Goal: Task Accomplishment & Management: Manage account settings

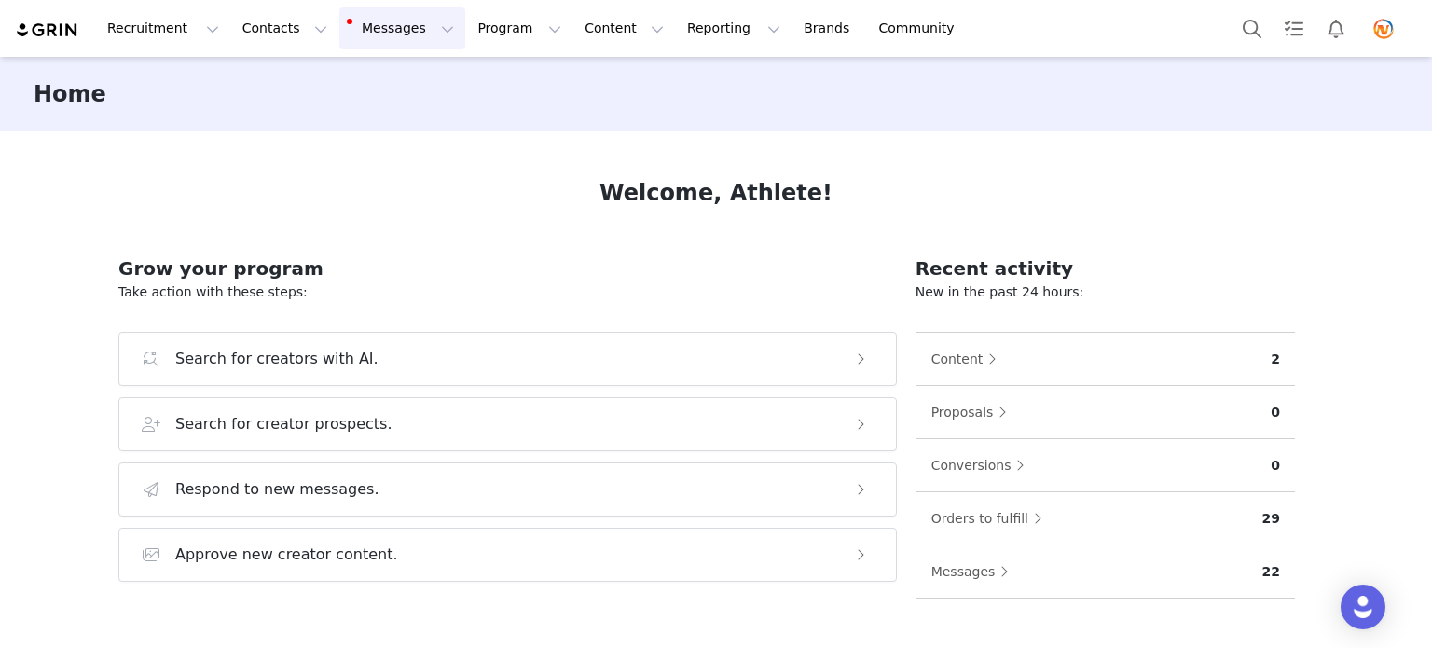
click at [390, 21] on button "Messages Messages" at bounding box center [402, 28] width 126 height 42
click at [370, 118] on p "14" at bounding box center [376, 117] width 12 height 14
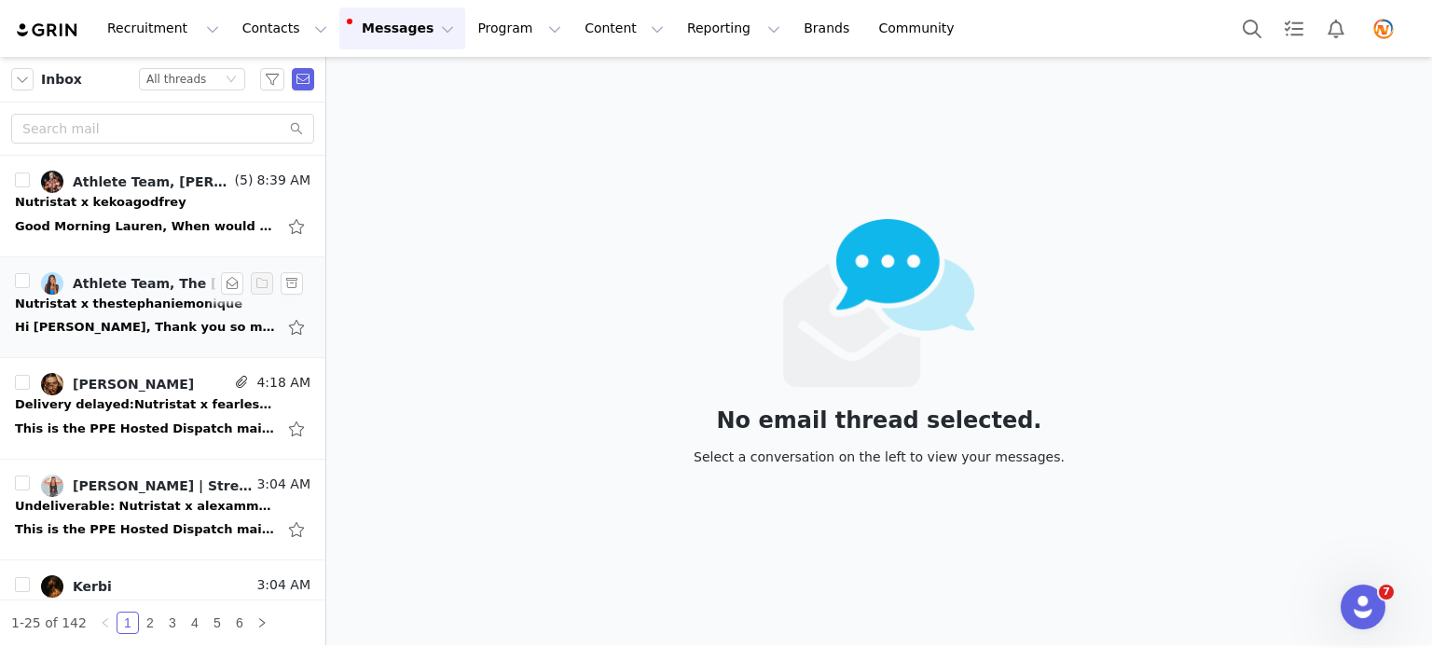
scroll to position [93, 0]
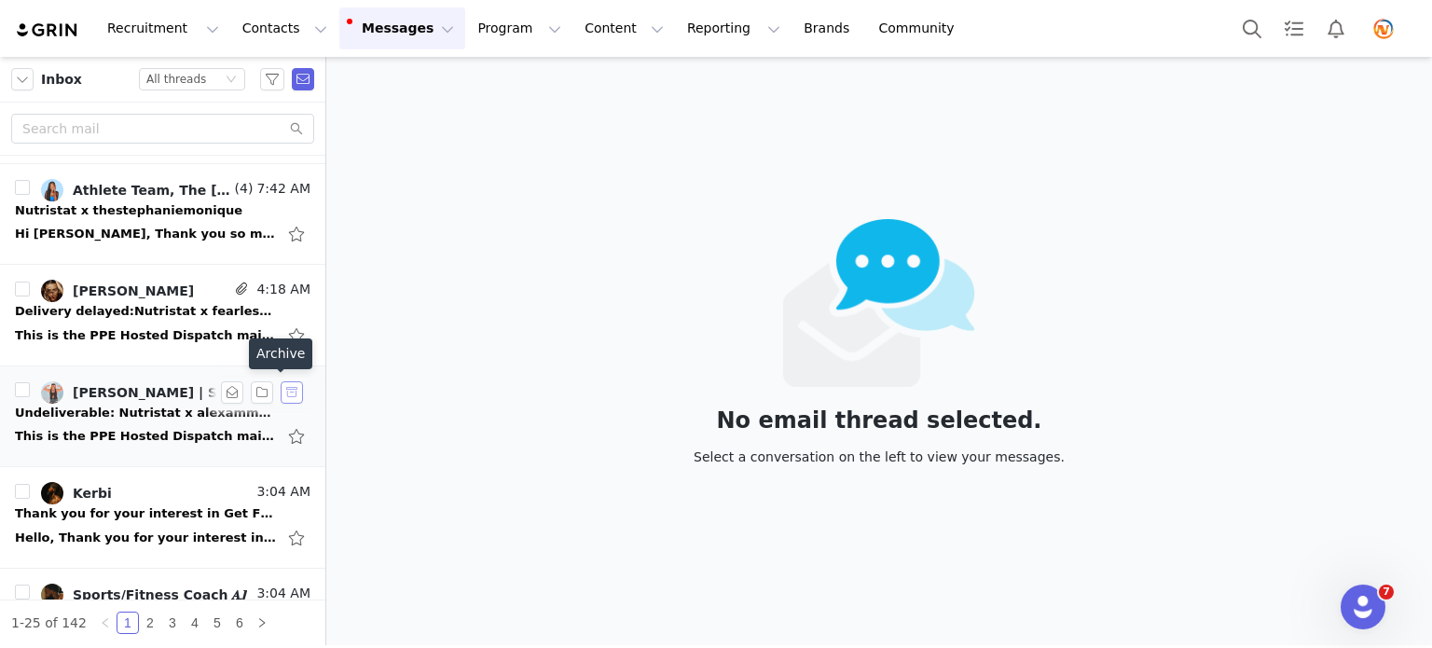
click at [281, 388] on button "button" at bounding box center [292, 392] width 22 height 22
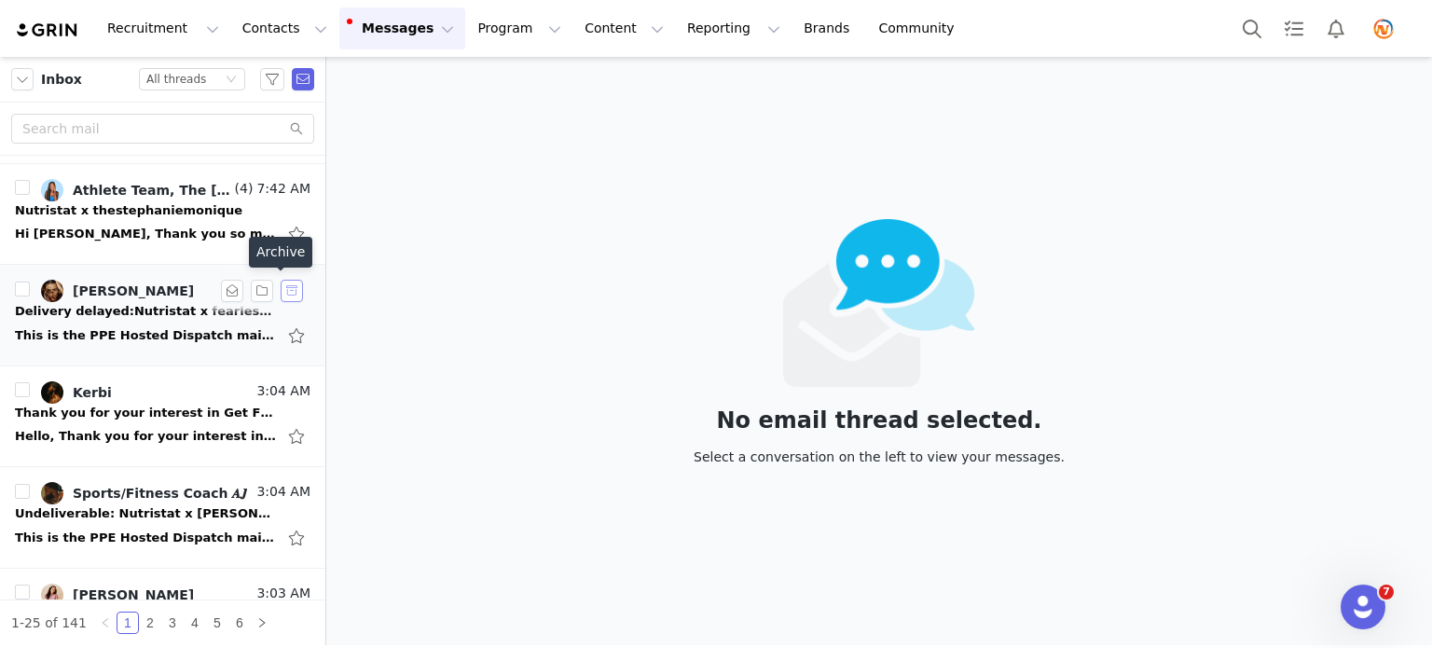
click at [281, 290] on button "button" at bounding box center [292, 291] width 22 height 22
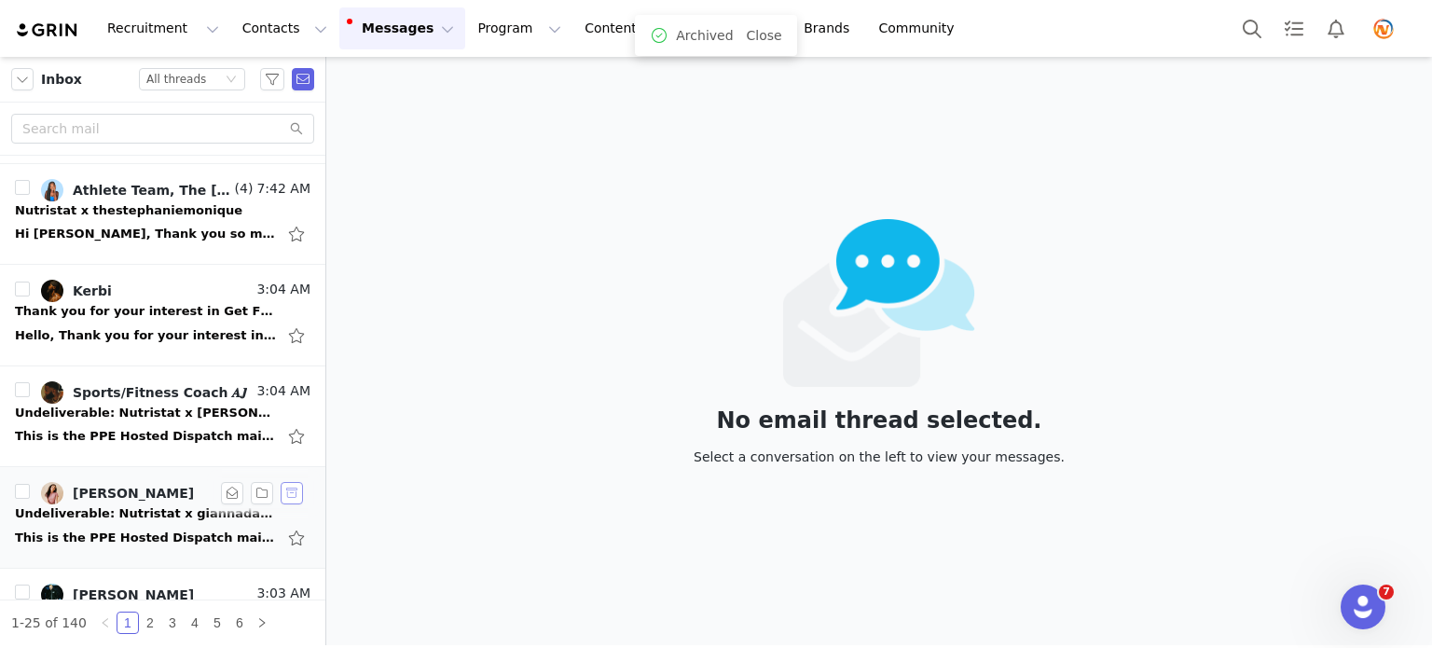
click at [281, 499] on button "button" at bounding box center [292, 493] width 22 height 22
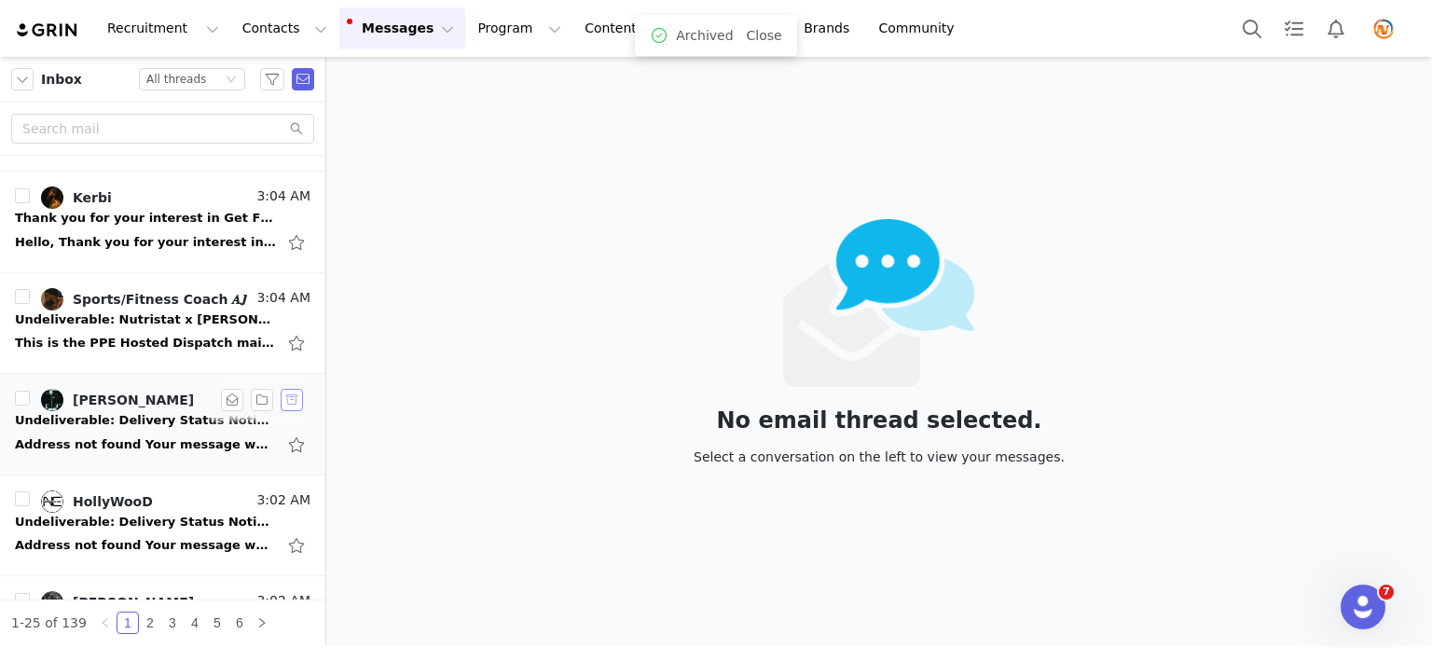
click at [283, 396] on button "button" at bounding box center [292, 400] width 22 height 22
click at [281, 401] on button "button" at bounding box center [292, 400] width 22 height 22
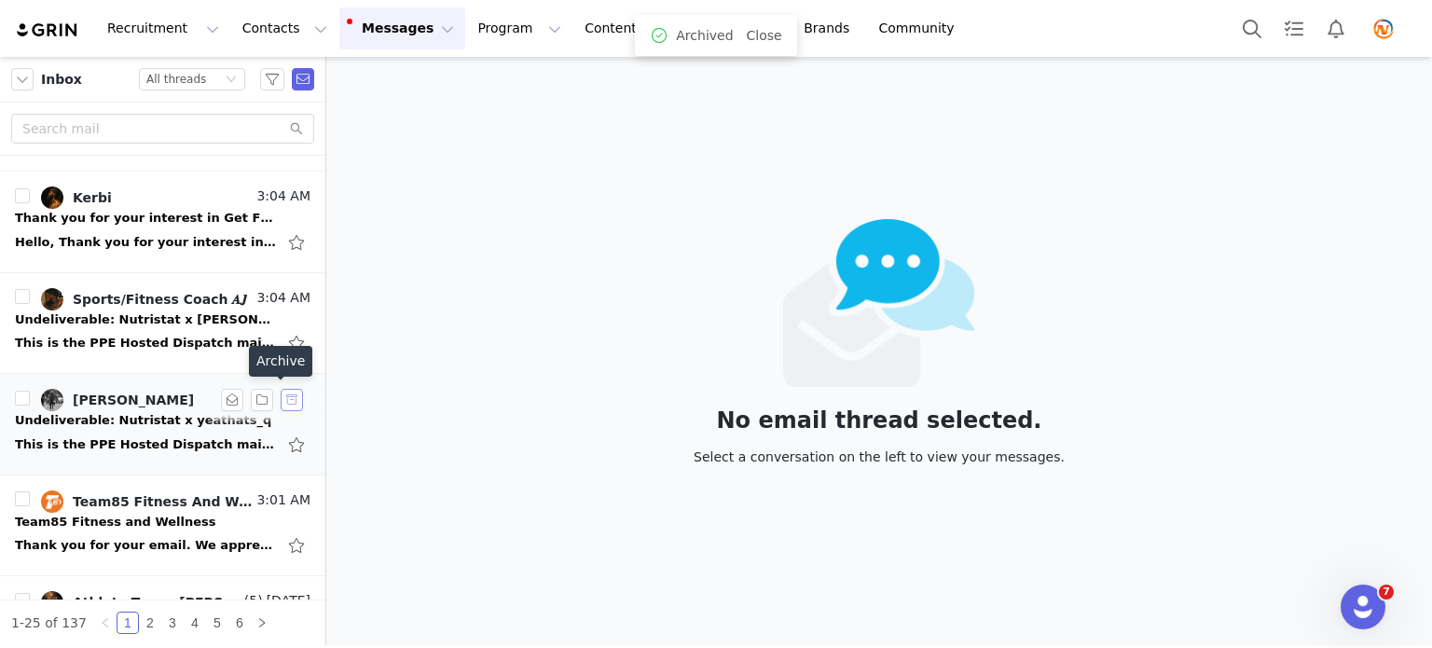
click at [281, 398] on button "button" at bounding box center [292, 400] width 22 height 22
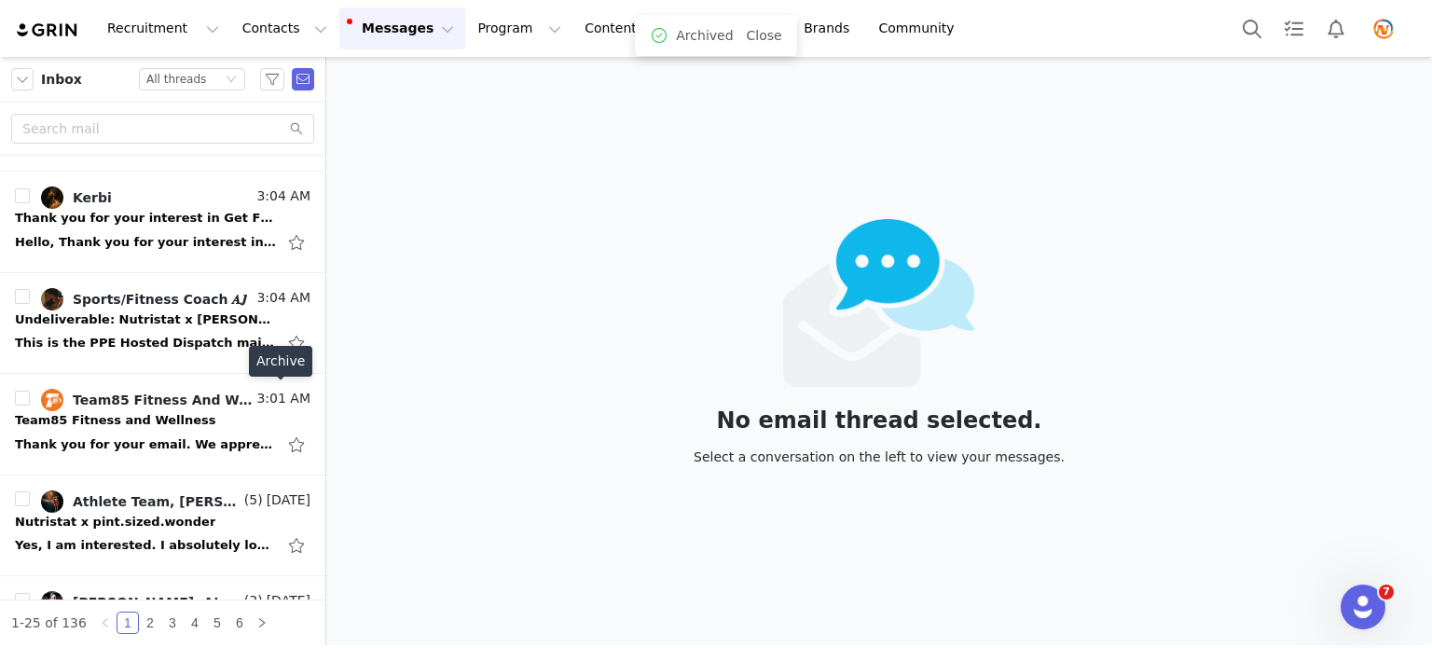
click at [281, 398] on button "button" at bounding box center [292, 400] width 22 height 22
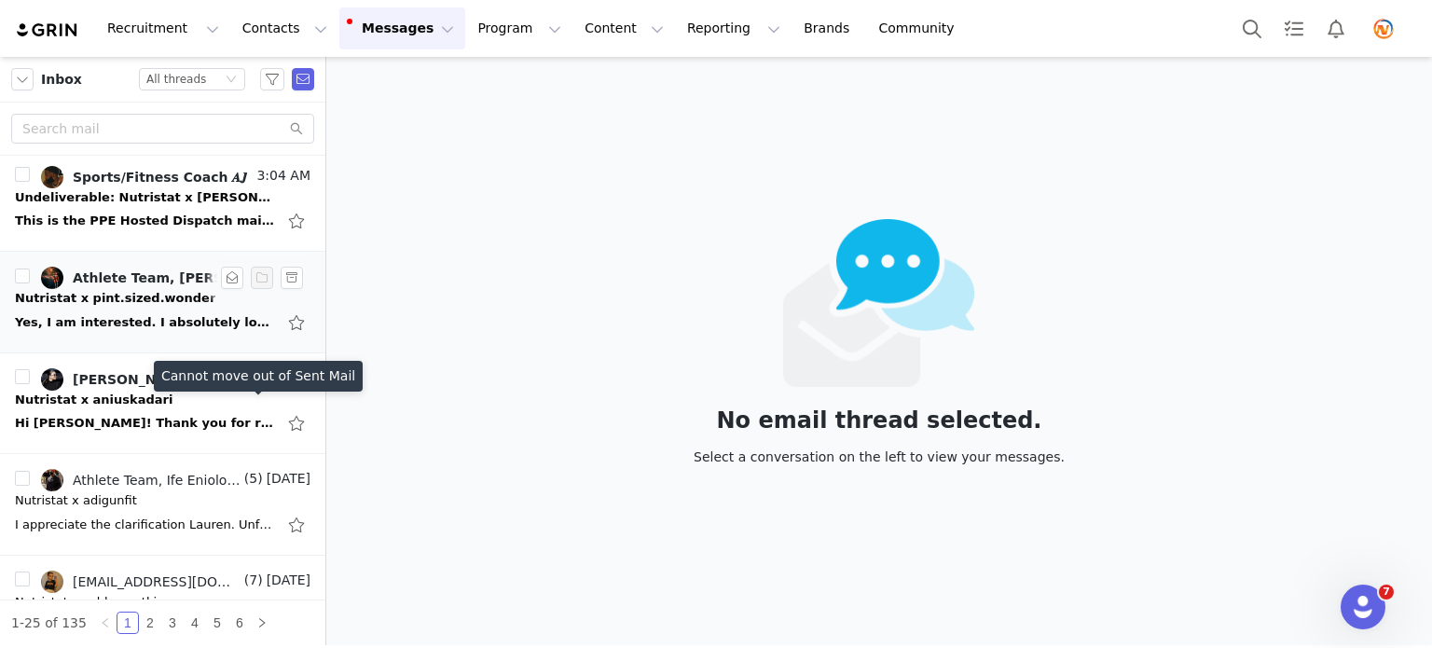
scroll to position [280, 0]
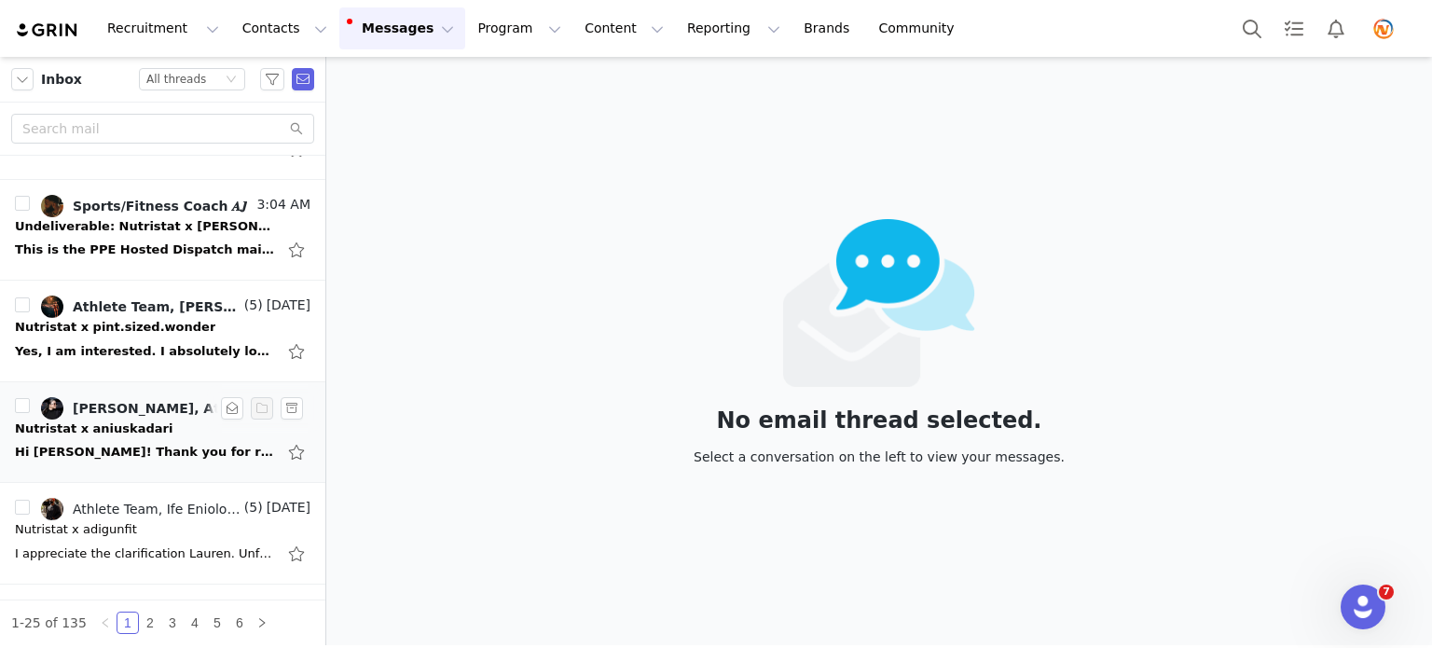
click at [84, 423] on div "Nutristat x aniuskadari" at bounding box center [94, 429] width 158 height 19
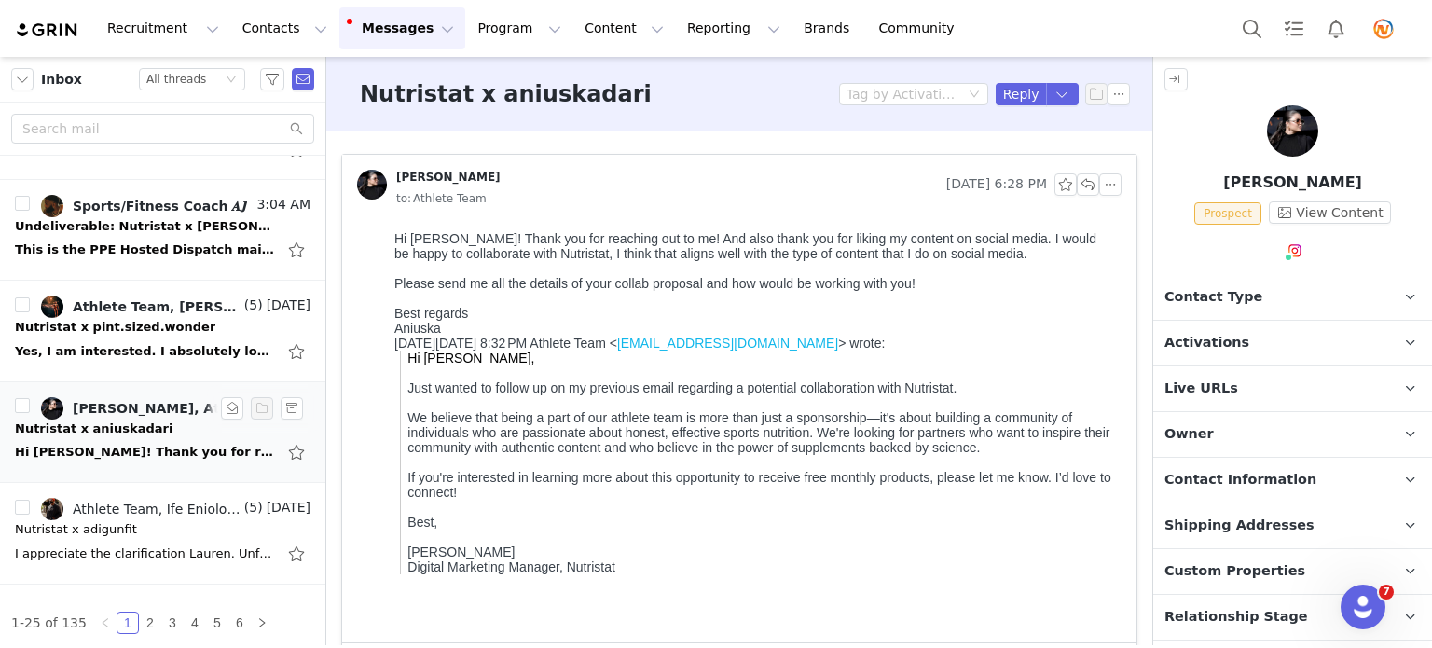
scroll to position [0, 0]
click at [1077, 182] on button "button" at bounding box center [1088, 184] width 22 height 22
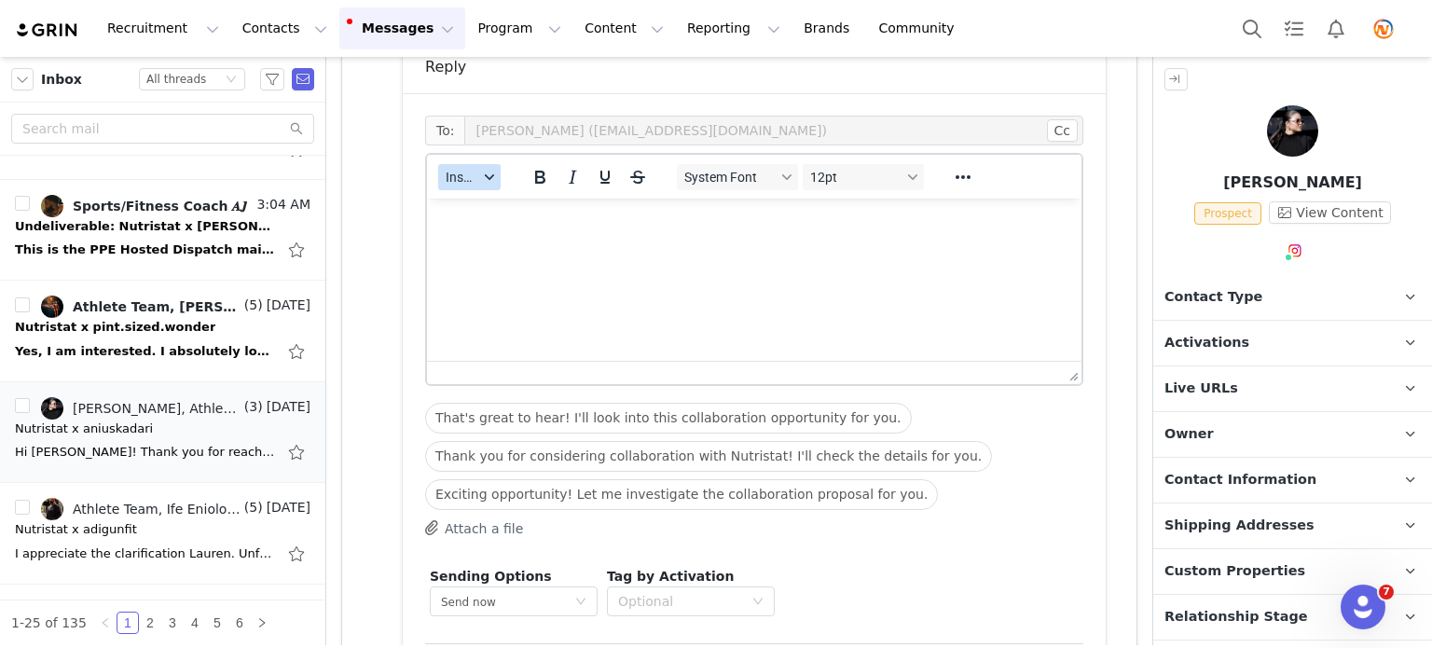
click at [477, 184] on button "Insert" at bounding box center [469, 177] width 62 height 26
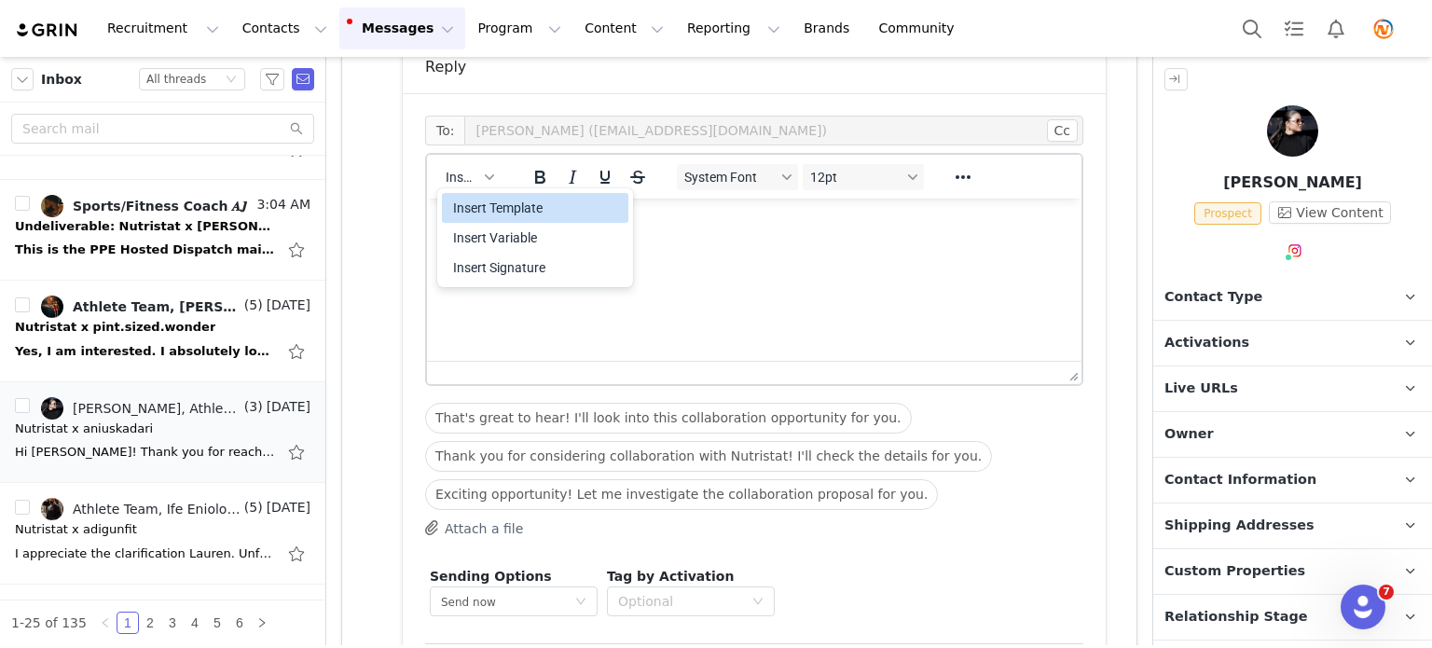
click at [492, 204] on div "Insert Template" at bounding box center [537, 208] width 168 height 22
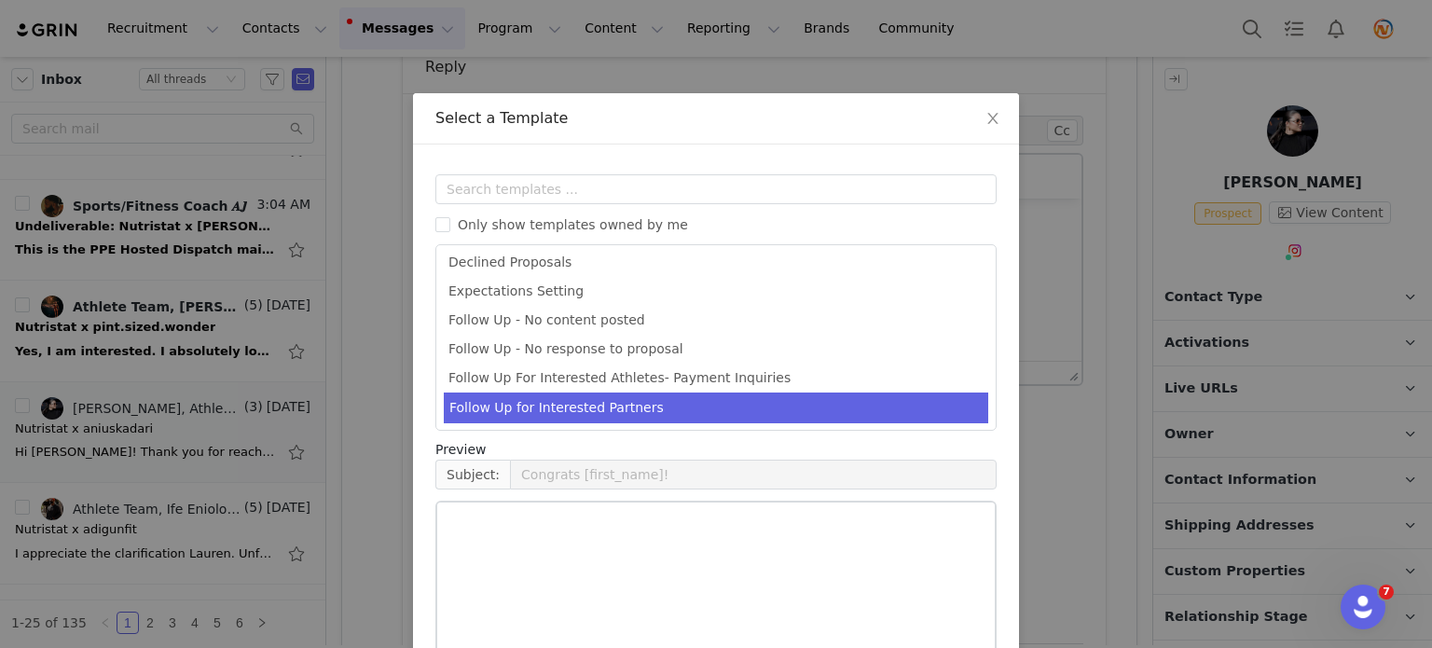
click at [567, 401] on li "Follow Up for Interested Partners" at bounding box center [716, 408] width 545 height 31
type input "💪 Nutristat Athlete Team: Next Steps for [instagram_username]"
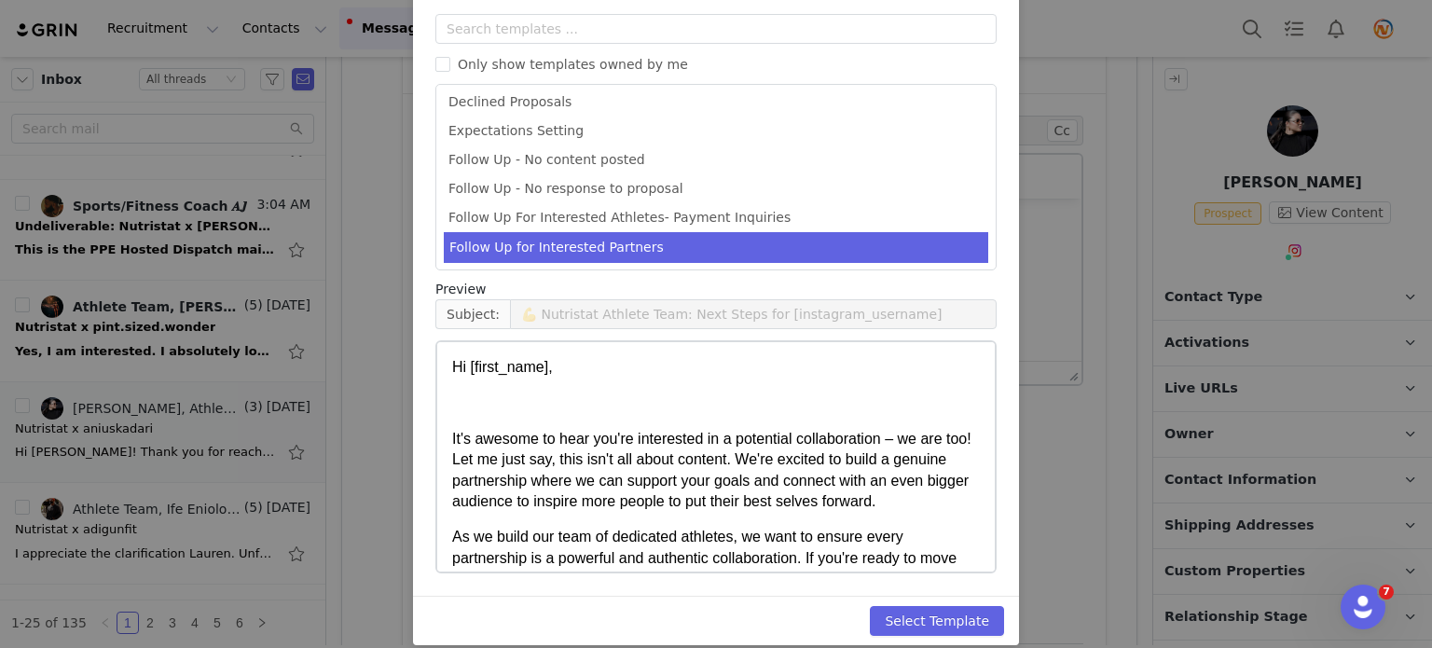
scroll to position [179, 0]
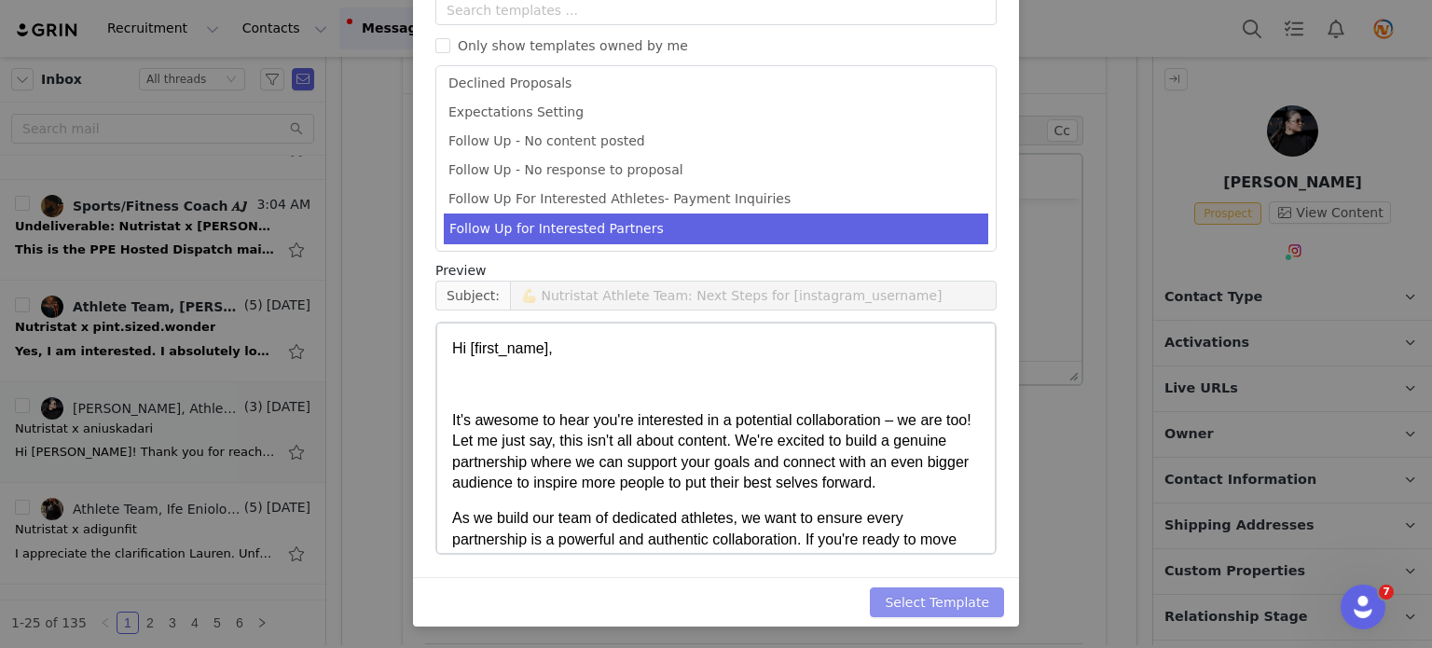
click at [921, 598] on button "Select Template" at bounding box center [937, 602] width 134 height 30
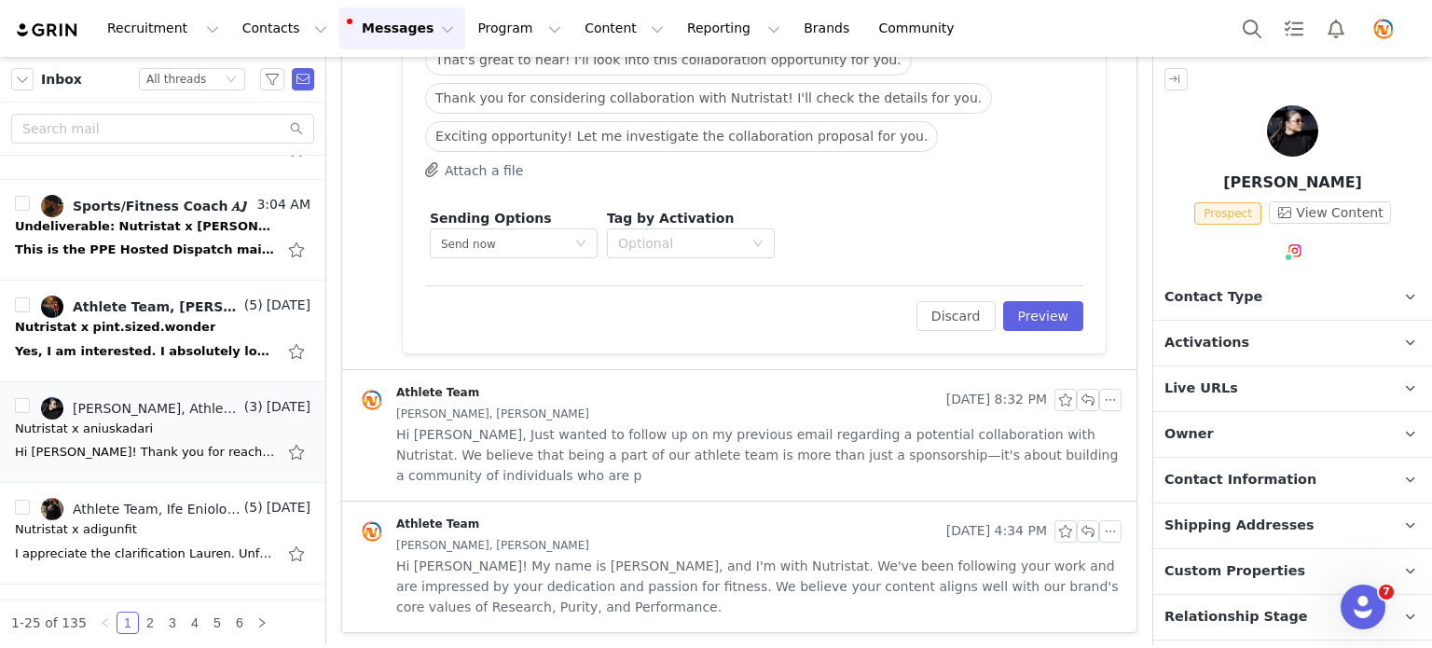
scroll to position [988, 0]
click at [1030, 320] on button "Preview" at bounding box center [1043, 316] width 81 height 30
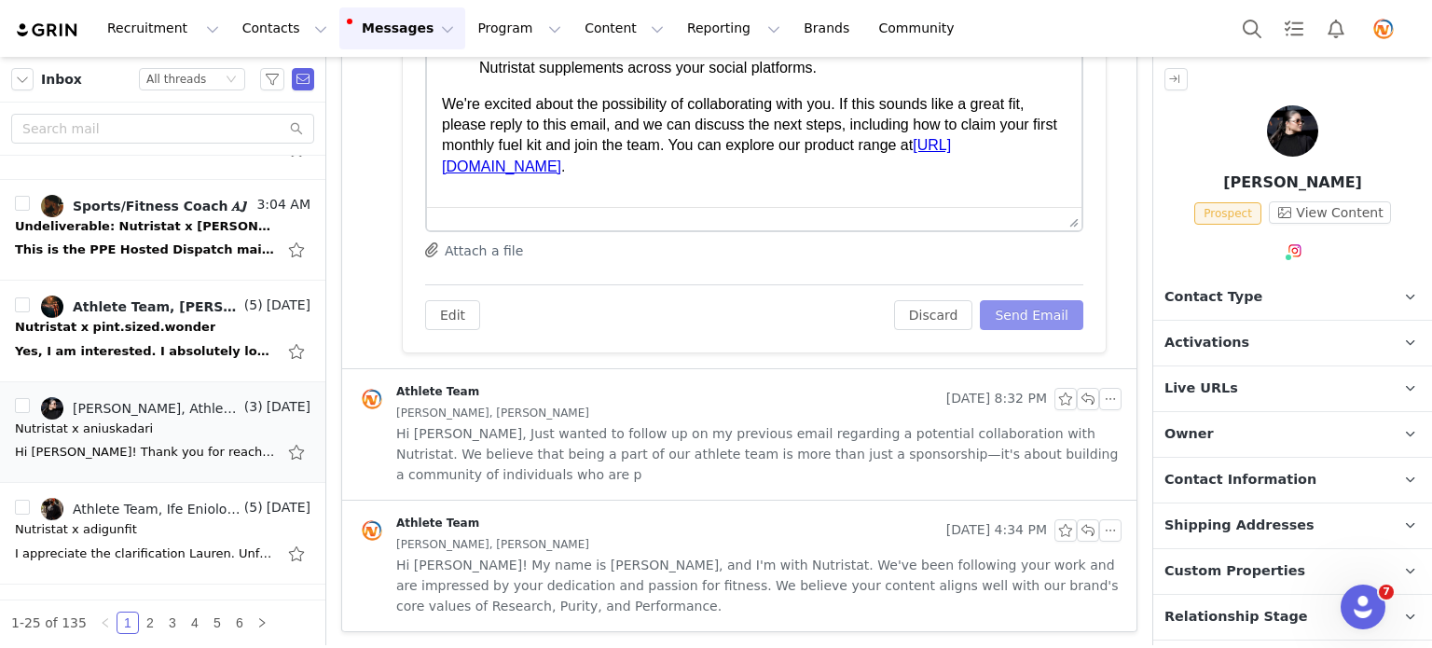
scroll to position [651, 0]
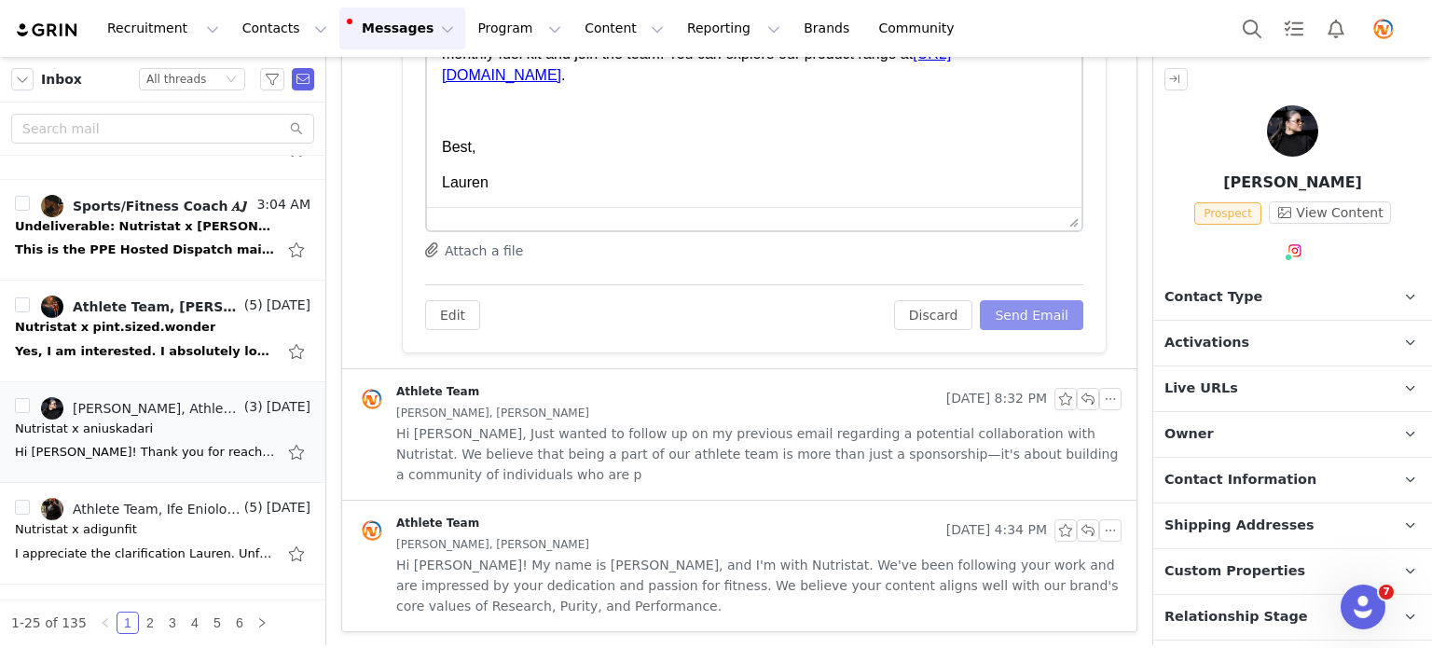
click at [1019, 306] on button "Send Email" at bounding box center [1031, 315] width 103 height 30
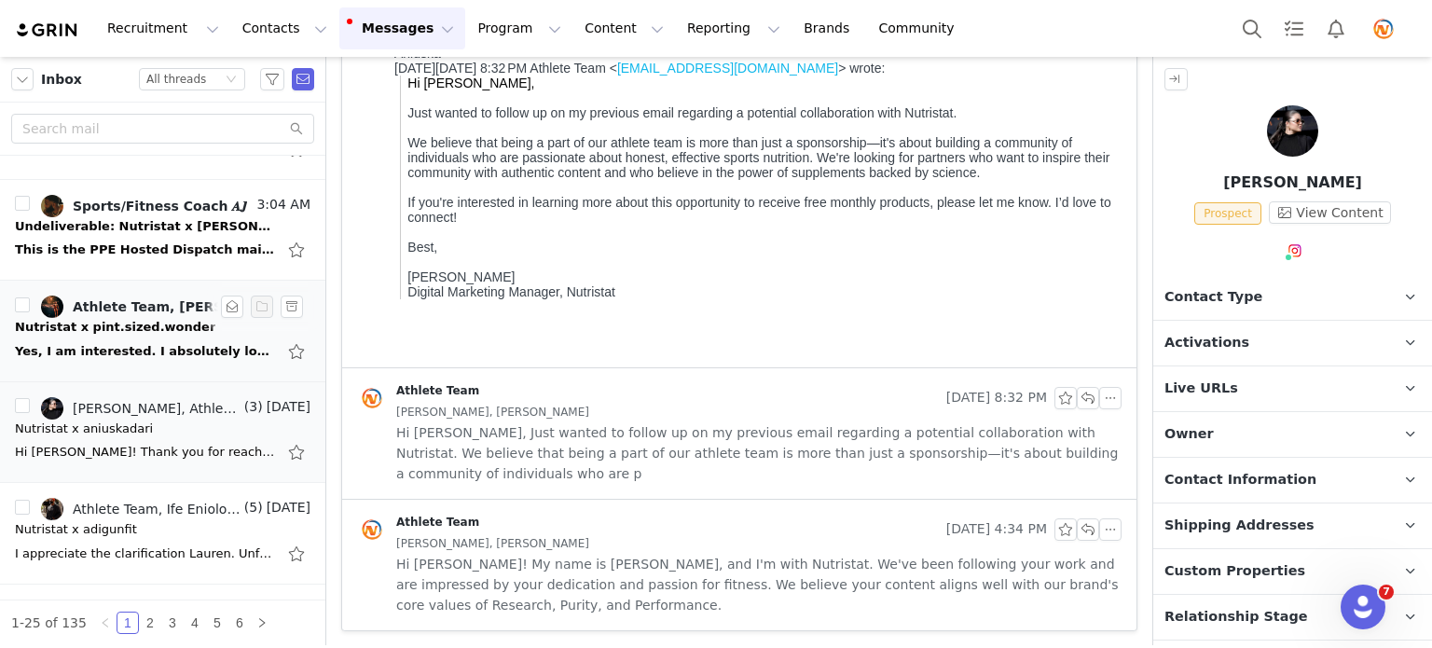
click at [142, 328] on div "Nutristat x pint.sized.wonder" at bounding box center [115, 327] width 200 height 19
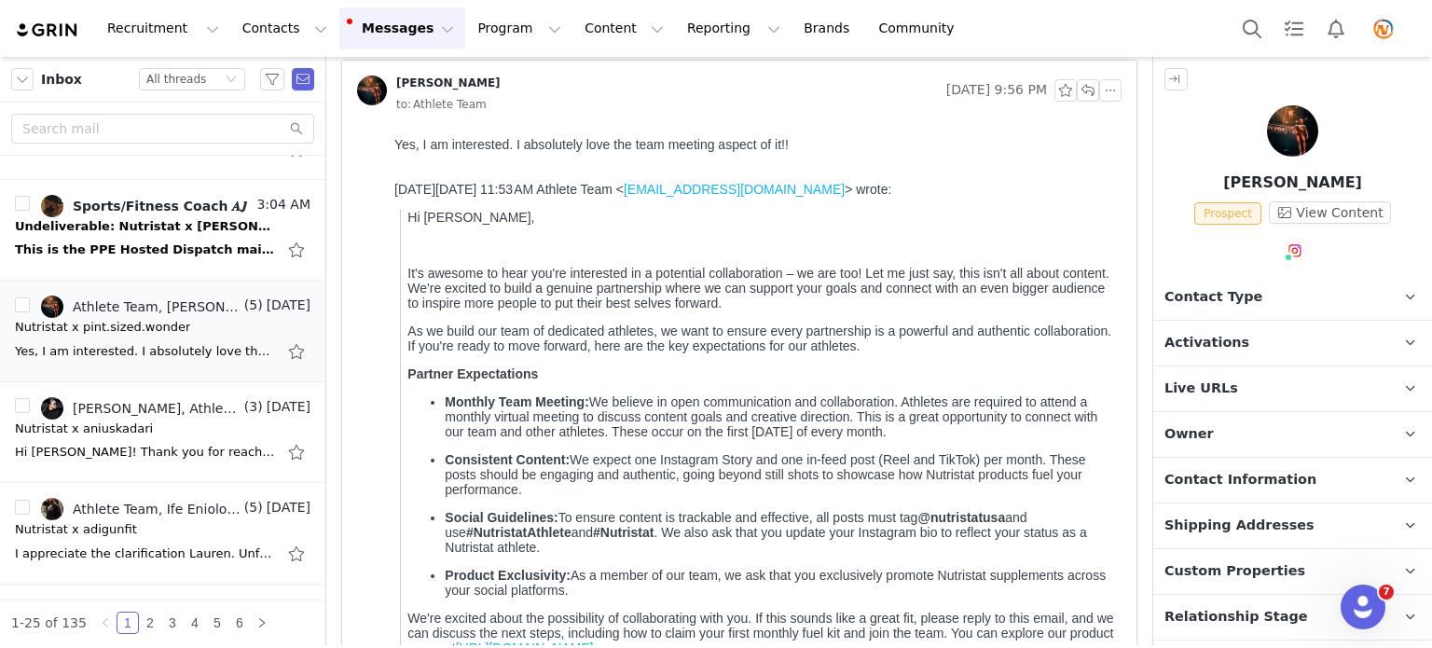
scroll to position [93, 0]
click at [1331, 305] on p "Contact Type Contact type can be Creator, Prospect, Application, or Manager." at bounding box center [1270, 297] width 234 height 45
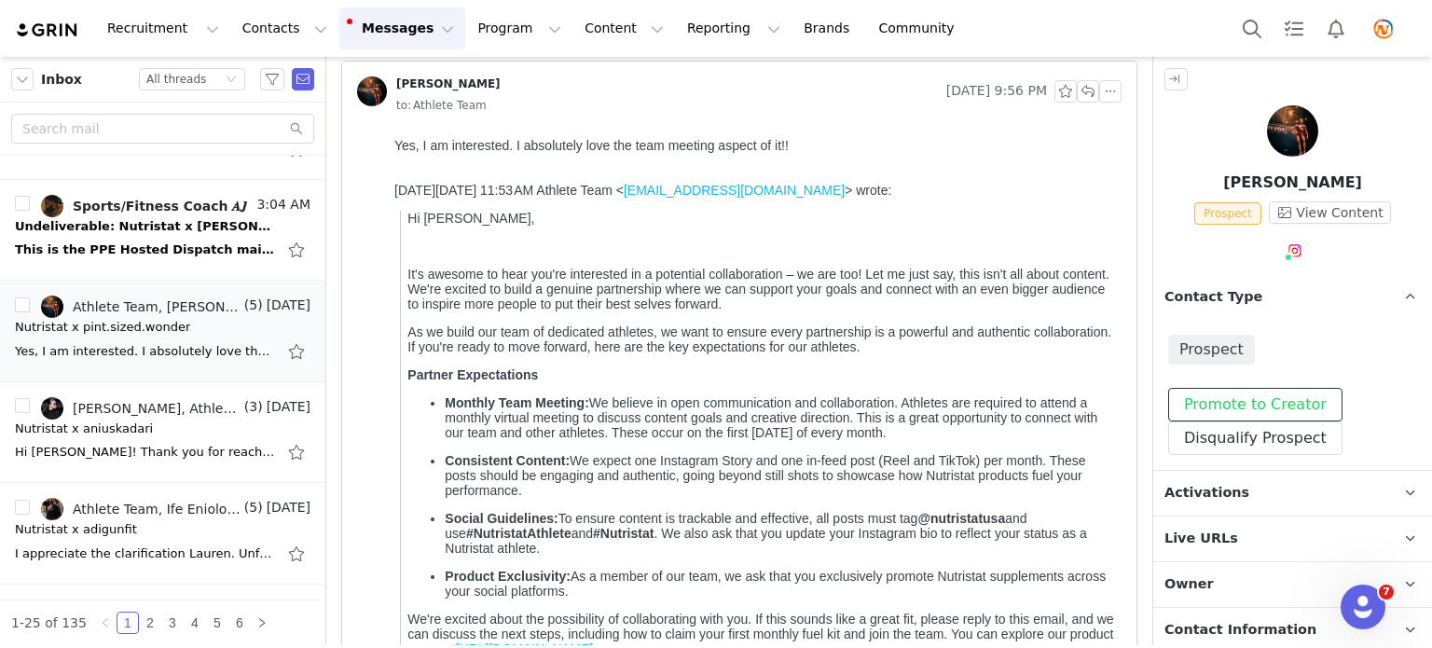
click at [1260, 396] on button "Promote to Creator" at bounding box center [1255, 405] width 174 height 34
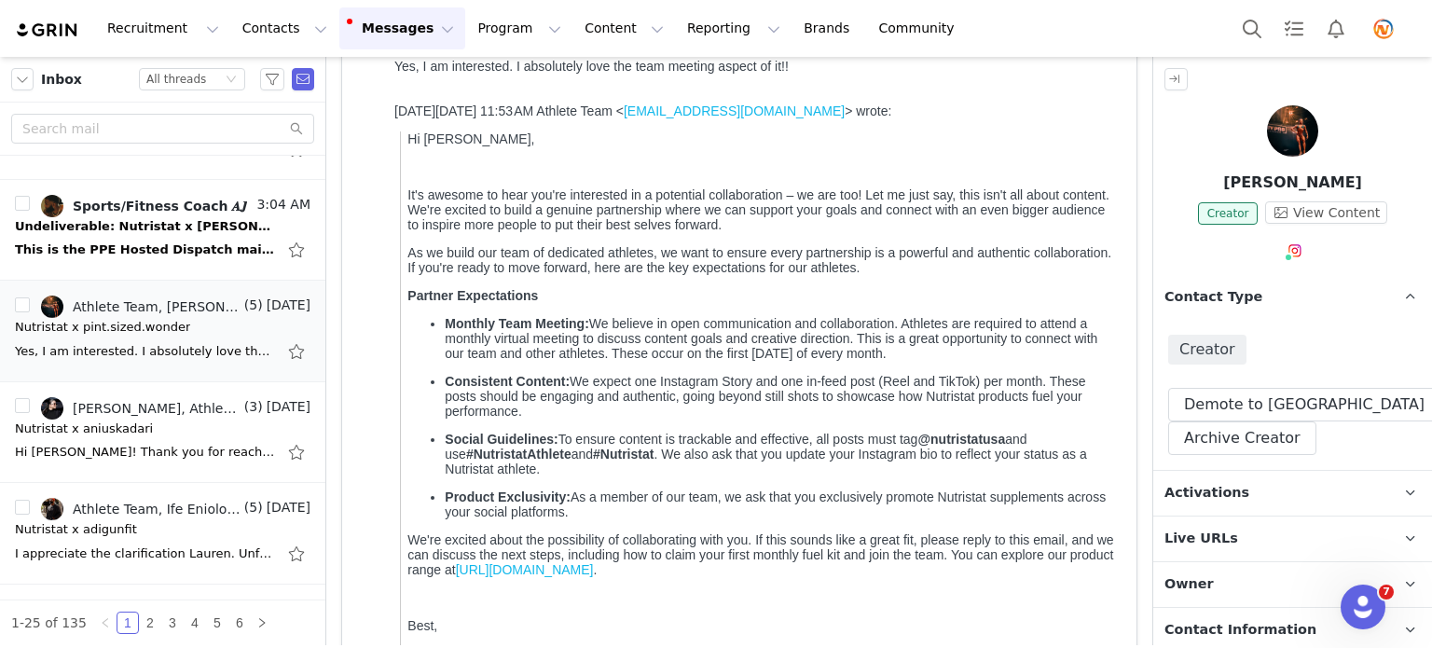
scroll to position [0, 0]
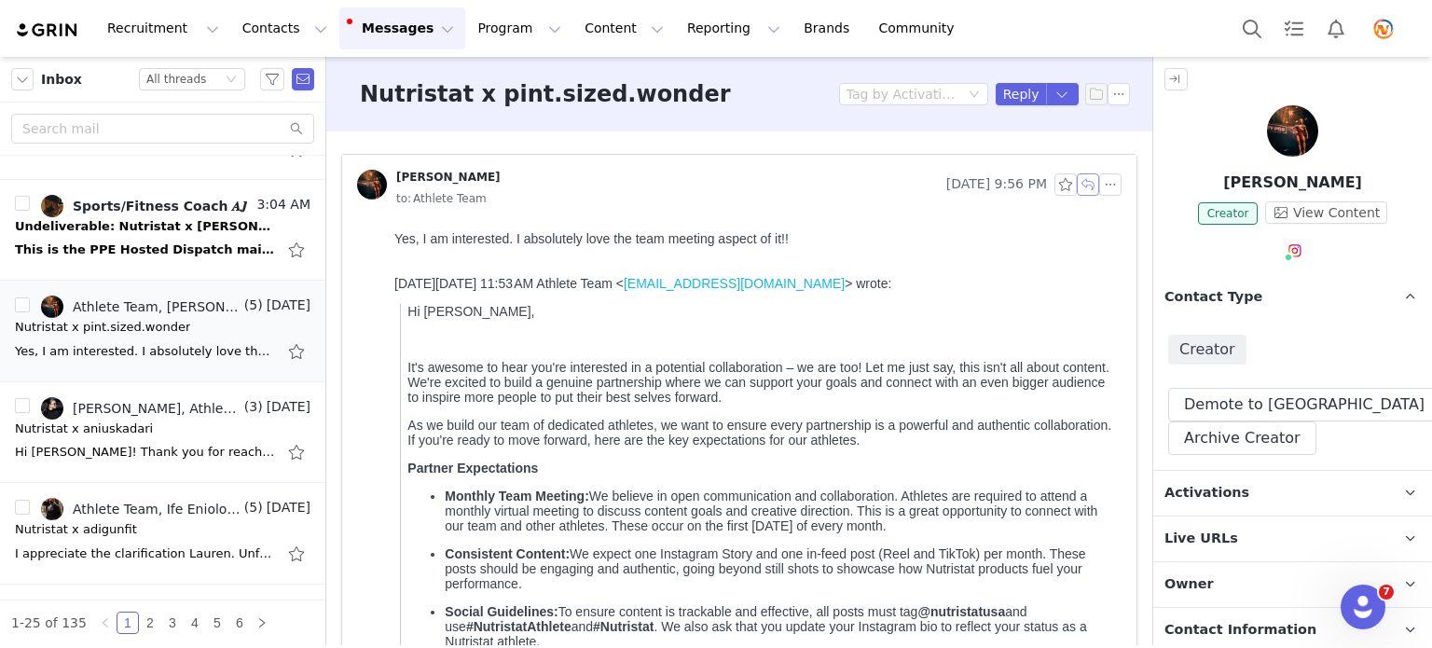
click at [1077, 186] on button "button" at bounding box center [1088, 184] width 22 height 22
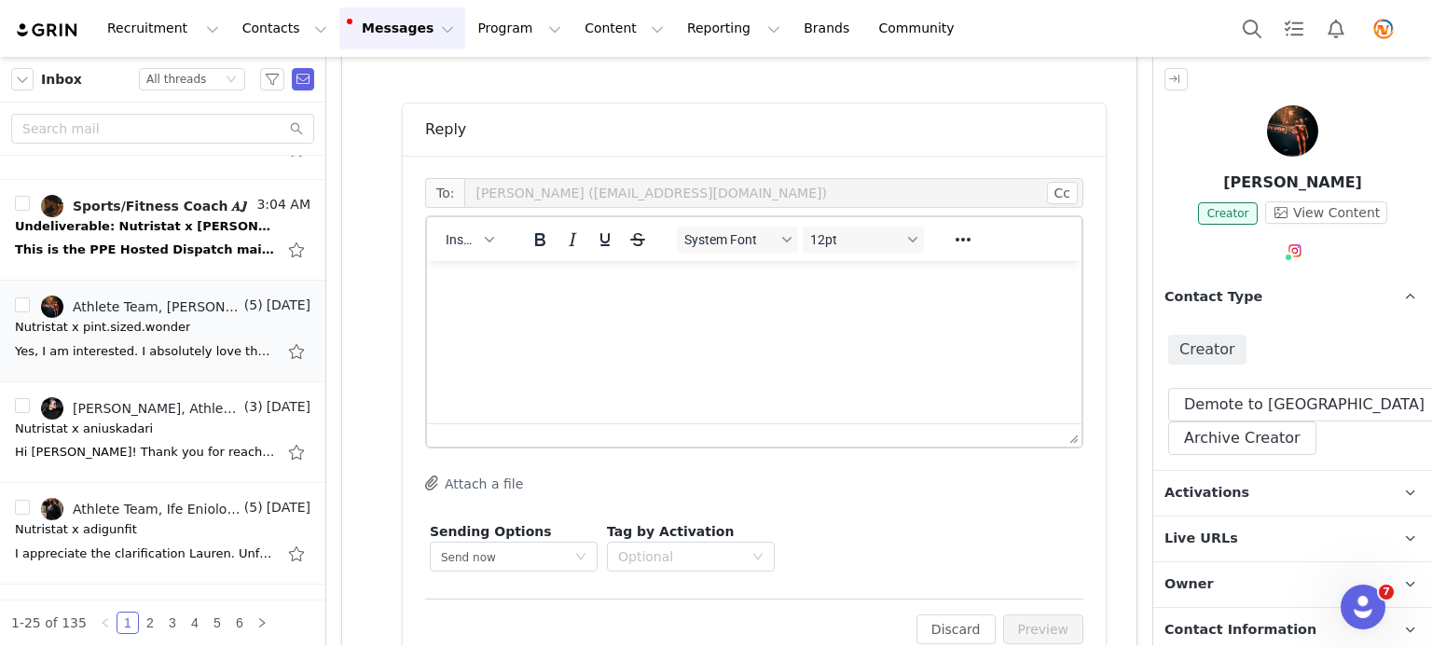
scroll to position [936, 0]
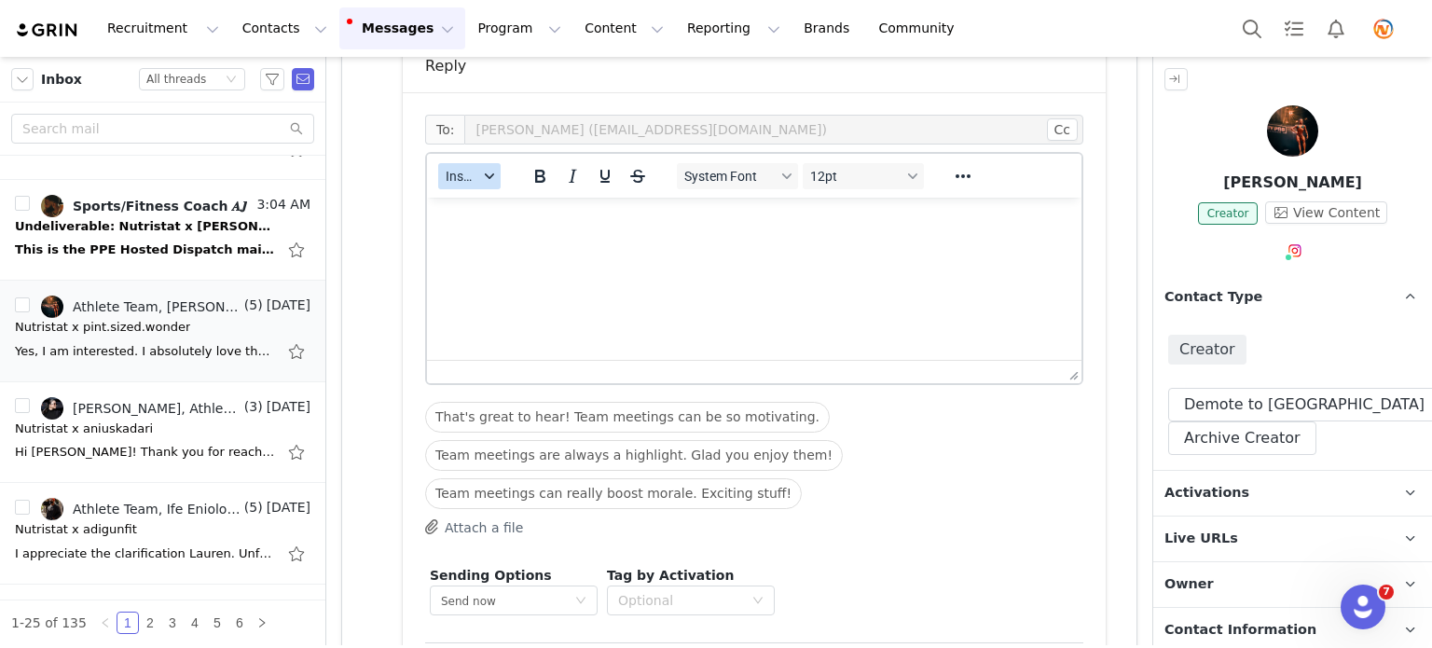
click at [490, 174] on icon "button" at bounding box center [489, 176] width 9 height 6
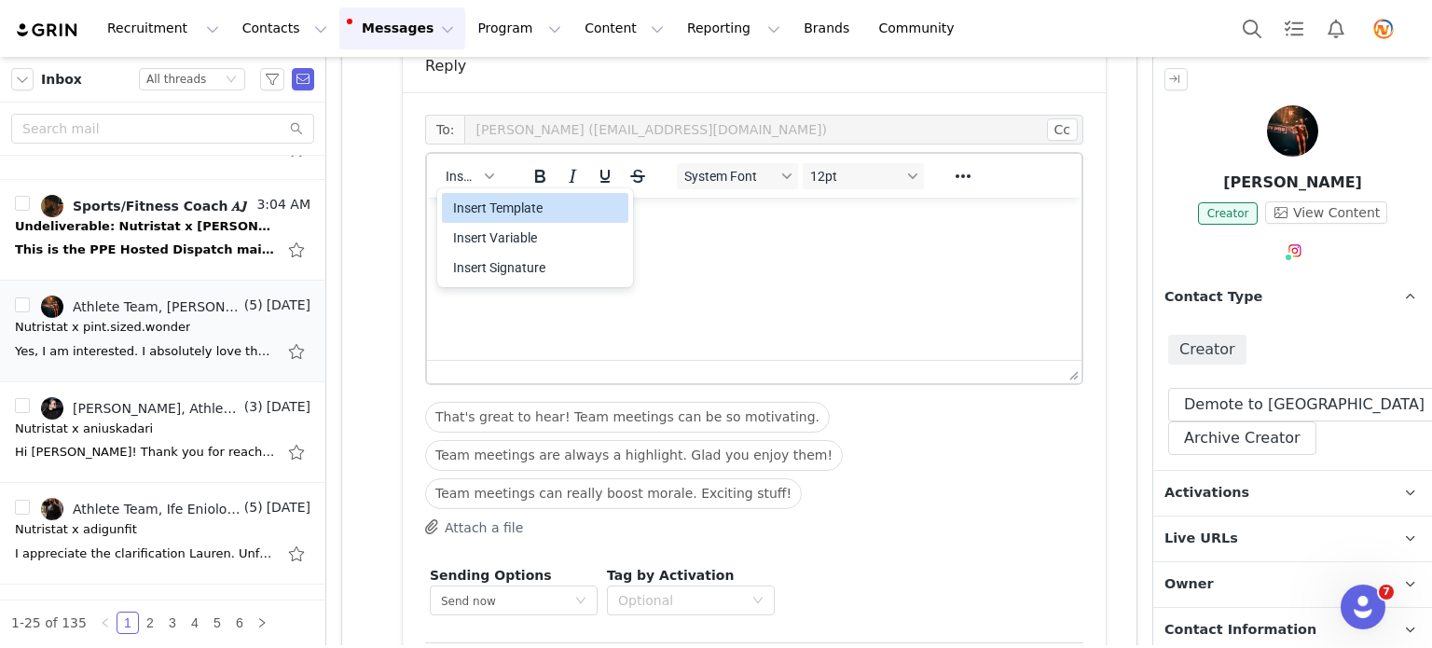
click at [502, 211] on div "Insert Template" at bounding box center [537, 208] width 168 height 22
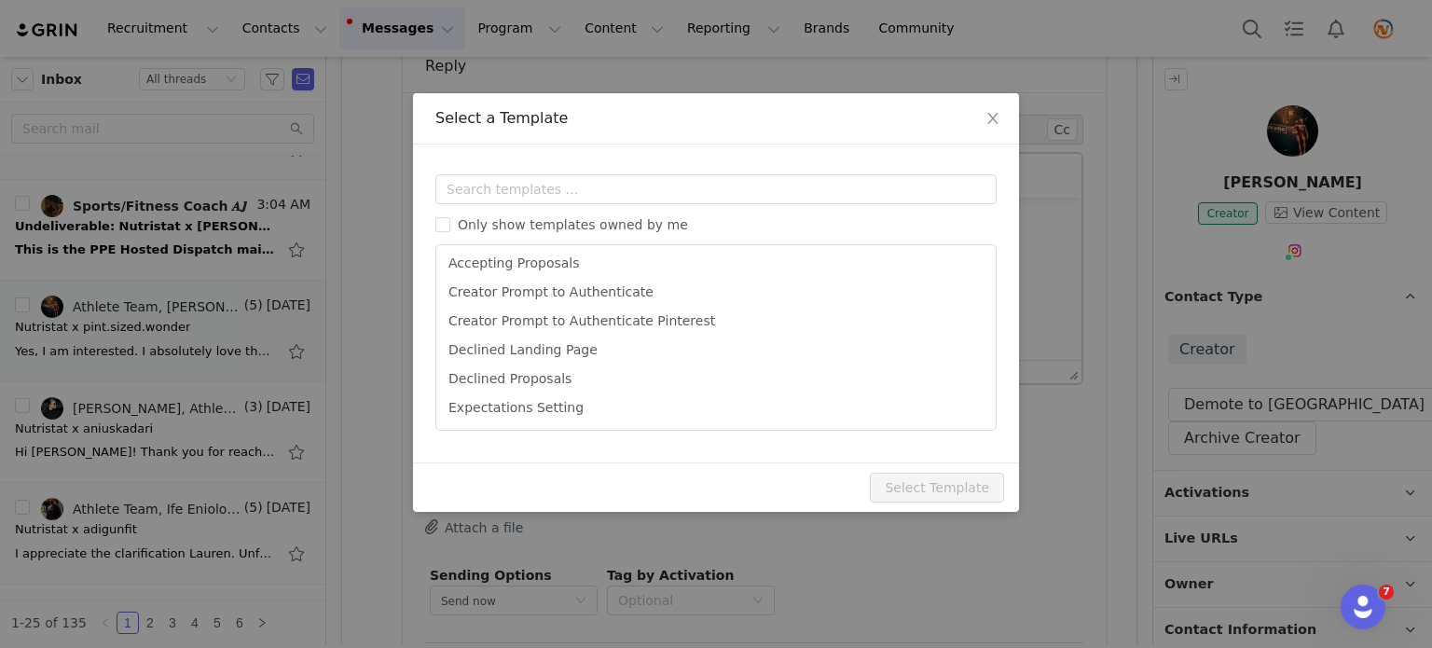
scroll to position [0, 0]
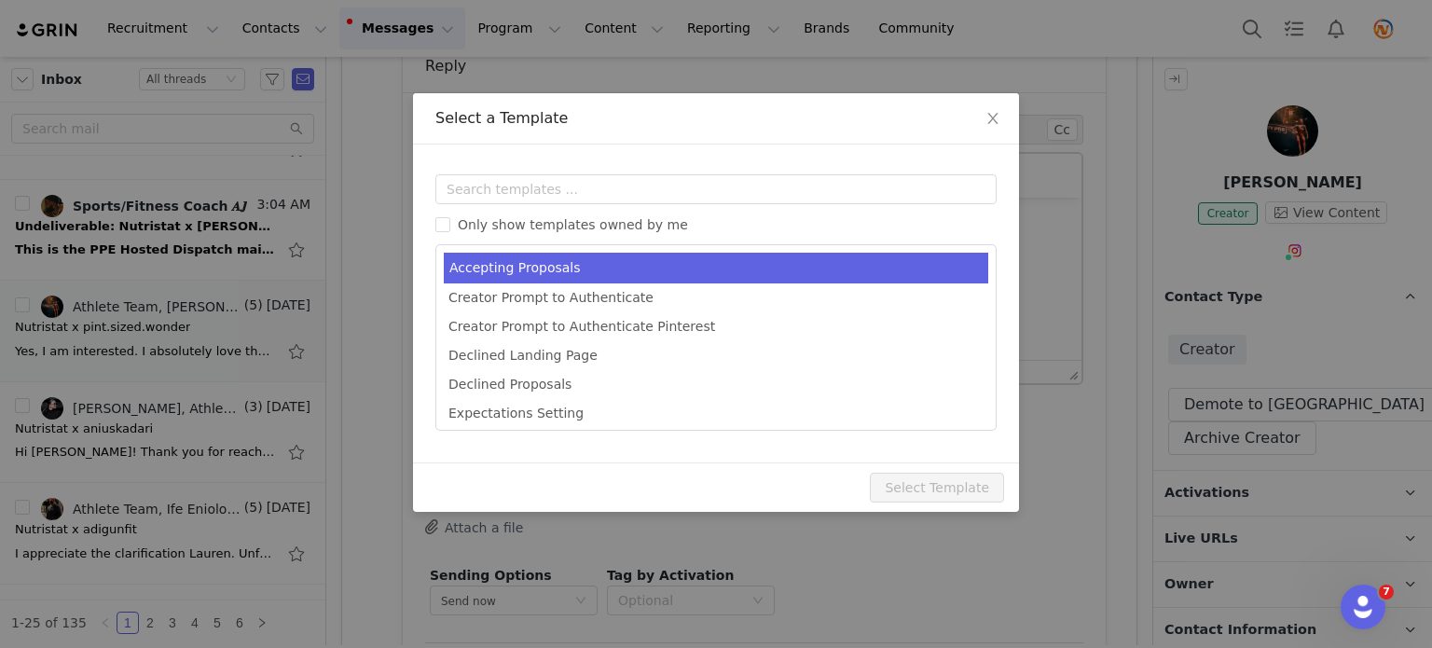
type input "Congrats [first_name]!"
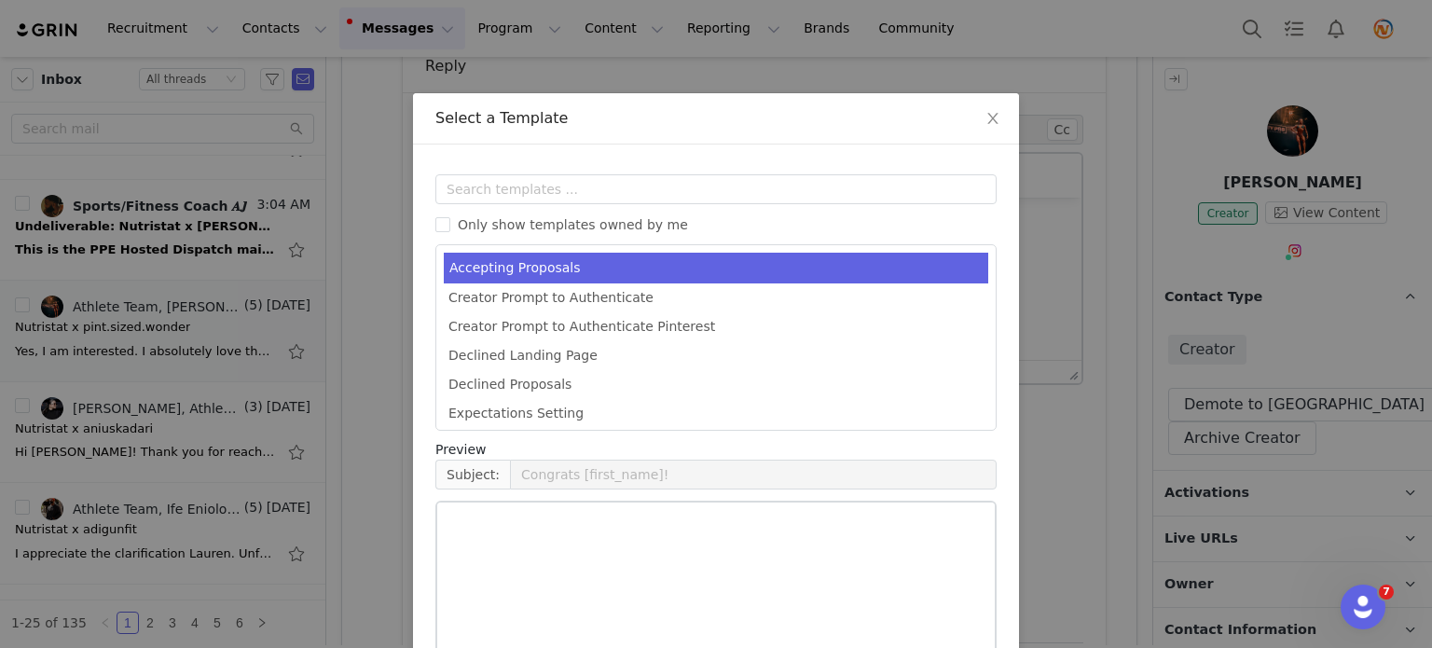
click at [509, 268] on li "Accepting Proposals" at bounding box center [716, 268] width 545 height 31
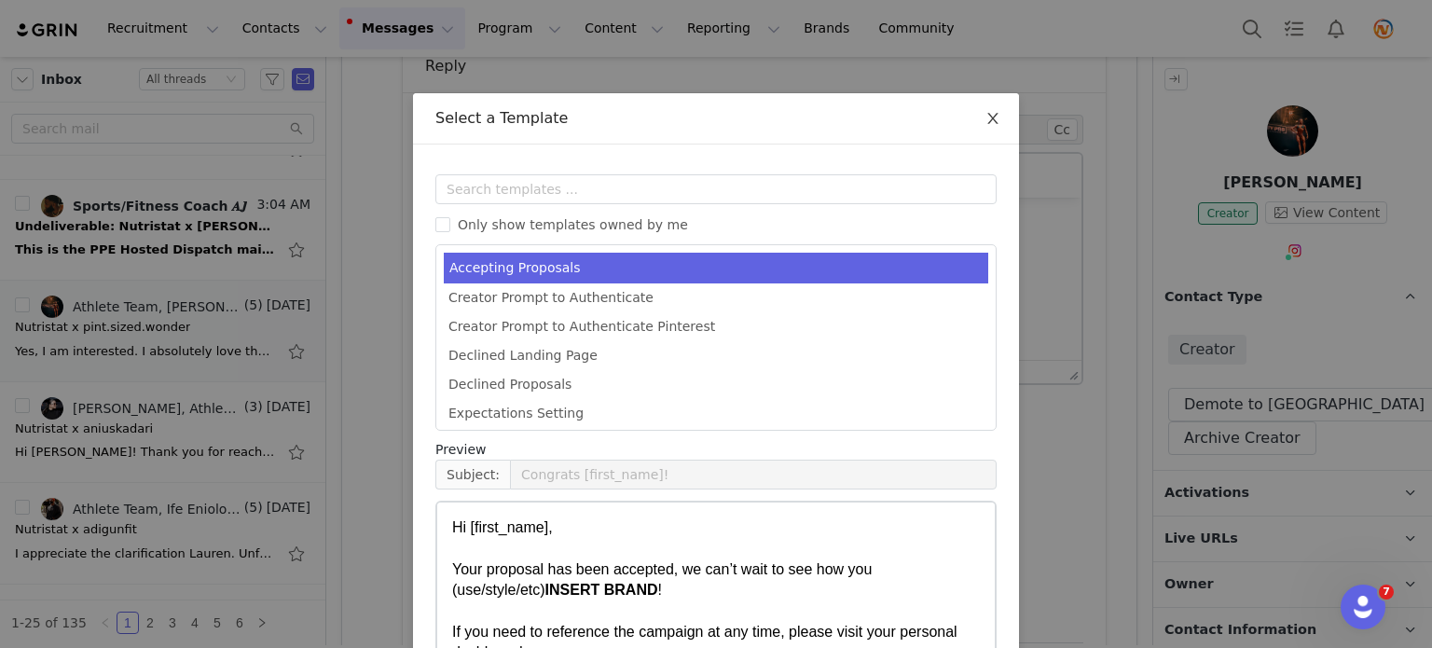
click at [992, 126] on icon "icon: close" at bounding box center [993, 118] width 15 height 15
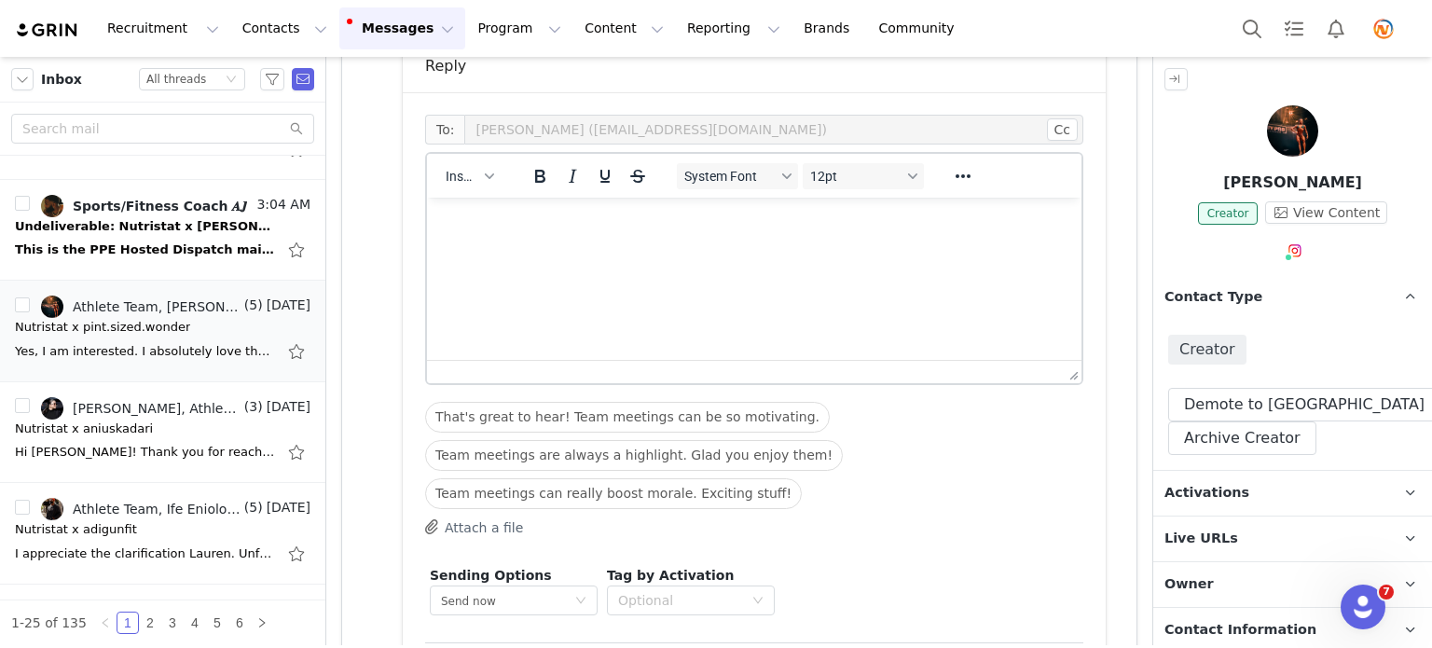
click at [483, 228] on p "Rich Text Area. Press ALT-0 for help." at bounding box center [754, 223] width 625 height 21
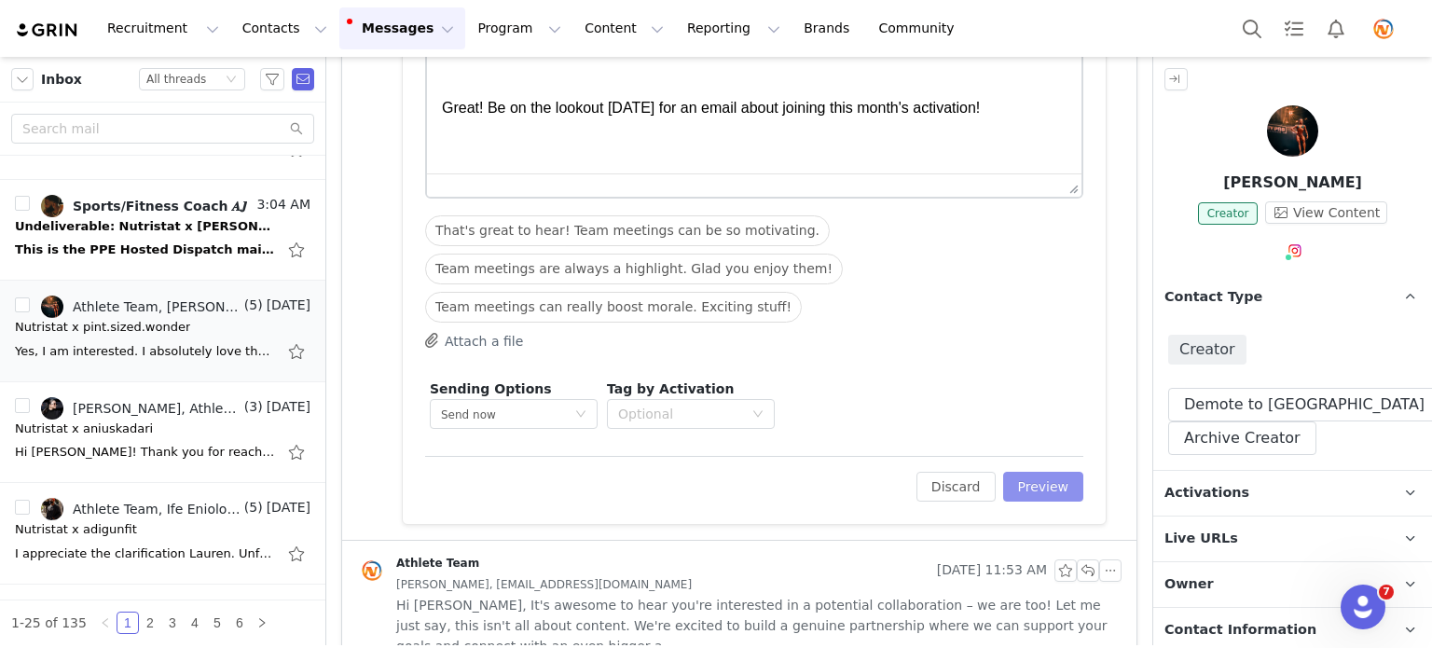
click at [1014, 476] on button "Preview" at bounding box center [1043, 487] width 81 height 30
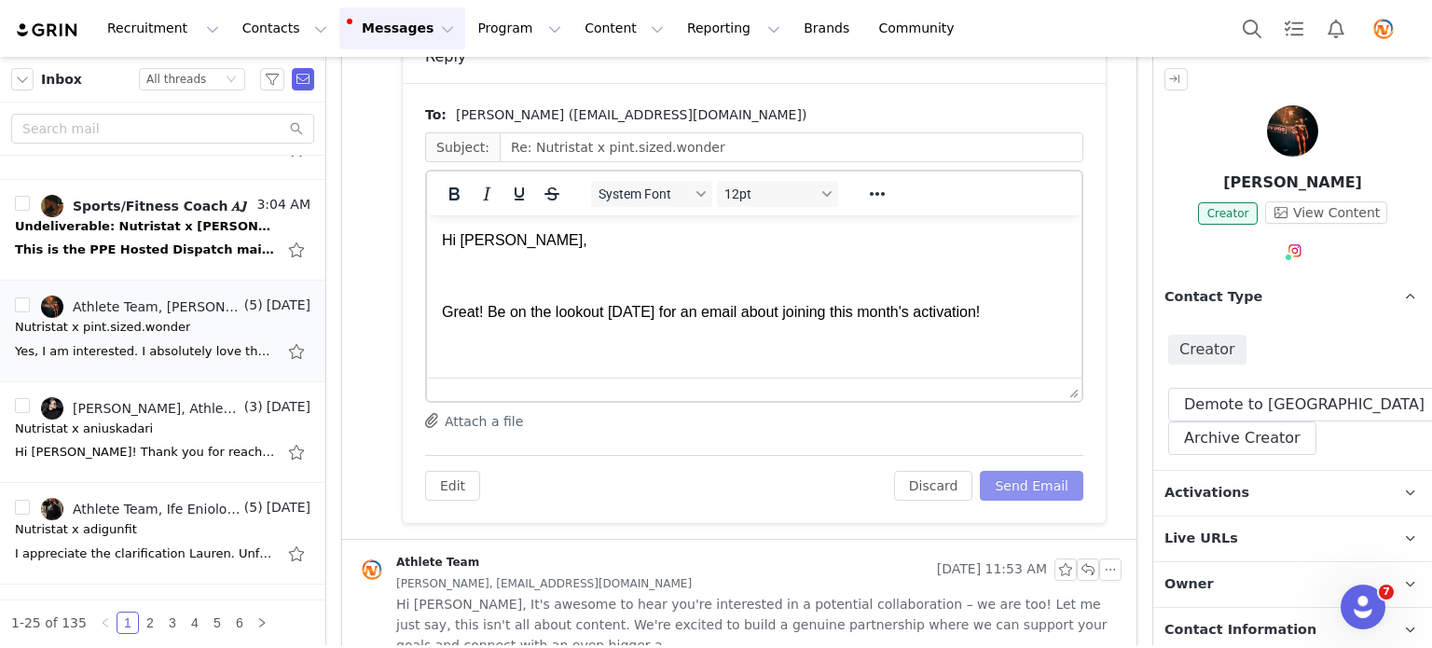
scroll to position [0, 0]
click at [1013, 482] on button "Send Email" at bounding box center [1031, 486] width 103 height 30
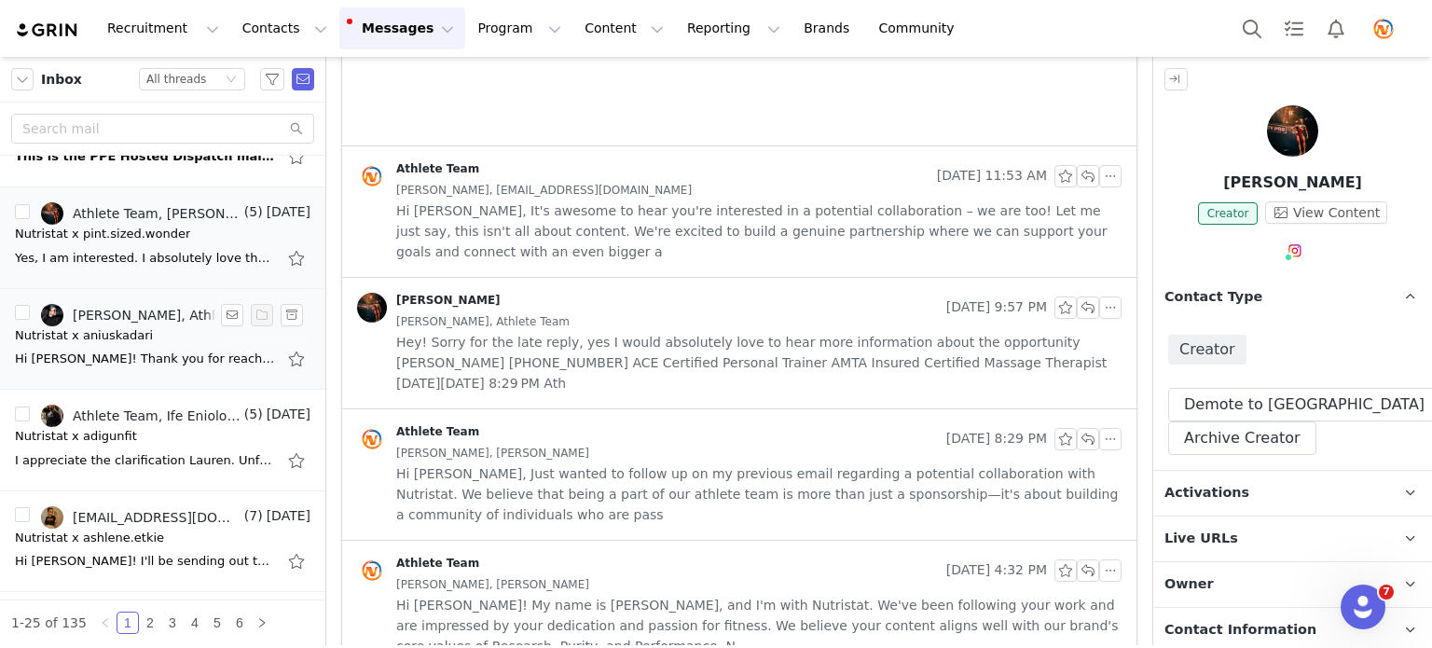
scroll to position [466, 0]
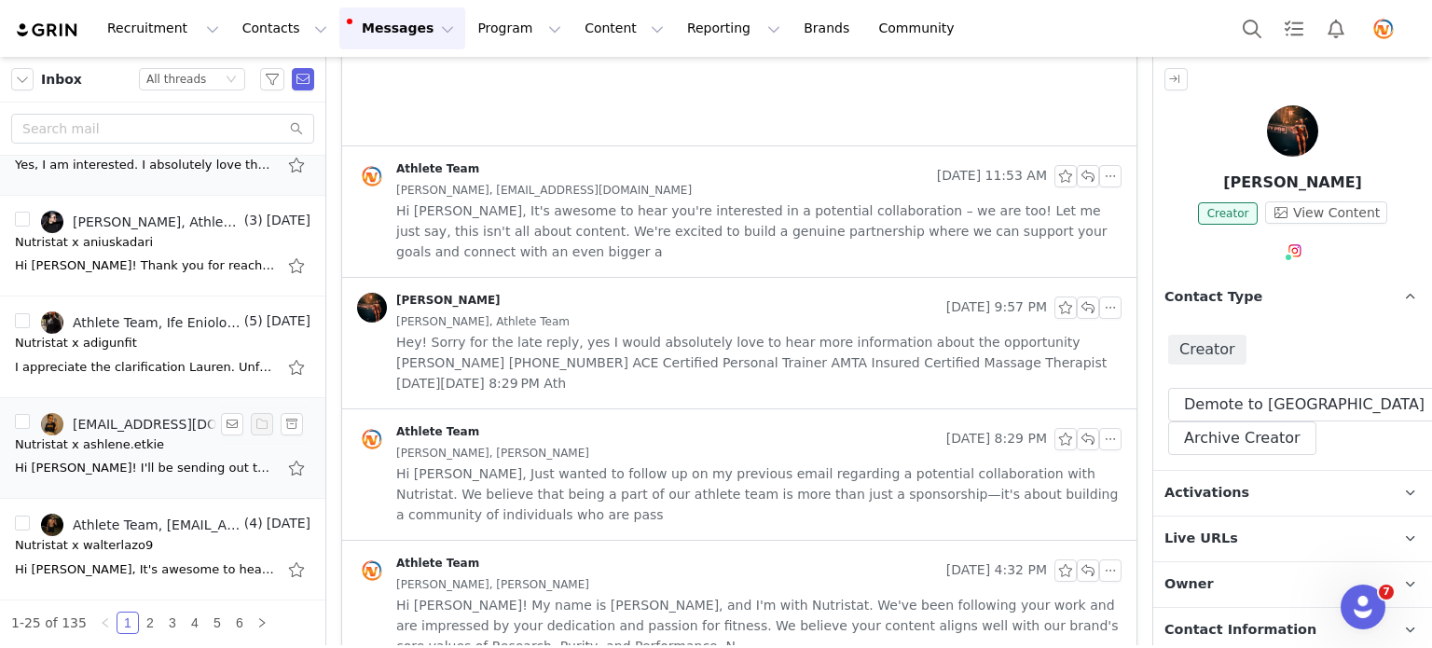
click at [182, 456] on div "Hi [PERSON_NAME]! I'll be sending out the activation email later [DATE]! As for…" at bounding box center [163, 468] width 296 height 30
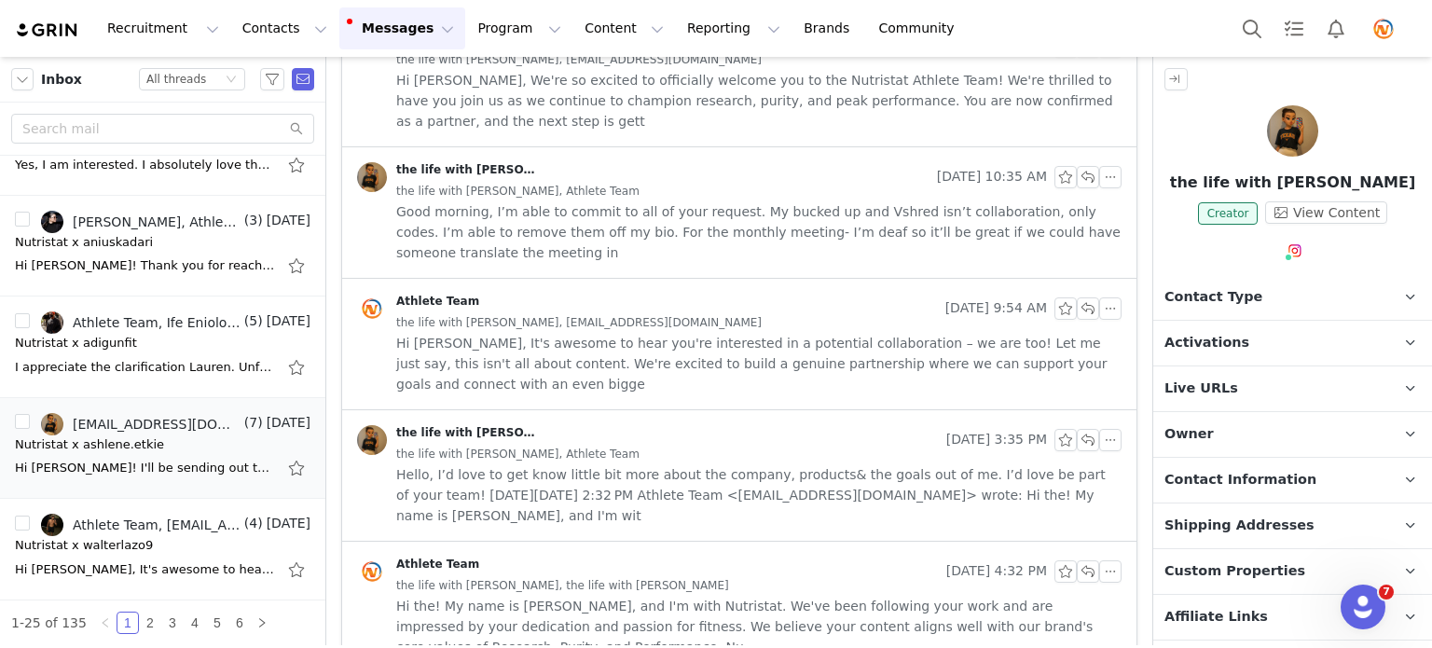
scroll to position [0, 0]
click at [1296, 292] on p "Contact Type Contact type can be Creator, Prospect, Application, or Manager." at bounding box center [1270, 297] width 234 height 45
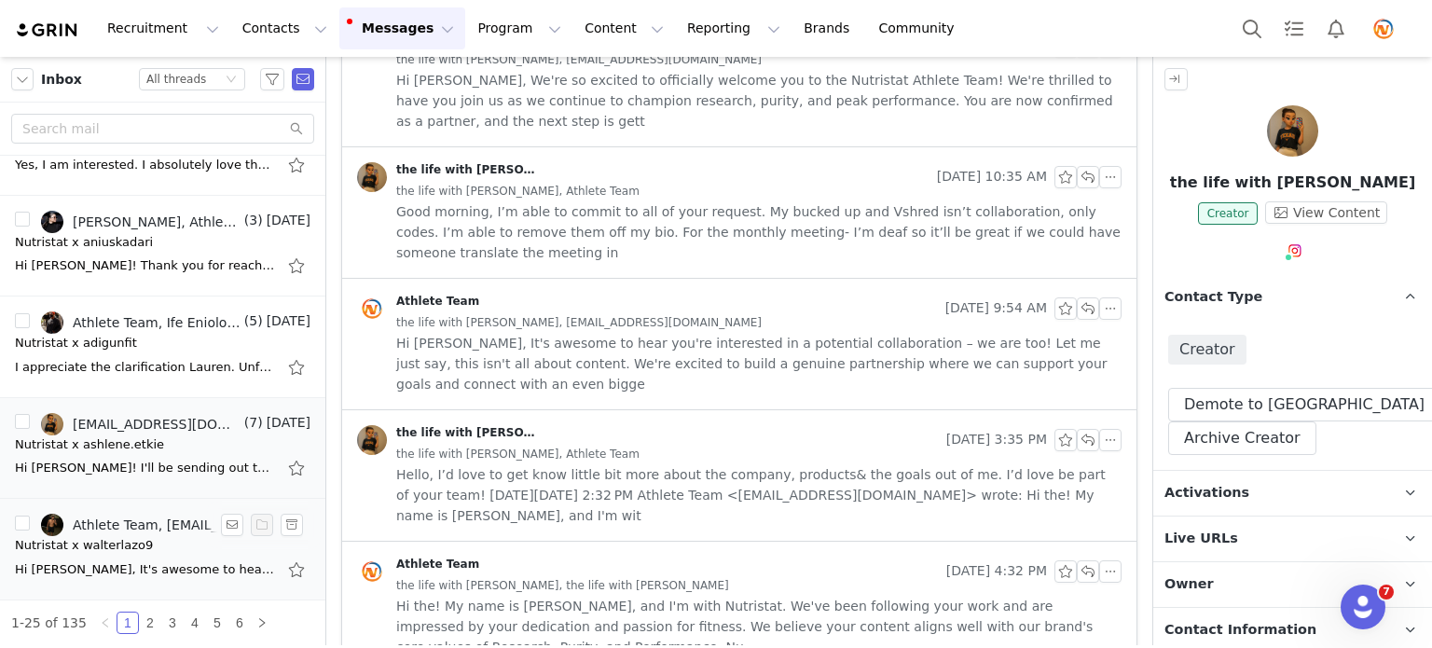
click at [134, 548] on div "Nutristat x walterlazo9" at bounding box center [163, 545] width 296 height 19
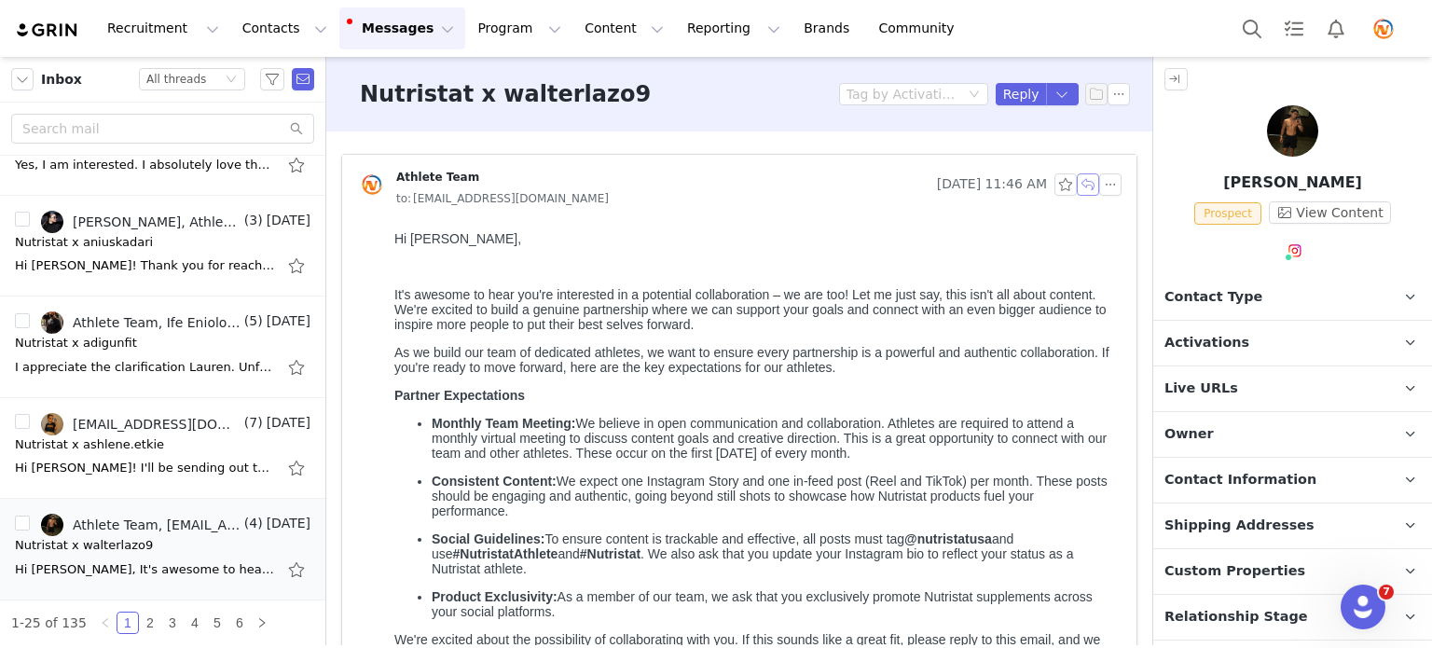
click at [1077, 186] on button "button" at bounding box center [1088, 184] width 22 height 22
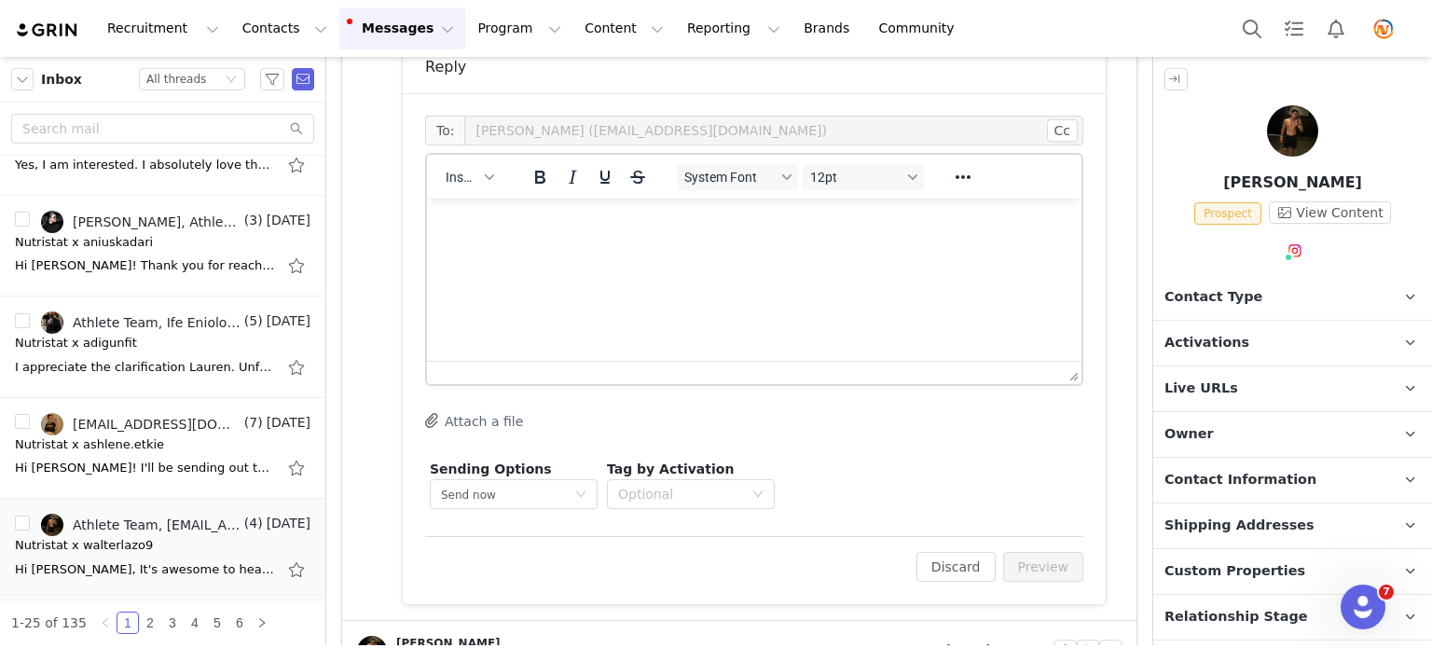
click at [556, 242] on html at bounding box center [754, 224] width 655 height 50
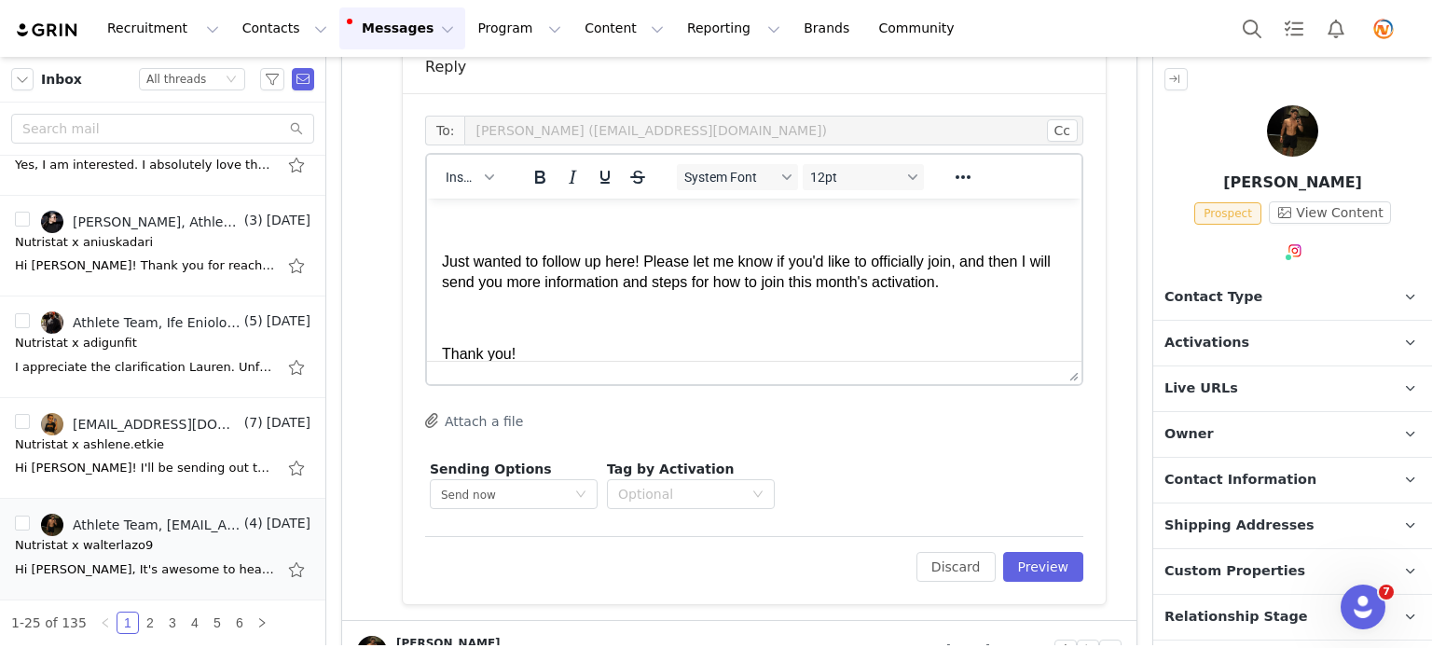
scroll to position [51, 0]
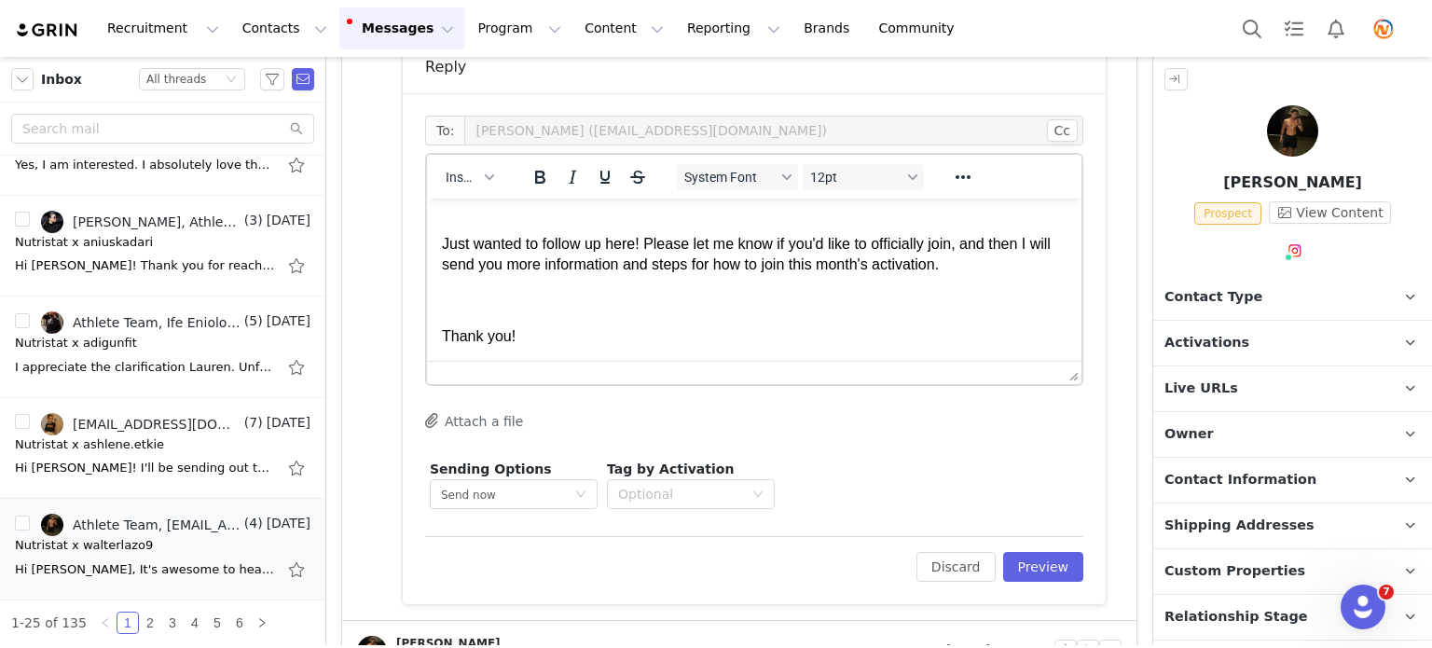
click at [954, 244] on p "Just wanted to follow up here! Please let me know if you'd like to officially j…" at bounding box center [754, 255] width 625 height 42
click at [1031, 557] on button "Preview" at bounding box center [1043, 567] width 81 height 30
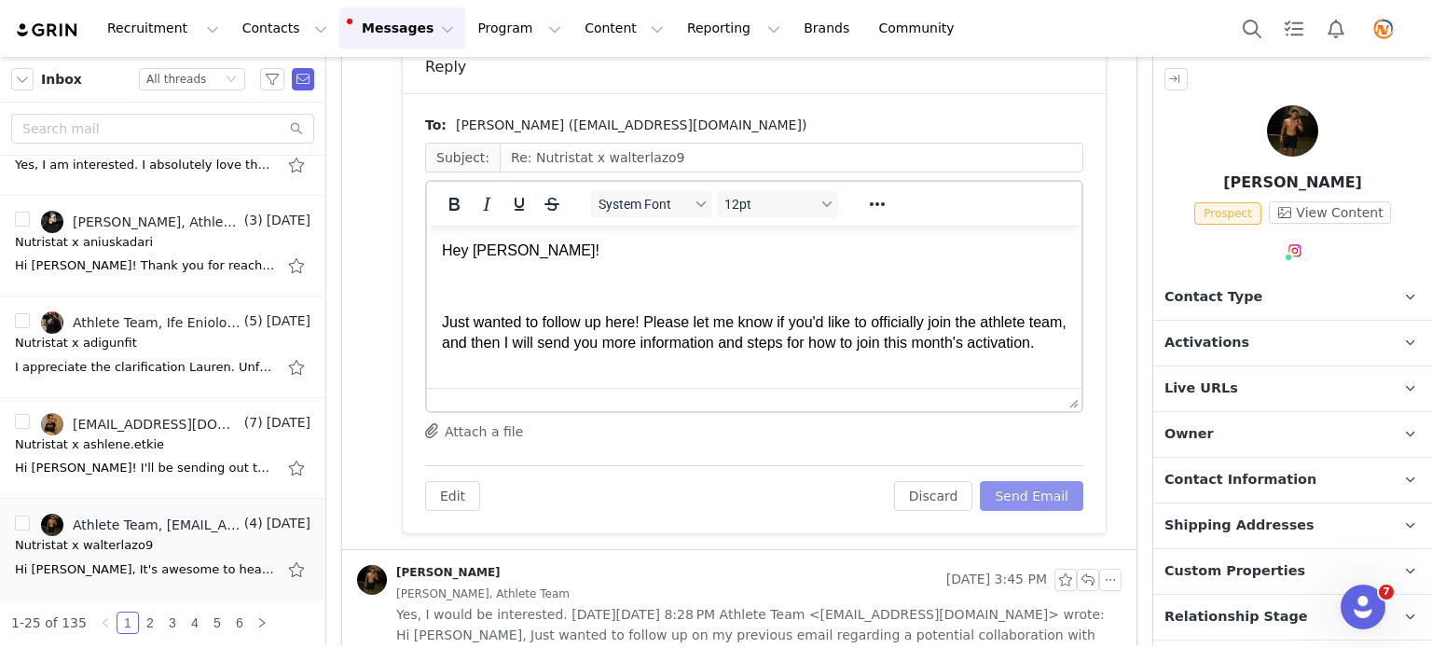
scroll to position [0, 0]
click at [1007, 488] on button "Send Email" at bounding box center [1031, 496] width 103 height 30
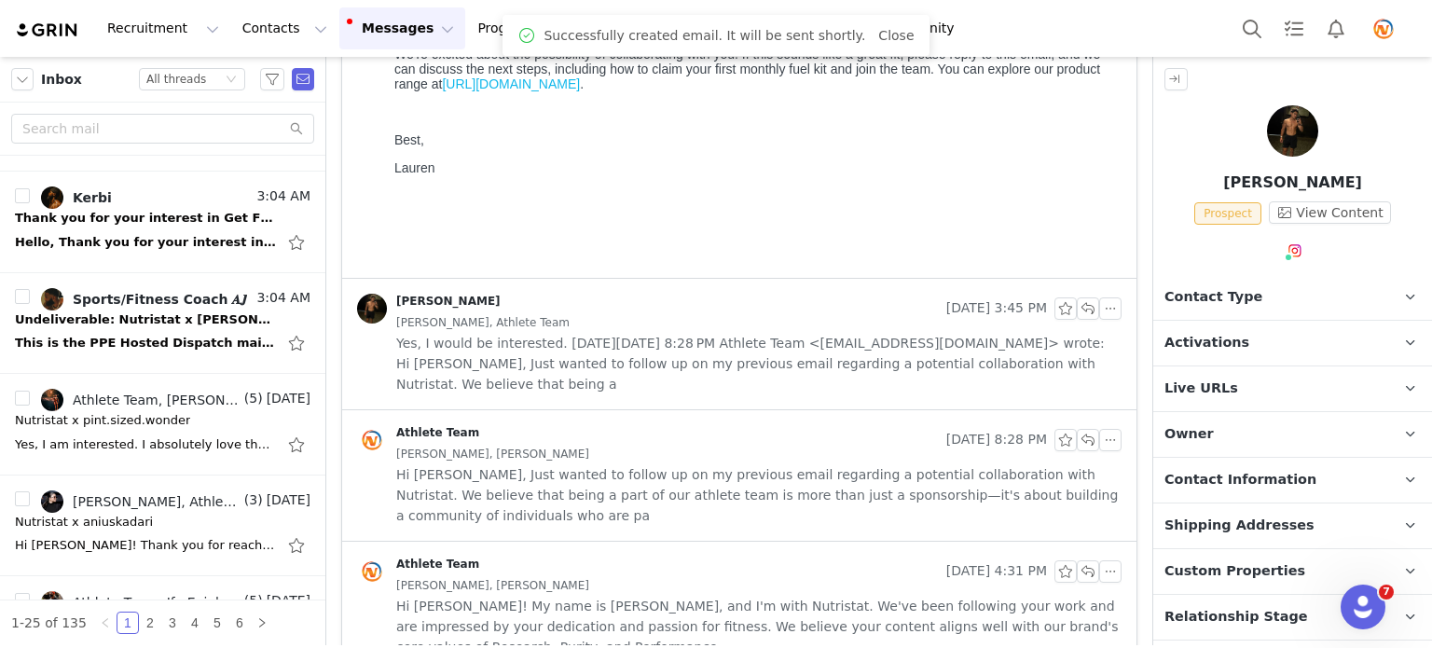
scroll to position [93, 0]
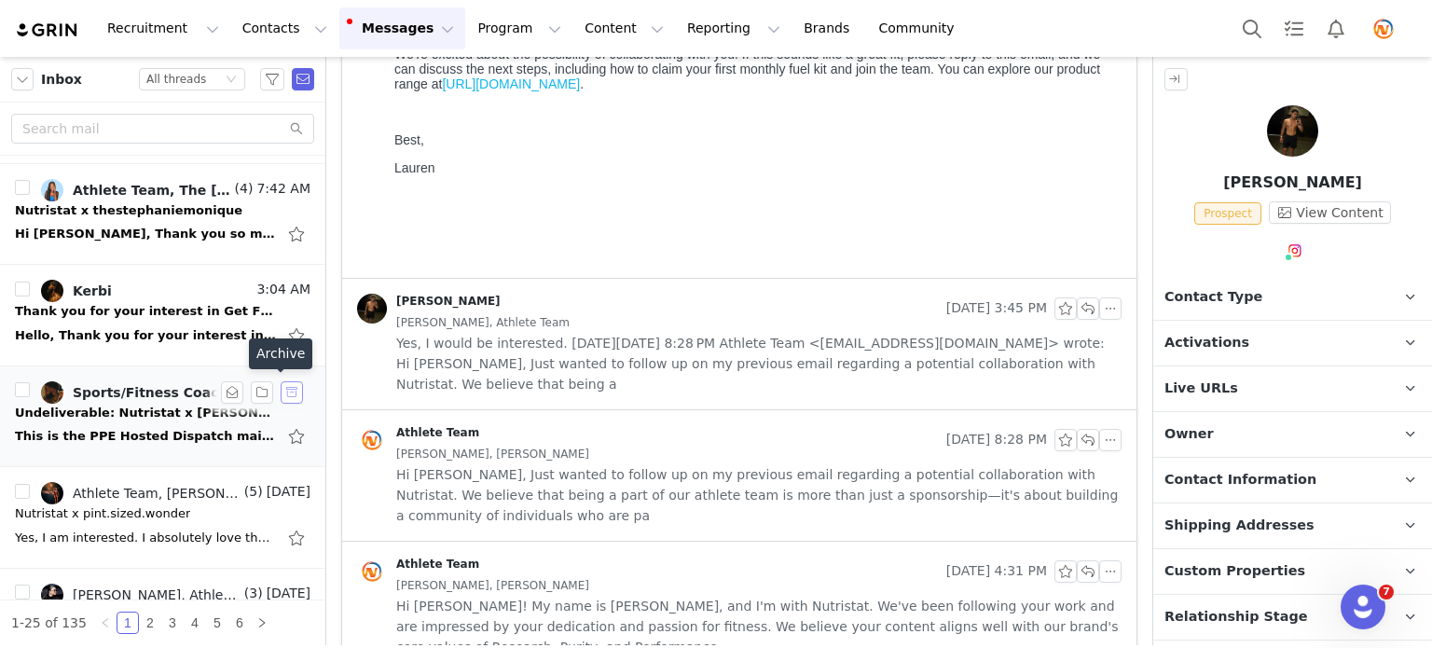
click at [281, 391] on button "button" at bounding box center [292, 392] width 22 height 22
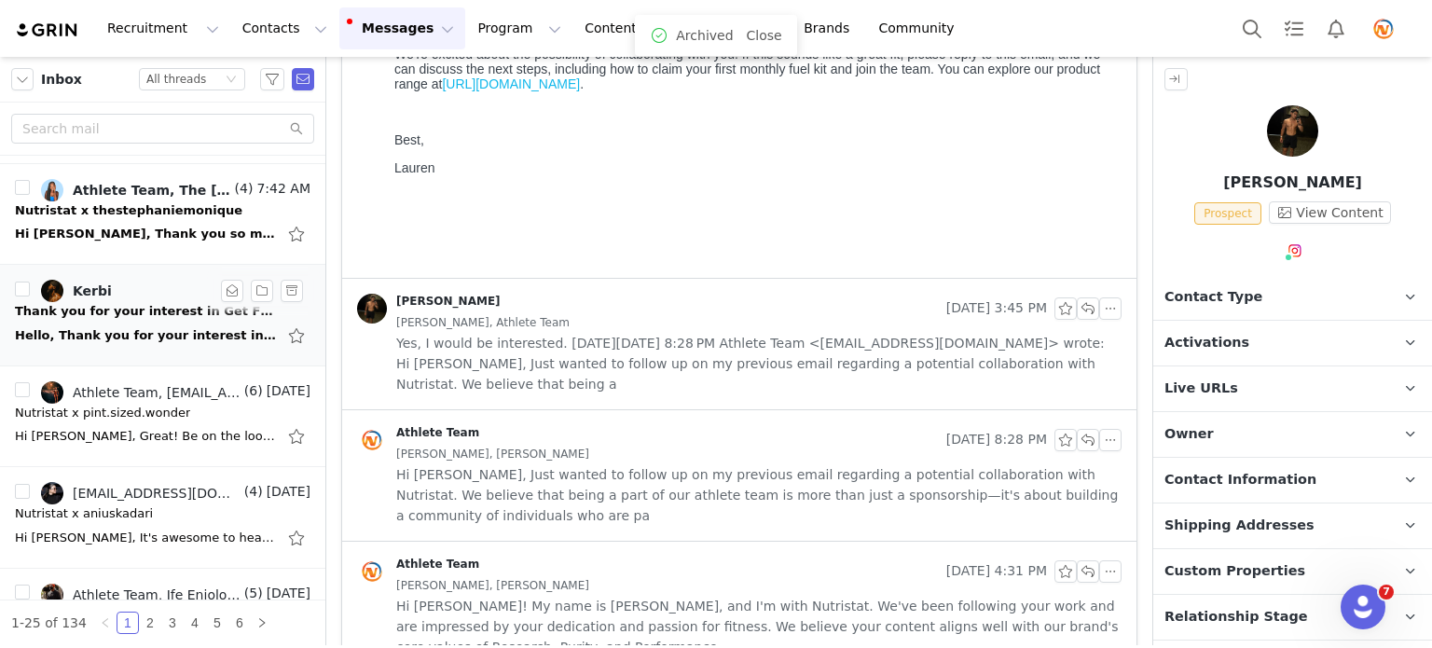
click at [143, 332] on div "Hello, Thank you for your interest in training with Get Fit Nation! Your inquir…" at bounding box center [145, 335] width 261 height 19
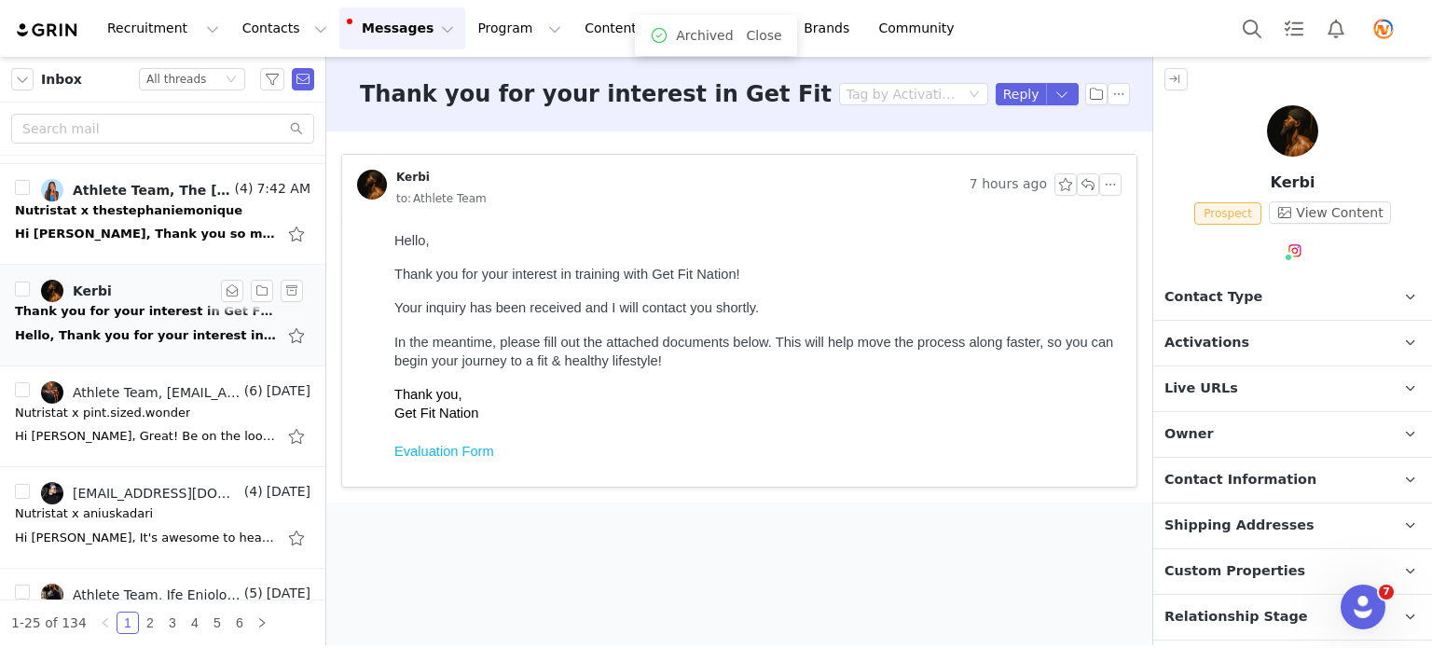
scroll to position [0, 0]
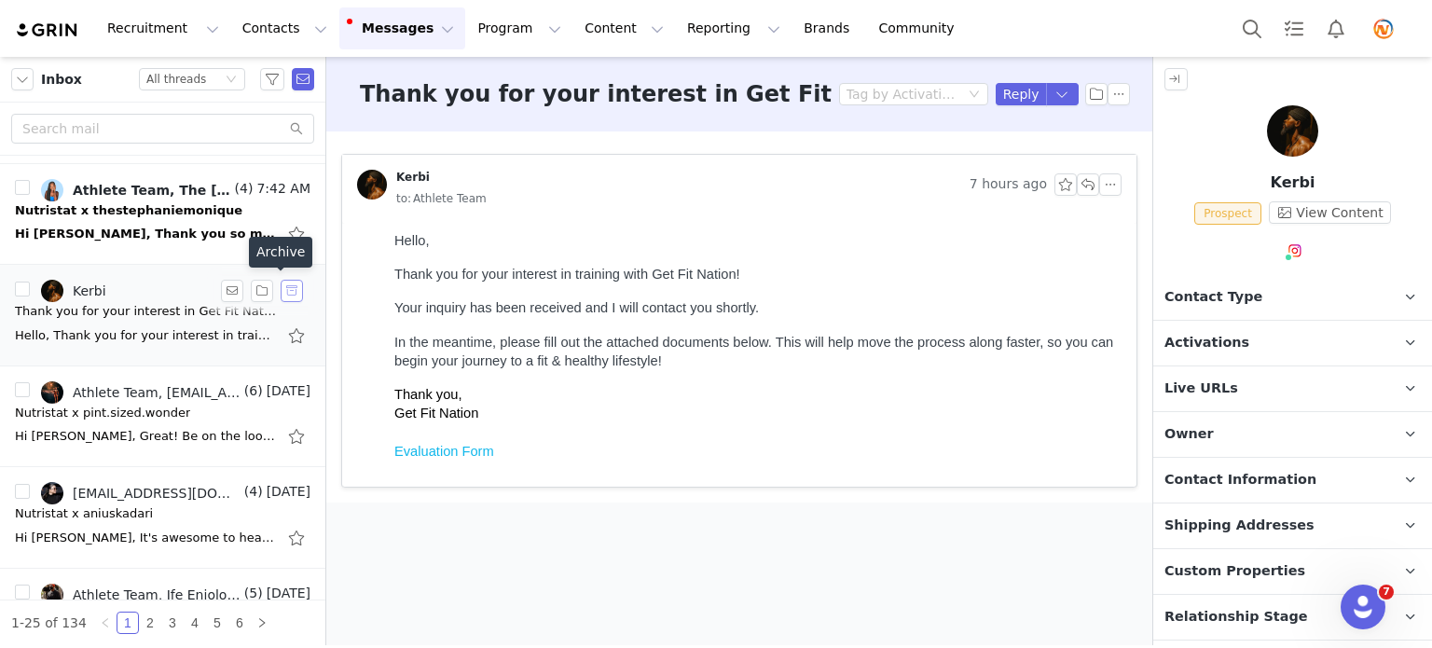
click at [281, 293] on button "button" at bounding box center [292, 291] width 22 height 22
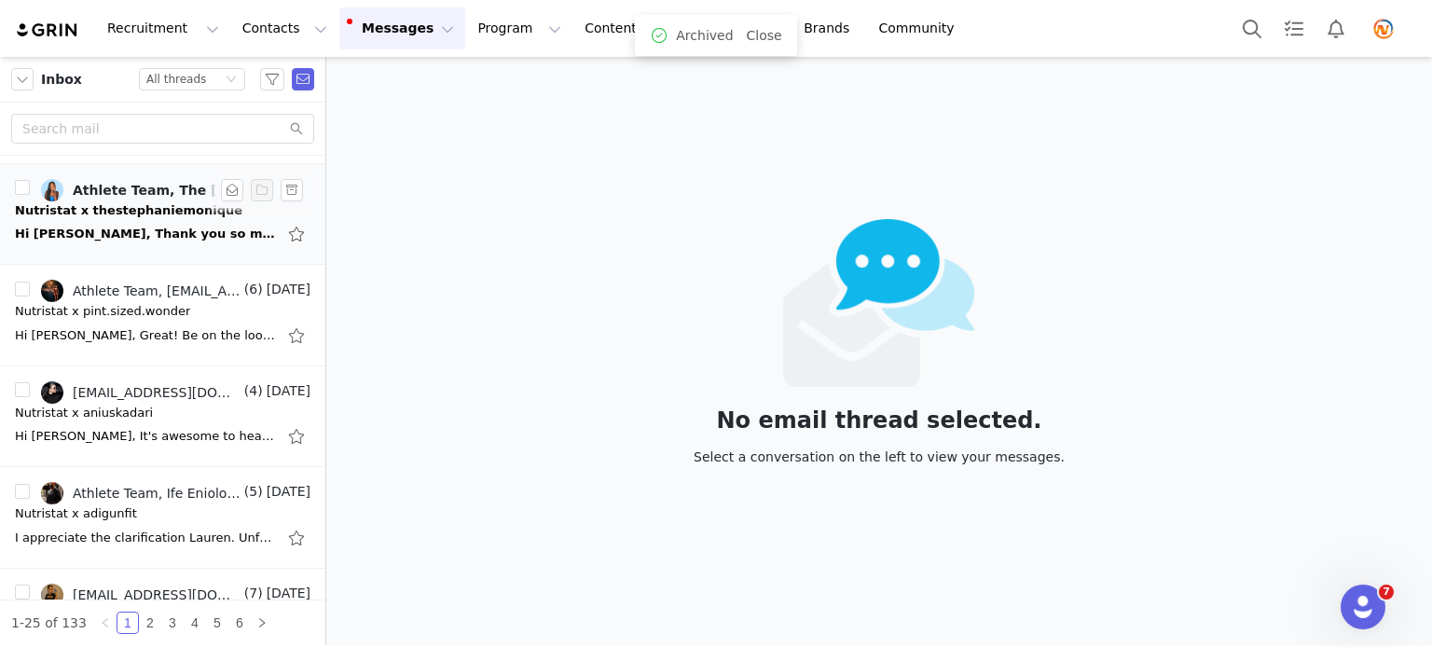
click at [180, 236] on div "Hi Lauren, Thank you so much for reaching out, your follow up and for consideri…" at bounding box center [145, 234] width 261 height 19
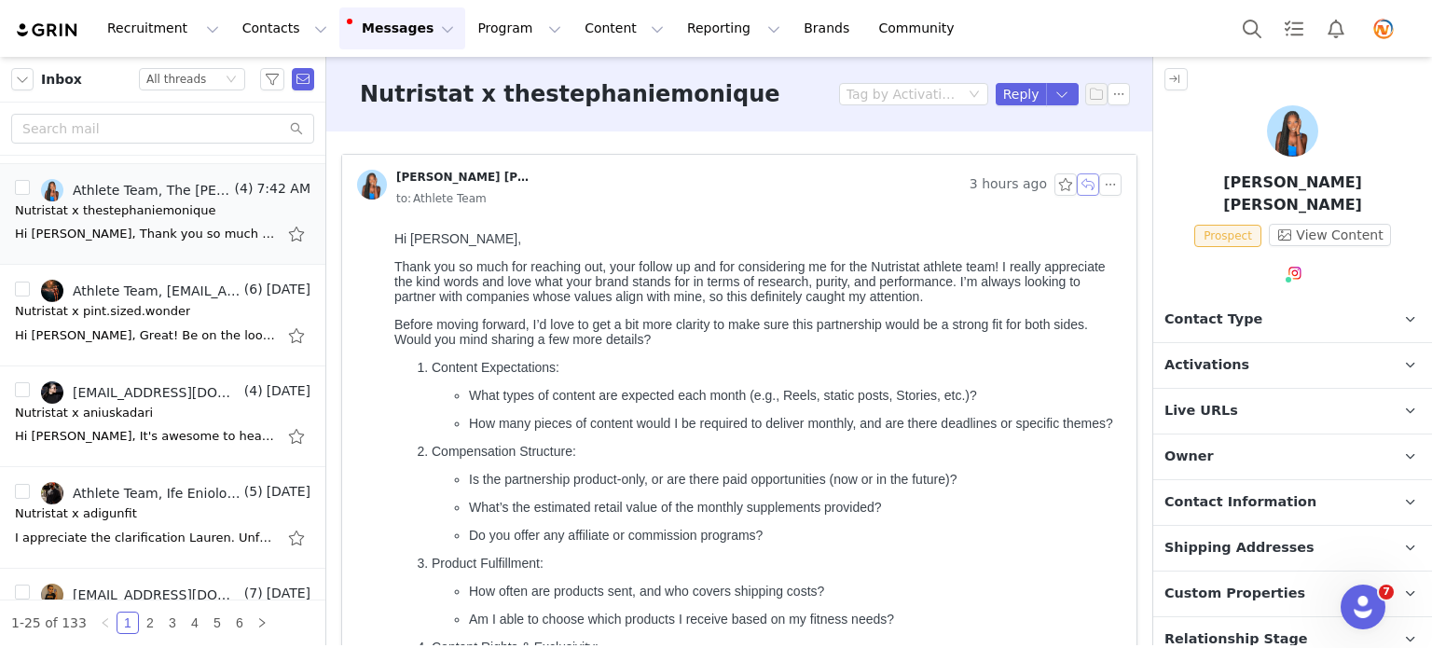
click at [1077, 178] on button "button" at bounding box center [1088, 184] width 22 height 22
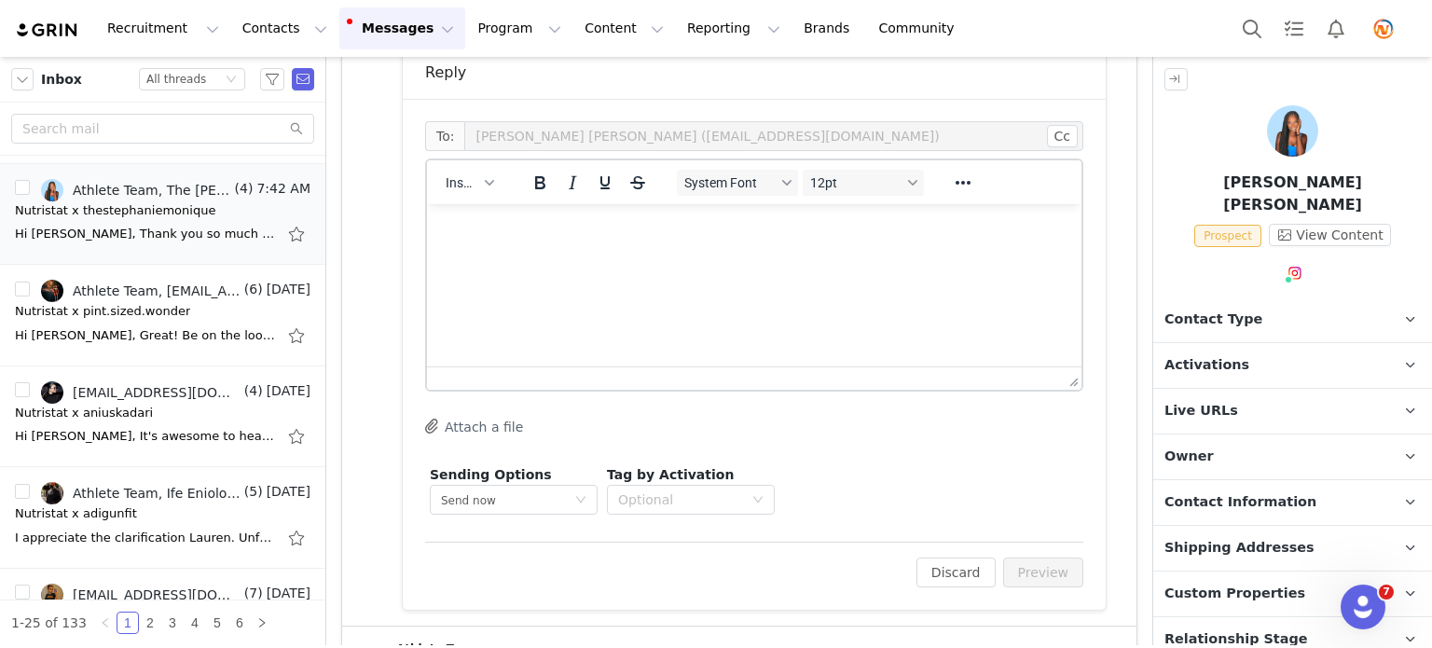
scroll to position [1291, 0]
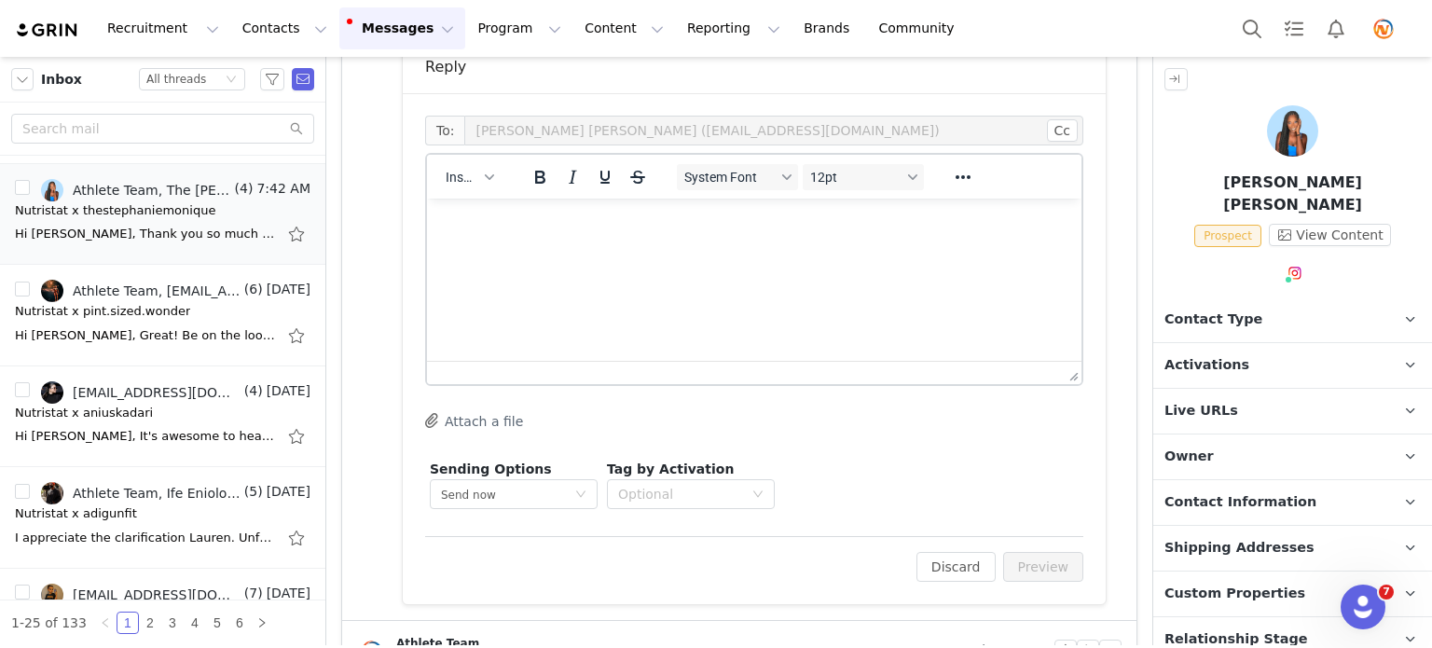
click at [477, 189] on div "Insert" at bounding box center [470, 177] width 86 height 36
click at [475, 179] on span "Insert" at bounding box center [462, 177] width 33 height 15
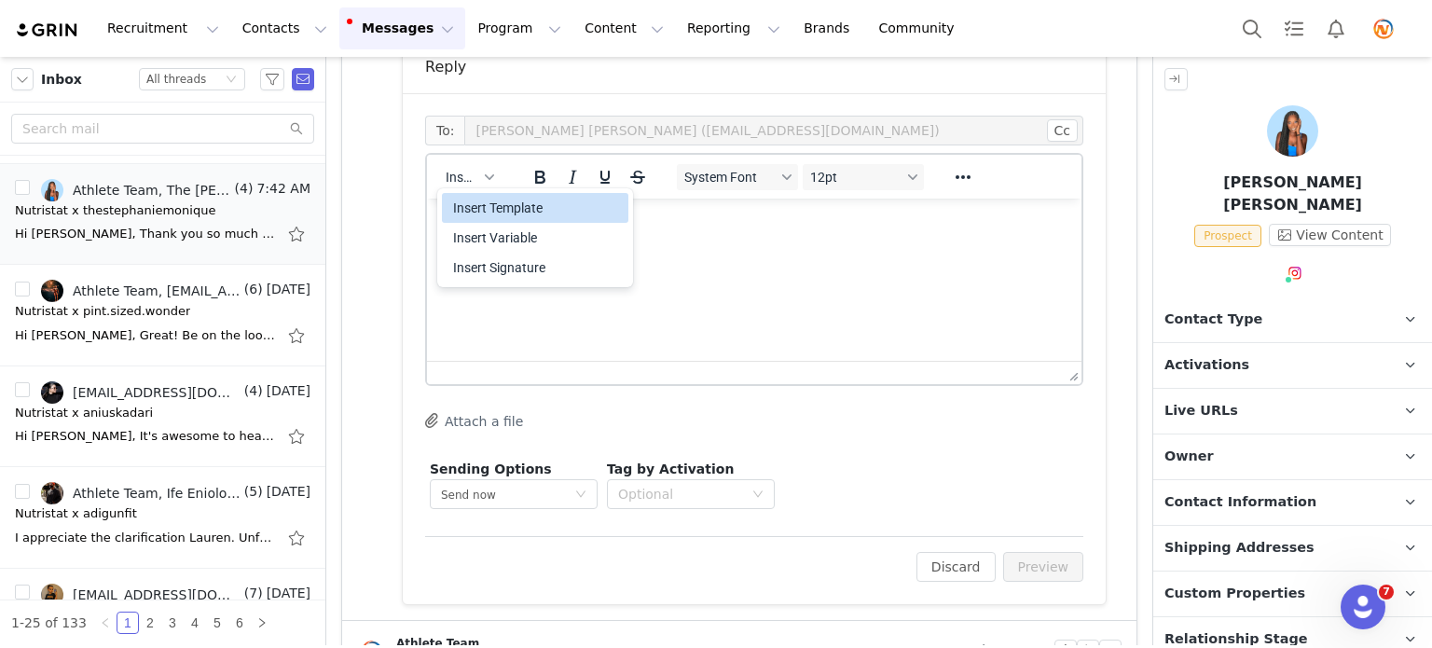
click at [481, 212] on div "Insert Template" at bounding box center [537, 208] width 168 height 22
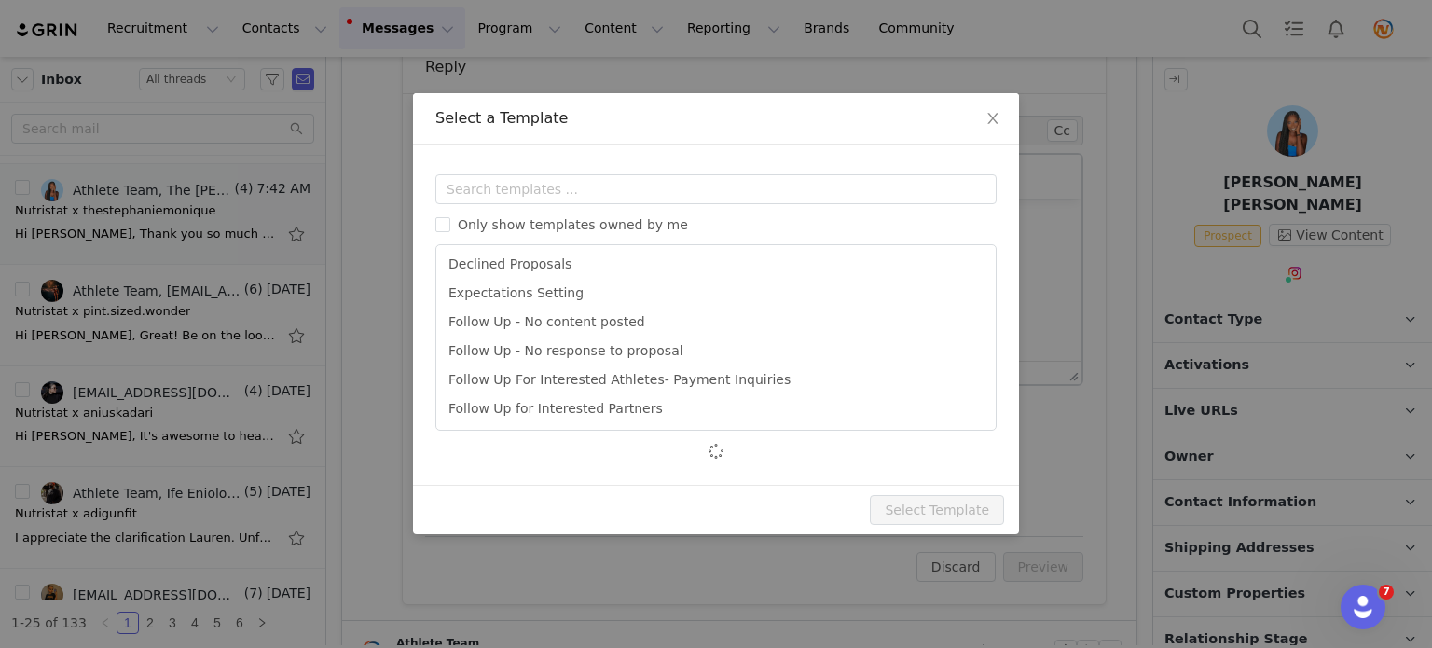
scroll to position [119, 0]
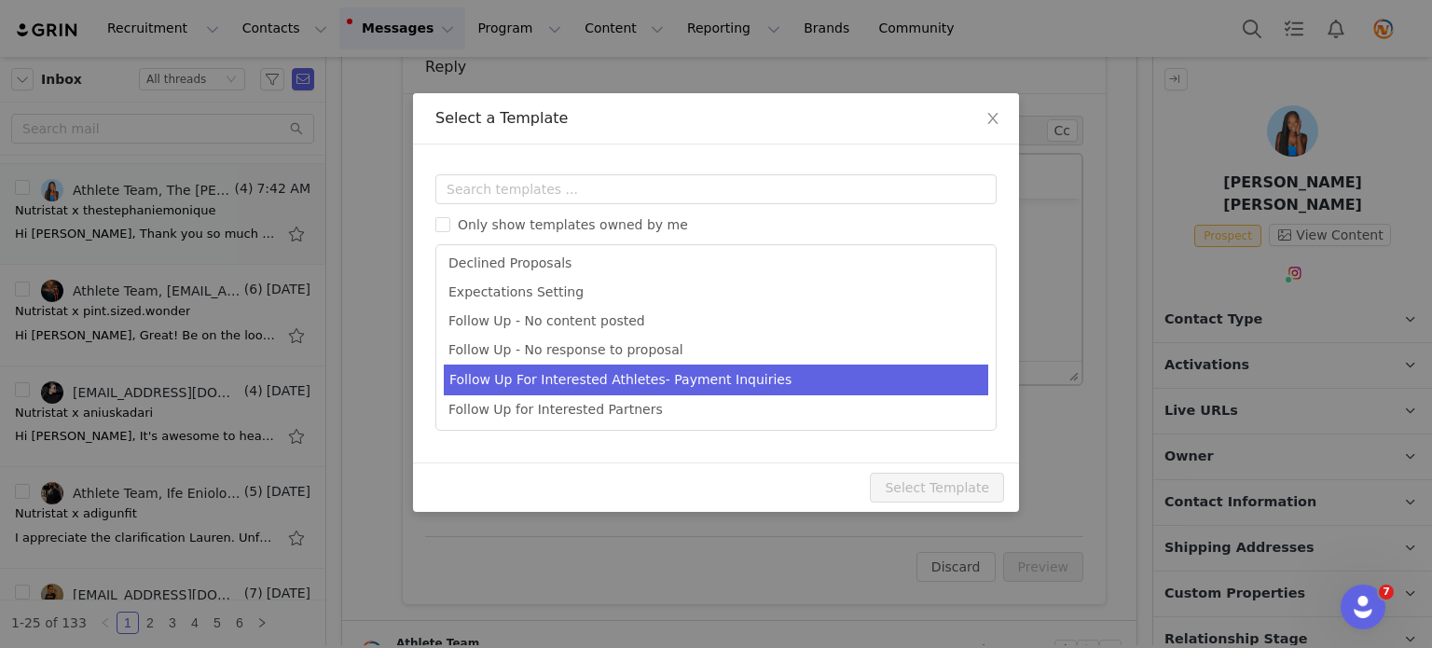
click at [526, 384] on li "Follow Up For Interested Athletes- Payment Inquiries" at bounding box center [716, 380] width 545 height 31
type input "Nutristat Athlete Team: Compensation Details"
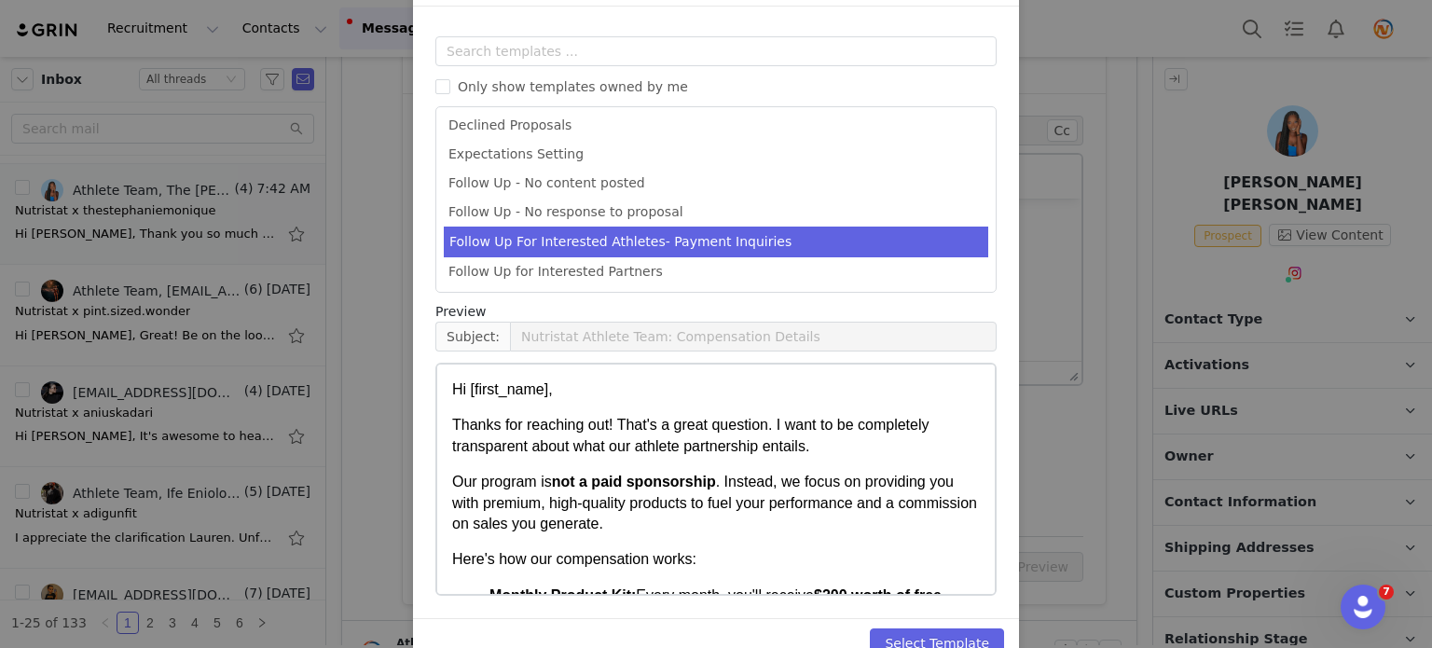
scroll to position [179, 0]
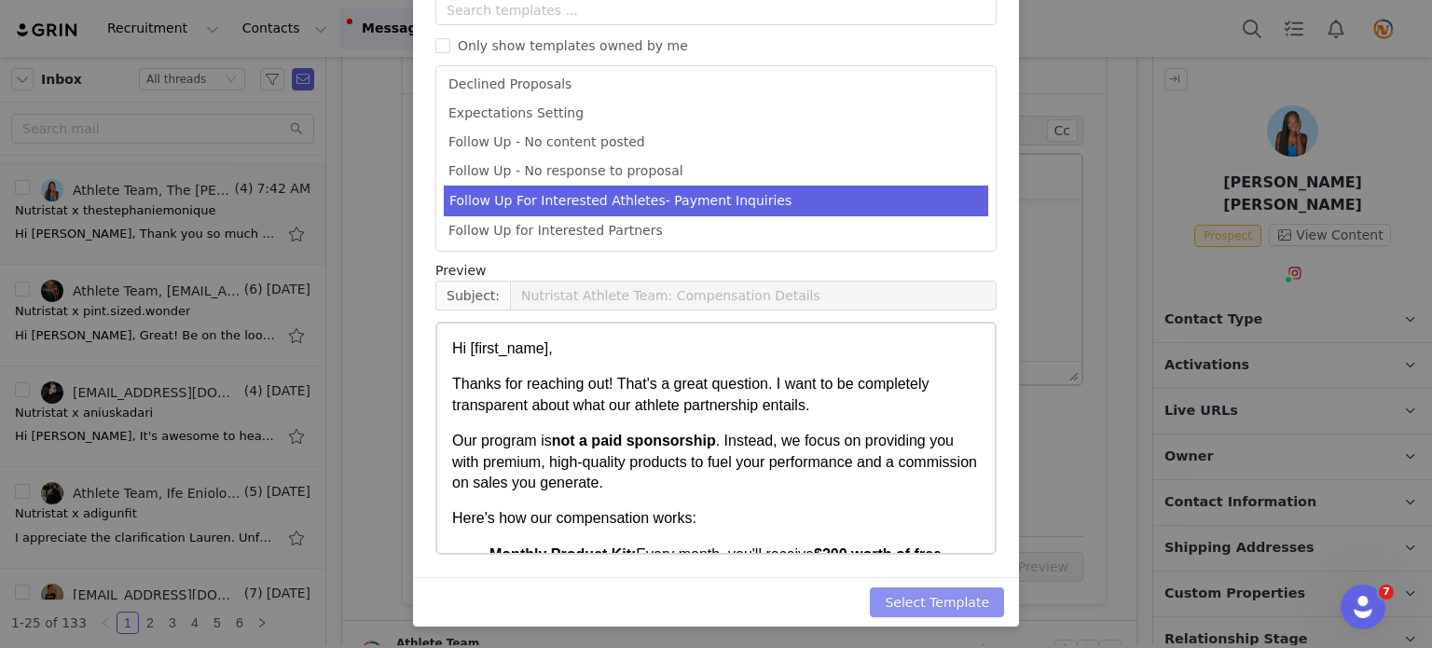
click at [921, 611] on button "Select Template" at bounding box center [937, 602] width 134 height 30
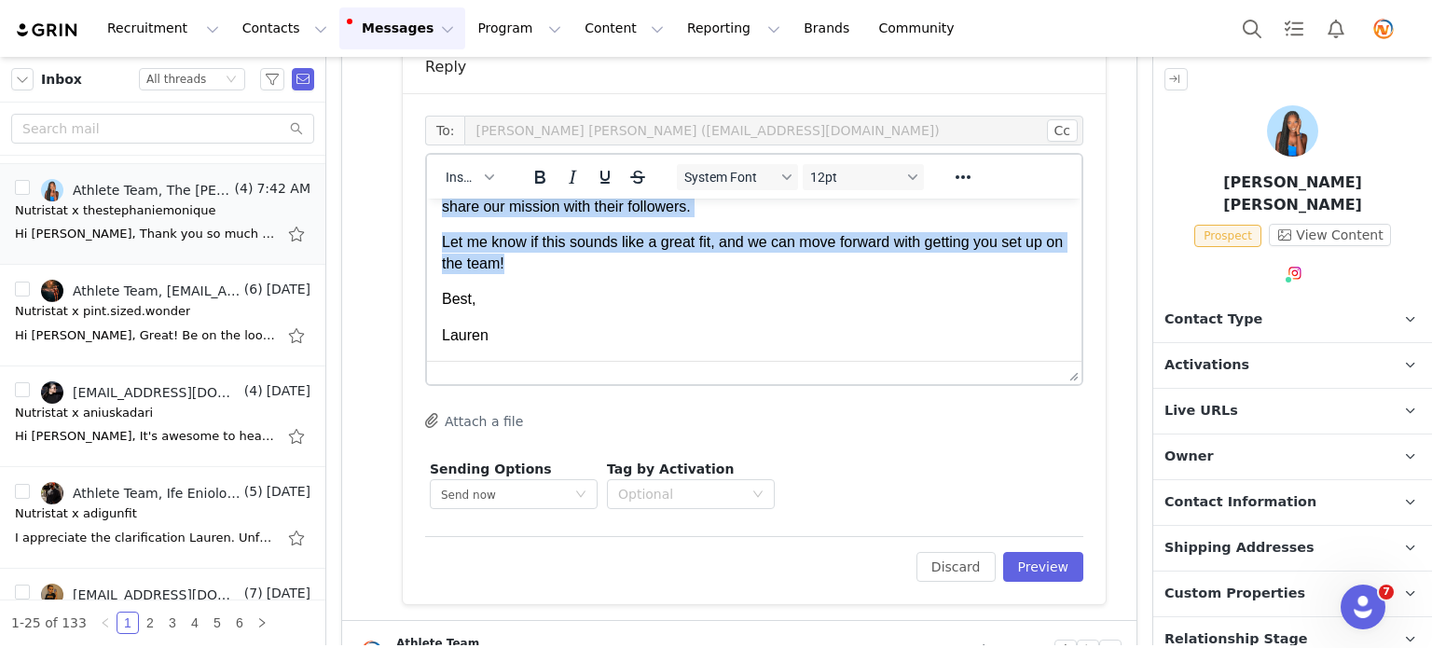
scroll to position [0, 0]
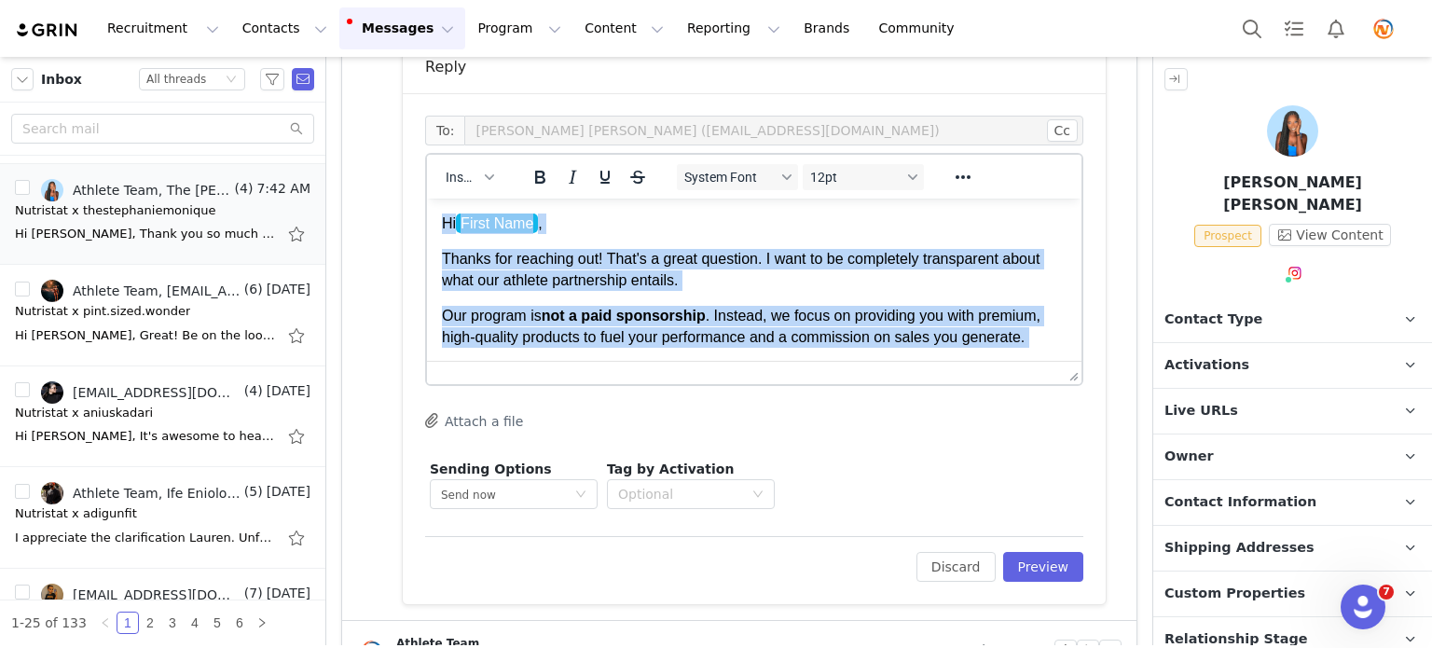
drag, startPoint x: 550, startPoint y: 267, endPoint x: 414, endPoint y: 185, distance: 158.9
click at [427, 199] on html "Hi First Name ﻿ , Thanks for reaching out! That's a great question. I want to b…" at bounding box center [754, 469] width 655 height 540
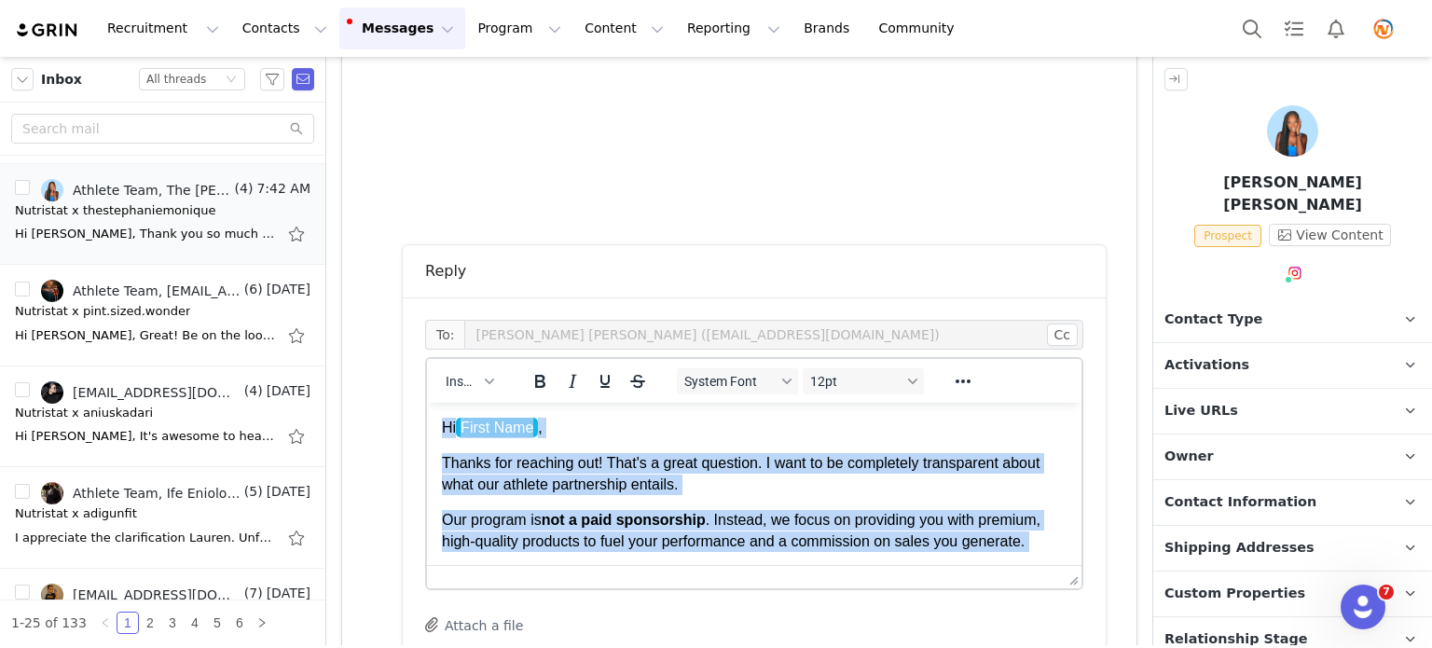
scroll to position [1119, 0]
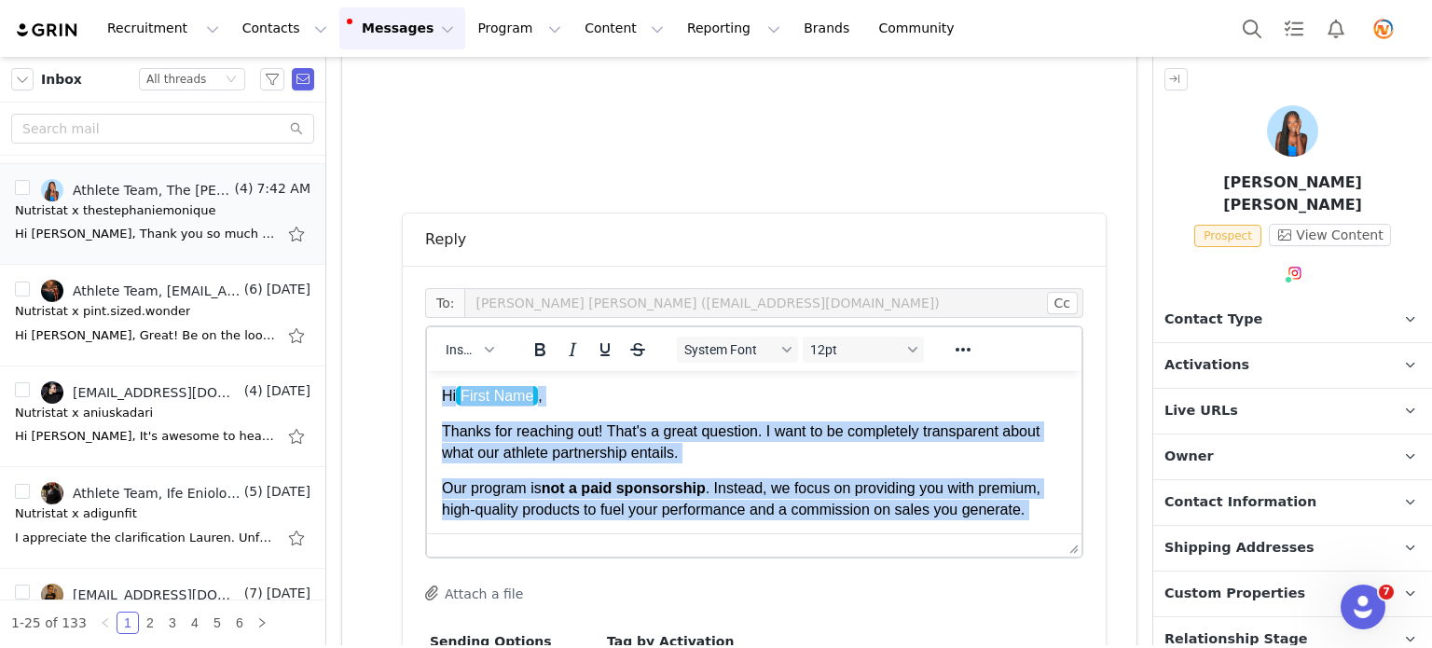
click at [582, 414] on body "Hi First Name , Thanks for reaching out! That's a great question. I want to be …" at bounding box center [754, 641] width 625 height 510
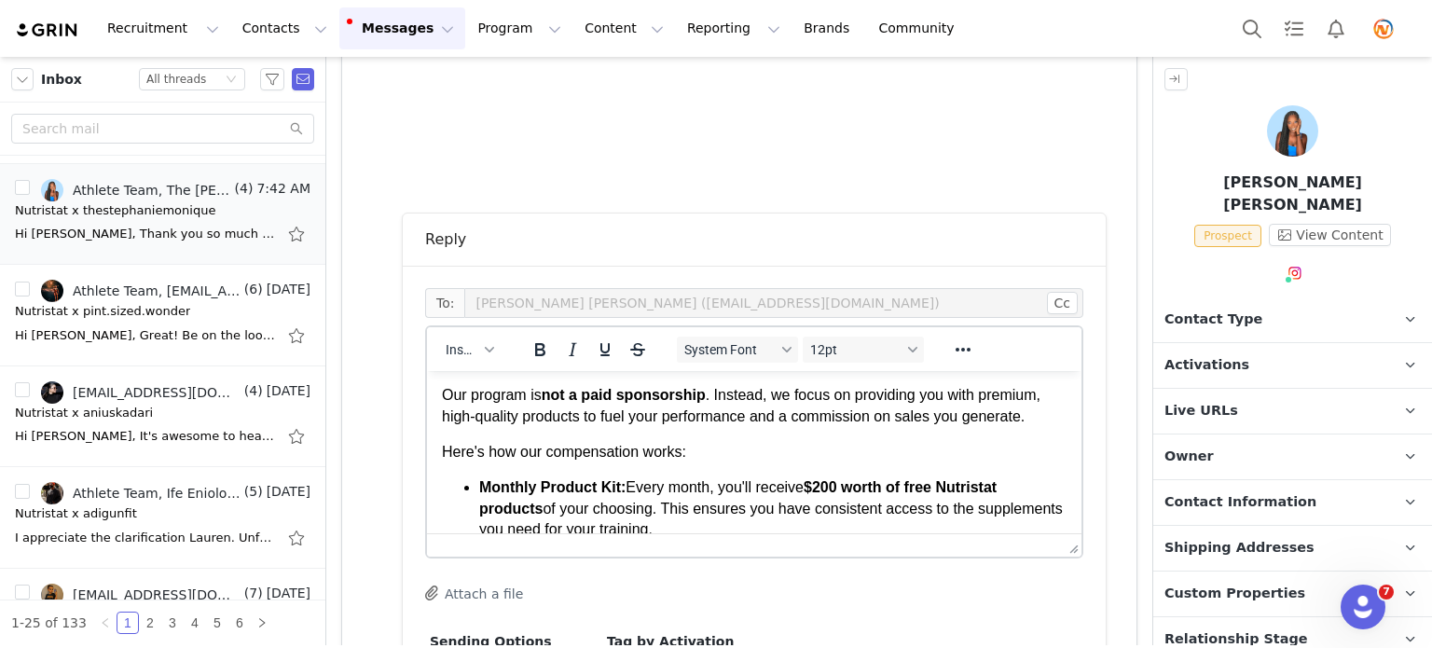
scroll to position [0, 0]
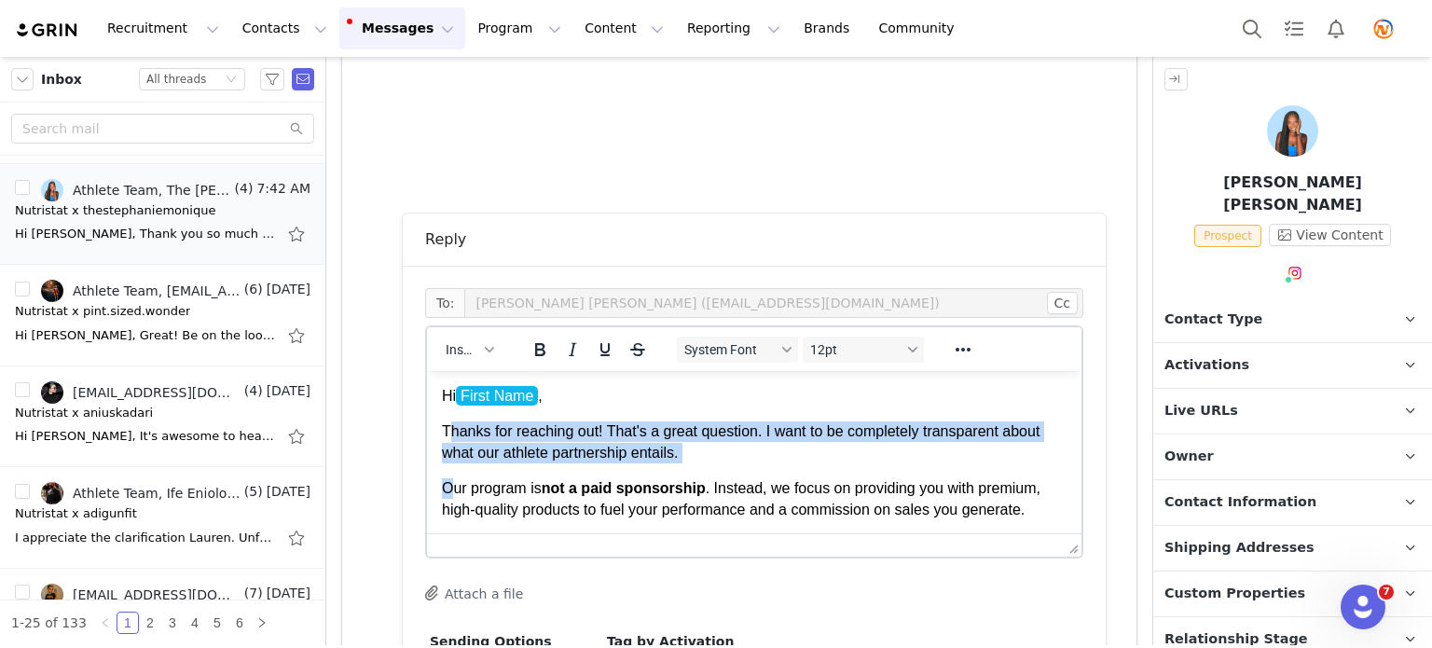
drag, startPoint x: 446, startPoint y: 434, endPoint x: 453, endPoint y: 467, distance: 33.5
click at [456, 474] on body "Hi First Name , Thanks for reaching out! That's a great question. I want to be …" at bounding box center [754, 641] width 625 height 510
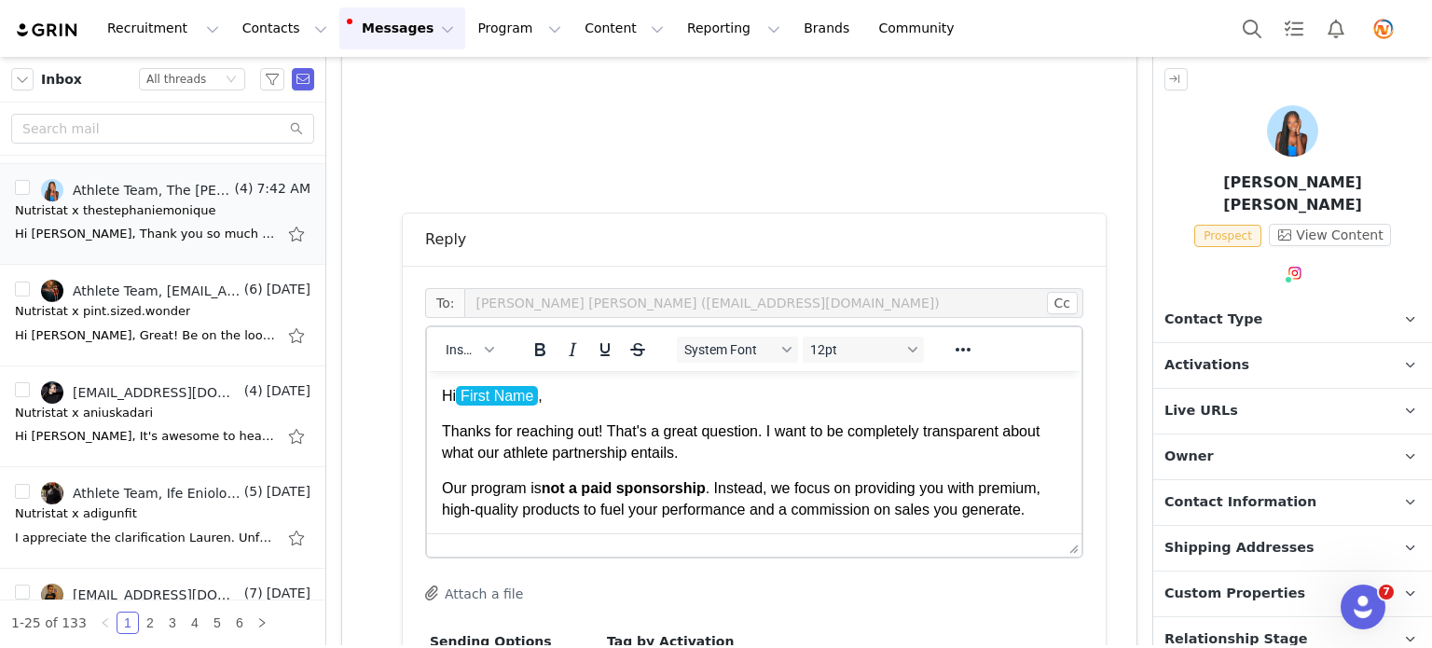
click at [443, 424] on span "Thanks for reaching out! That's a great question. I want to be completely trans…" at bounding box center [741, 441] width 598 height 36
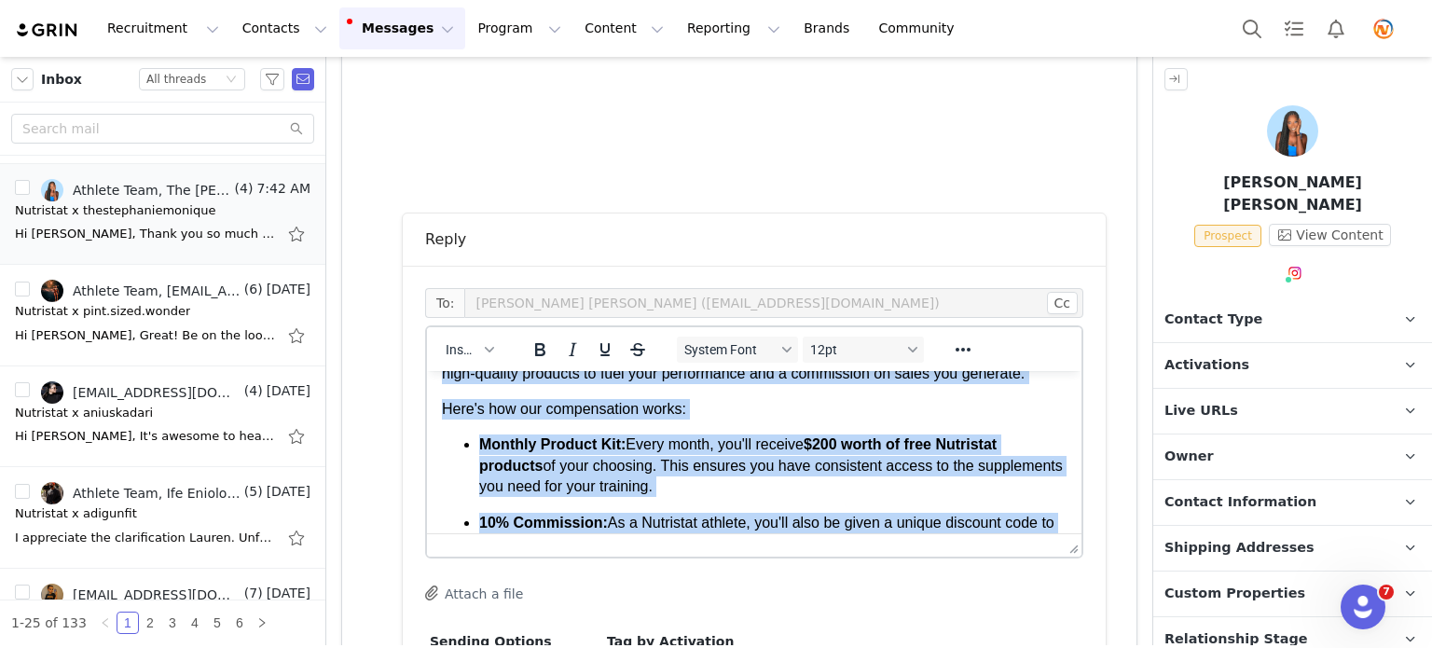
scroll to position [397, 0]
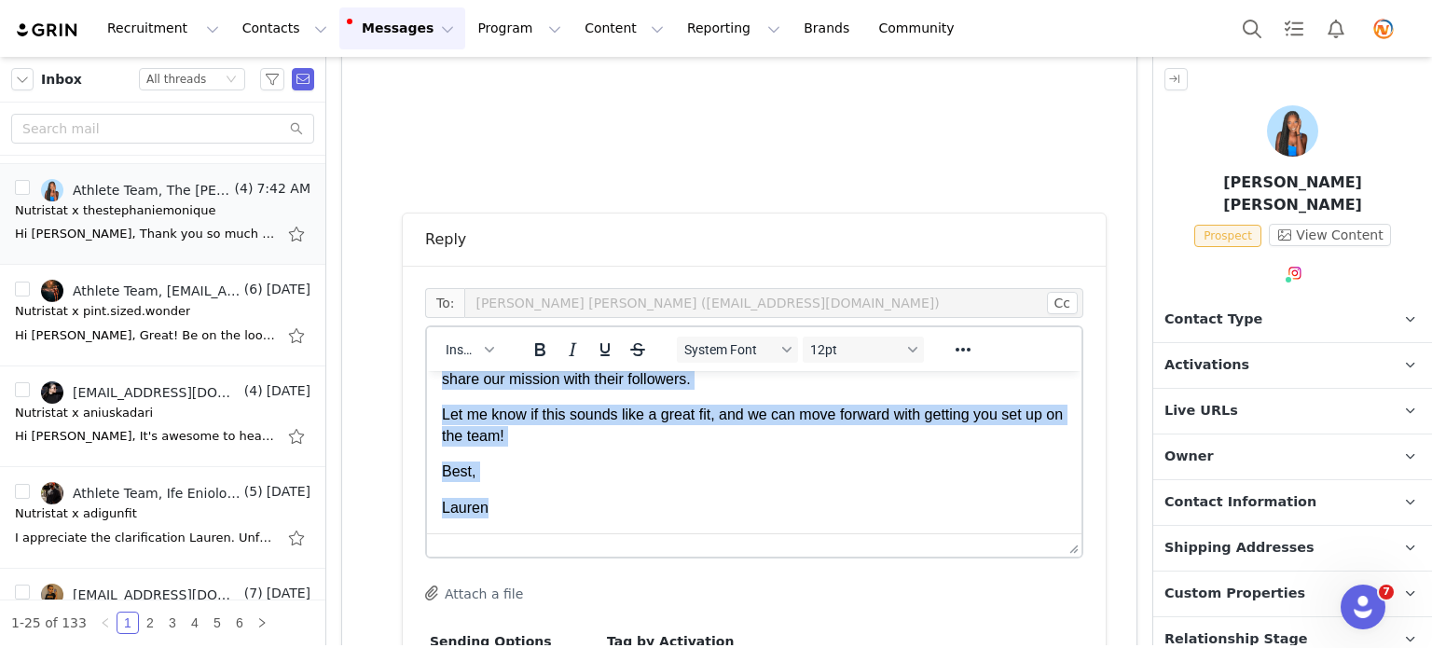
drag, startPoint x: 444, startPoint y: 427, endPoint x: 923, endPoint y: 924, distance: 690.4
click at [496, 533] on html "Hi First Name , Thanks for reaching out! That's a great question. I want to be …" at bounding box center [754, 263] width 655 height 540
paste body "Rich Text Area. Press ALT-0 for help."
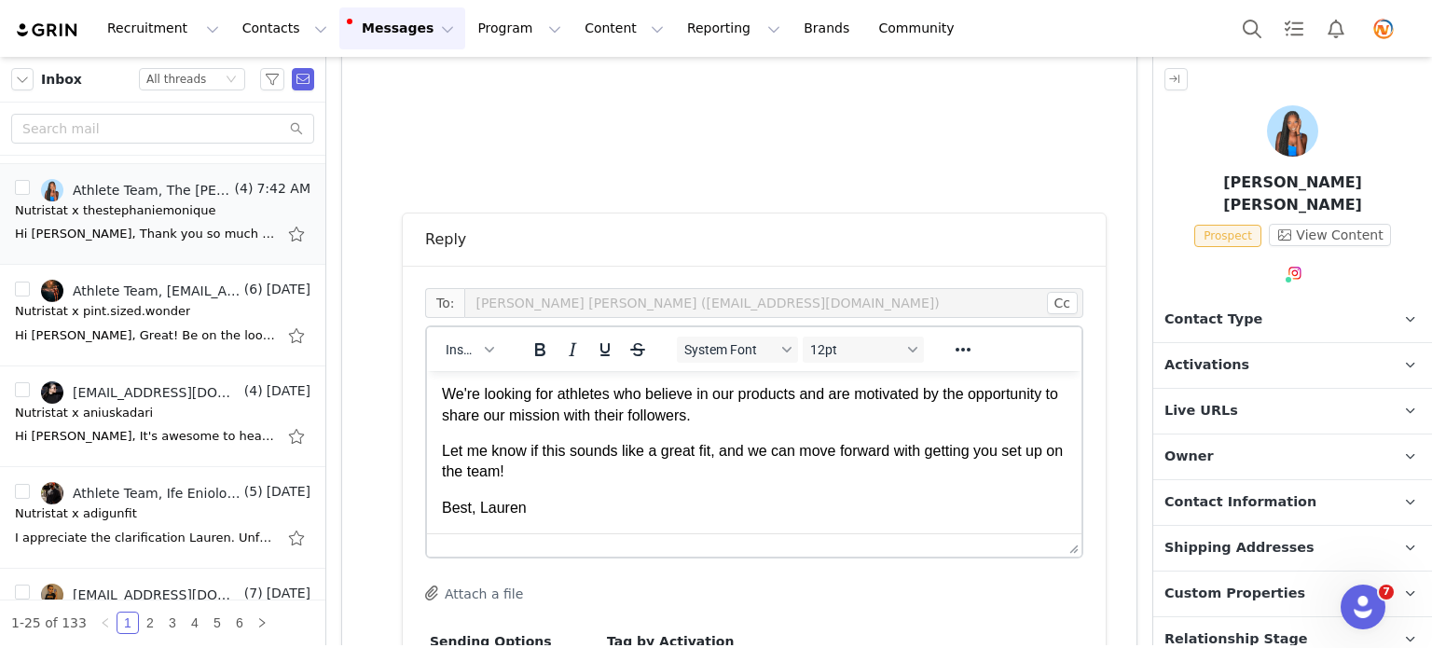
scroll to position [856, 0]
click at [477, 510] on span "Best, Lauren" at bounding box center [484, 508] width 85 height 16
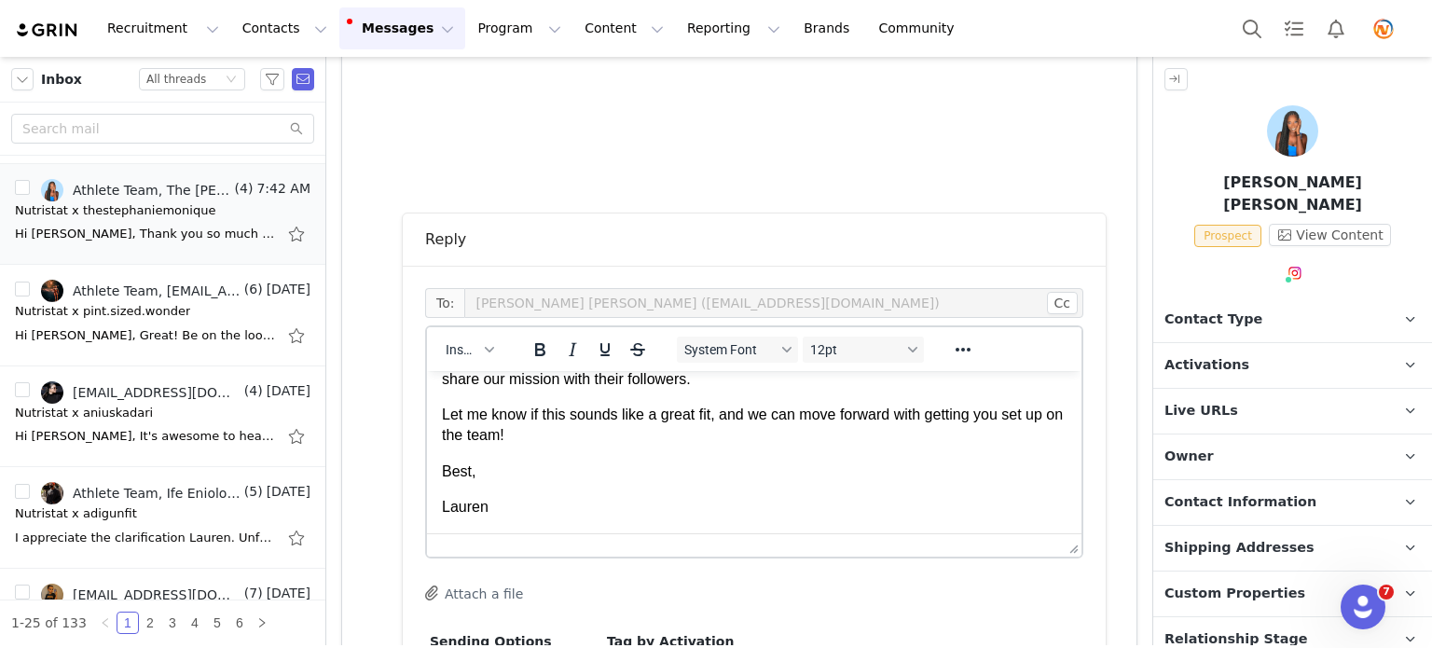
scroll to position [876, 0]
click at [562, 447] on p "Let me know if this sounds like a great fit, and we can move forward with getti…" at bounding box center [754, 426] width 625 height 42
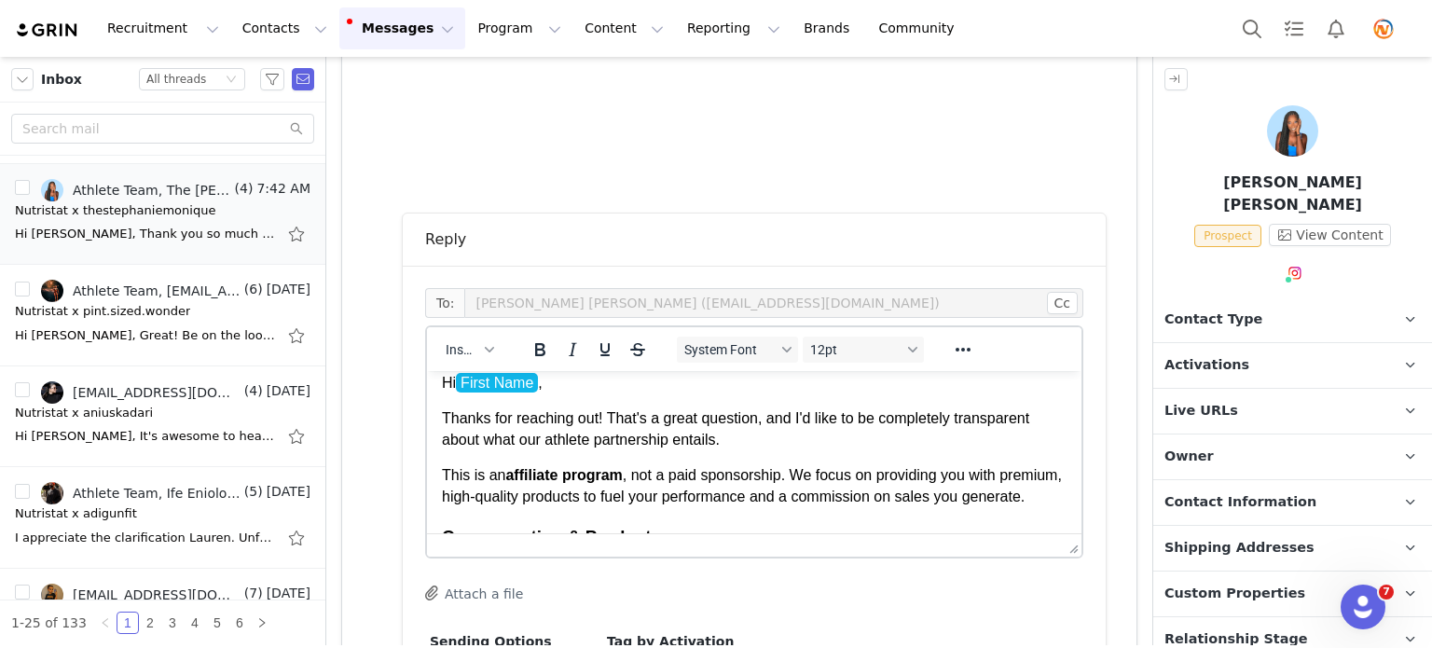
scroll to position [0, 0]
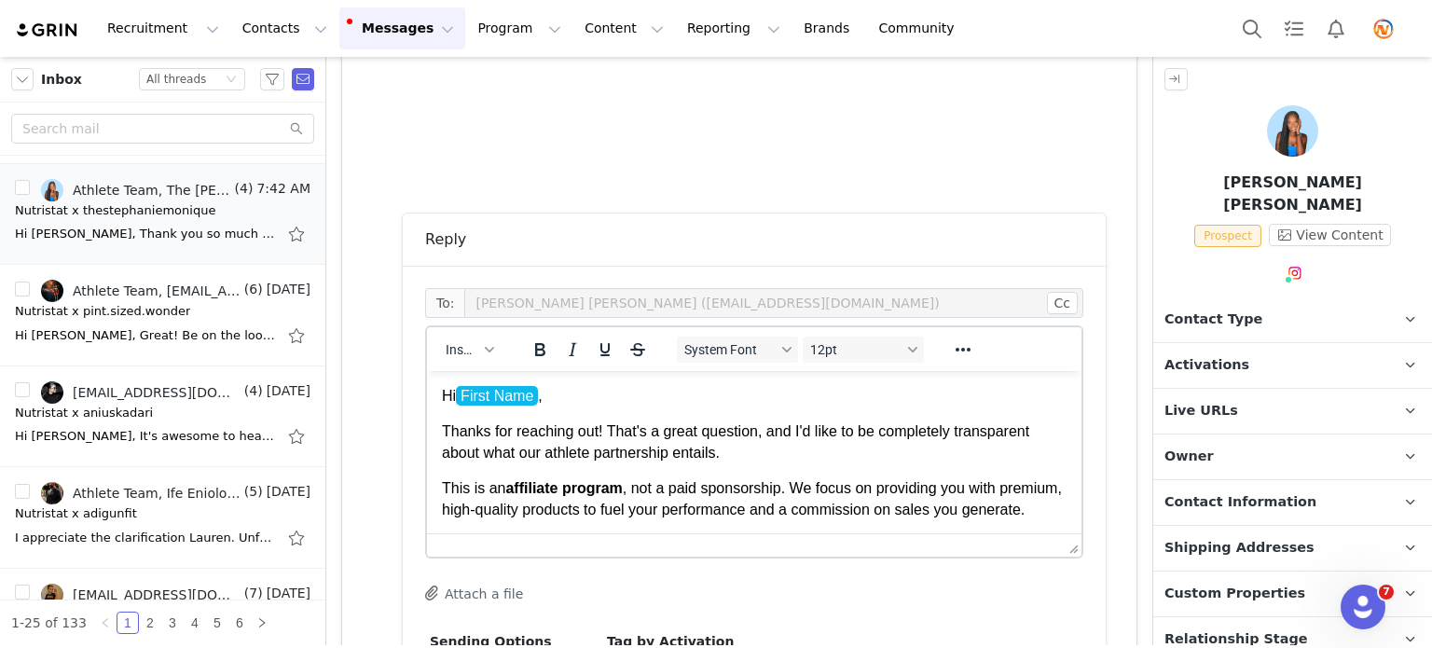
click at [568, 403] on p "Hi First Name ," at bounding box center [754, 396] width 625 height 21
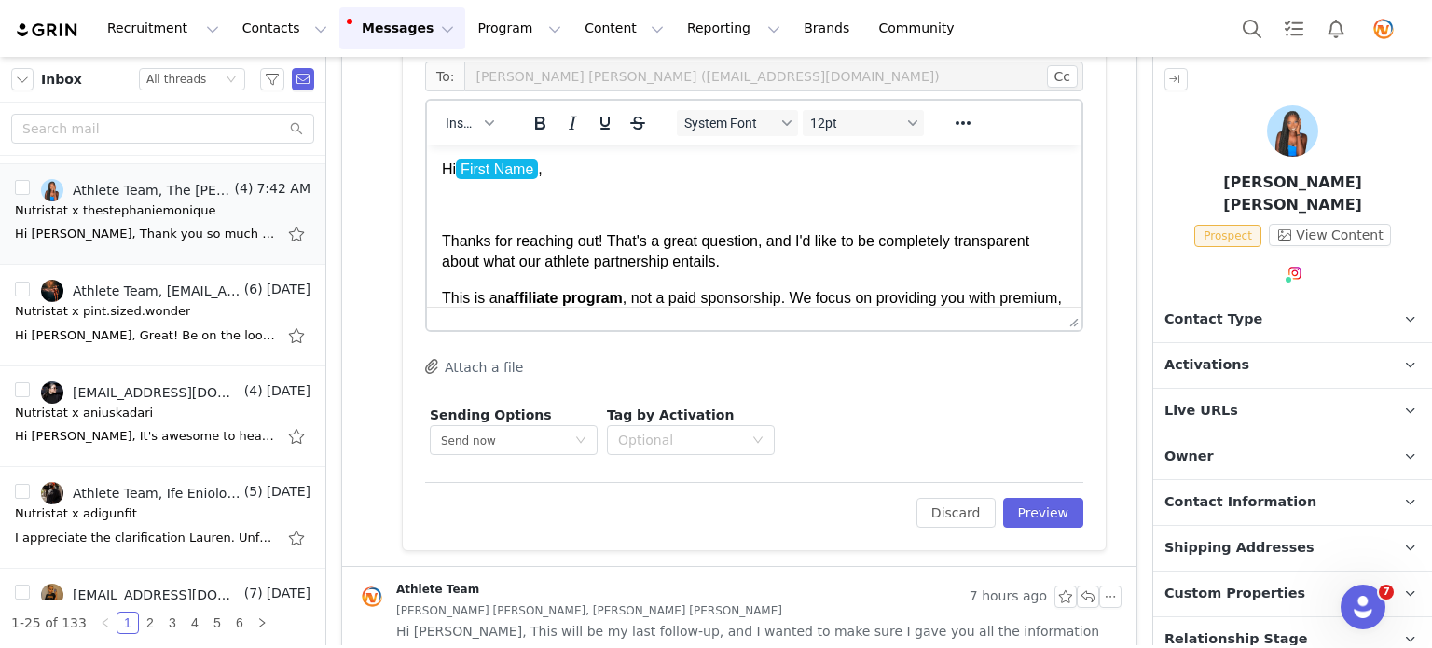
scroll to position [1492, 0]
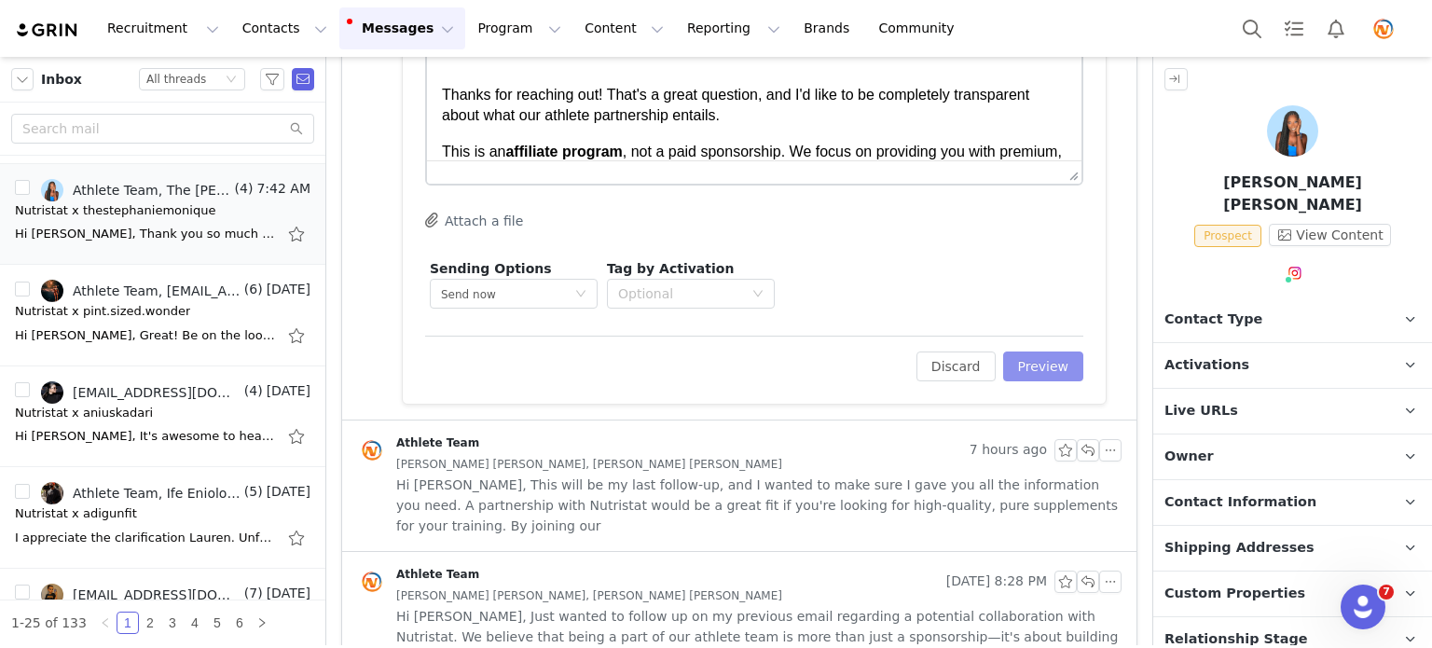
click at [1012, 378] on button "Preview" at bounding box center [1043, 367] width 81 height 30
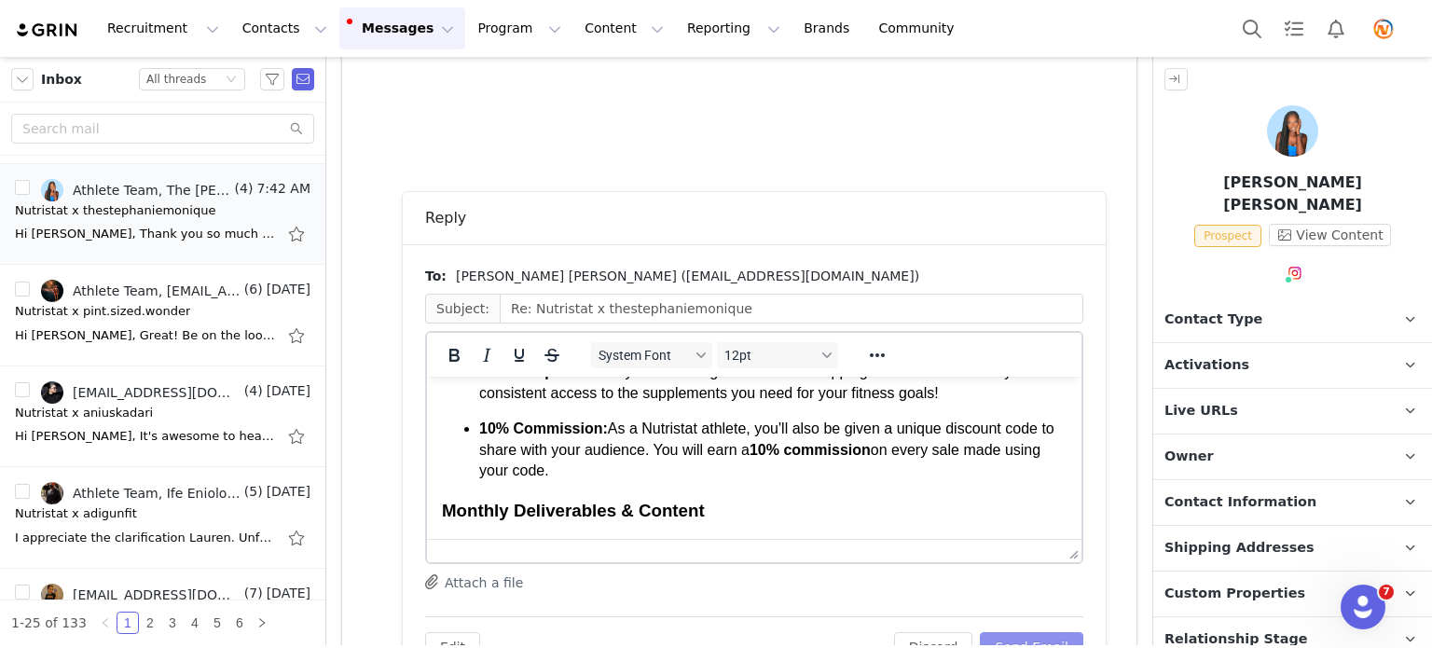
scroll to position [373, 0]
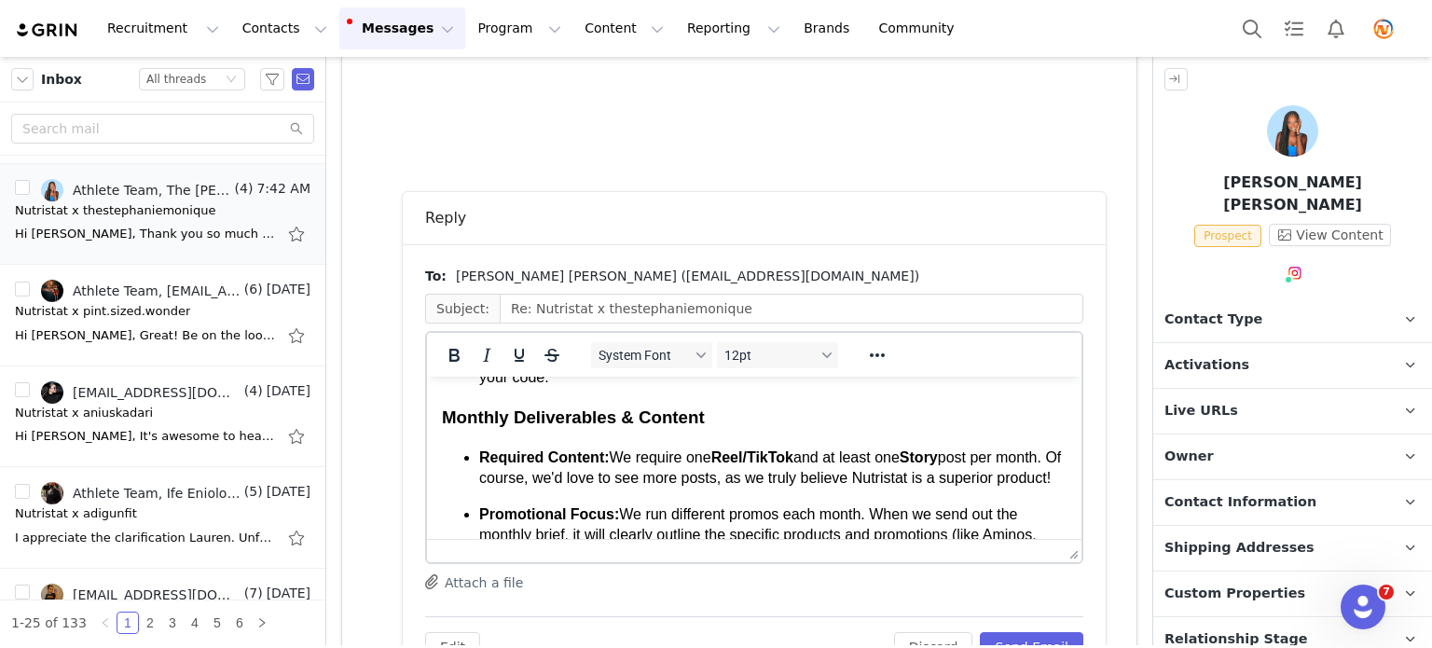
click at [685, 465] on span "We require one" at bounding box center [661, 457] width 102 height 16
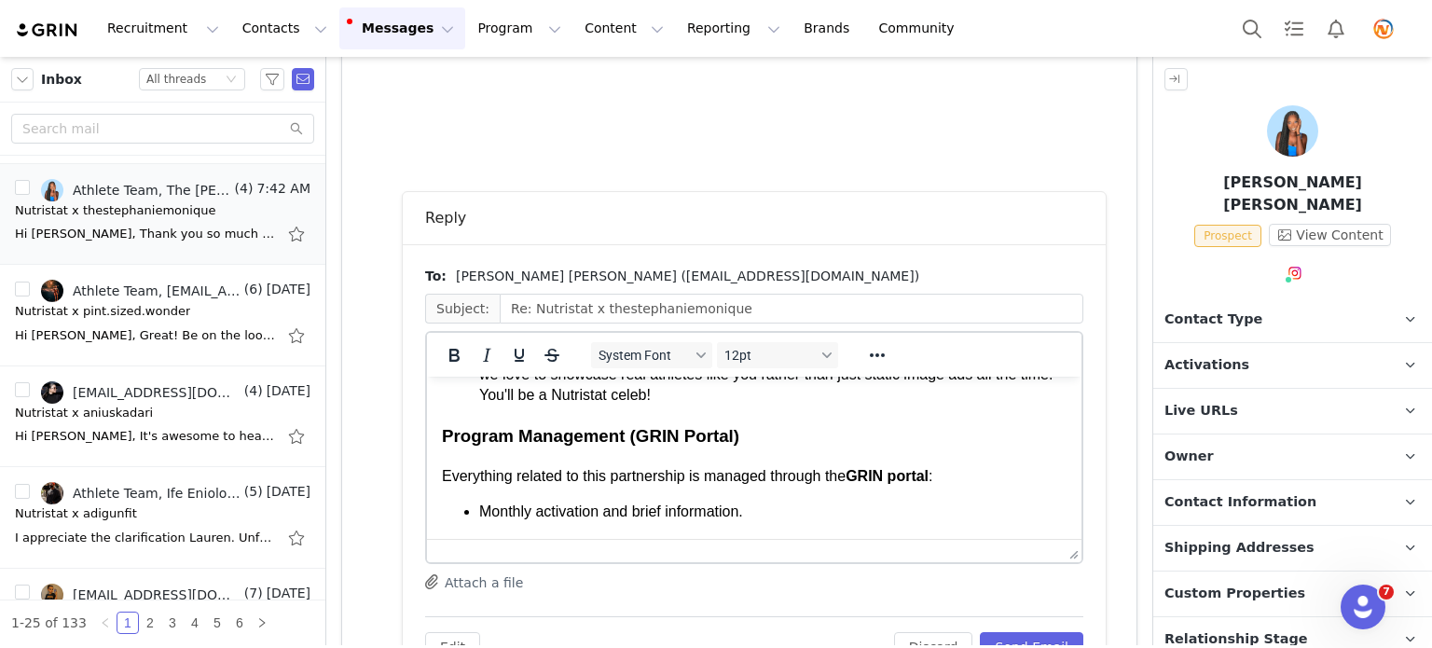
scroll to position [559, 0]
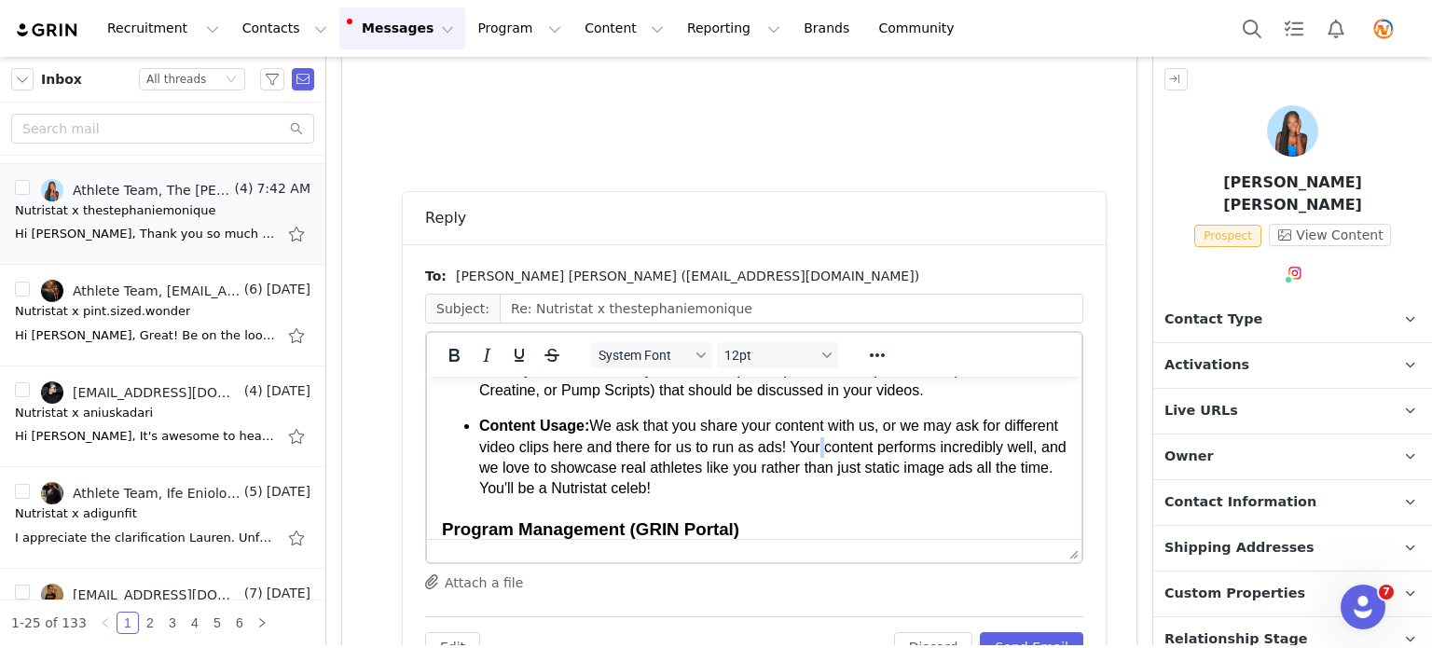
click at [875, 469] on span "We ask that you share your content with us, or we may ask for different video c…" at bounding box center [772, 457] width 587 height 78
click at [880, 467] on span "We ask that you share your content with us, or we may ask for different video c…" at bounding box center [772, 457] width 587 height 78
drag, startPoint x: 878, startPoint y: 470, endPoint x: 847, endPoint y: 476, distance: 32.4
click at [847, 476] on span "We ask that you share your content with us, or we may ask for different video c…" at bounding box center [772, 457] width 587 height 78
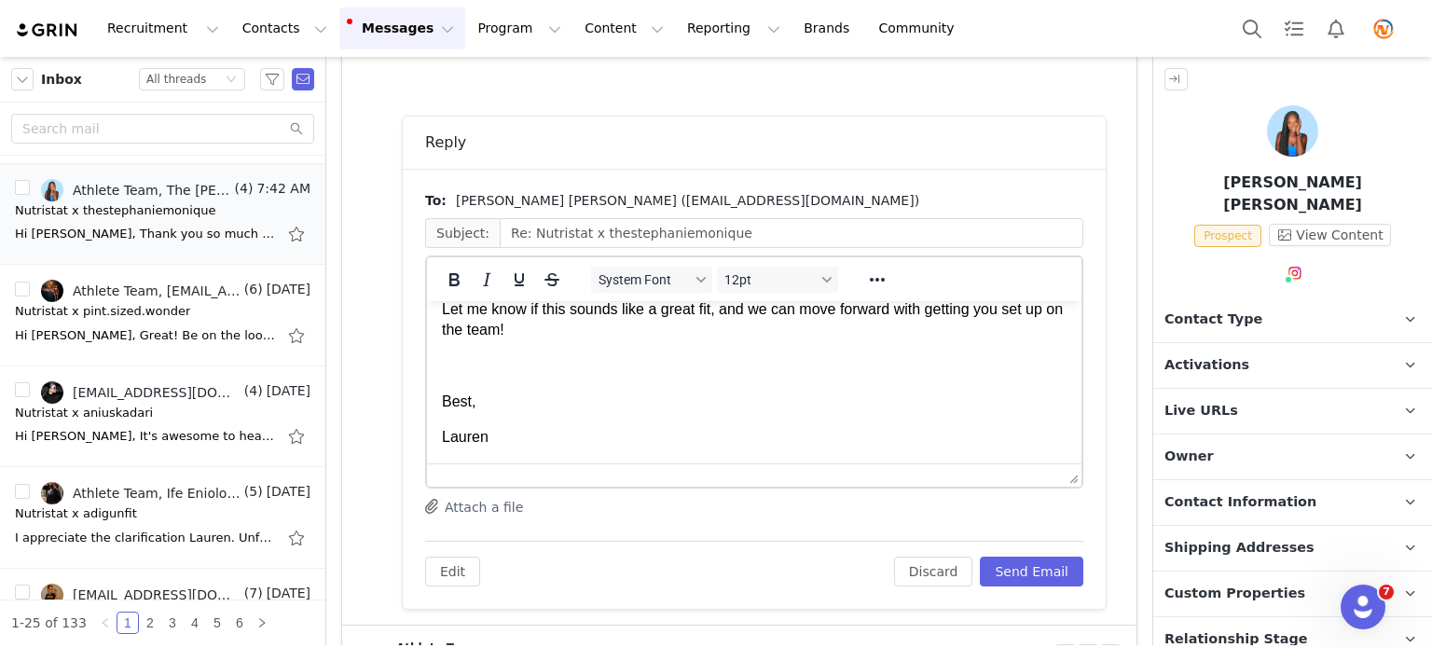
scroll to position [1327, 0]
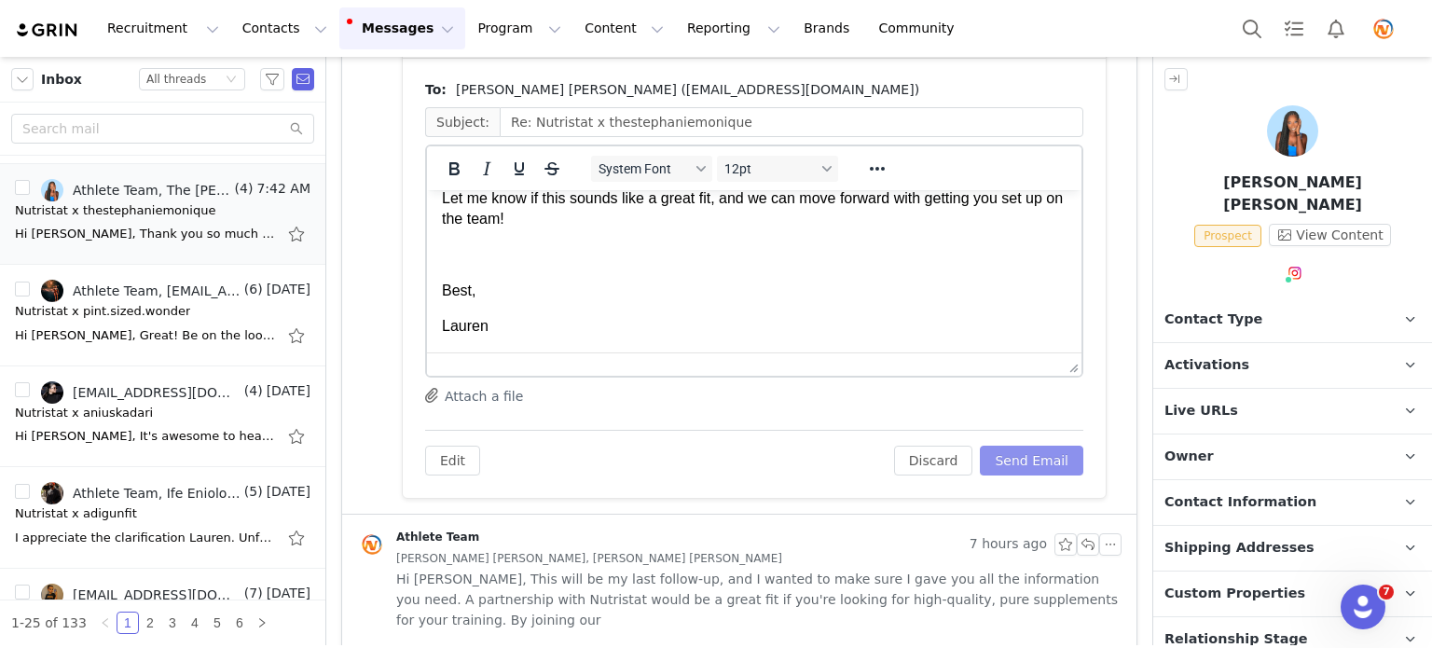
click at [1036, 462] on button "Send Email" at bounding box center [1031, 461] width 103 height 30
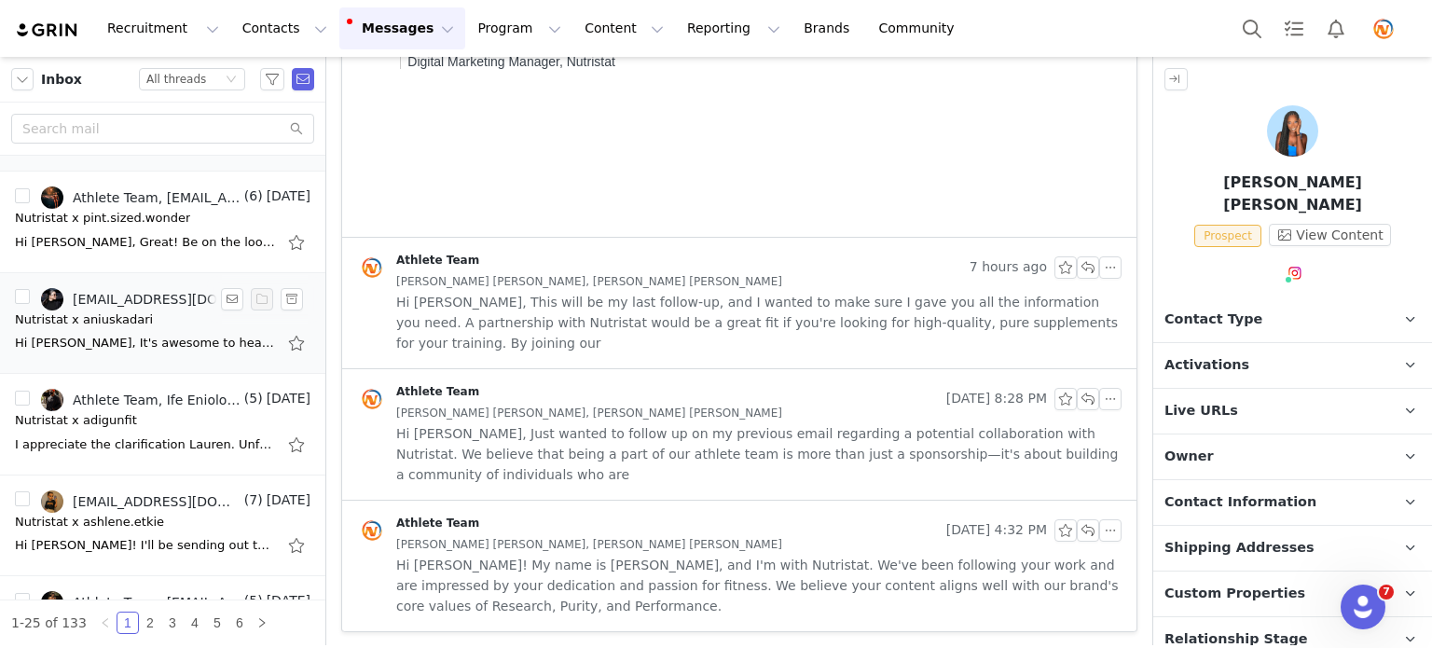
scroll to position [0, 0]
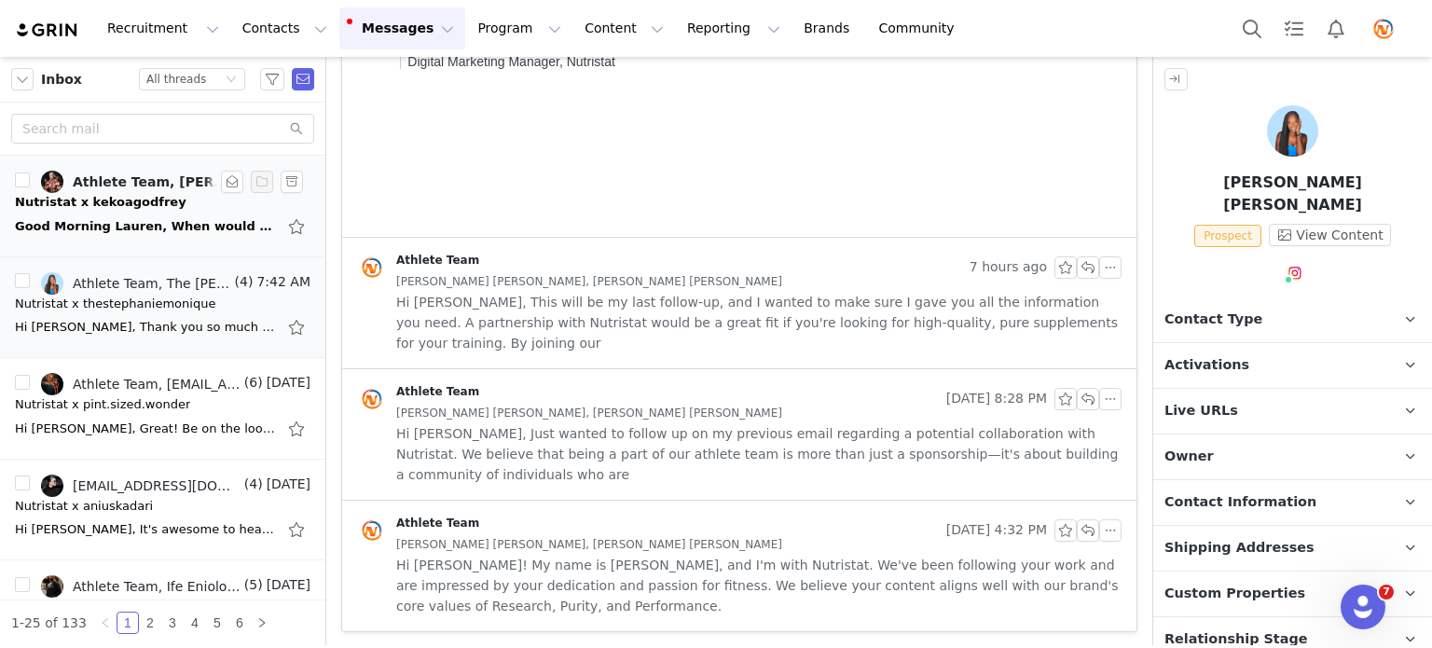
click at [198, 209] on div "Nutristat x kekoagodfrey" at bounding box center [163, 202] width 296 height 19
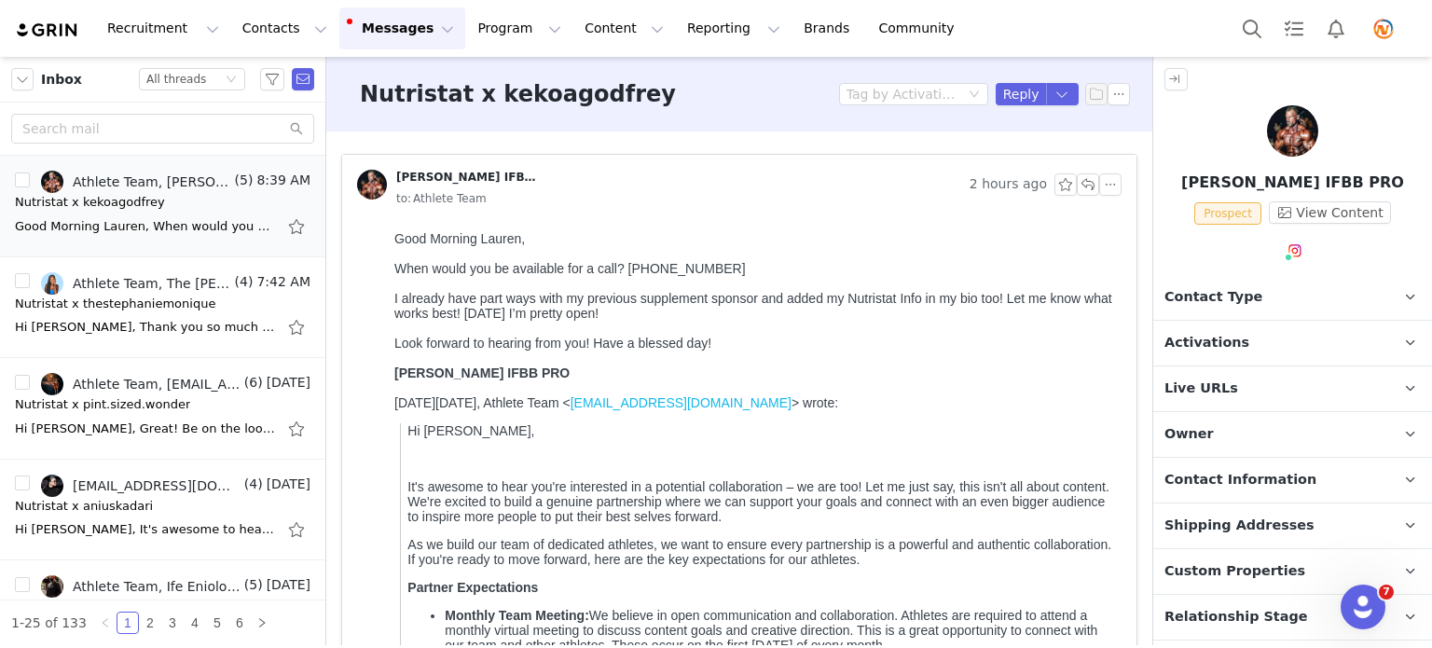
click at [1205, 287] on span "Contact Type" at bounding box center [1214, 297] width 98 height 21
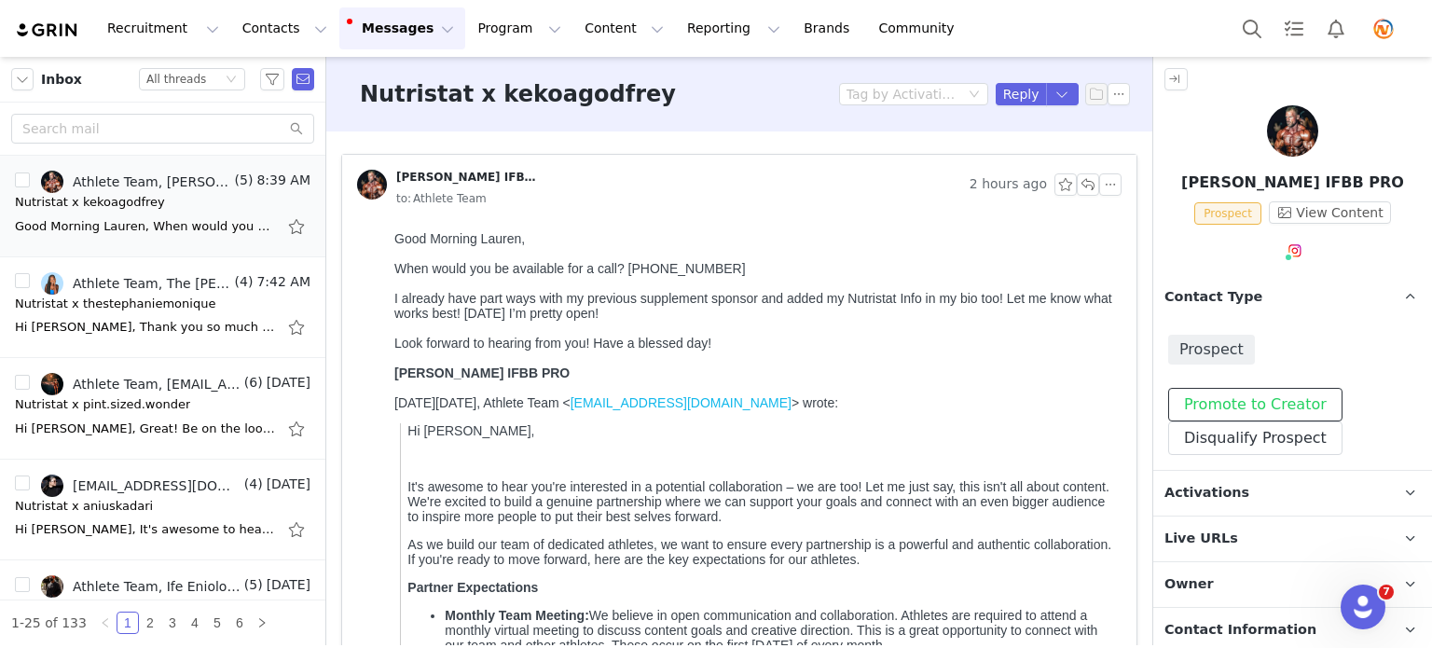
click at [1235, 401] on button "Promote to Creator" at bounding box center [1255, 405] width 174 height 34
click at [1077, 188] on button "button" at bounding box center [1088, 184] width 22 height 22
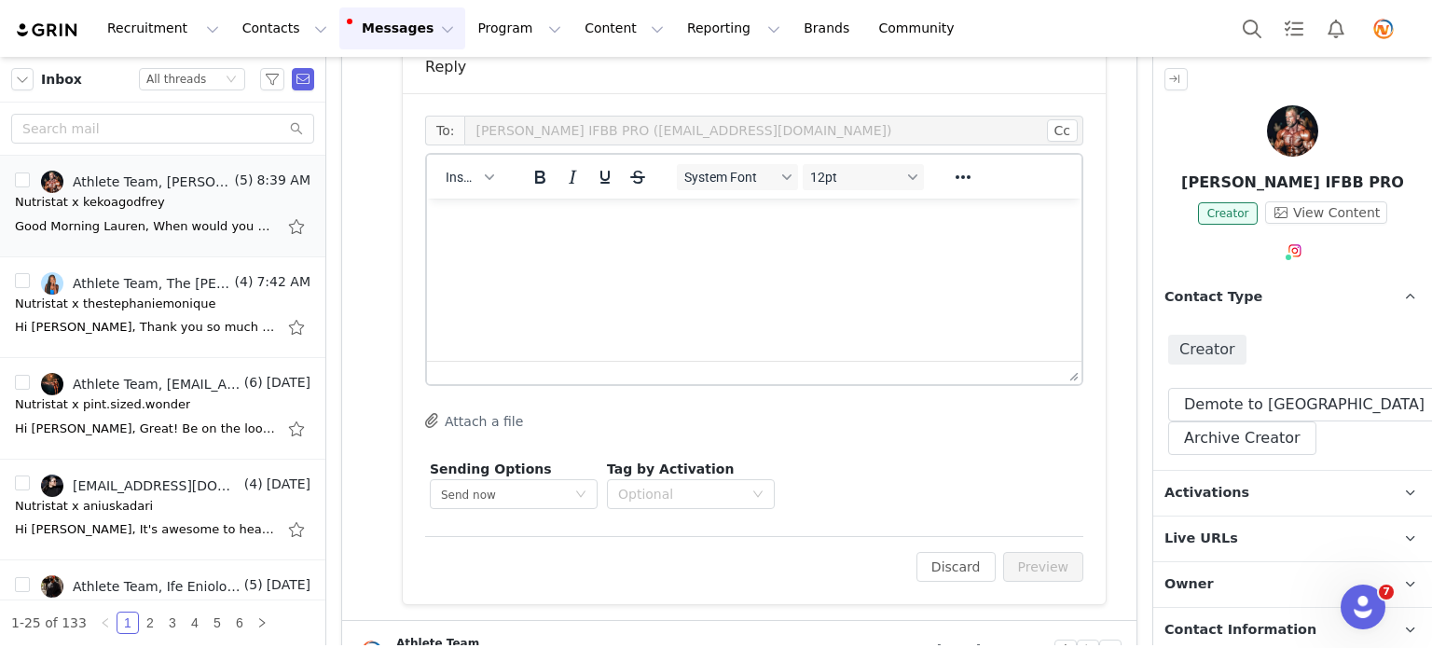
click at [769, 249] on html at bounding box center [754, 224] width 655 height 50
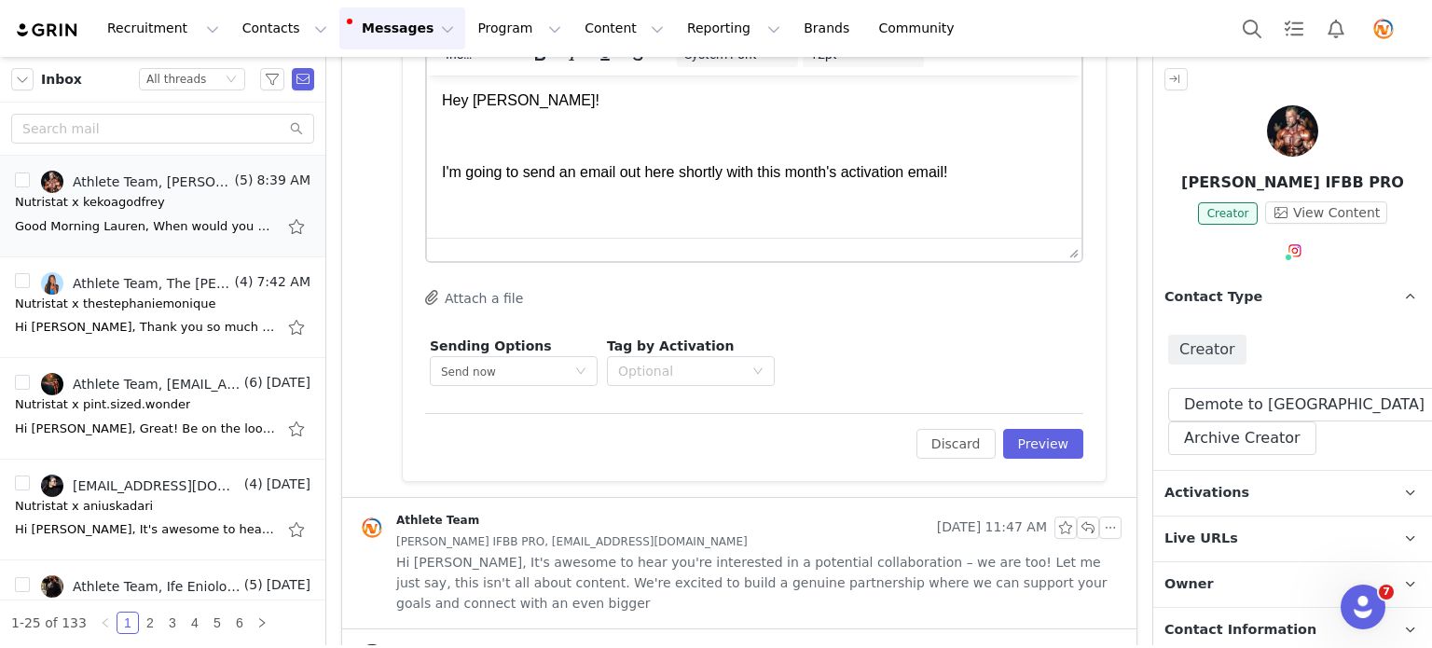
scroll to position [15, 0]
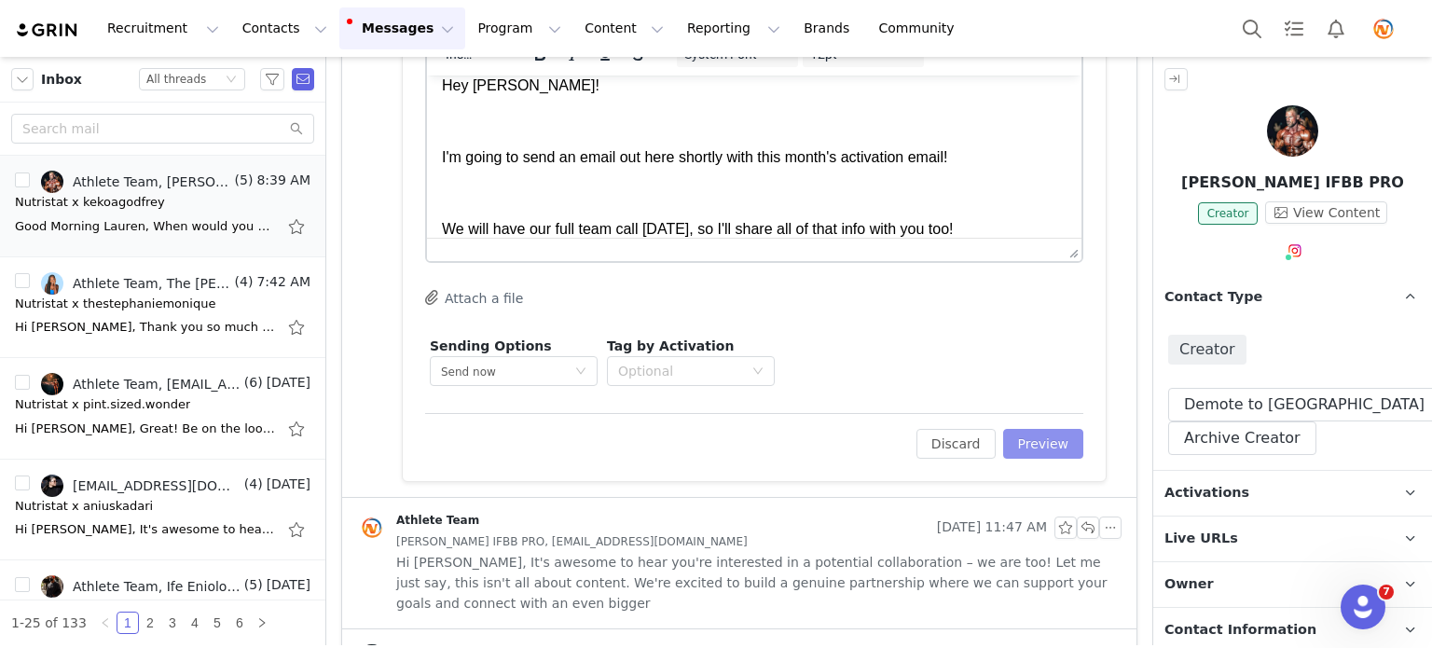
click at [1040, 443] on button "Preview" at bounding box center [1043, 444] width 81 height 30
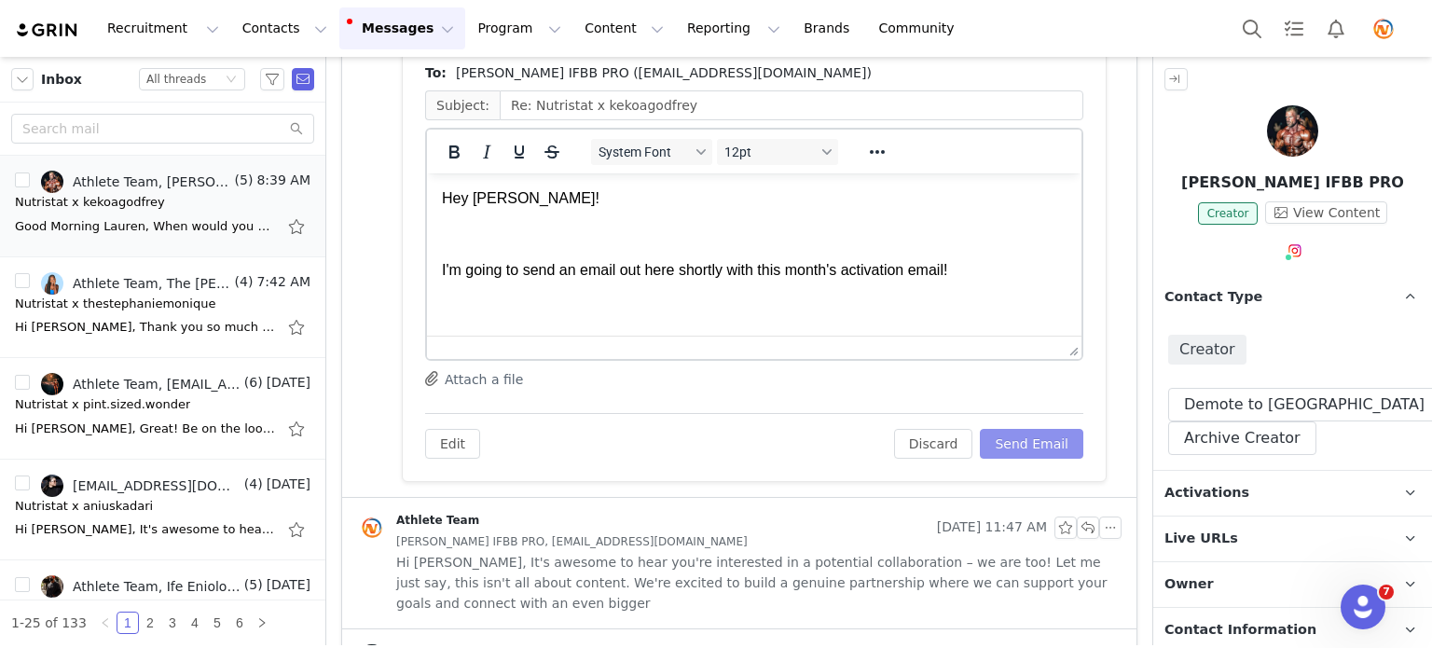
scroll to position [0, 0]
click at [1040, 446] on button "Send Email" at bounding box center [1031, 444] width 103 height 30
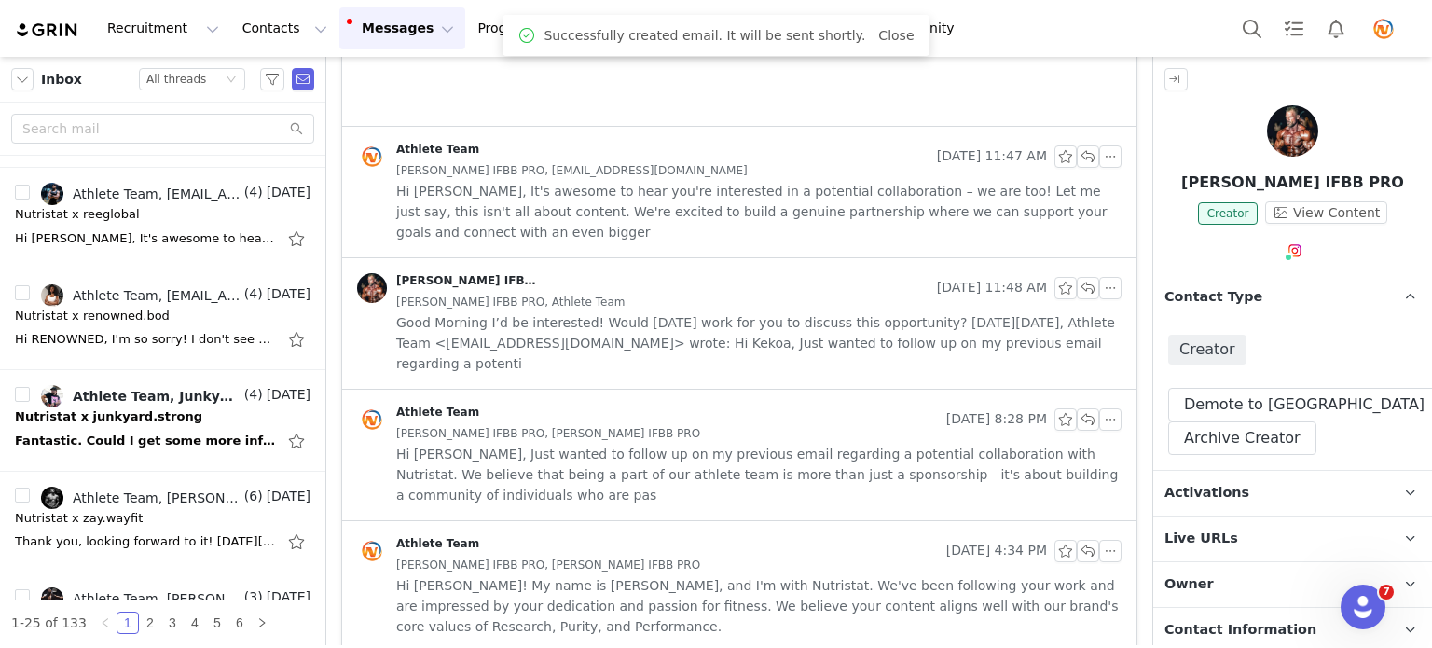
scroll to position [839, 0]
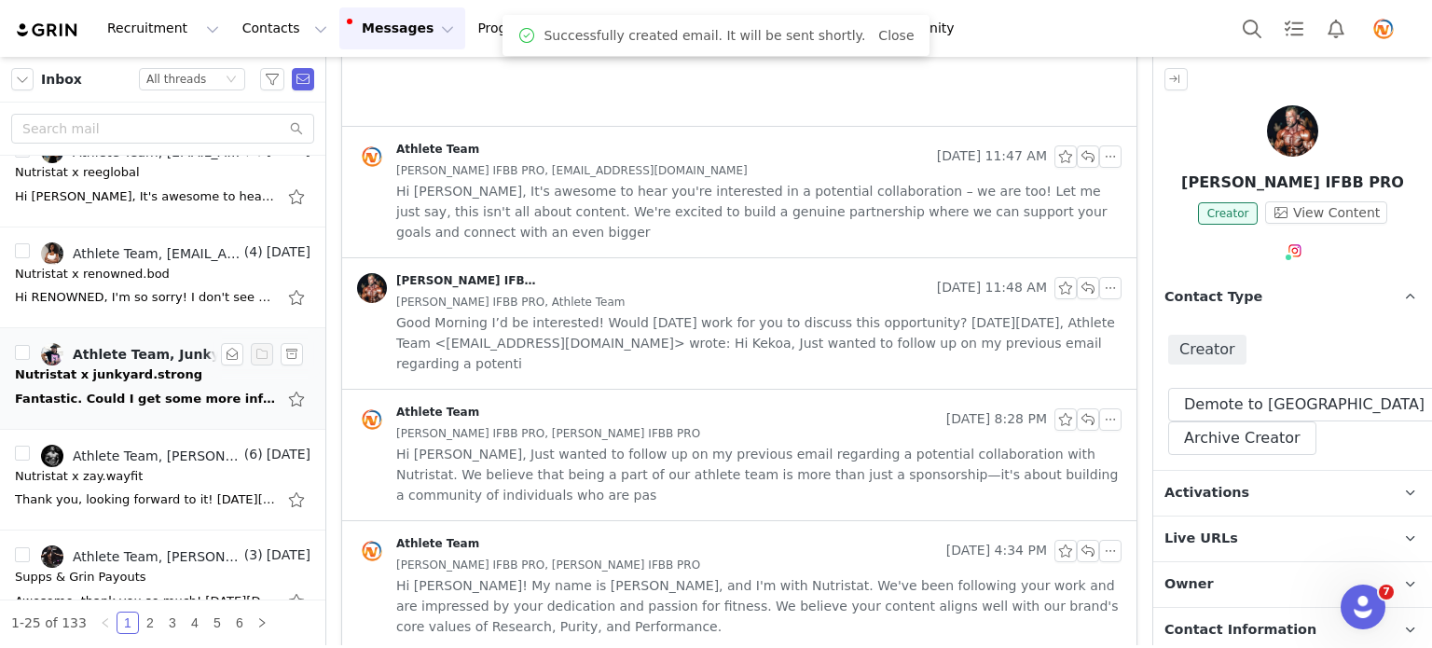
click at [129, 400] on div "Fantastic. Could I get some more information? I'm interested in purity reports …" at bounding box center [145, 399] width 261 height 19
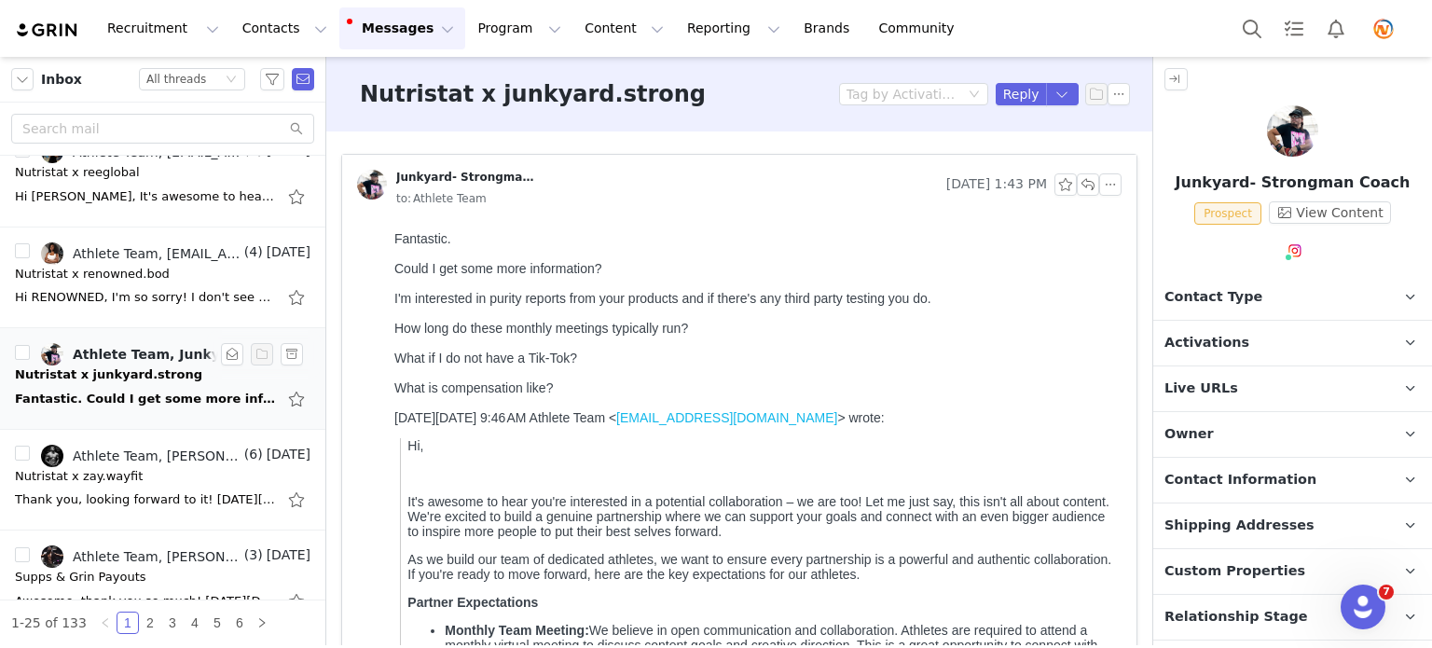
scroll to position [0, 0]
click at [1077, 186] on button "button" at bounding box center [1088, 184] width 22 height 22
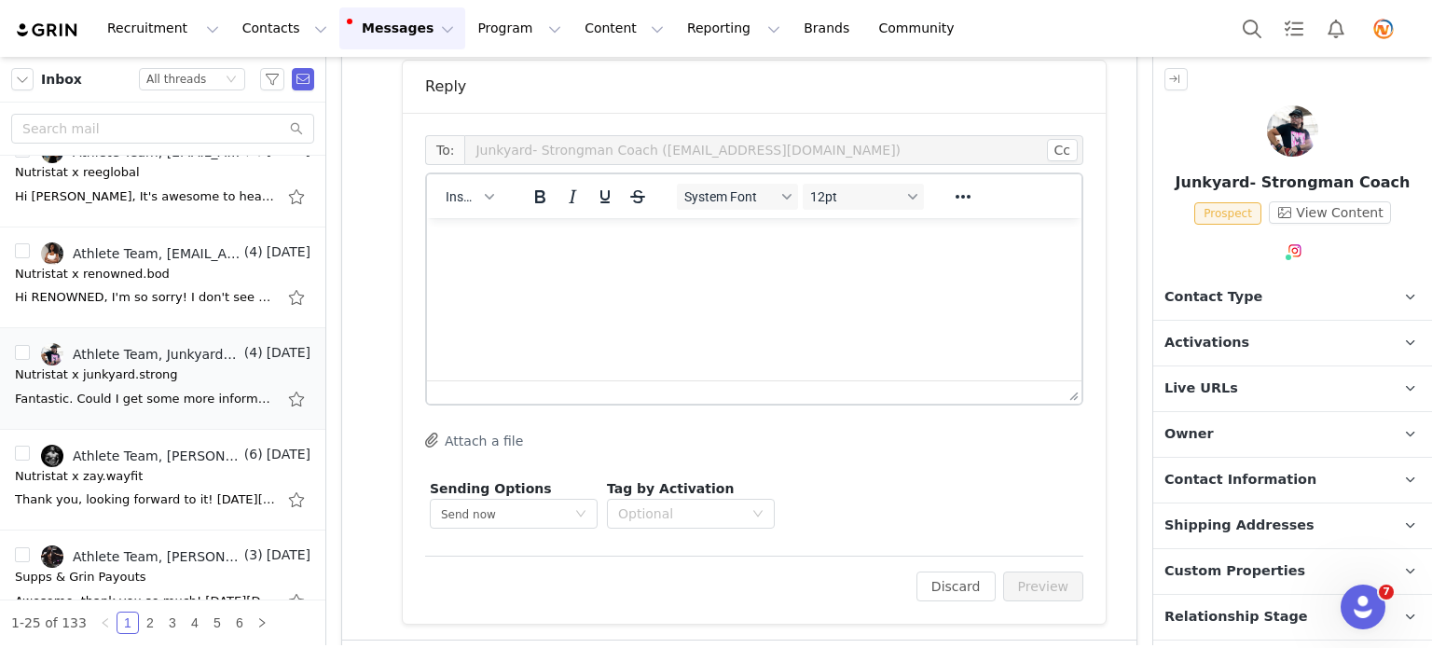
scroll to position [1089, 0]
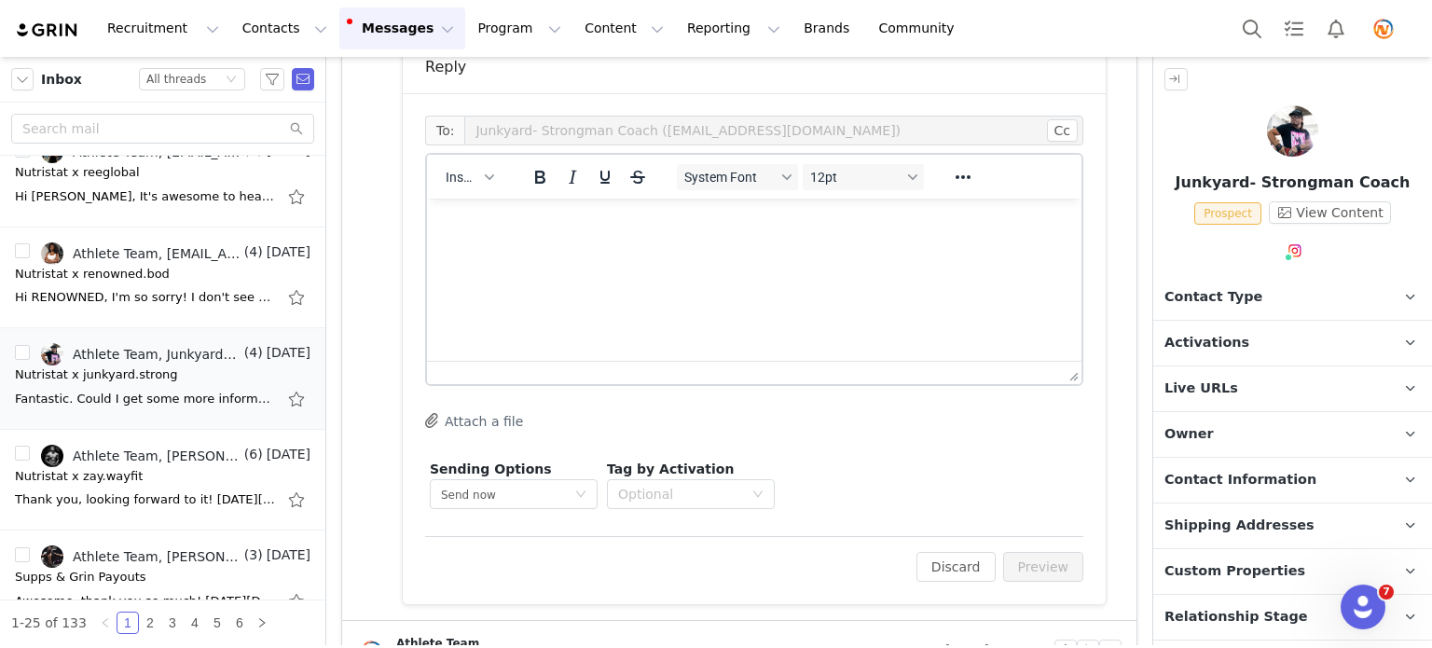
click at [604, 210] on html at bounding box center [754, 224] width 655 height 50
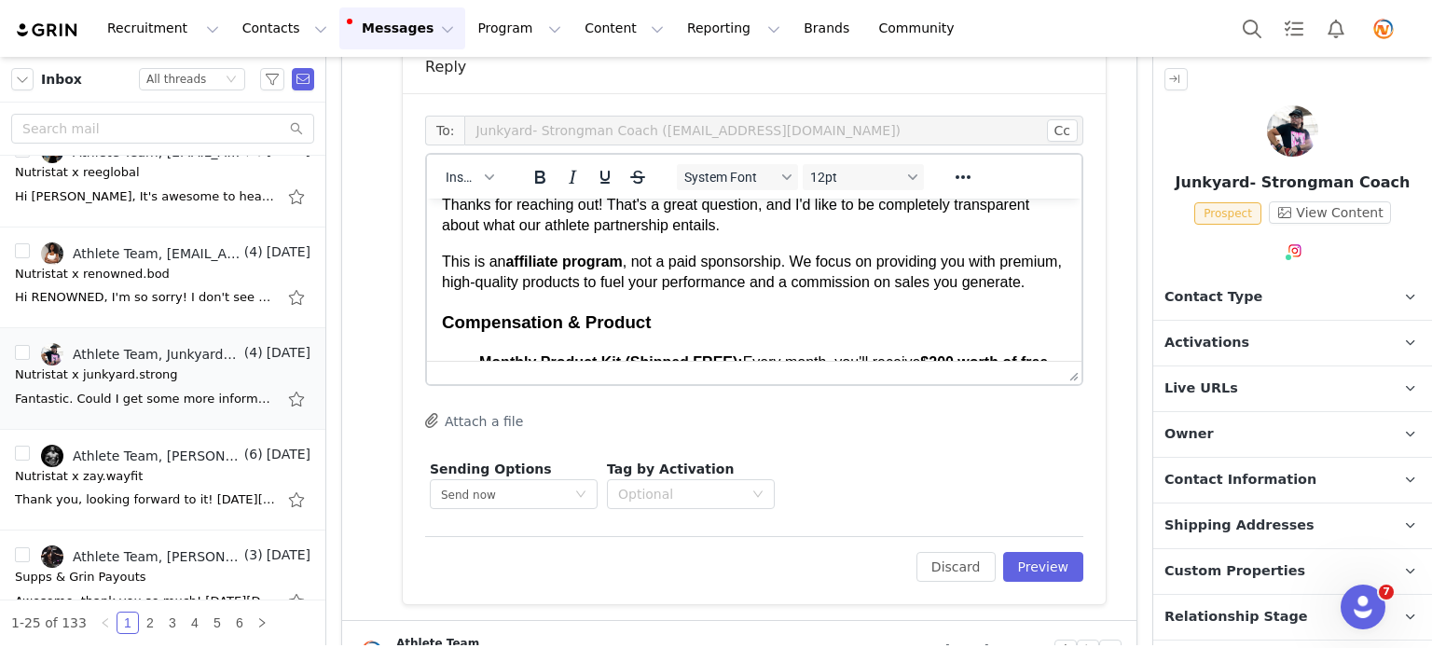
scroll to position [0, 0]
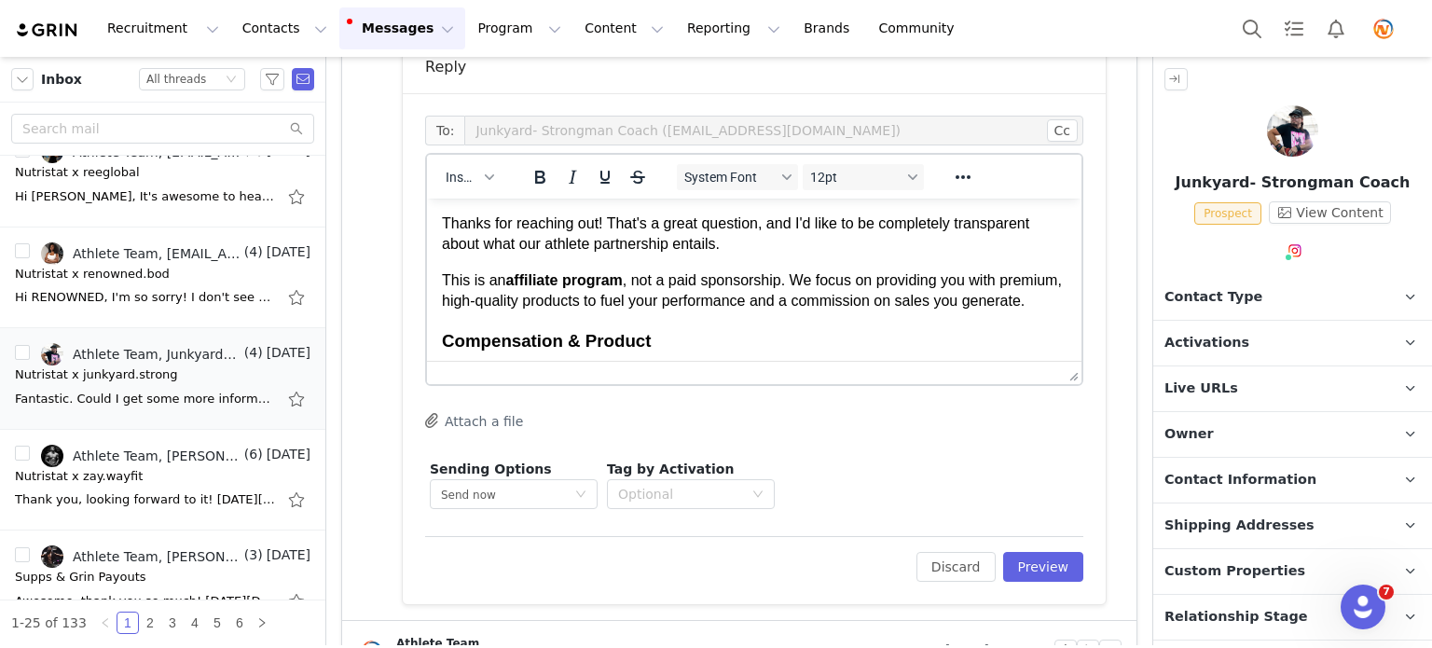
click at [445, 228] on span "Thanks for reaching out! That's a great question, and I'd like to be completely…" at bounding box center [735, 233] width 587 height 36
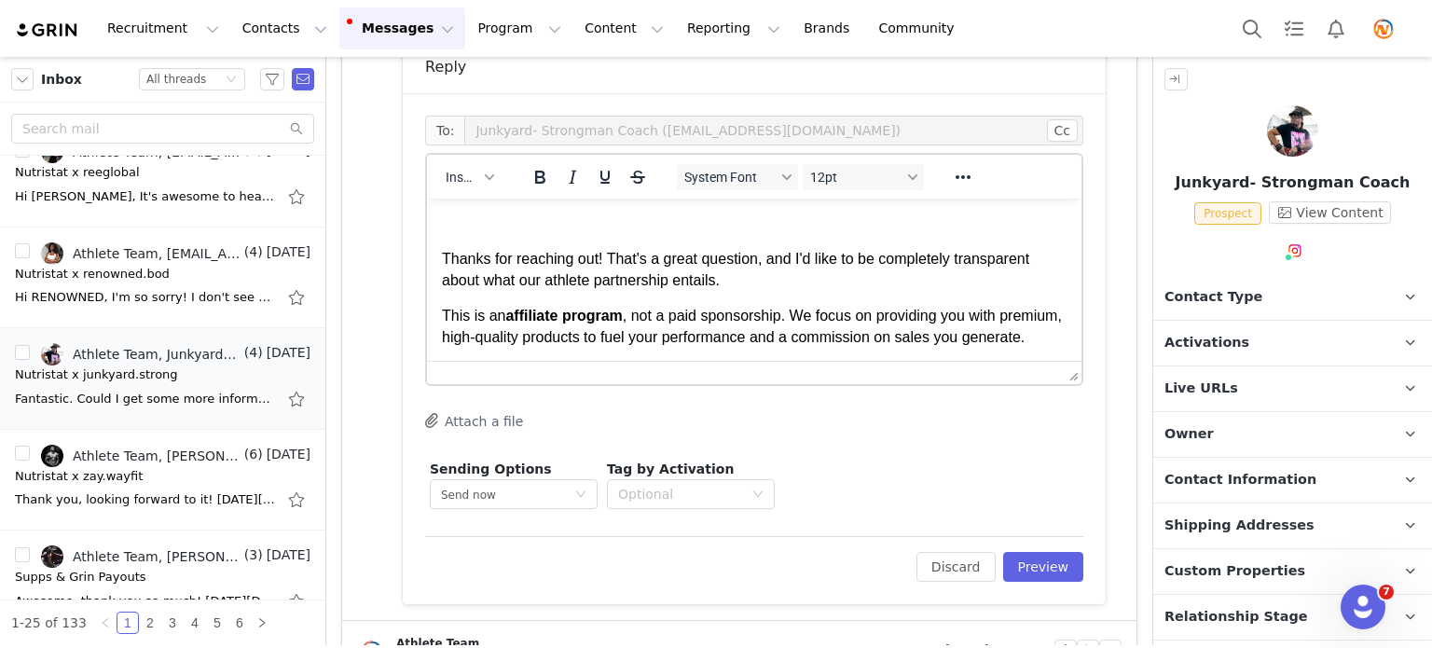
click at [444, 228] on p "Rich Text Area. Press ALT-0 for help." at bounding box center [754, 224] width 625 height 21
drag, startPoint x: 609, startPoint y: 262, endPoint x: 438, endPoint y: 259, distance: 170.6
drag, startPoint x: 592, startPoint y: 259, endPoint x: 490, endPoint y: 269, distance: 103.0
click at [490, 268] on span "That's a great question, and I'd like to be completely transparent about what o…" at bounding box center [729, 269] width 574 height 36
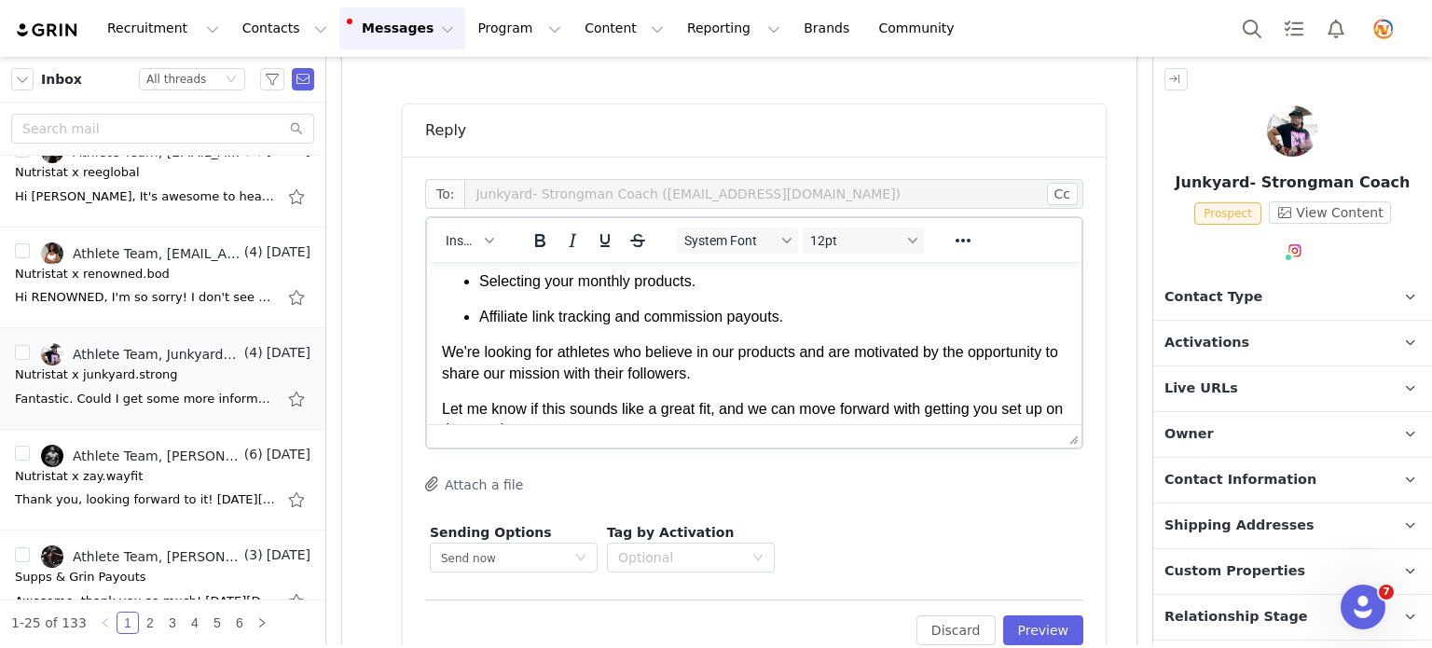
scroll to position [653, 0]
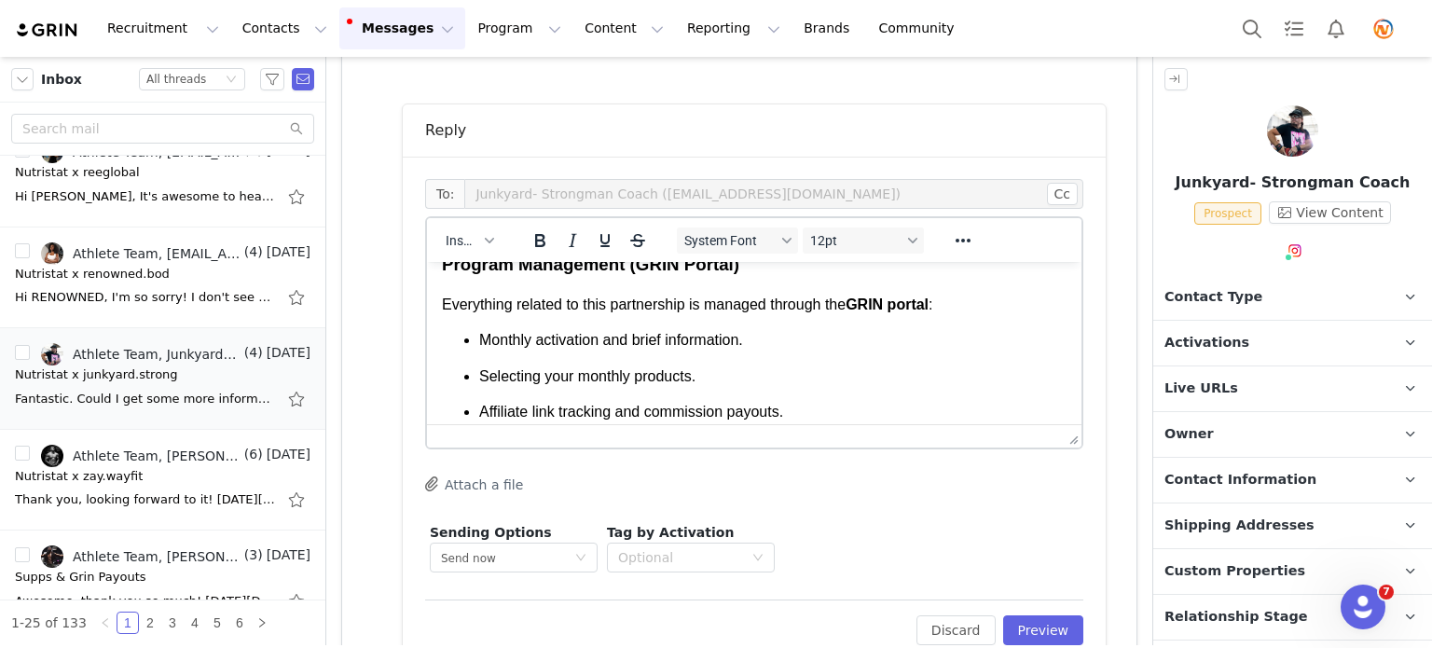
click at [754, 351] on p "Monthly activation and brief information." at bounding box center [772, 340] width 587 height 21
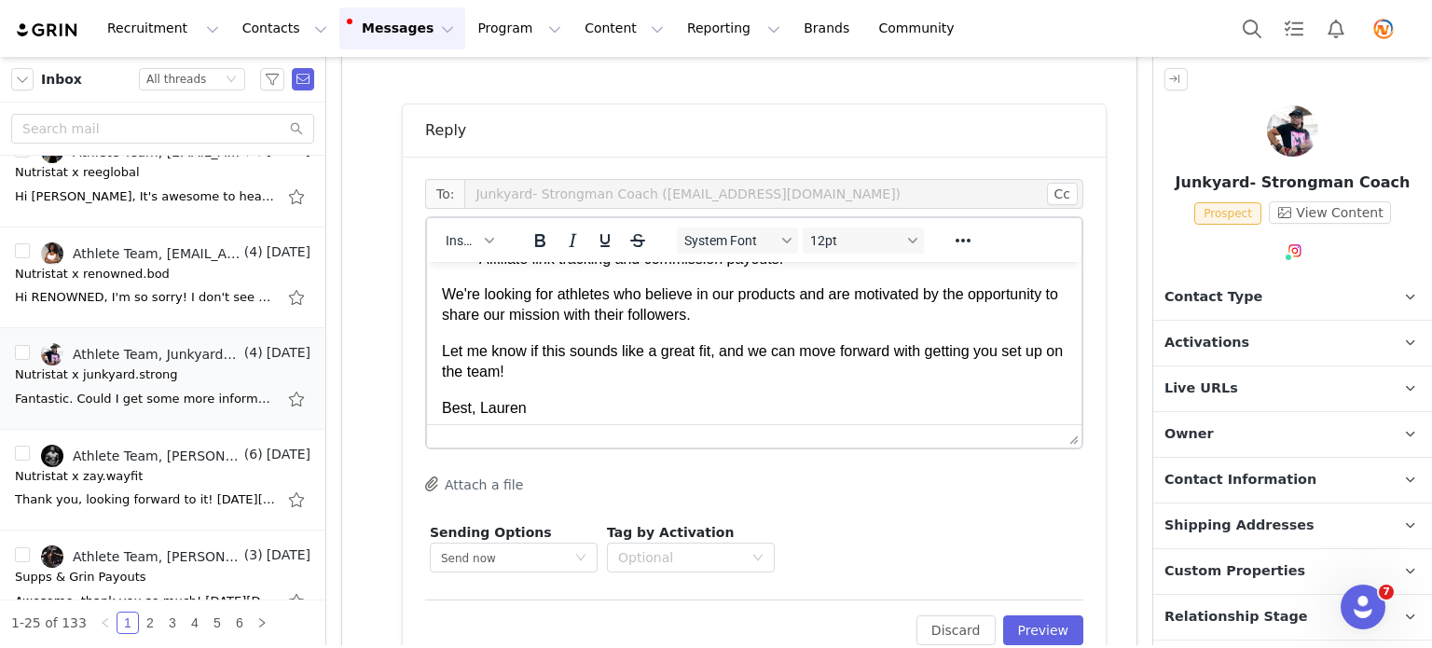
scroll to position [913, 0]
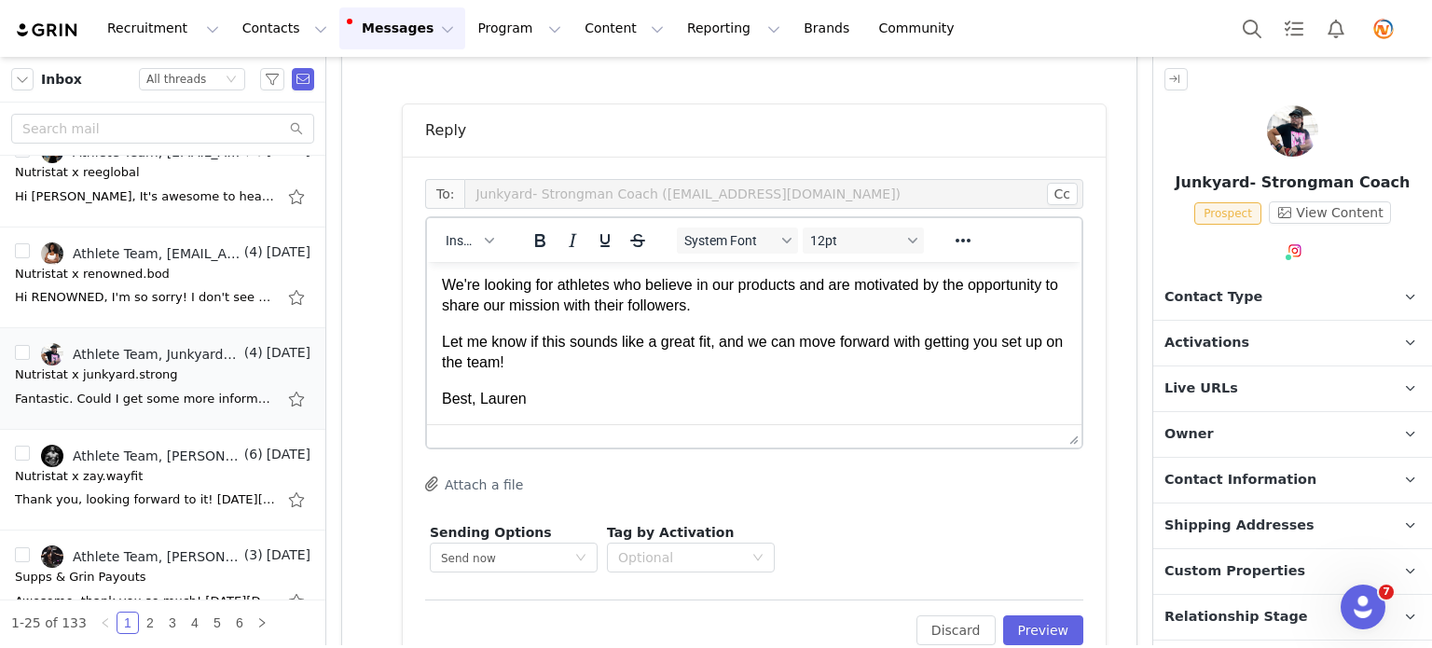
click at [474, 403] on span "Best, Lauren" at bounding box center [484, 399] width 85 height 16
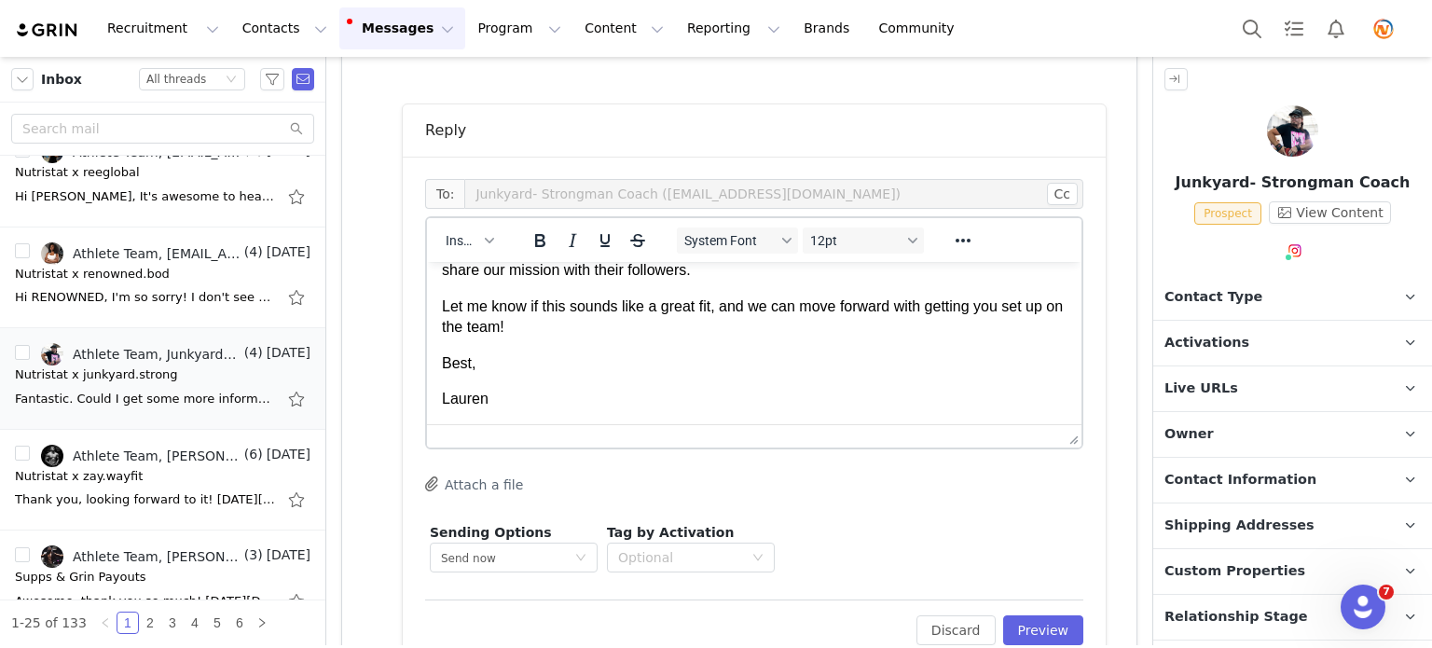
click at [583, 338] on p "Let me know if this sounds like a great fit, and we can move forward with getti…" at bounding box center [754, 317] width 625 height 42
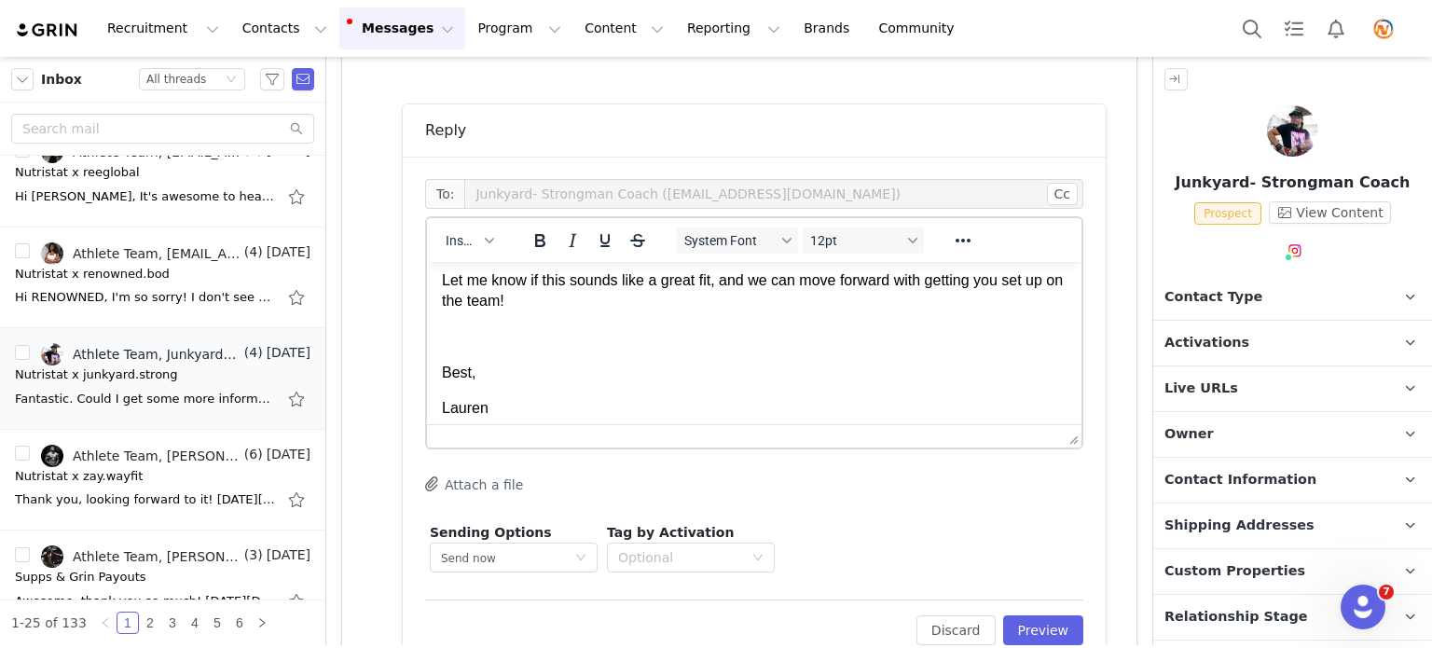
click at [813, 255] on p "We're looking for athletes who believe in our products and are motivated by the…" at bounding box center [754, 235] width 625 height 42
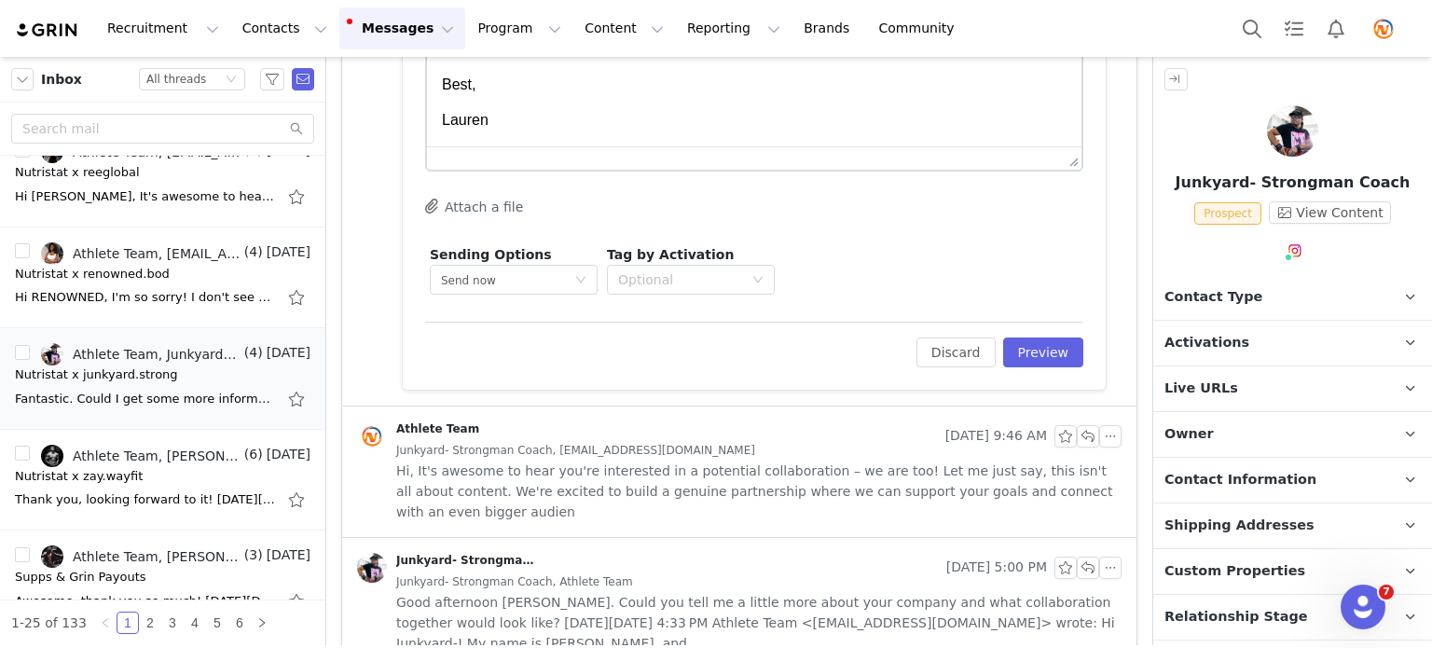
scroll to position [1305, 0]
click at [1055, 338] on button "Preview" at bounding box center [1043, 351] width 81 height 30
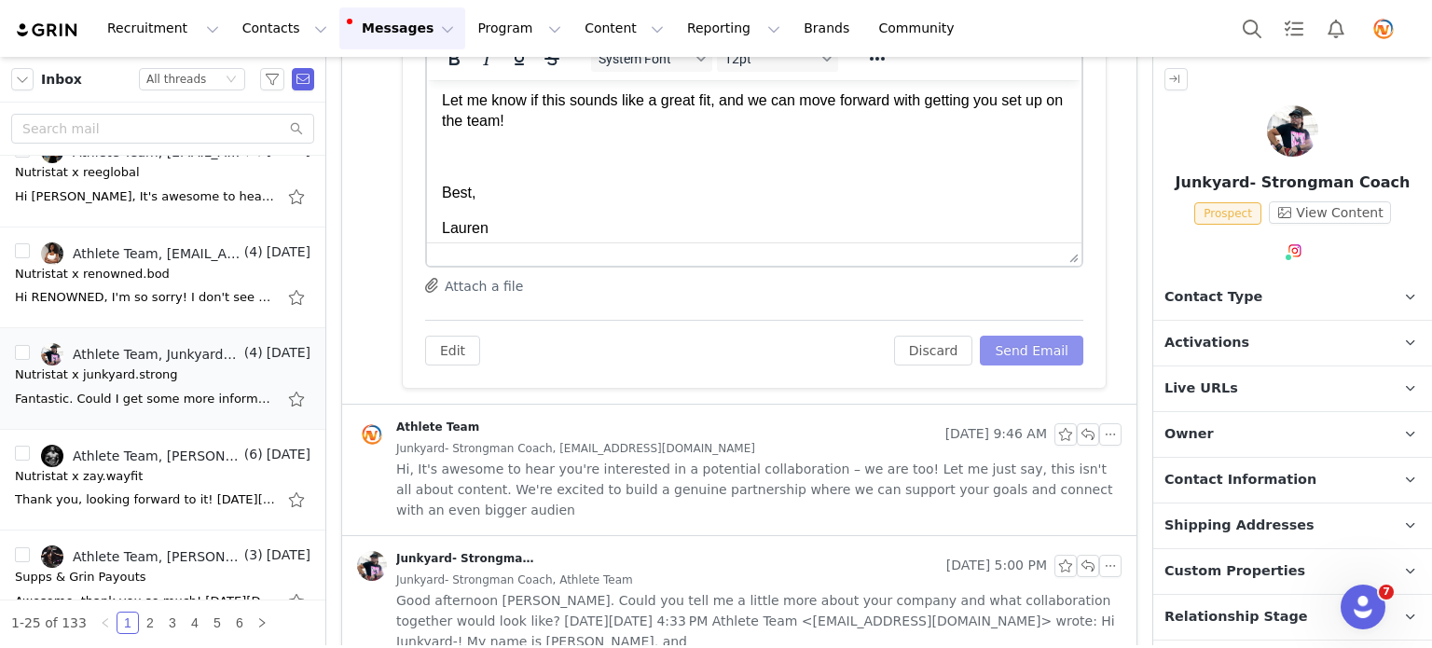
scroll to position [1041, 0]
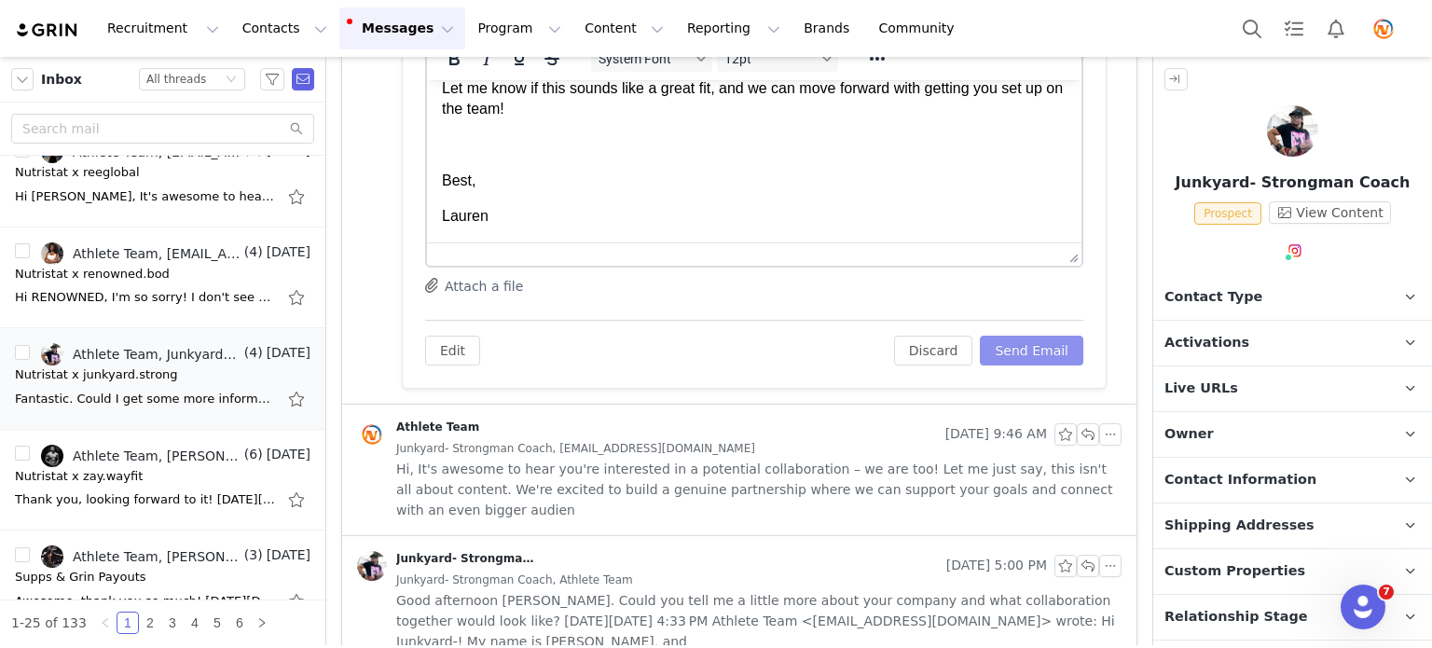
click at [1016, 345] on button "Send Email" at bounding box center [1031, 351] width 103 height 30
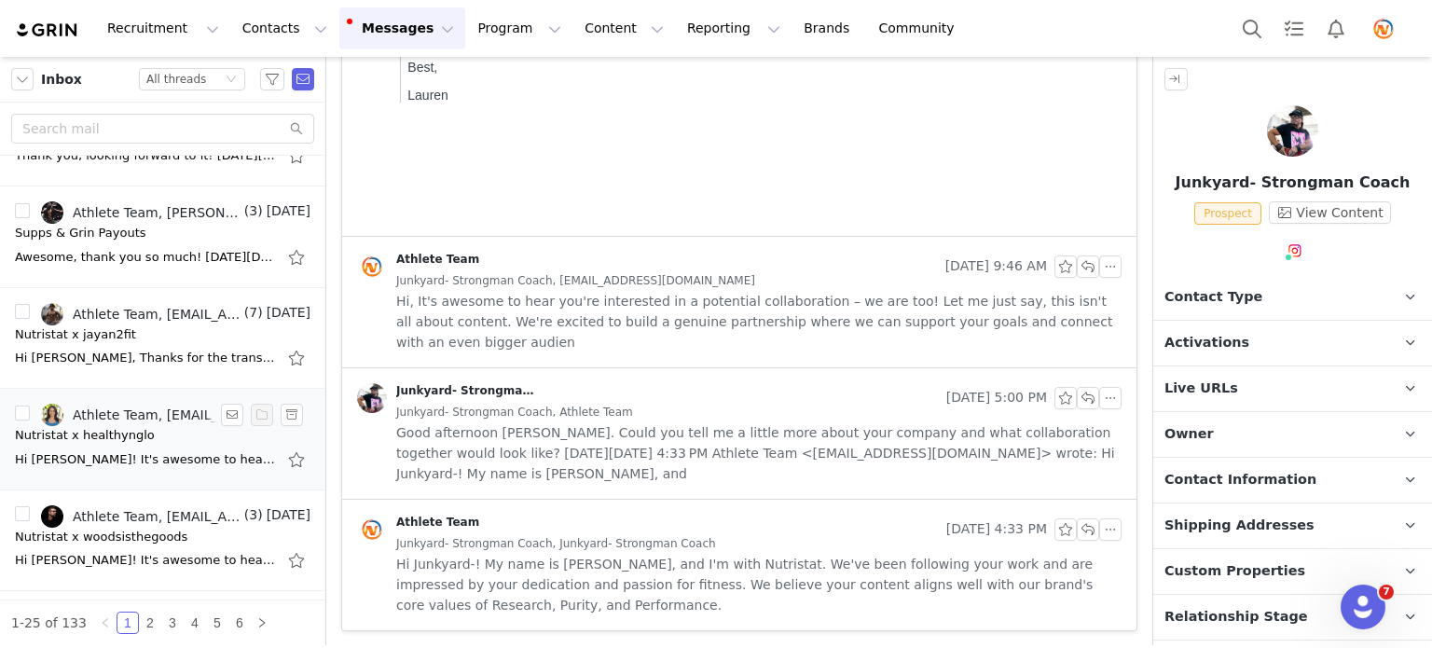
scroll to position [1212, 0]
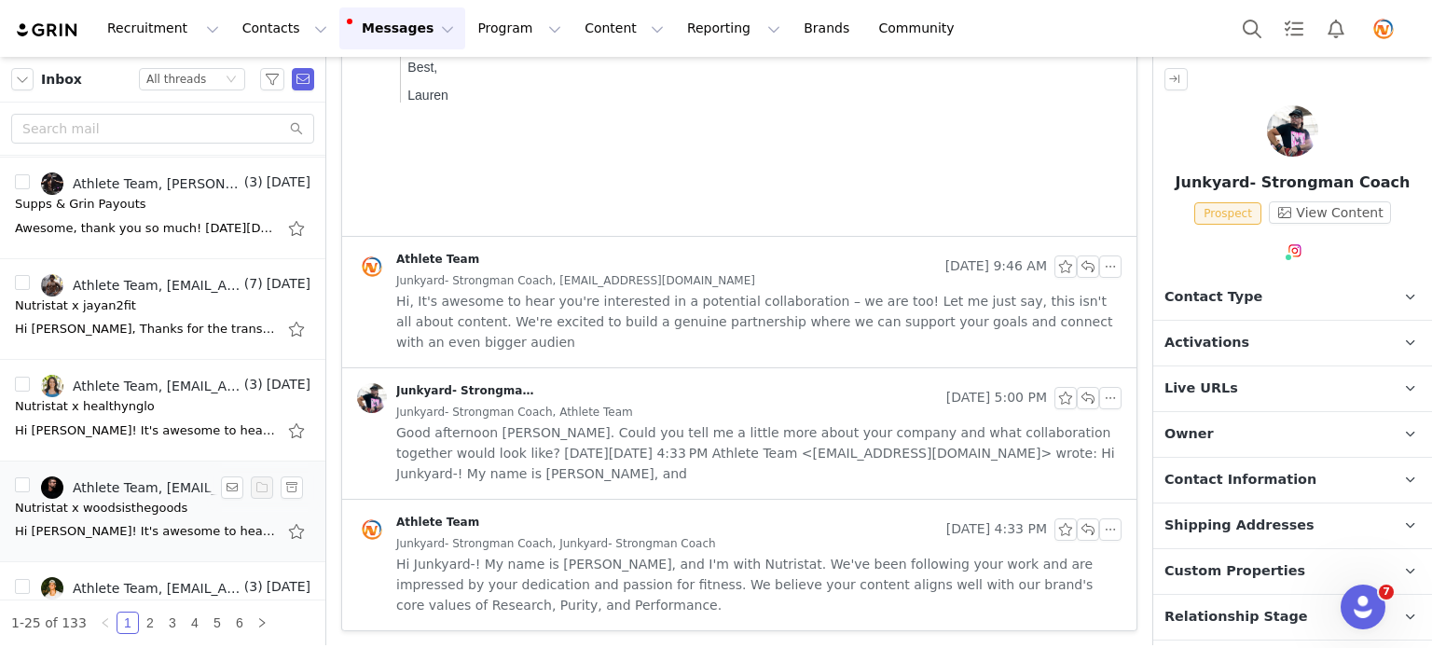
click at [120, 517] on div "Hi Josh! It's awesome to hear you're interested in a potential collaboration – …" at bounding box center [163, 532] width 296 height 30
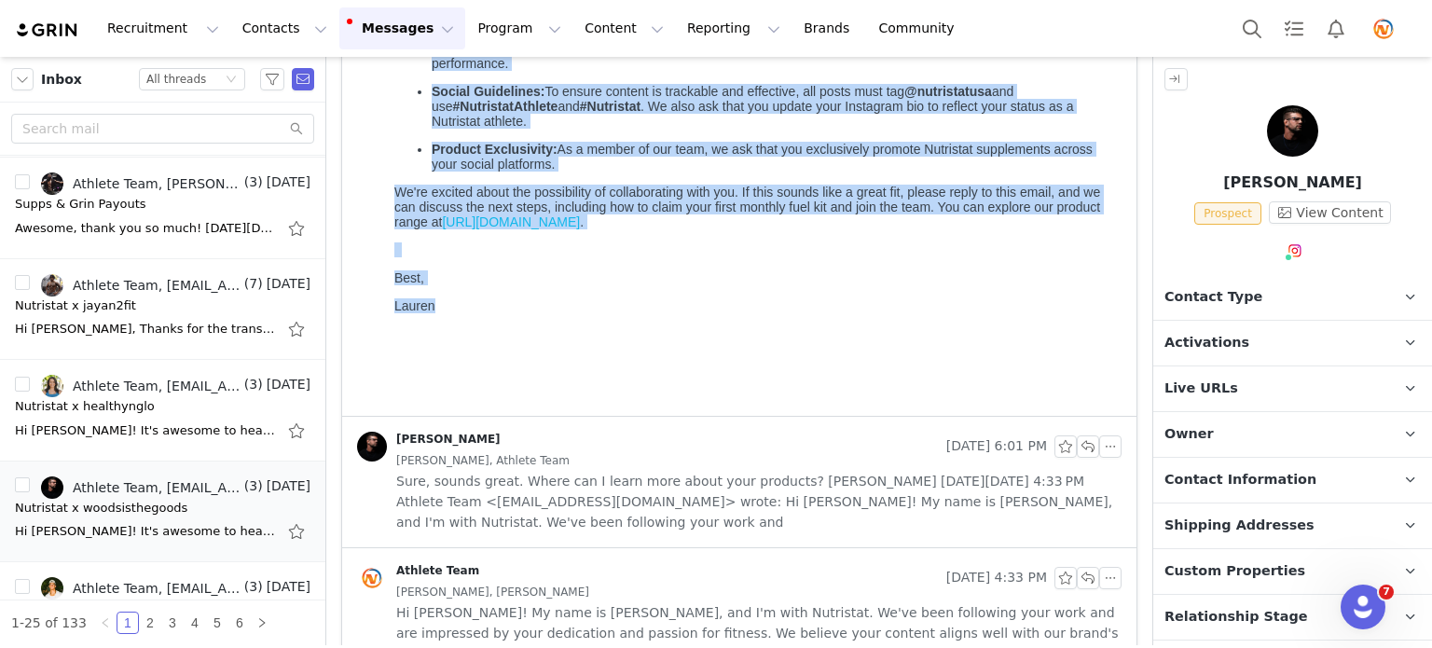
scroll to position [496, 0]
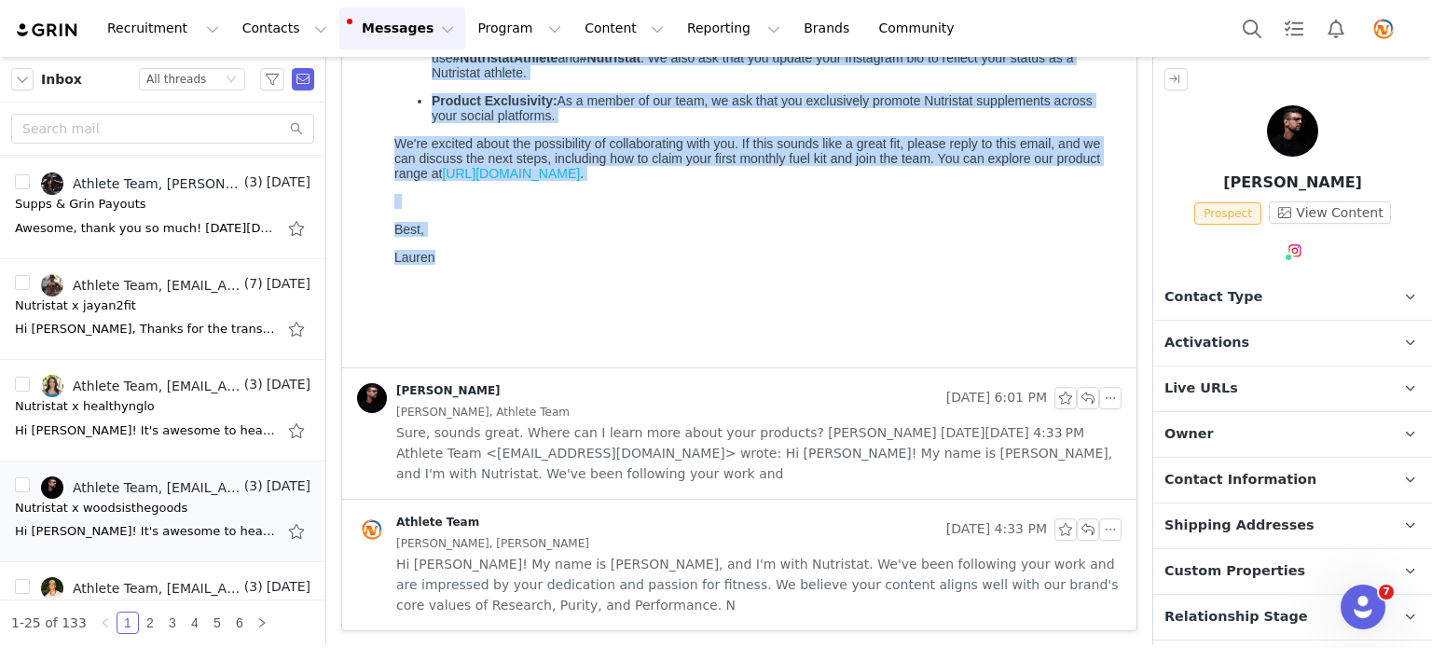
drag, startPoint x: 396, startPoint y: -254, endPoint x: 434, endPoint y: 317, distance: 571.8
click at [434, 317] on body "Hi Josh! It's awesome to hear you're interested in a potential collaboration – …" at bounding box center [754, 44] width 720 height 619
copy body "Hi Josh! It's awesome to hear you're interested in a potential collaboration – …"
click at [600, 298] on body "Hi Josh! It's awesome to hear you're interested in a potential collaboration – …" at bounding box center [754, 44] width 720 height 619
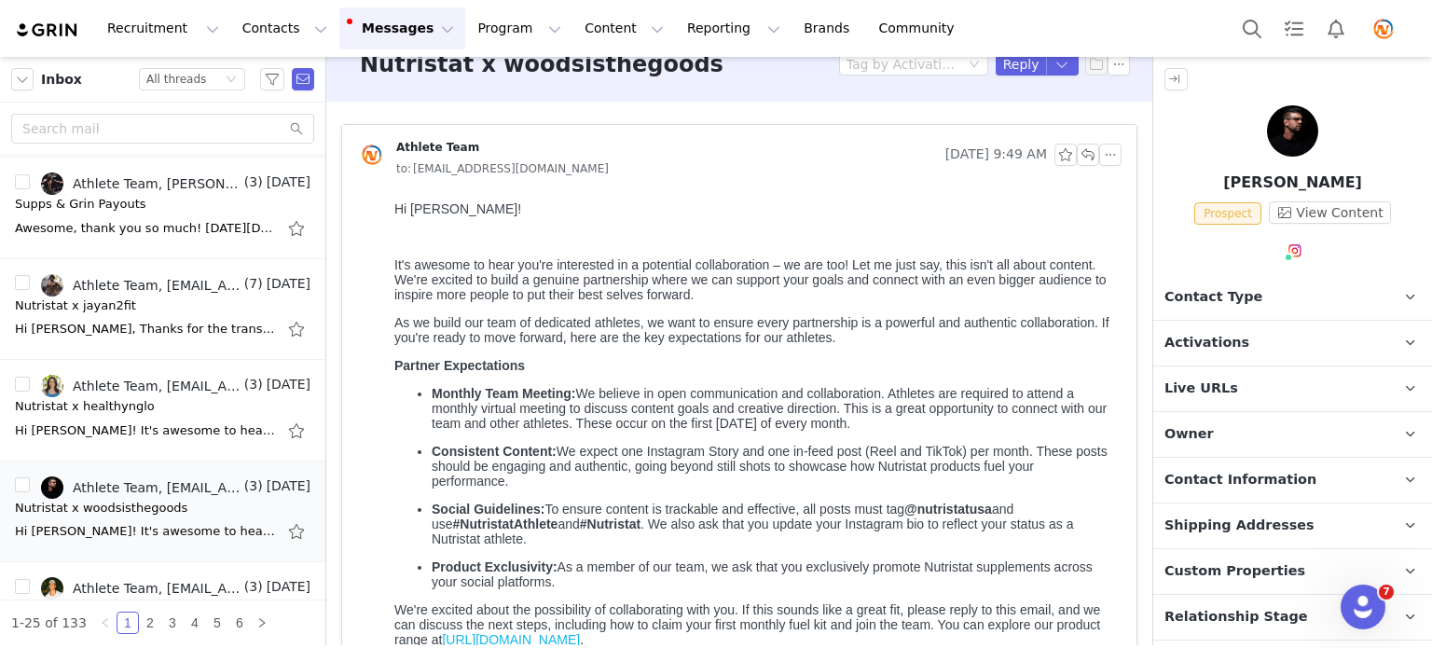
scroll to position [0, 0]
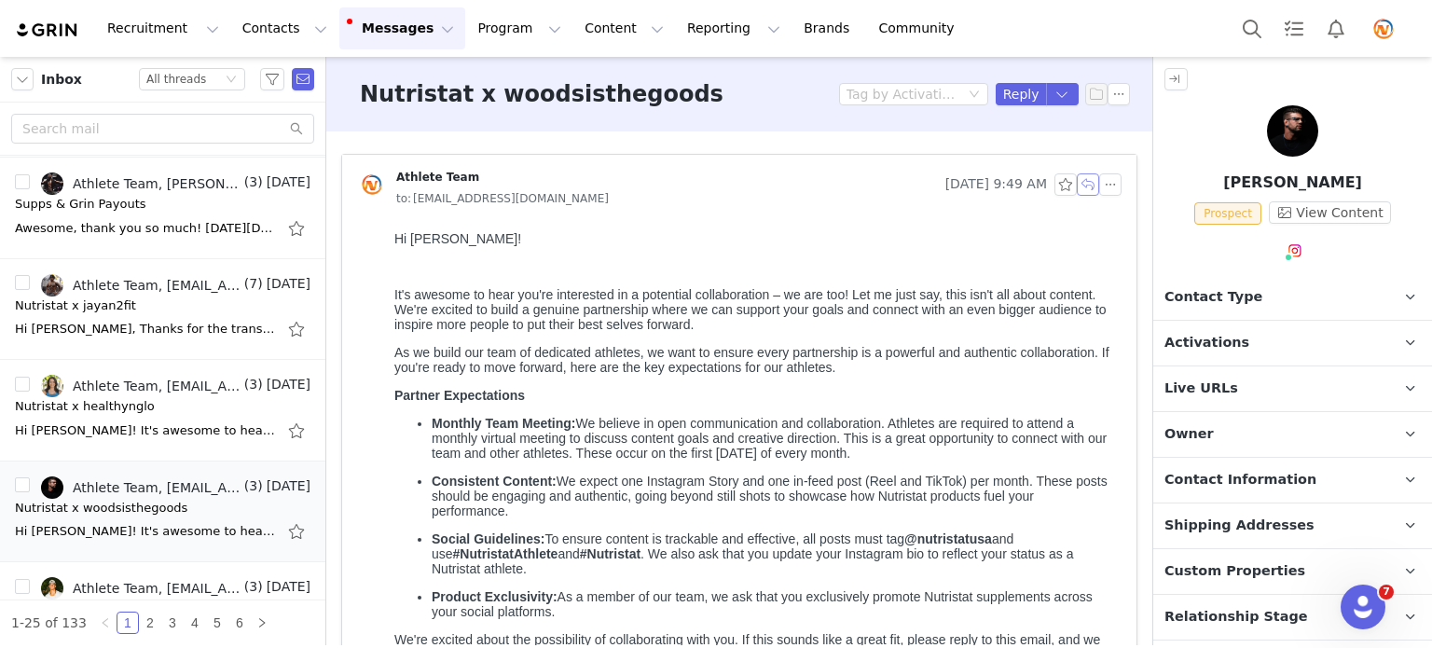
click at [1077, 183] on button "button" at bounding box center [1088, 184] width 22 height 22
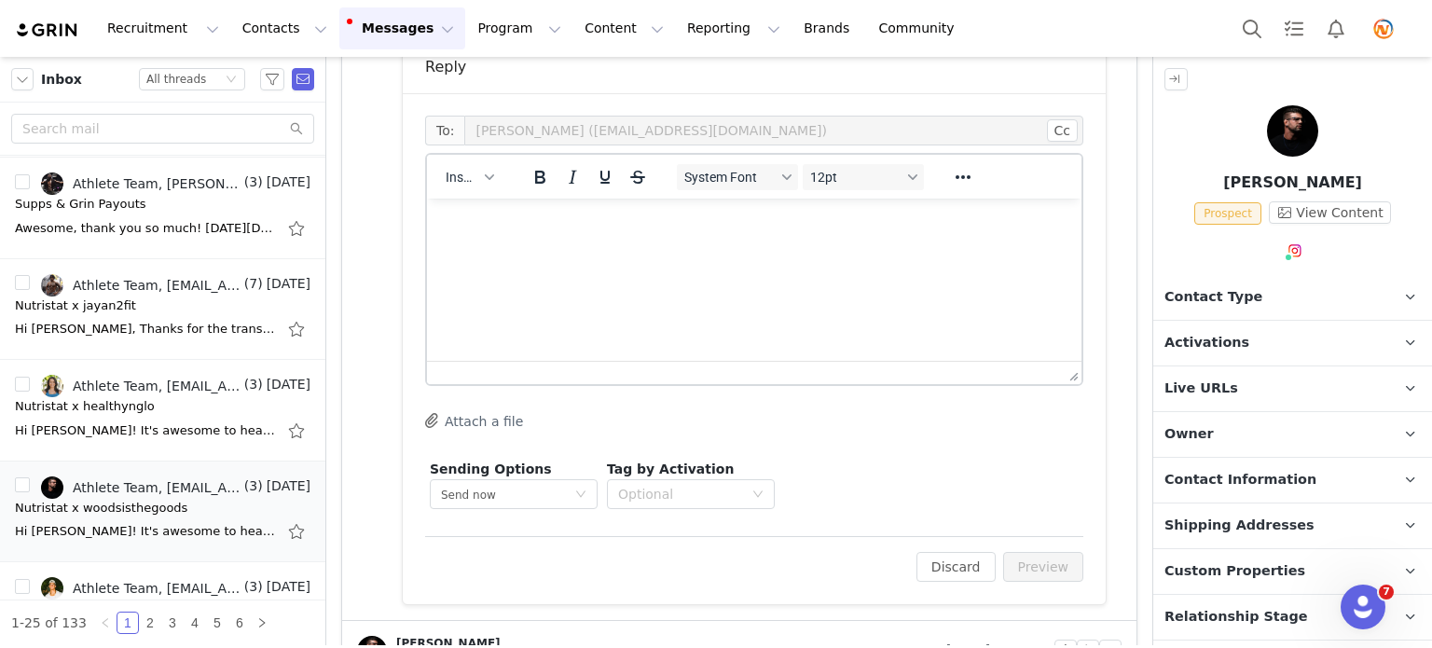
click at [486, 226] on p "Rich Text Area. Press ALT-0 for help." at bounding box center [754, 224] width 625 height 21
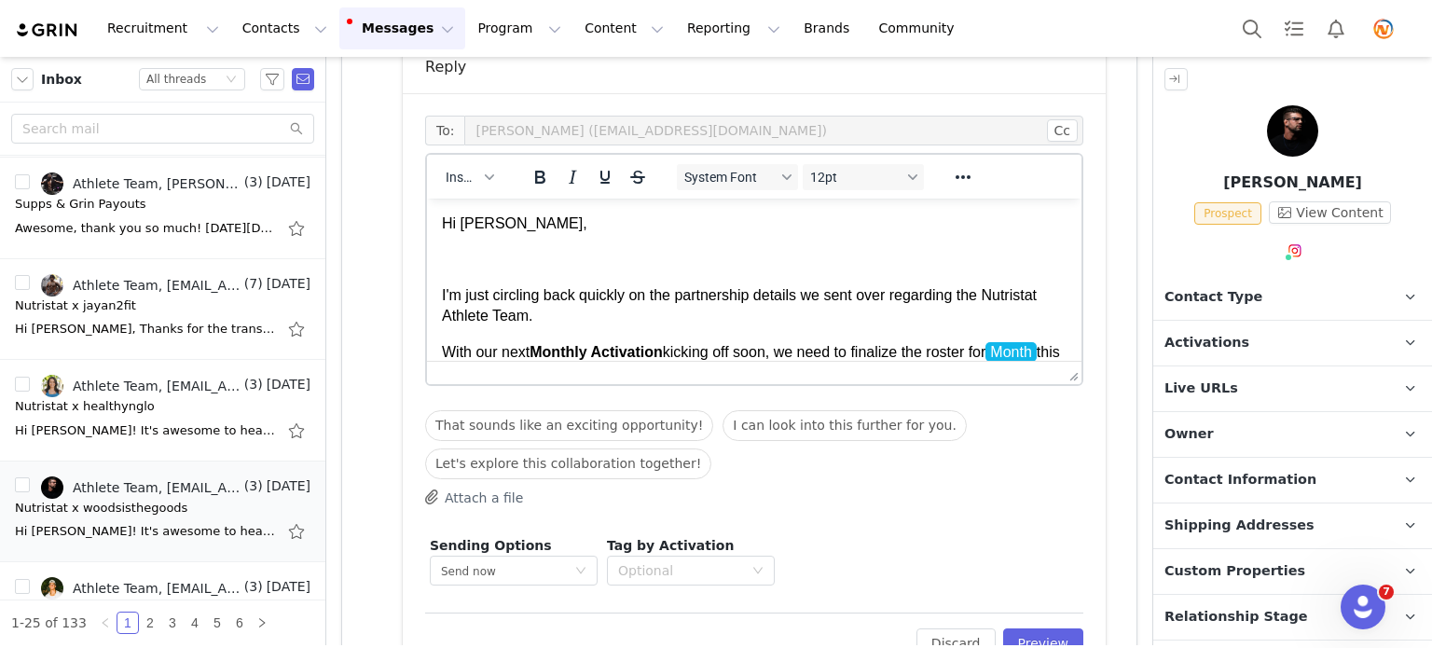
scroll to position [313, 0]
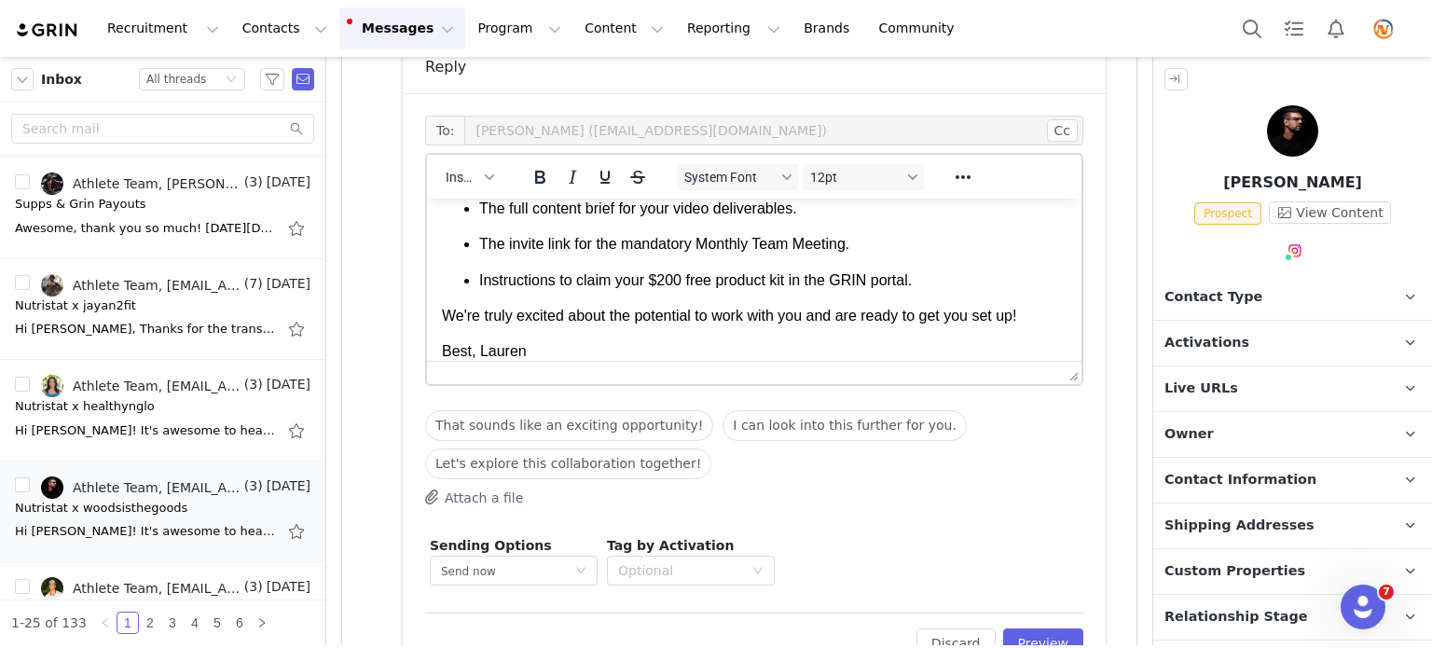
click at [476, 350] on span "Best, Lauren" at bounding box center [484, 351] width 85 height 16
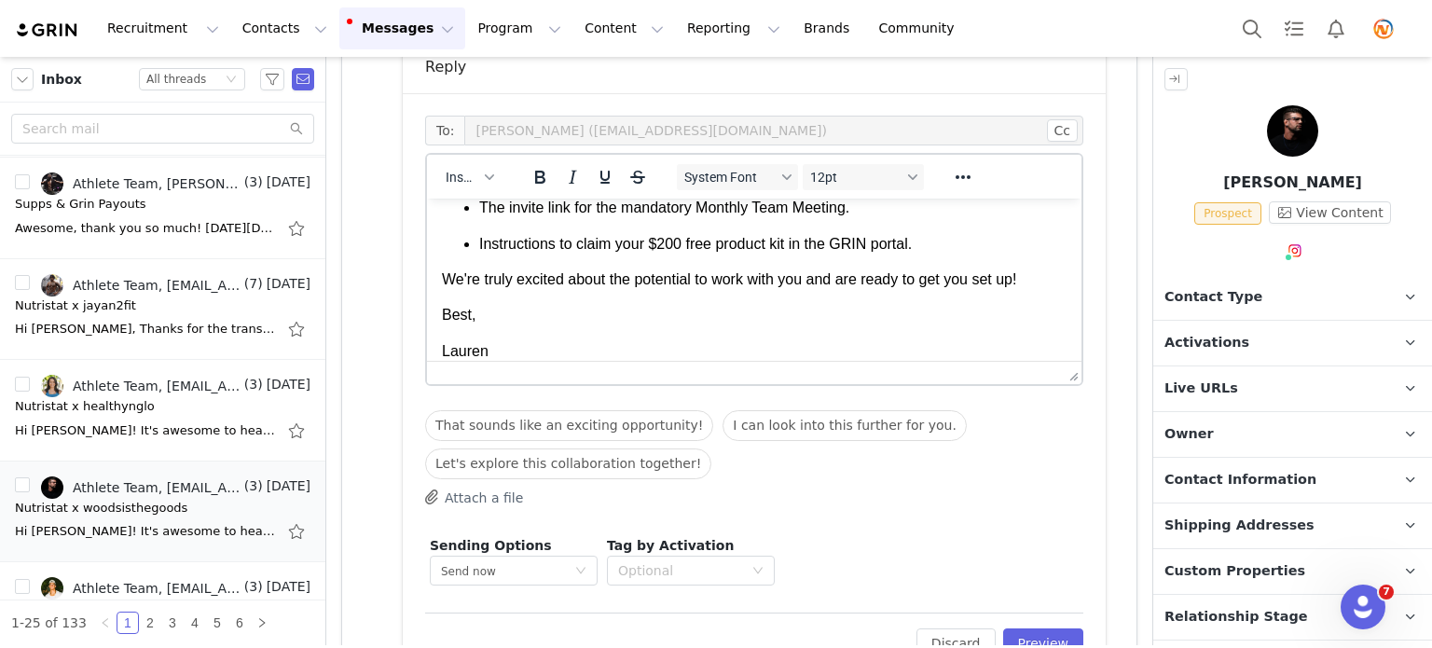
click at [443, 318] on span "Best," at bounding box center [459, 315] width 34 height 16
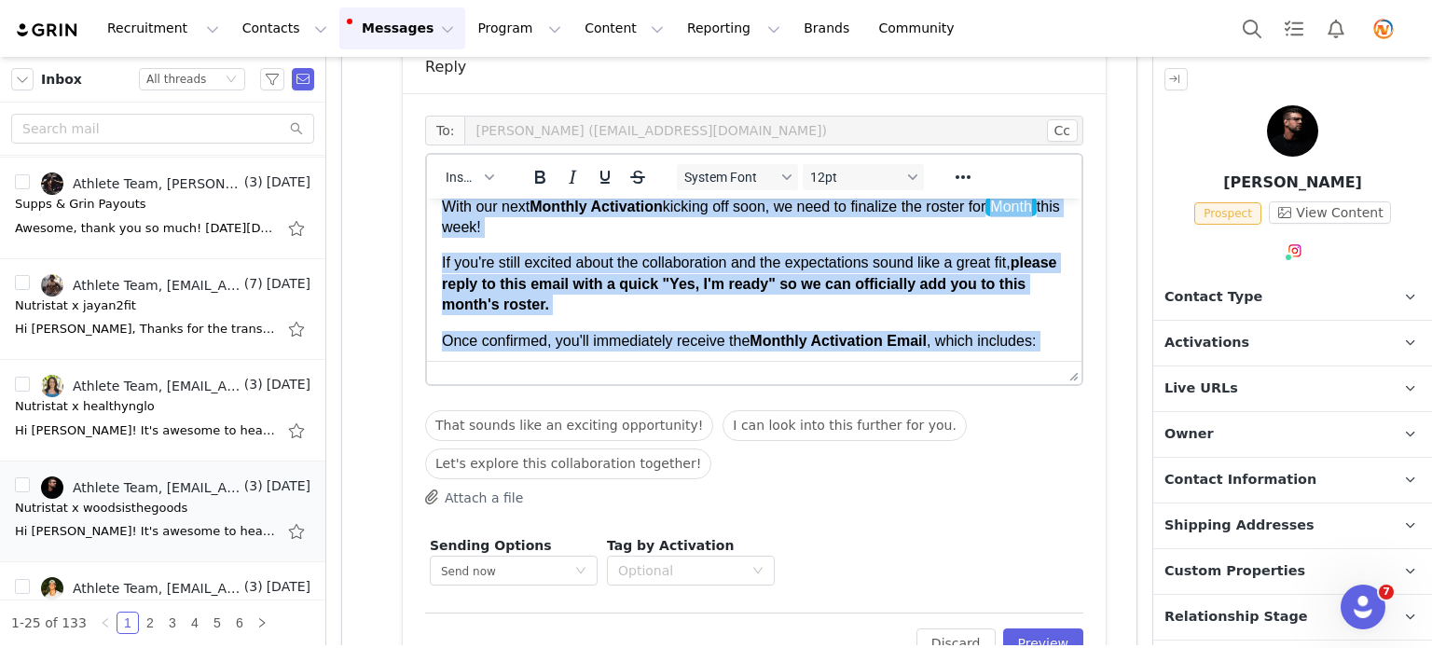
scroll to position [0, 0]
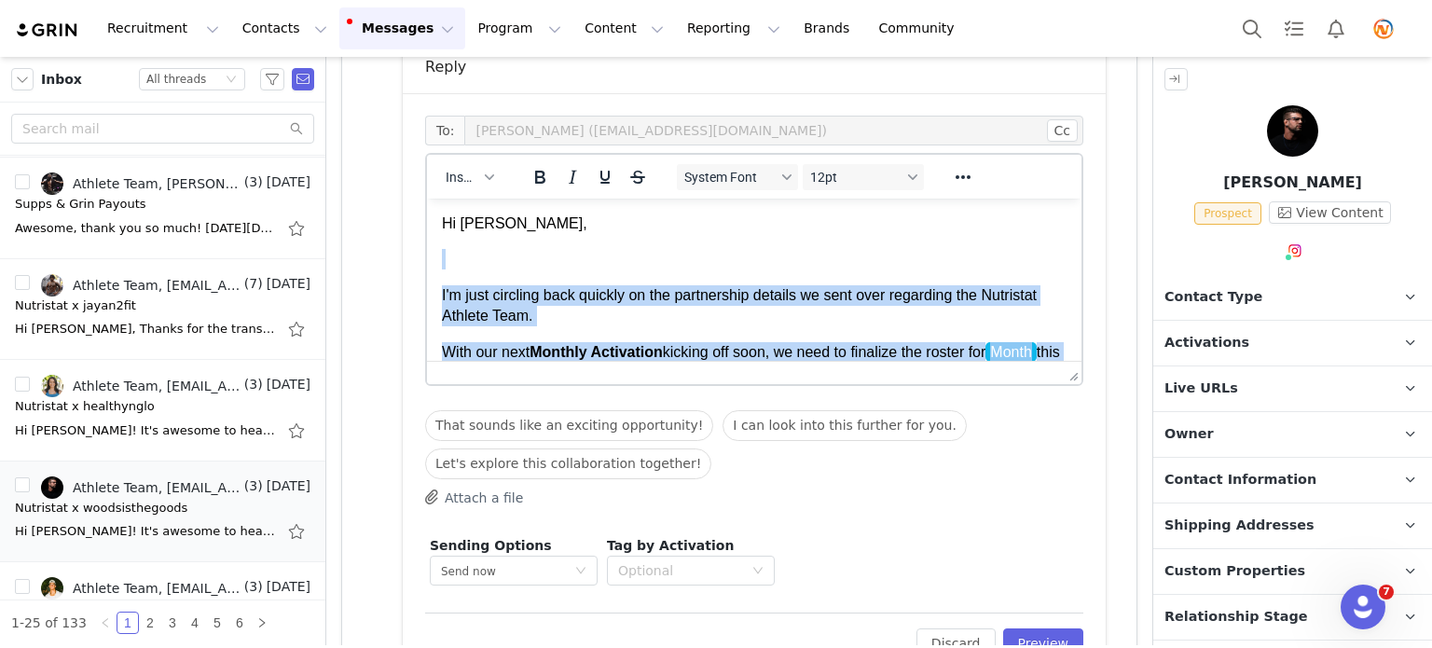
drag, startPoint x: 494, startPoint y: 333, endPoint x: 444, endPoint y: 248, distance: 98.7
click at [444, 248] on body "Hi Josh, I'm just circling back quickly on the partnership details we sent over…" at bounding box center [754, 481] width 625 height 534
copy body "I'm just circling back quickly on the partnership details we sent over regardin…"
click at [516, 268] on p "Rich Text Area. Press ALT-0 for help." at bounding box center [754, 259] width 625 height 21
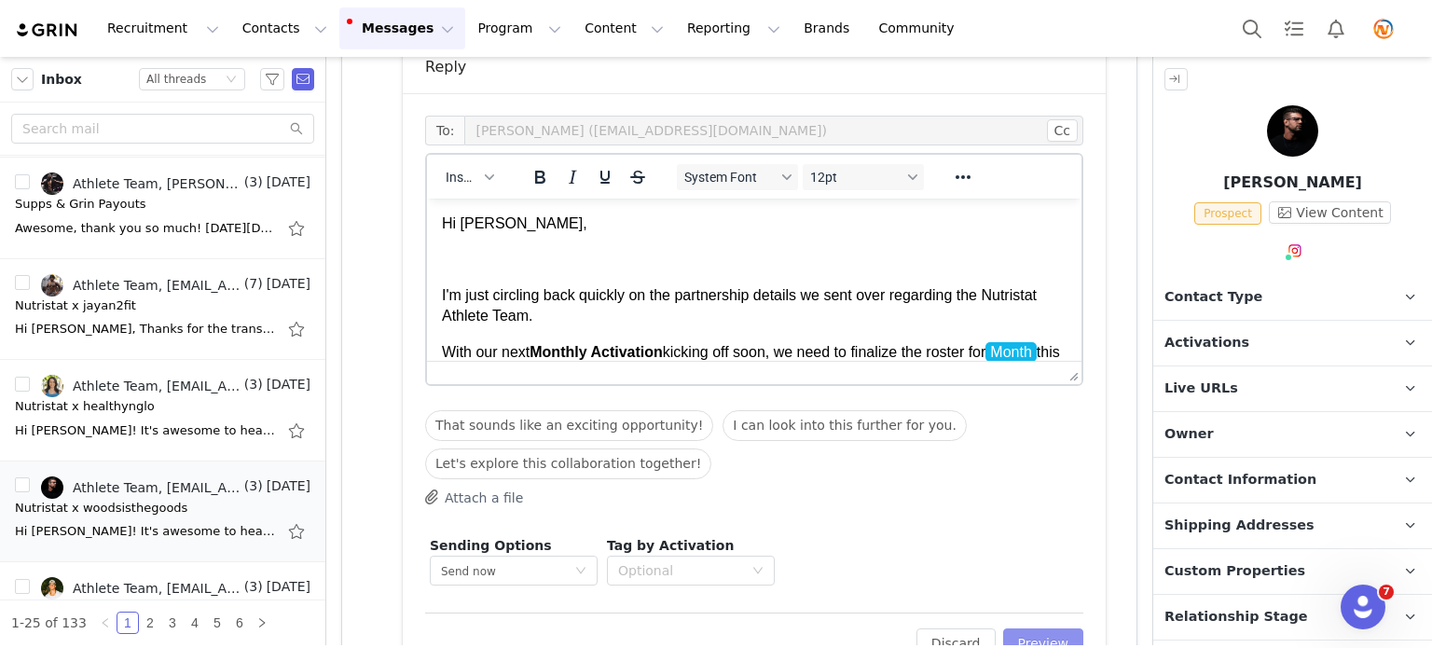
click at [1041, 632] on button "Preview" at bounding box center [1043, 643] width 81 height 30
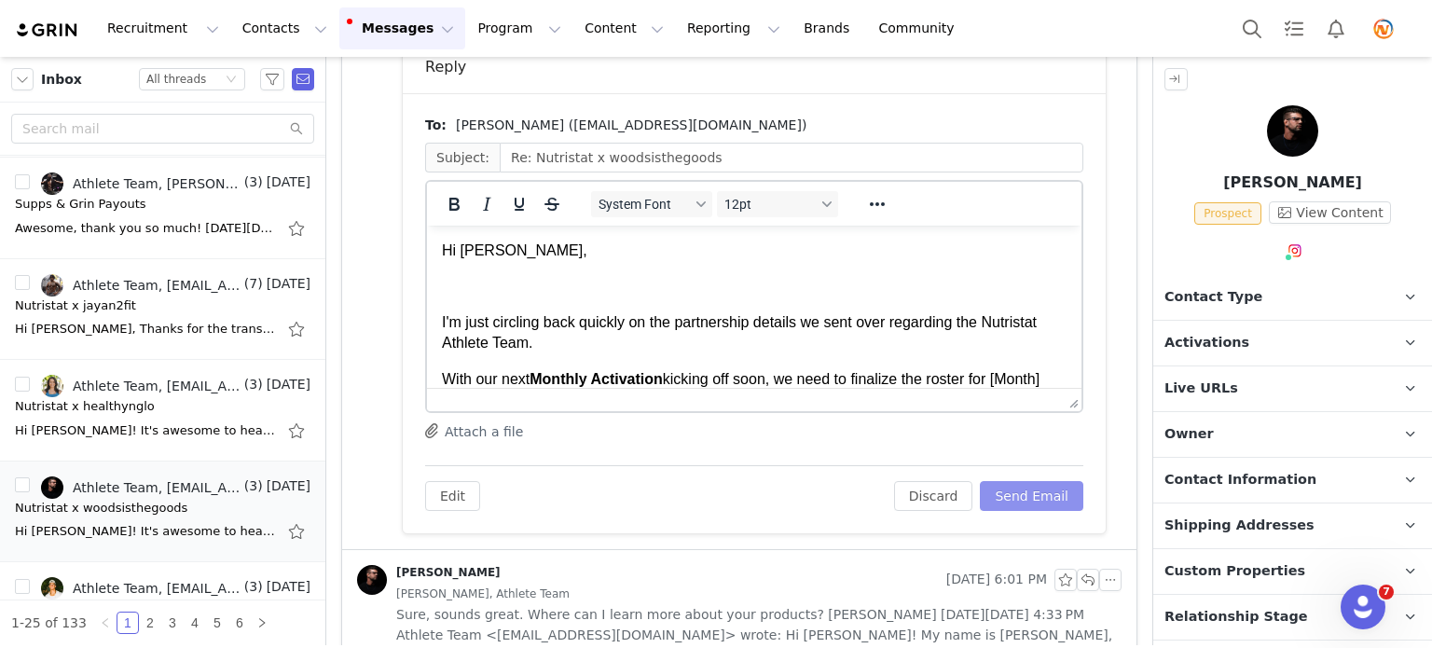
click at [1050, 495] on button "Send Email" at bounding box center [1031, 496] width 103 height 30
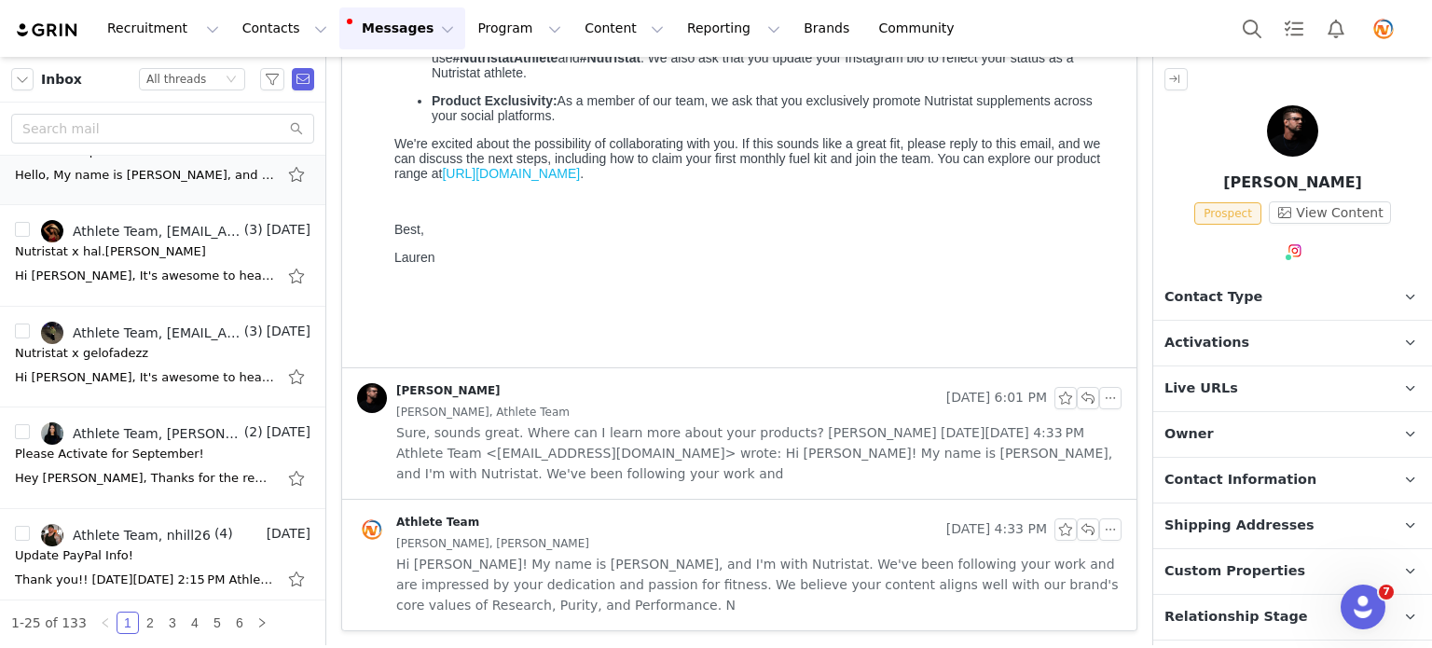
scroll to position [1678, 0]
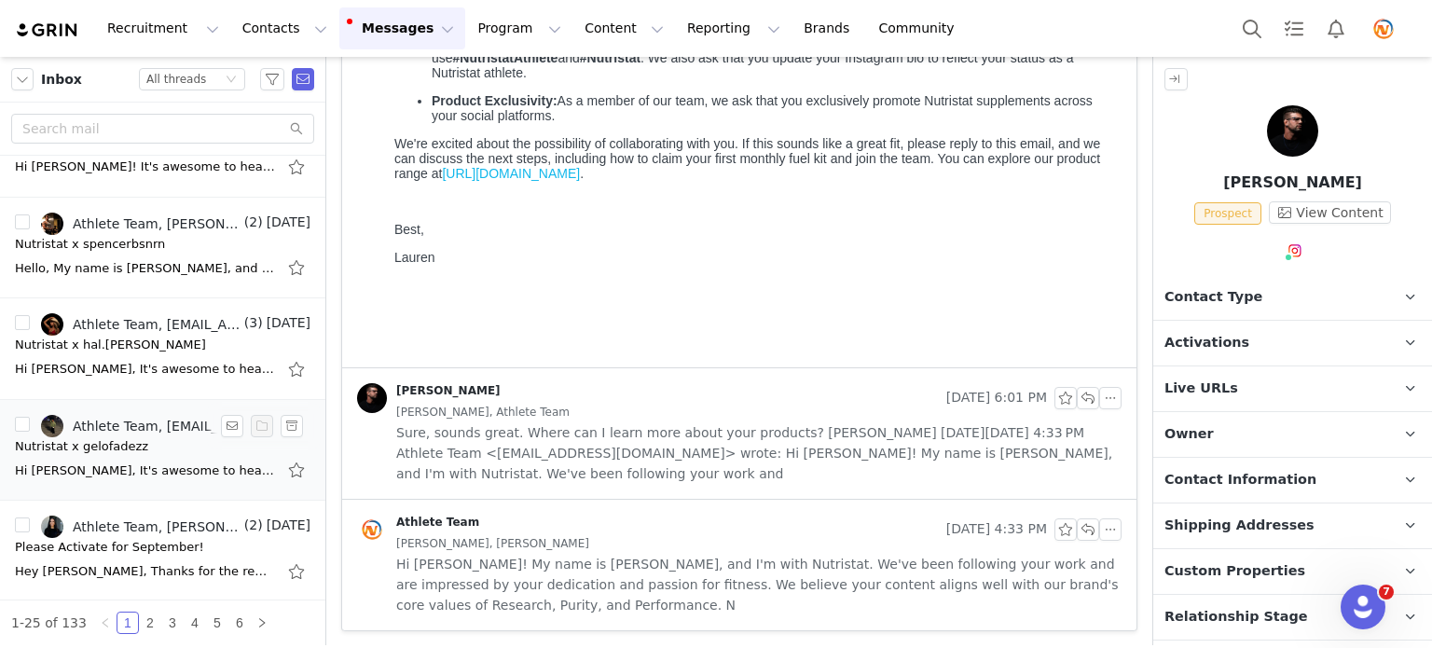
click at [172, 466] on div "Hi Angelo, It's awesome to hear you're interested in a potential collaboration …" at bounding box center [145, 471] width 261 height 19
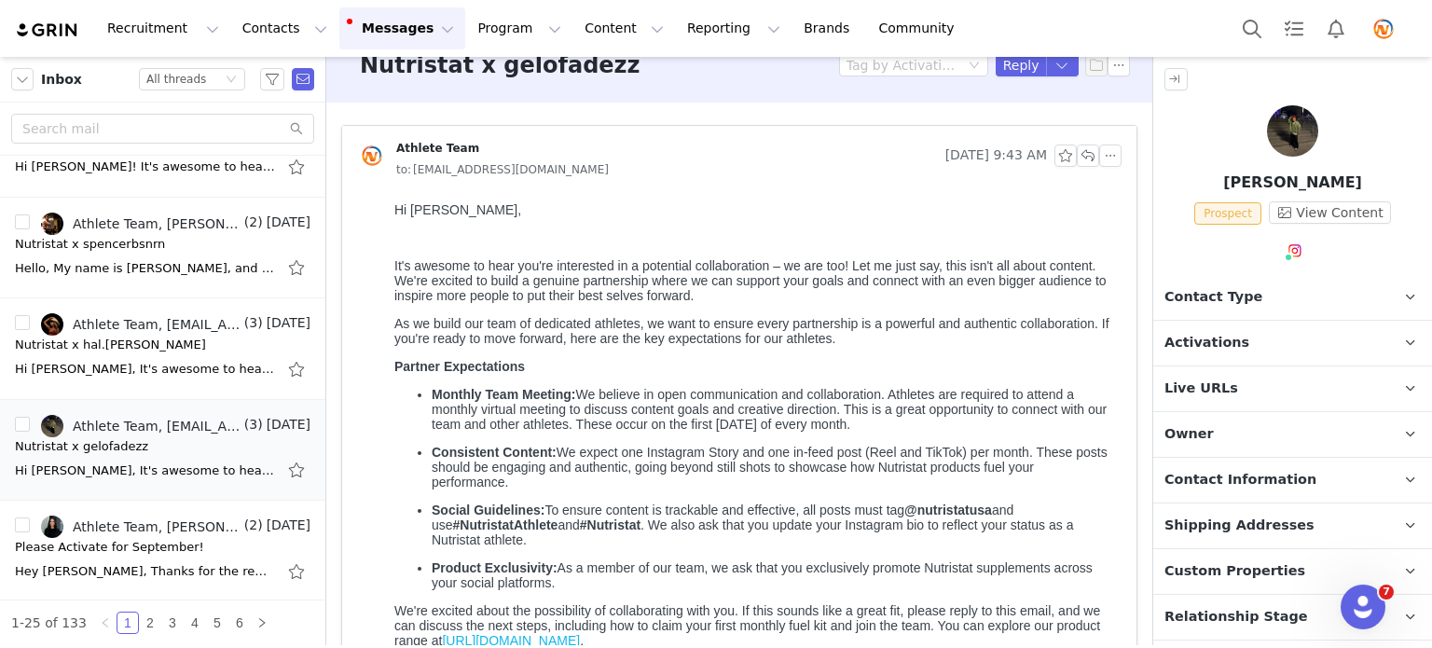
scroll to position [0, 0]
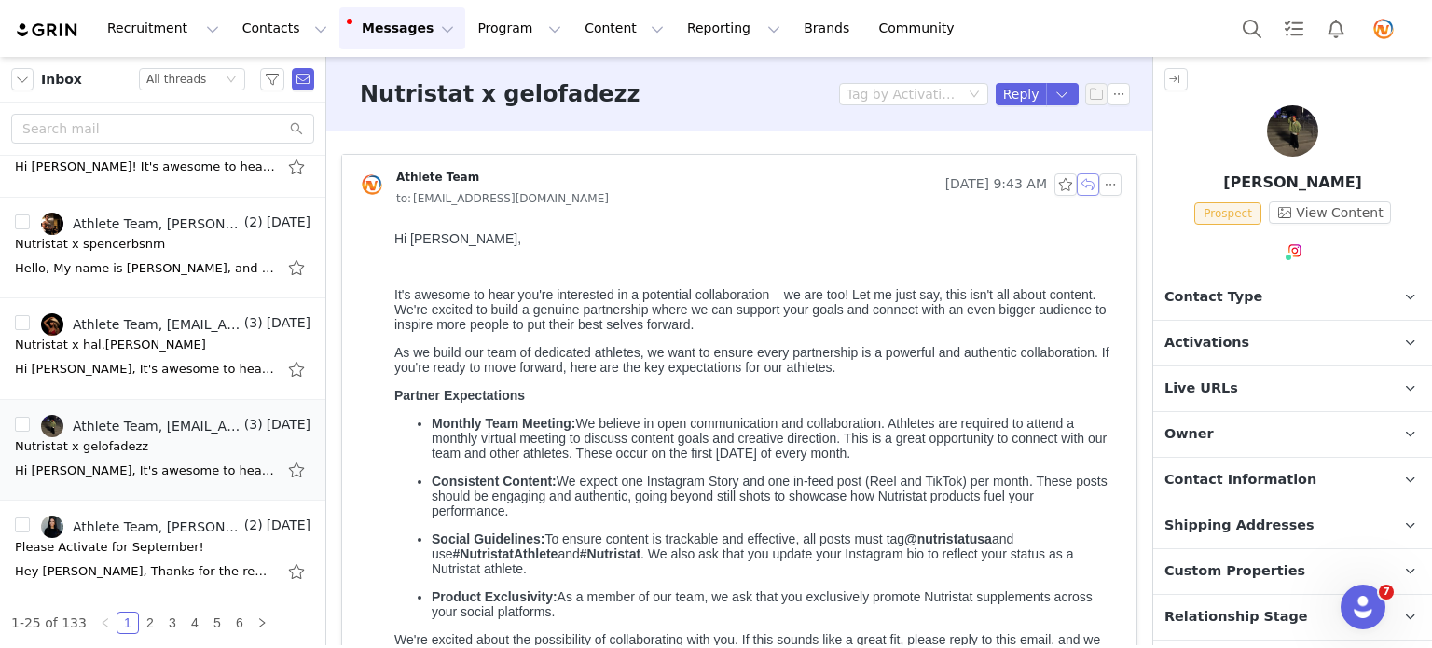
click at [1077, 182] on button "button" at bounding box center [1088, 184] width 22 height 22
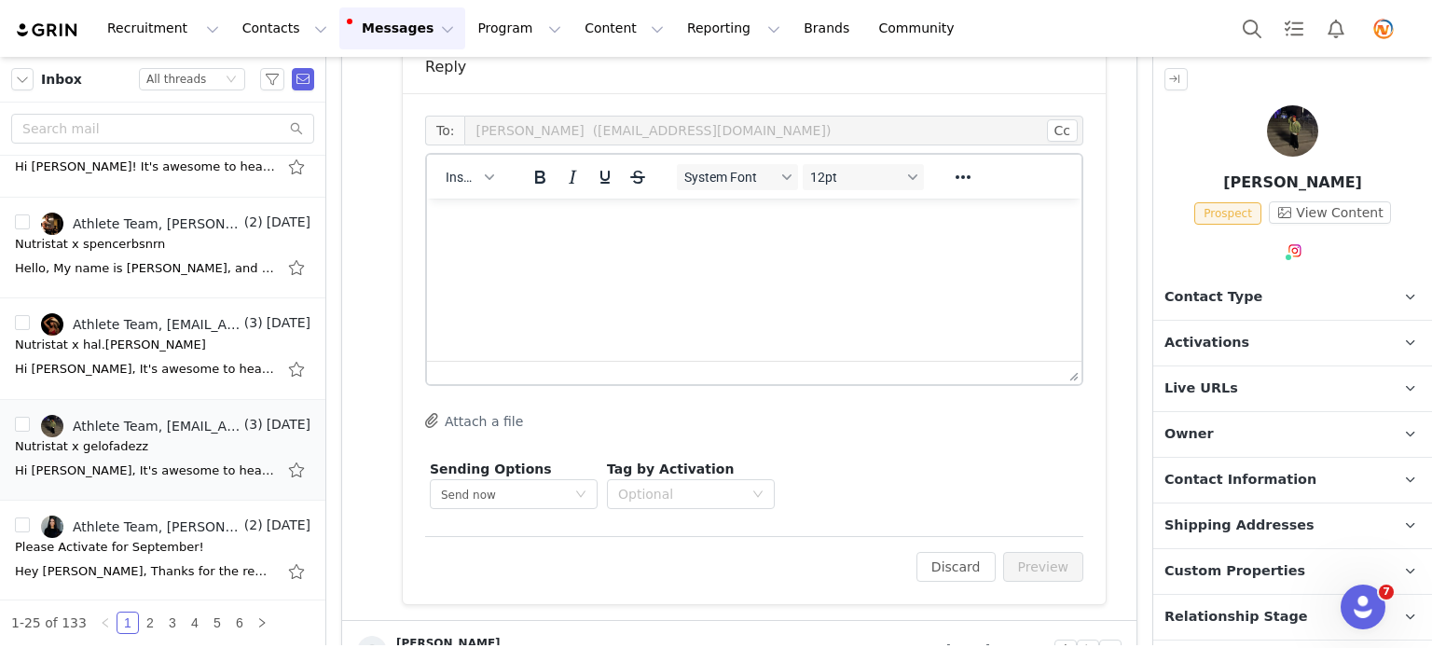
click at [561, 225] on p "Rich Text Area. Press ALT-0 for help." at bounding box center [754, 224] width 625 height 21
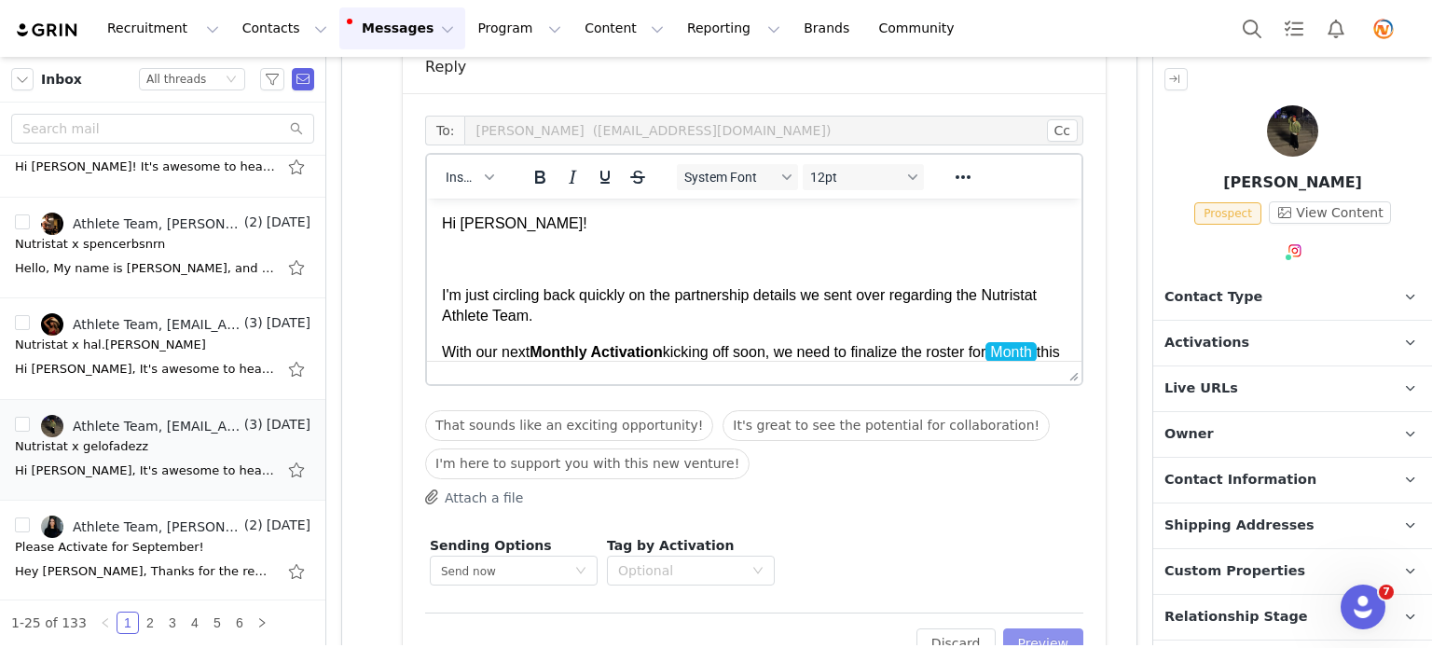
click at [1028, 633] on button "Preview" at bounding box center [1043, 643] width 81 height 30
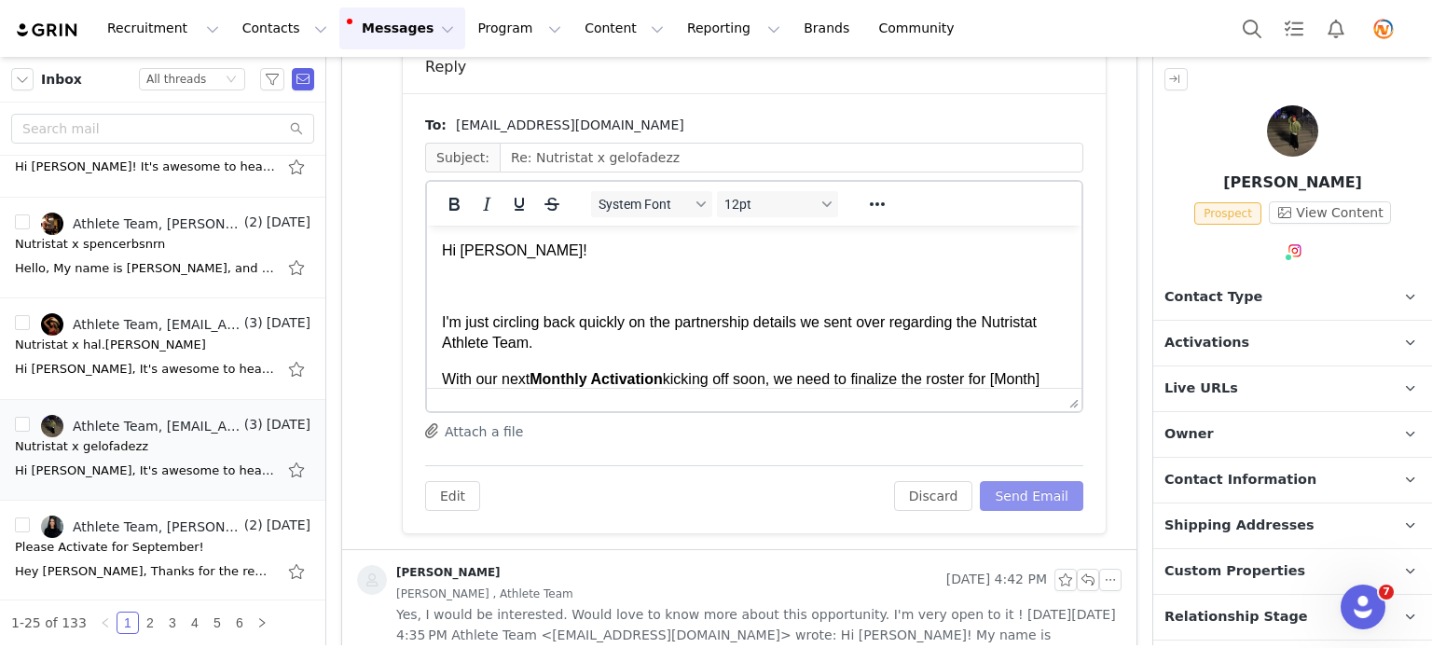
click at [1023, 487] on button "Send Email" at bounding box center [1031, 496] width 103 height 30
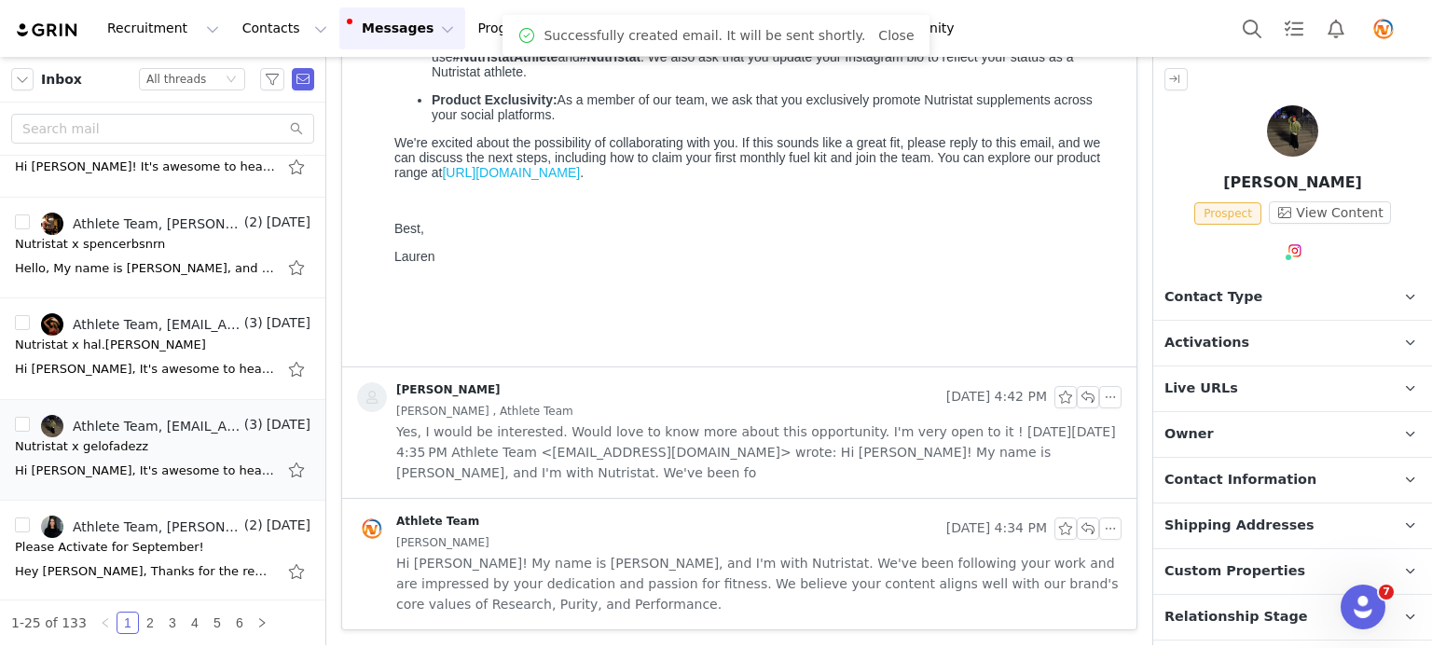
scroll to position [496, 0]
click at [153, 371] on div "Hi Halie, It's awesome to hear you're interested in a potential collaboration –…" at bounding box center [145, 369] width 261 height 19
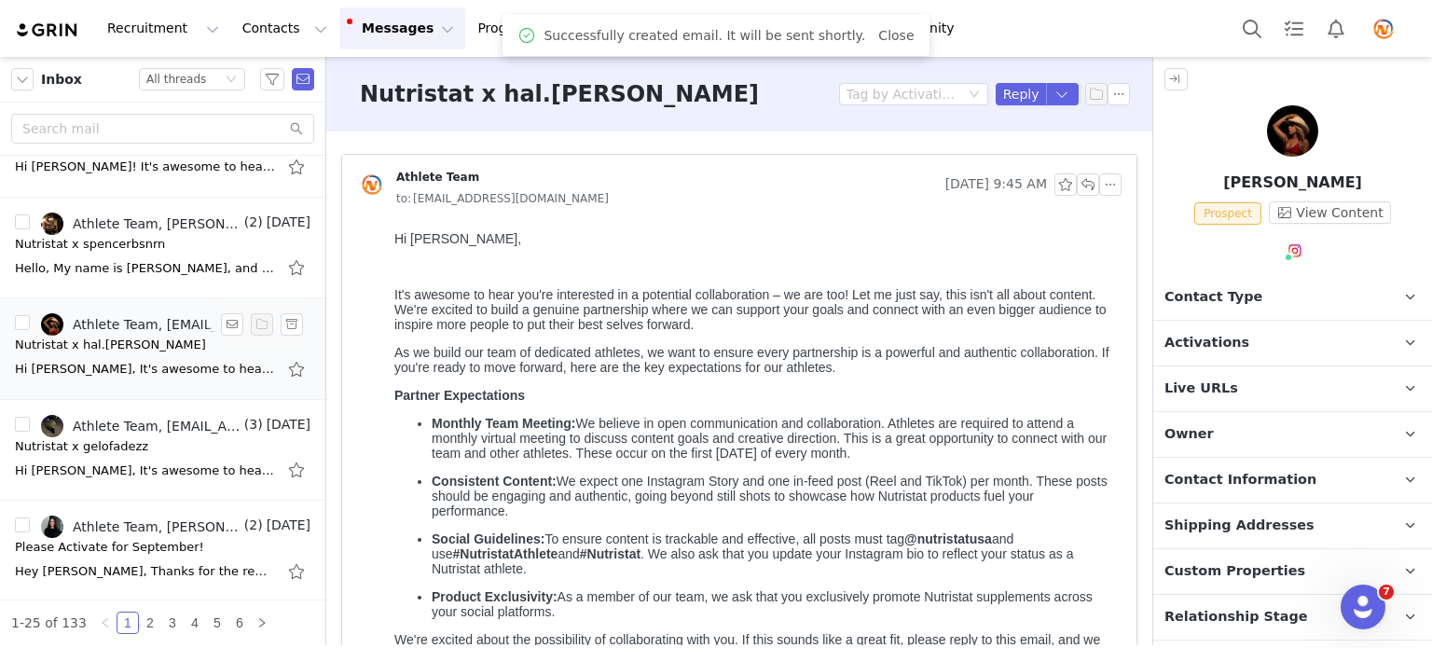
scroll to position [0, 0]
click at [1077, 186] on button "button" at bounding box center [1088, 184] width 22 height 22
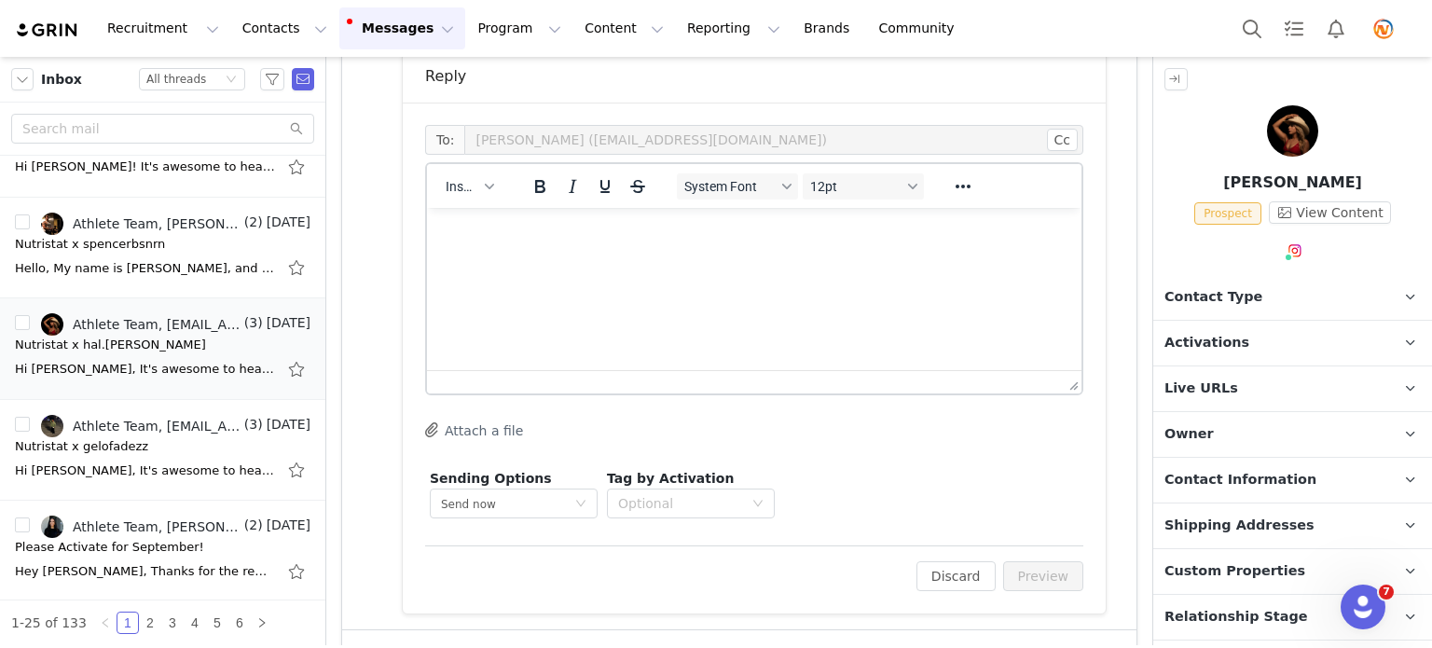
scroll to position [851, 0]
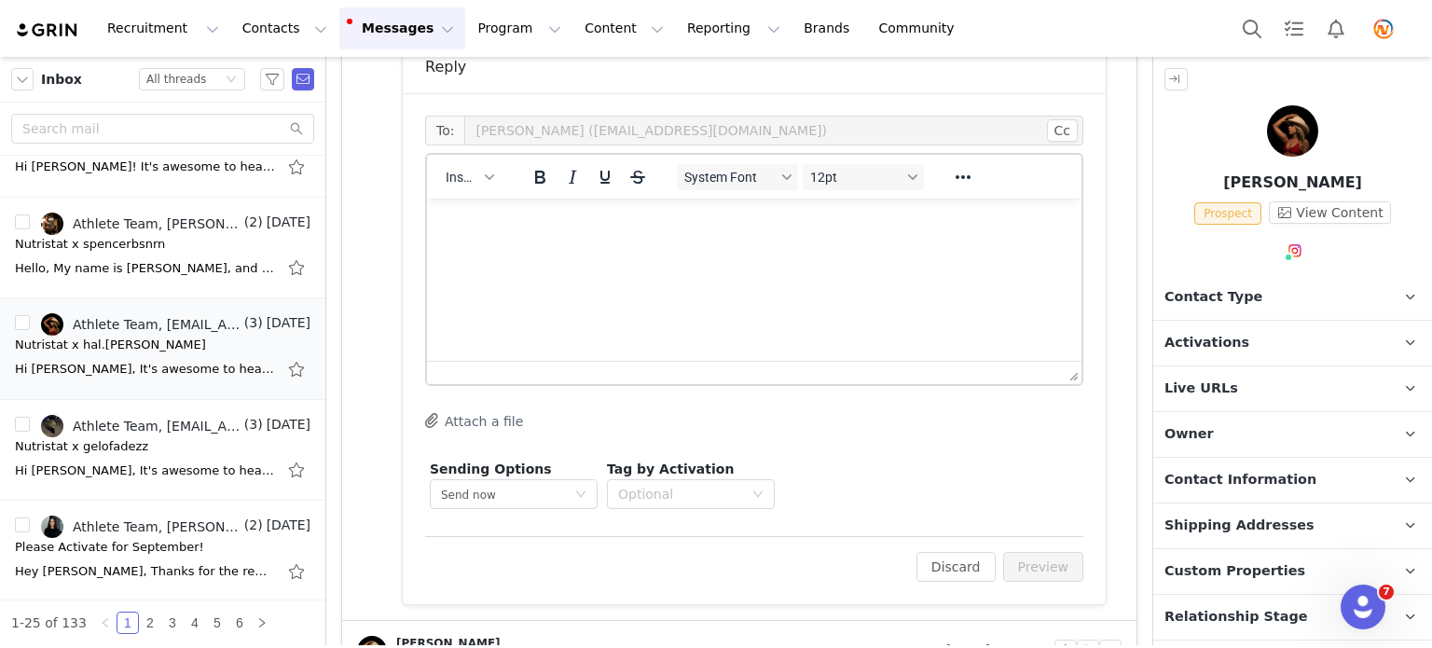
click at [551, 215] on p "Rich Text Area. Press ALT-0 for help." at bounding box center [754, 224] width 625 height 21
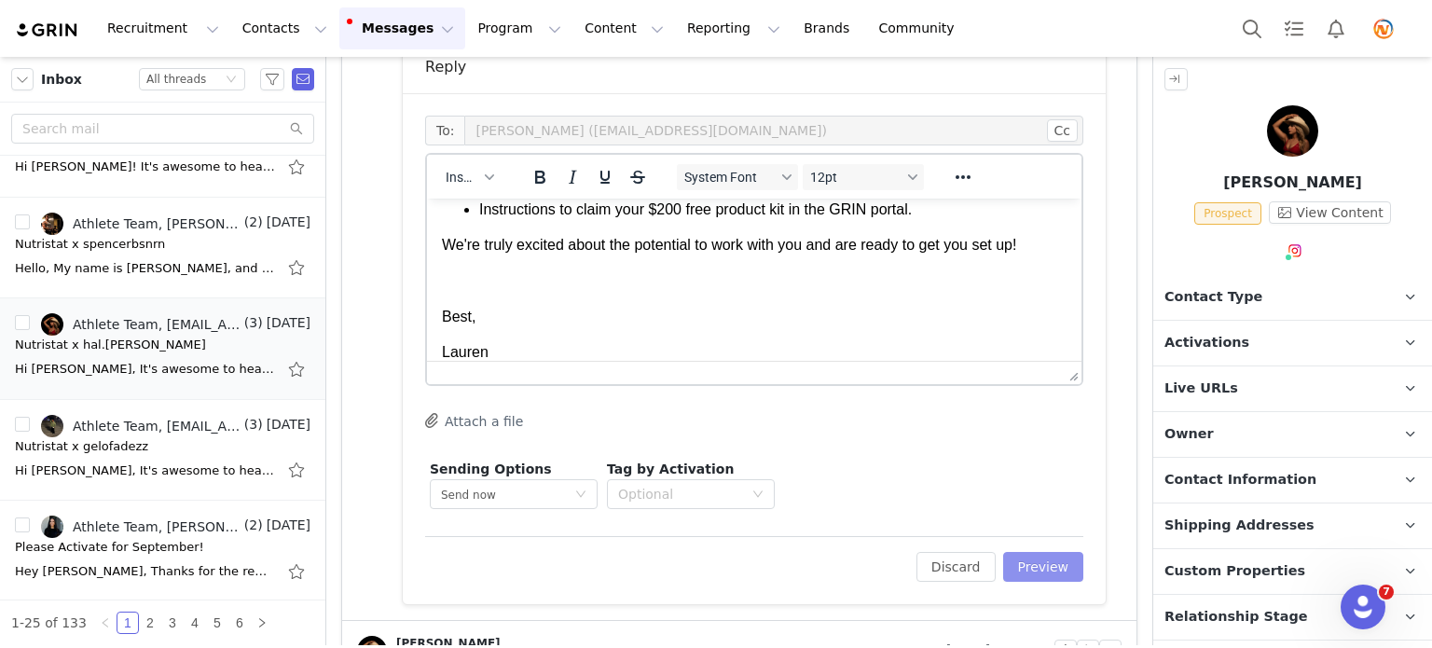
click at [1028, 562] on button "Preview" at bounding box center [1043, 567] width 81 height 30
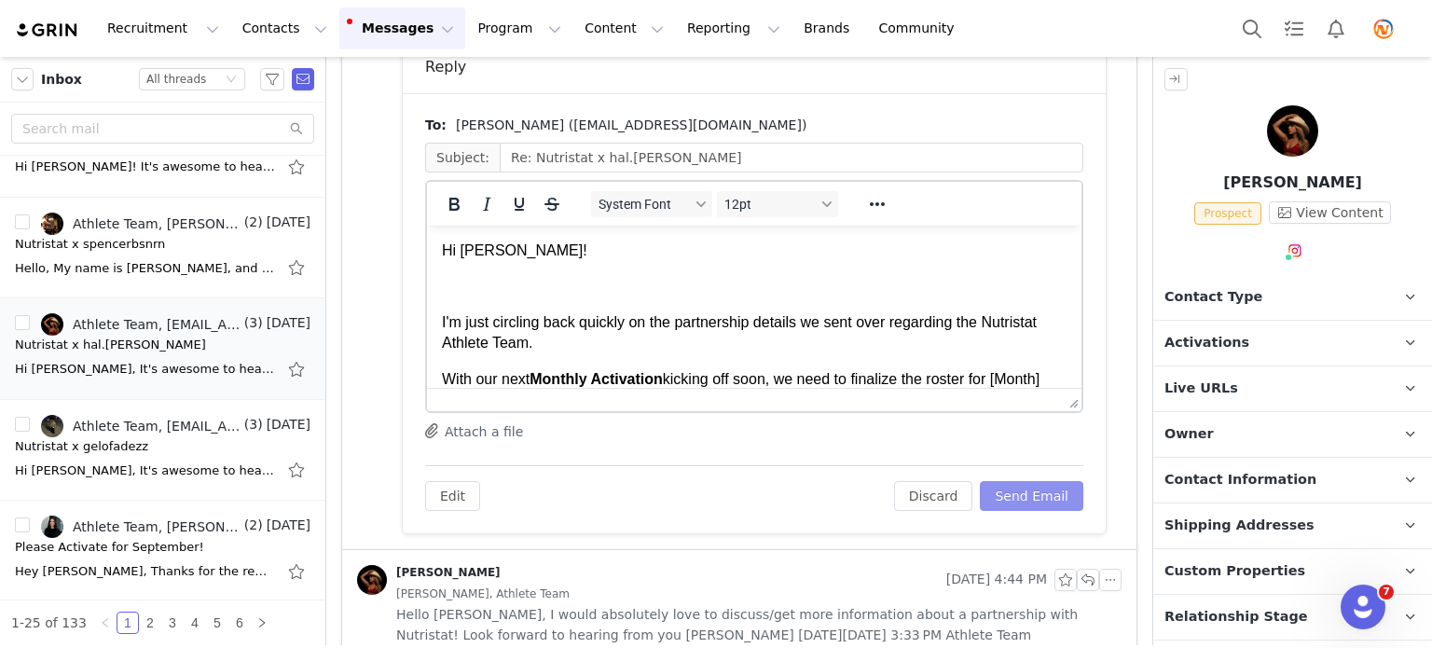
click at [1040, 493] on button "Send Email" at bounding box center [1031, 496] width 103 height 30
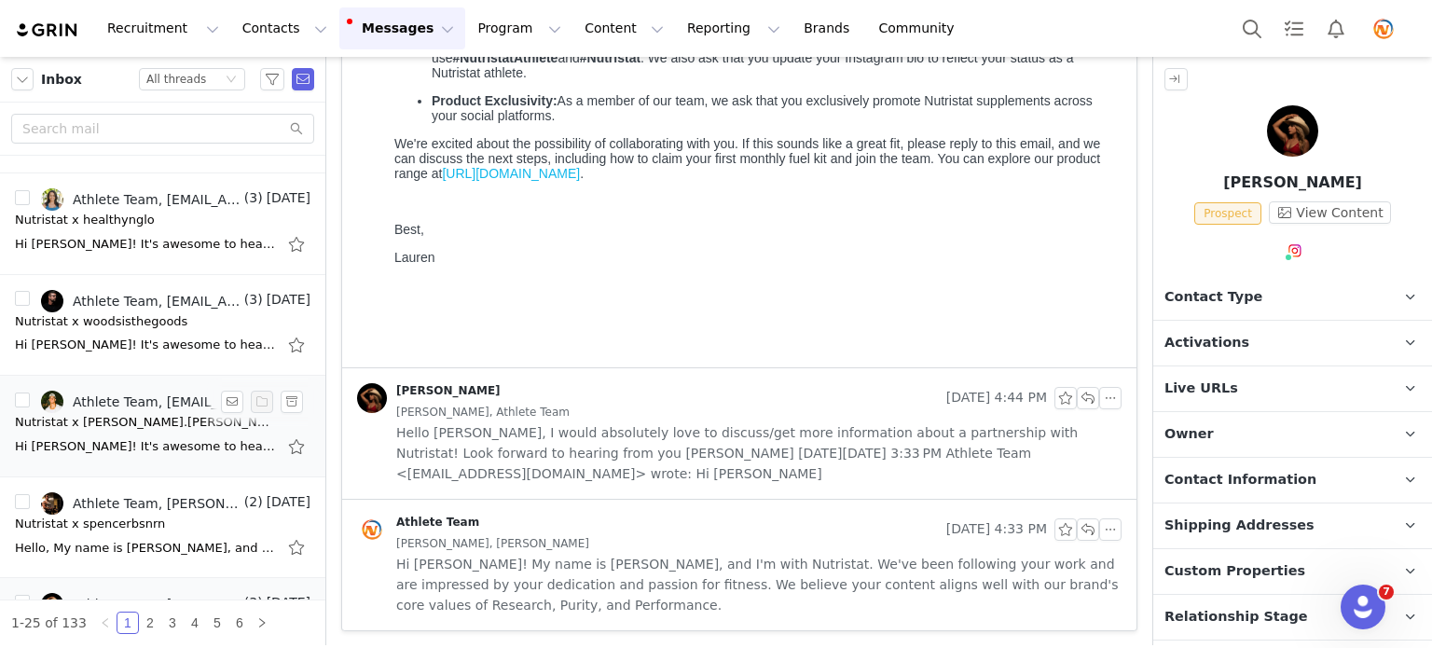
click at [186, 437] on div "Hi Jake! It's awesome to hear you're interested in a potential collaboration – …" at bounding box center [145, 446] width 261 height 19
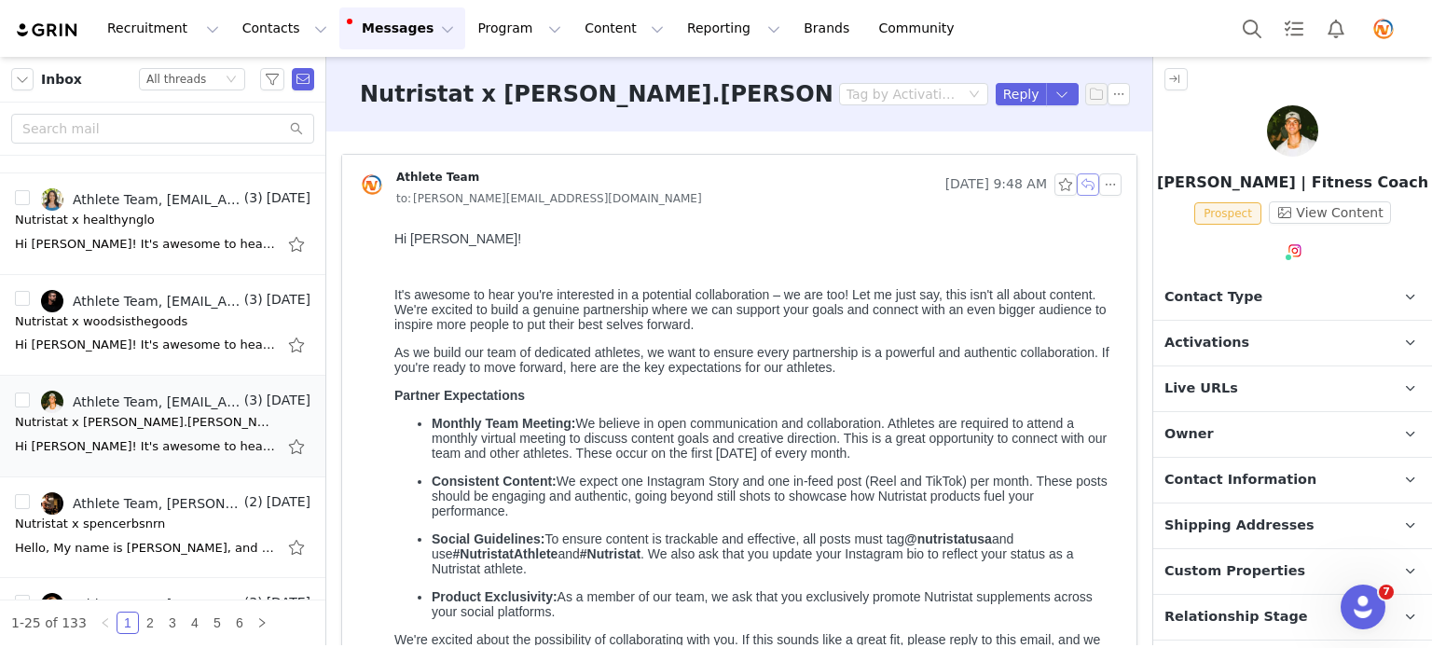
click at [1077, 184] on button "button" at bounding box center [1088, 184] width 22 height 22
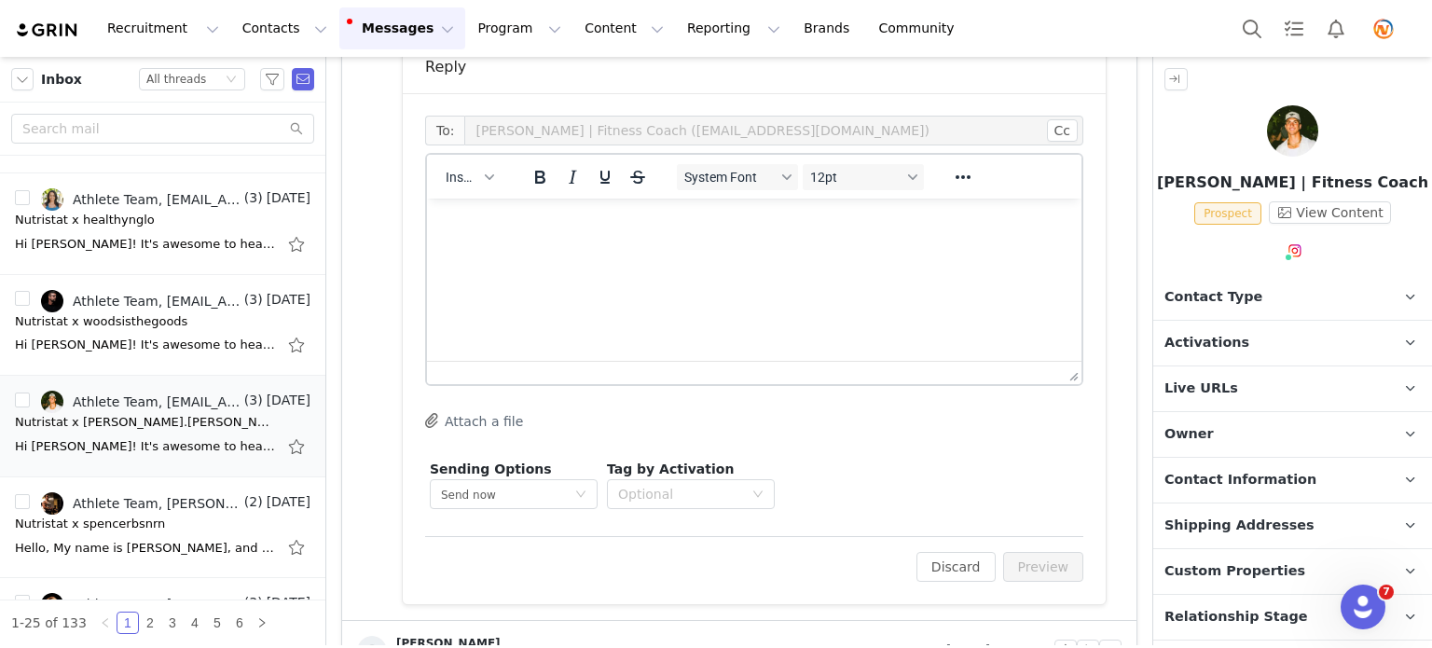
click at [517, 222] on p "Rich Text Area. Press ALT-0 for help." at bounding box center [754, 224] width 625 height 21
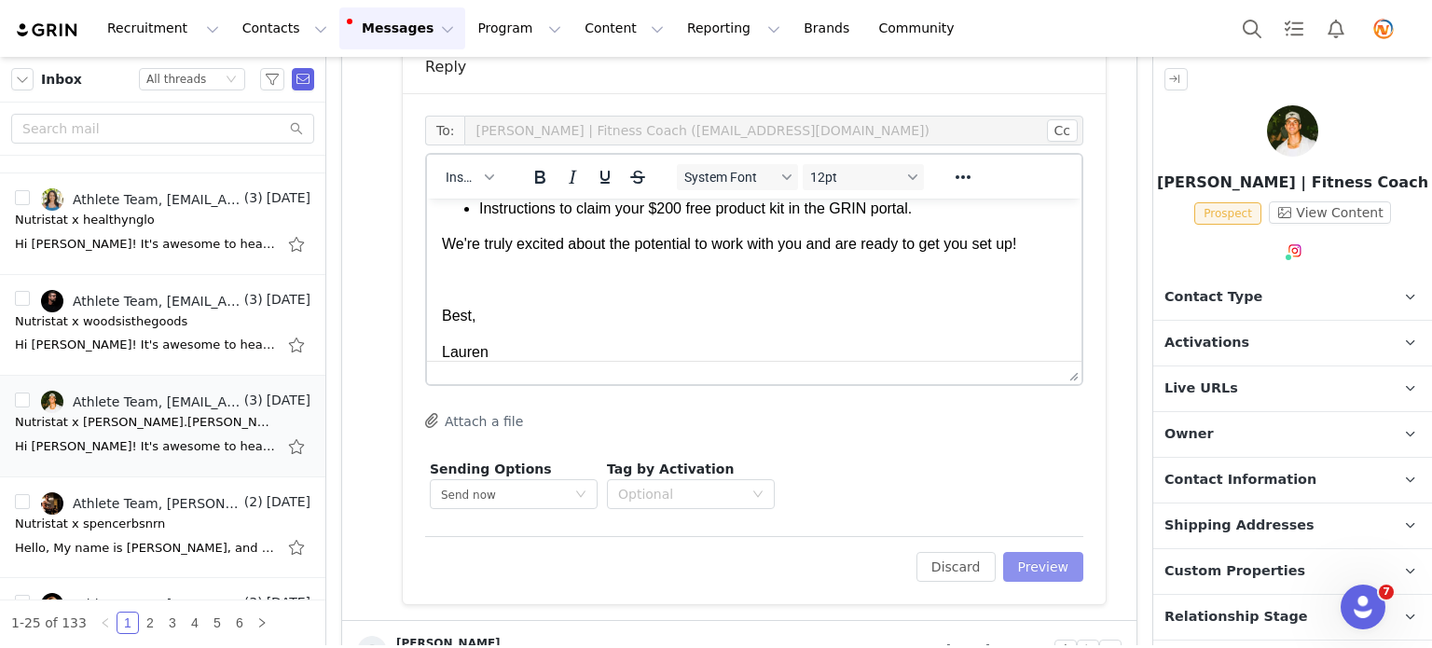
click at [1048, 569] on button "Preview" at bounding box center [1043, 567] width 81 height 30
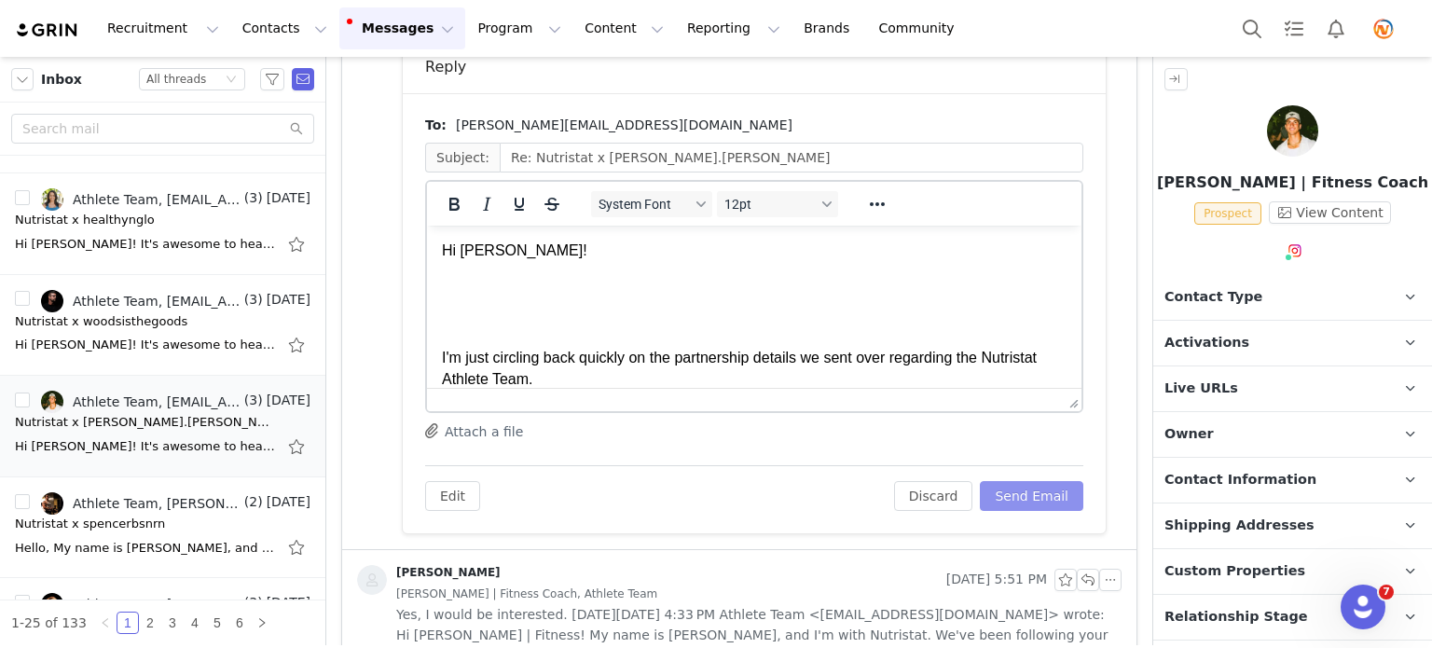
click at [1015, 498] on button "Send Email" at bounding box center [1031, 496] width 103 height 30
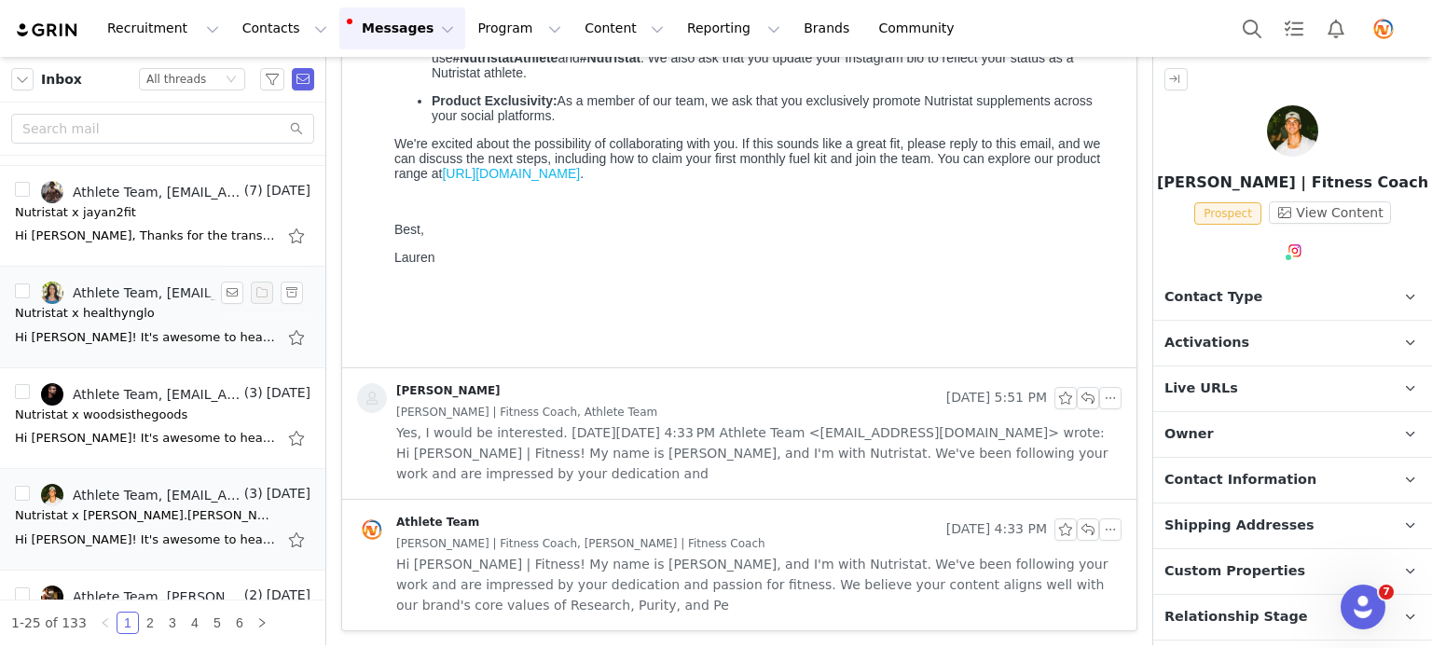
click at [134, 305] on div "Nutristat x healthynglo" at bounding box center [85, 313] width 140 height 19
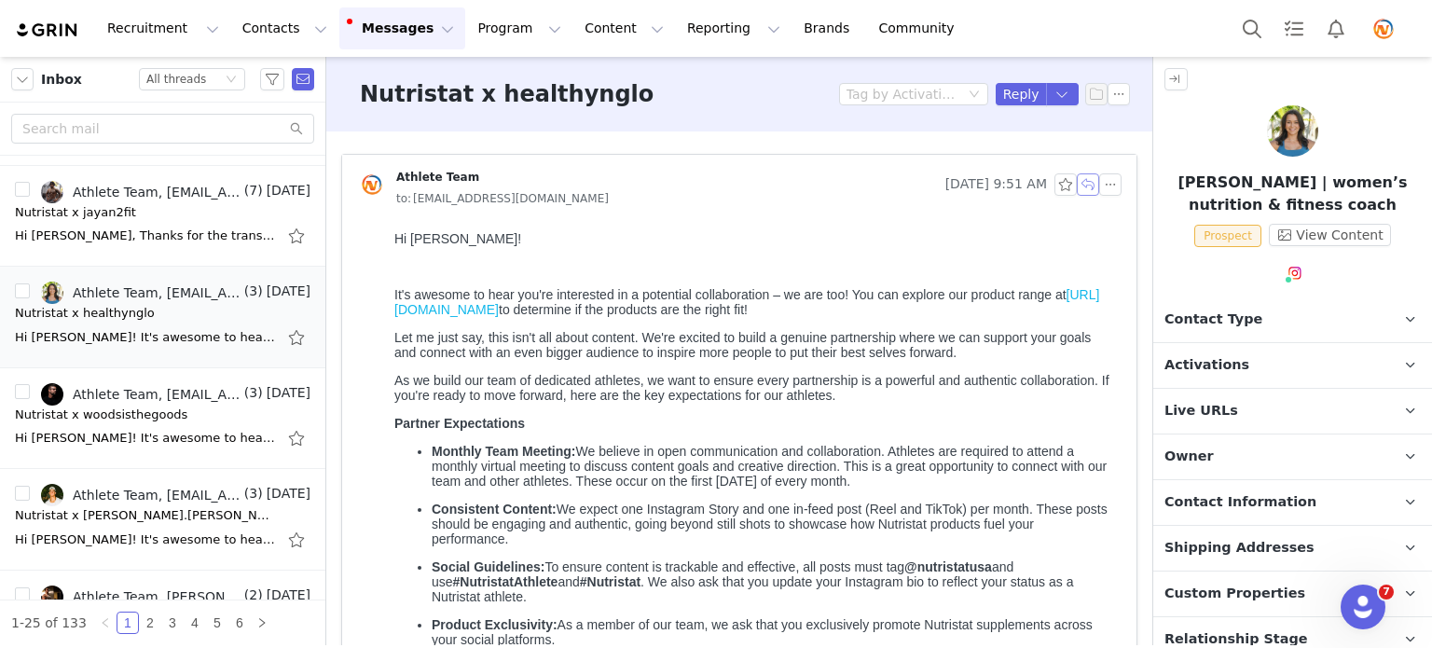
click at [1077, 186] on button "button" at bounding box center [1088, 184] width 22 height 22
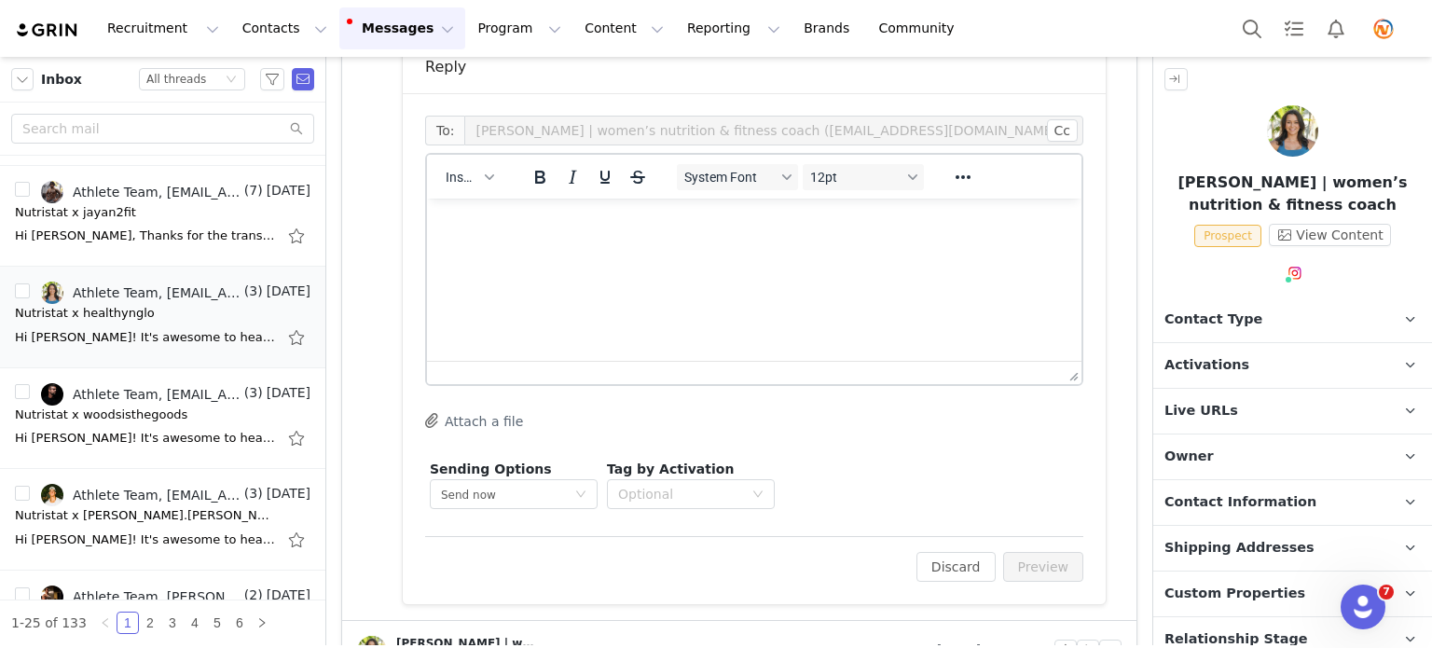
scroll to position [0, 0]
click at [683, 246] on html at bounding box center [754, 224] width 655 height 50
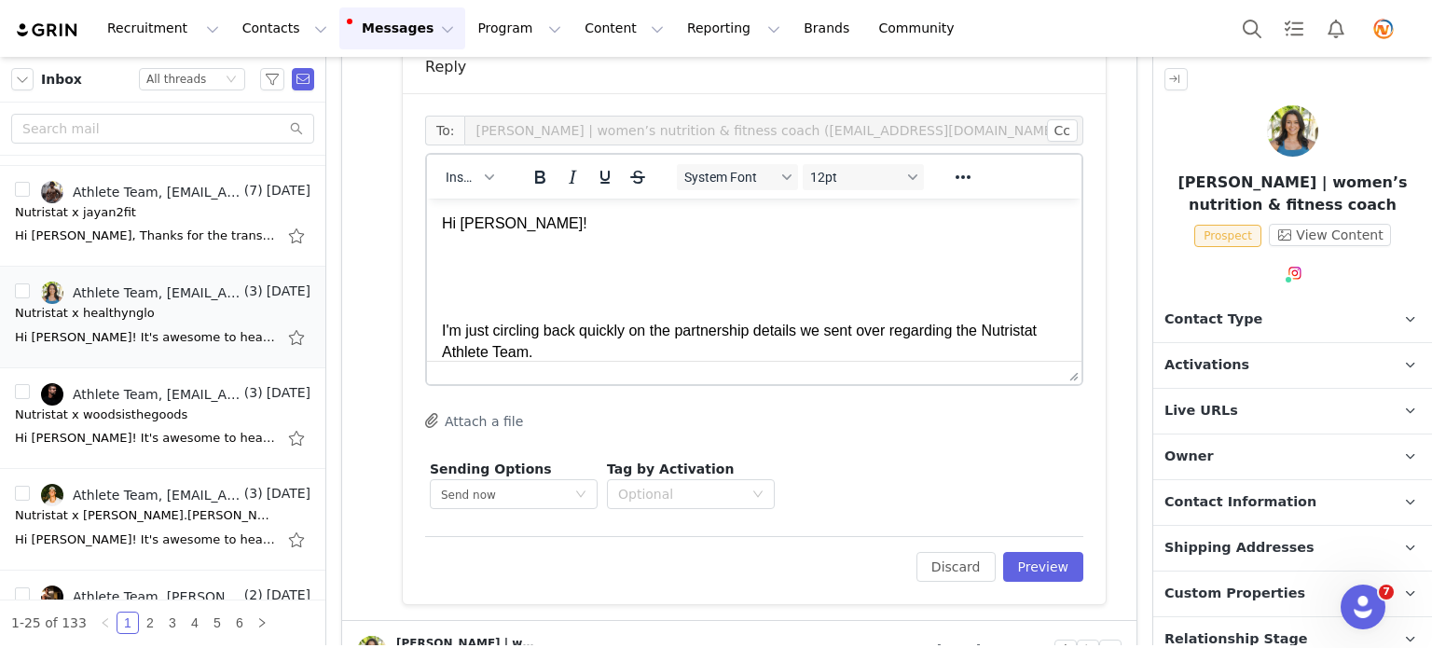
scroll to position [421, 0]
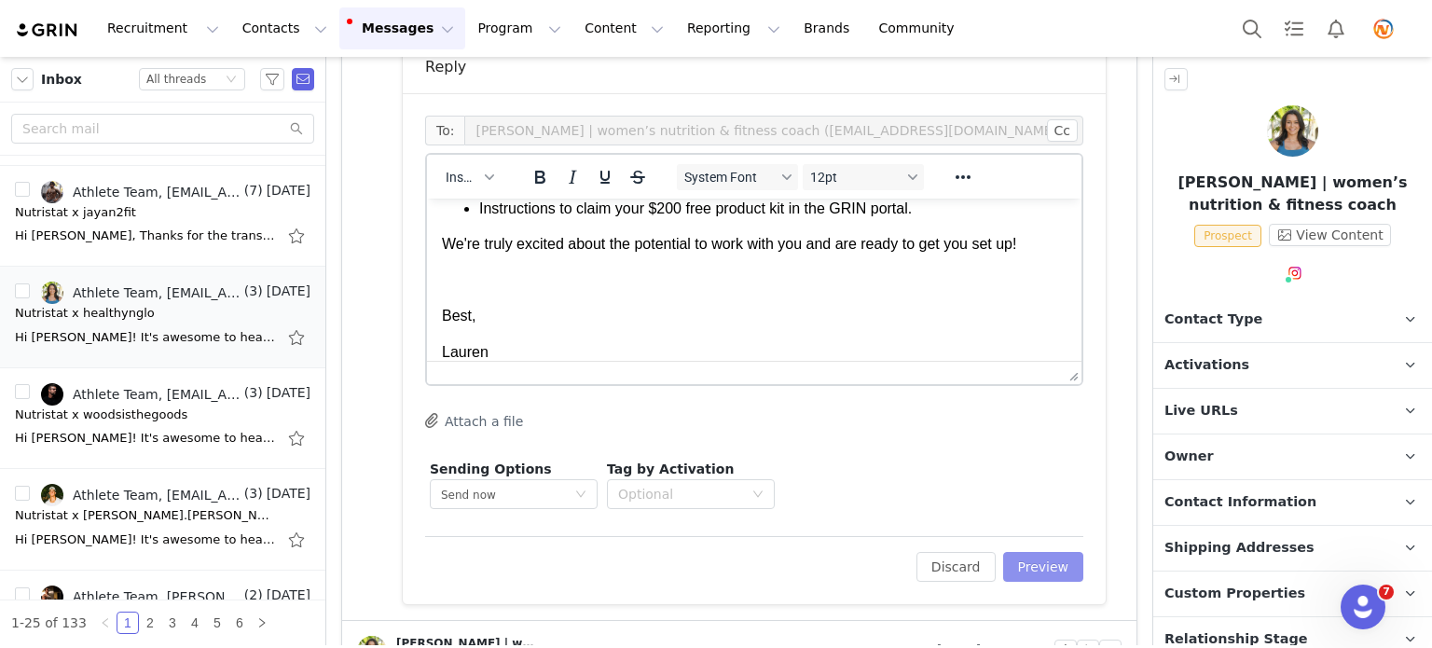
click at [1061, 563] on button "Preview" at bounding box center [1043, 567] width 81 height 30
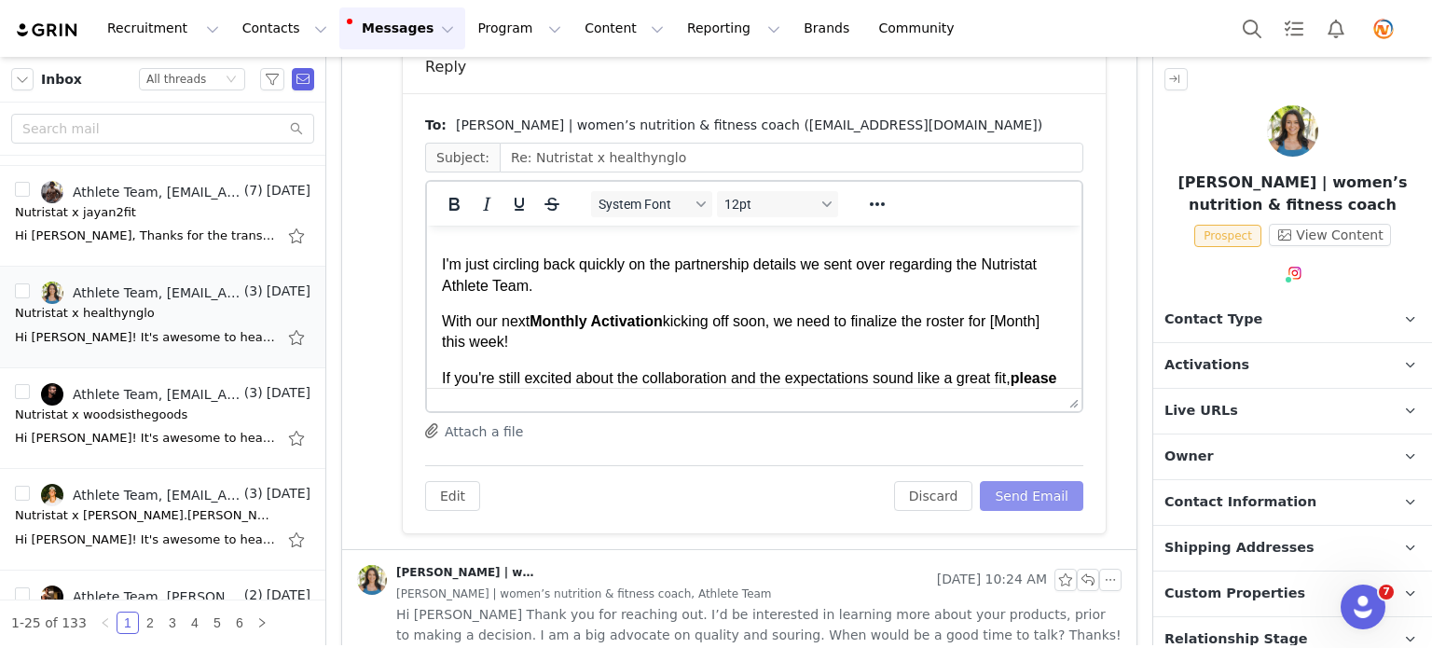
scroll to position [186, 0]
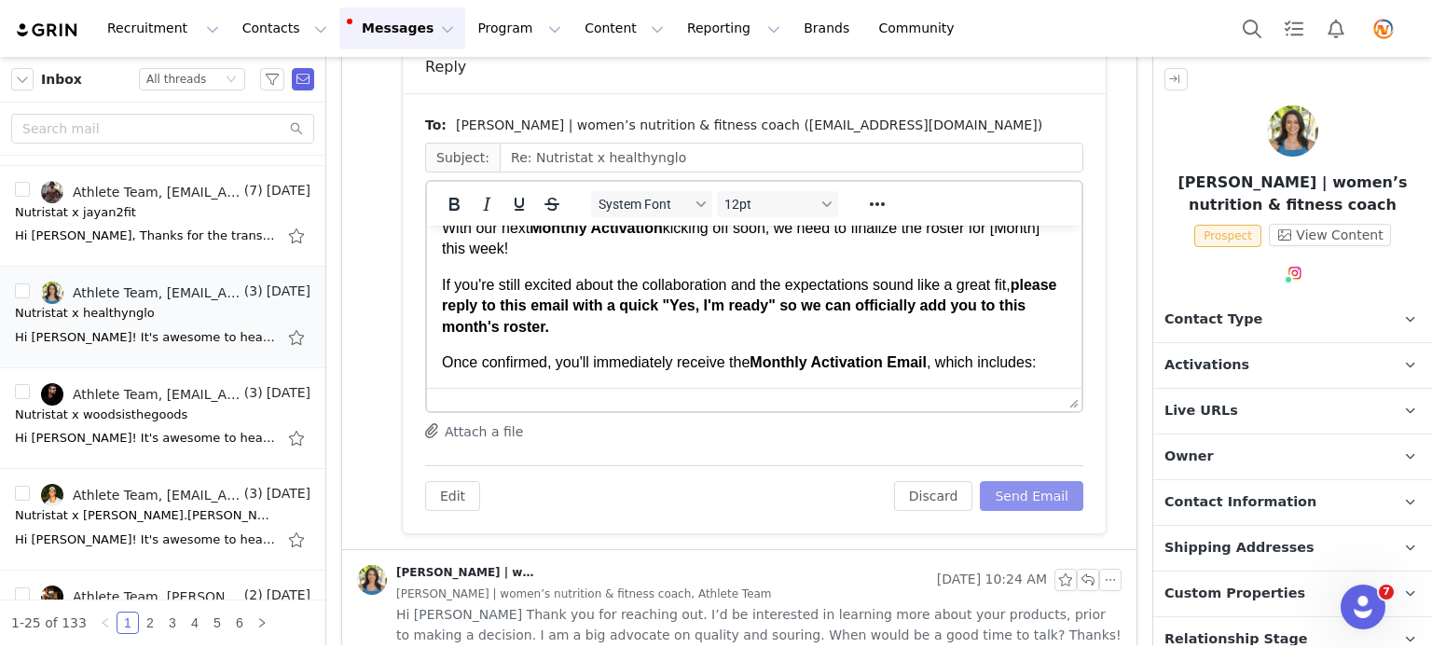
click at [1000, 491] on button "Send Email" at bounding box center [1031, 496] width 103 height 30
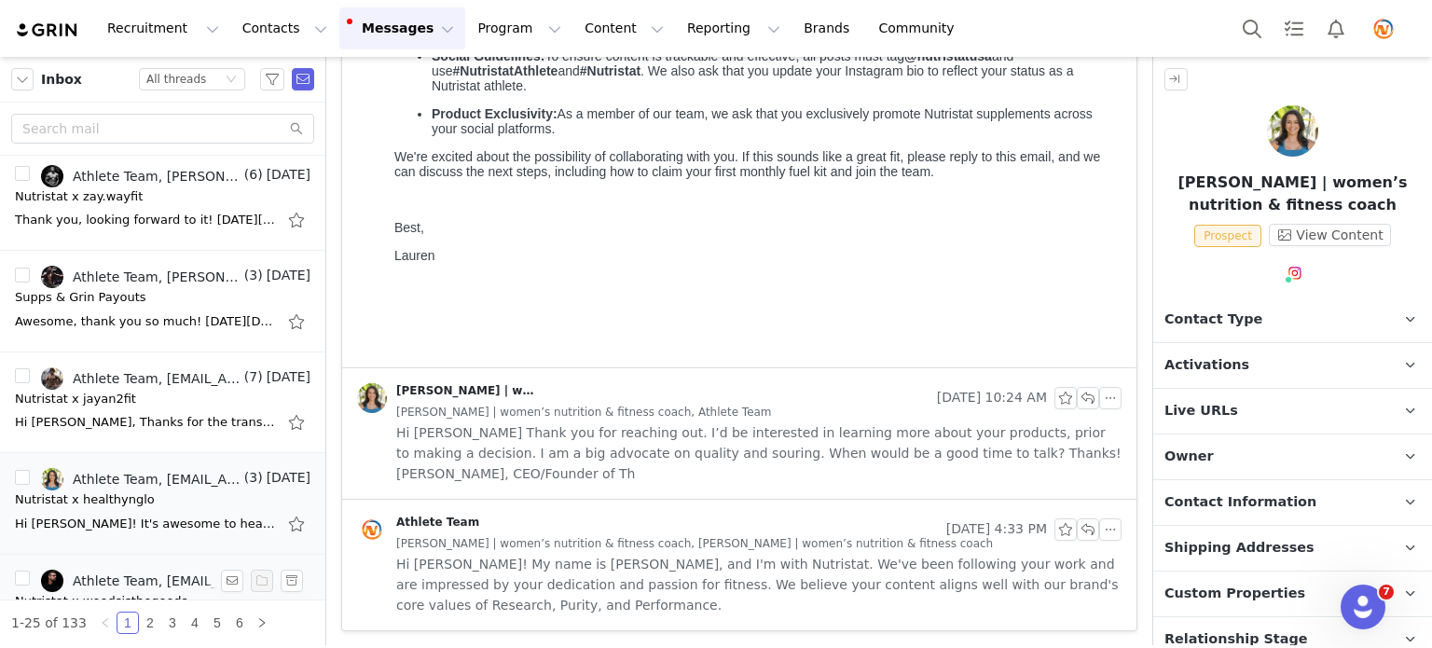
scroll to position [1026, 0]
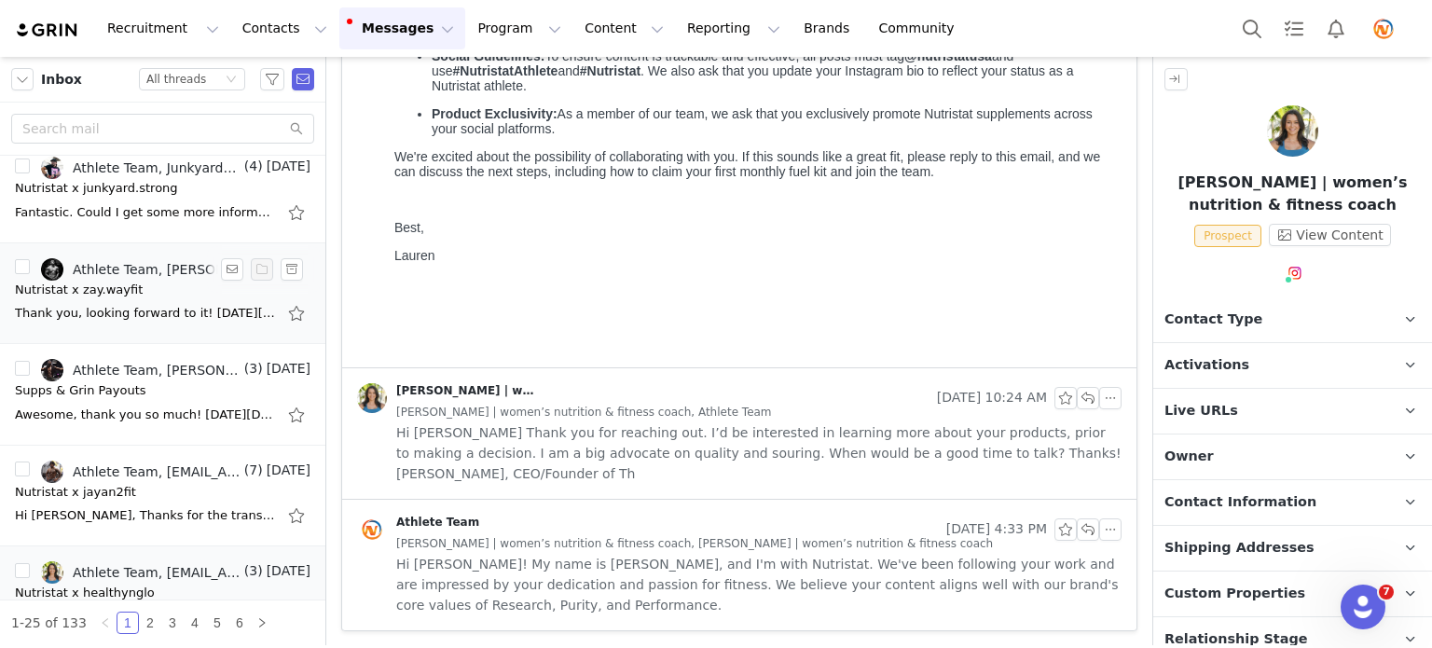
click at [131, 304] on div "Thank you, looking forward to it! [DATE][DATE] 08:59 Athlete Team <[EMAIL_ADDRE…" at bounding box center [145, 313] width 261 height 19
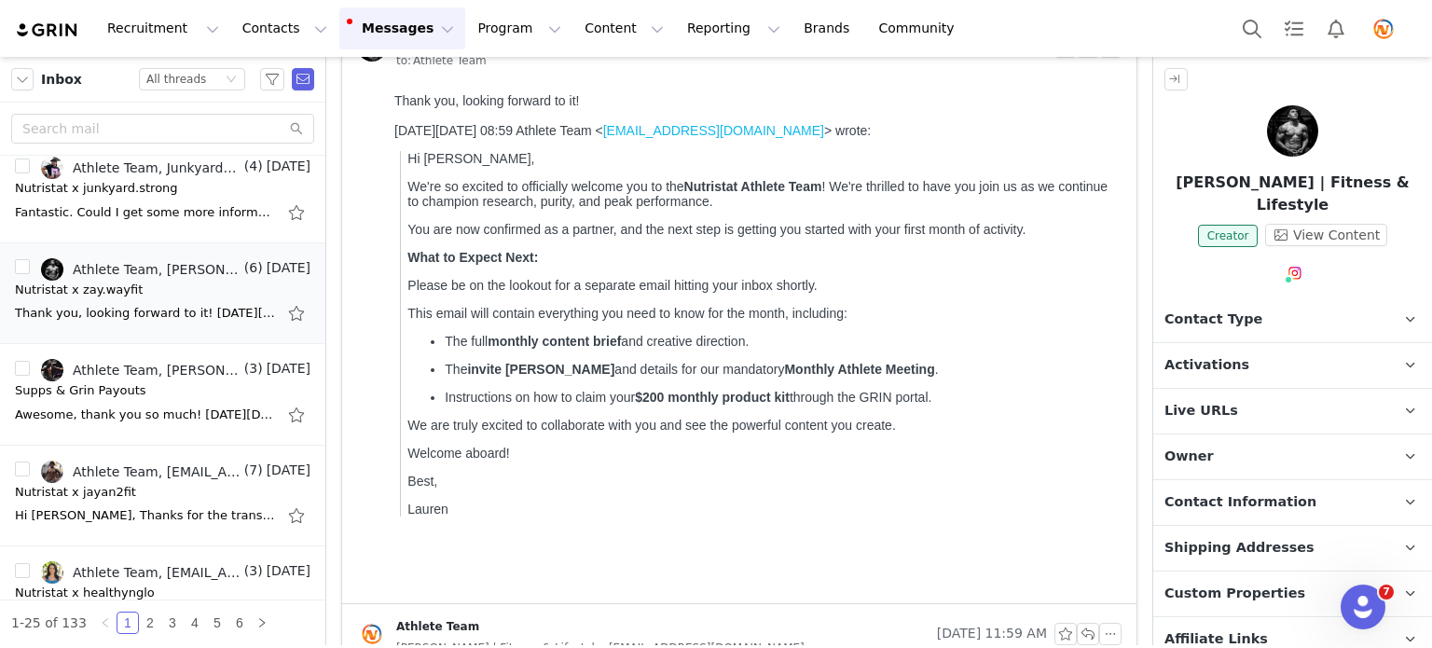
scroll to position [0, 0]
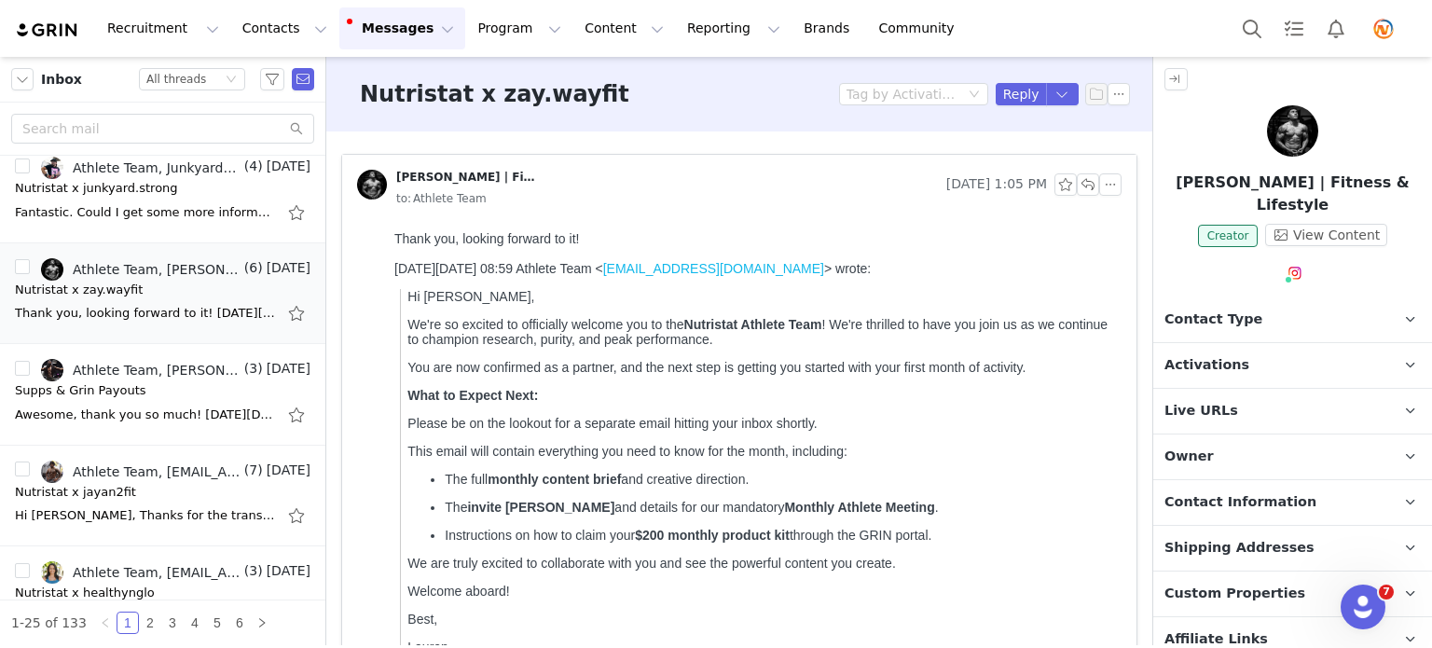
click at [1257, 297] on p "Contact Type Contact type can be Creator, Prospect, Application, or Manager." at bounding box center [1270, 319] width 234 height 45
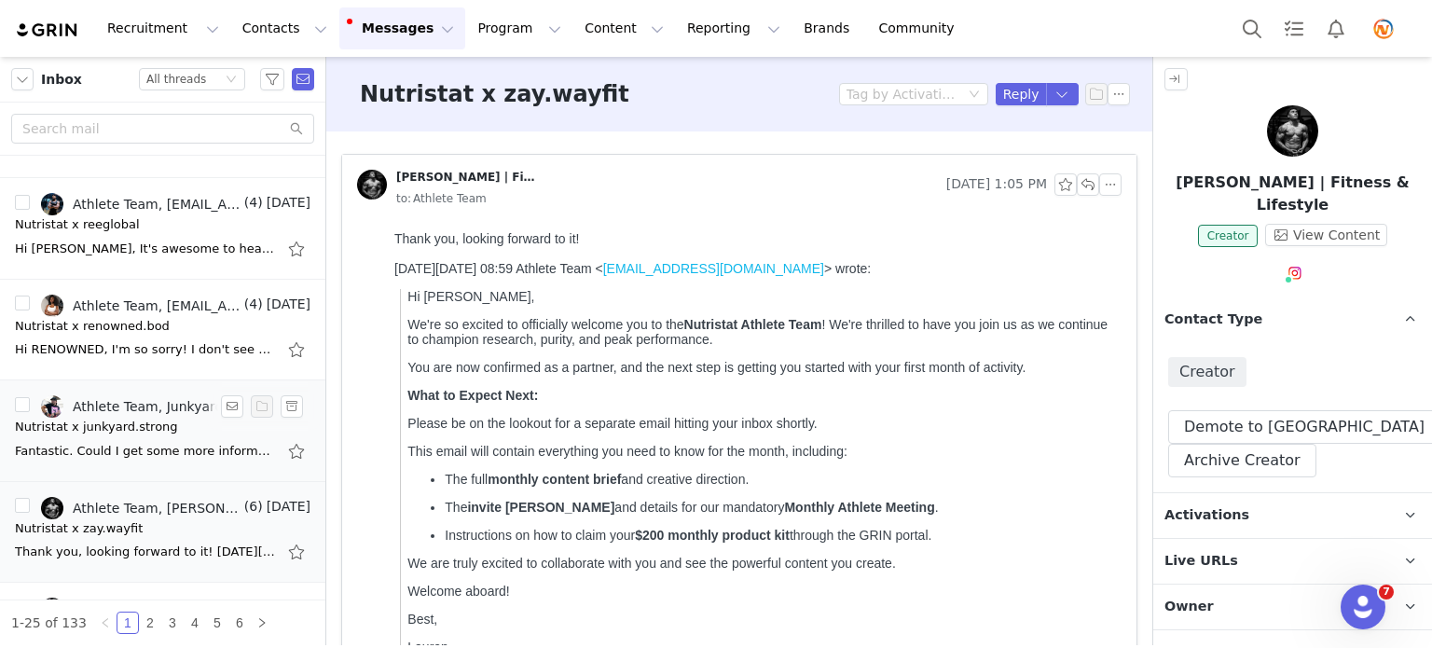
scroll to position [746, 0]
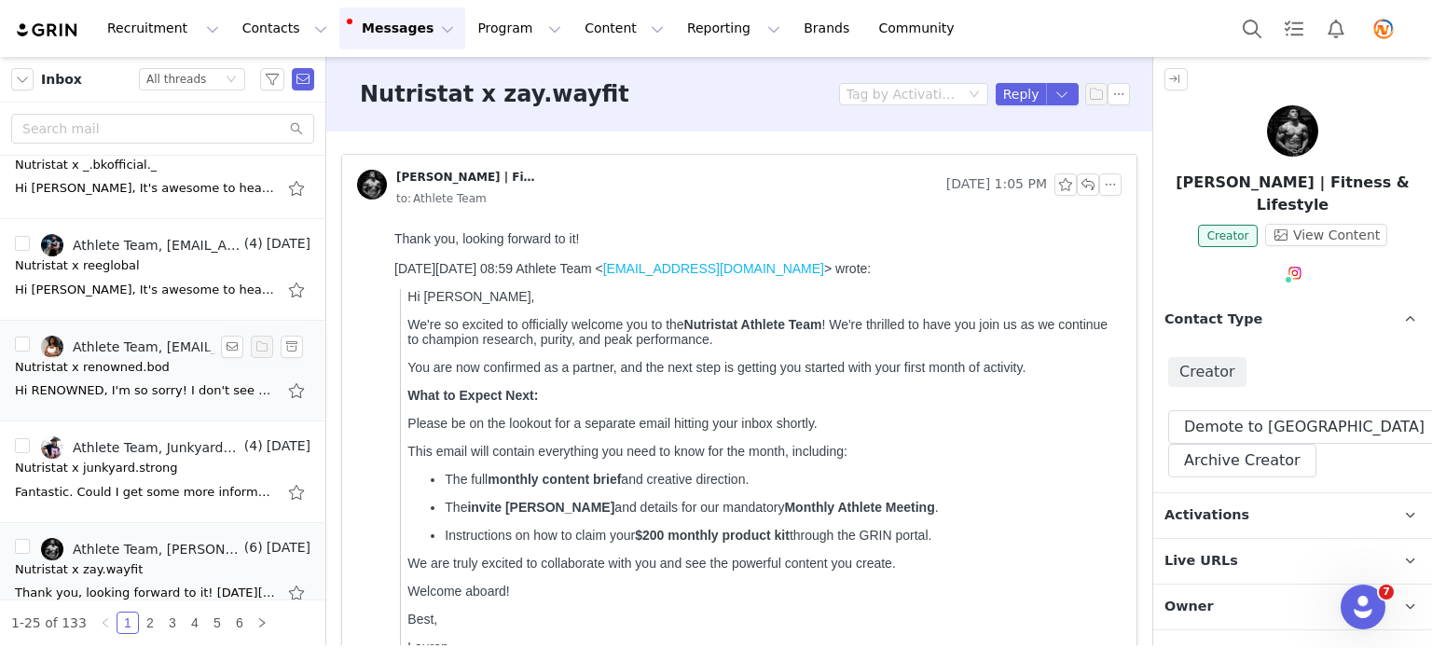
click at [130, 383] on div "Hi RENOWNED, I'm so sorry! I don't see your response in my inbox. If you're int…" at bounding box center [145, 390] width 261 height 19
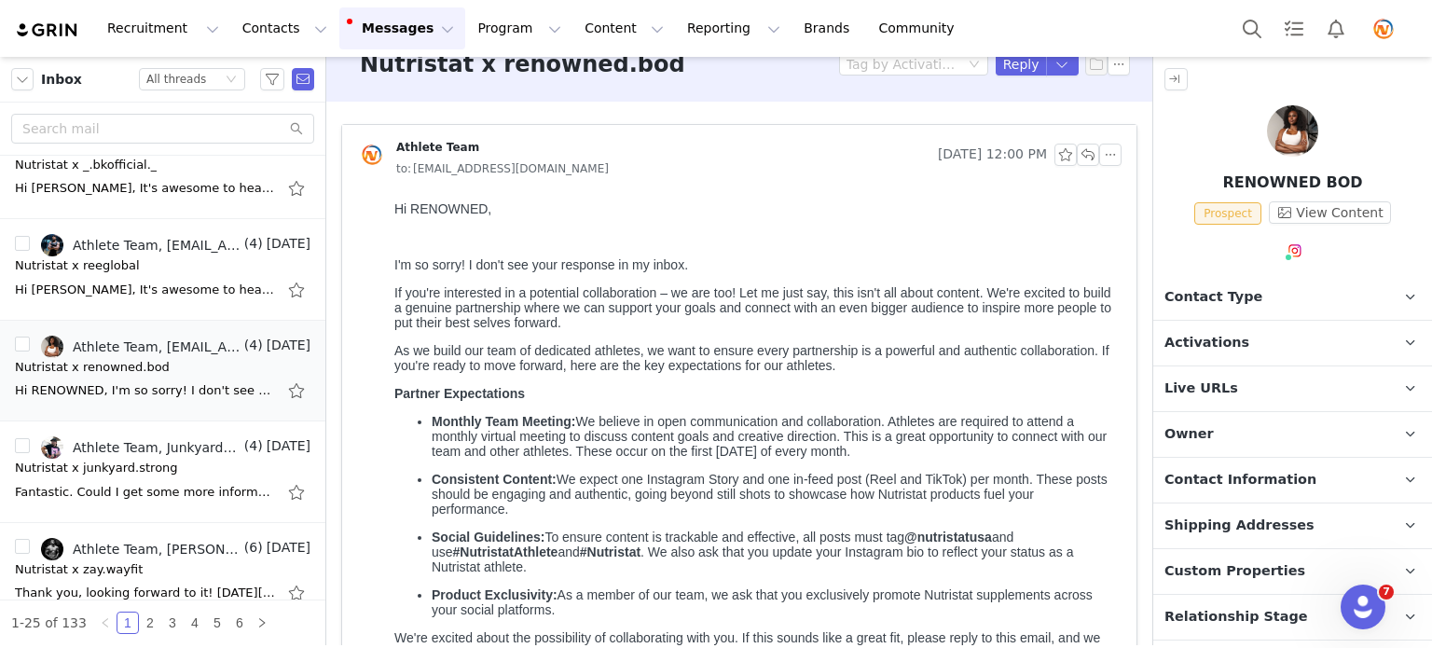
scroll to position [0, 0]
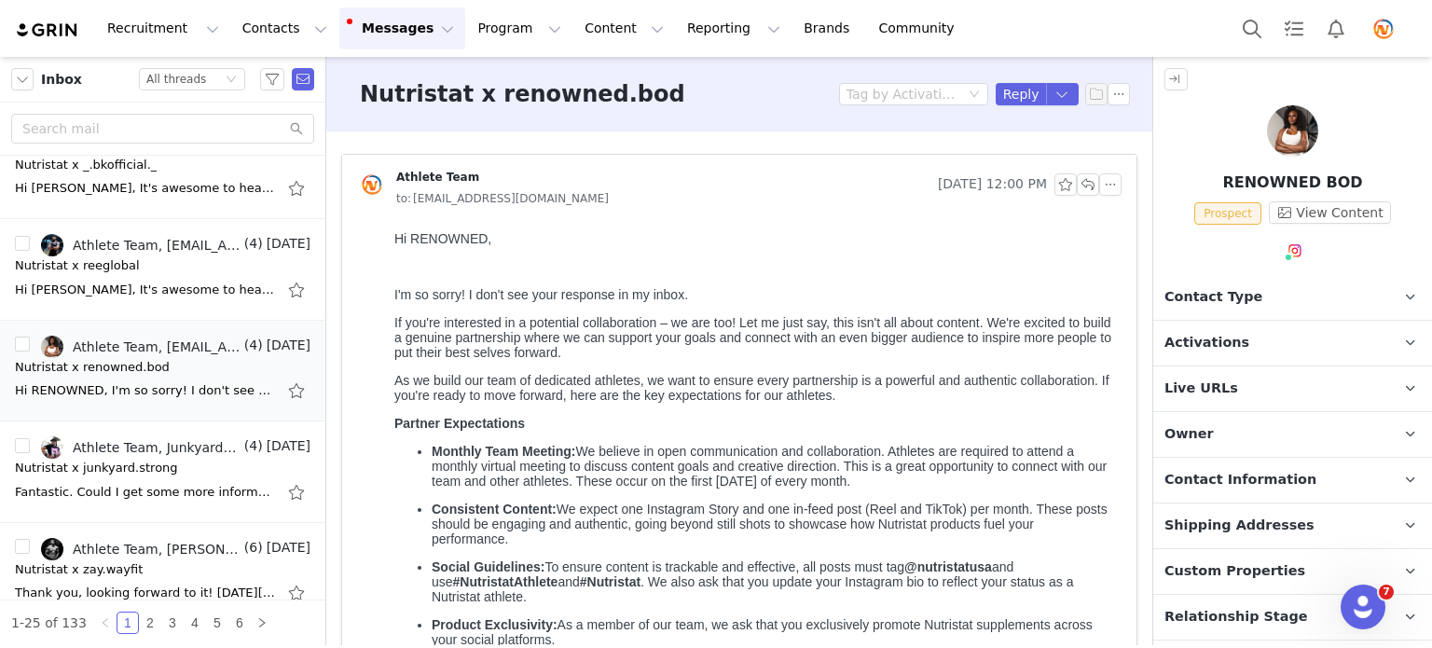
click at [1278, 292] on p "Contact Type Contact type can be Creator, Prospect, Application, or Manager." at bounding box center [1270, 297] width 234 height 45
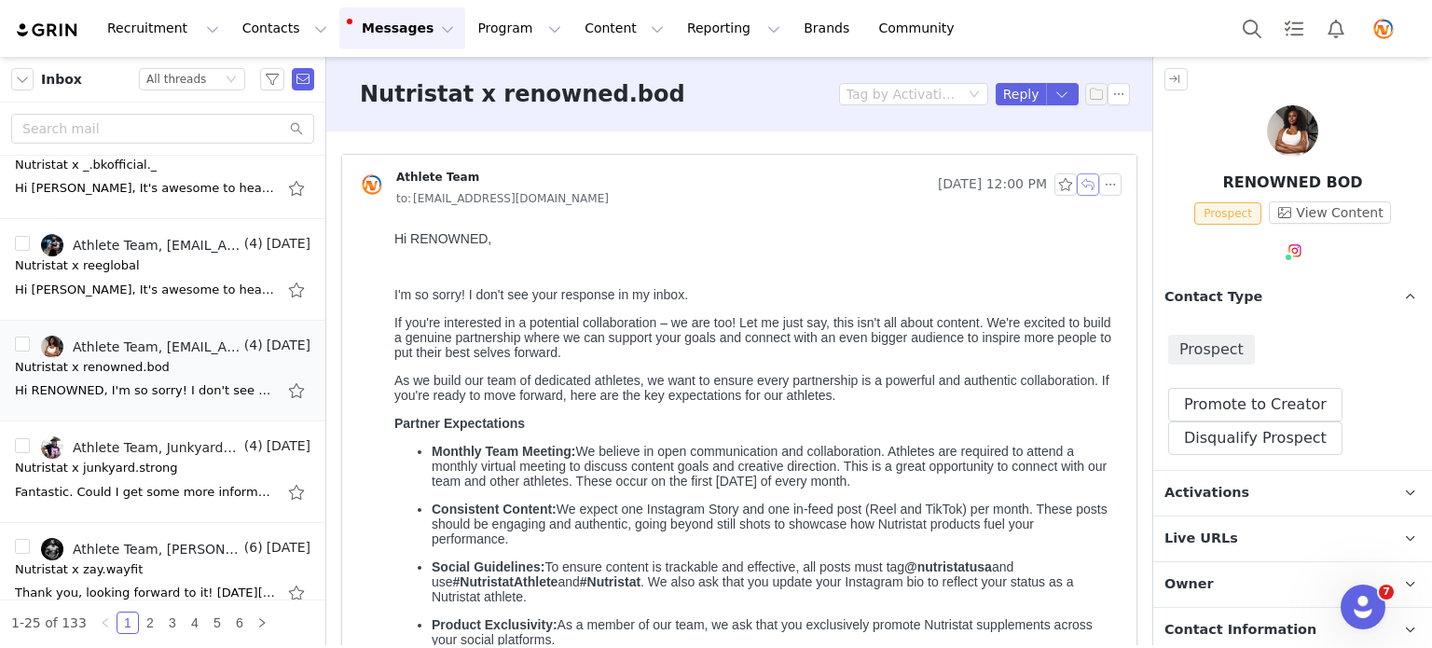
click at [1077, 184] on button "button" at bounding box center [1088, 184] width 22 height 22
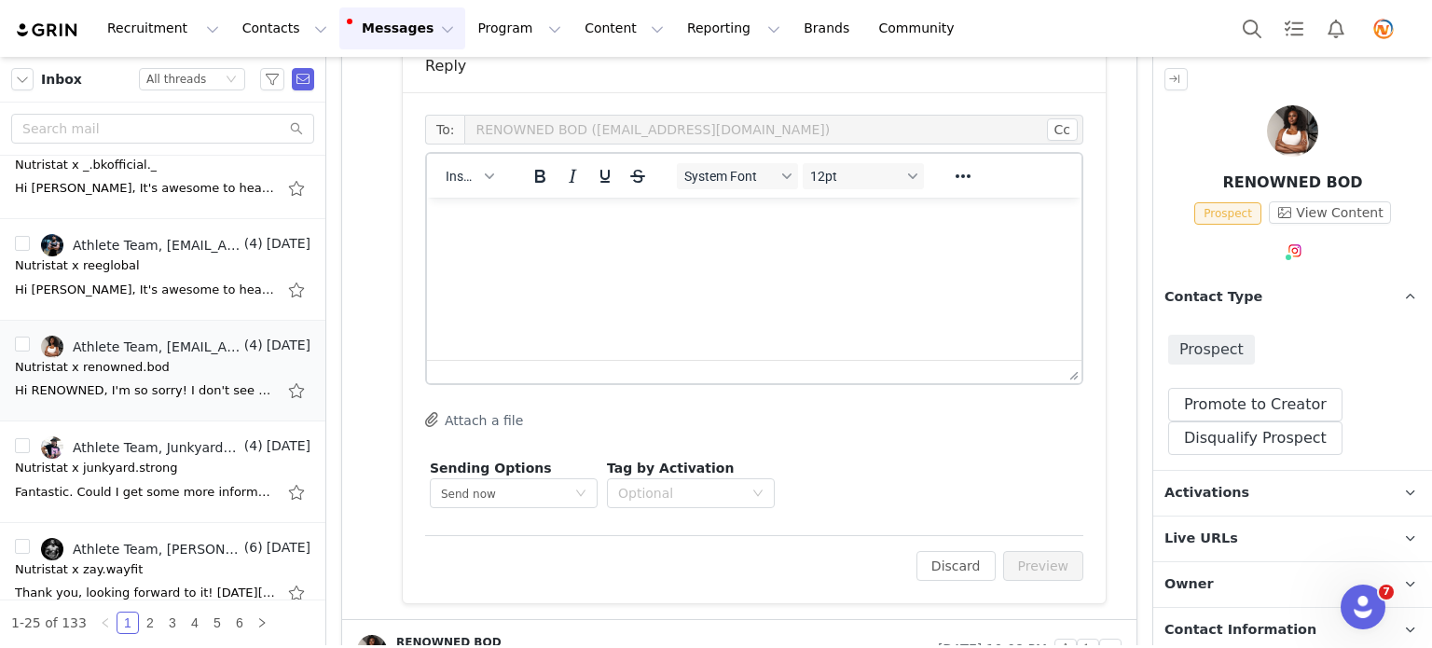
click at [483, 229] on p "Rich Text Area. Press ALT-0 for help." at bounding box center [754, 223] width 625 height 21
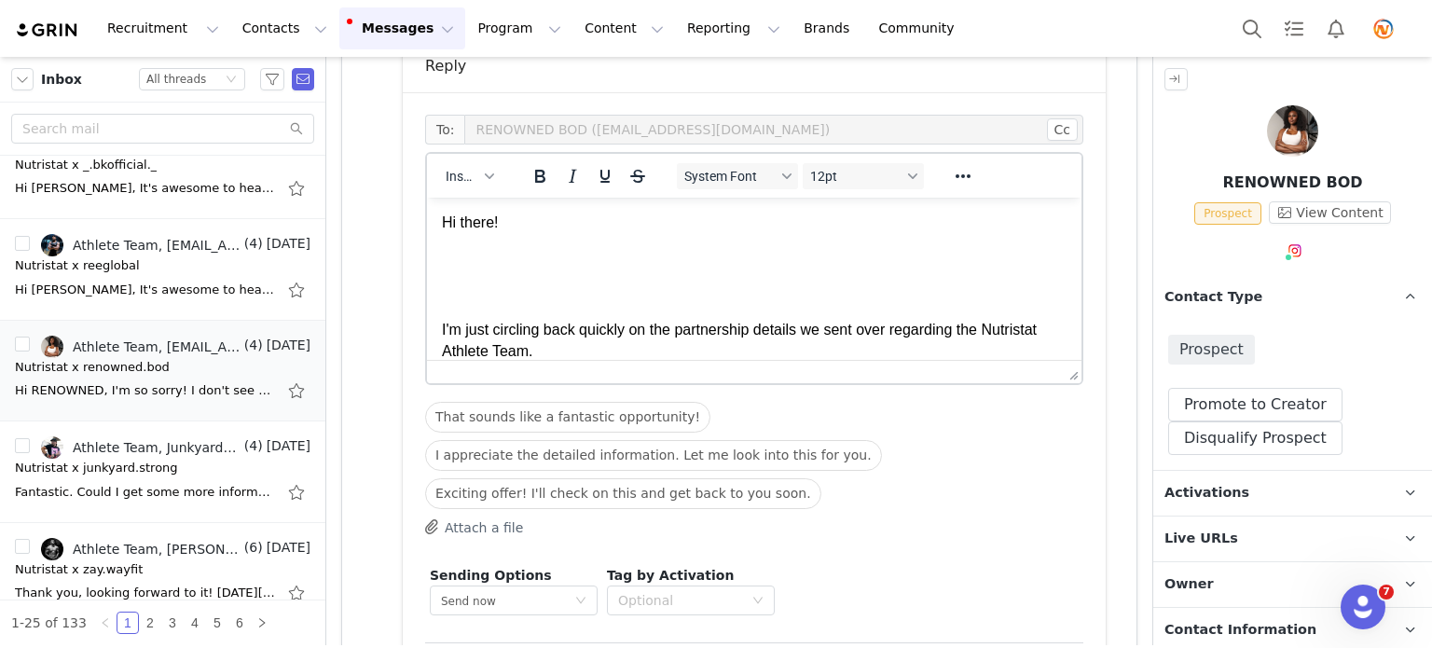
click at [503, 279] on body "Hi there! I'm just circling back quickly on the partnership details we sent ove…" at bounding box center [754, 498] width 625 height 570
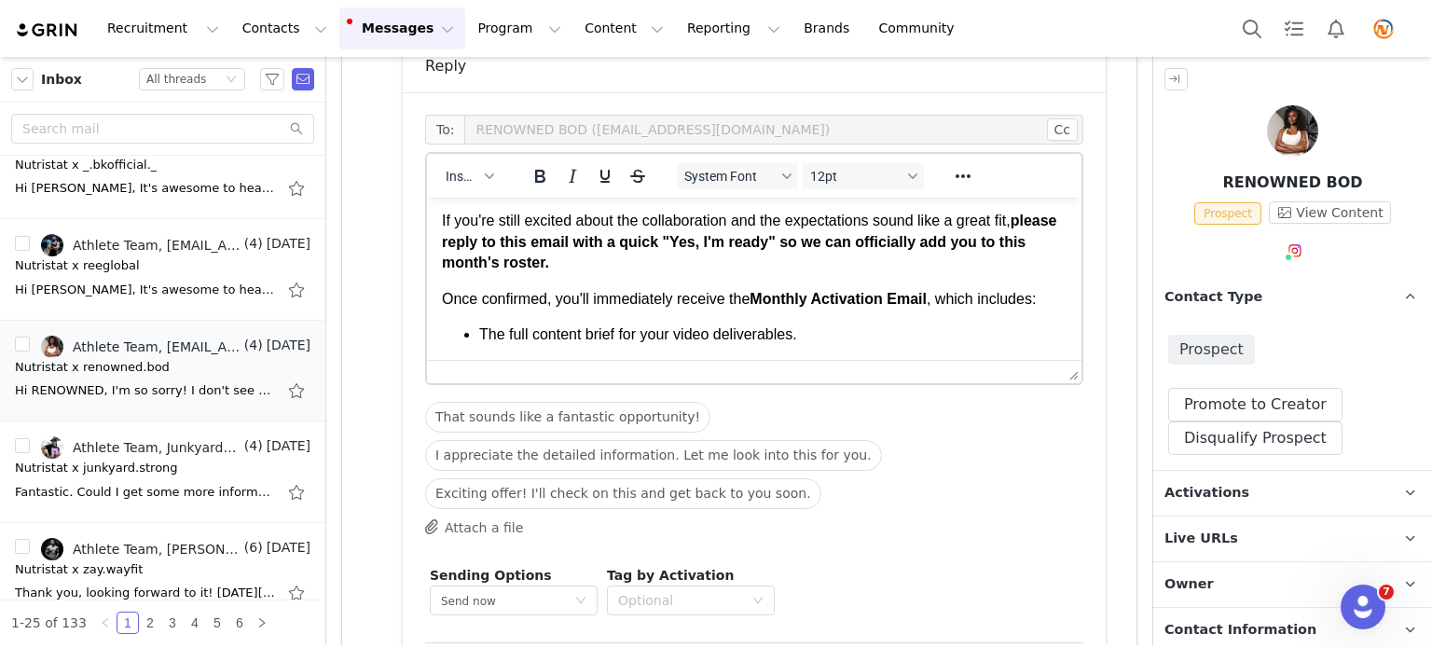
scroll to position [93, 0]
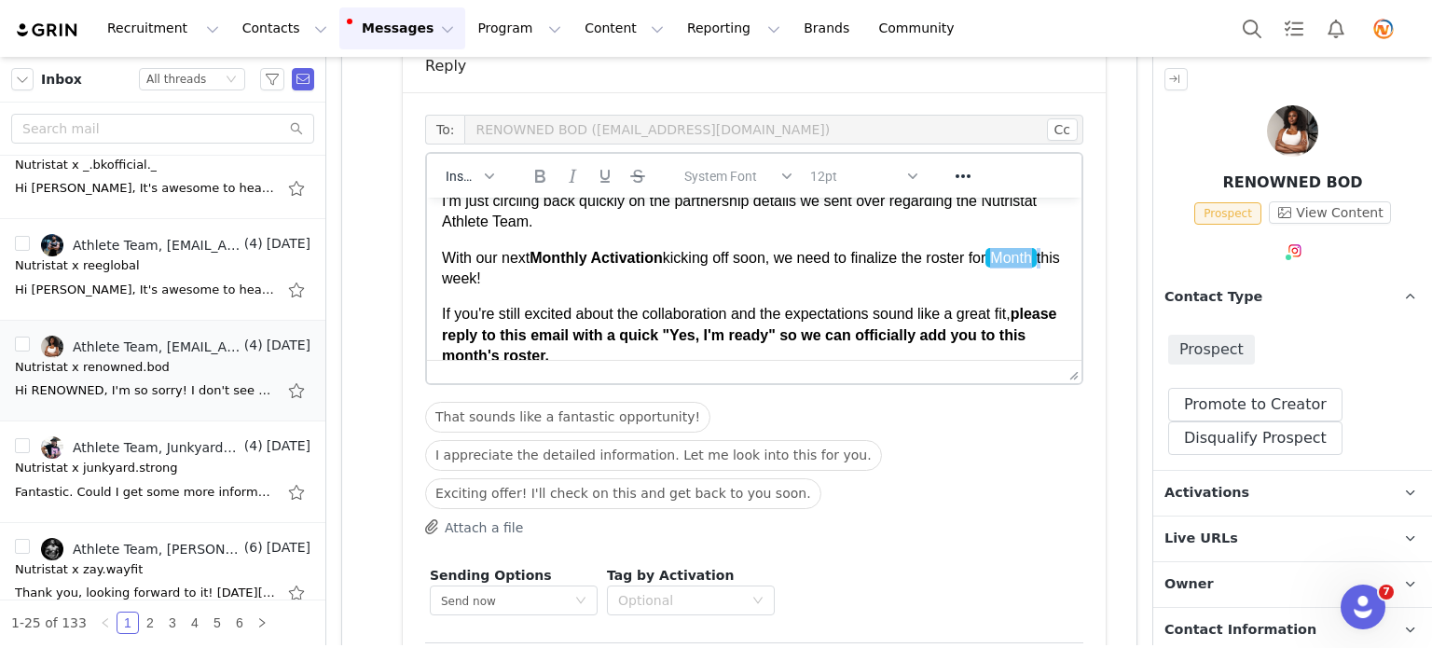
drag, startPoint x: 499, startPoint y: 277, endPoint x: 428, endPoint y: 283, distance: 71.2
click at [428, 283] on html "Hi there! I'm just circling back quickly on the partnership details we sent ove…" at bounding box center [754, 386] width 655 height 564
drag, startPoint x: 627, startPoint y: 284, endPoint x: 534, endPoint y: 302, distance: 94.0
click at [627, 285] on p "With our next Monthly Activation kicking off soon, we need to finalize the rost…" at bounding box center [754, 269] width 625 height 42
click at [499, 283] on span "kicking off soon, we need to finalize the roster for Month this week!" at bounding box center [751, 267] width 618 height 38
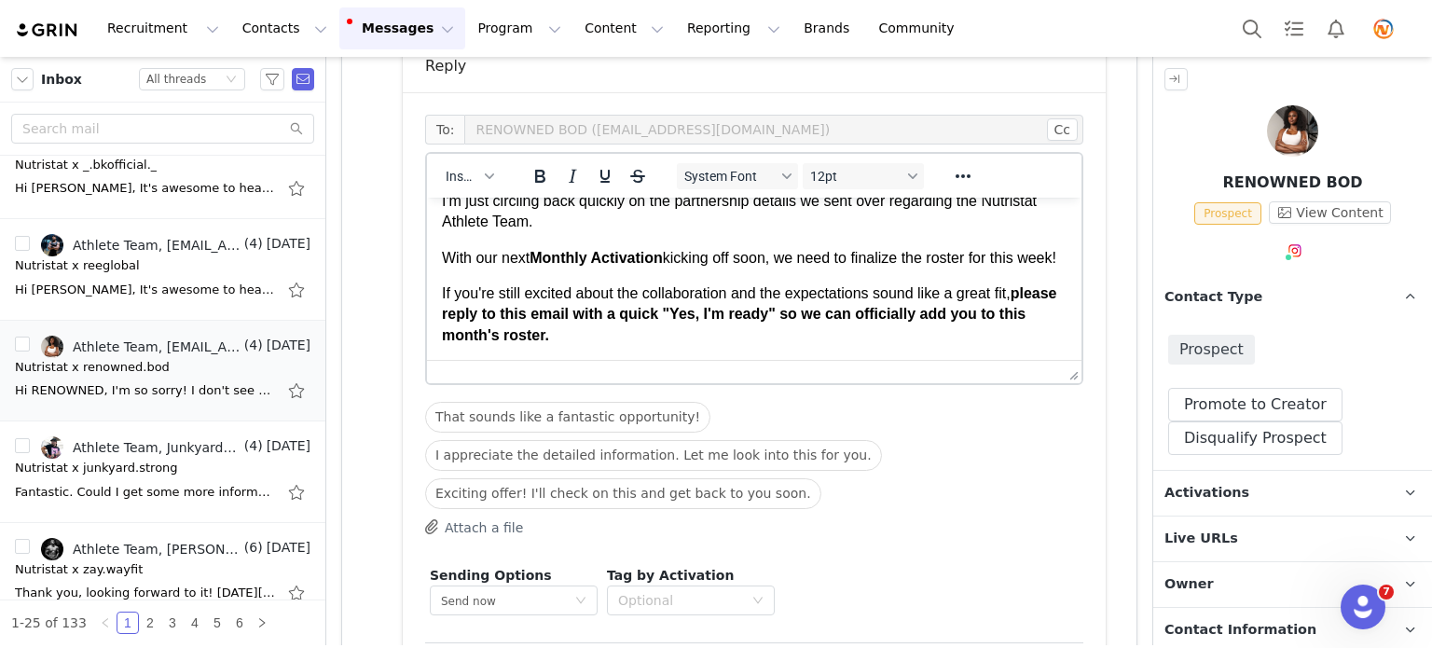
scroll to position [1070, 0]
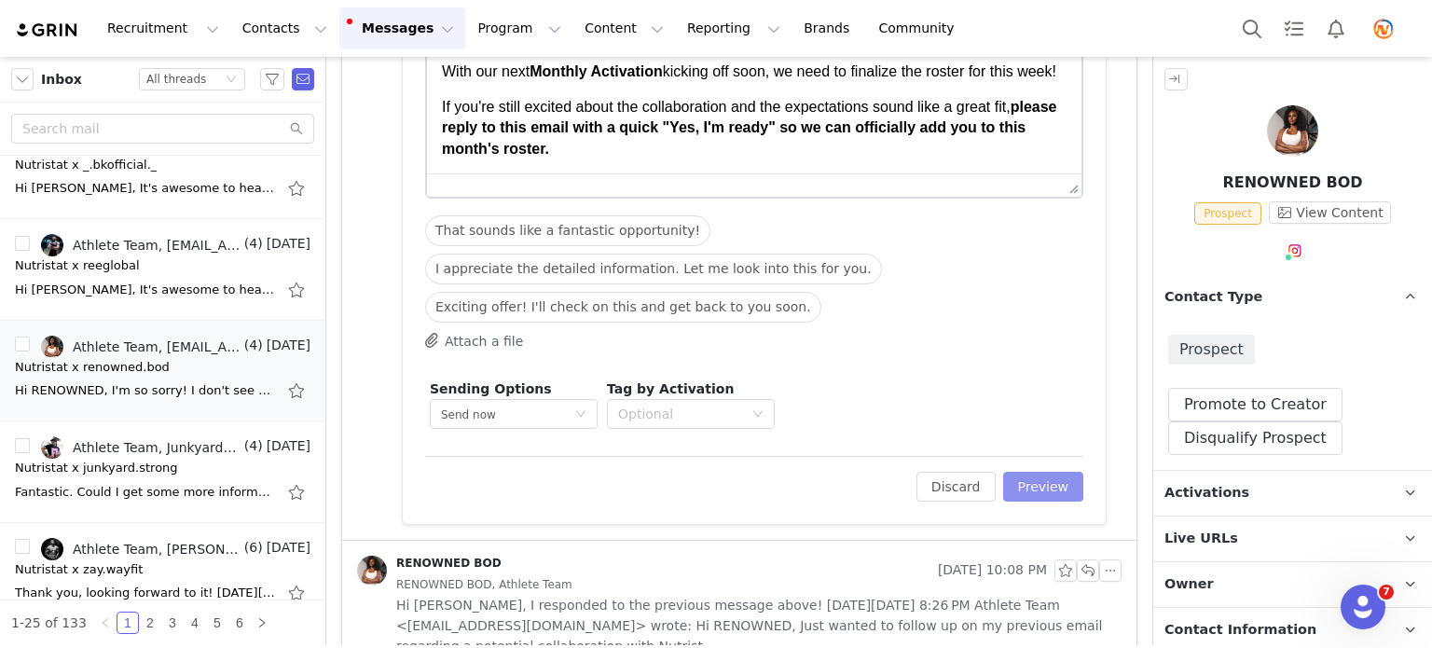
click at [1026, 476] on button "Preview" at bounding box center [1043, 487] width 81 height 30
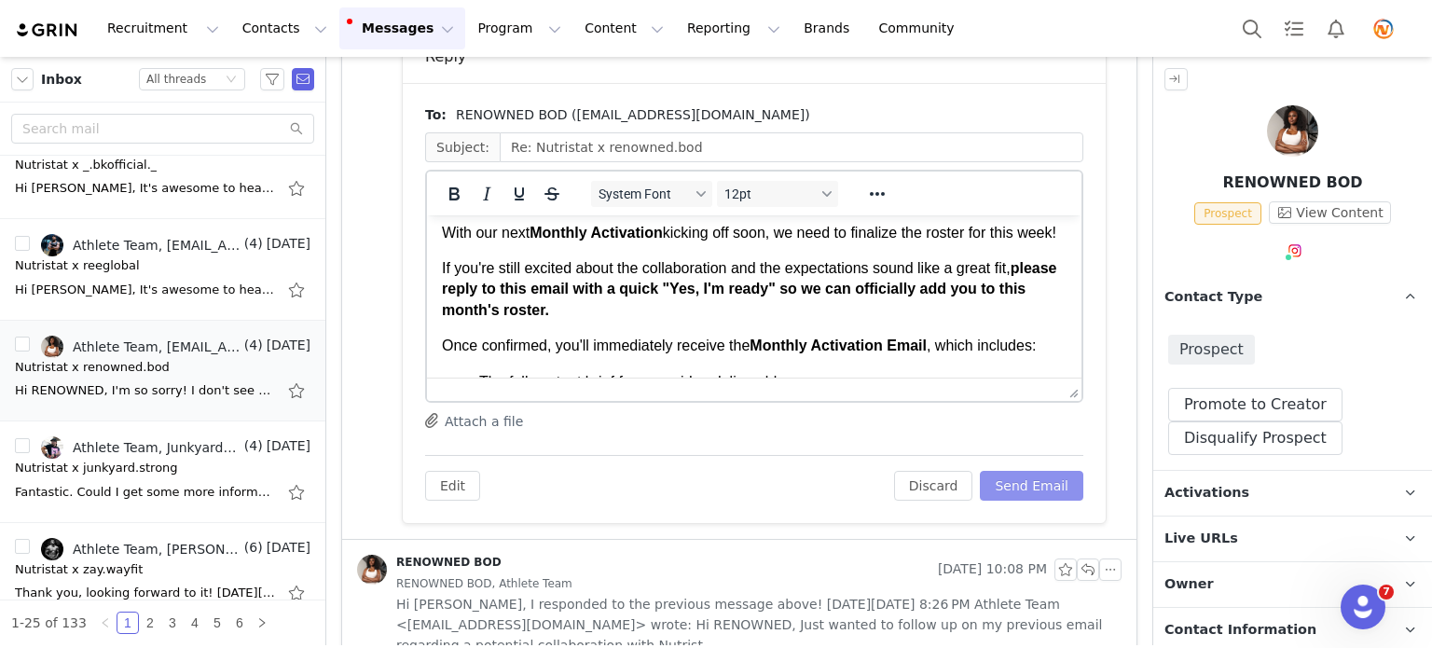
scroll to position [93, 0]
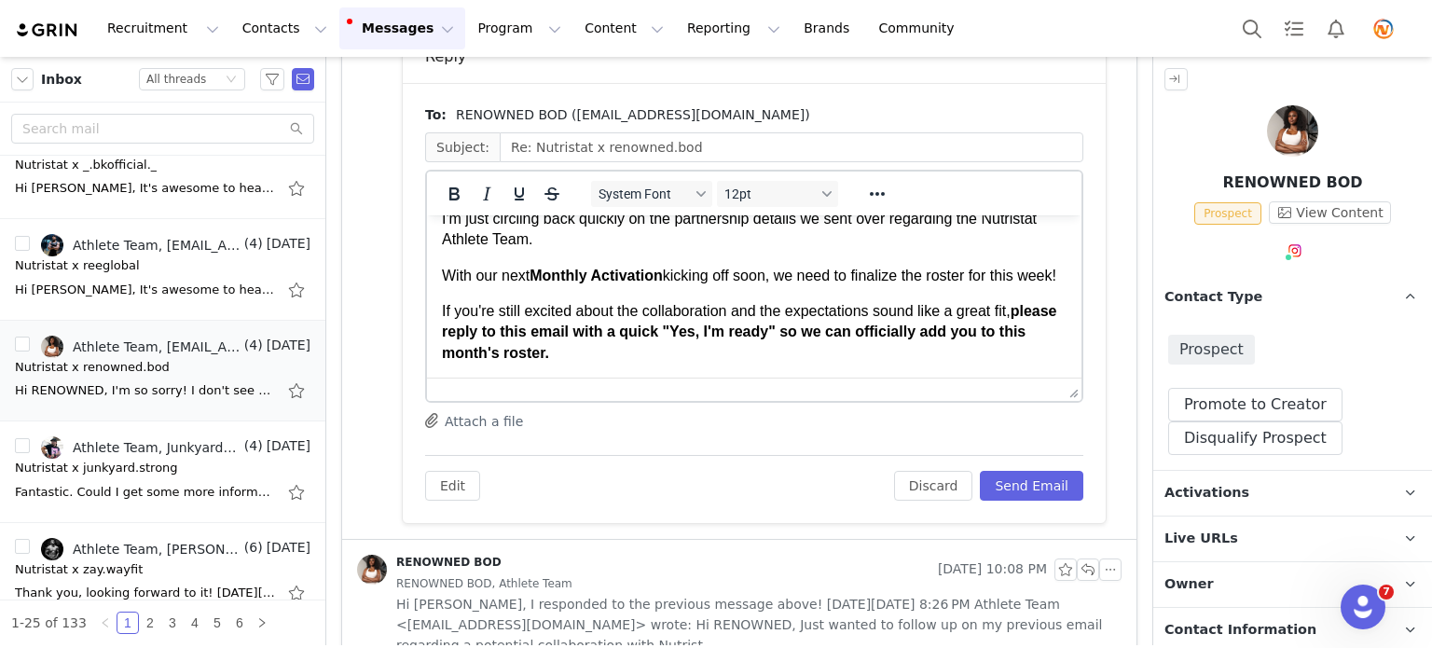
click at [1000, 276] on span "kicking off soon, we need to finalize the roster for this week!" at bounding box center [859, 276] width 393 height 16
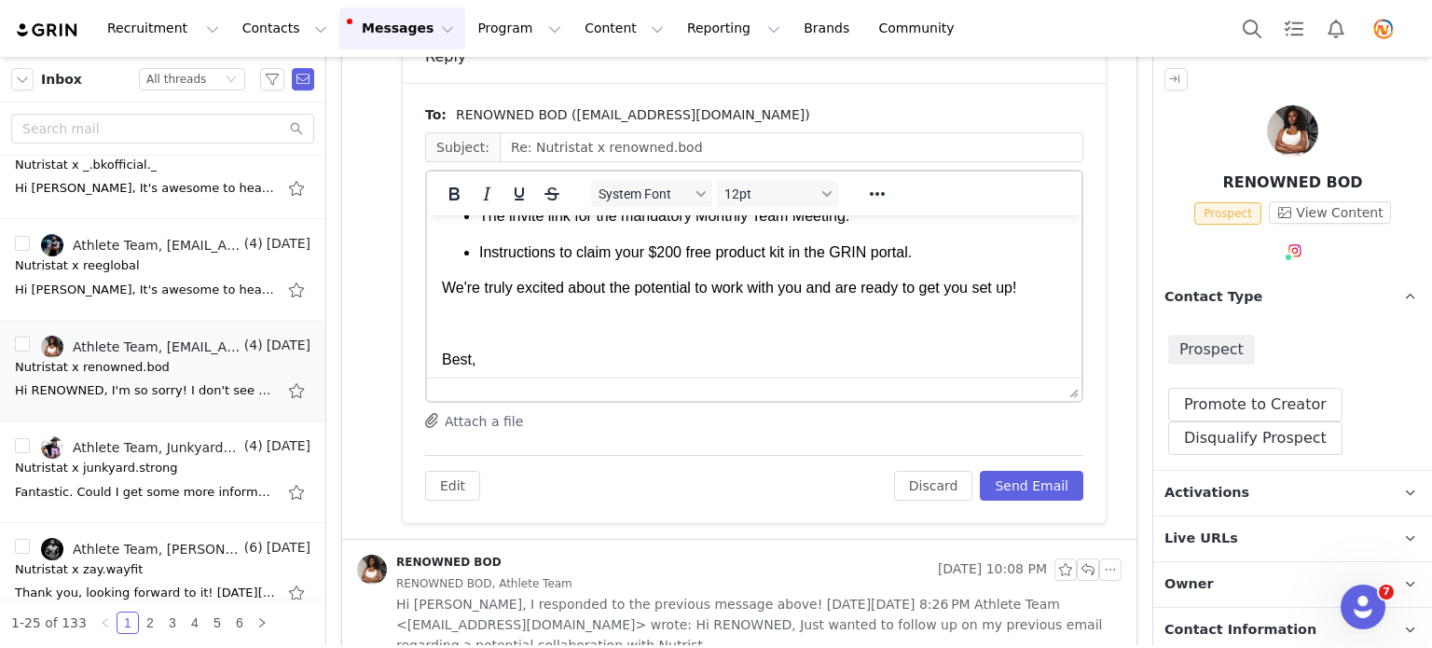
scroll to position [373, 0]
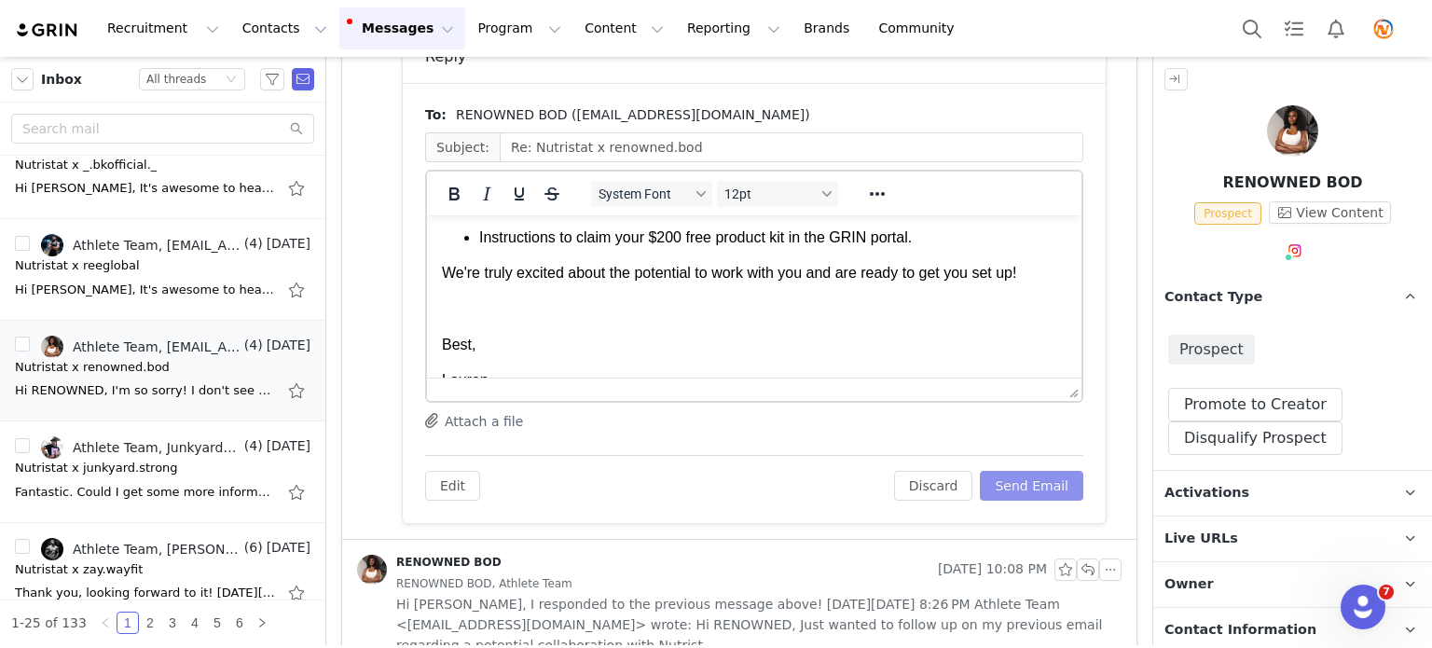
click at [1003, 481] on button "Send Email" at bounding box center [1031, 486] width 103 height 30
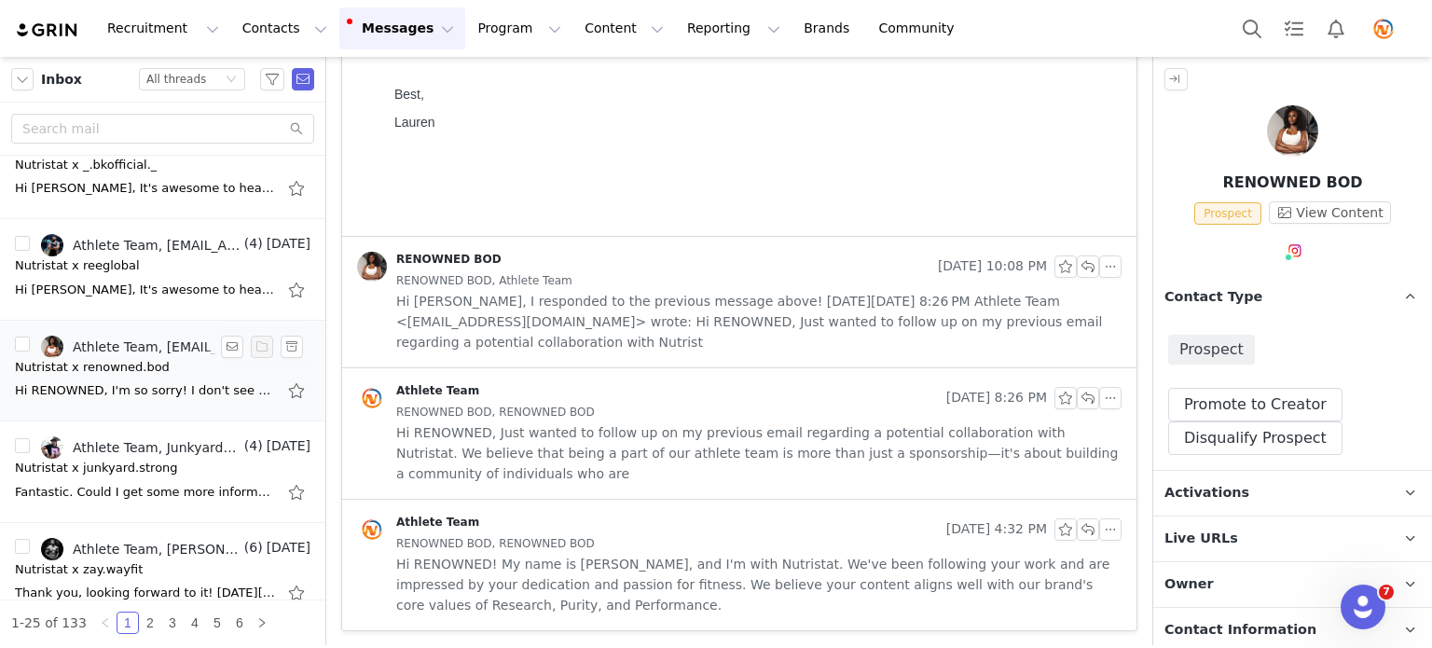
scroll to position [653, 0]
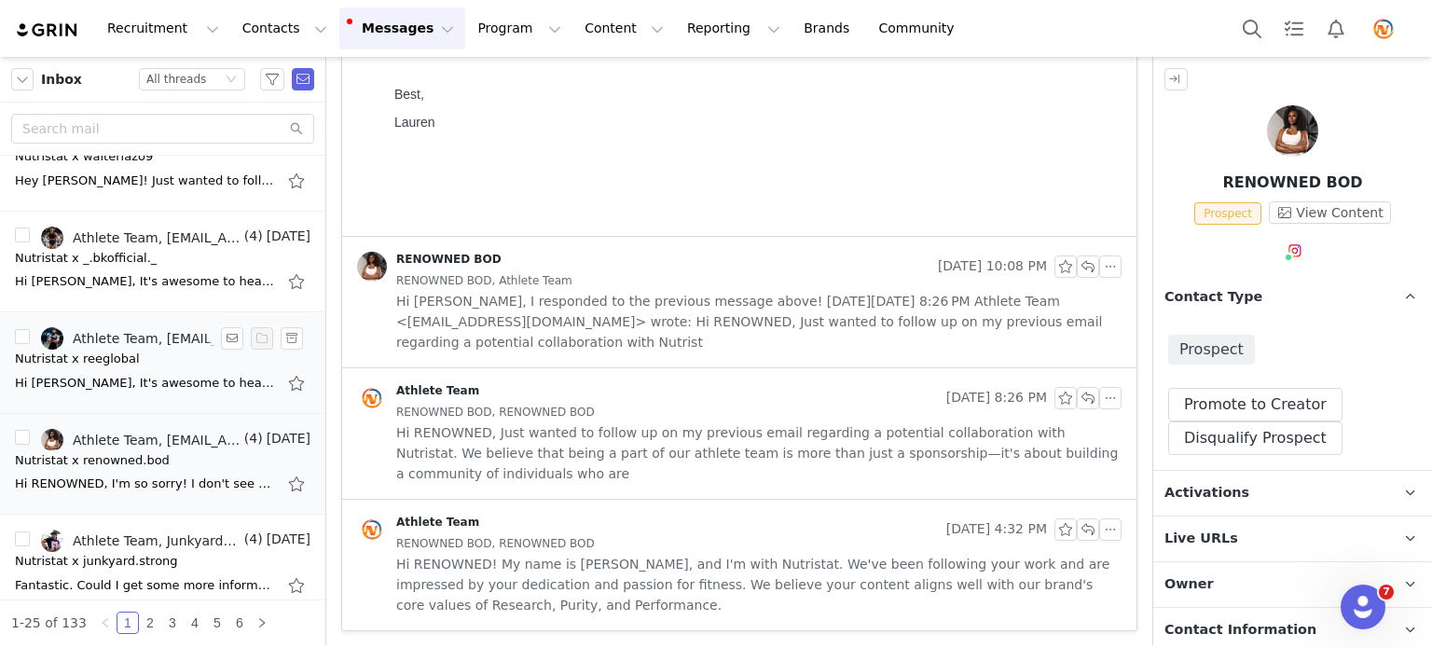
click at [145, 391] on div "Hi Kyree, It's awesome to hear you're interested in a potential collaboration –…" at bounding box center [163, 383] width 296 height 30
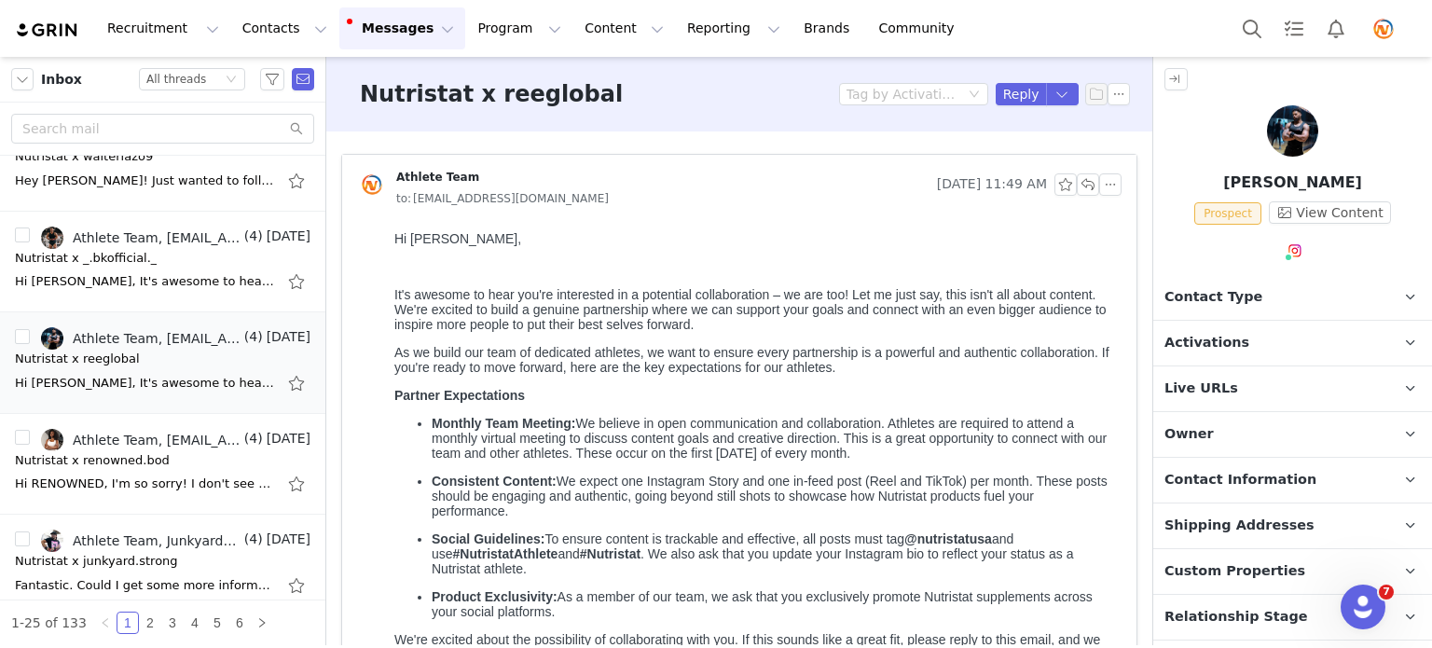
scroll to position [0, 0]
click at [1077, 185] on button "button" at bounding box center [1088, 184] width 22 height 22
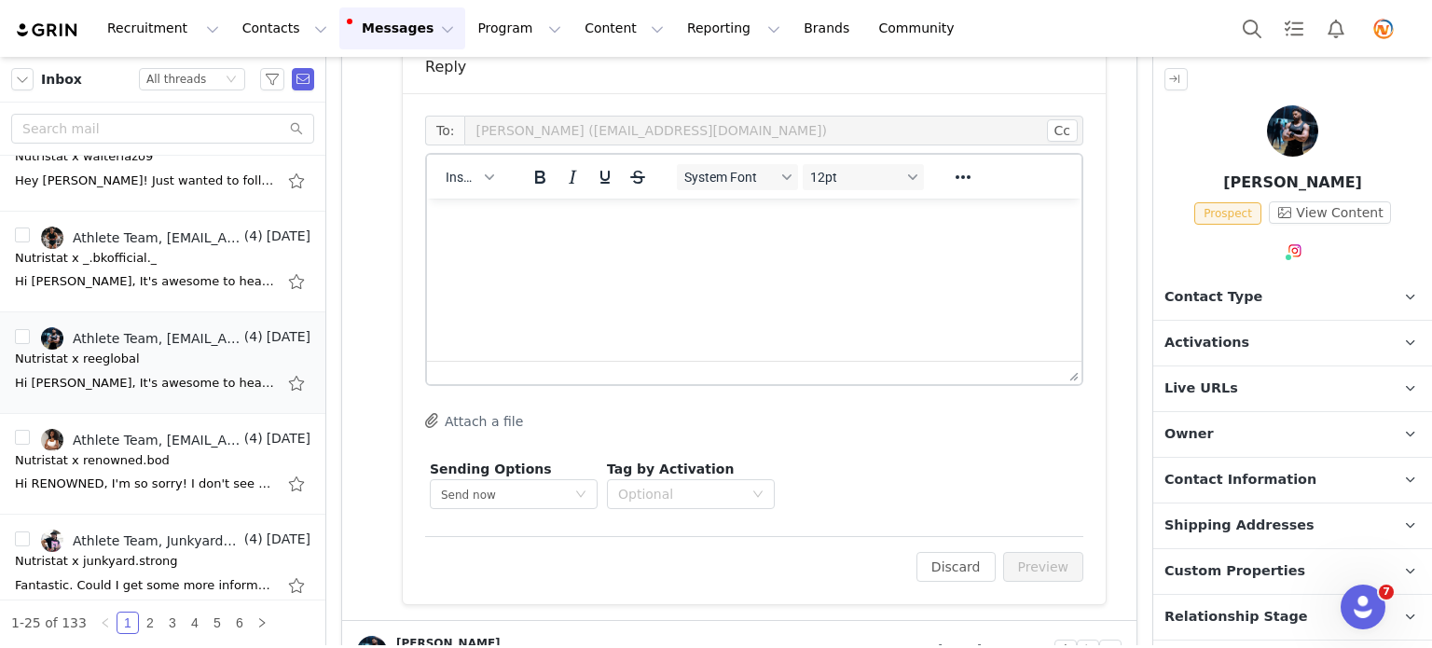
click at [644, 224] on p "Rich Text Area. Press ALT-0 for help." at bounding box center [754, 224] width 625 height 21
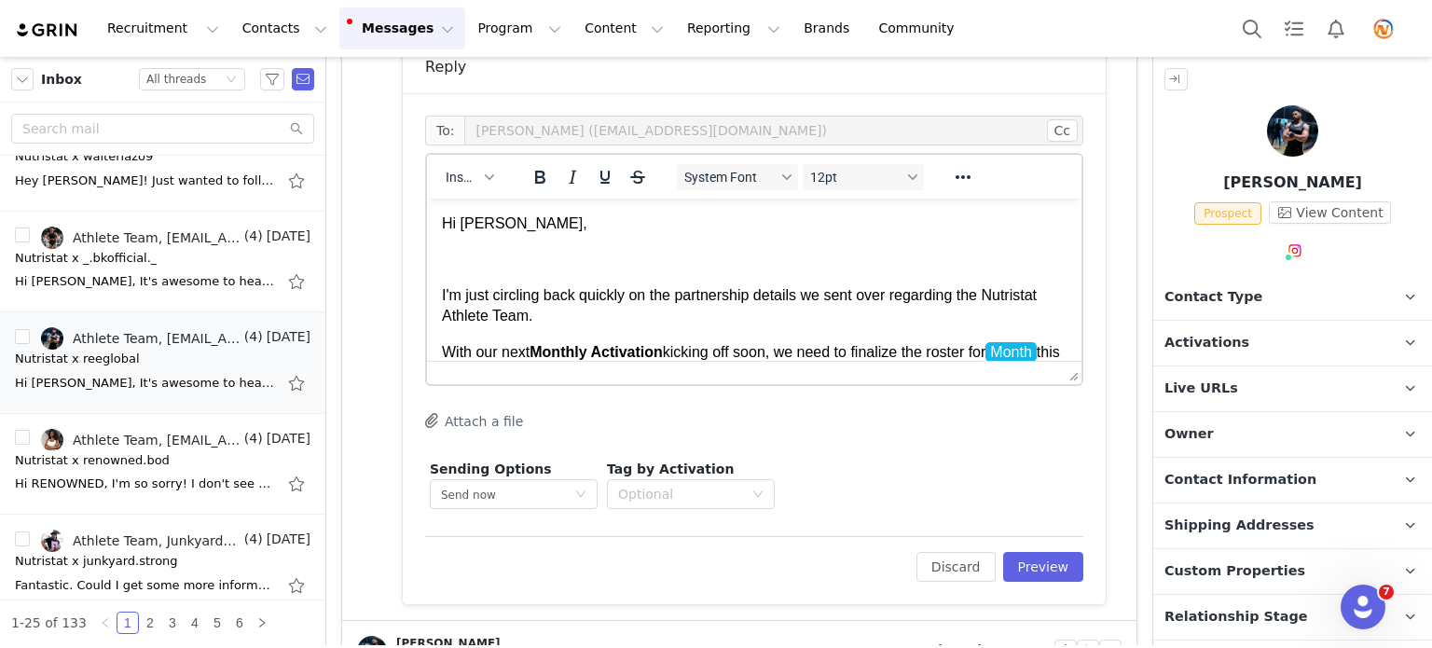
scroll to position [93, 0]
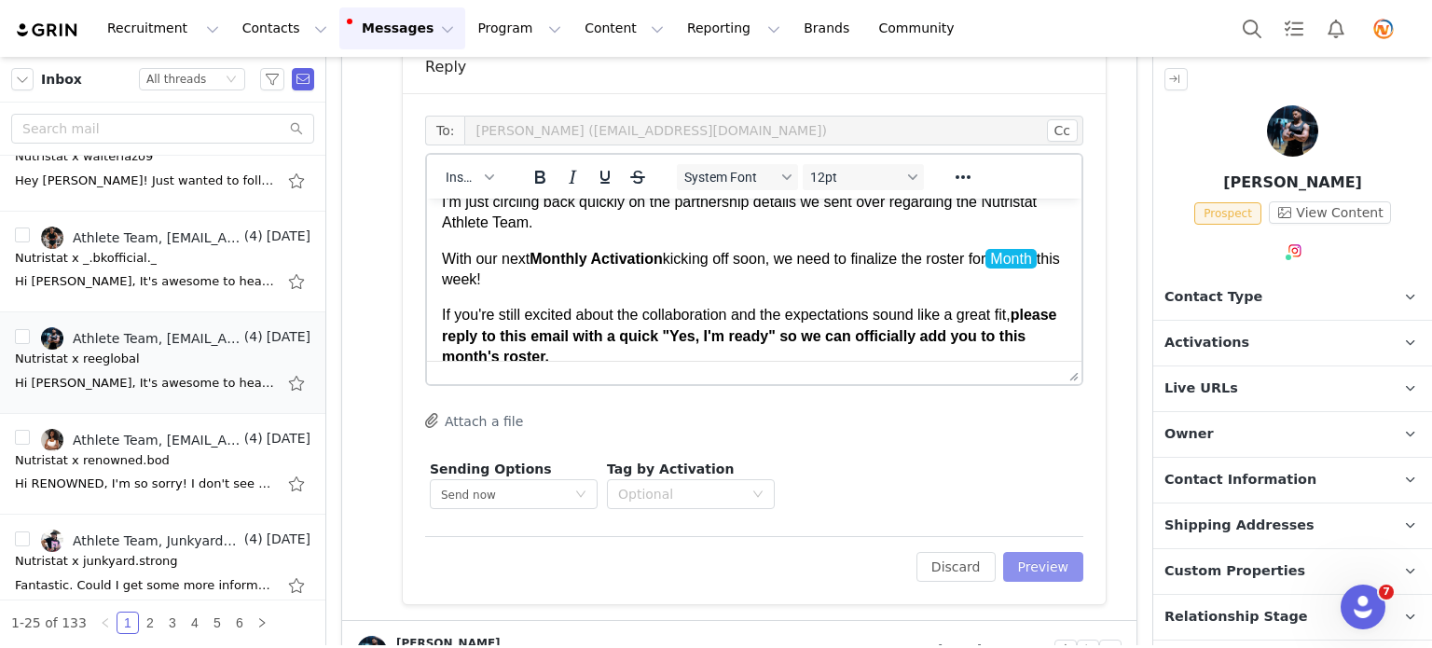
drag, startPoint x: 1019, startPoint y: 558, endPoint x: 1013, endPoint y: 519, distance: 38.6
click at [1018, 556] on button "Preview" at bounding box center [1043, 567] width 81 height 30
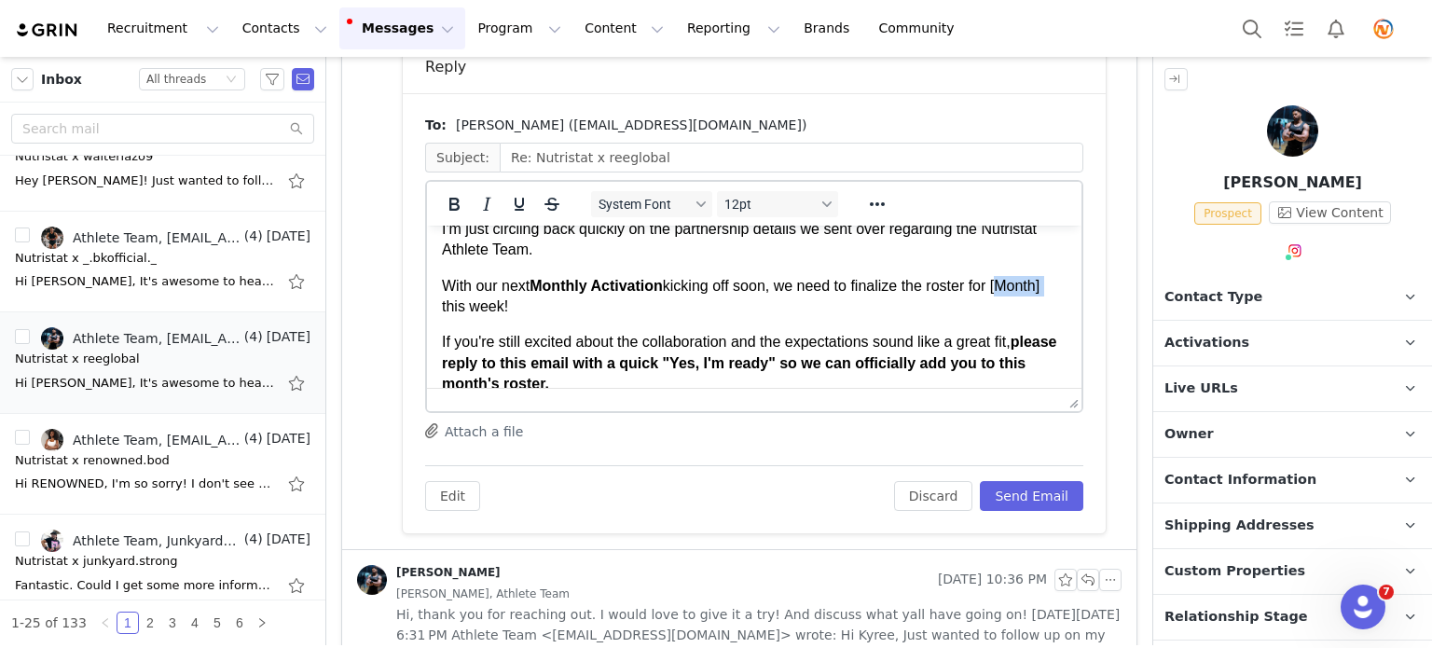
drag, startPoint x: 492, startPoint y: 310, endPoint x: 437, endPoint y: 310, distance: 55.0
click at [437, 310] on html "Hi Kyree, I'm just circling back quickly on the partnership details we sent ove…" at bounding box center [754, 414] width 655 height 564
click at [1046, 499] on button "Send Email" at bounding box center [1031, 496] width 103 height 30
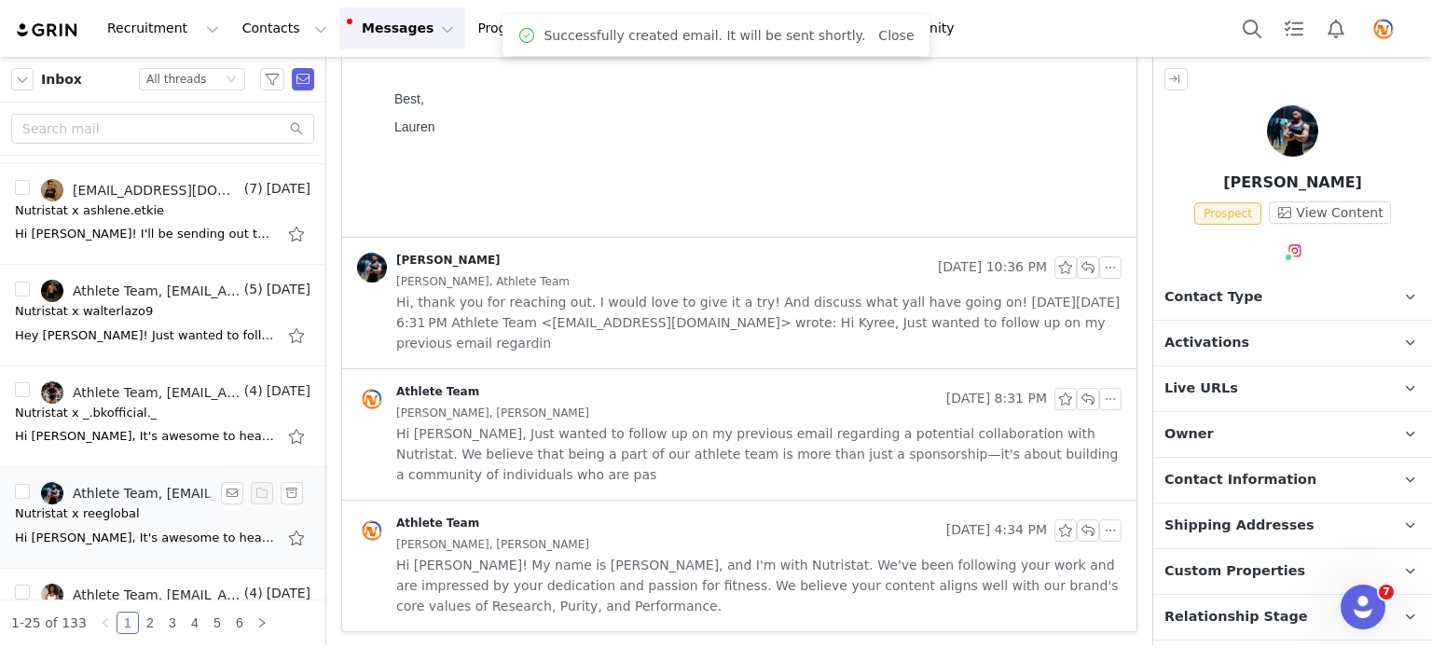
scroll to position [466, 0]
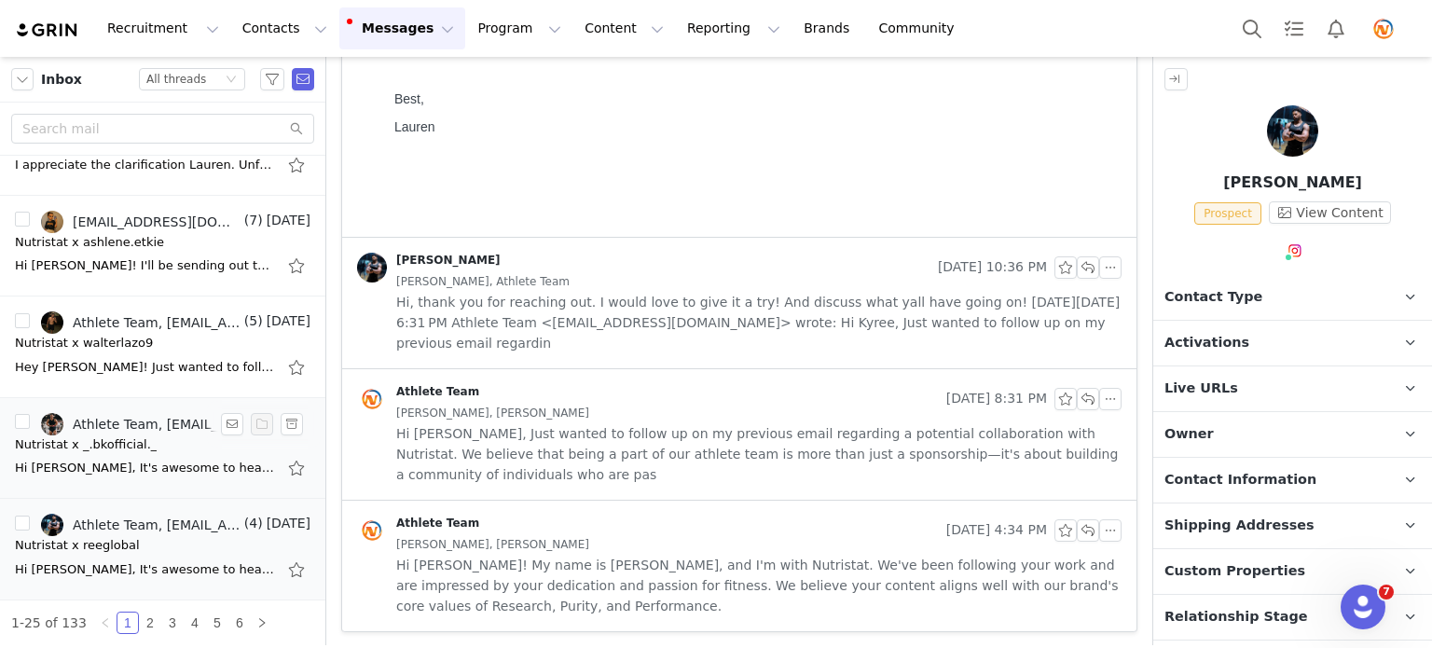
click at [160, 449] on div "Nutristat x _.bkofficial._" at bounding box center [163, 444] width 296 height 19
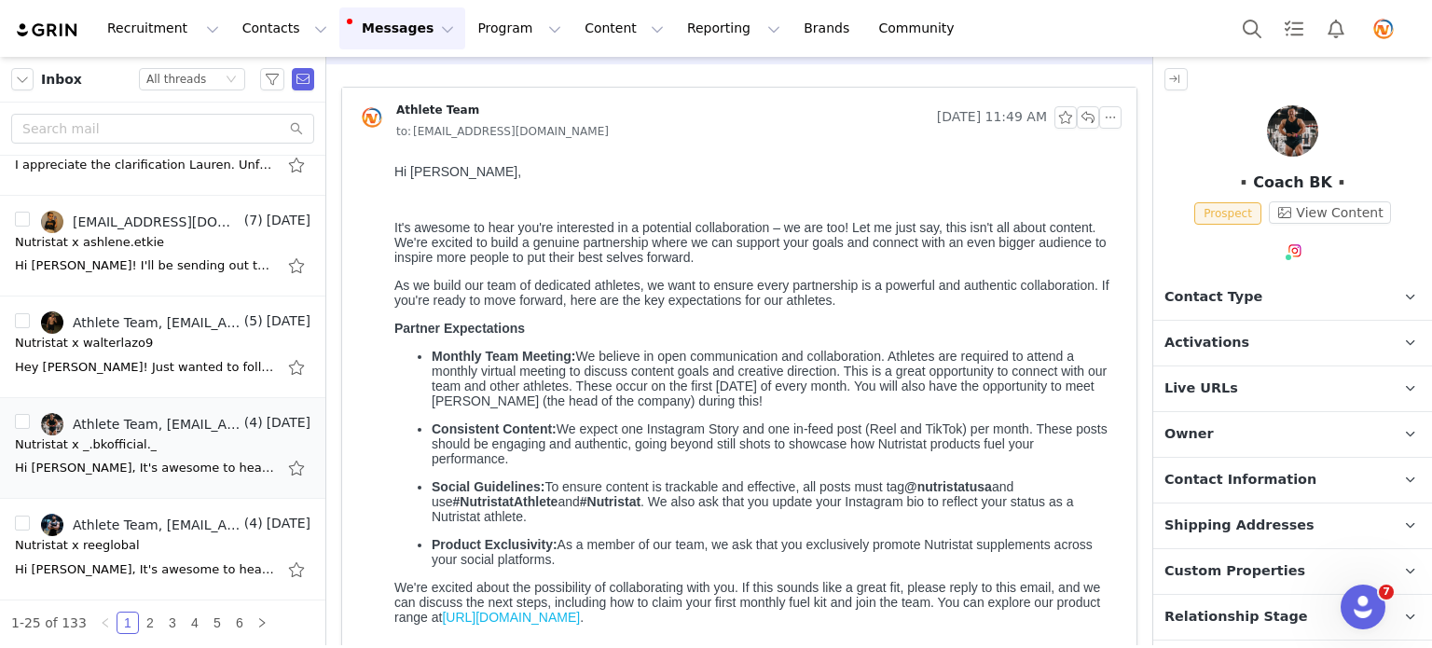
scroll to position [0, 0]
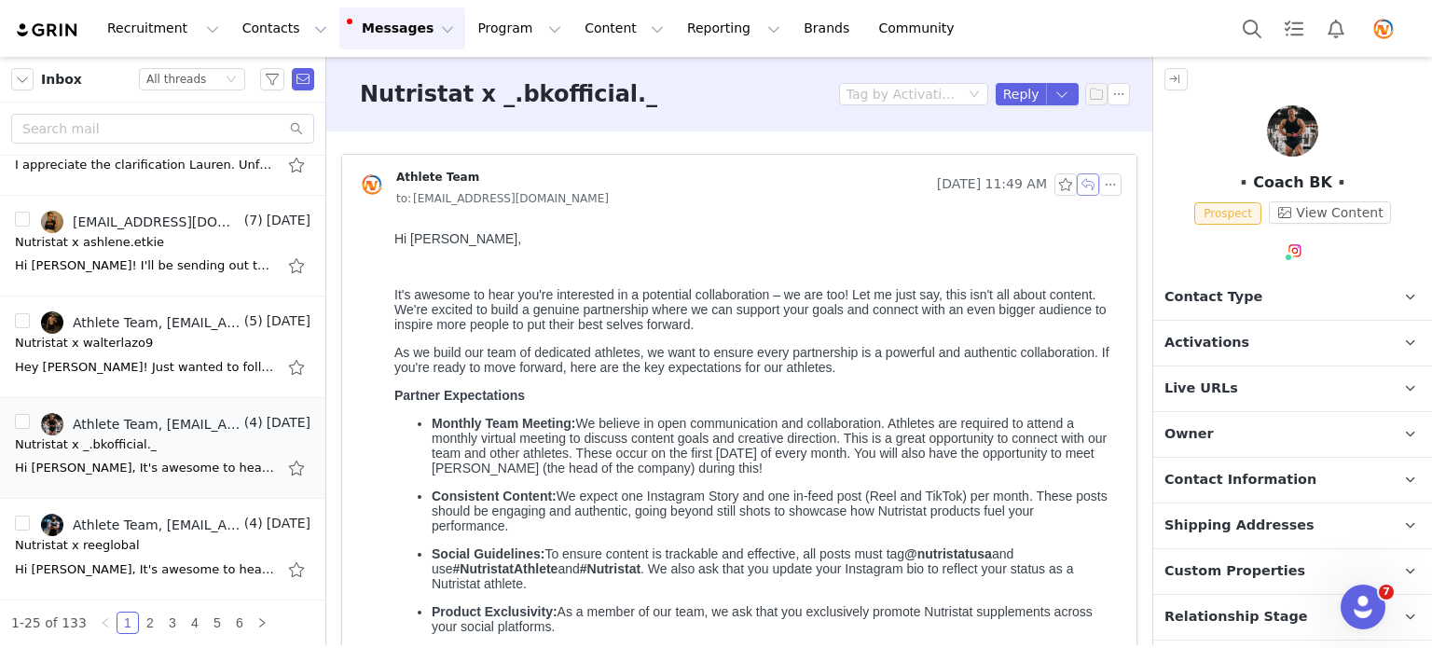
click at [1077, 186] on button "button" at bounding box center [1088, 184] width 22 height 22
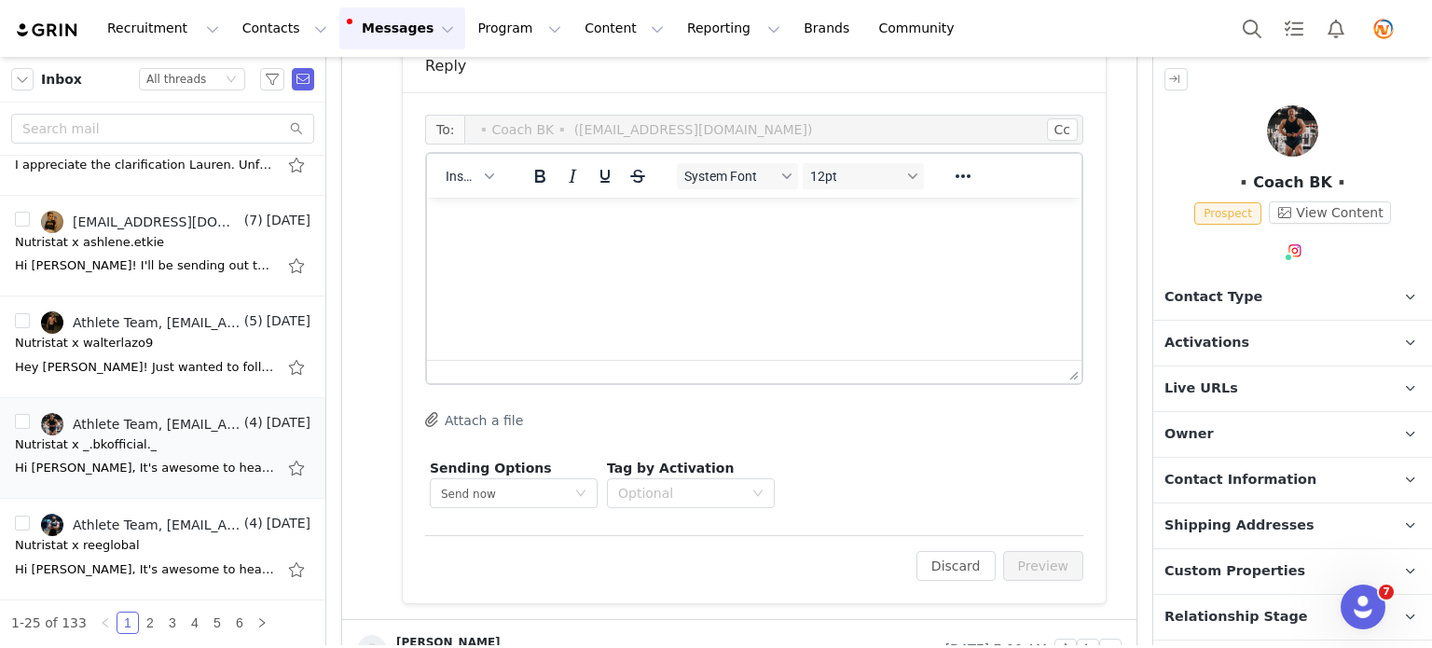
click at [569, 248] on html at bounding box center [754, 223] width 655 height 50
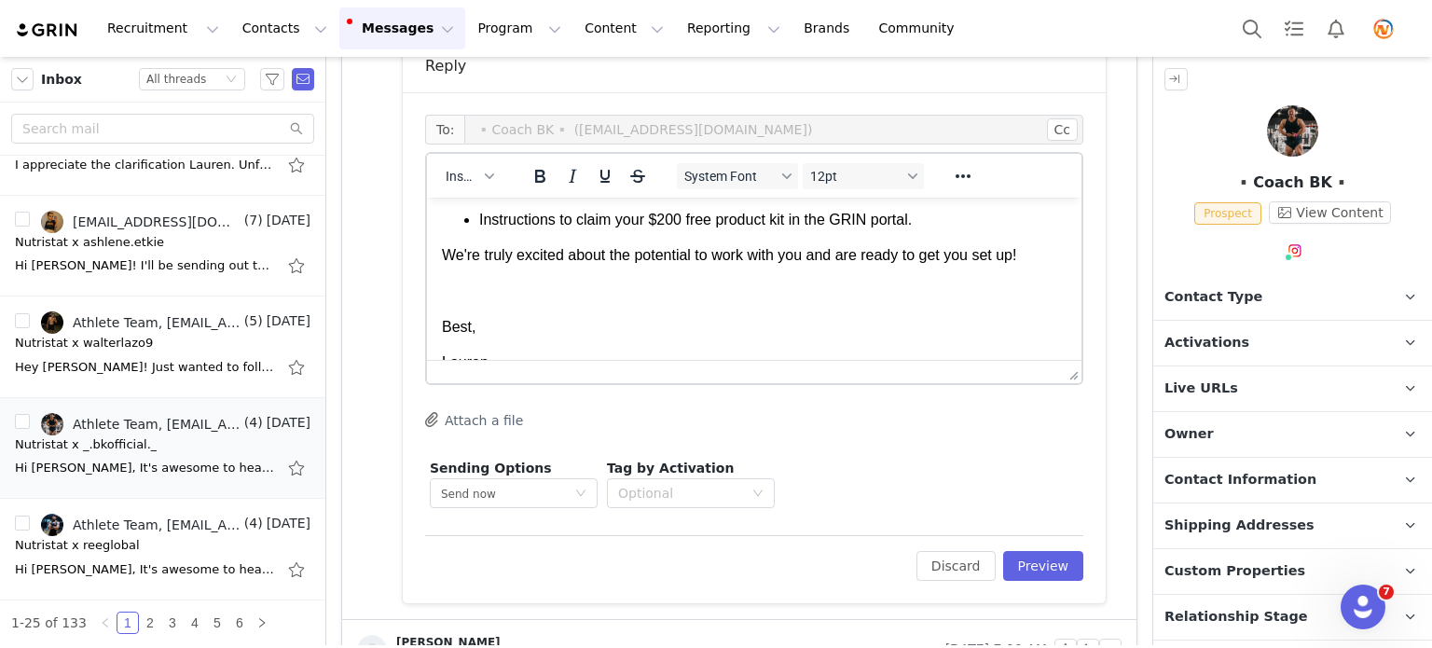
scroll to position [400, 0]
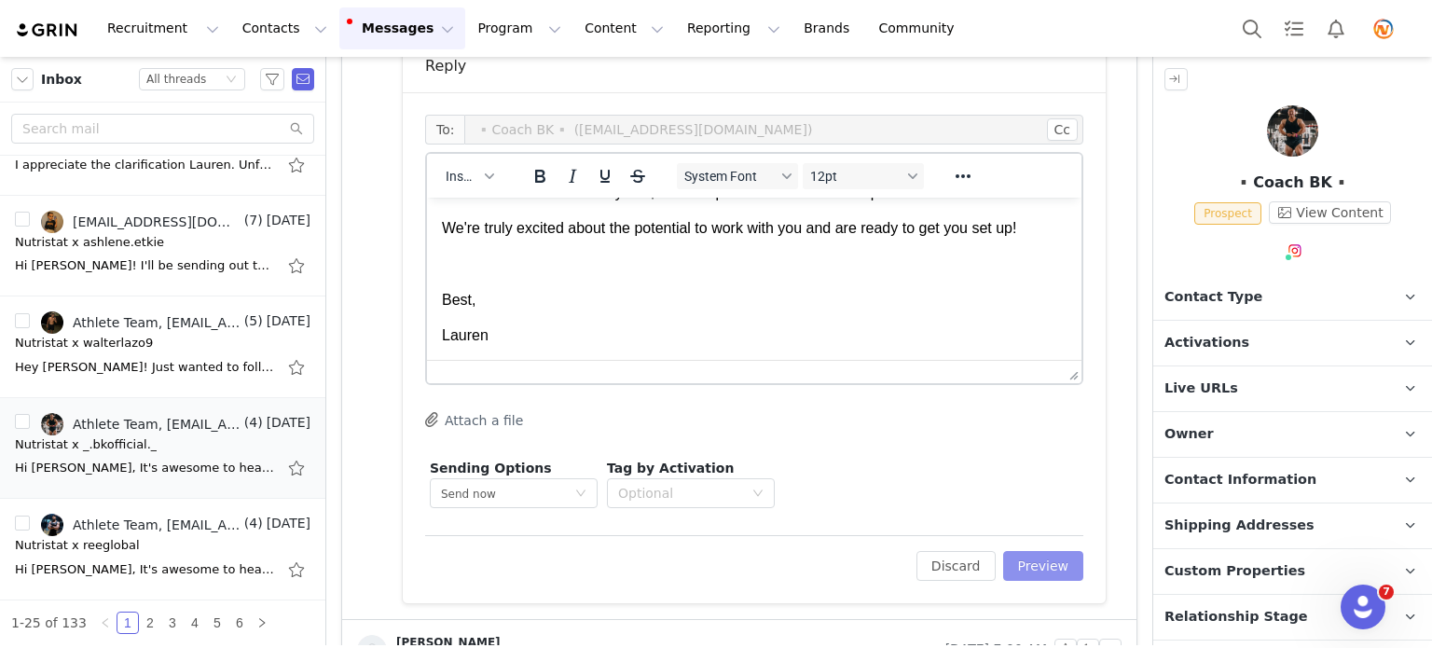
click at [1027, 563] on button "Preview" at bounding box center [1043, 566] width 81 height 30
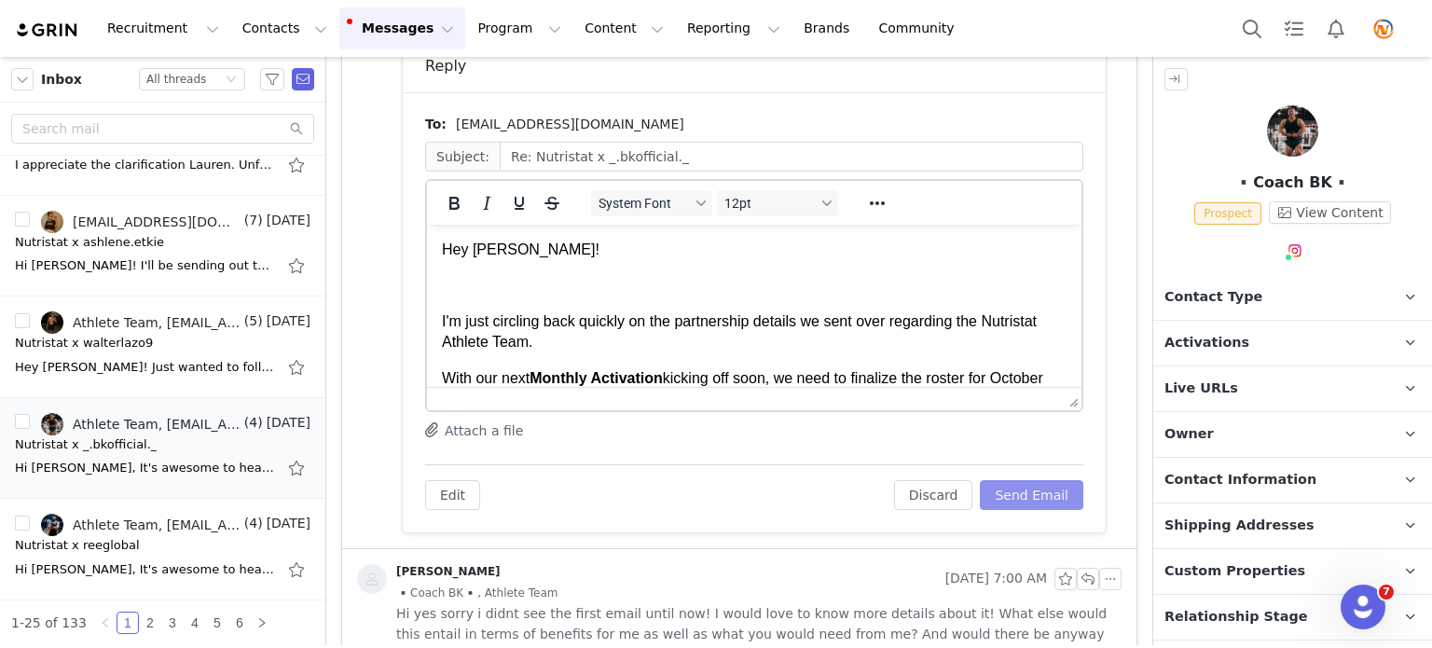
scroll to position [0, 0]
click at [1030, 480] on button "Send Email" at bounding box center [1031, 495] width 103 height 30
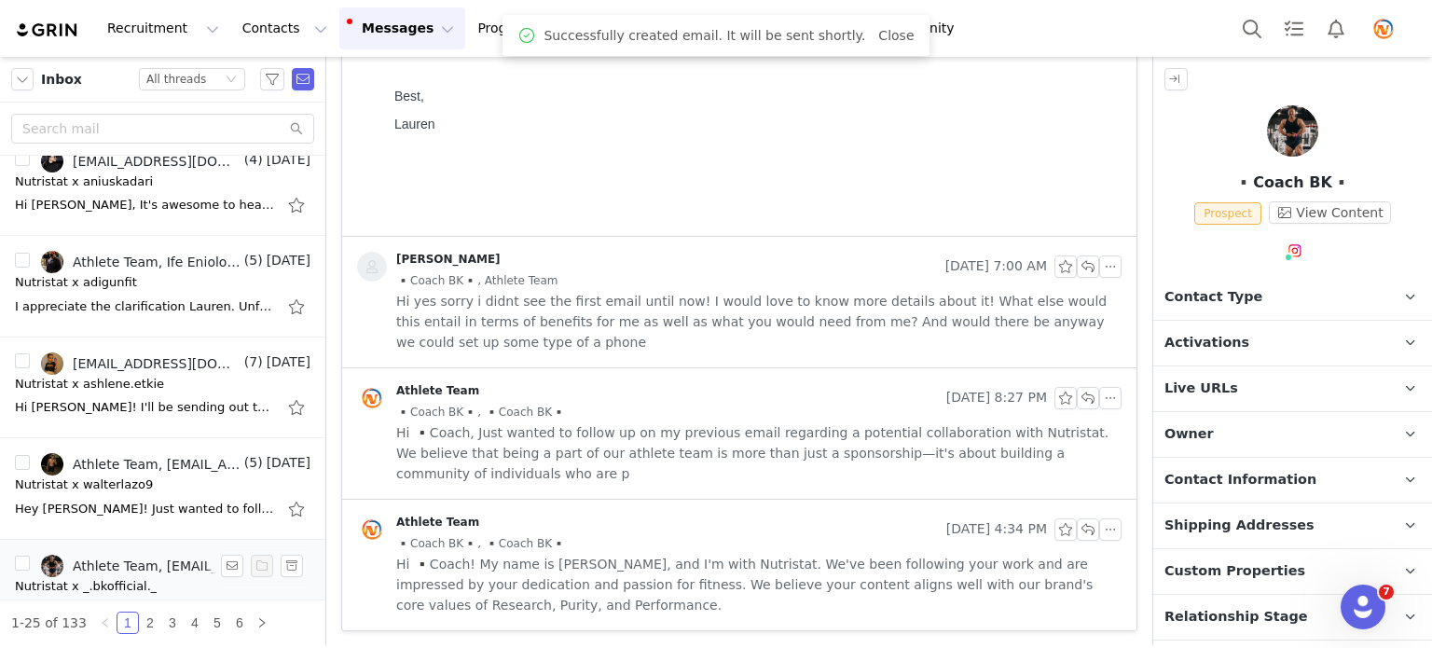
scroll to position [280, 0]
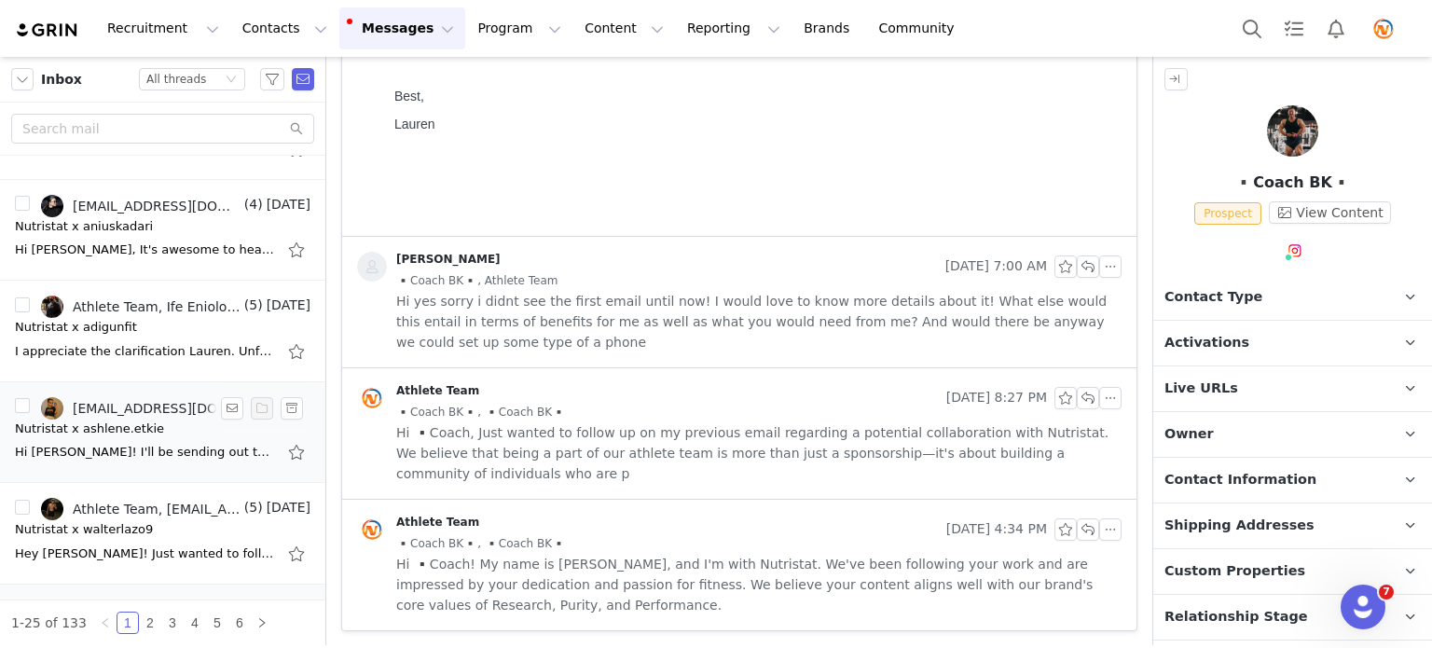
click at [153, 443] on div "Hi [PERSON_NAME]! I'll be sending out the activation email later [DATE]! As for…" at bounding box center [145, 452] width 261 height 19
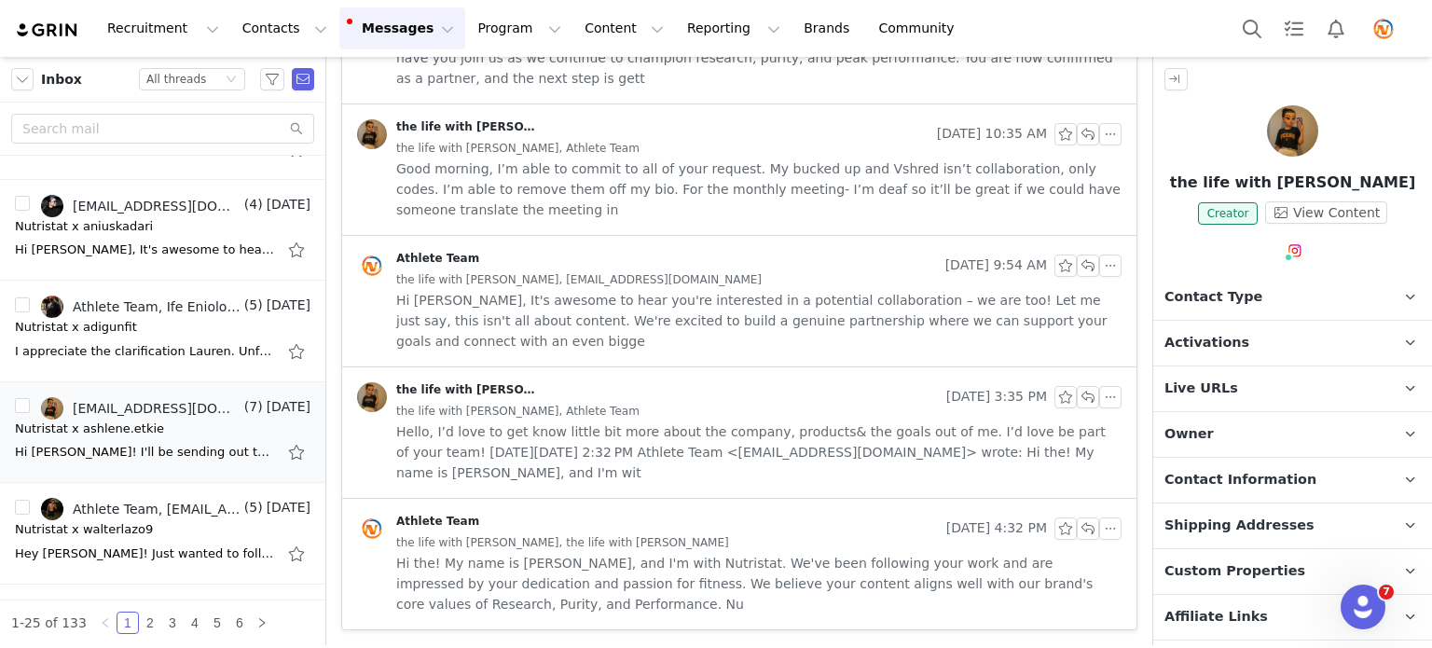
scroll to position [599, 0]
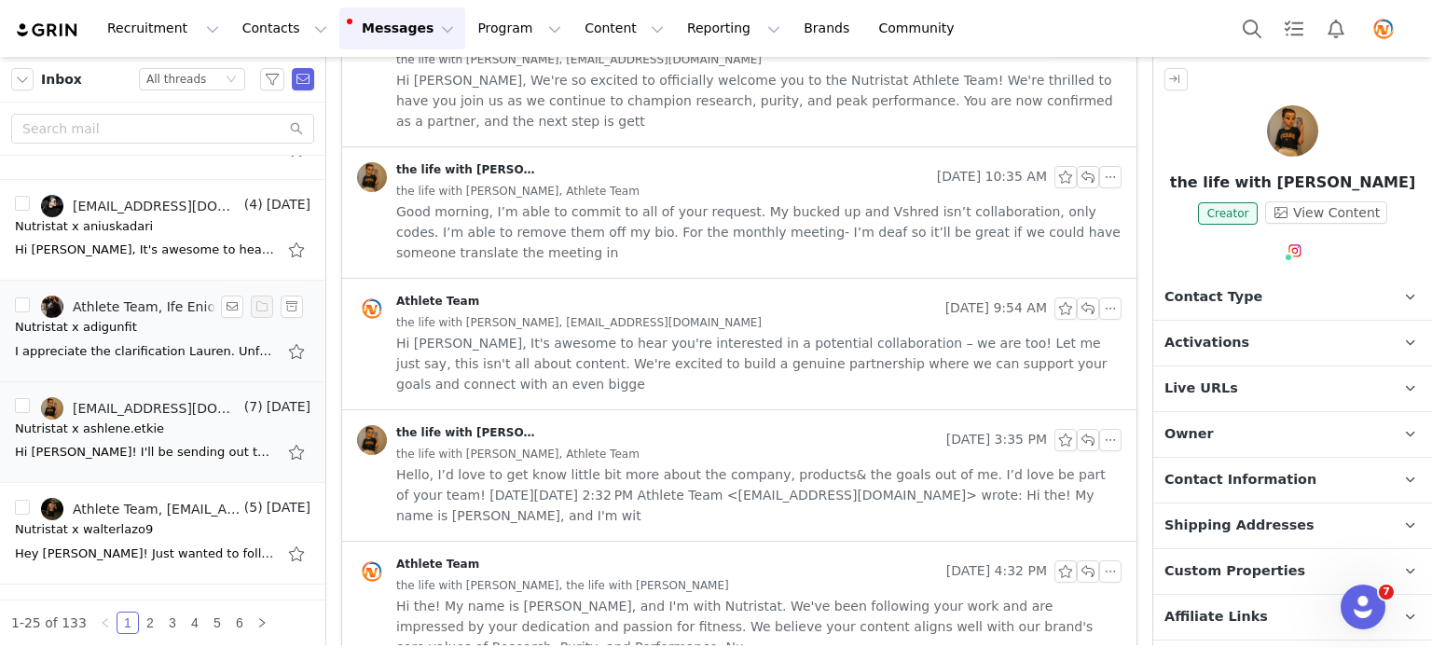
click at [108, 359] on div "I appreciate the clarification Lauren. Unfortunately, this does not align with …" at bounding box center [163, 352] width 296 height 30
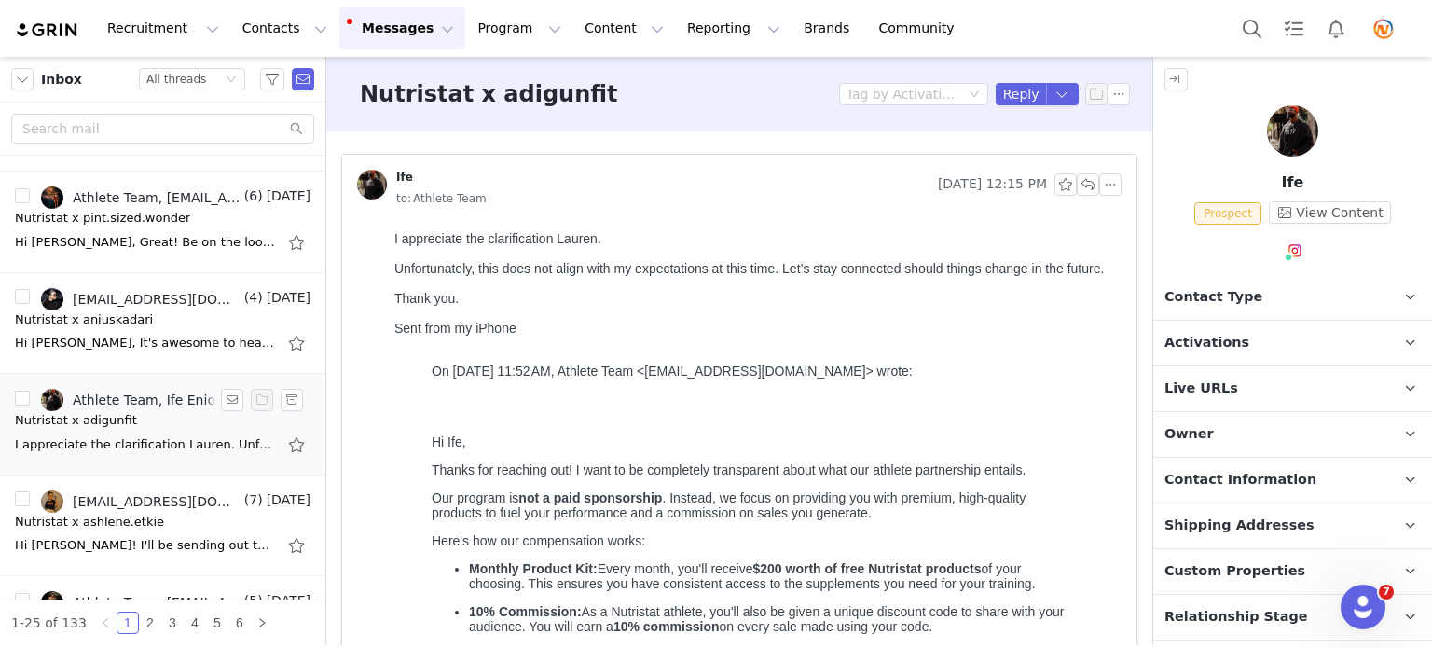
scroll to position [93, 0]
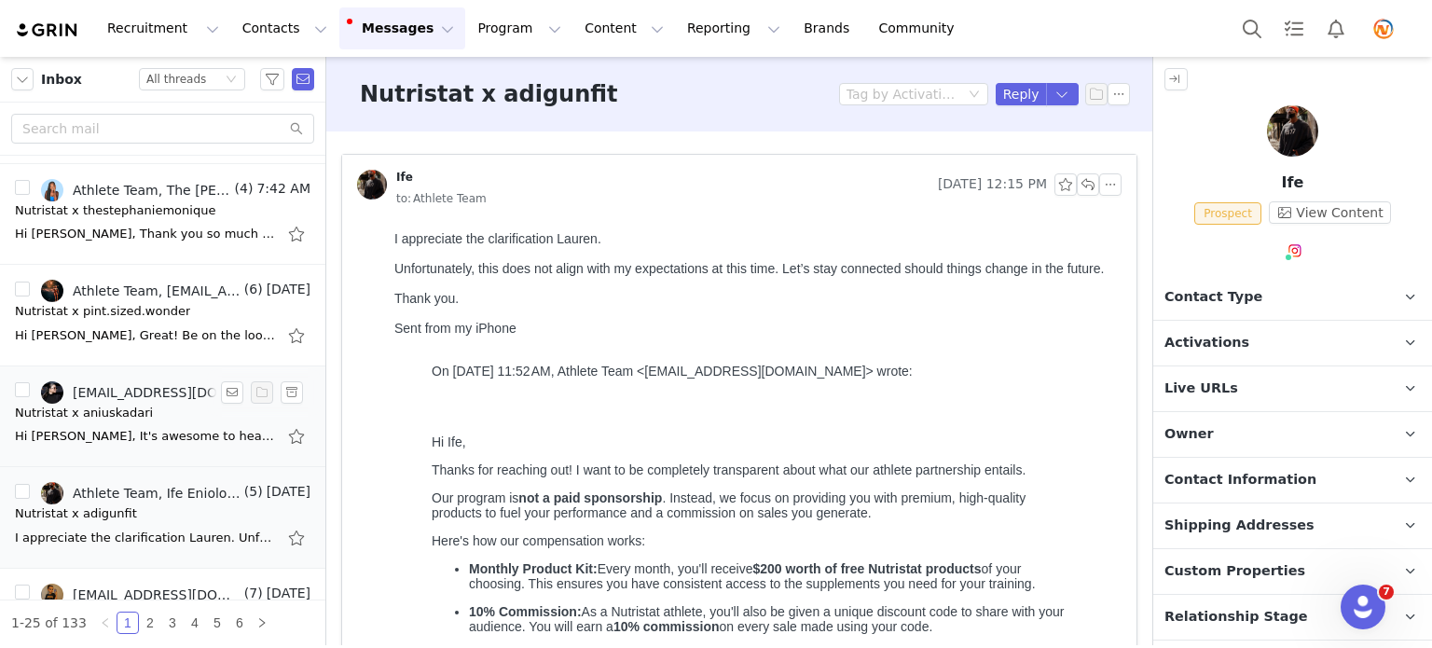
click at [139, 416] on div "Nutristat x aniuskadari" at bounding box center [163, 413] width 296 height 19
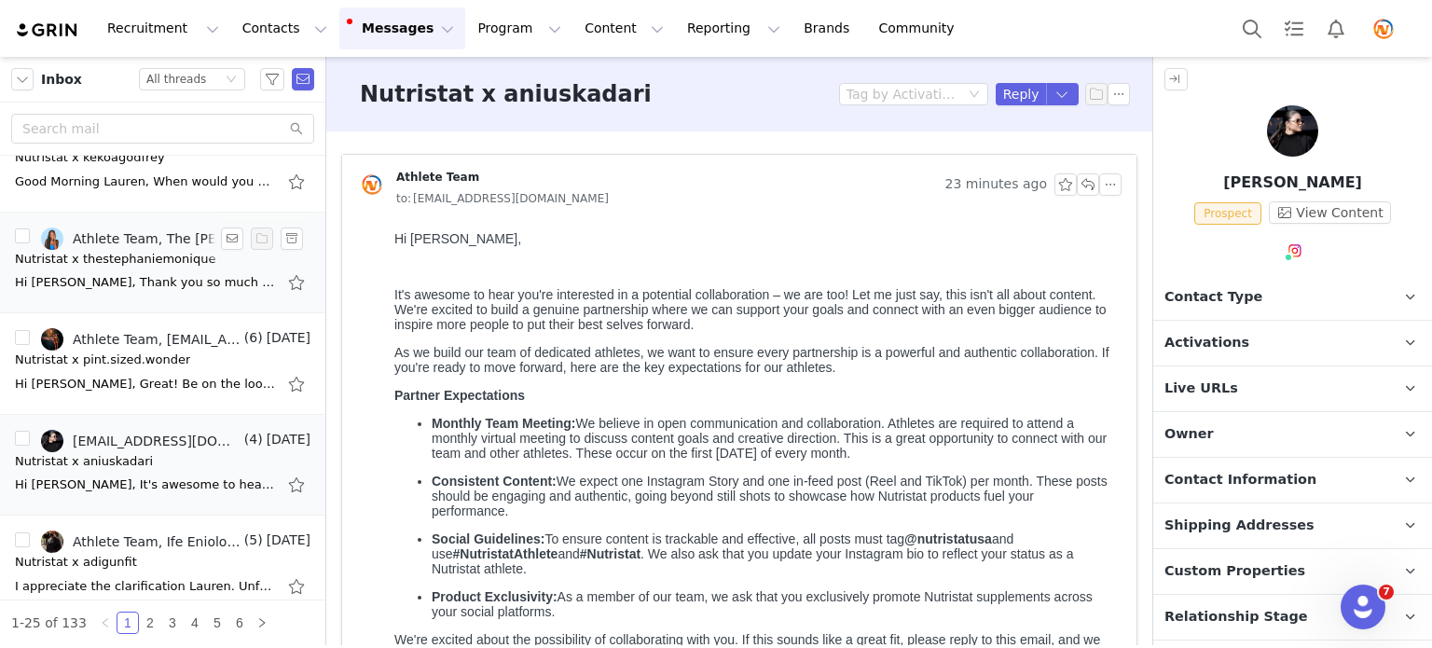
scroll to position [0, 0]
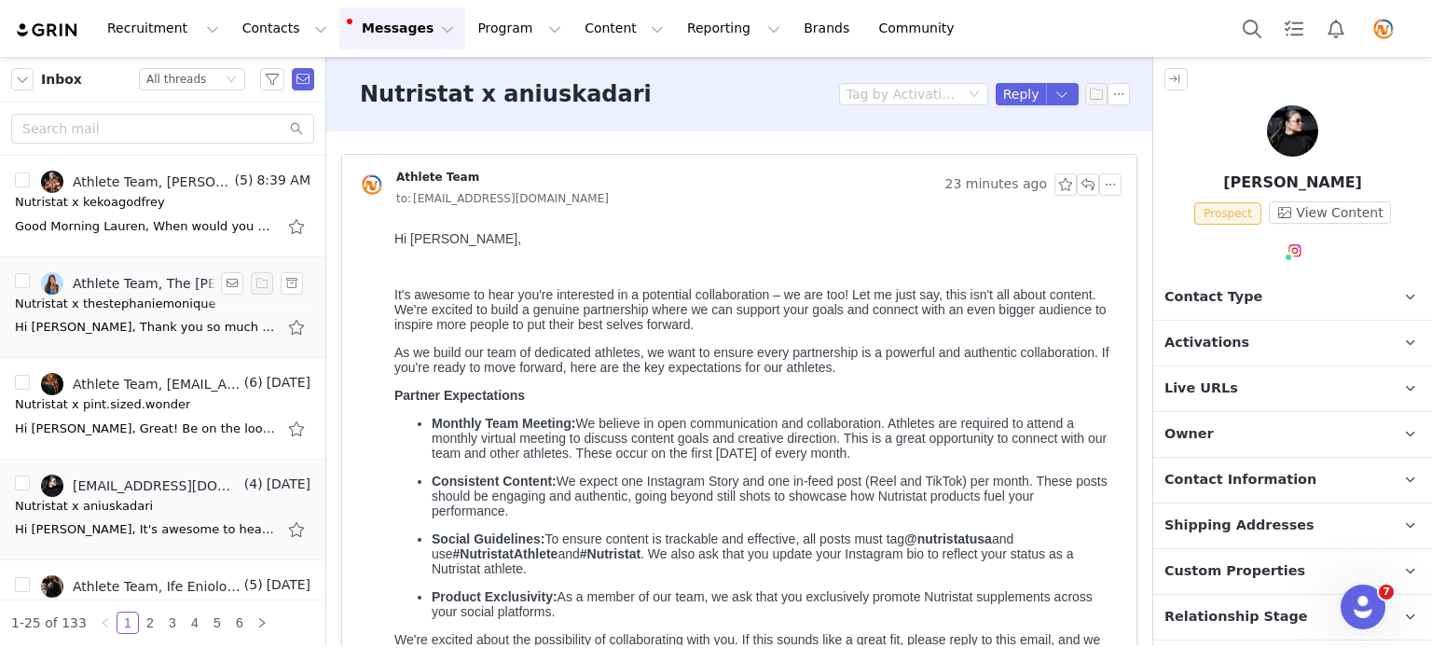
click at [116, 330] on div "Hi Lauren, Thank you so much for reaching out, your follow up and for consideri…" at bounding box center [145, 327] width 261 height 19
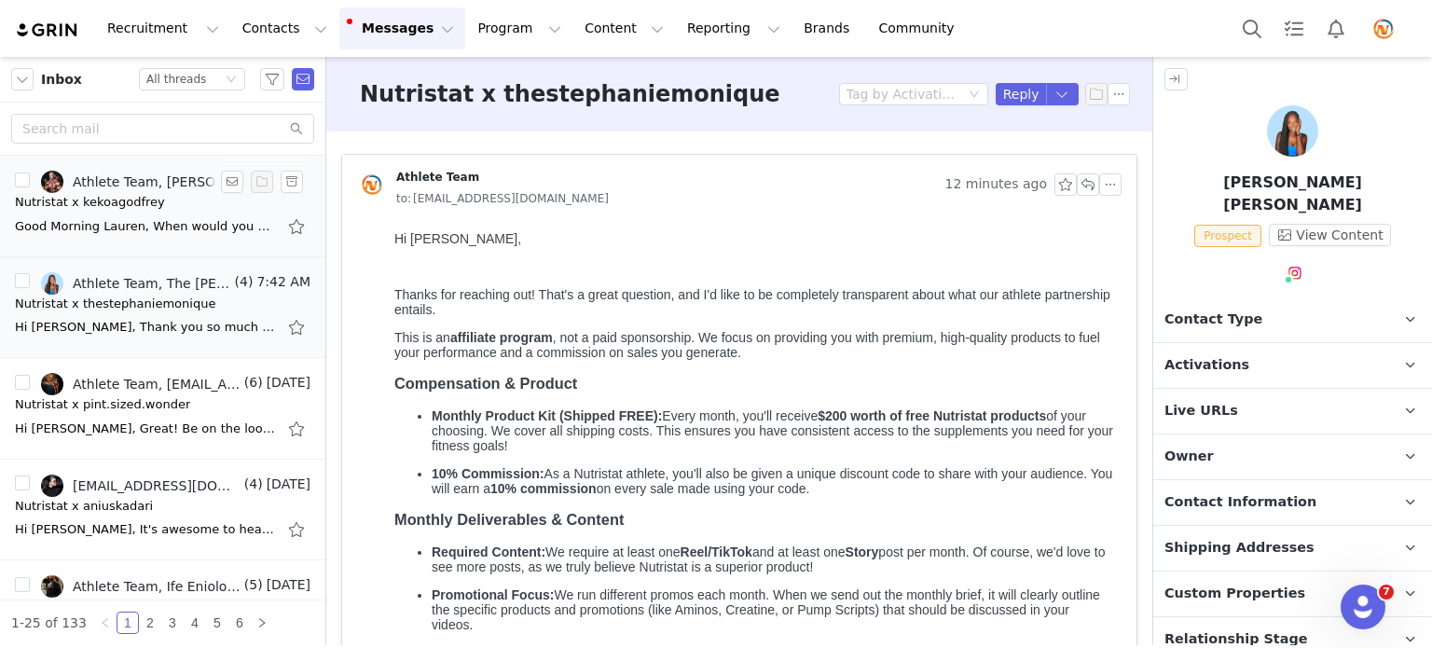
click at [112, 241] on li "Athlete Team, Kekoa Godfrey (5) 8:39 AM Nutristat x kekoagodfrey Good Morning L…" at bounding box center [162, 207] width 325 height 102
click at [109, 213] on div "Good Morning Lauren, When would you be available for a call? 702-218-0263 I alr…" at bounding box center [163, 227] width 296 height 30
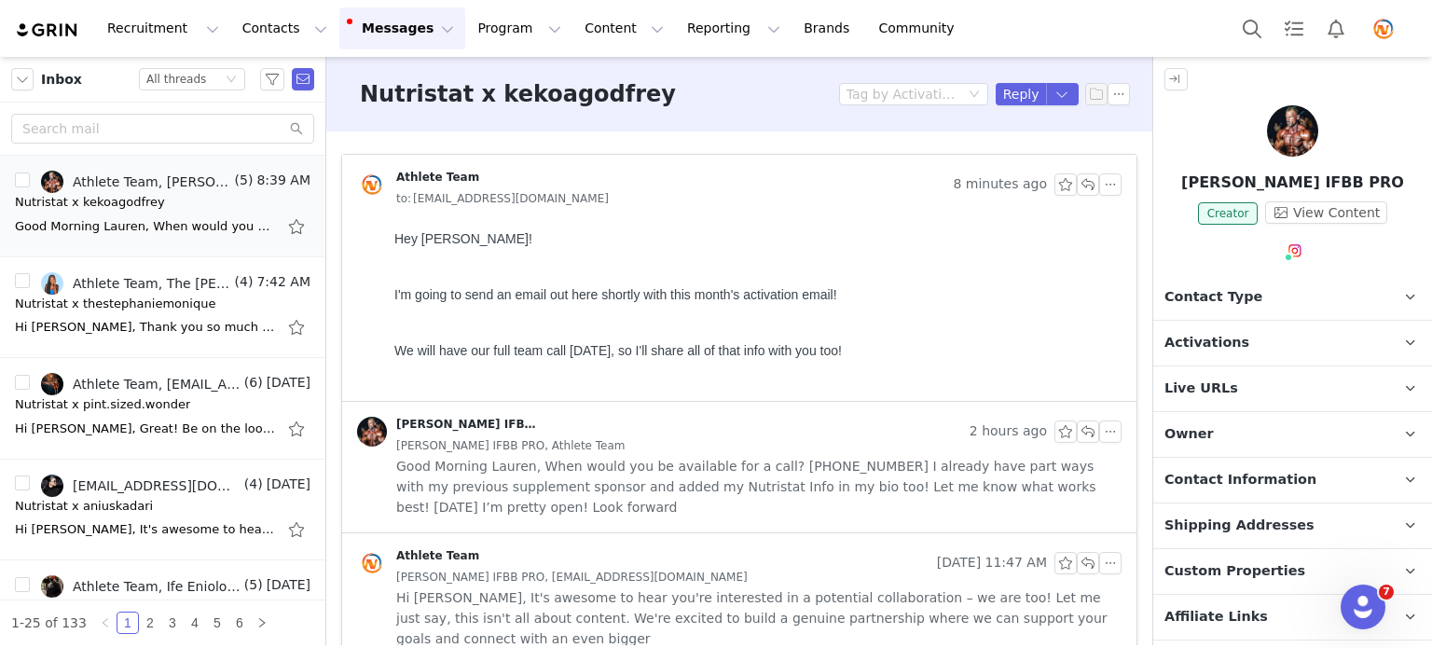
click at [1230, 302] on span "Contact Type" at bounding box center [1214, 297] width 98 height 21
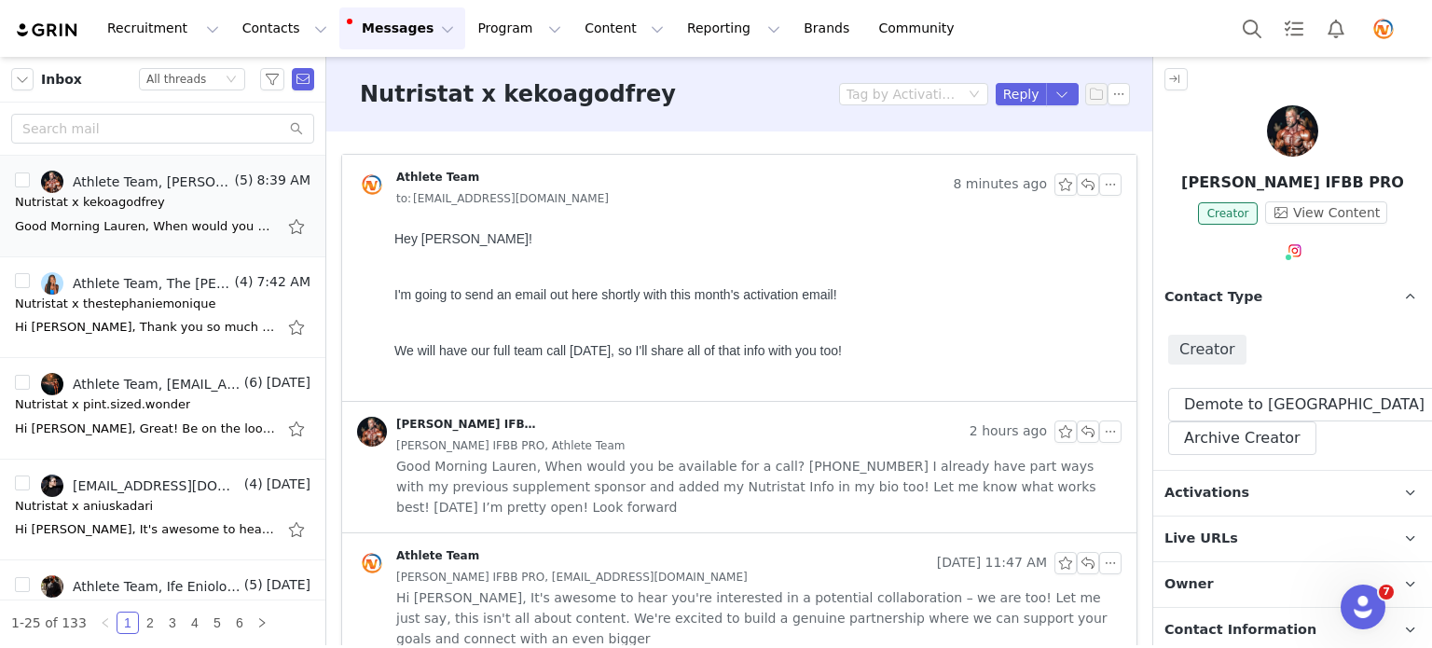
click at [385, 18] on button "Messages Messages" at bounding box center [402, 28] width 126 height 42
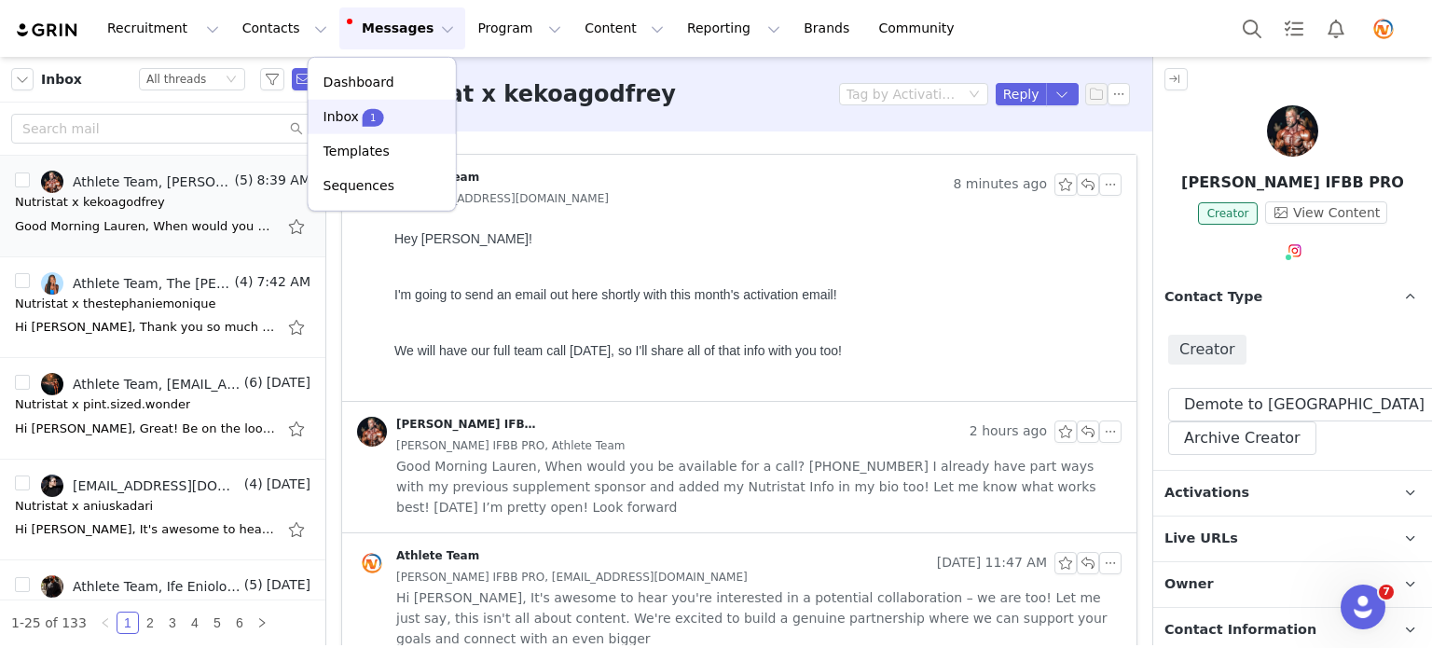
click at [363, 117] on span "1" at bounding box center [373, 117] width 21 height 18
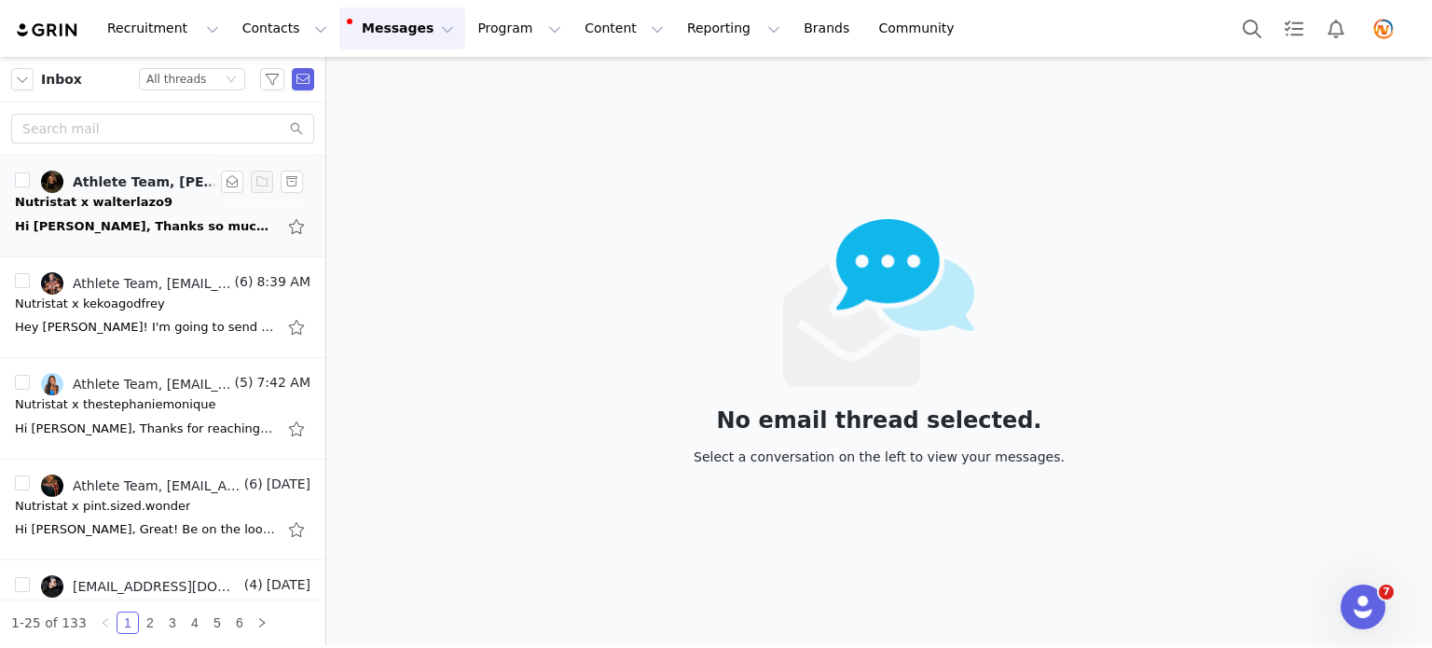
click at [111, 210] on div "Nutristat x walterlazo9" at bounding box center [94, 202] width 158 height 19
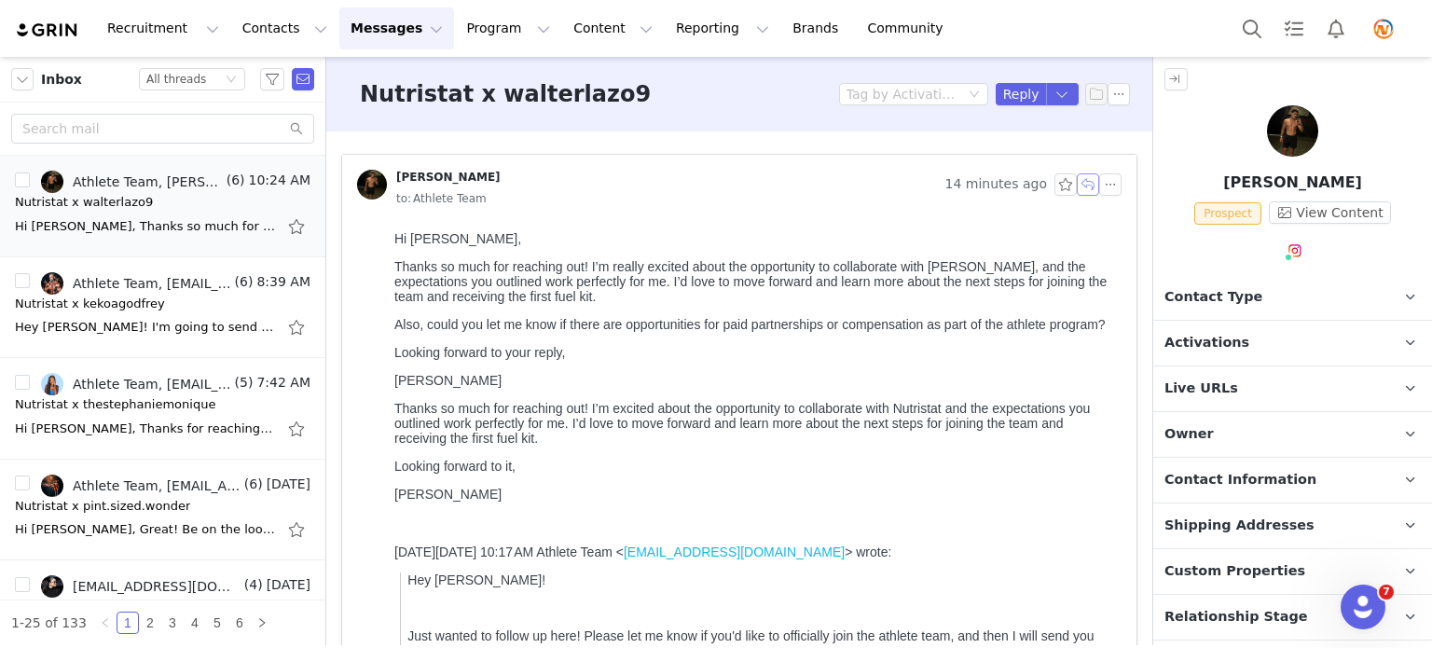
click at [1077, 179] on button "button" at bounding box center [1088, 184] width 22 height 22
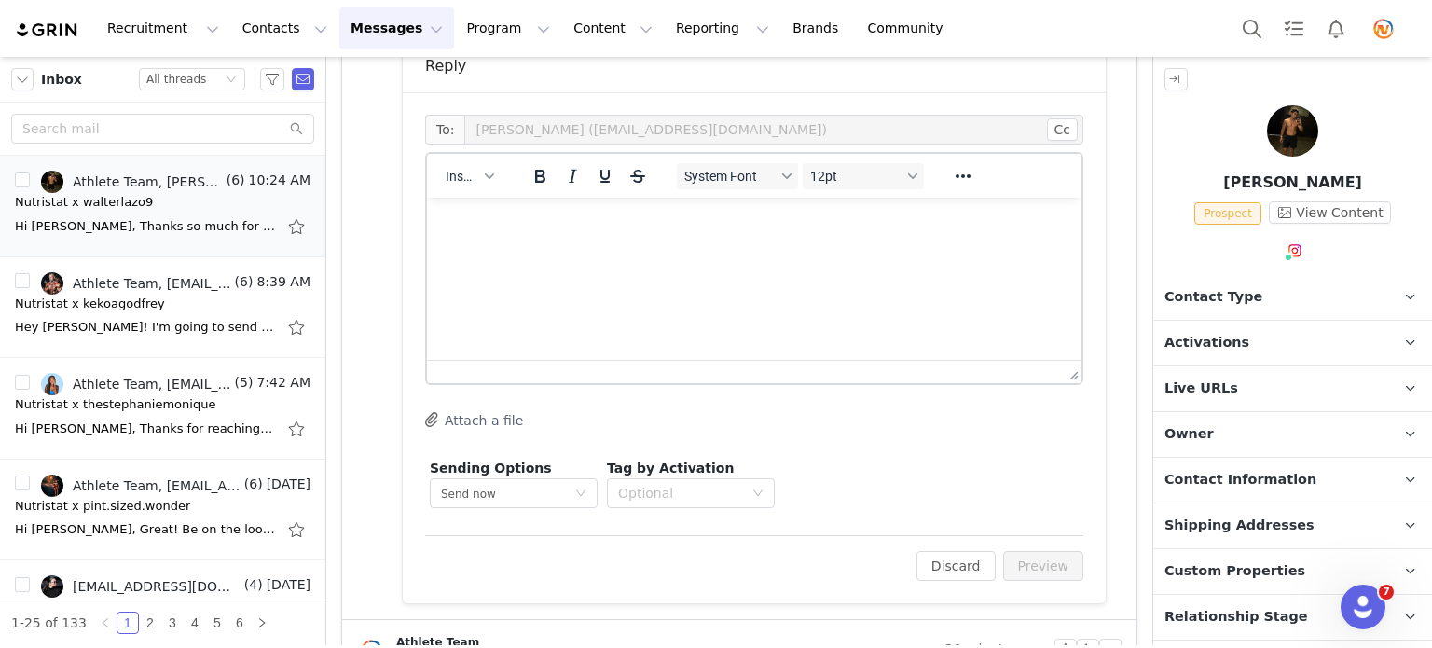
click at [489, 221] on p "Rich Text Area. Press ALT-0 for help." at bounding box center [754, 223] width 625 height 21
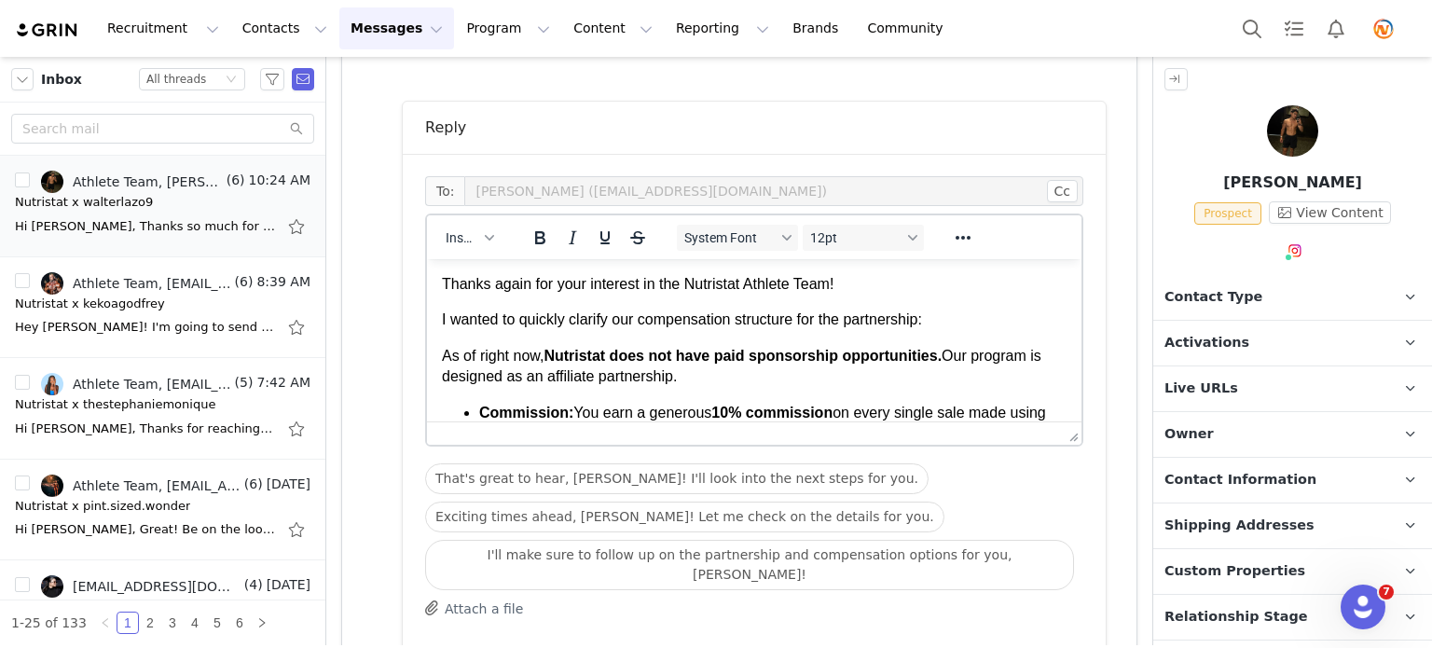
scroll to position [723, 0]
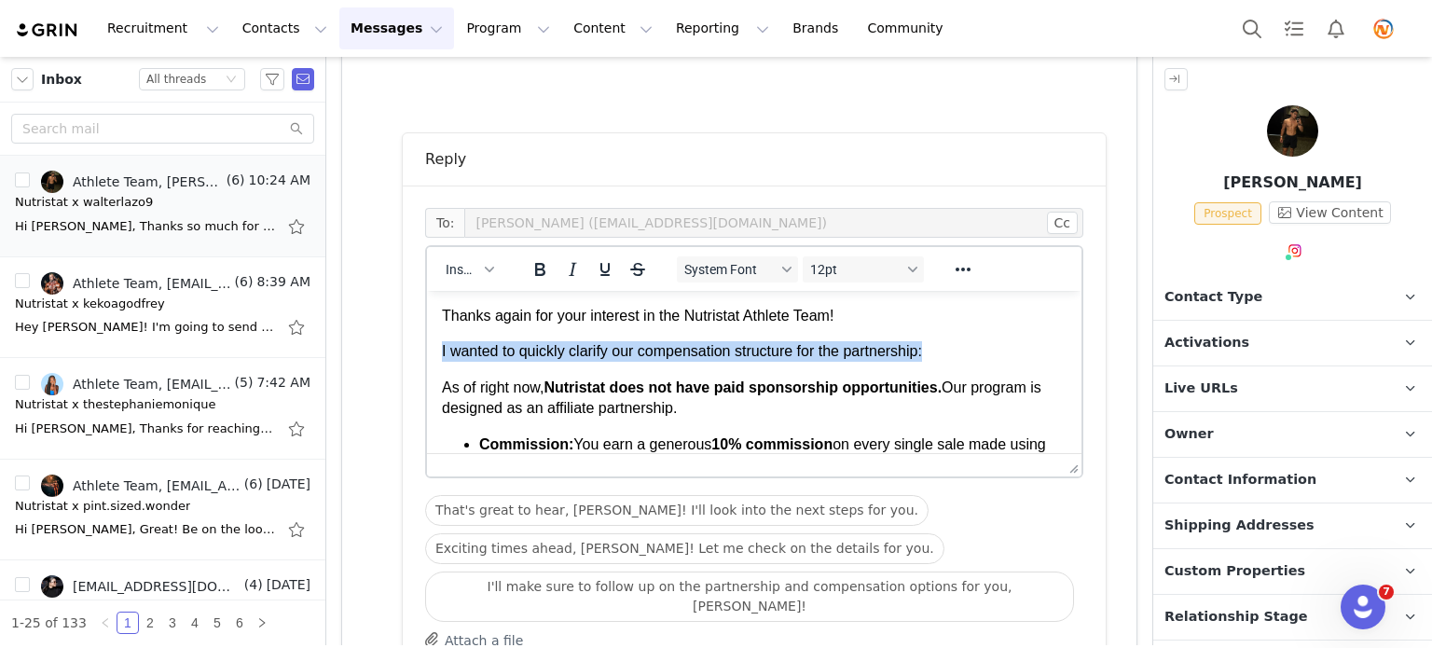
drag, startPoint x: 931, startPoint y: 352, endPoint x: 434, endPoint y: 359, distance: 497.0
click at [434, 359] on html "Thanks again for your interest in the Nutristat Athlete Team! I wanted to quick…" at bounding box center [754, 473] width 655 height 364
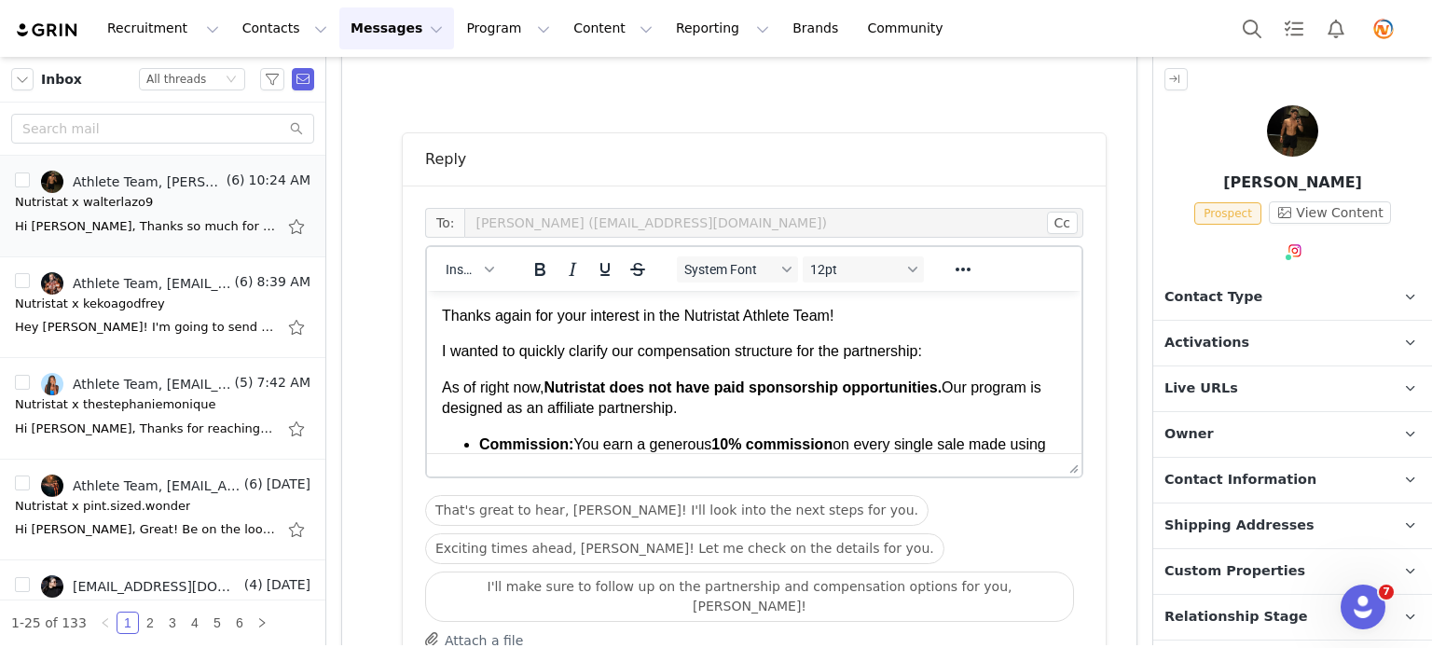
click at [844, 309] on p "Thanks again for your interest in the Nutristat Athlete Team!" at bounding box center [754, 316] width 625 height 21
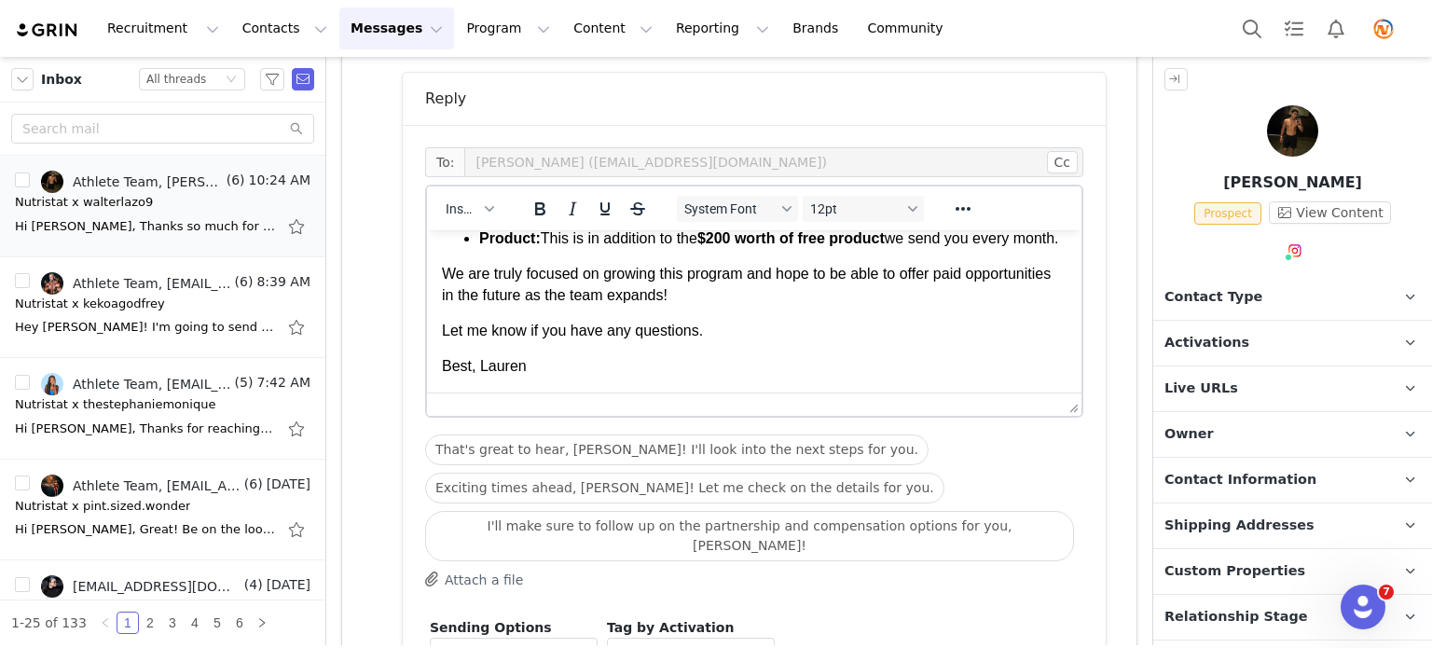
scroll to position [816, 0]
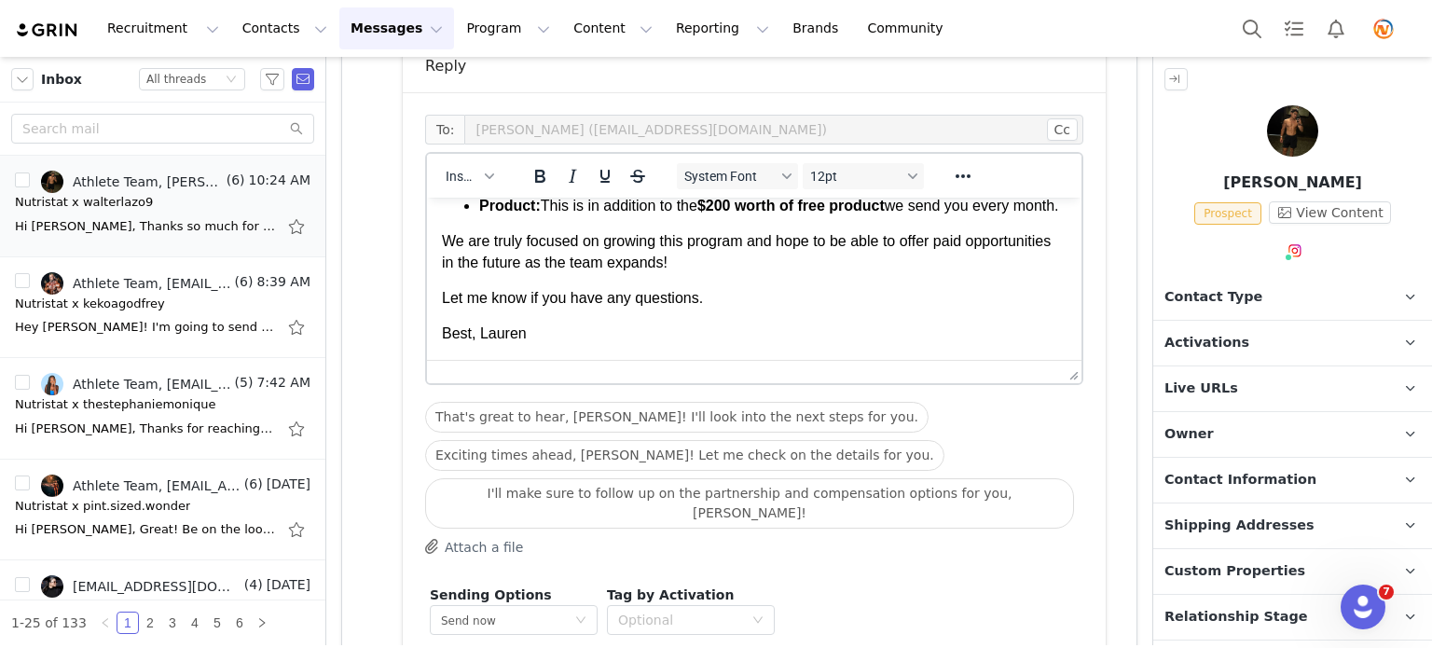
click at [476, 338] on span "Best, Lauren" at bounding box center [484, 333] width 85 height 16
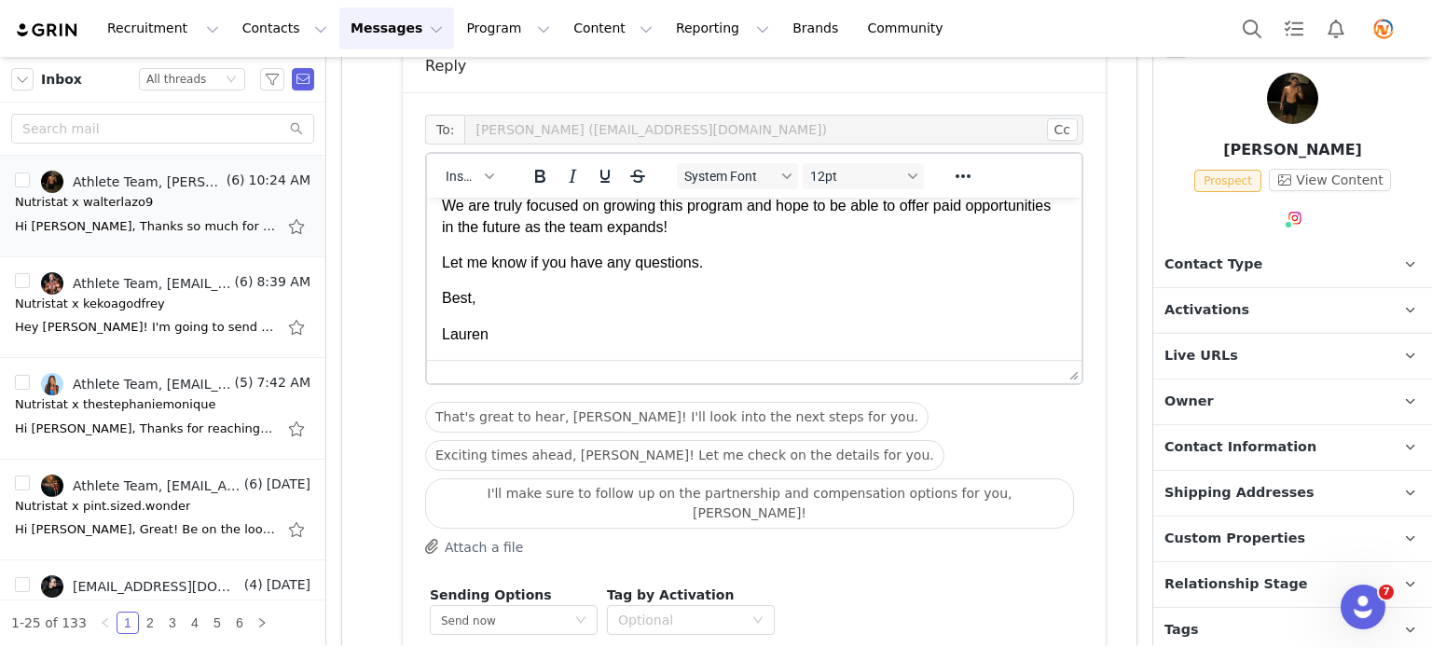
scroll to position [82, 0]
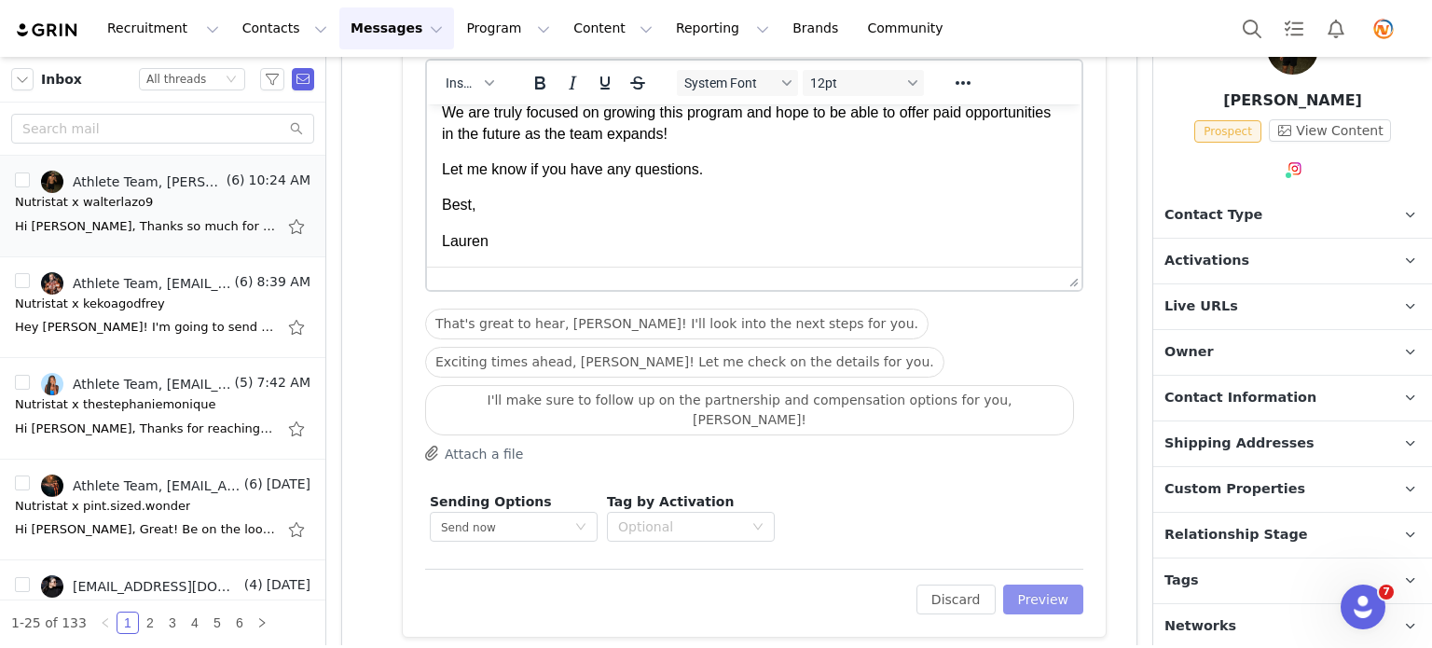
click at [1031, 585] on button "Preview" at bounding box center [1043, 600] width 81 height 30
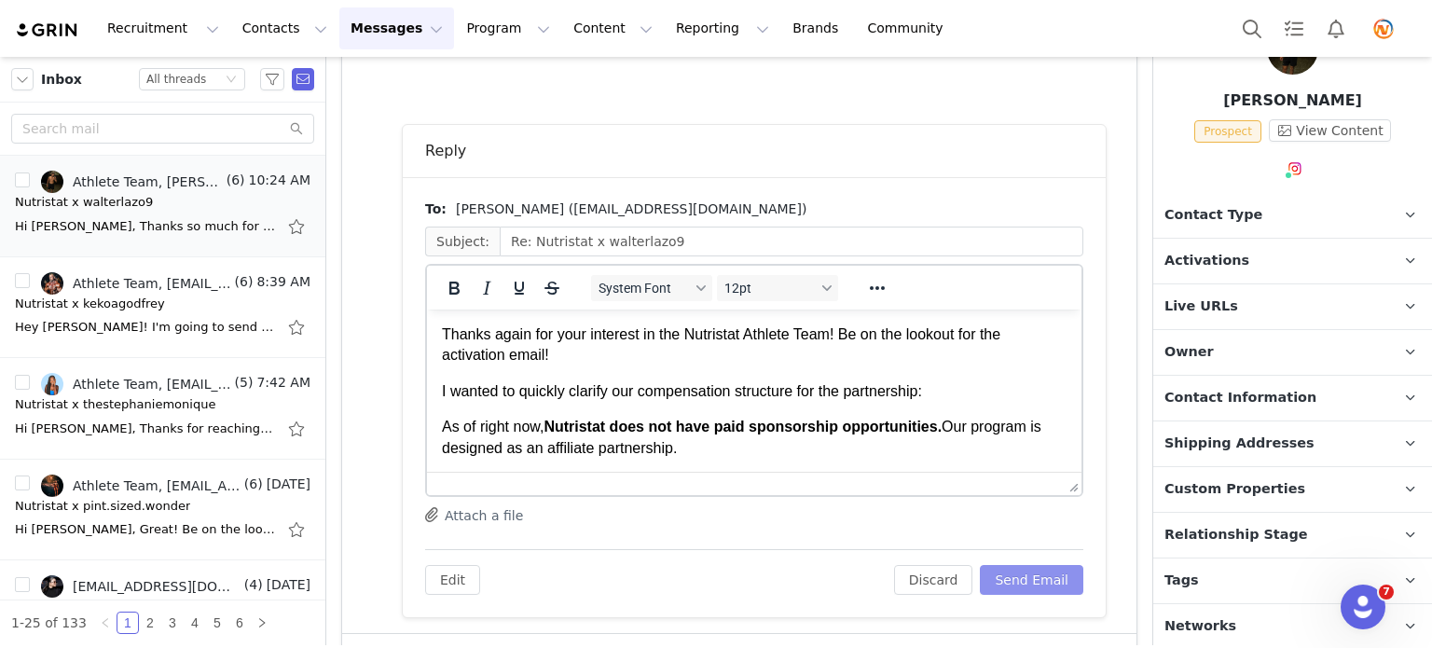
scroll to position [0, 0]
click at [1029, 574] on button "Send Email" at bounding box center [1031, 580] width 103 height 30
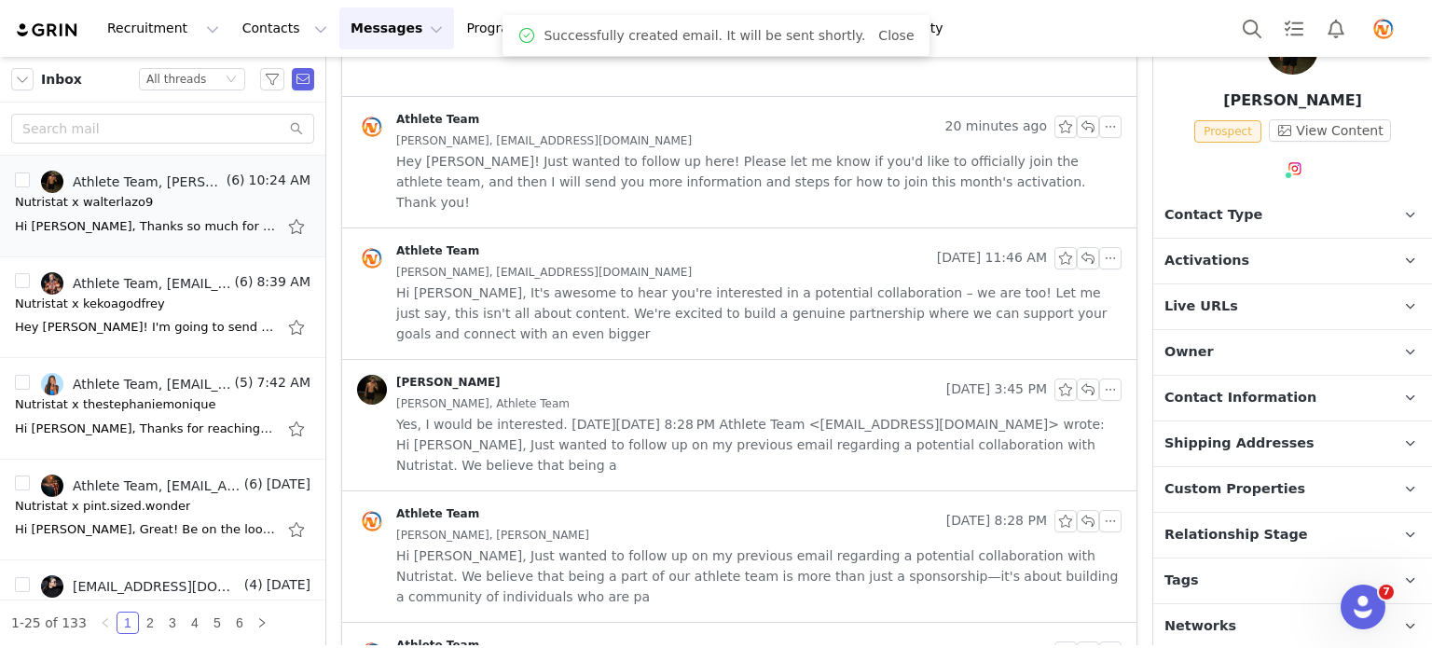
click at [440, 49] on div "Recruitment Recruitment Creator Search Curated Lists Landing Pages Web Extensio…" at bounding box center [716, 28] width 1432 height 57
click at [456, 29] on button "Program Program" at bounding box center [508, 28] width 106 height 42
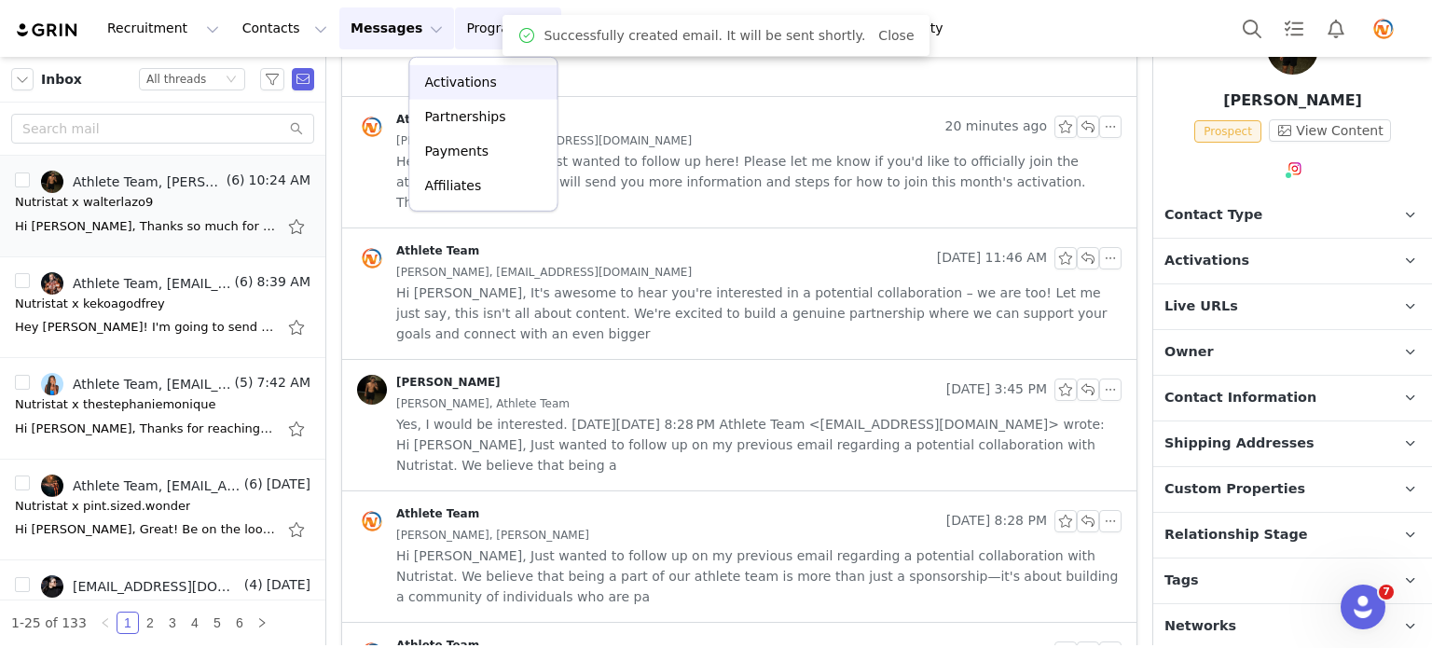
click at [455, 86] on p "Activations" at bounding box center [460, 83] width 72 height 20
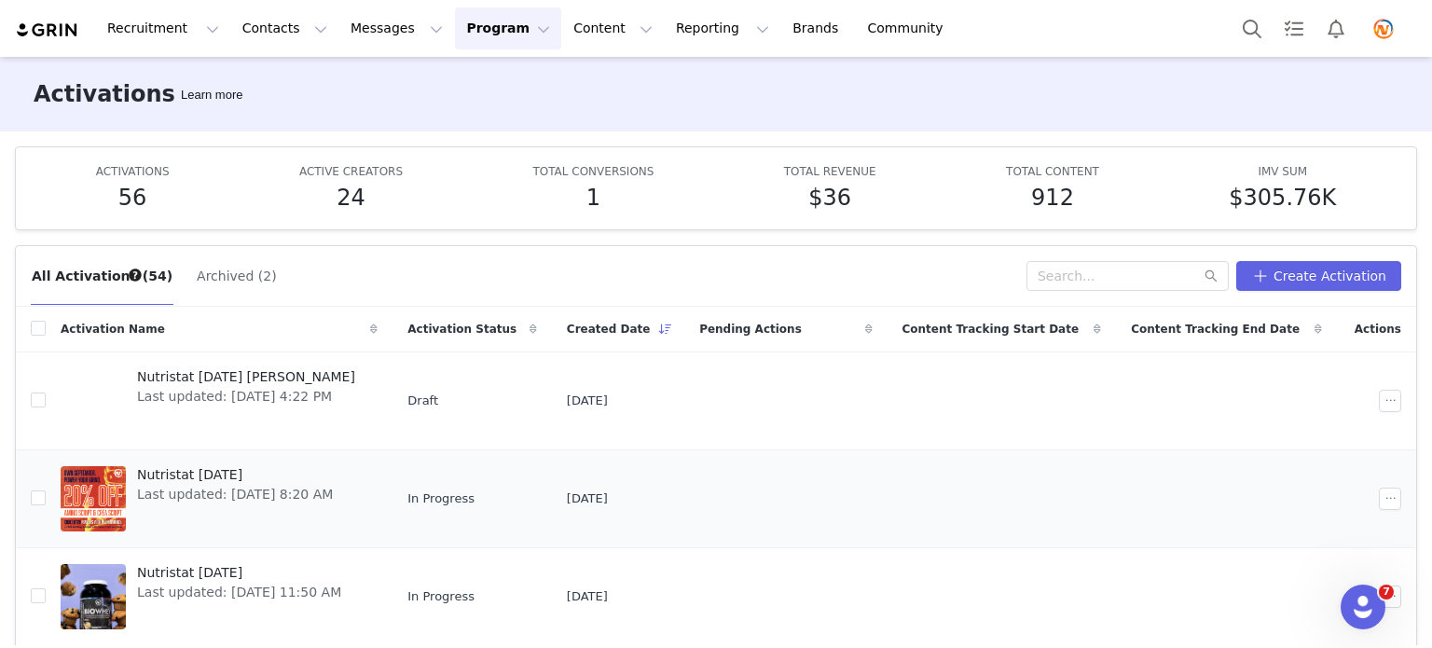
click at [231, 469] on span "Nutristat [DATE]" at bounding box center [235, 475] width 196 height 20
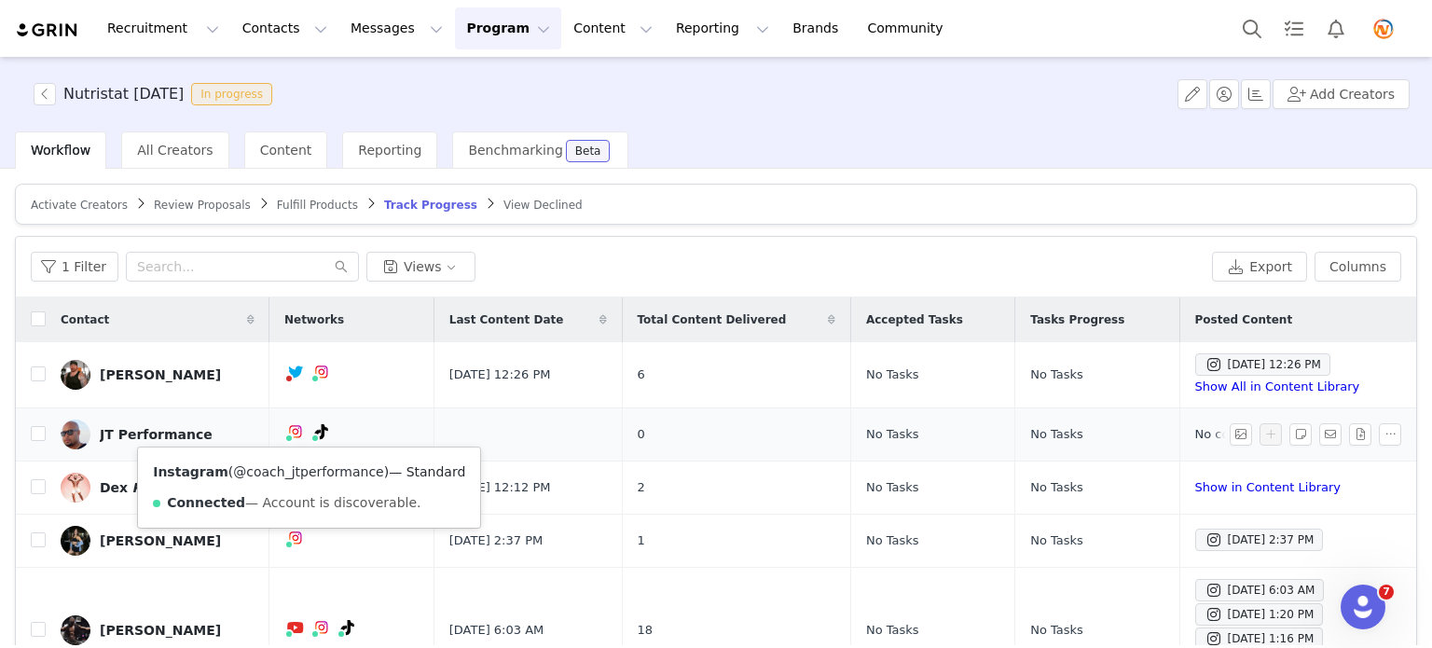
click at [286, 468] on link "@coach_jtperformance" at bounding box center [308, 471] width 150 height 15
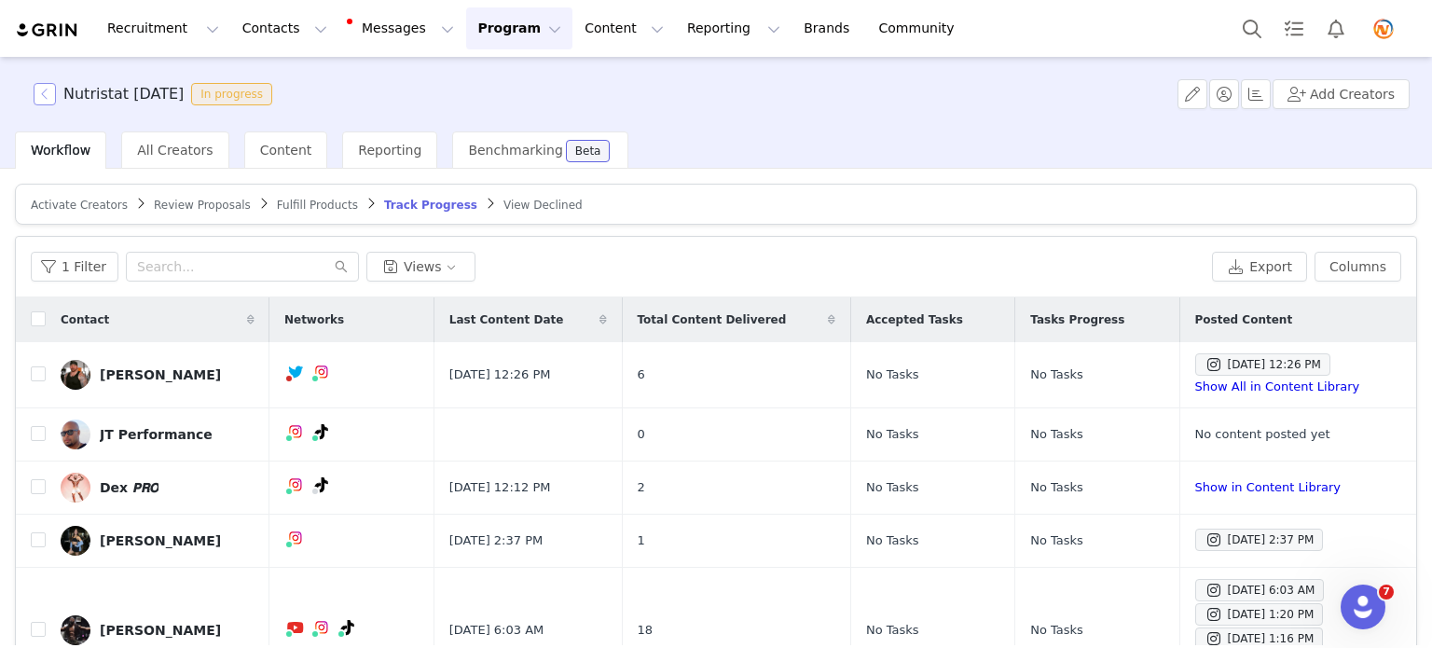
click at [51, 96] on button "button" at bounding box center [45, 94] width 22 height 22
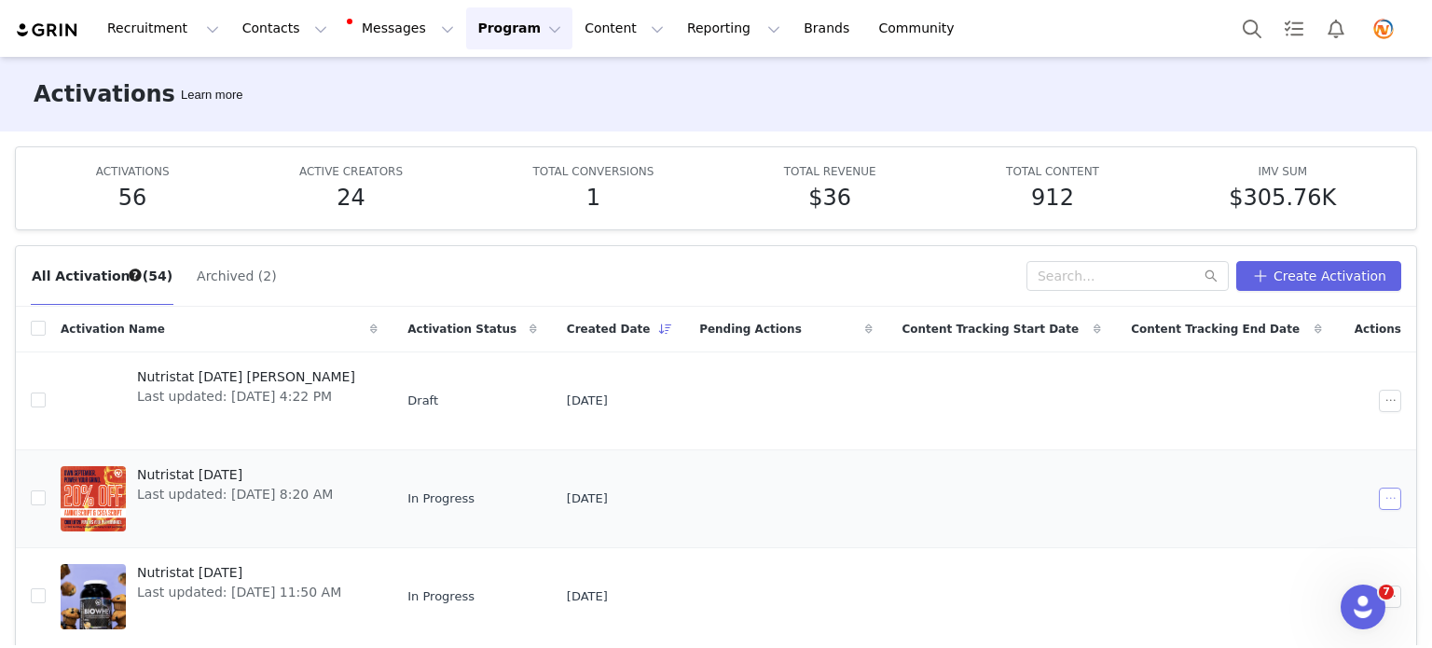
click at [1379, 499] on button "button" at bounding box center [1390, 499] width 22 height 22
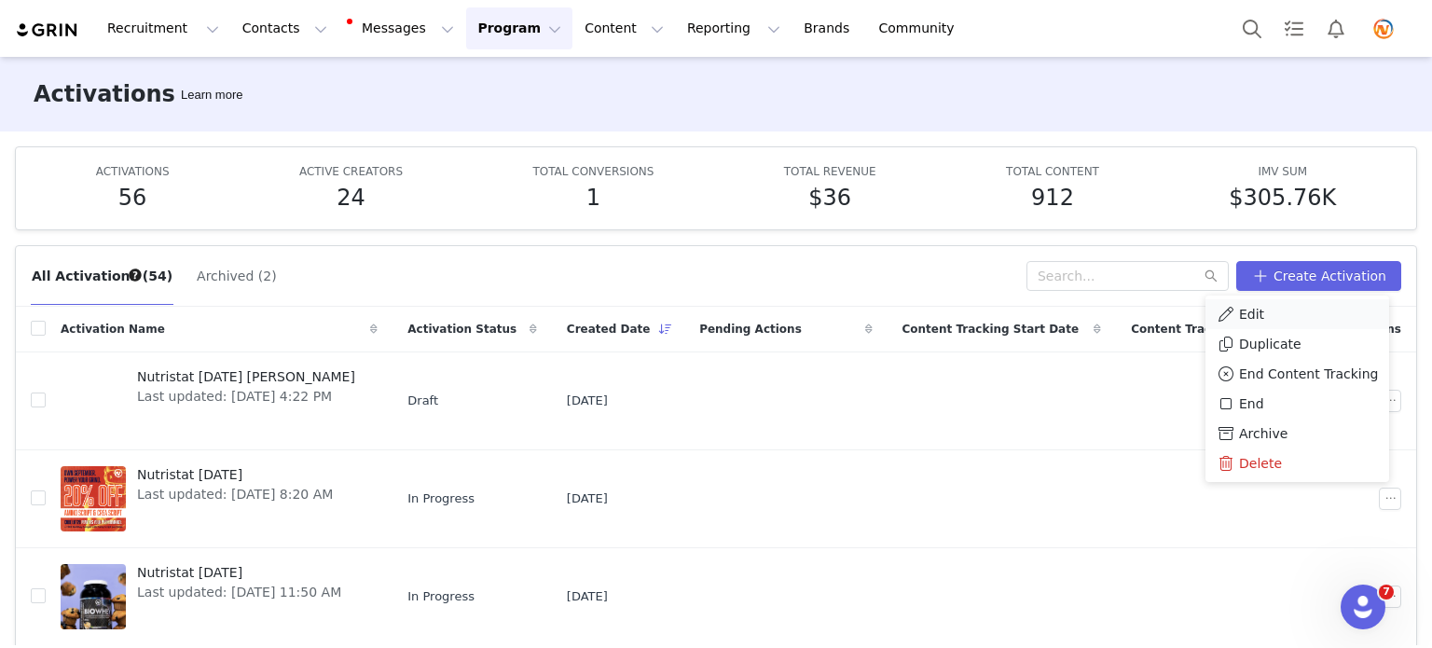
click at [1275, 310] on div "Edit" at bounding box center [1297, 314] width 161 height 21
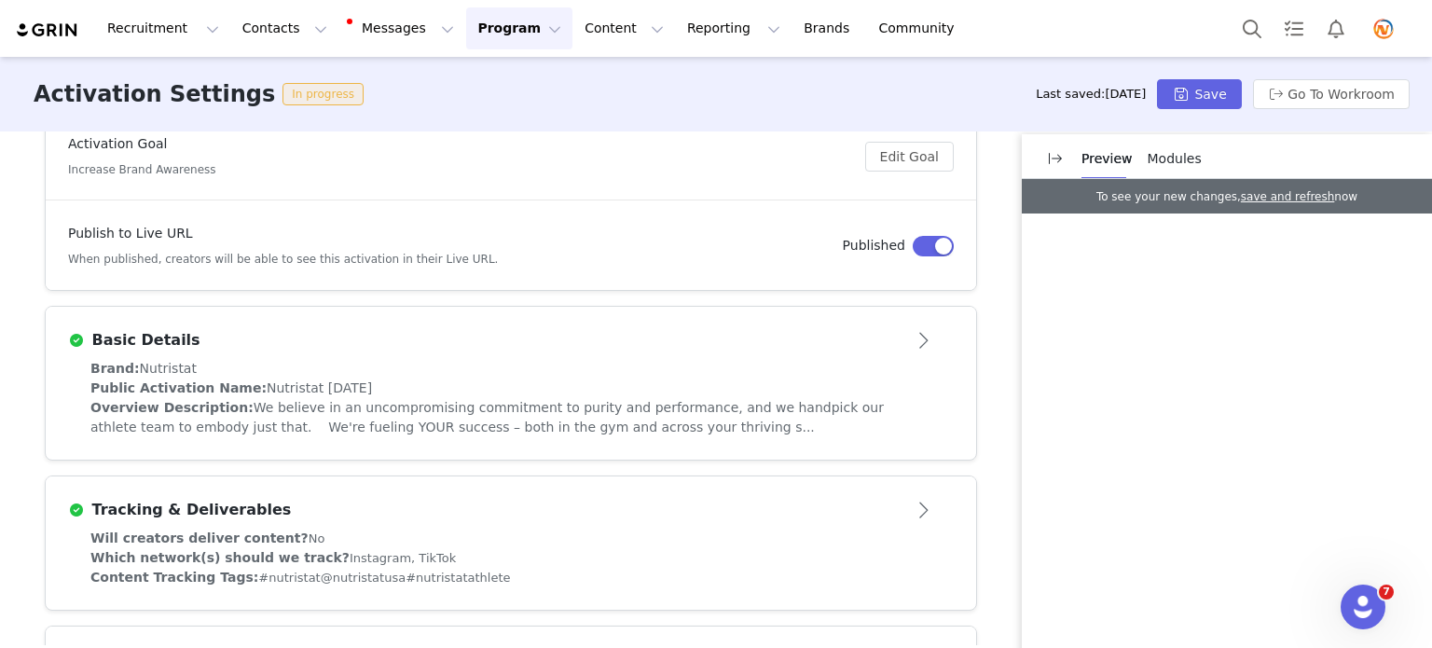
scroll to position [280, 0]
click at [923, 334] on button "Open module" at bounding box center [925, 338] width 58 height 30
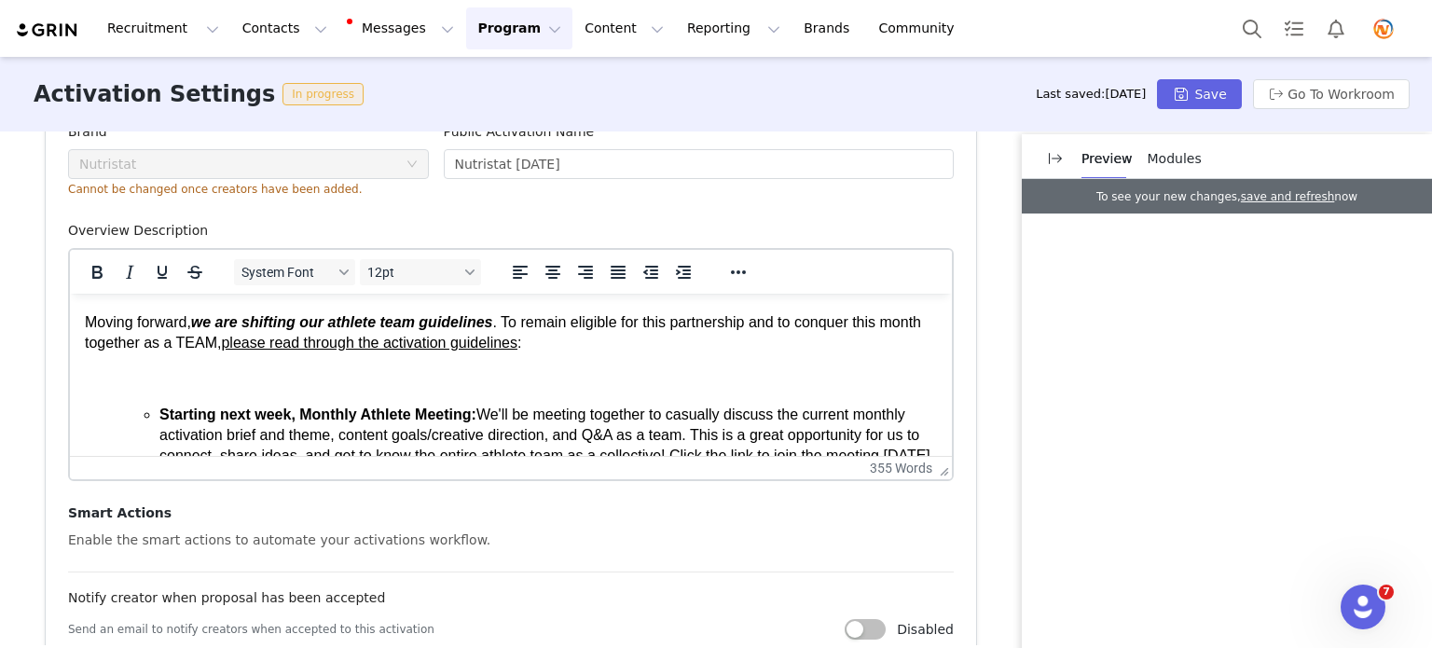
scroll to position [0, 0]
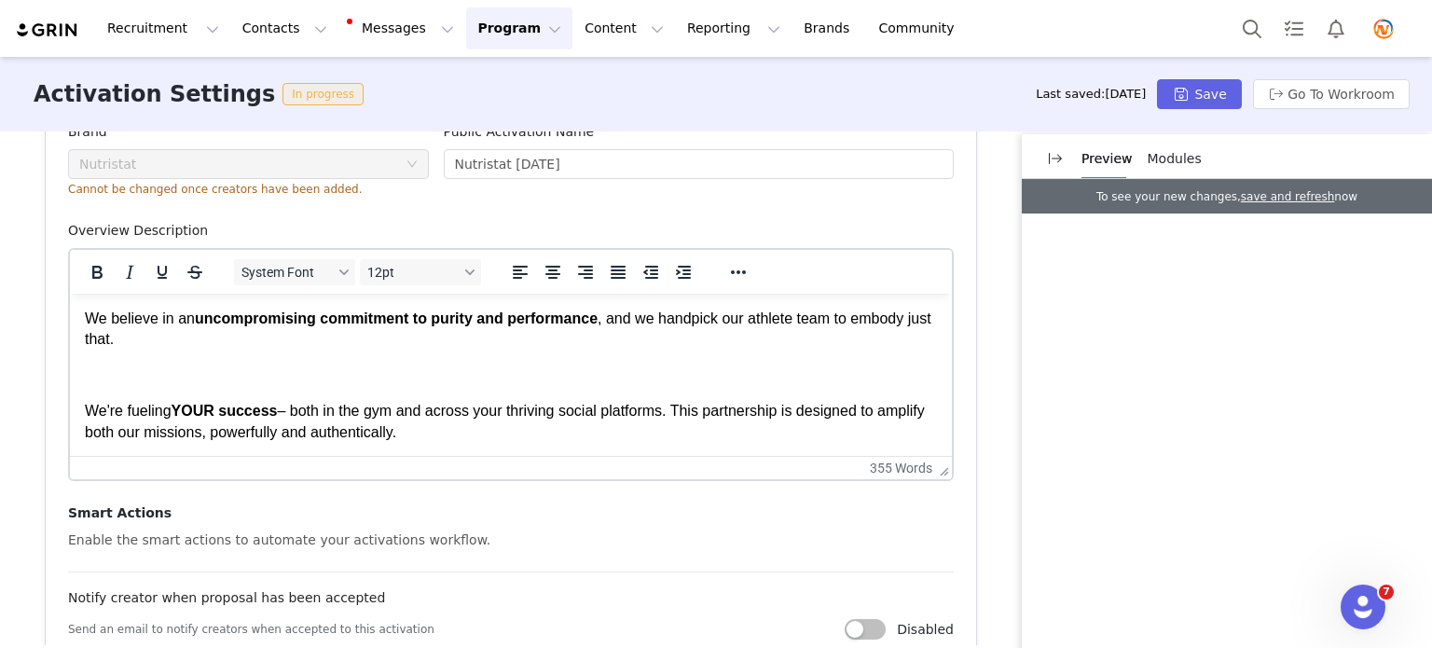
drag, startPoint x: 778, startPoint y: 324, endPoint x: 68, endPoint y: 229, distance: 715.9
copy div "We believe in an uncompromising commitment to purity and performance , and we h…"
click at [503, 470] on div "355 words" at bounding box center [504, 468] width 855 height 15
click at [386, 28] on button "Messages Messages" at bounding box center [402, 28] width 126 height 42
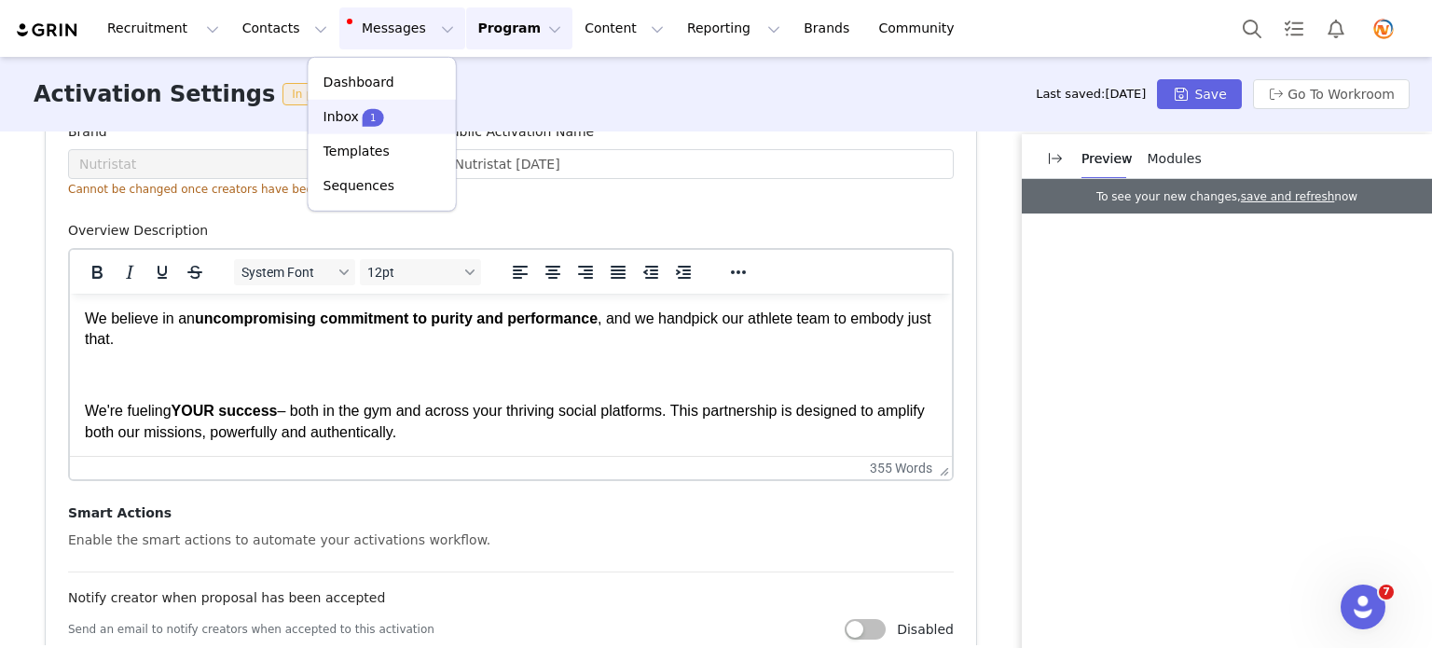
click at [386, 107] on div "Inbox 1" at bounding box center [382, 117] width 125 height 20
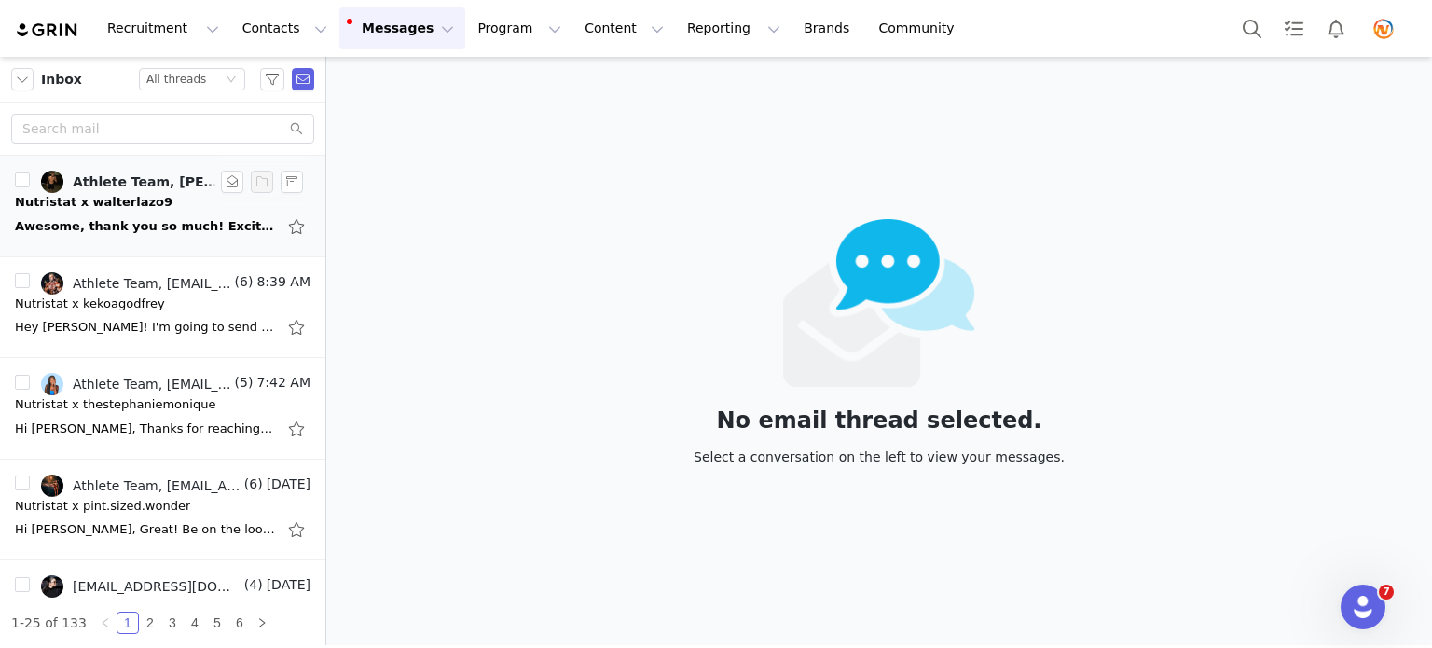
click at [157, 222] on div "Awesome, thank you so much! Excited to get started [DATE][DATE] 10:41 AM Athlet…" at bounding box center [145, 226] width 261 height 19
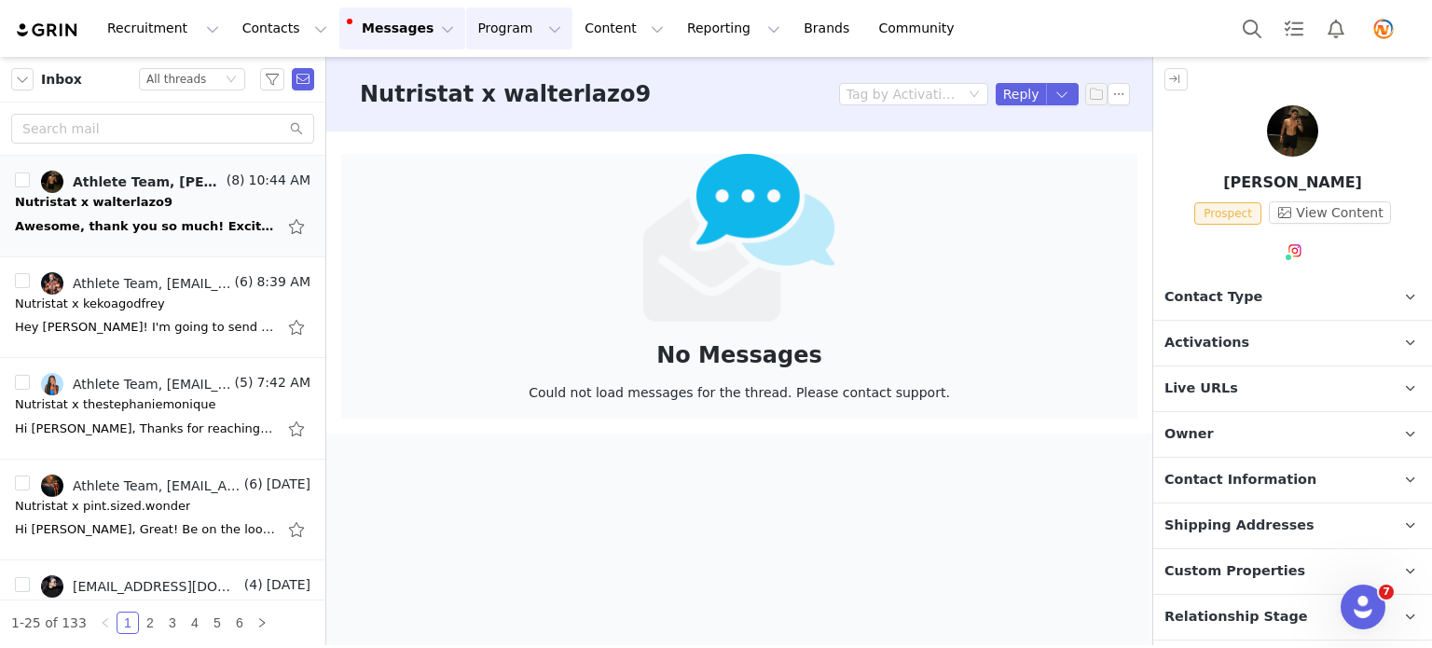
click at [475, 26] on button "Program Program" at bounding box center [519, 28] width 106 height 42
click at [473, 77] on p "Activations" at bounding box center [471, 83] width 72 height 20
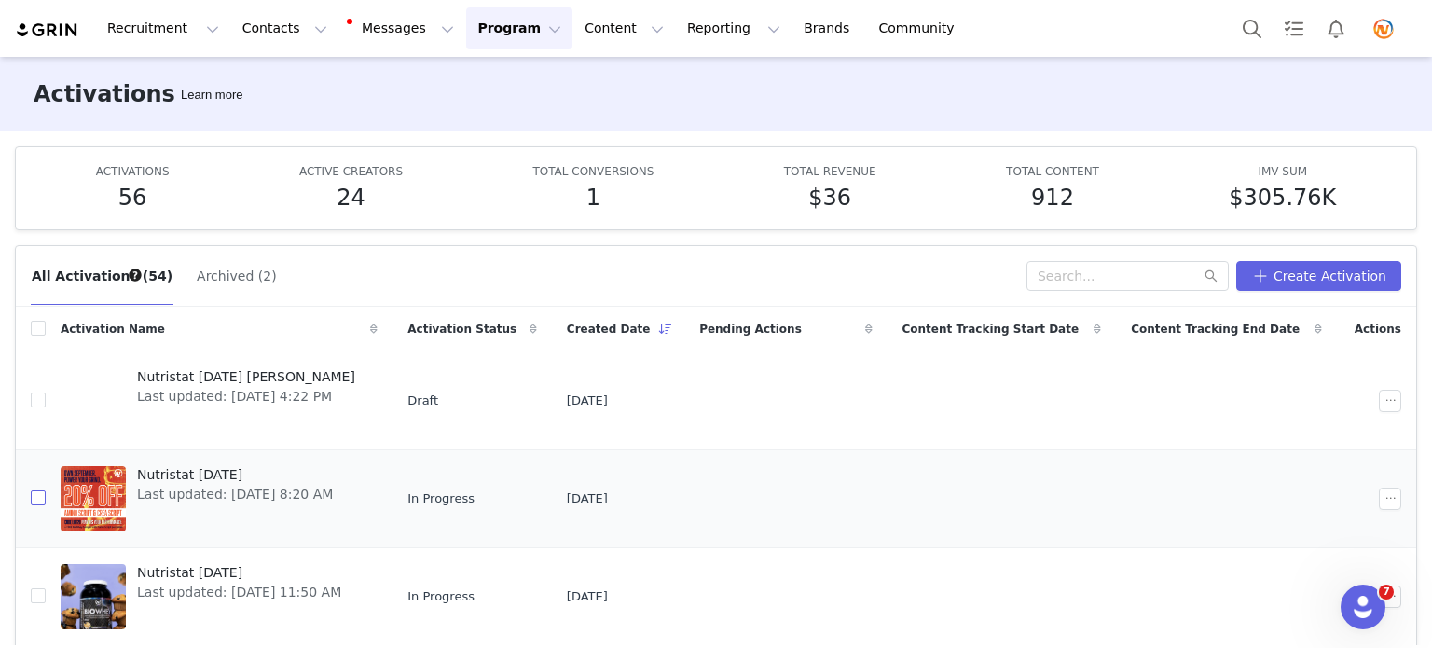
click at [37, 499] on input "checkbox" at bounding box center [38, 497] width 15 height 15
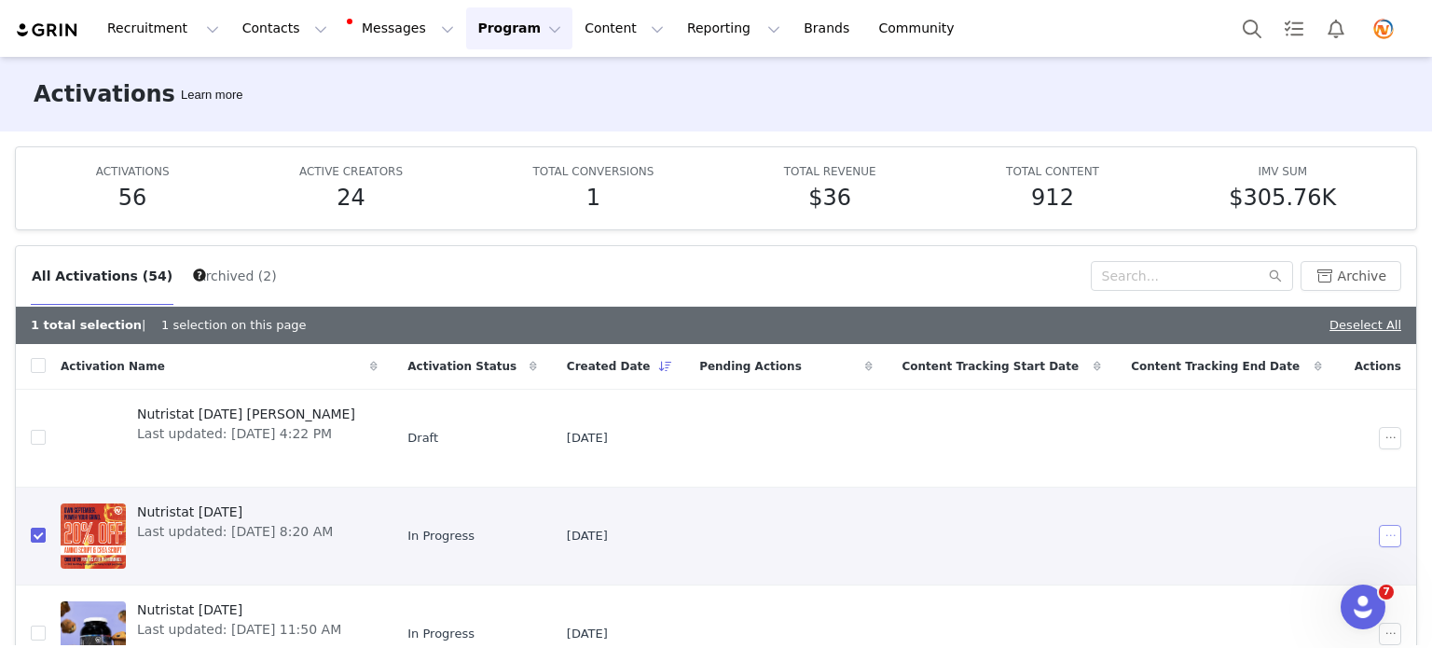
click at [1379, 541] on button "button" at bounding box center [1390, 536] width 22 height 22
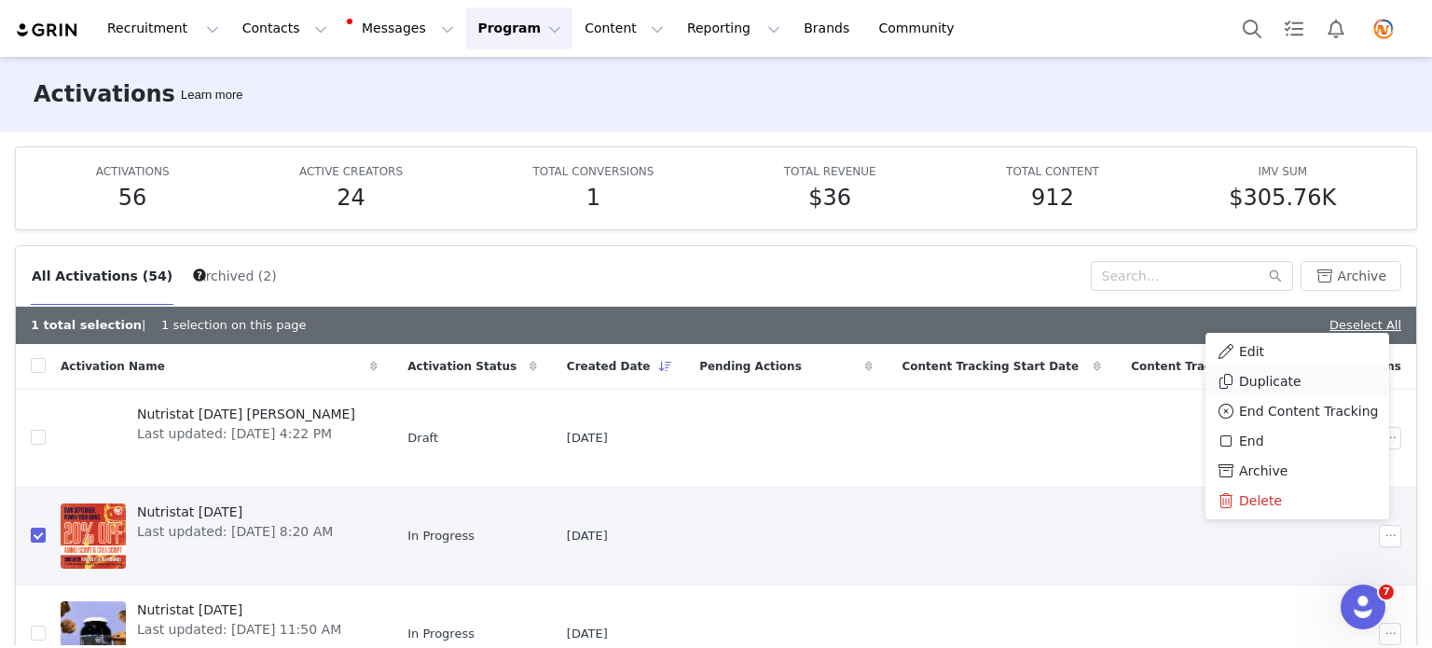
click at [1259, 379] on span "Duplicate" at bounding box center [1270, 381] width 62 height 21
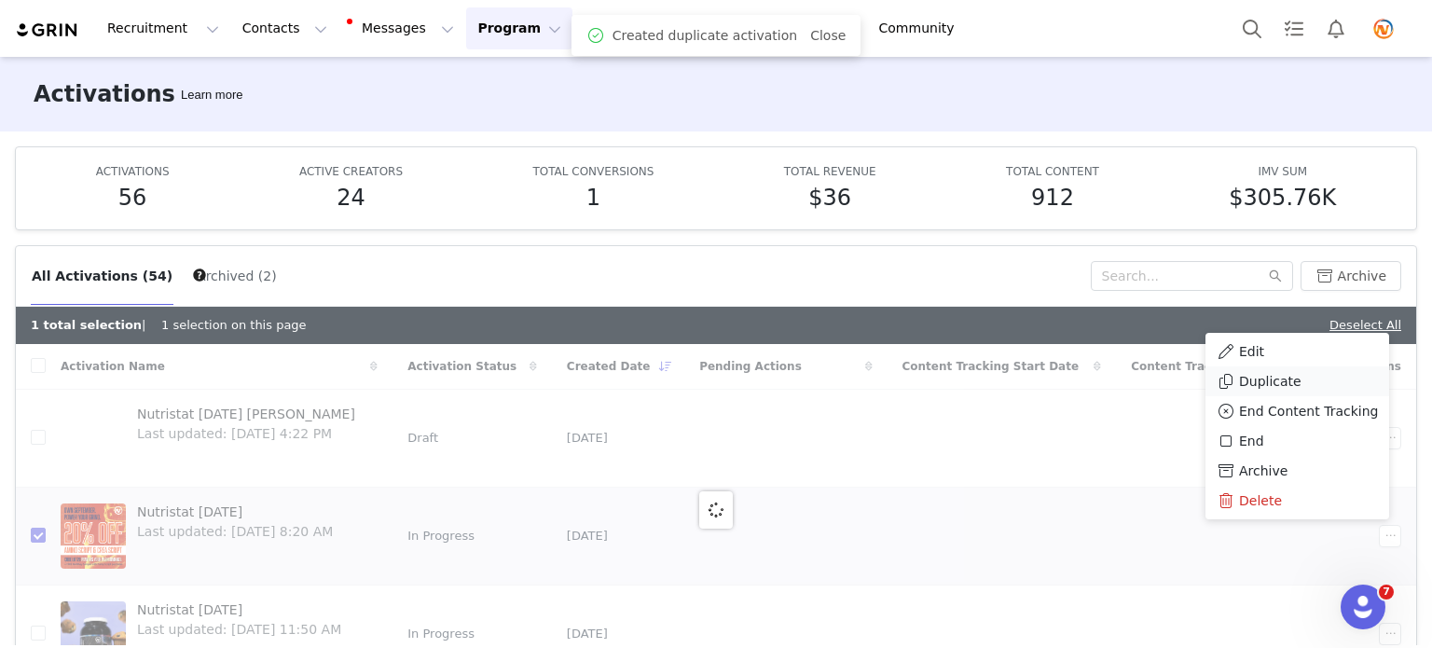
checkbox input "false"
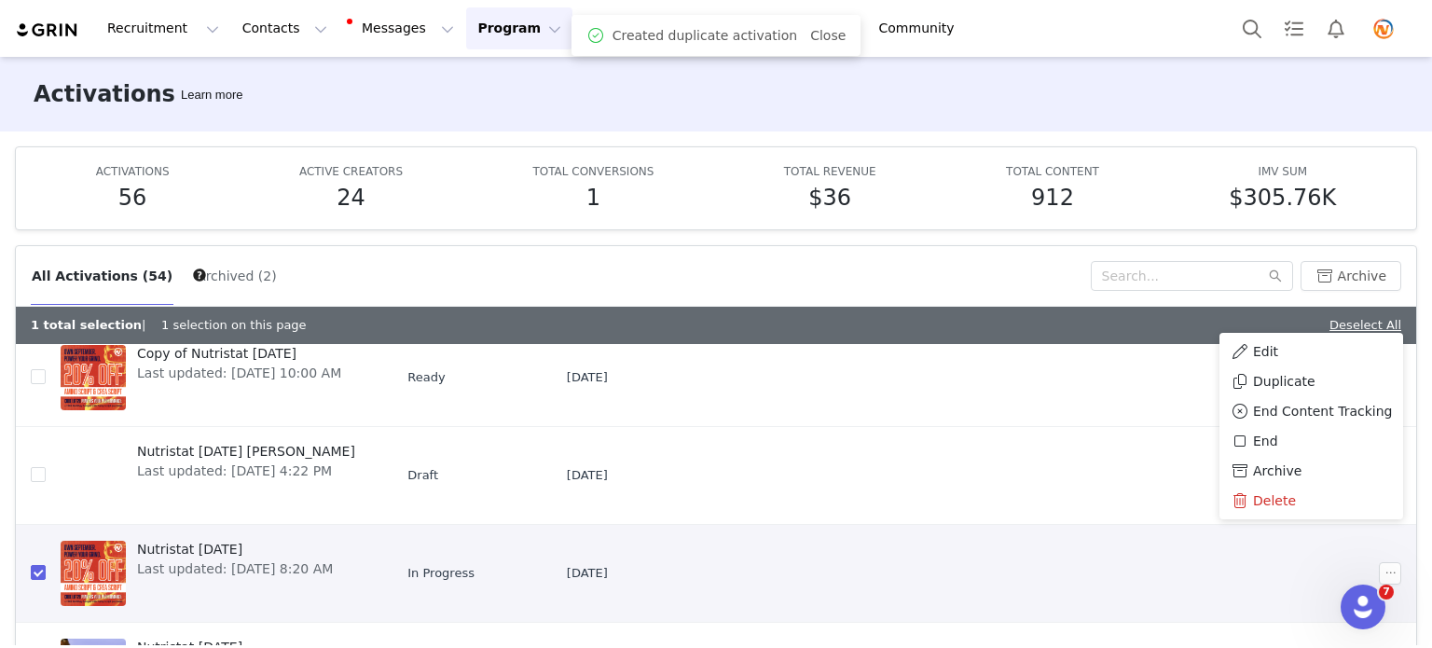
scroll to position [93, 0]
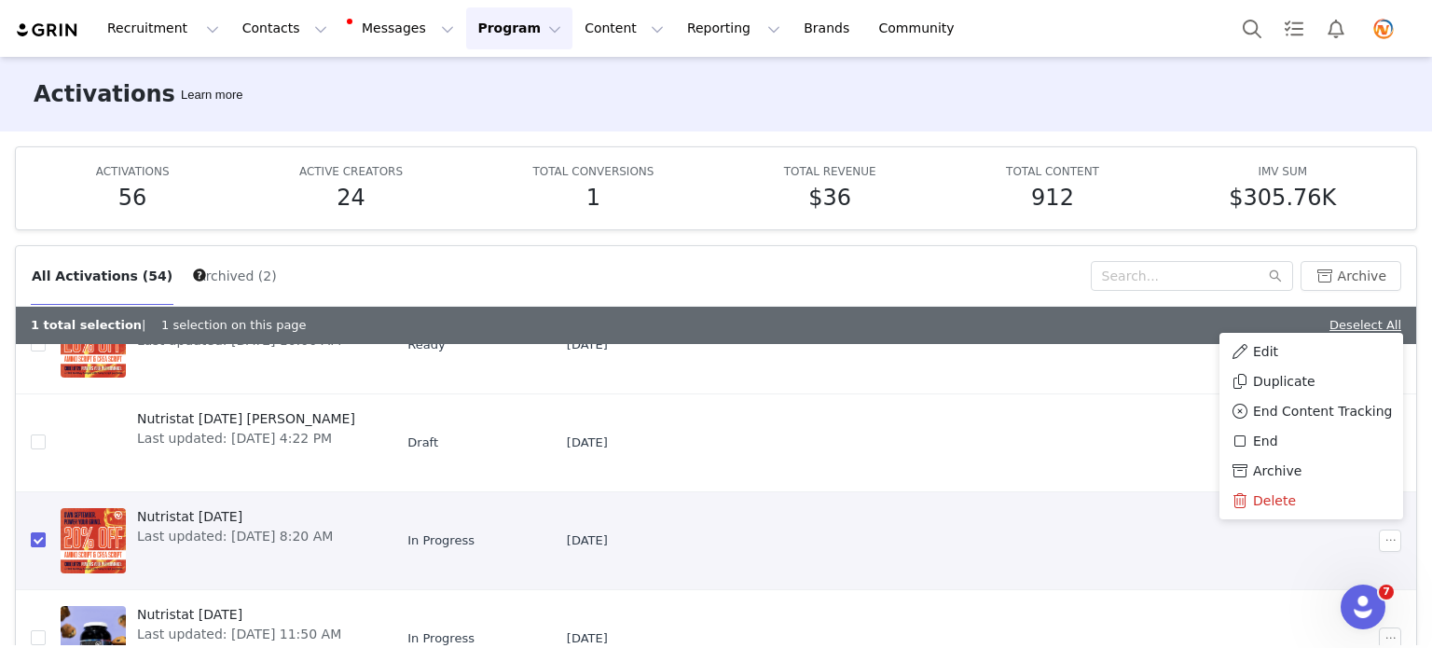
click at [38, 535] on input "checkbox" at bounding box center [38, 539] width 15 height 15
checkbox input "false"
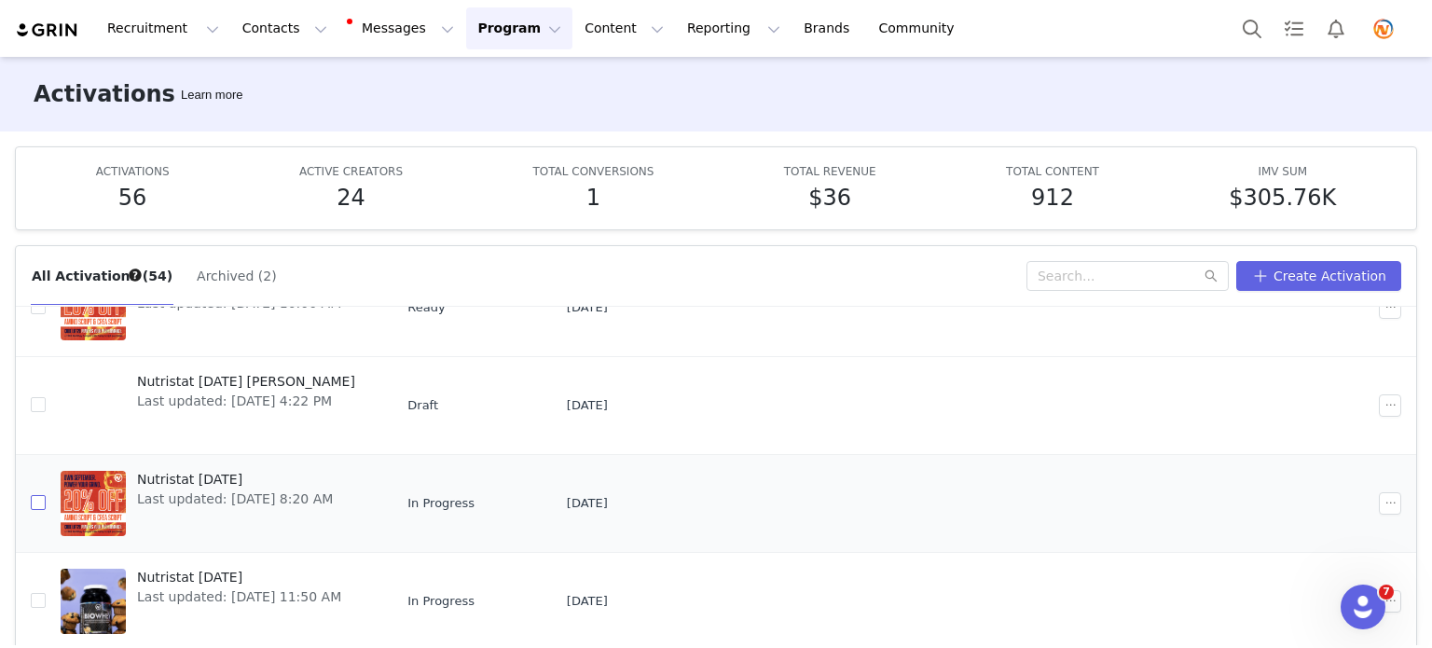
scroll to position [0, 0]
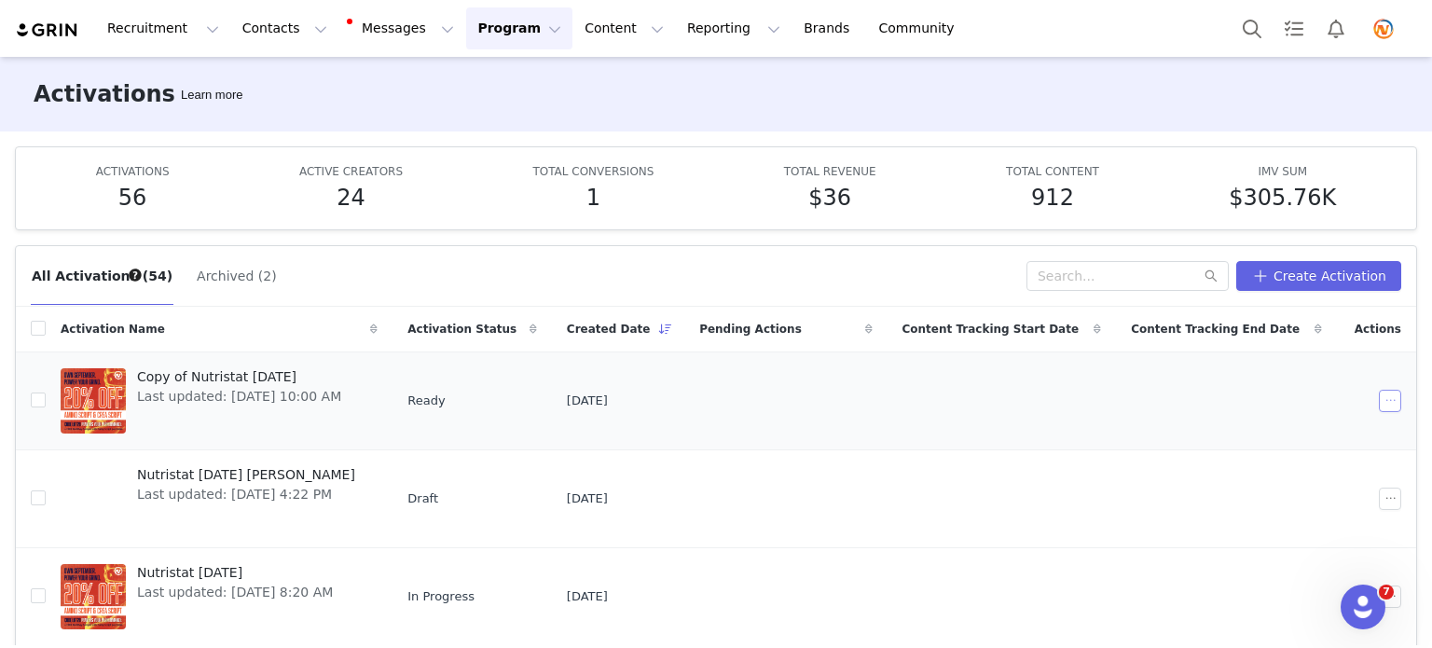
click at [1379, 397] on button "button" at bounding box center [1390, 401] width 22 height 22
click at [185, 368] on span "Copy of Nutristat [DATE]" at bounding box center [239, 377] width 204 height 20
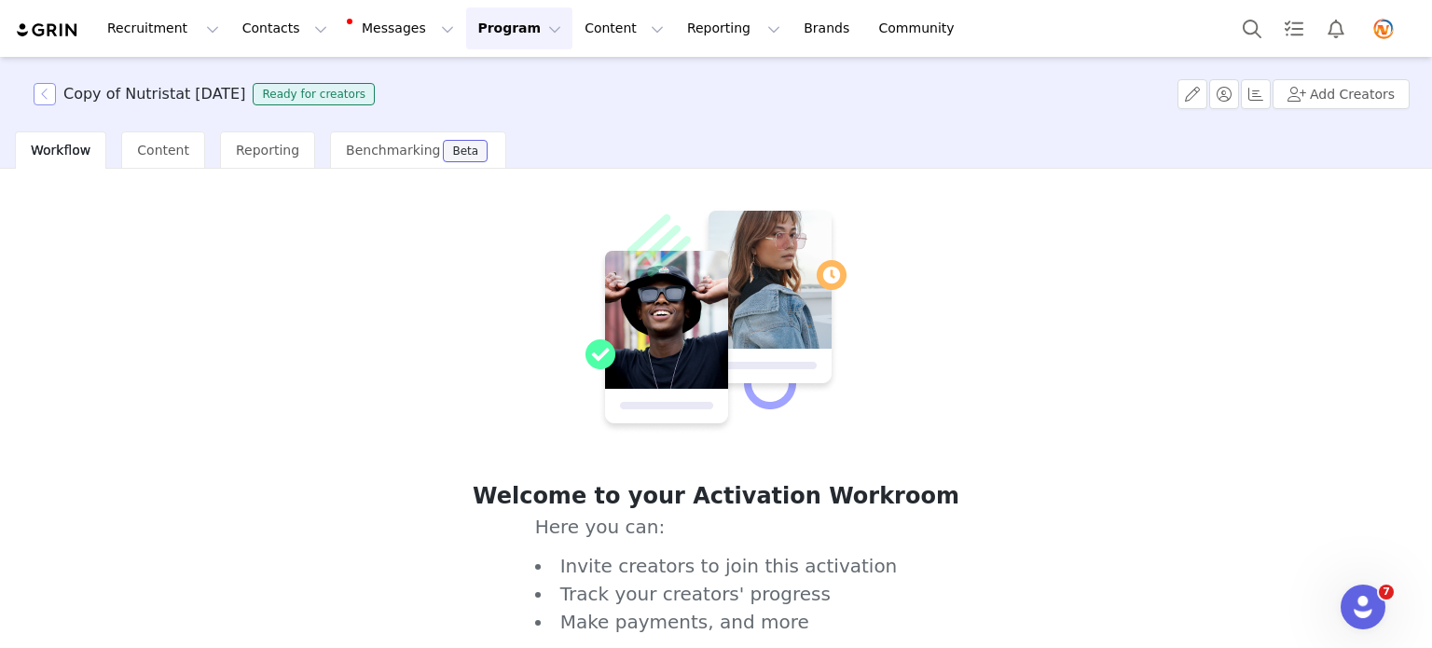
click at [48, 96] on button "button" at bounding box center [45, 94] width 22 height 22
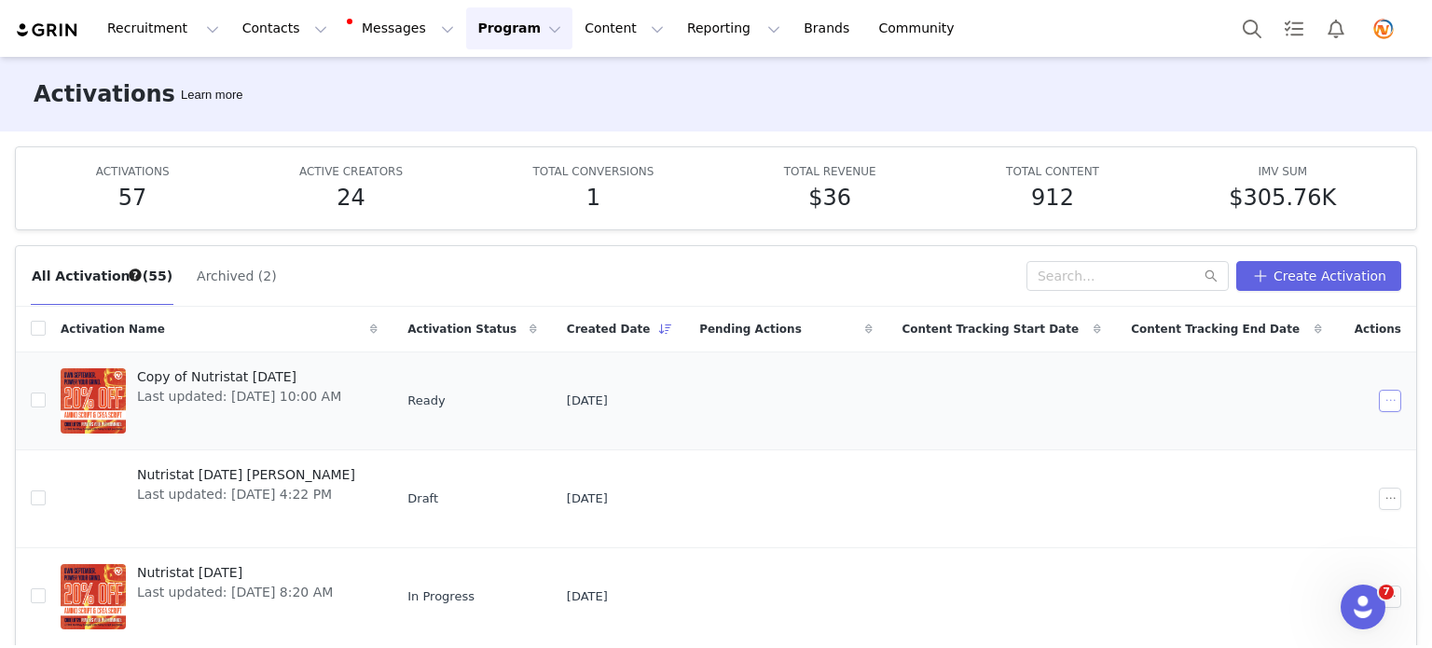
click at [1379, 395] on button "button" at bounding box center [1390, 401] width 22 height 22
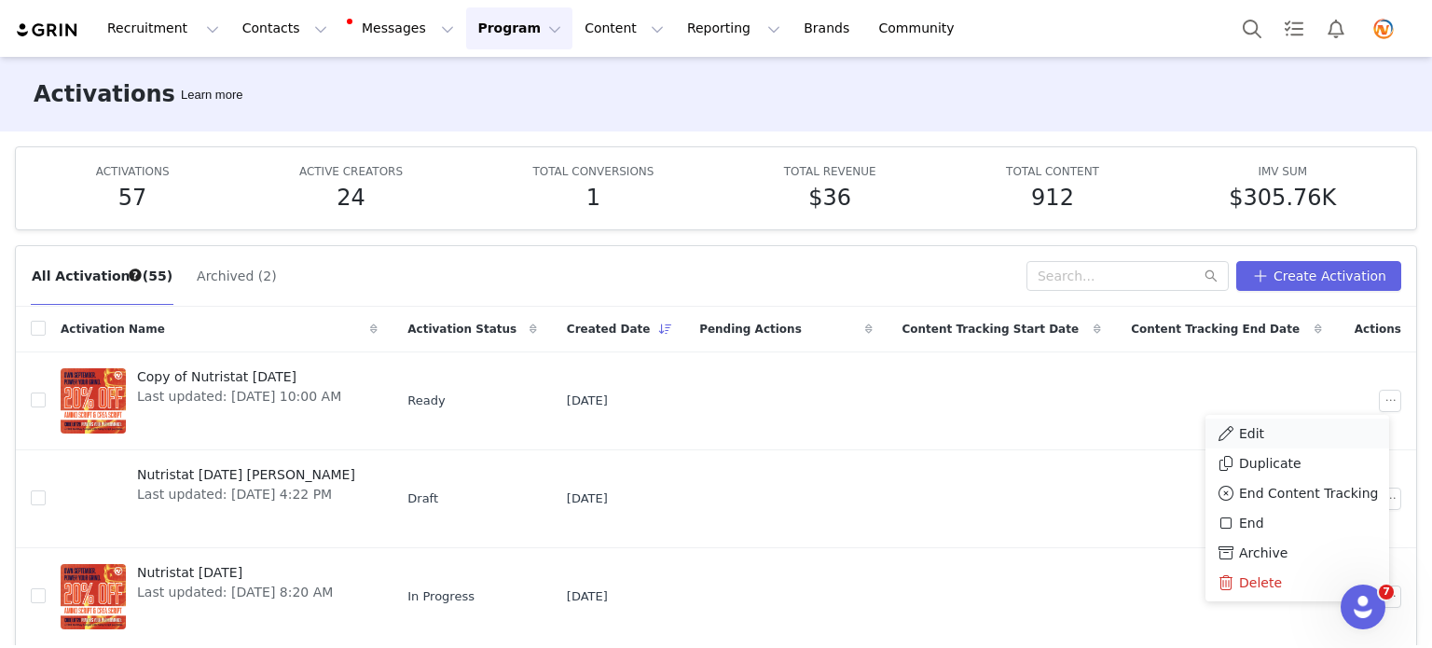
click at [1261, 431] on div "Edit" at bounding box center [1297, 433] width 161 height 21
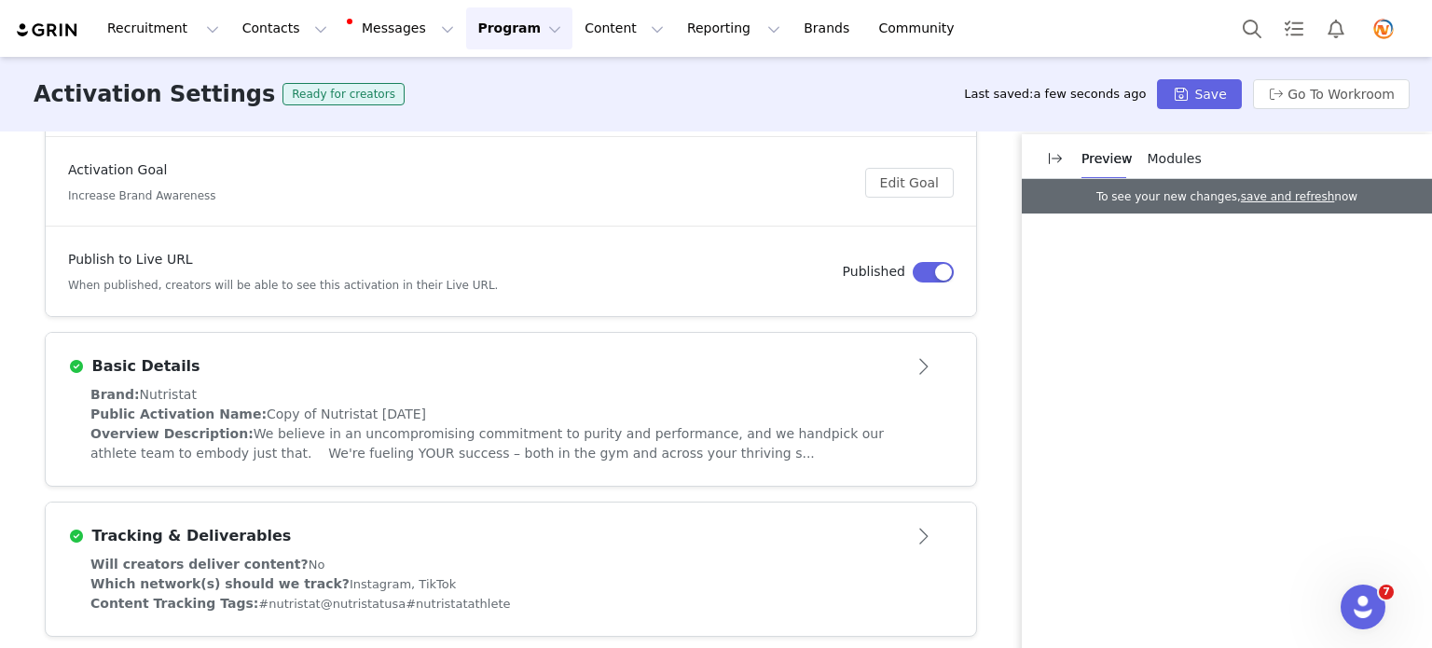
scroll to position [184, 0]
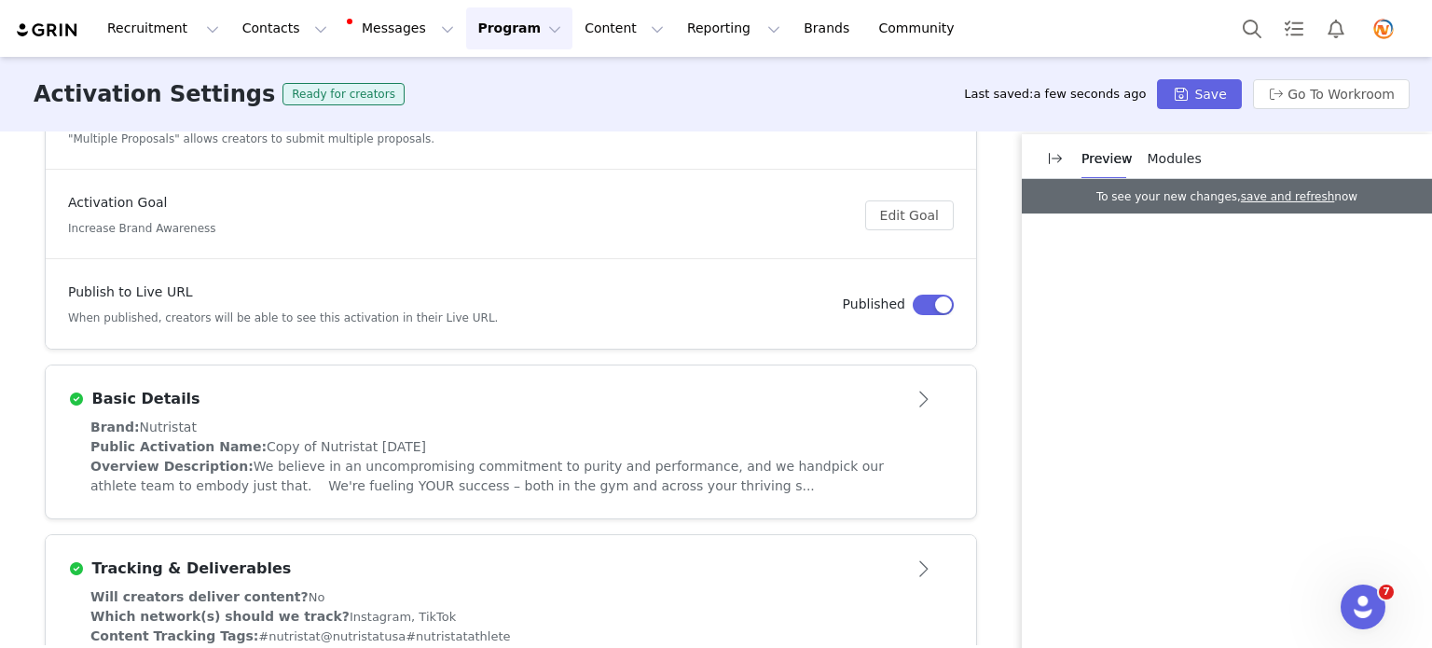
click at [916, 391] on button "Open module" at bounding box center [925, 399] width 58 height 30
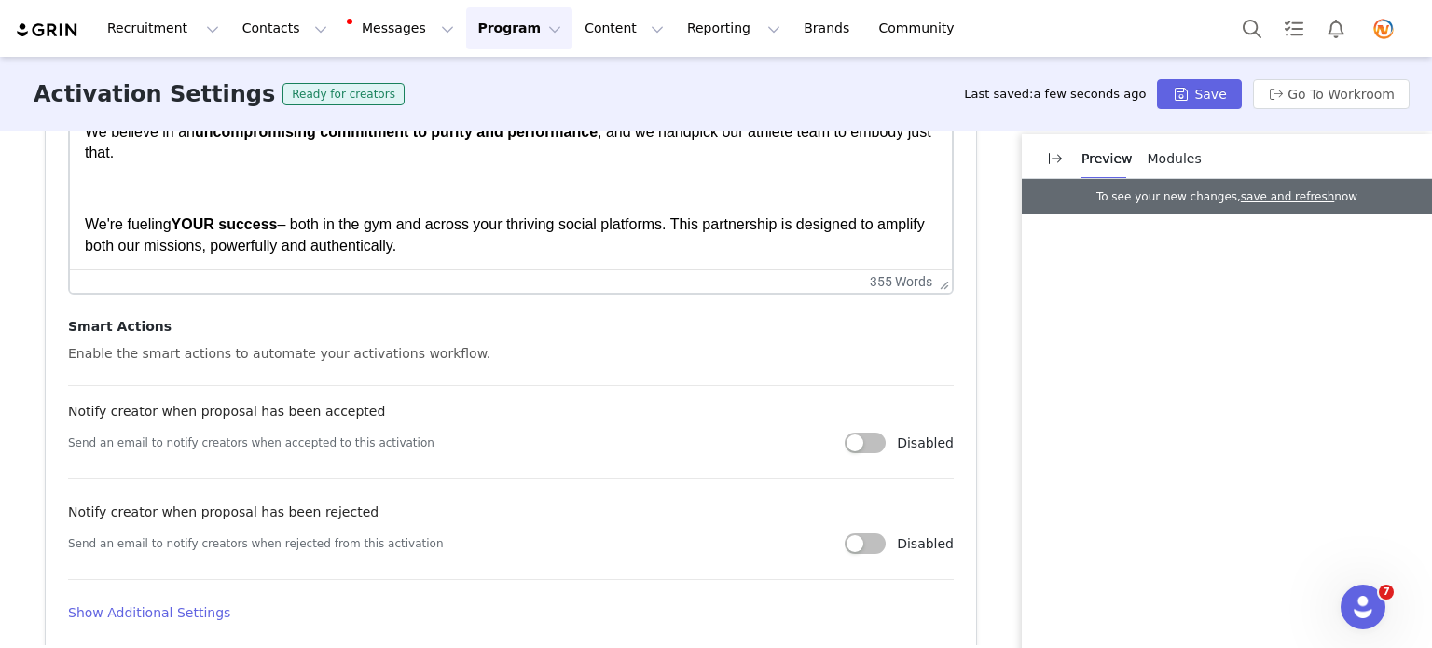
scroll to position [743, 0]
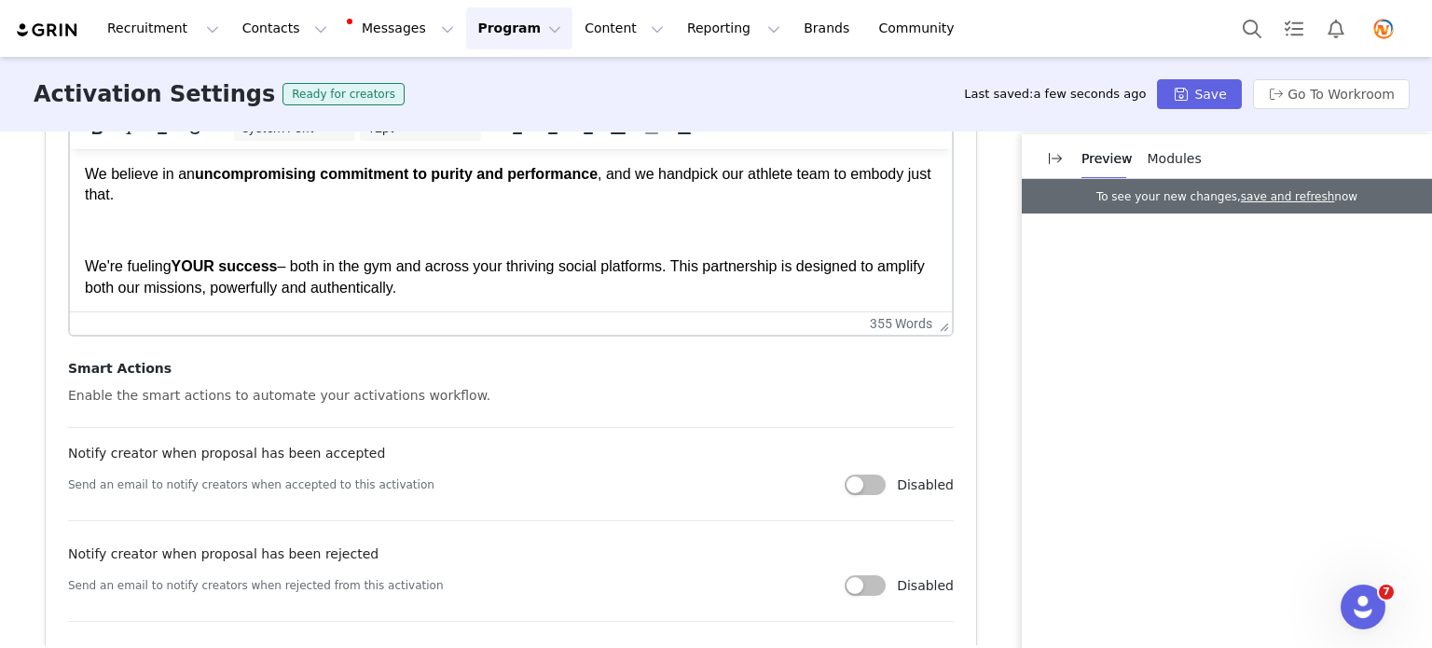
click at [600, 369] on div "Smart Actions Enable the smart actions to automate your activations workflow. N…" at bounding box center [511, 491] width 886 height 264
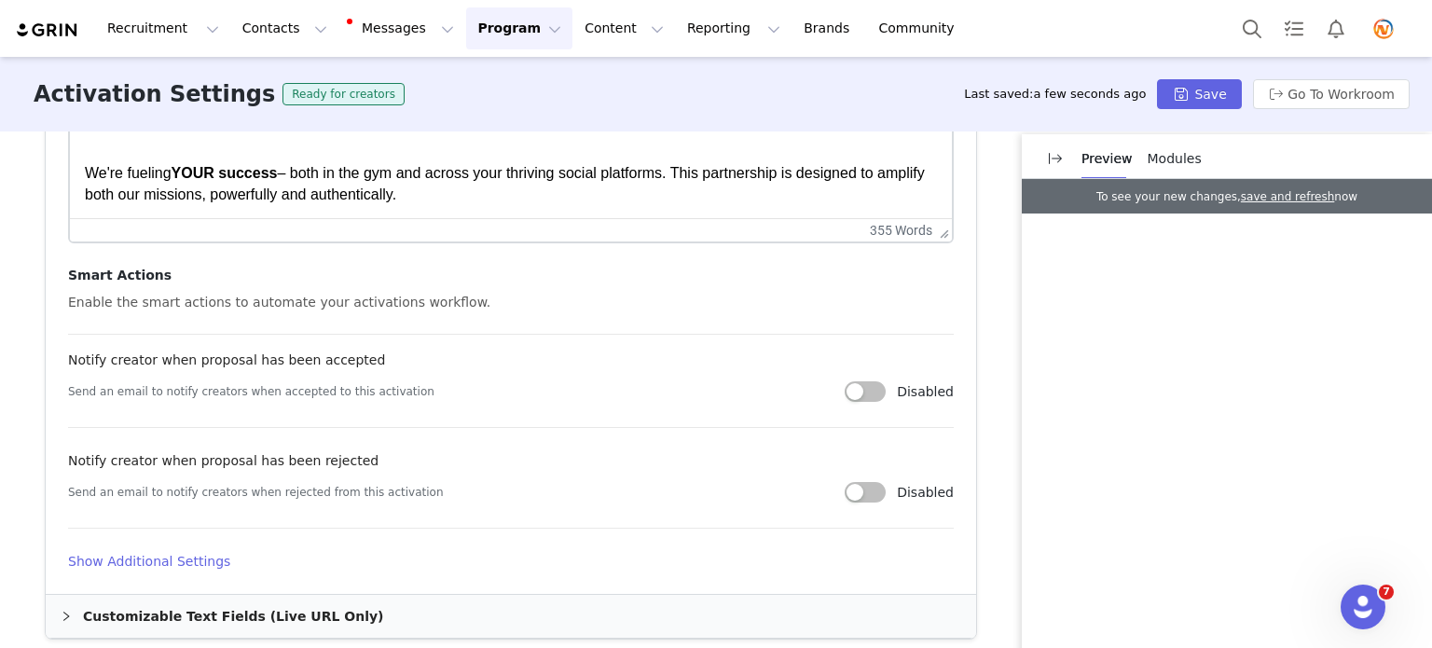
scroll to position [930, 0]
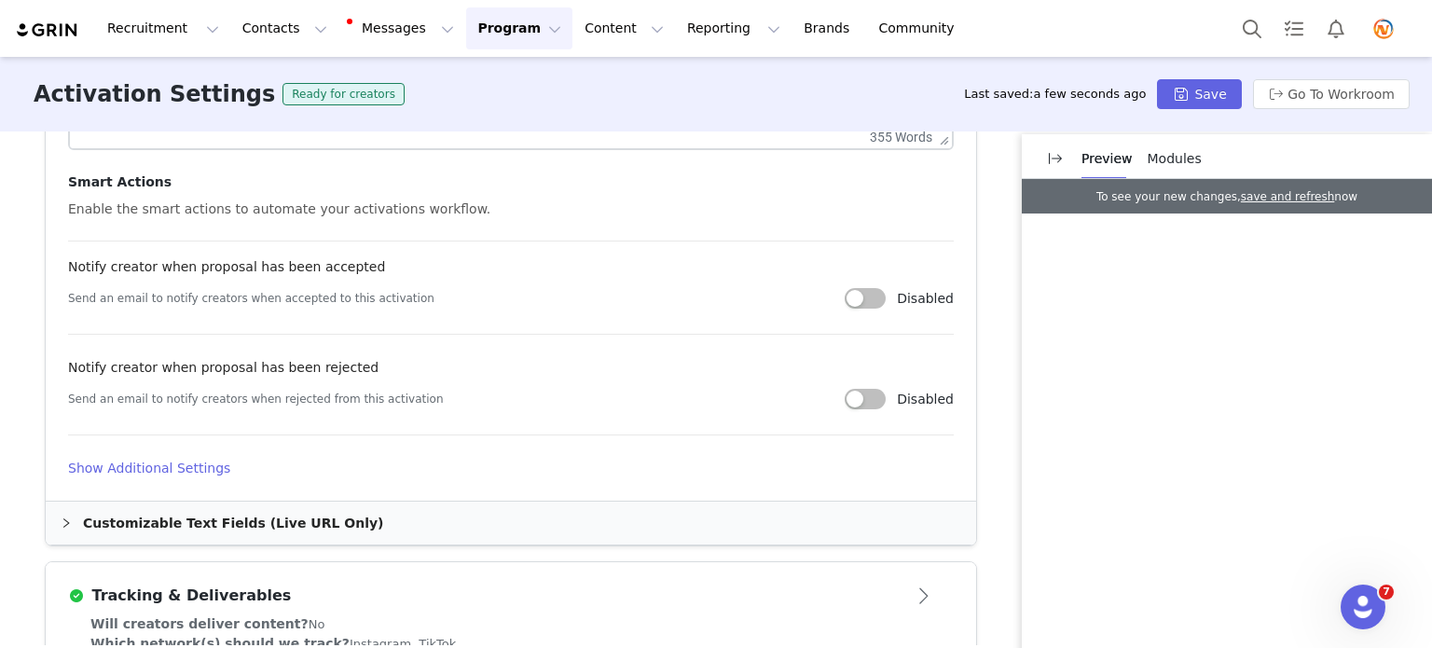
click at [149, 462] on h4 "Show Additional Settings" at bounding box center [511, 469] width 886 height 20
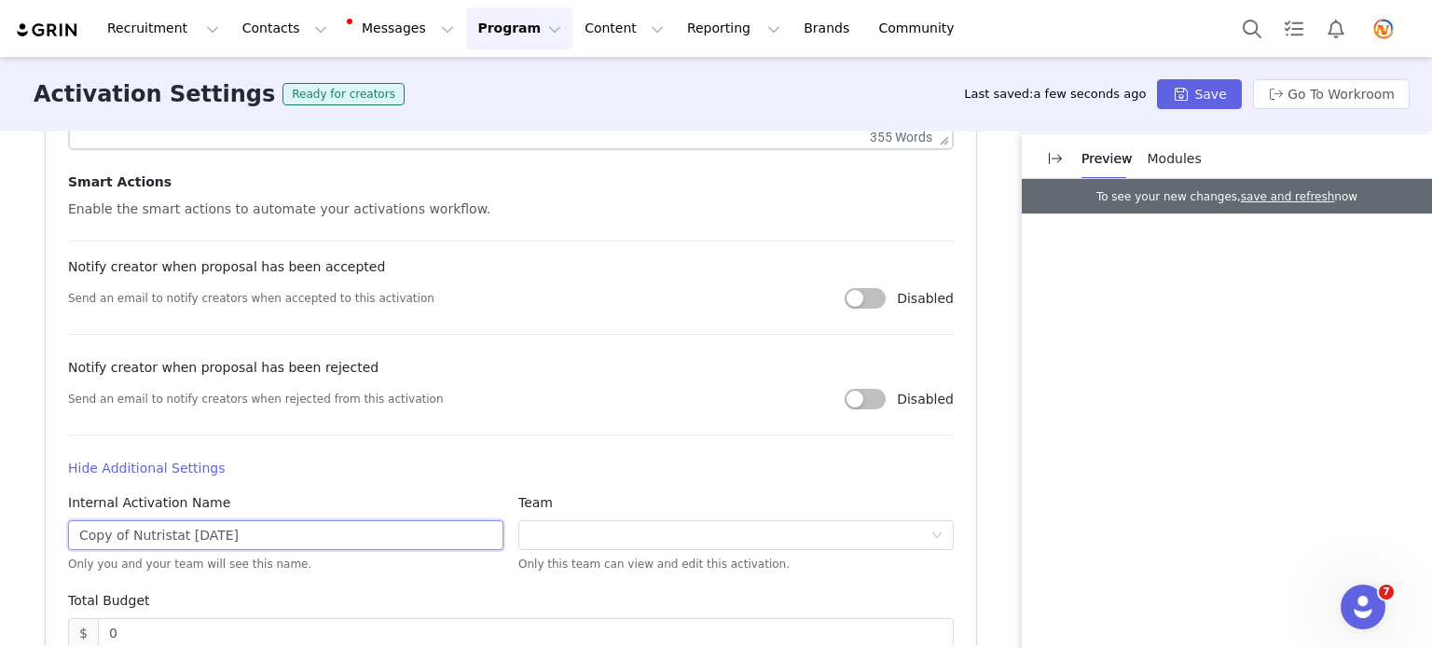
drag, startPoint x: 119, startPoint y: 534, endPoint x: 14, endPoint y: 540, distance: 105.5
click at [14, 540] on div "Activation Type Ongoing activations do not have start and end dates. Content wi…" at bounding box center [716, 388] width 1432 height 514
drag, startPoint x: 186, startPoint y: 536, endPoint x: 174, endPoint y: 537, distance: 11.2
click at [174, 537] on input "Nutristat [DATE]" at bounding box center [285, 535] width 435 height 30
click at [186, 537] on input "Nutristat [DATE]" at bounding box center [285, 535] width 435 height 30
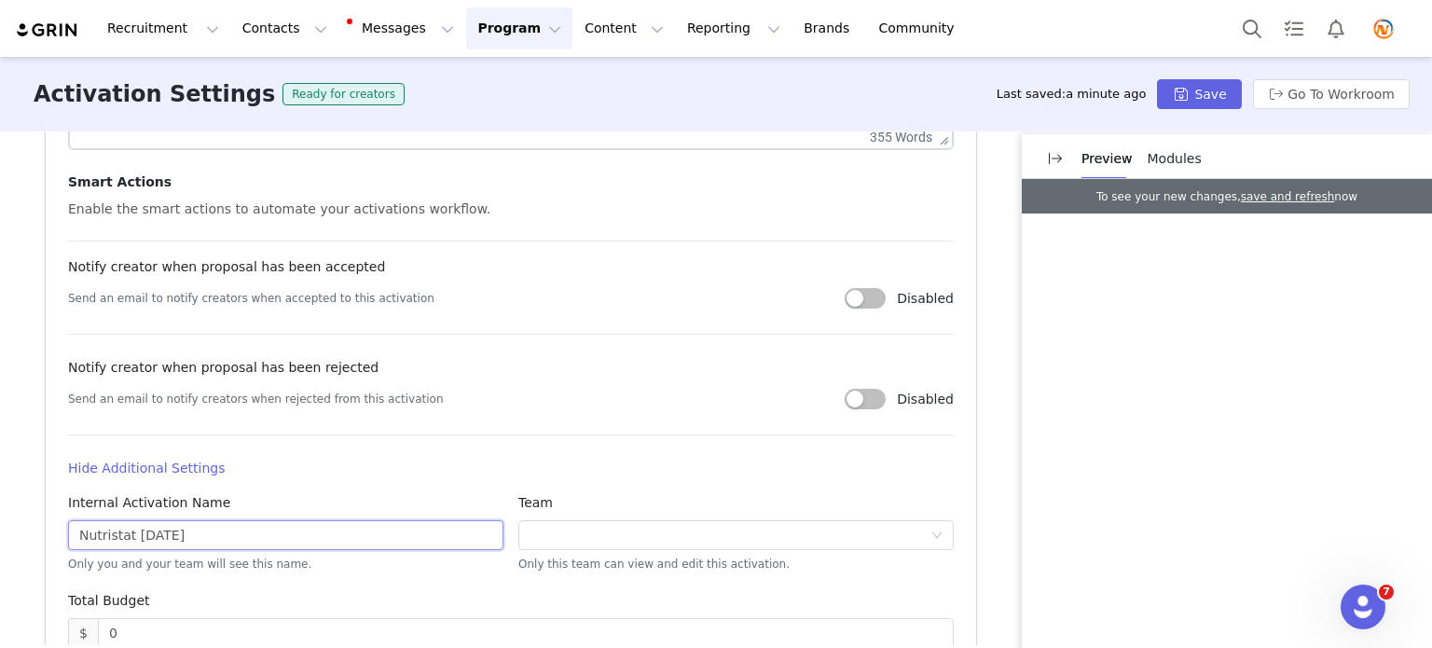
click at [186, 531] on input "Nutristat [DATE]" at bounding box center [285, 535] width 435 height 30
drag, startPoint x: 188, startPoint y: 531, endPoint x: 125, endPoint y: 538, distance: 63.7
click at [125, 538] on input "Nutristat [DATE]" at bounding box center [285, 535] width 435 height 30
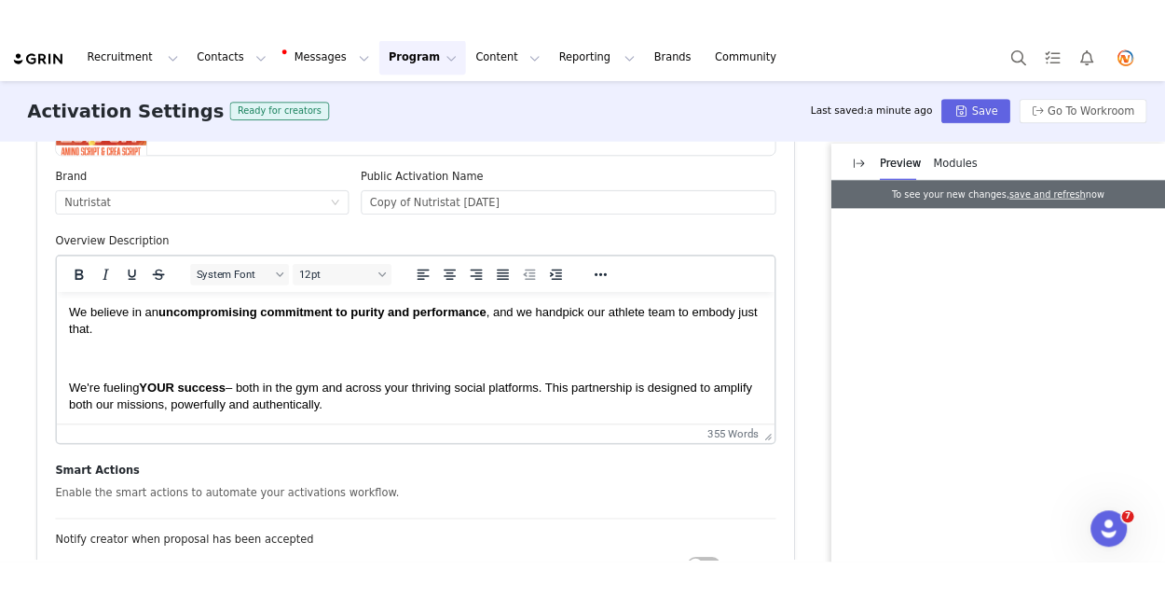
scroll to position [463, 0]
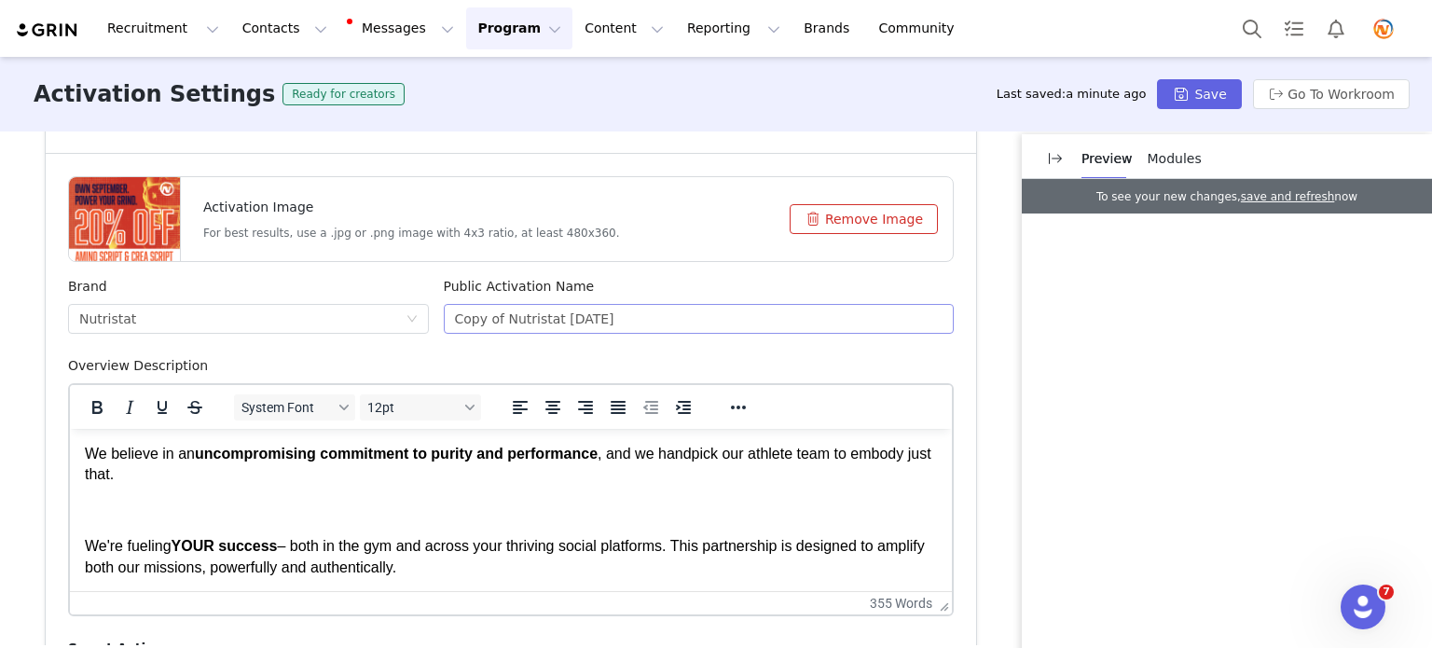
type input "Nutristat [DATE]"
drag, startPoint x: 496, startPoint y: 316, endPoint x: 403, endPoint y: 325, distance: 93.7
click at [403, 325] on div "Brand Nutristat Public Activation Name Copy of Nutristat September '25" at bounding box center [511, 316] width 901 height 79
drag, startPoint x: 563, startPoint y: 317, endPoint x: 503, endPoint y: 327, distance: 60.5
click at [503, 327] on input "Nutristat [DATE]" at bounding box center [699, 319] width 511 height 30
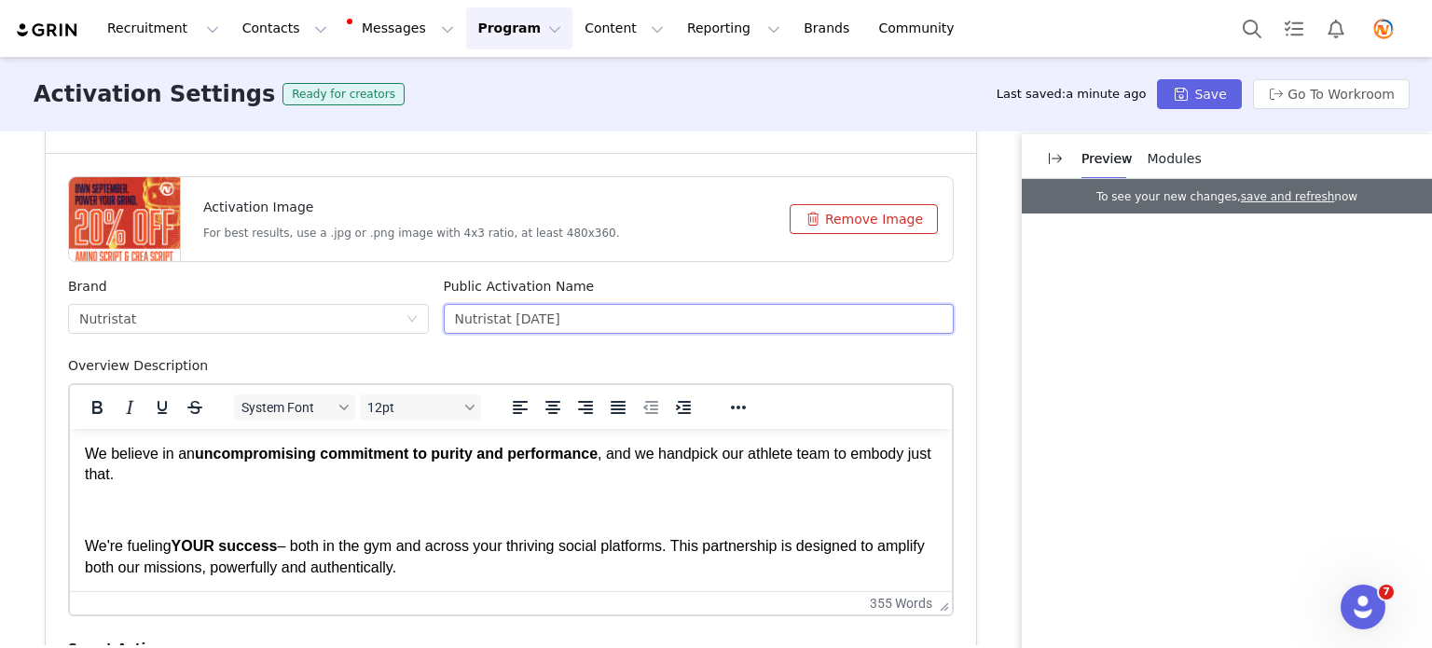
type input "Nutristat [DATE]"
click at [858, 224] on button "Remove Image" at bounding box center [864, 219] width 148 height 30
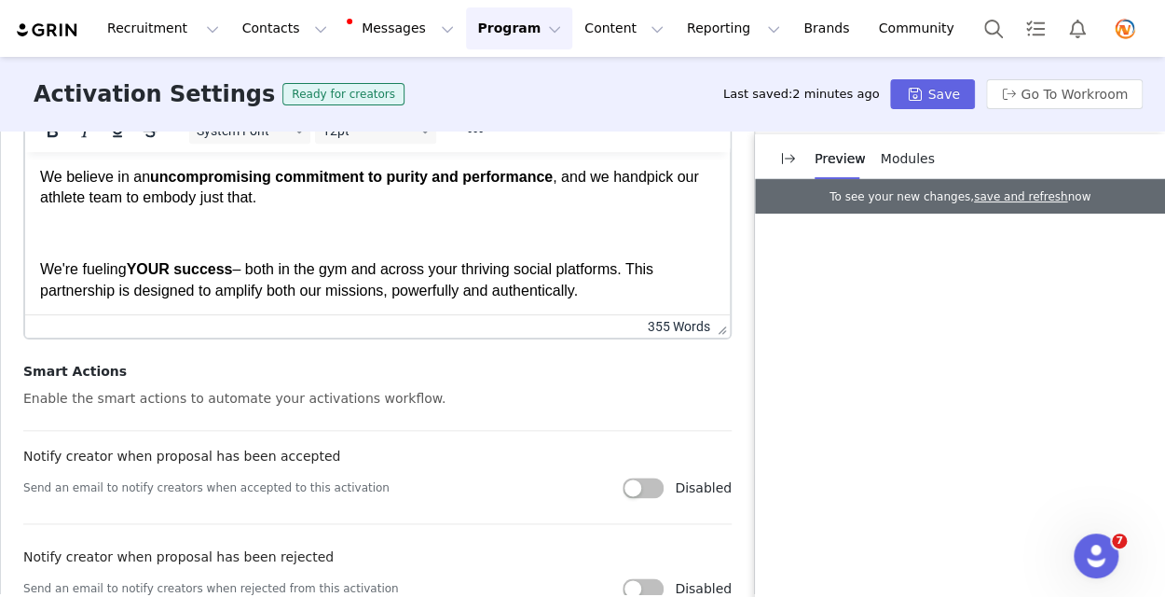
scroll to position [761, 0]
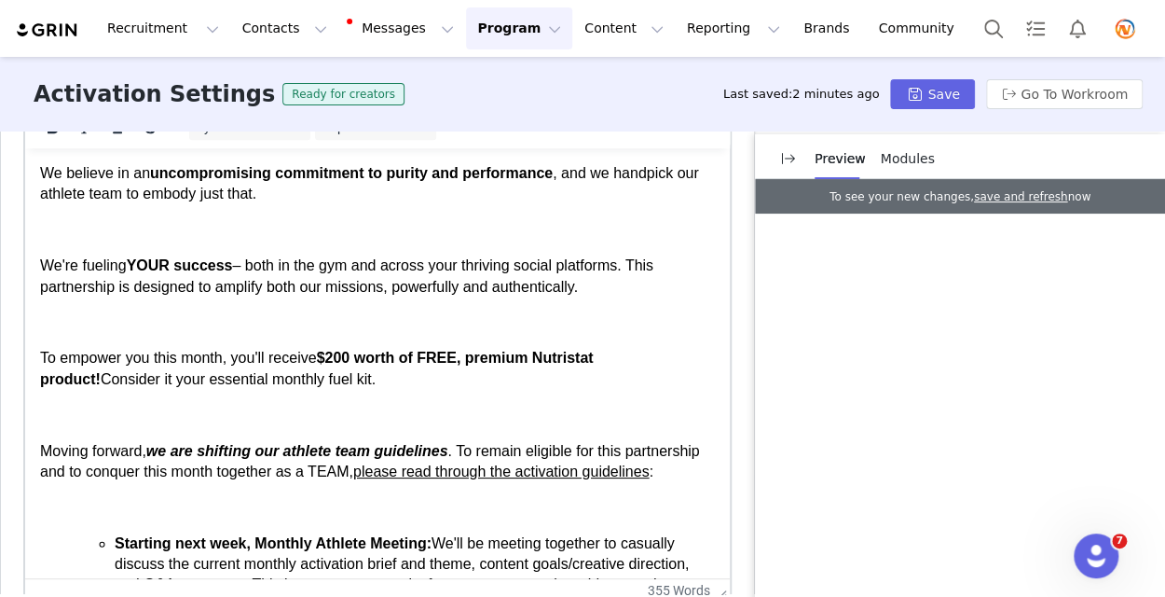
drag, startPoint x: 710, startPoint y: 328, endPoint x: 740, endPoint y: 597, distance: 270.2
click at [740, 597] on html "Recruitment Recruitment Creator Search Curated Lists Landing Pages Web Extensio…" at bounding box center [582, 298] width 1165 height 597
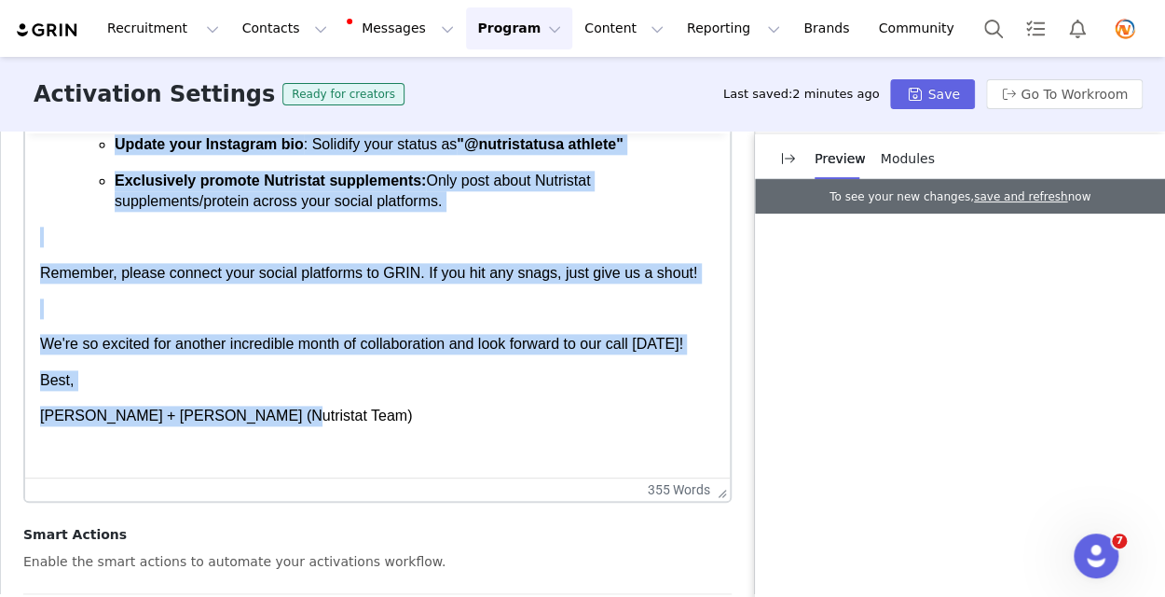
scroll to position [1013, 0]
drag, startPoint x: 42, startPoint y: 157, endPoint x: 549, endPoint y: 408, distance: 566.3
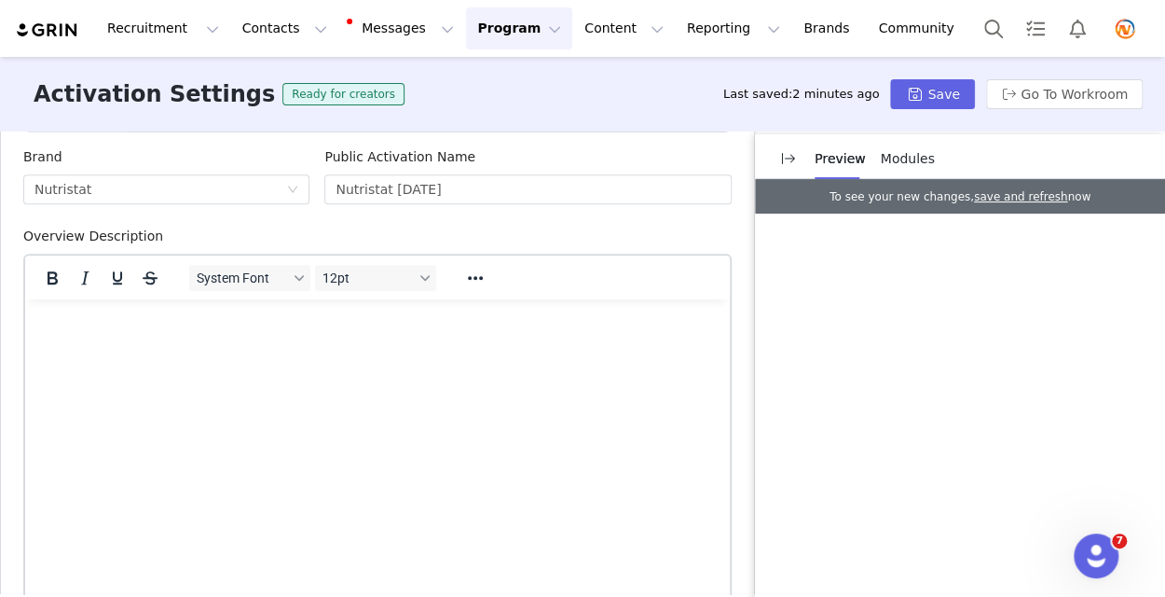
scroll to position [589, 0]
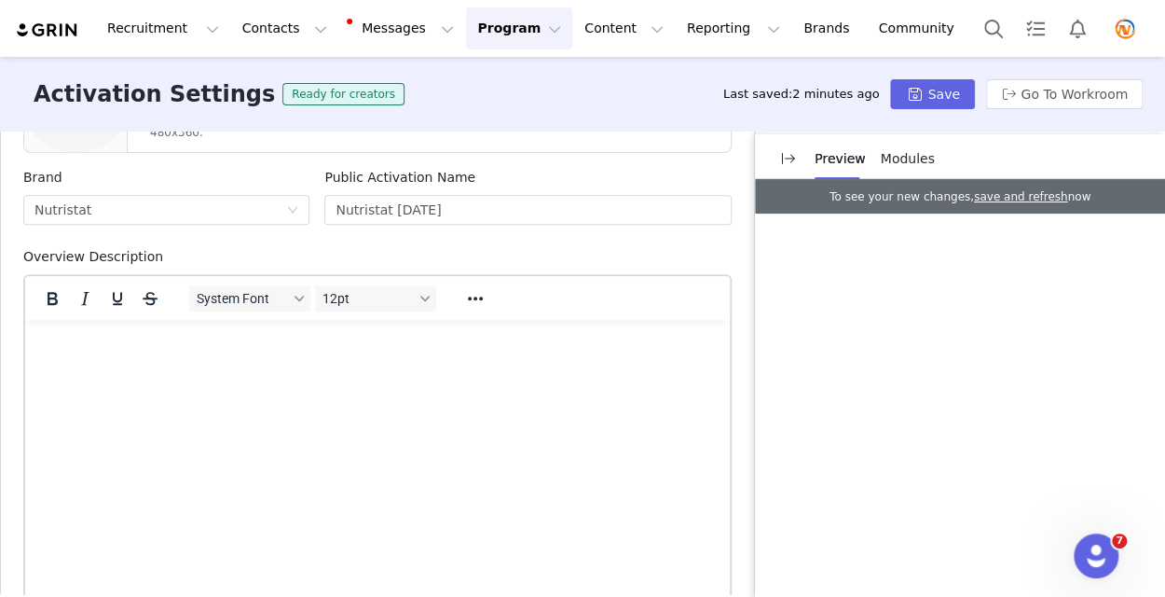
click at [56, 337] on div "Rich Text Area. Press ALT-0 for help." at bounding box center [377, 345] width 675 height 21
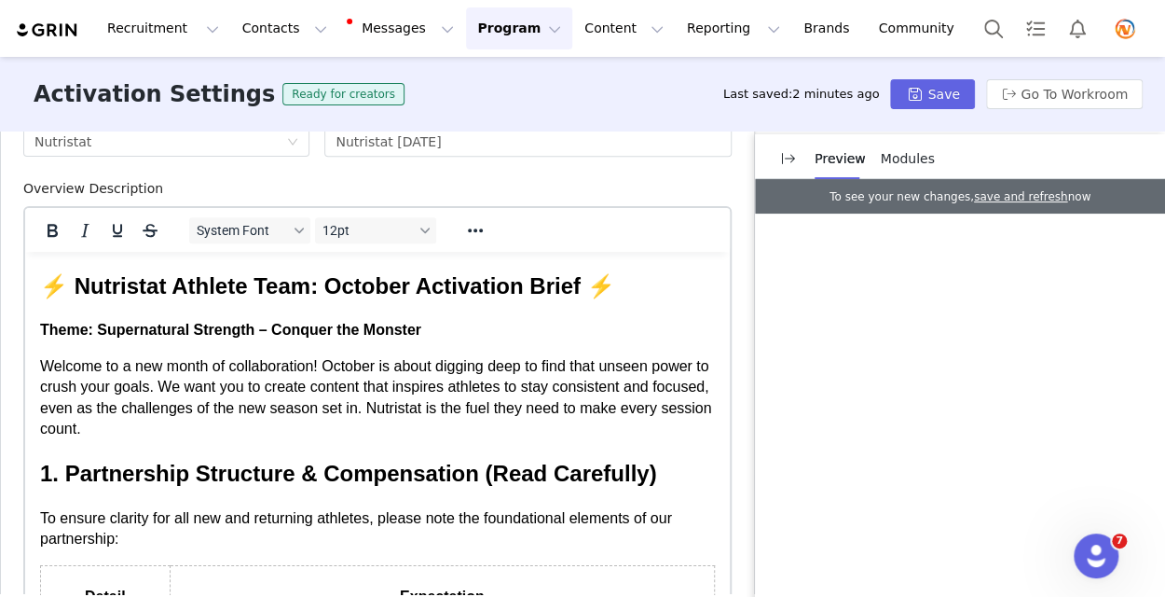
scroll to position [564, 0]
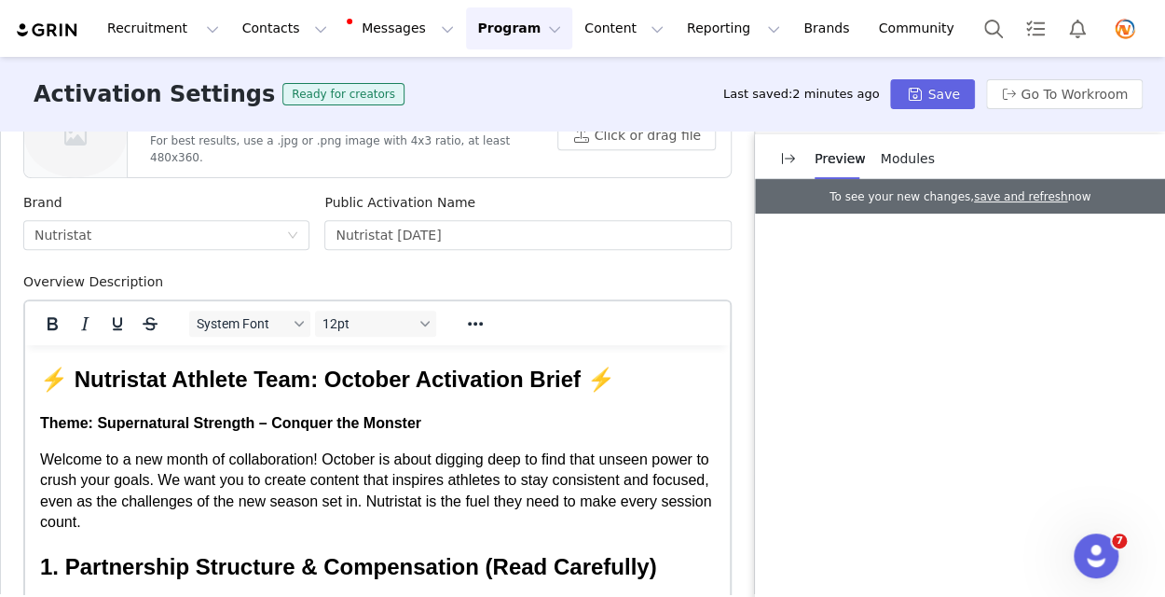
click at [839, 159] on p "Preview" at bounding box center [840, 159] width 51 height 20
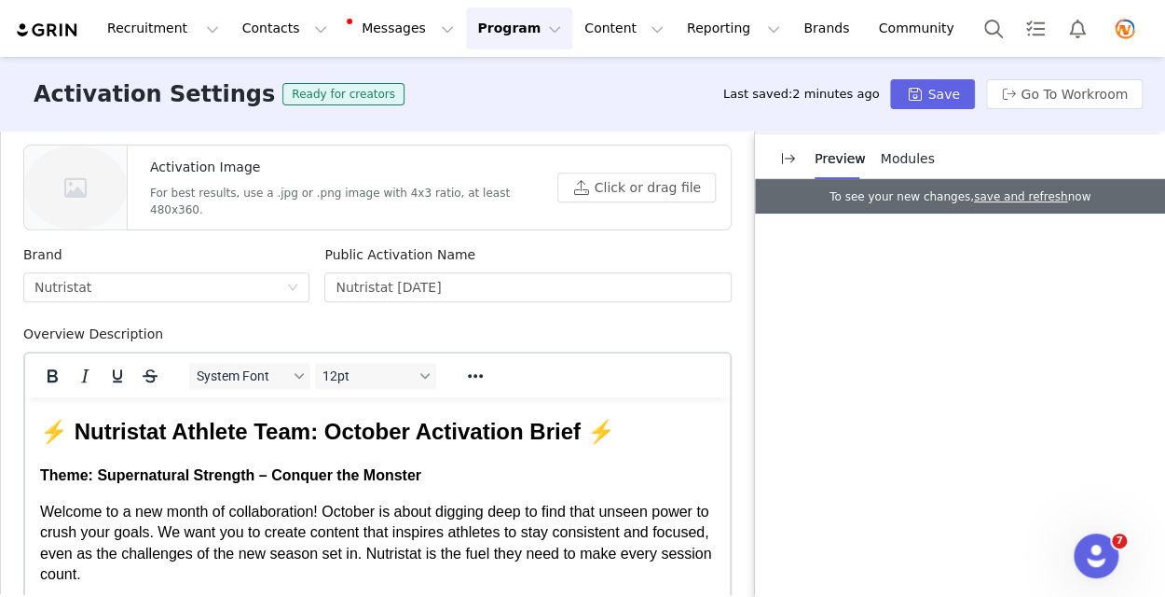
scroll to position [471, 0]
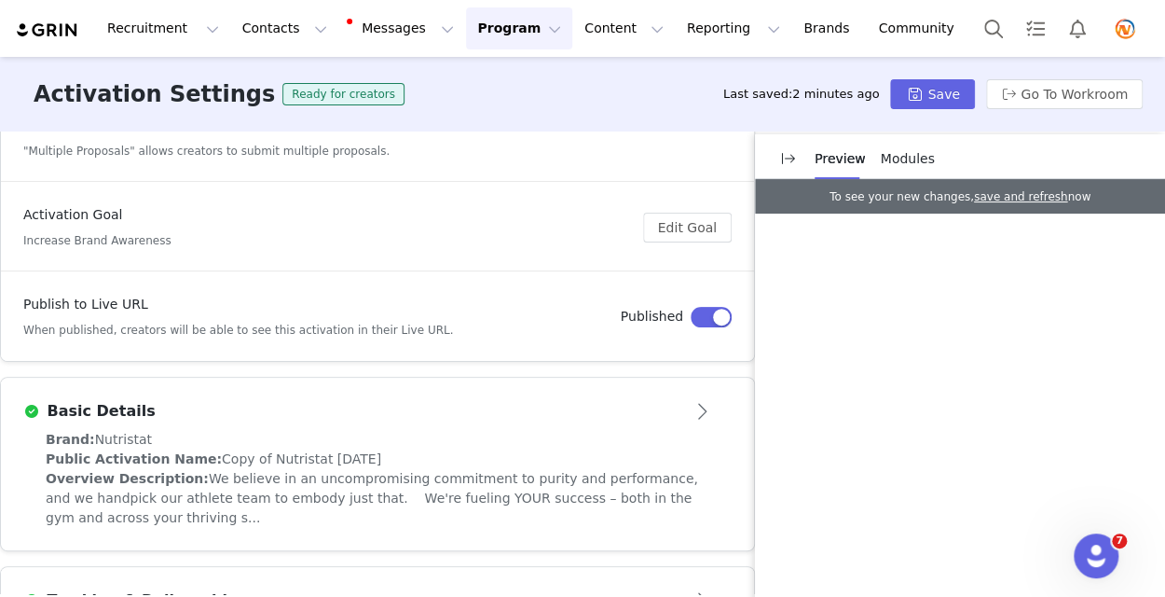
scroll to position [280, 0]
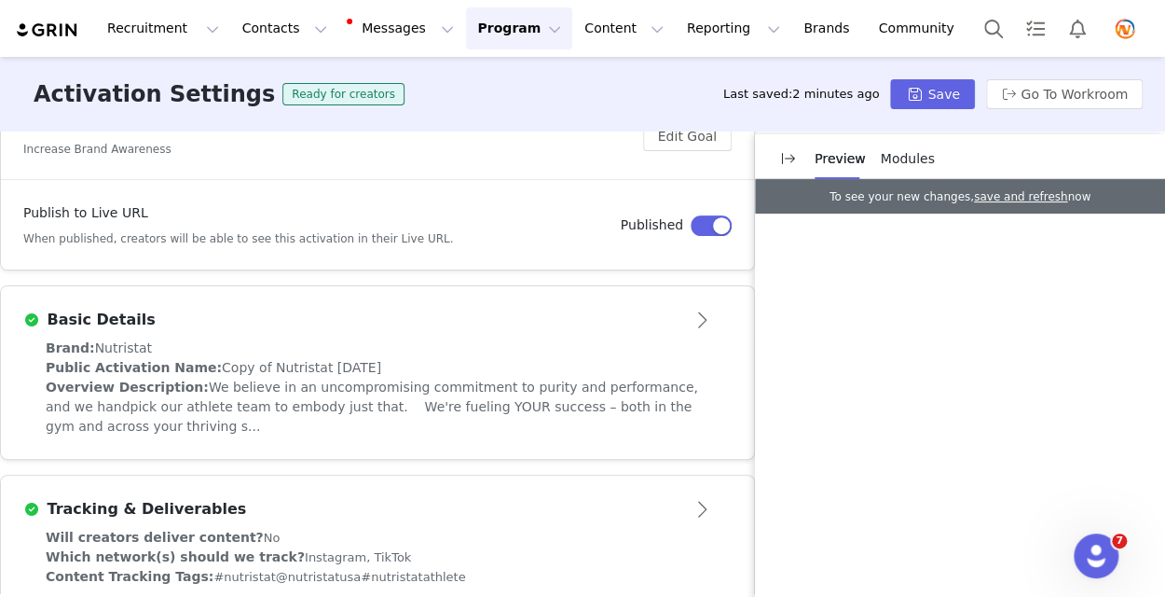
click at [690, 318] on button "Open module" at bounding box center [703, 320] width 58 height 30
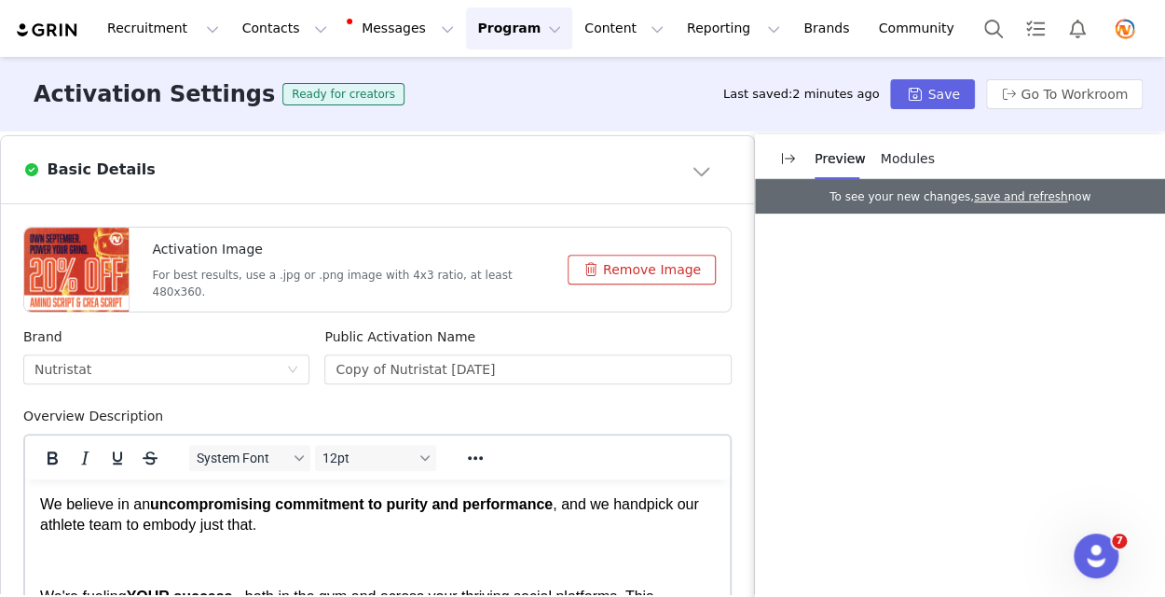
scroll to position [373, 0]
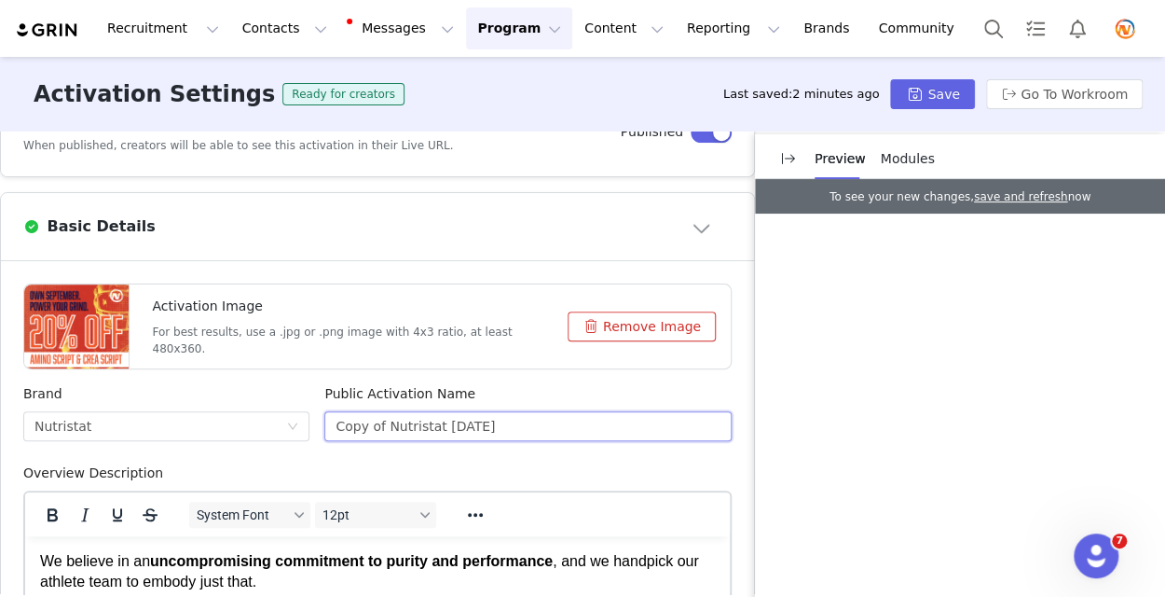
drag, startPoint x: 381, startPoint y: 426, endPoint x: 283, endPoint y: 407, distance: 99.8
click at [283, 407] on div "Brand Nutristat Public Activation Name Copy of Nutristat [DATE]" at bounding box center [378, 423] width 724 height 79
click at [619, 320] on button "Remove Image" at bounding box center [642, 326] width 148 height 30
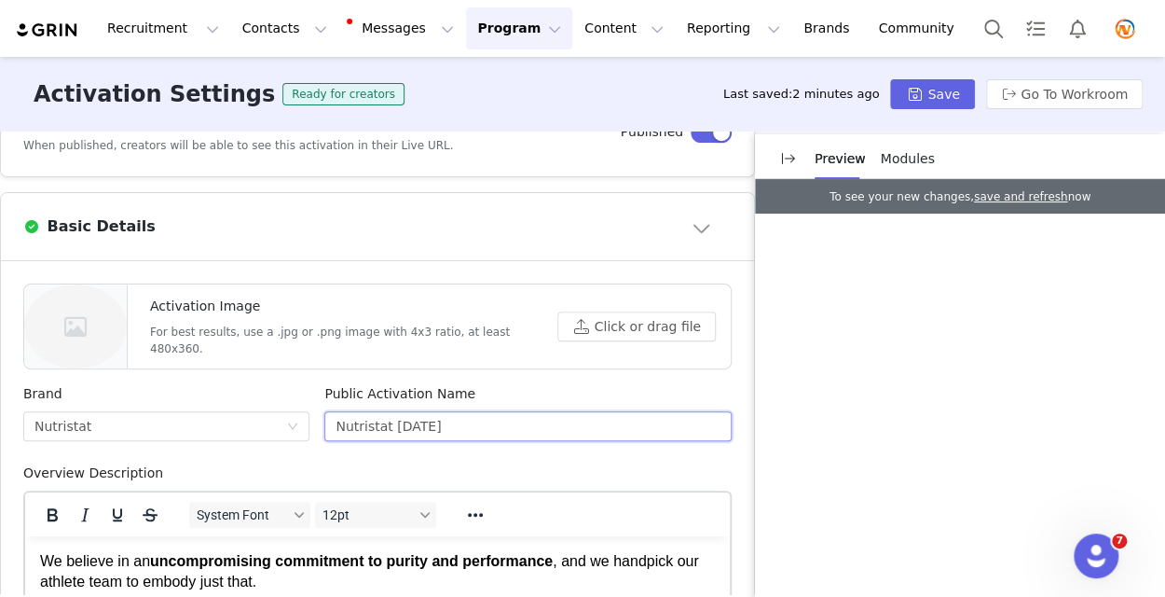
drag, startPoint x: 445, startPoint y: 424, endPoint x: 384, endPoint y: 423, distance: 60.6
click at [384, 423] on input "Nutristat September '25" at bounding box center [527, 426] width 407 height 30
type input "Nutristat October '25"
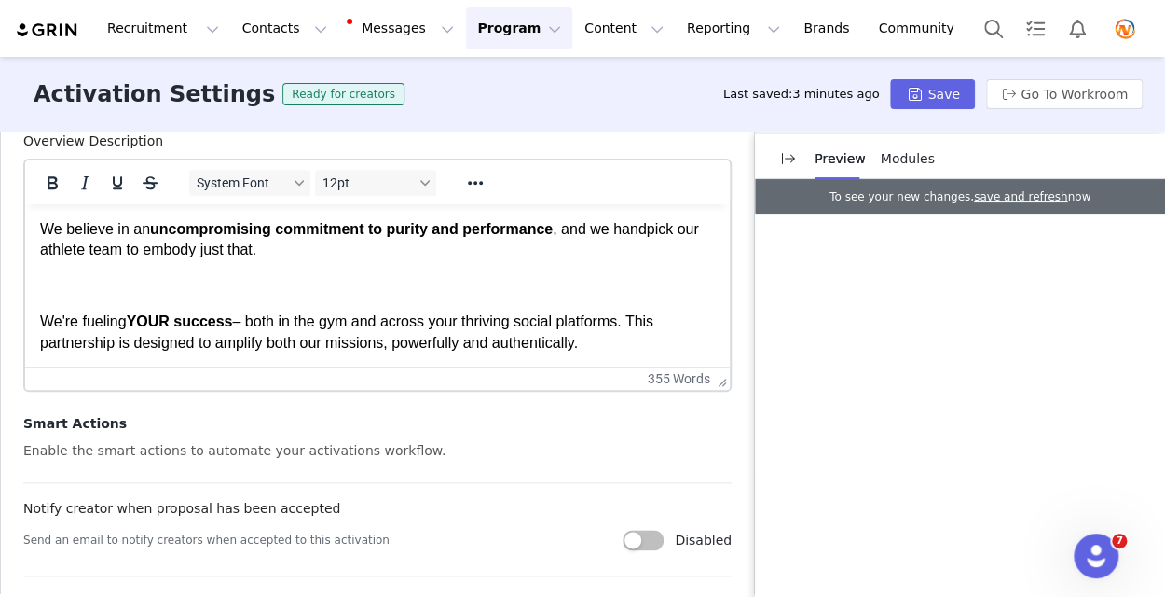
scroll to position [746, 0]
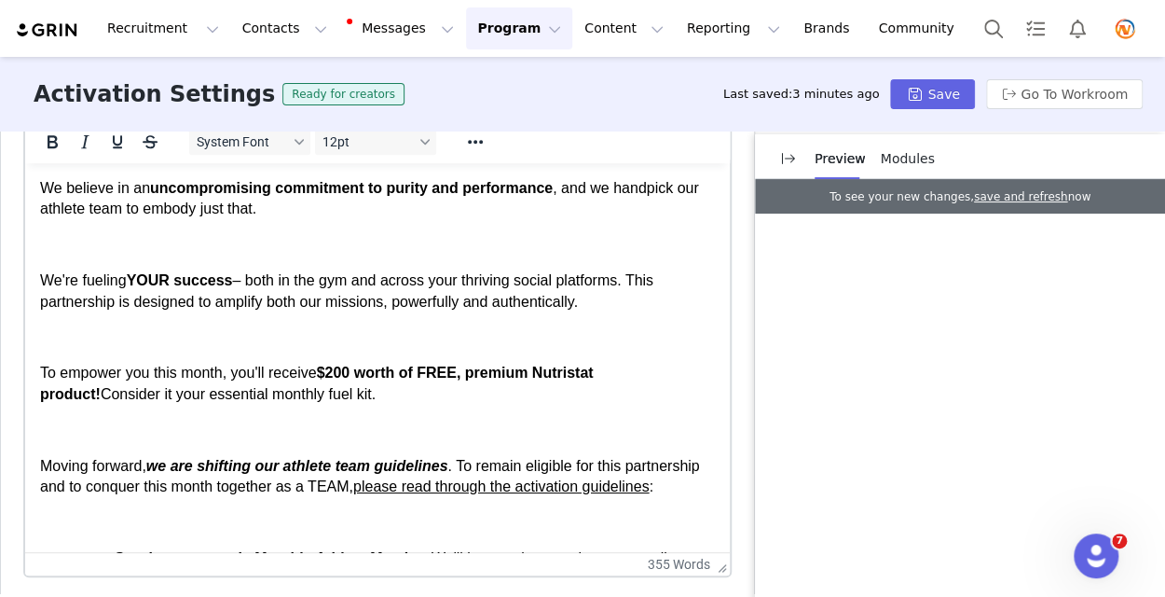
drag, startPoint x: 712, startPoint y: 340, endPoint x: 710, endPoint y: 589, distance: 249.0
click at [710, 596] on html "Recruitment Recruitment Creator Search Curated Lists Landing Pages Web Extensio…" at bounding box center [582, 298] width 1165 height 597
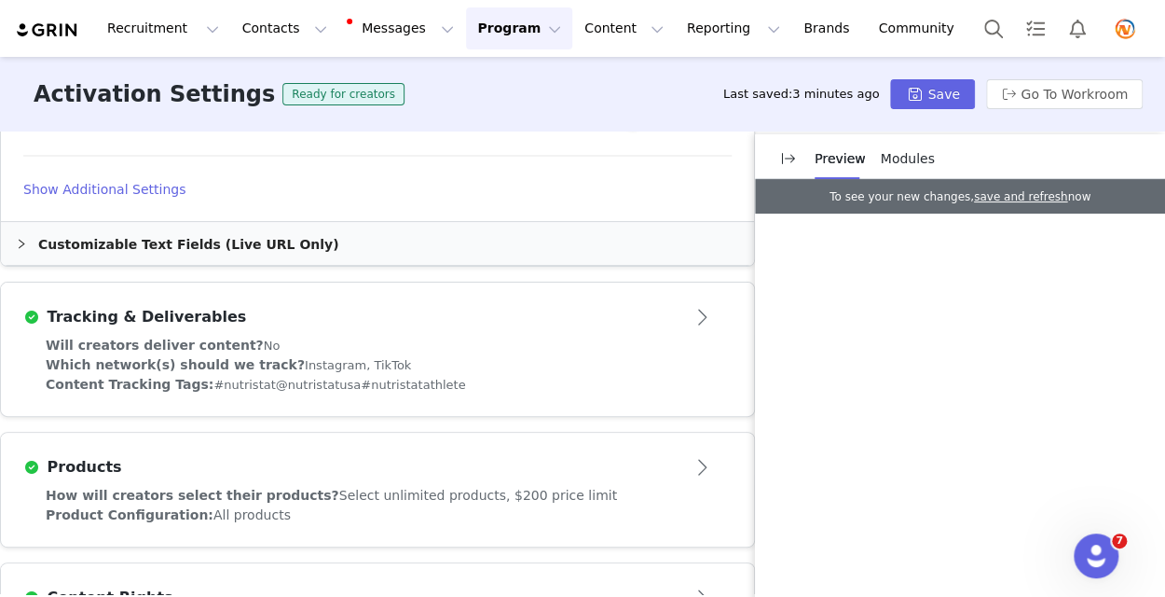
scroll to position [1434, 0]
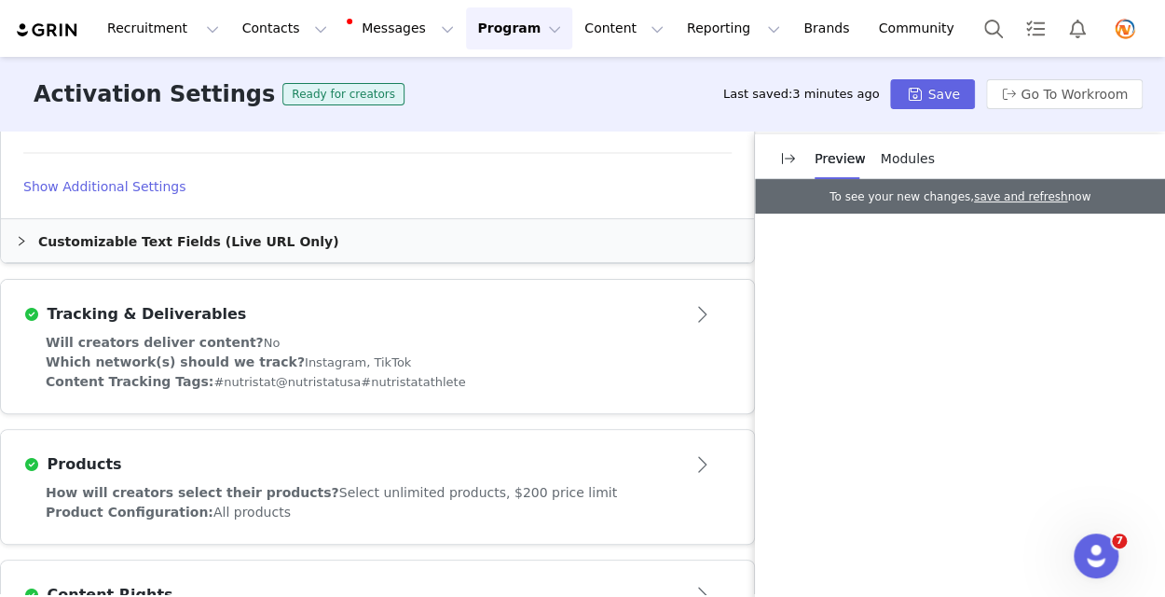
drag, startPoint x: 42, startPoint y: -501, endPoint x: 407, endPoint y: 119, distance: 719.3
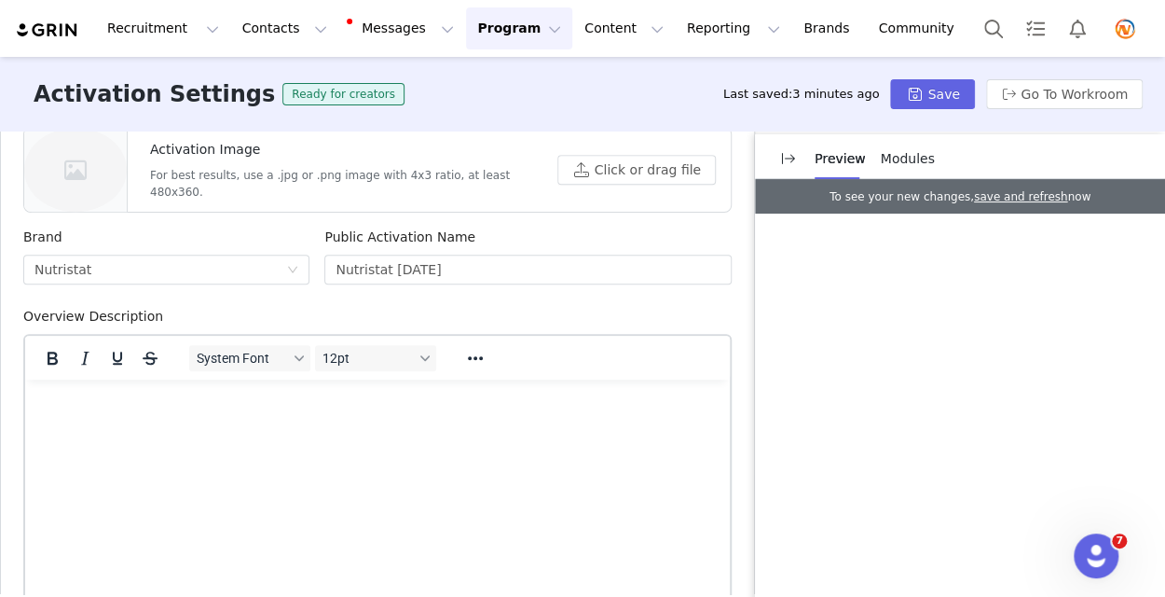
scroll to position [502, 0]
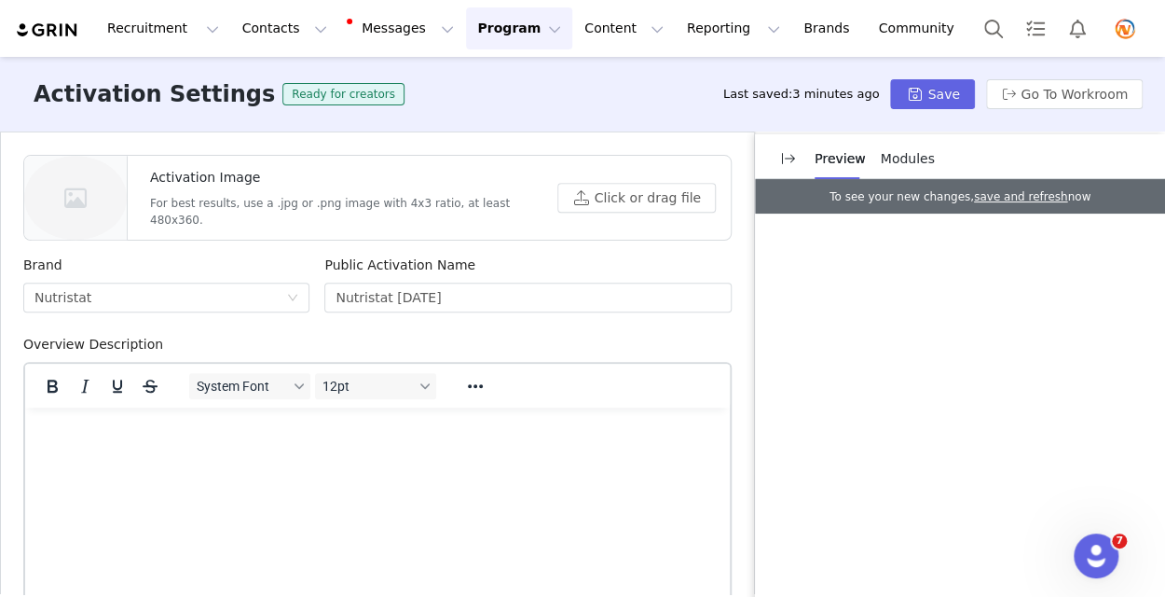
click at [62, 438] on p "Rich Text Area. Press ALT-0 for help." at bounding box center [377, 432] width 675 height 21
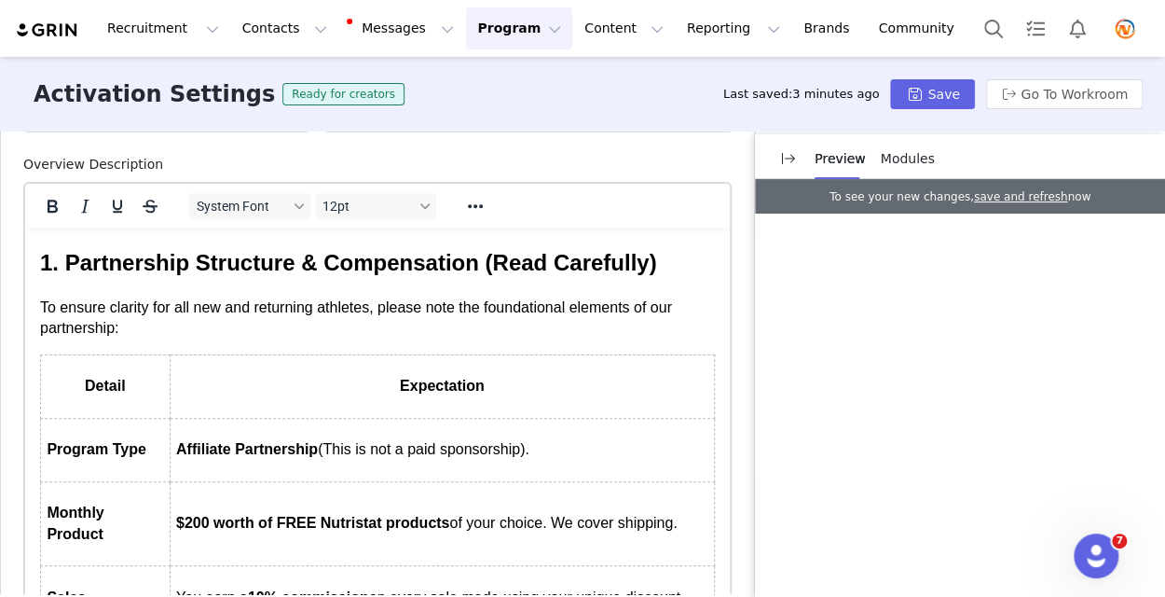
scroll to position [280, 0]
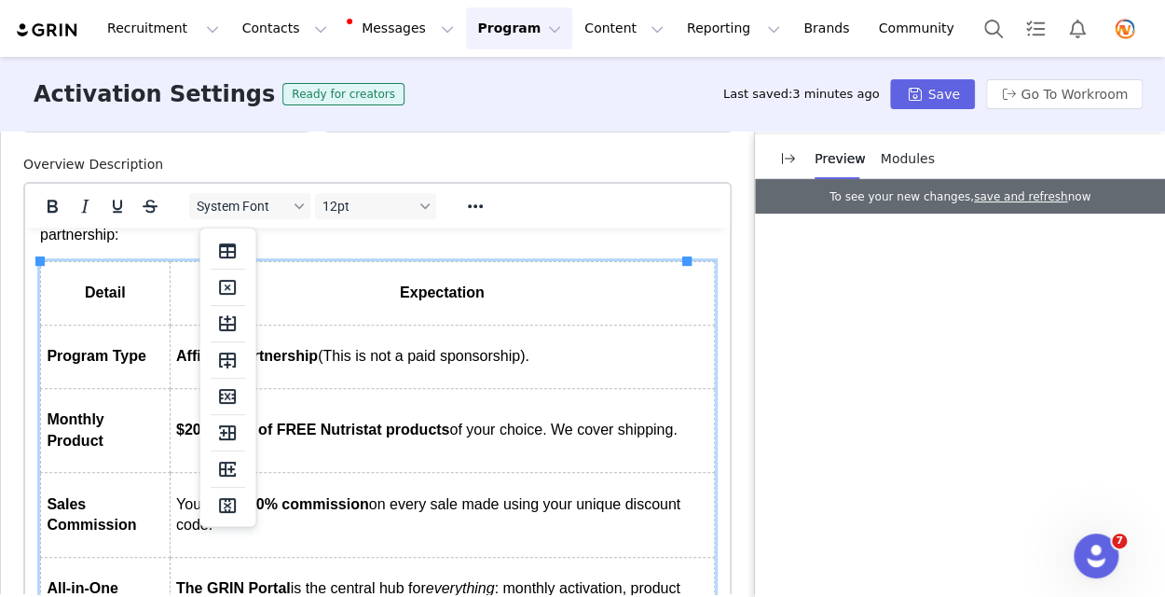
drag, startPoint x: 550, startPoint y: 433, endPoint x: 676, endPoint y: 429, distance: 125.9
click at [676, 429] on p "$200 worth of FREE Nutristat products of your choice. We cover shipping." at bounding box center [442, 430] width 532 height 21
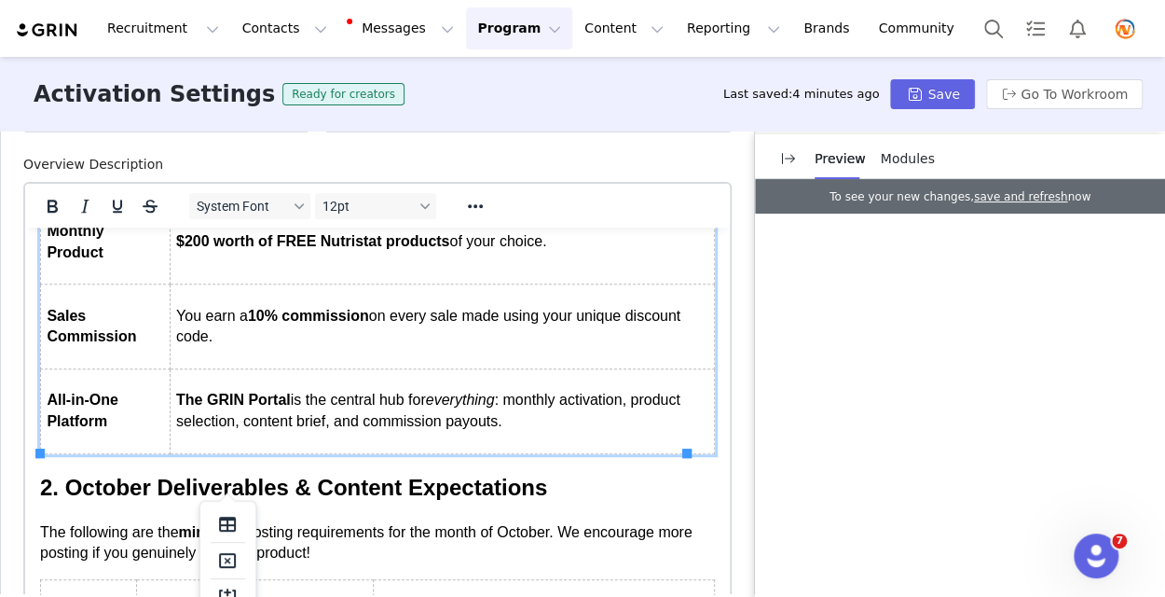
scroll to position [508, 0]
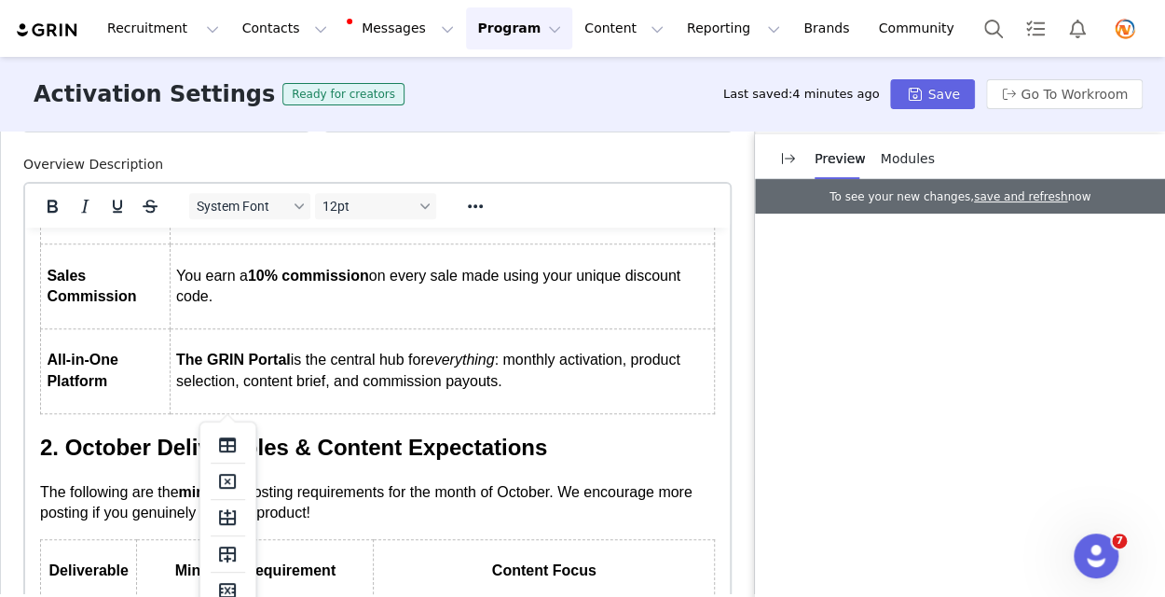
click at [626, 460] on h2 "2. October Deliverables & Content Expectations" at bounding box center [377, 448] width 675 height 32
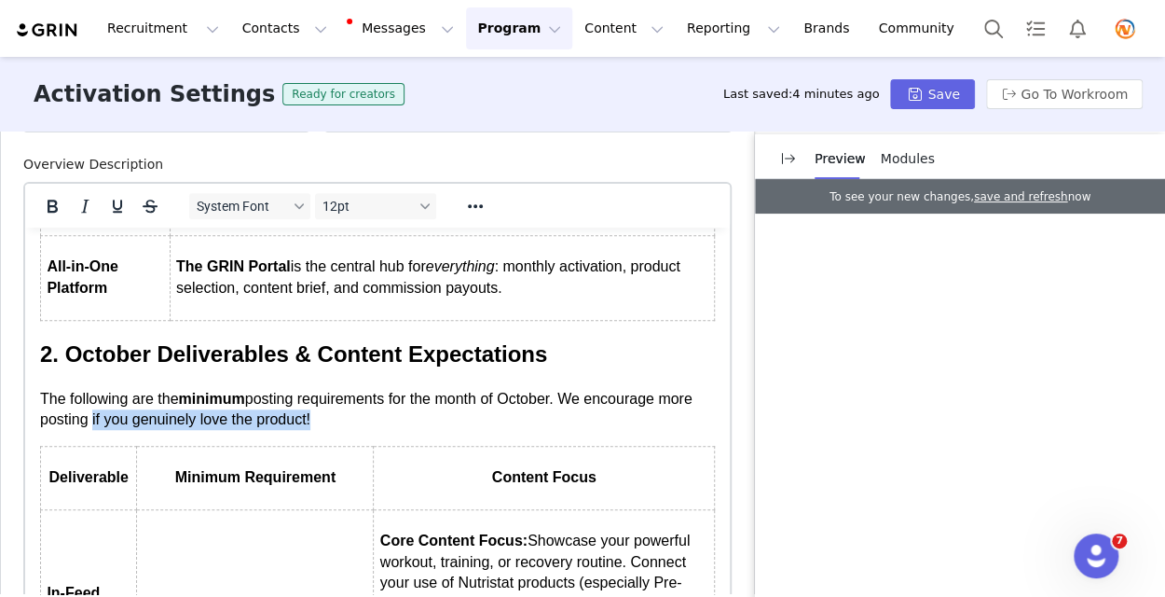
drag, startPoint x: 130, startPoint y: 416, endPoint x: 350, endPoint y: 415, distance: 220.0
click at [350, 415] on span "posting requirements for the month of October. We encourage more posting if you…" at bounding box center [366, 409] width 653 height 36
click at [577, 421] on p "The following are the minimum posting requirements for the month of October. We…" at bounding box center [377, 410] width 675 height 42
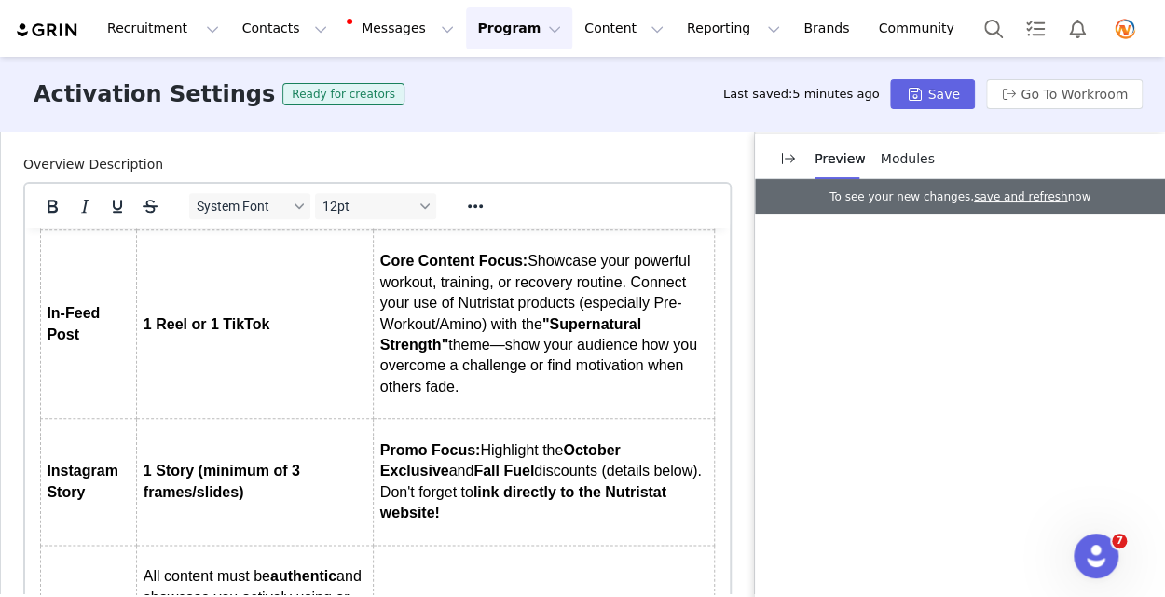
scroll to position [974, 0]
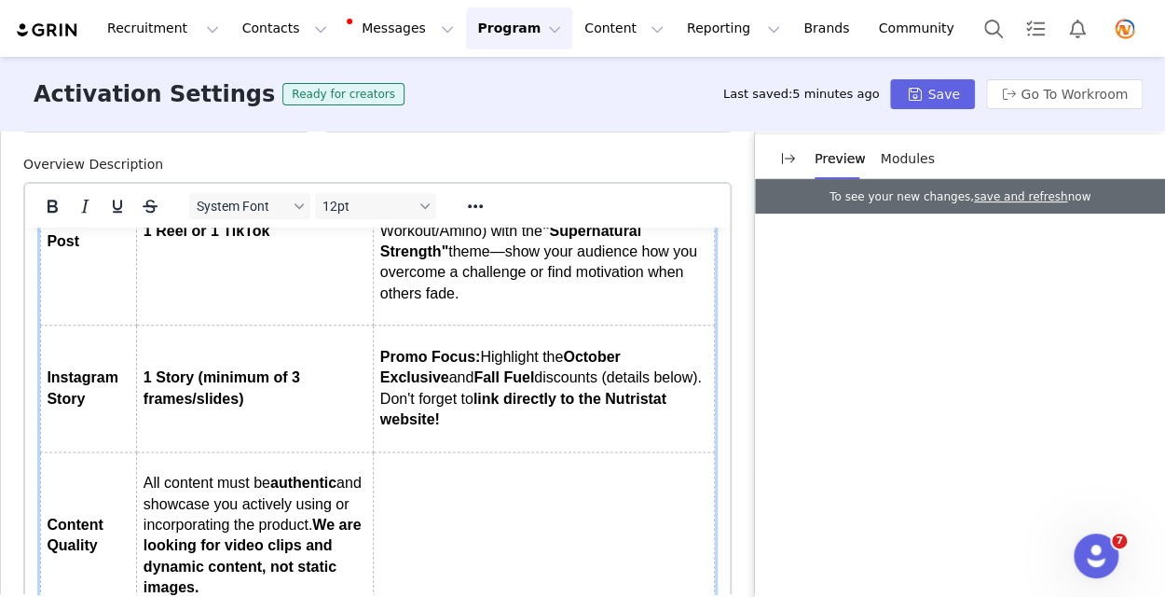
click at [487, 421] on span "link directly to the Nutristat website!" at bounding box center [523, 409] width 286 height 36
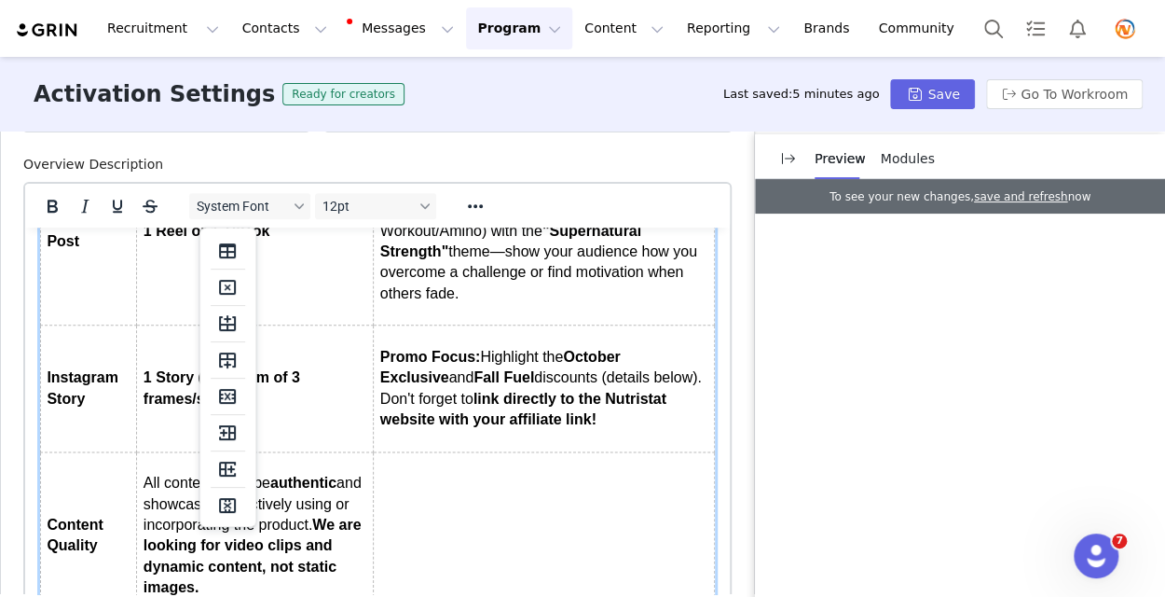
click at [406, 474] on td "Rich Text Area. Press ALT-0 for help." at bounding box center [544, 535] width 341 height 168
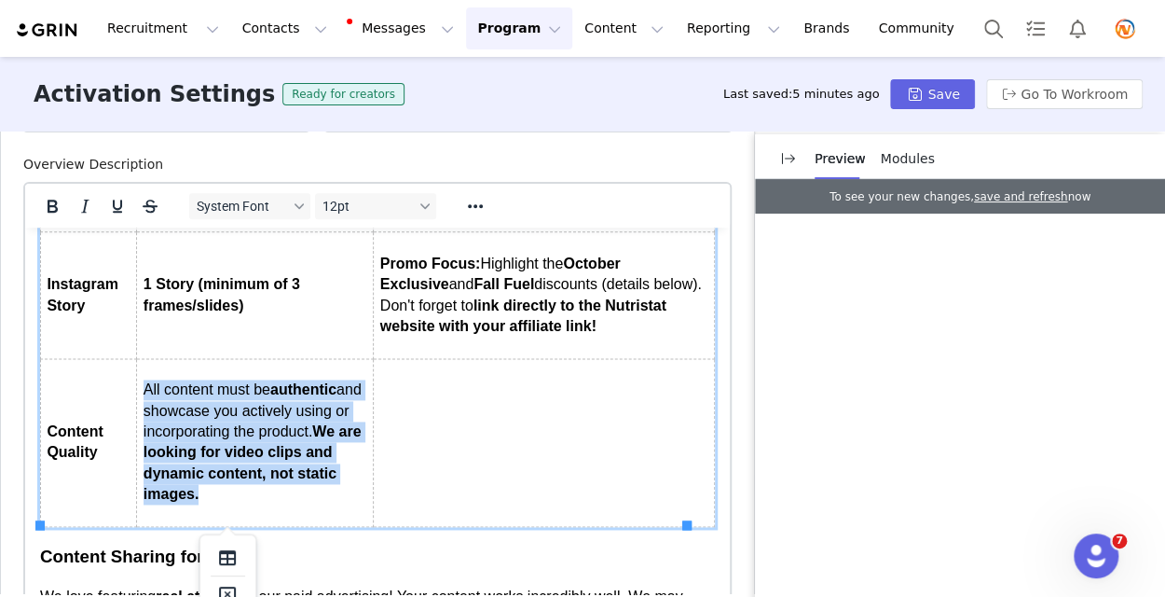
drag, startPoint x: 141, startPoint y: 388, endPoint x: 327, endPoint y: 503, distance: 218.9
click at [327, 503] on td "All content must be authentic and showcase you actively using or incorporating …" at bounding box center [255, 442] width 237 height 168
copy p "All content must be authentic and showcase you actively using or incorporating …"
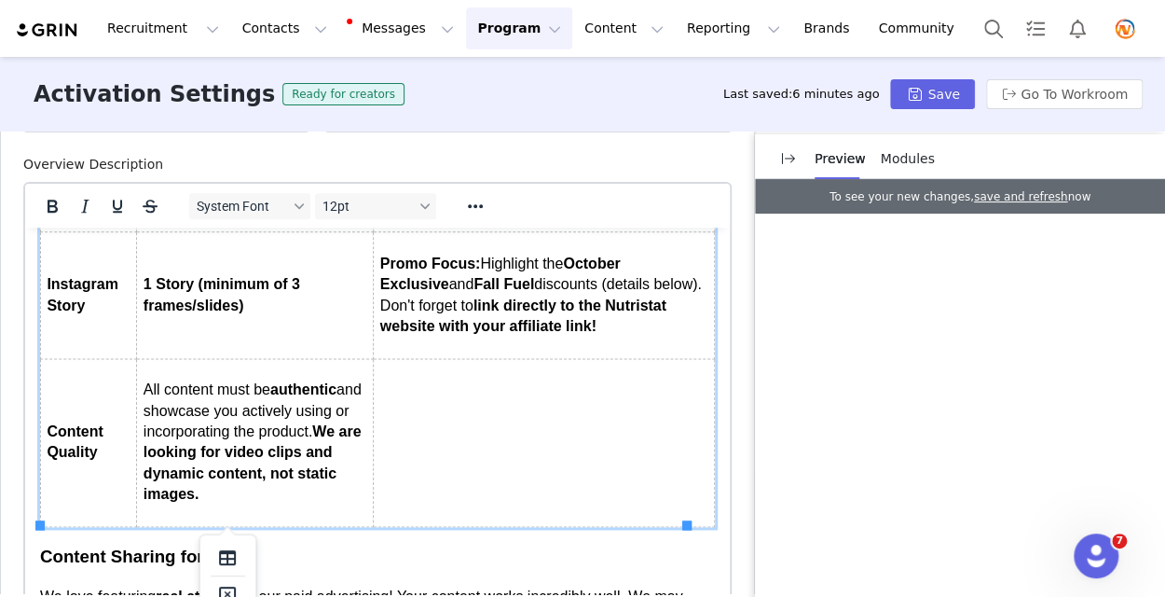
click at [397, 409] on td "Rich Text Area. Press ALT-0 for help." at bounding box center [544, 442] width 341 height 168
click at [386, 383] on td "Rich Text Area. Press ALT-0 for help." at bounding box center [544, 442] width 341 height 168
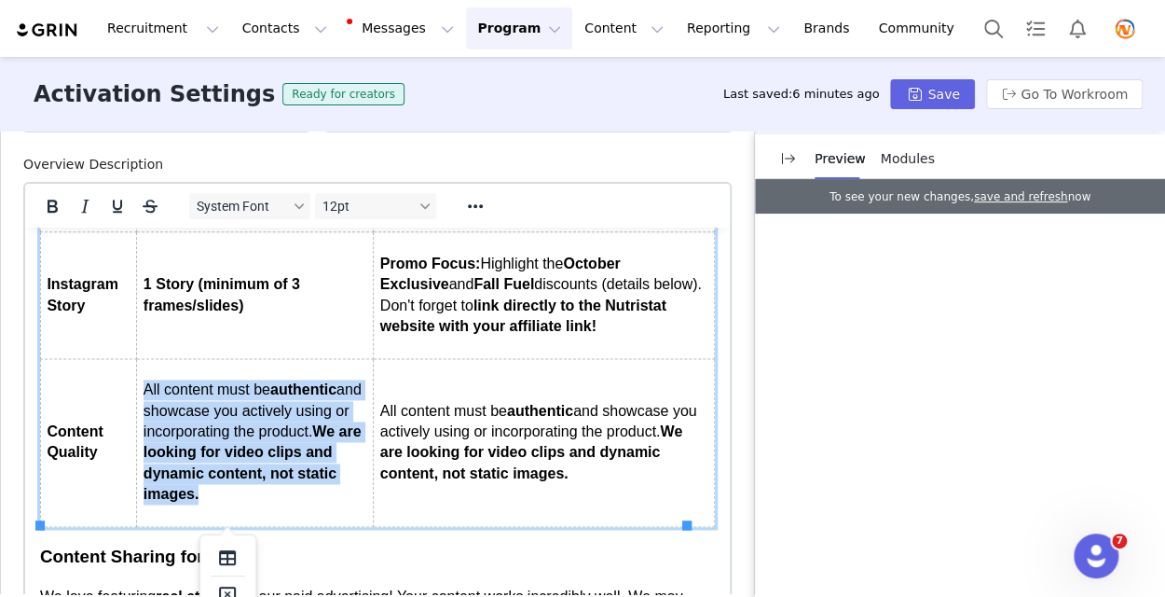
drag, startPoint x: 141, startPoint y: 388, endPoint x: 328, endPoint y: 500, distance: 218.3
click at [328, 500] on td "All content must be authentic and showcase you actively using or incorporating …" at bounding box center [255, 442] width 237 height 168
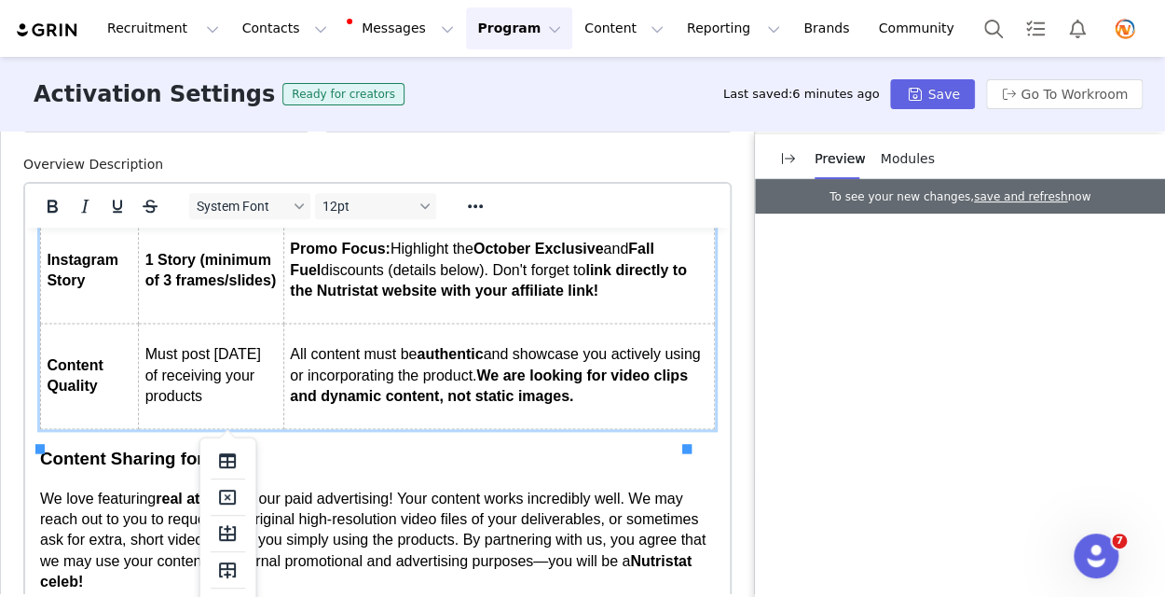
scroll to position [1089, 0]
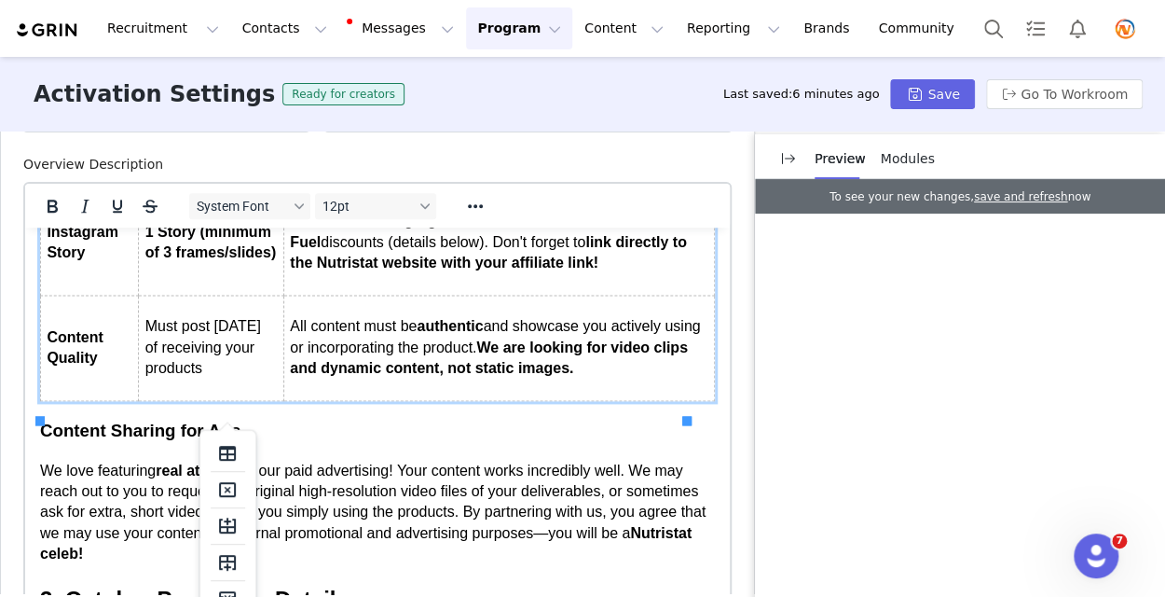
drag, startPoint x: 241, startPoint y: 396, endPoint x: 144, endPoint y: 352, distance: 107.3
click at [145, 352] on p "Must post [DATE] of receiving your products" at bounding box center [211, 347] width 132 height 62
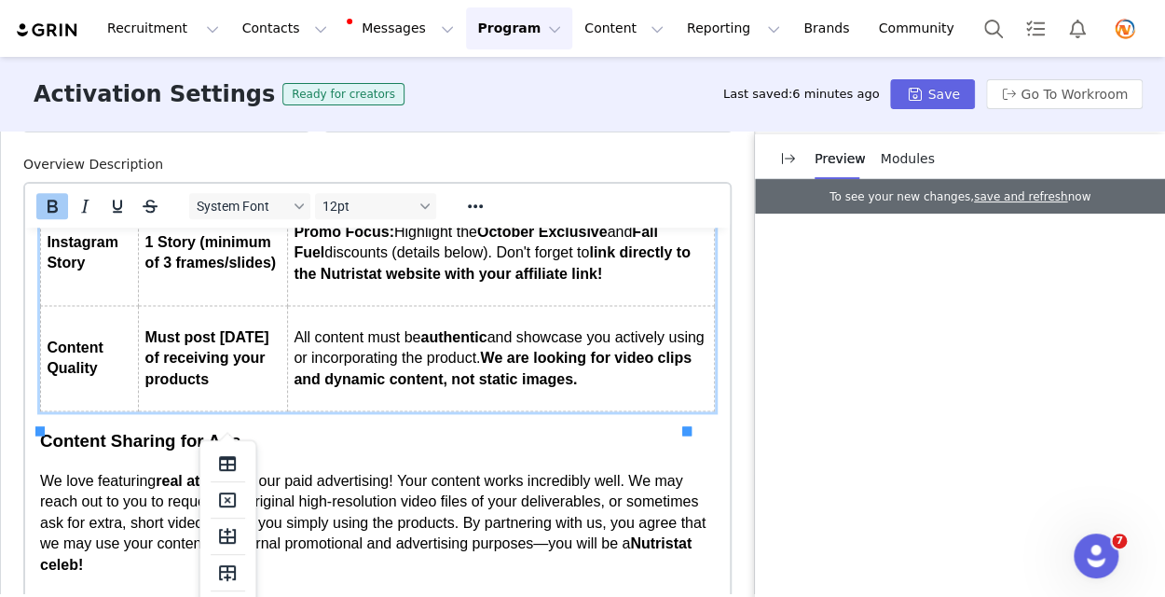
click at [253, 390] on p "Must post [DATE] of receiving your products" at bounding box center [213, 358] width 136 height 62
click at [657, 390] on p "All content must be authentic and showcase you actively using or incorporating …" at bounding box center [501, 358] width 414 height 62
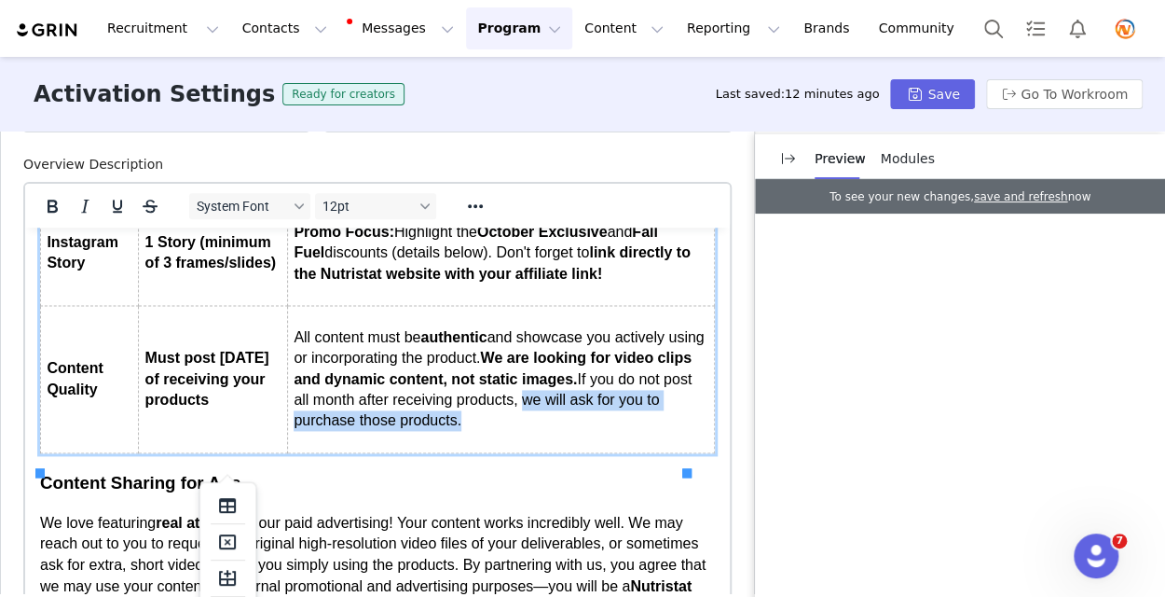
drag, startPoint x: 636, startPoint y: 421, endPoint x: 645, endPoint y: 444, distance: 24.2
click at [645, 432] on p "All content must be authentic and showcase you actively using or incorporating …" at bounding box center [501, 379] width 414 height 104
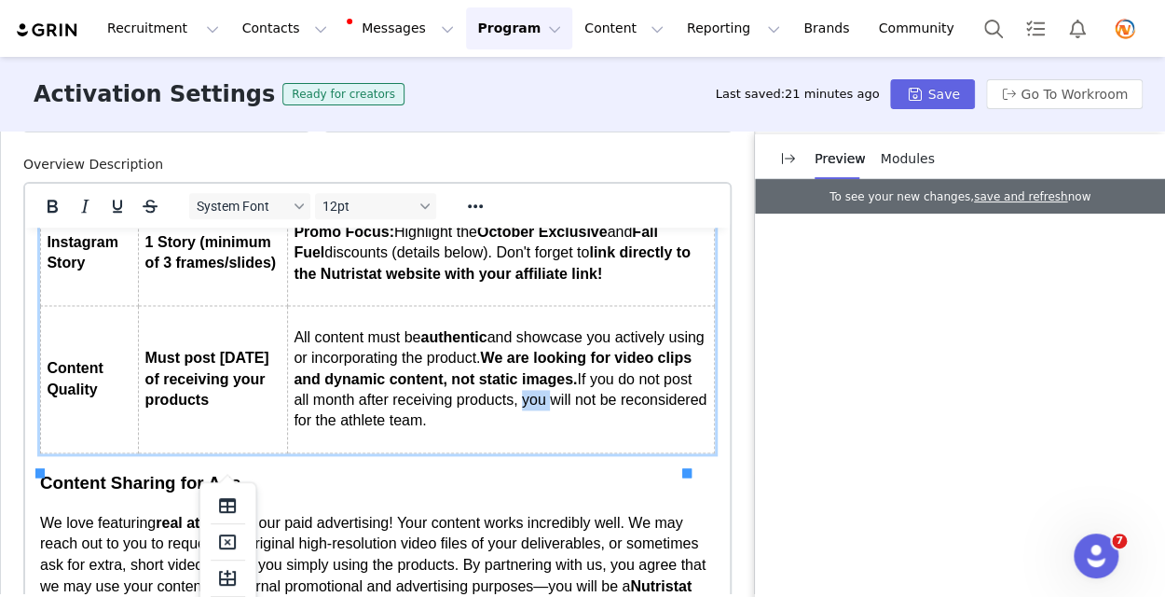
drag, startPoint x: 294, startPoint y: 444, endPoint x: 637, endPoint y: 422, distance: 343.8
click at [637, 422] on td "All content must be authentic and showcase you actively using or incorporating …" at bounding box center [500, 379] width 427 height 147
drag, startPoint x: 507, startPoint y: 443, endPoint x: 379, endPoint y: 454, distance: 128.2
click at [379, 453] on td "All content must be authentic and showcase you actively using or incorporating …" at bounding box center [500, 379] width 427 height 147
click at [543, 492] on h3 "Content Sharing for Ads" at bounding box center [377, 483] width 675 height 24
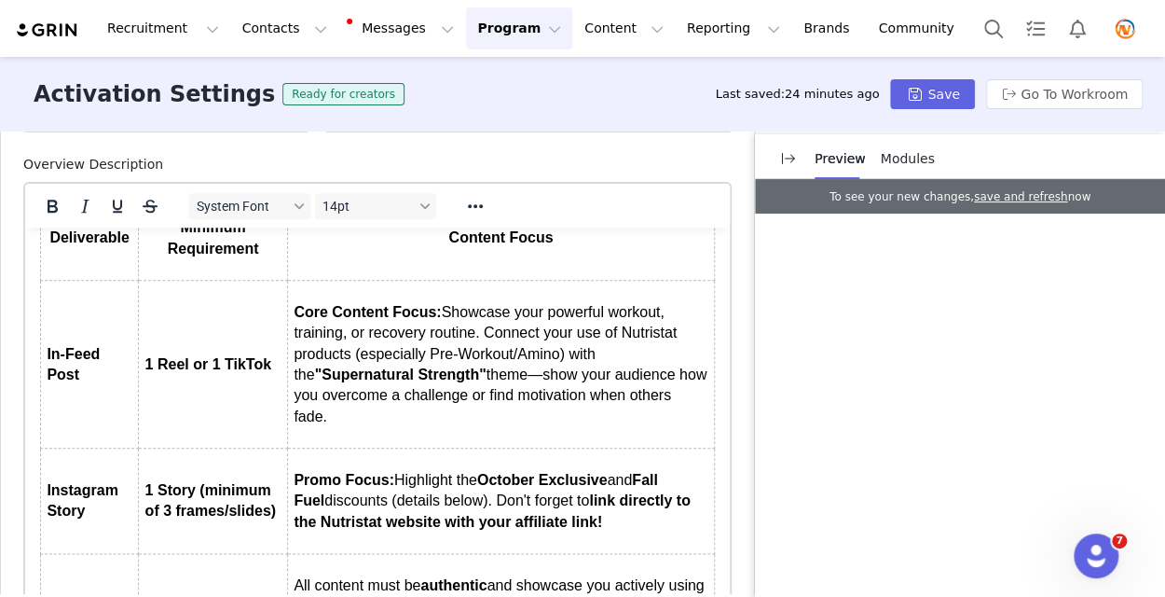
scroll to position [820, 0]
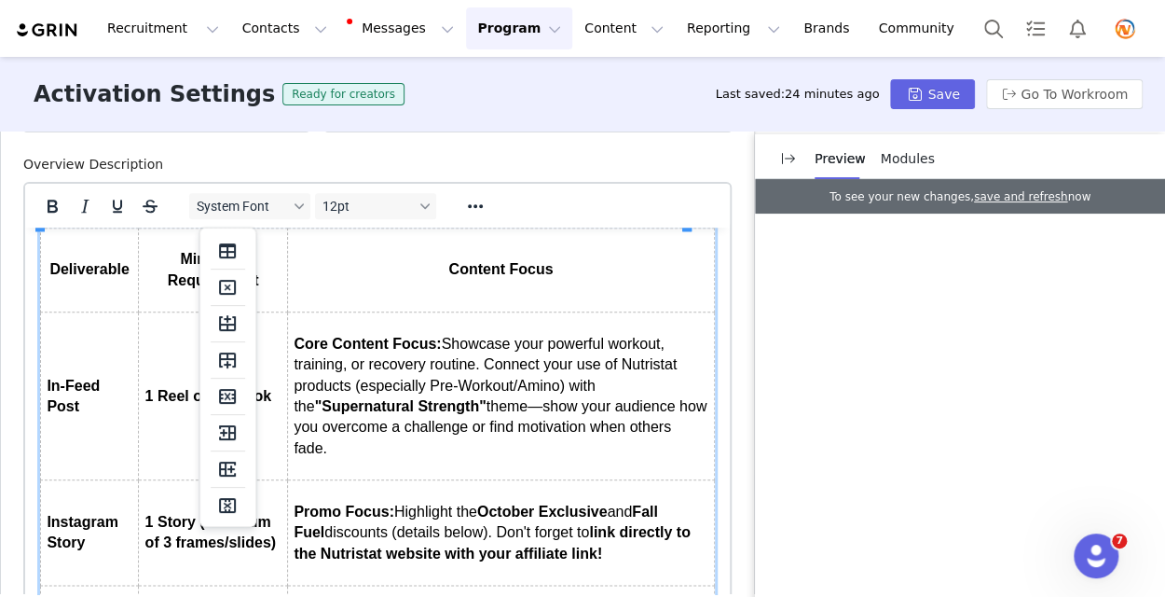
drag, startPoint x: 488, startPoint y: 364, endPoint x: 536, endPoint y: 448, distance: 96.9
click at [536, 448] on p "Core Content Focus: Showcase your powerful workout, training, or recovery routi…" at bounding box center [501, 396] width 414 height 125
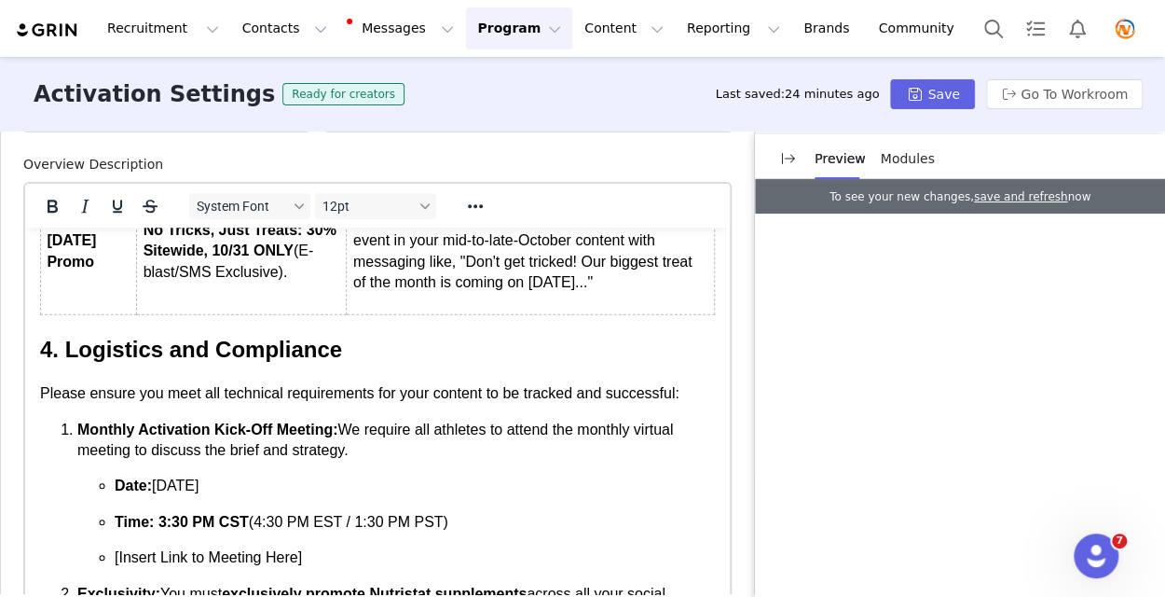
scroll to position [1938, 0]
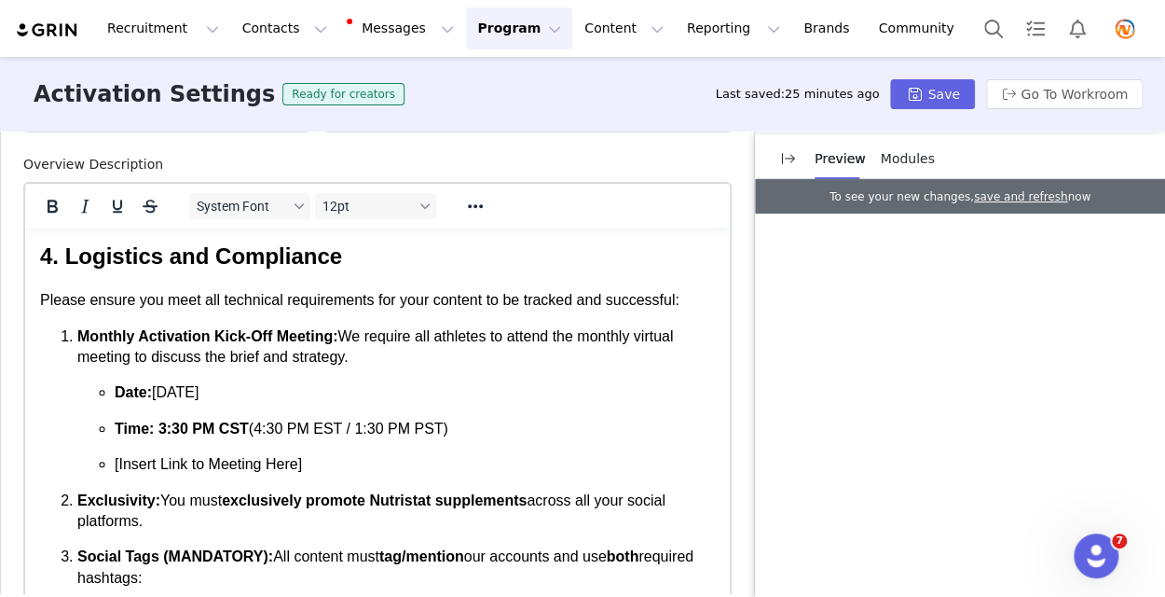
click at [364, 367] on p "Monthly Activation Kick-Off Meeting: We require all athletes to attend the mont…" at bounding box center [396, 346] width 638 height 42
drag, startPoint x: 305, startPoint y: 484, endPoint x: 137, endPoint y: 489, distance: 167.9
click at [146, 474] on p "[Insert Link to Meeting Here]" at bounding box center [415, 463] width 600 height 21
click at [127, 471] on span "[Insert Link to Meeting Here]" at bounding box center [208, 463] width 187 height 16
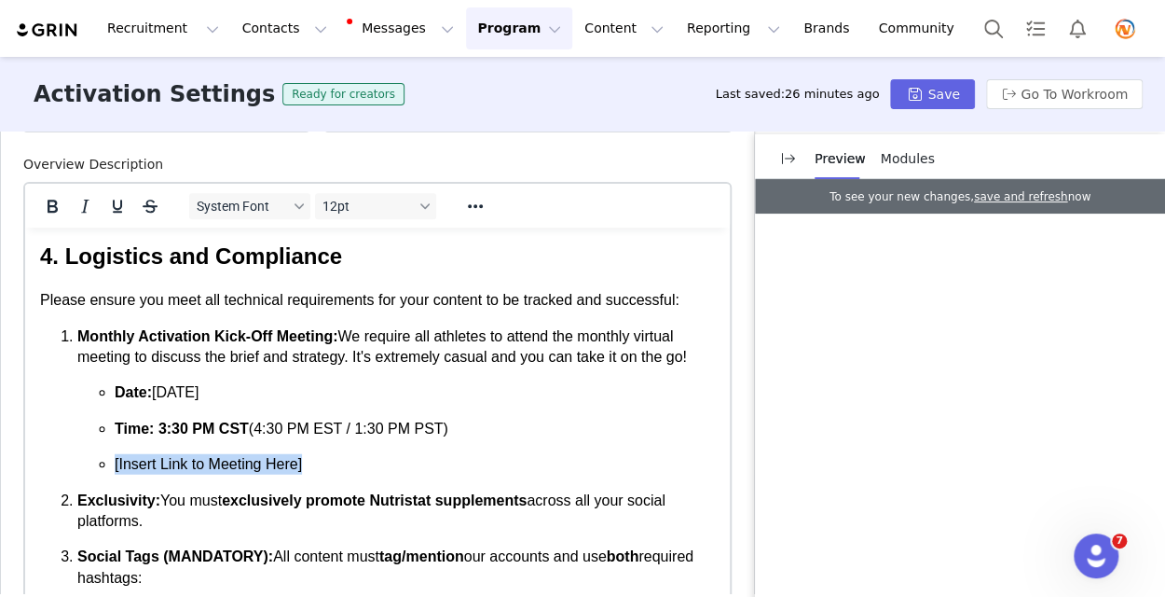
drag, startPoint x: 112, startPoint y: 489, endPoint x: 305, endPoint y: 490, distance: 193.0
click at [305, 474] on ul "Date: Monday, October 6th Time: 3:30 PM CST (4:30 PM EST / 1:30 PM PST) [Insert…" at bounding box center [396, 427] width 638 height 92
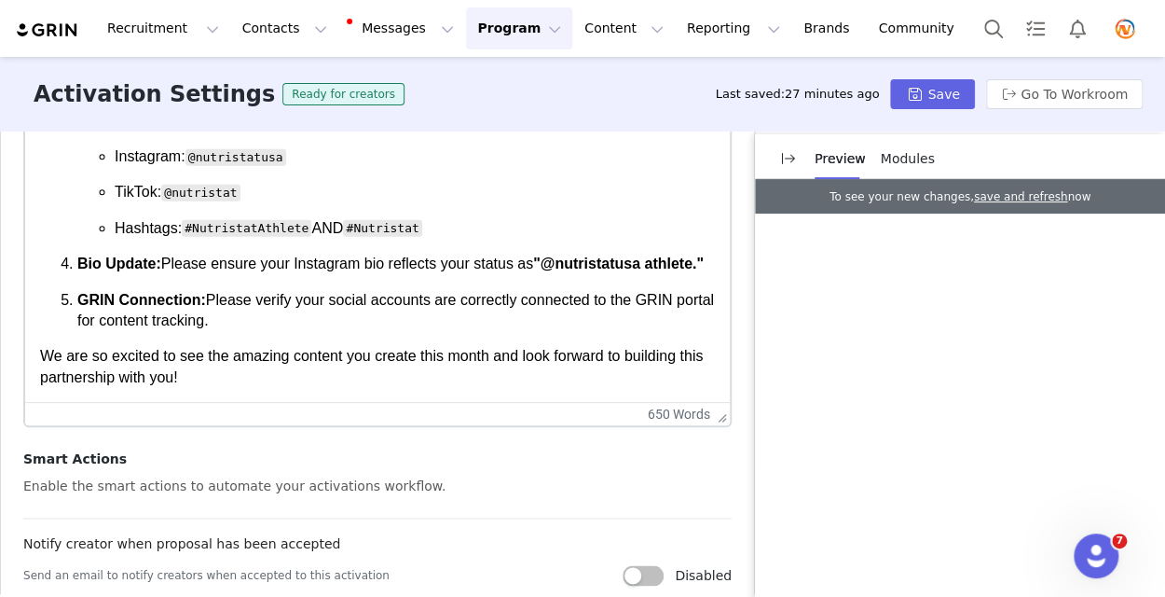
scroll to position [2156, 0]
drag, startPoint x: 709, startPoint y: 328, endPoint x: 693, endPoint y: 417, distance: 90.0
click at [283, 320] on p "GRIN Connection: Please verify your social accounts are correctly connected to …" at bounding box center [396, 311] width 638 height 42
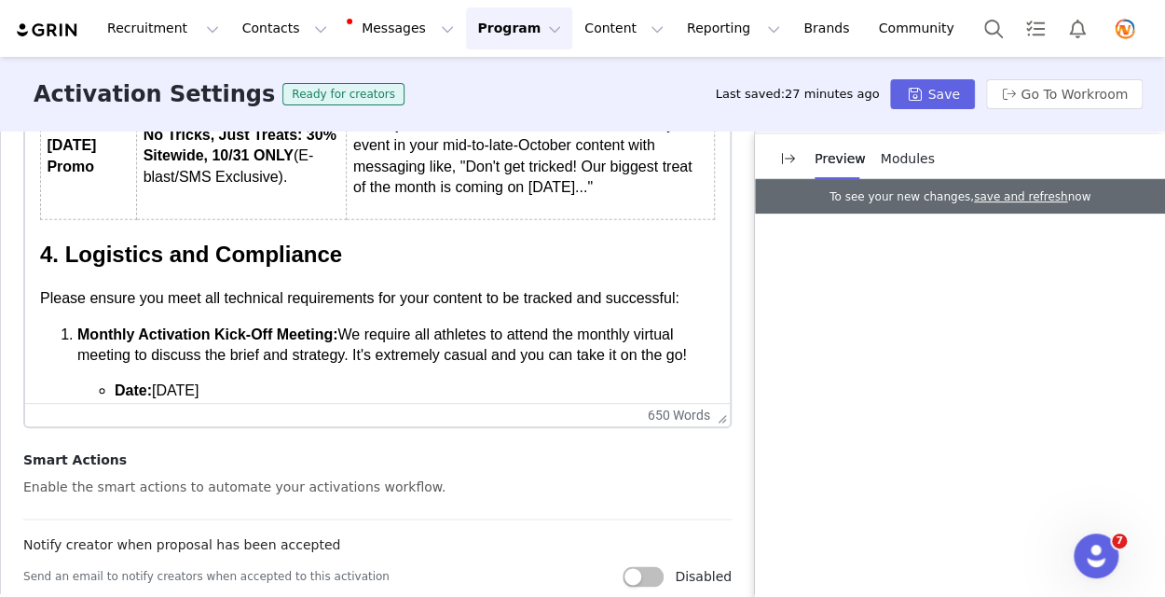
scroll to position [1632, 0]
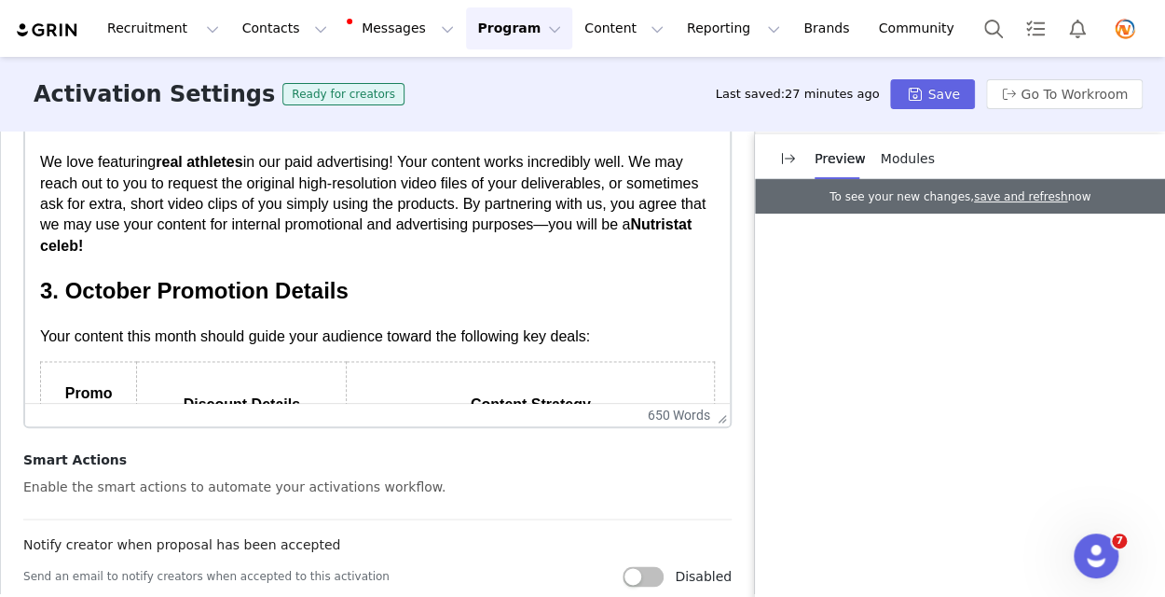
scroll to position [1072, 0]
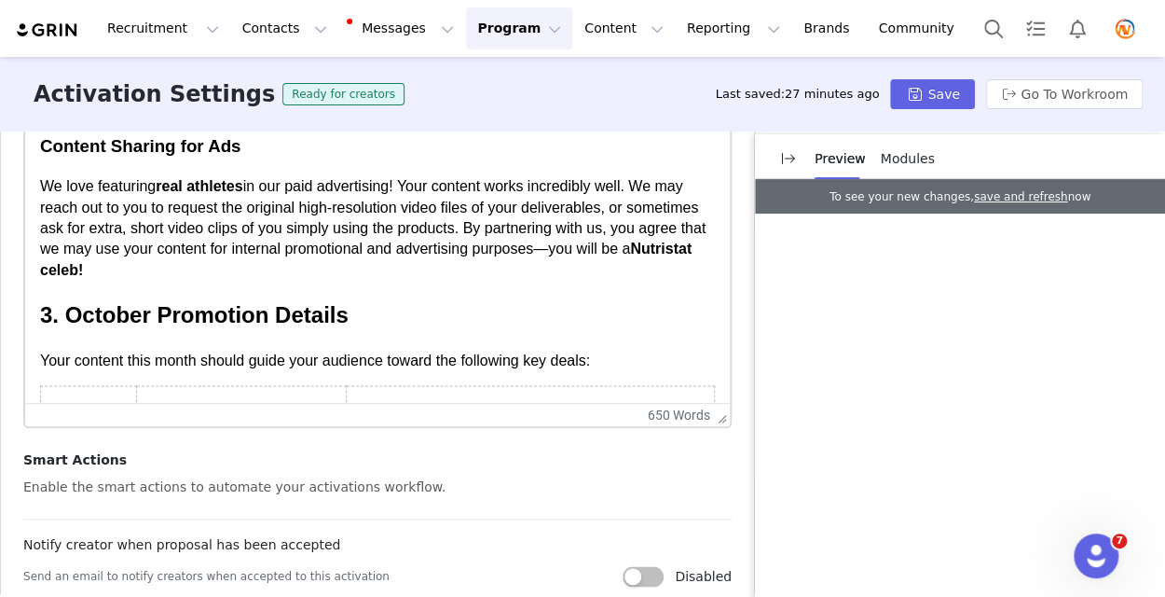
click at [40, 327] on span "3. October Promotion Details" at bounding box center [194, 314] width 309 height 25
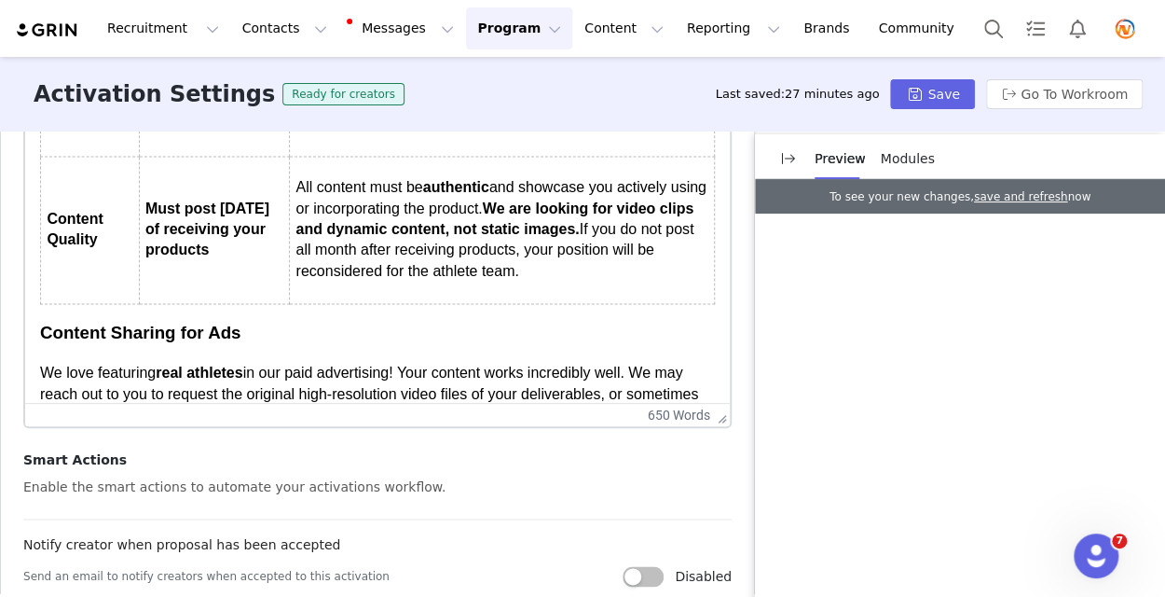
click at [42, 342] on span "Content Sharing for Ads" at bounding box center [140, 333] width 200 height 20
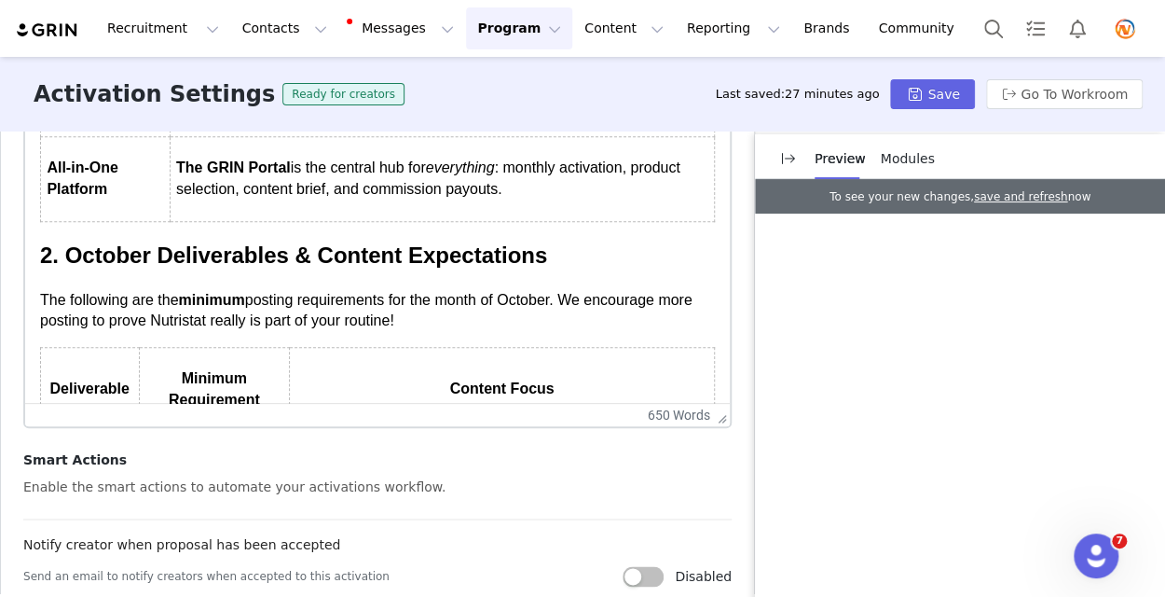
scroll to position [328, 0]
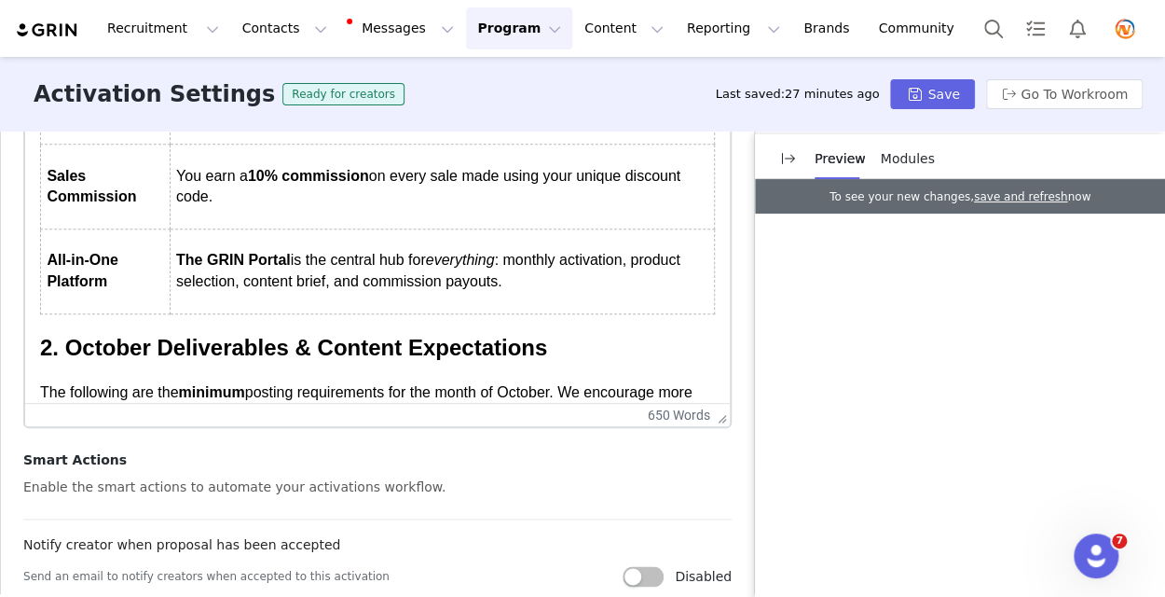
click at [45, 347] on span "2. October Deliverables & Content Expectations" at bounding box center [293, 347] width 507 height 25
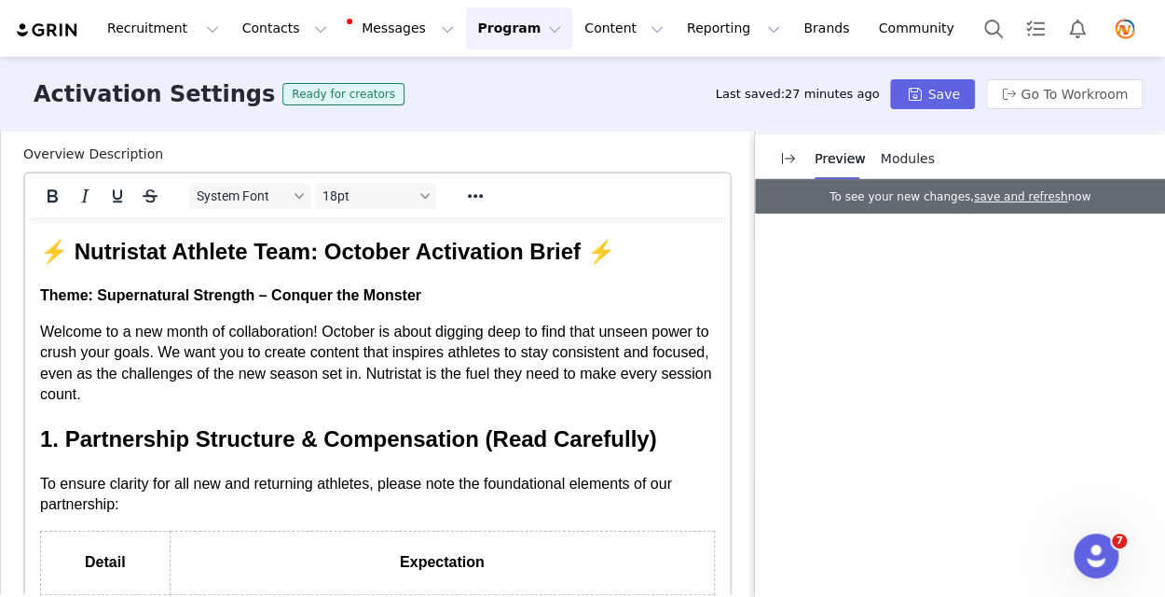
scroll to position [682, 0]
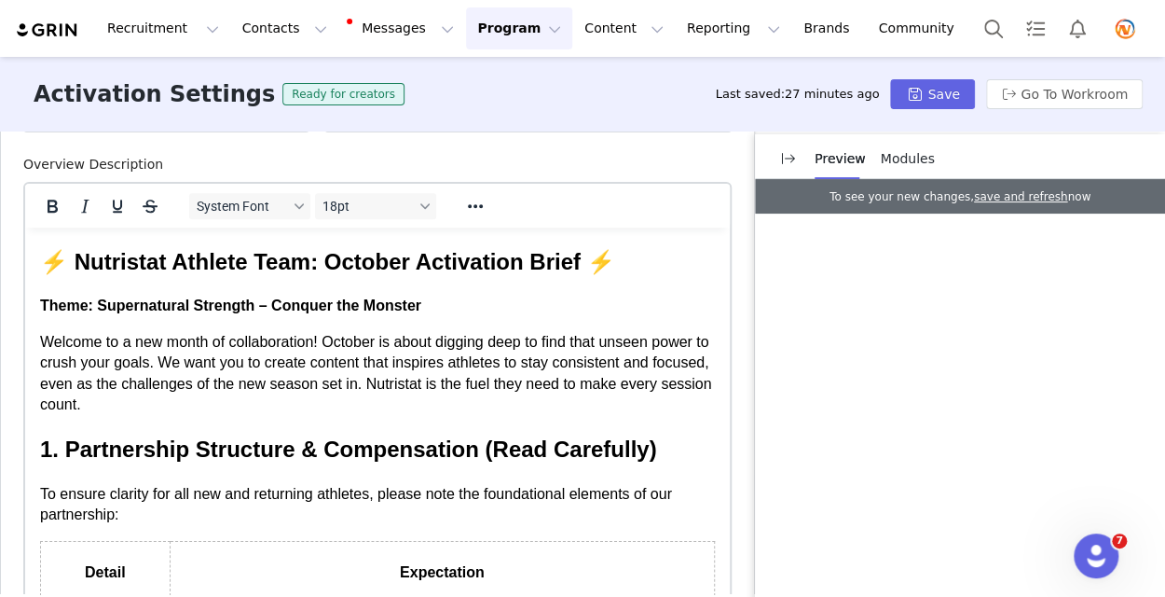
click at [43, 448] on span "1. Partnership Structure & Compensation (Read Carefully)" at bounding box center [348, 448] width 616 height 25
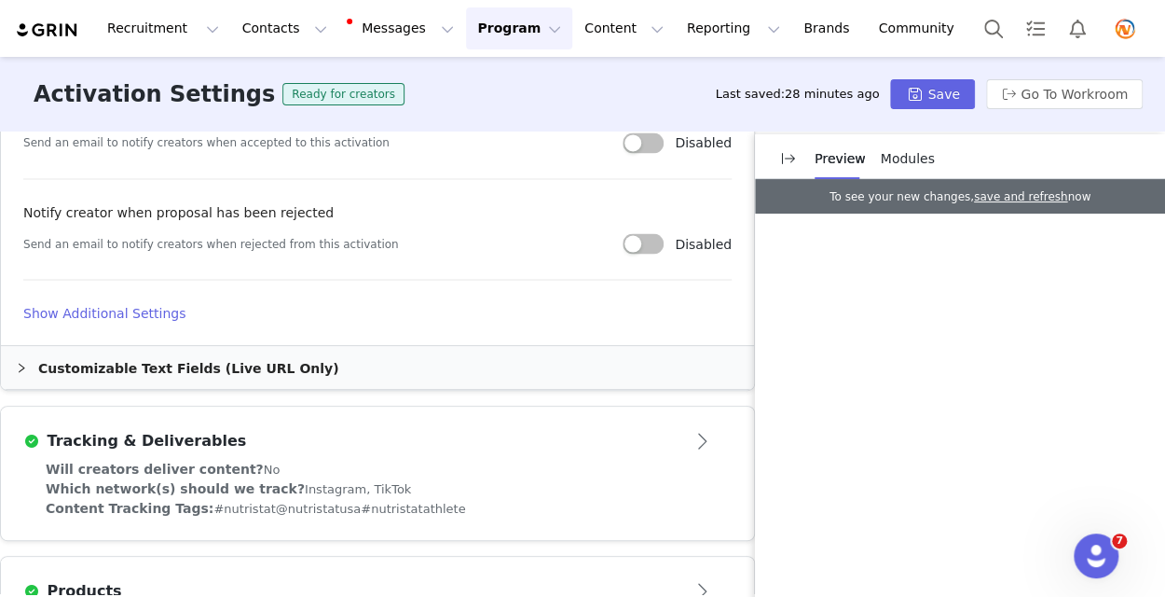
scroll to position [1427, 0]
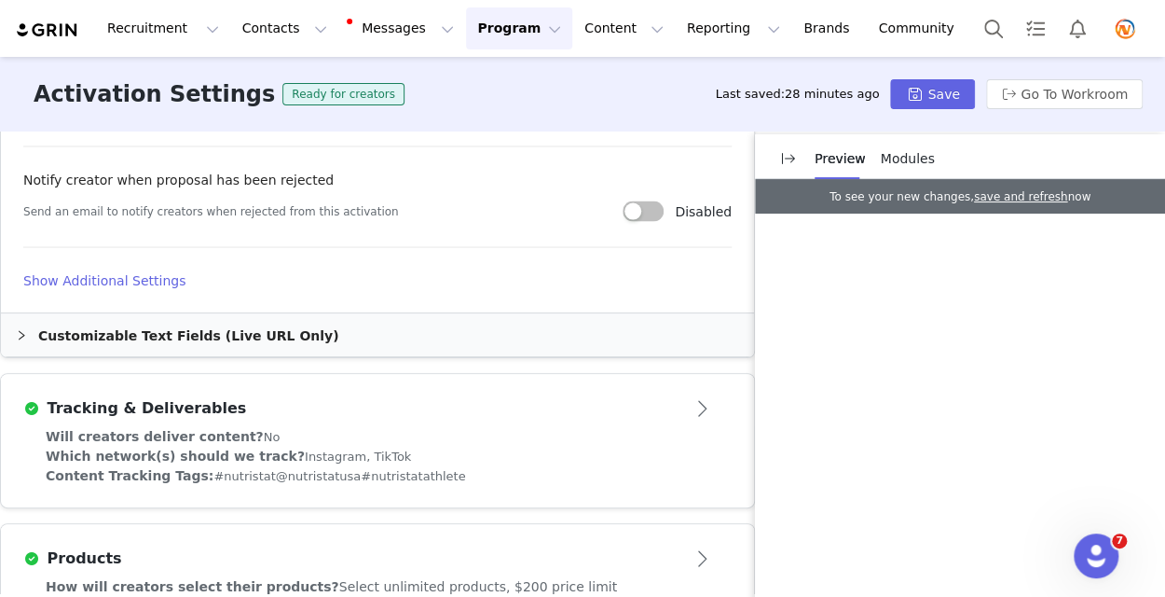
click at [134, 326] on div "Customizable Text Fields (Live URL Only)" at bounding box center [377, 334] width 753 height 43
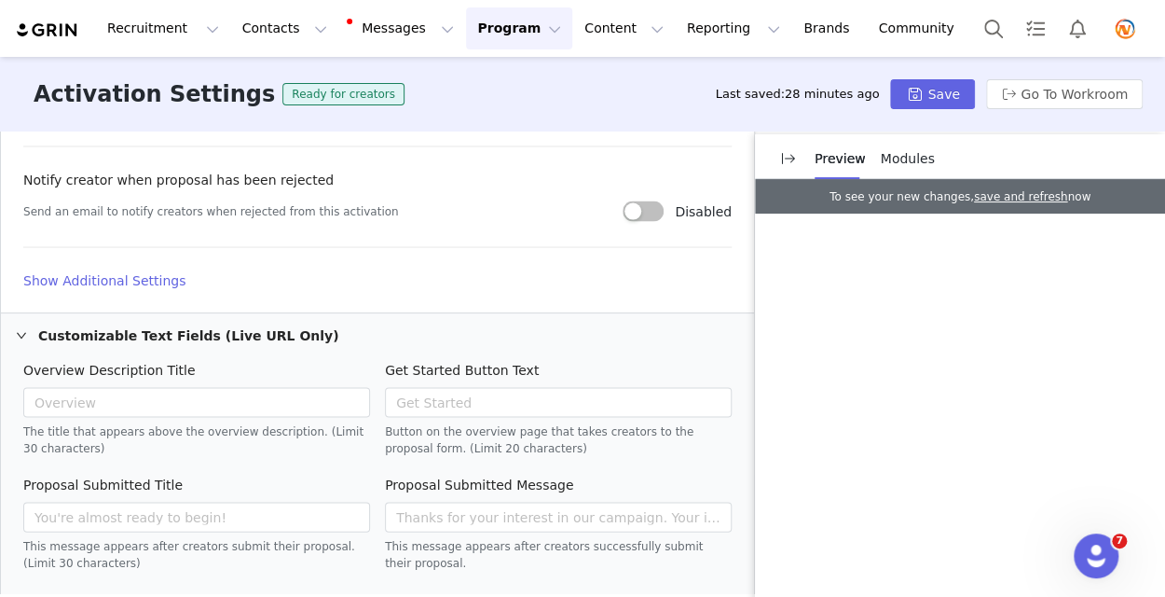
click at [16, 329] on icon "icon: right" at bounding box center [21, 334] width 11 height 11
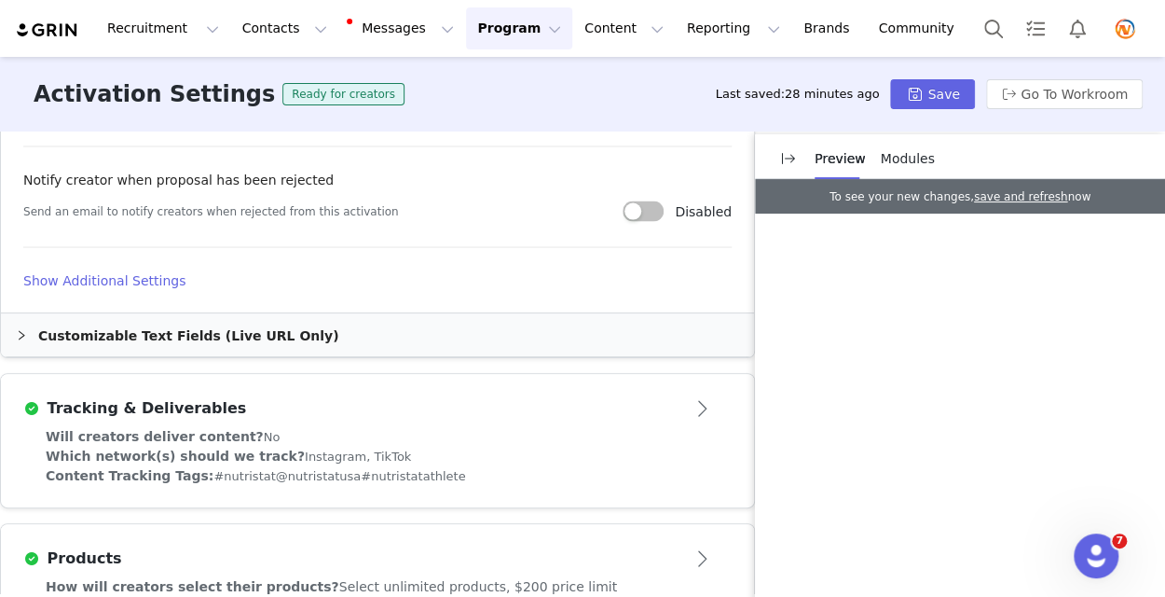
click at [16, 329] on icon "icon: right" at bounding box center [21, 334] width 11 height 11
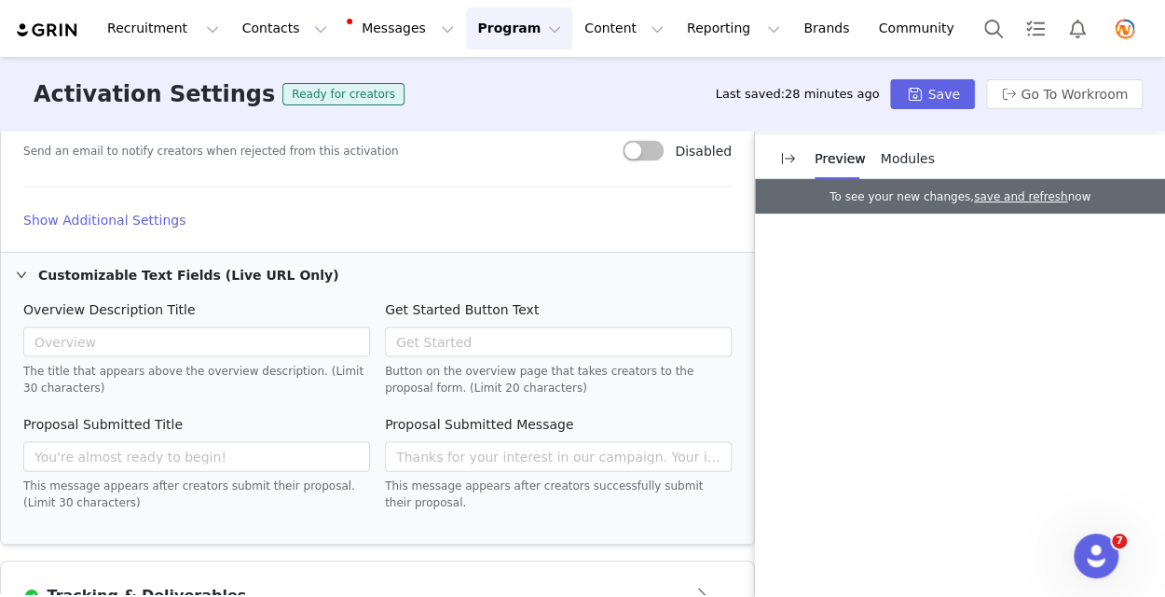
scroll to position [1521, 0]
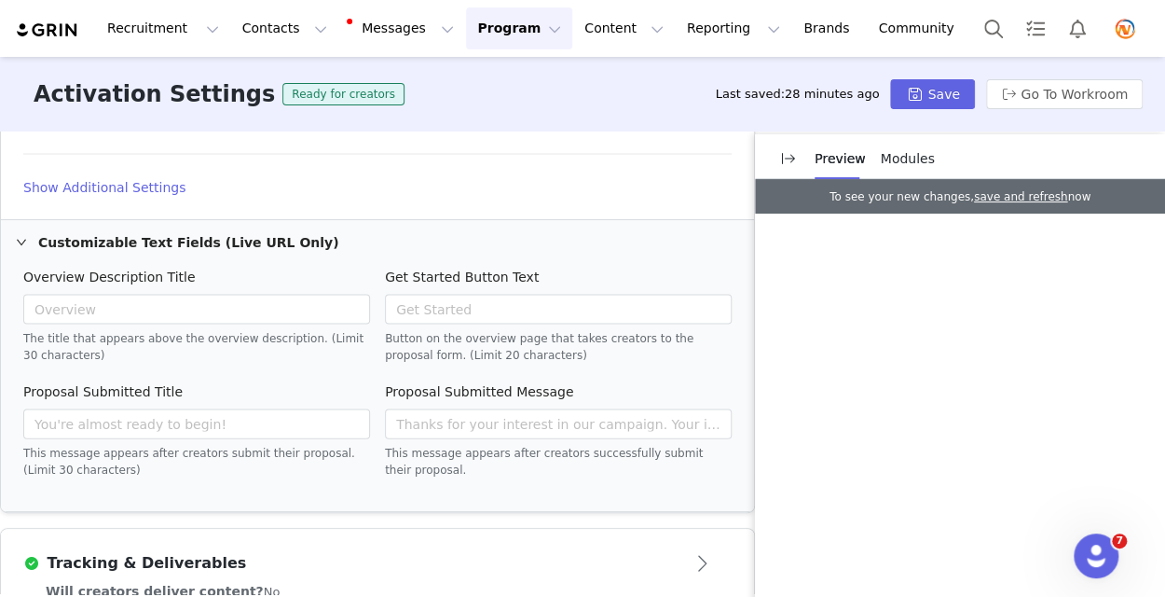
click at [18, 241] on icon "icon: right" at bounding box center [21, 241] width 11 height 11
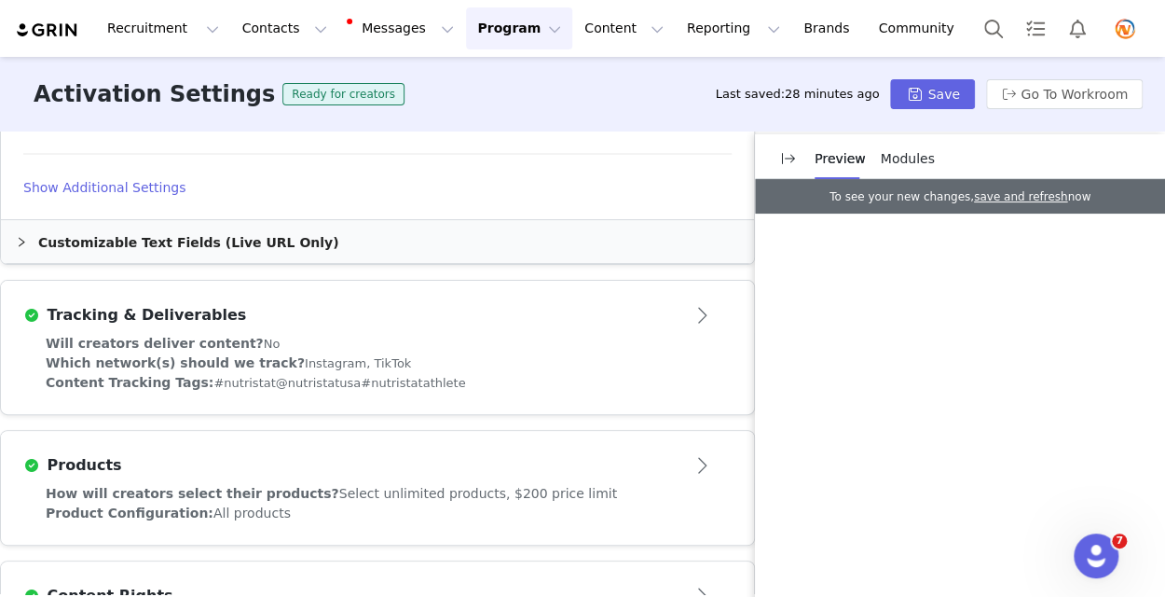
click at [677, 301] on button "Open module" at bounding box center [703, 314] width 58 height 30
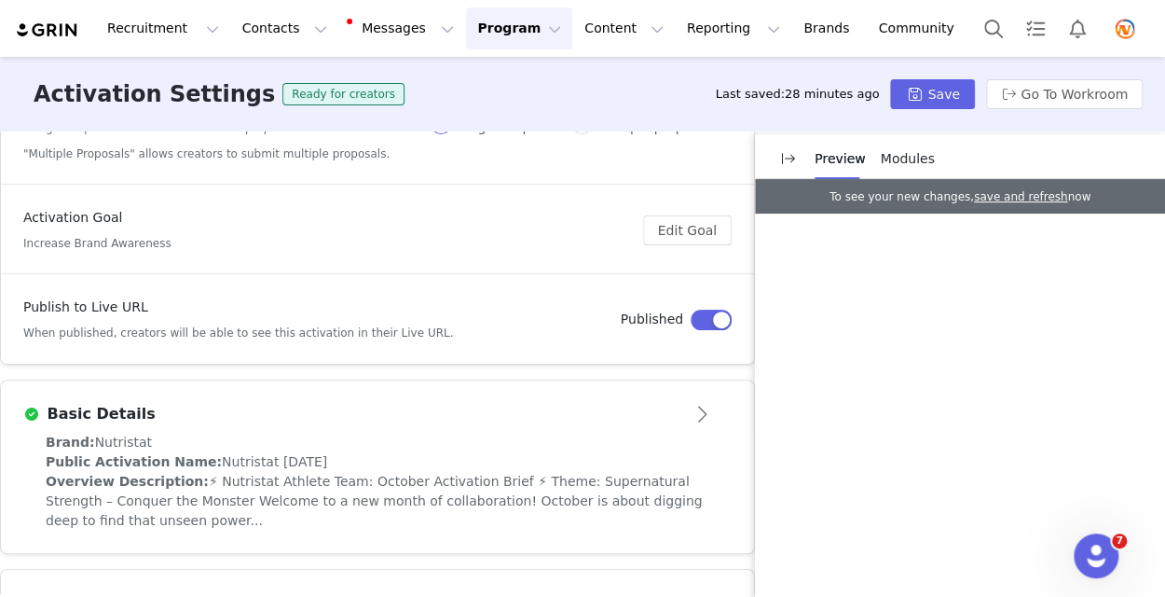
scroll to position [186, 0]
click at [685, 411] on button "Open module" at bounding box center [703, 413] width 58 height 30
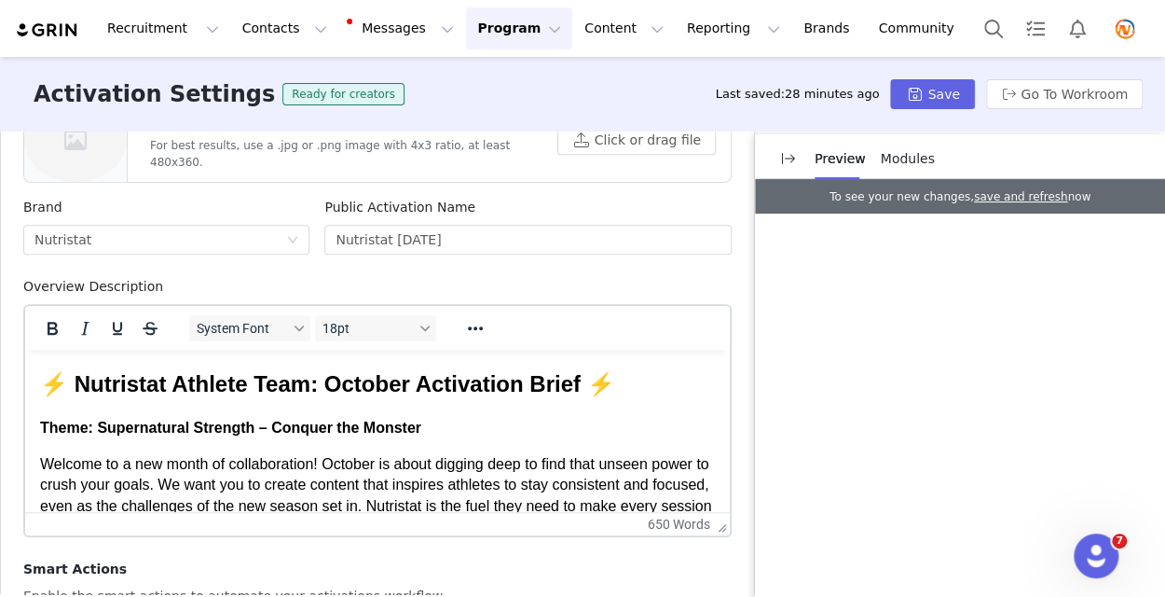
scroll to position [839, 0]
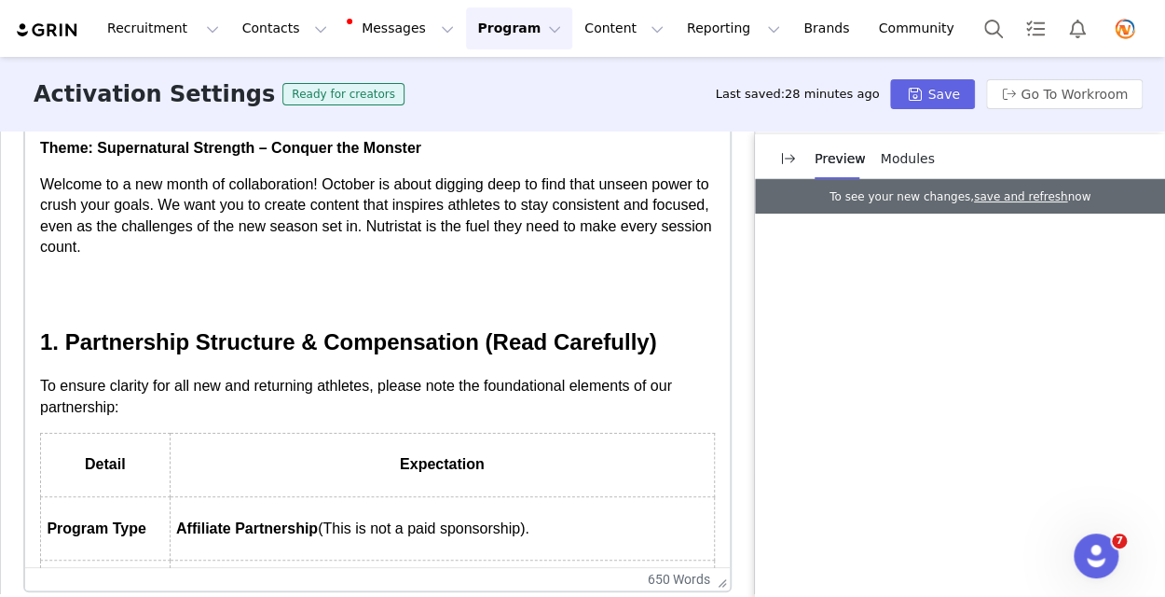
drag, startPoint x: 712, startPoint y: 252, endPoint x: 686, endPoint y: 622, distance: 371.1
click at [686, 596] on html "Recruitment Recruitment Creator Search Curated Lists Landing Pages Web Extensio…" at bounding box center [582, 298] width 1165 height 597
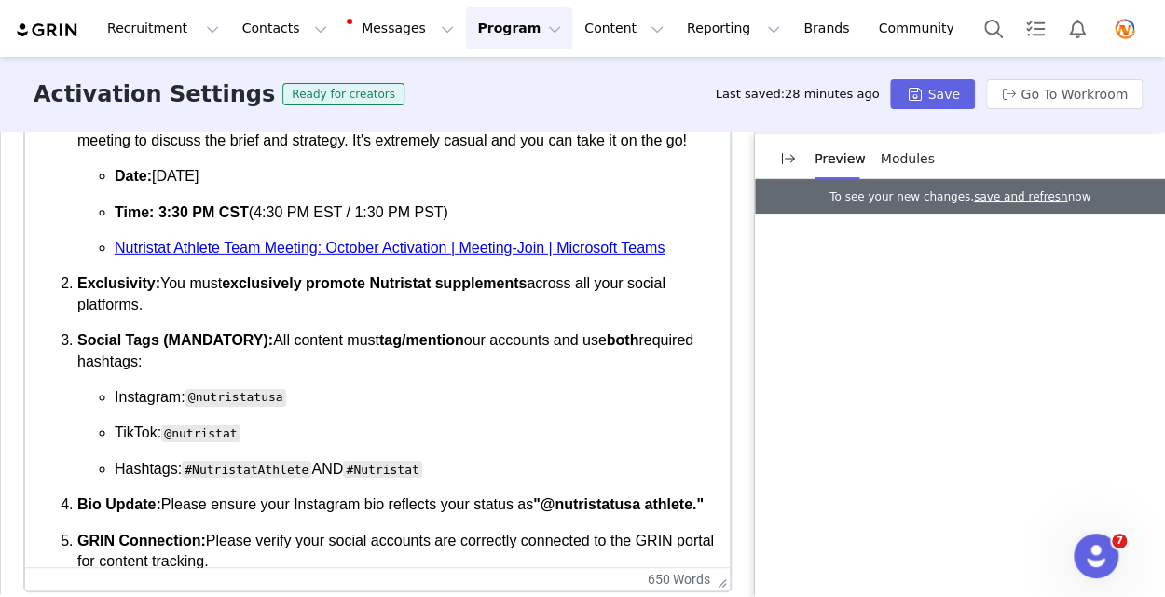
scroll to position [2331, 0]
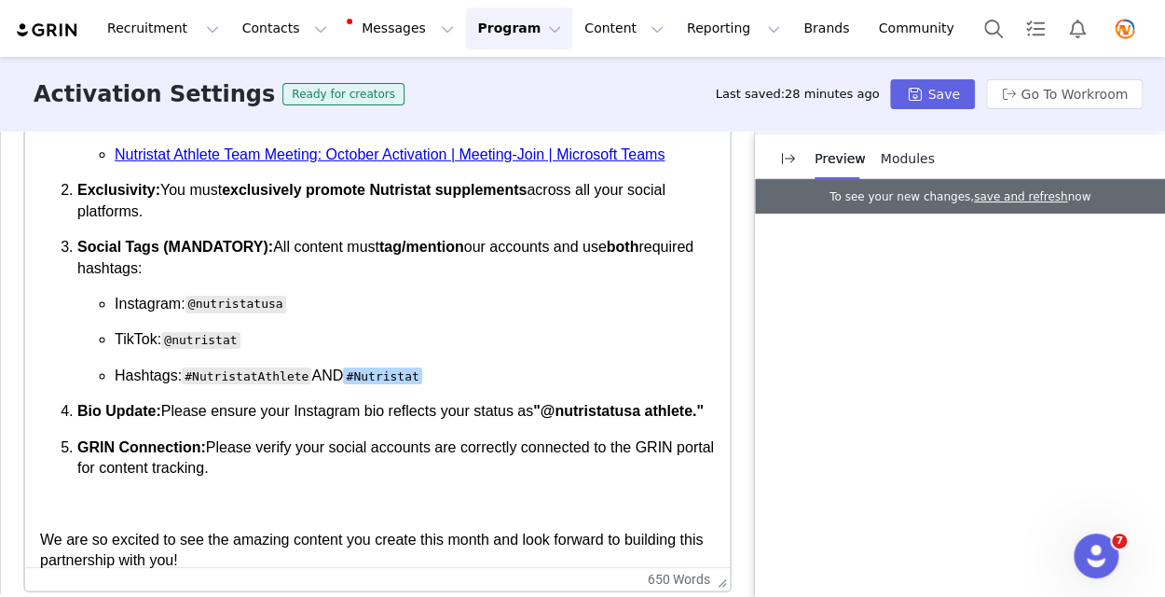
click at [451, 386] on p "Hashtags: #NutristatAthlete AND #Nutristat﻿" at bounding box center [415, 375] width 600 height 21
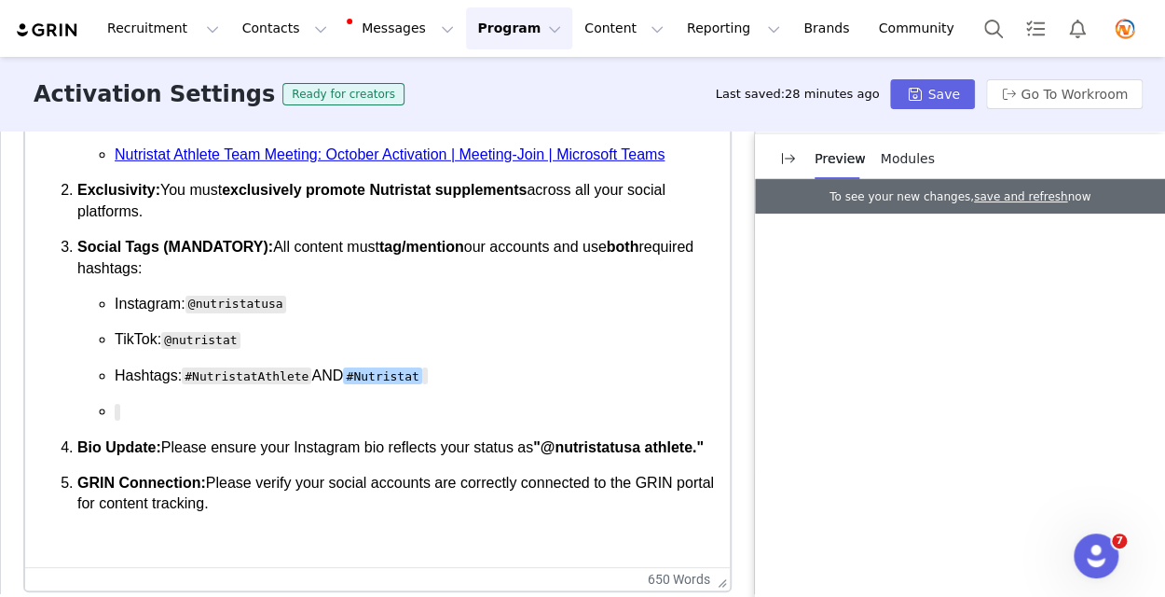
click at [159, 421] on li "Rich Text Area. Press ALT-0 for help." at bounding box center [415, 411] width 600 height 21
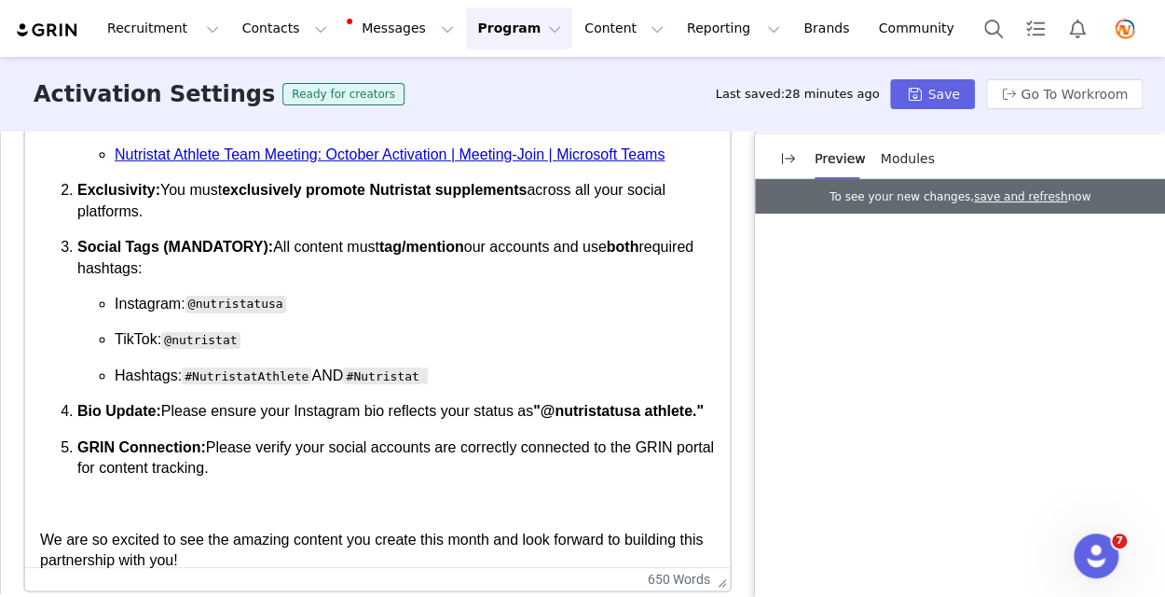
click at [214, 279] on p "Social Tags (MANDATORY): All content must tag/mention our accounts and use both…" at bounding box center [396, 258] width 638 height 42
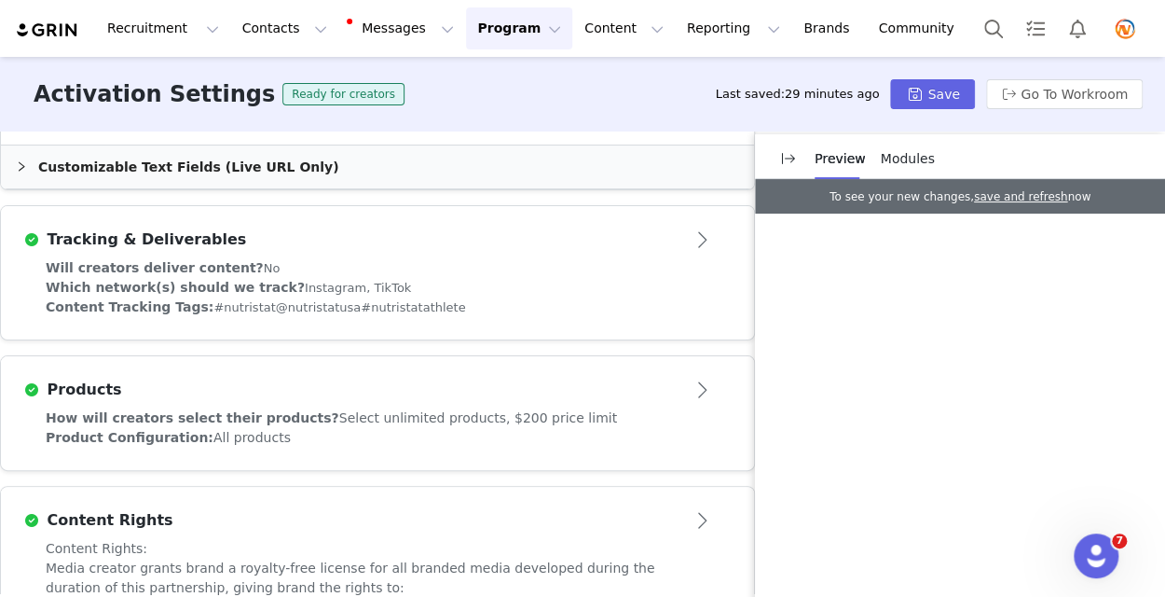
scroll to position [1678, 0]
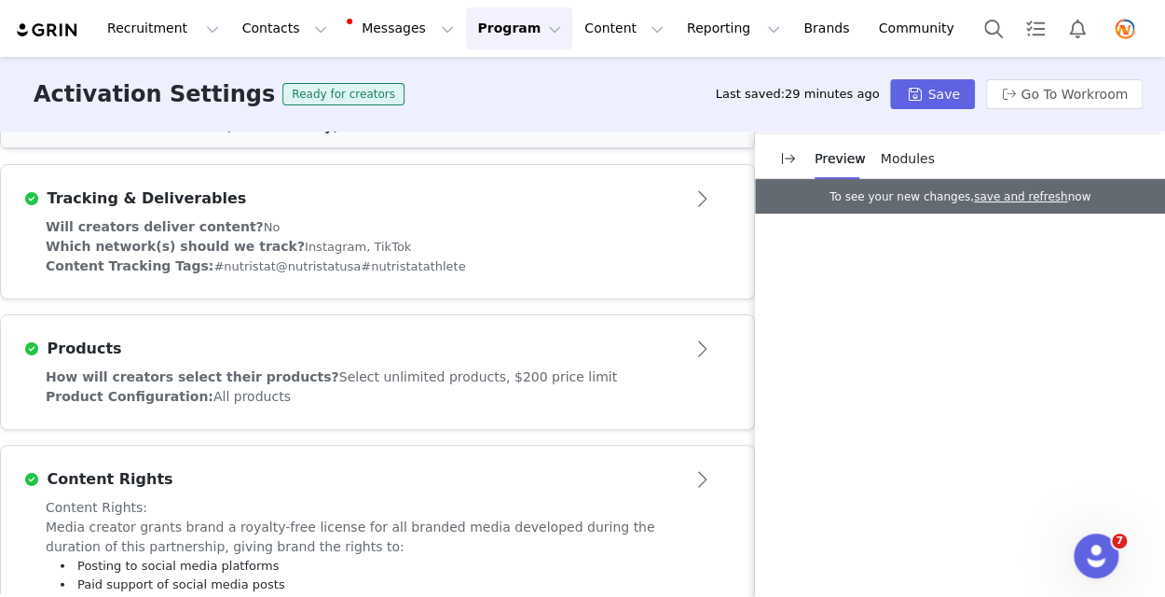
click at [697, 193] on button "Open module" at bounding box center [703, 199] width 58 height 30
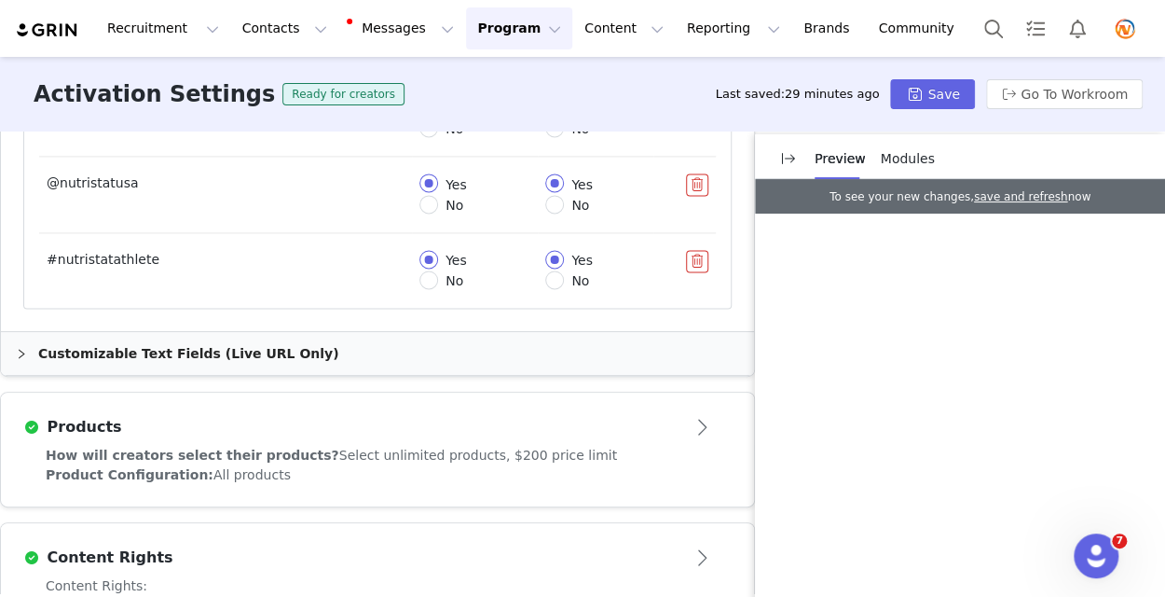
scroll to position [1233, 0]
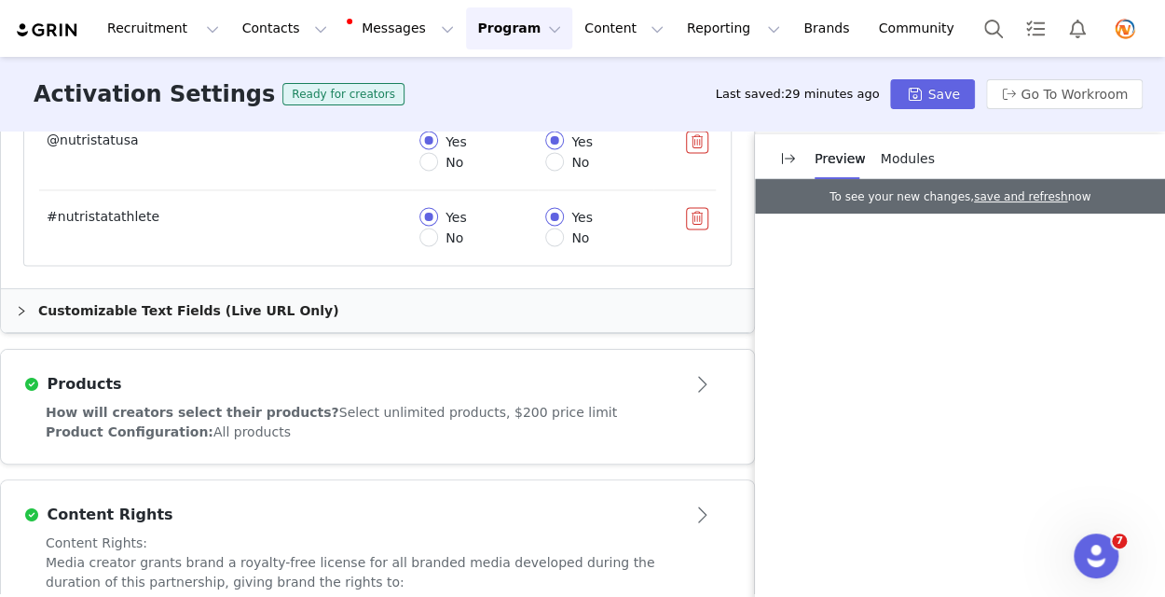
click at [685, 368] on button "Open module" at bounding box center [703, 383] width 58 height 30
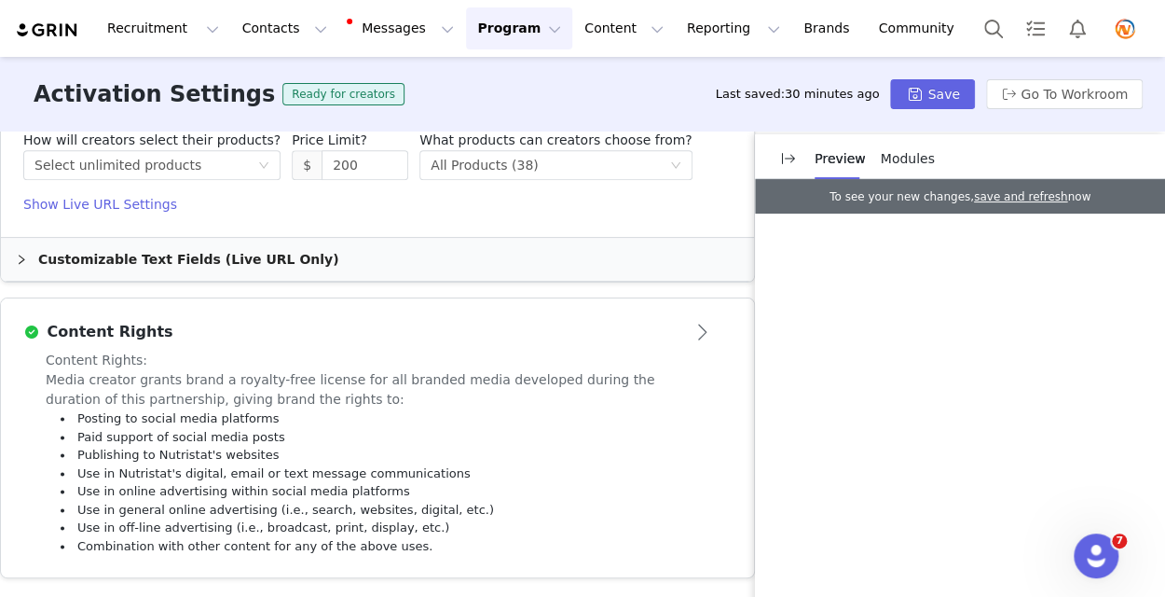
click at [690, 332] on button "Open module" at bounding box center [703, 332] width 58 height 30
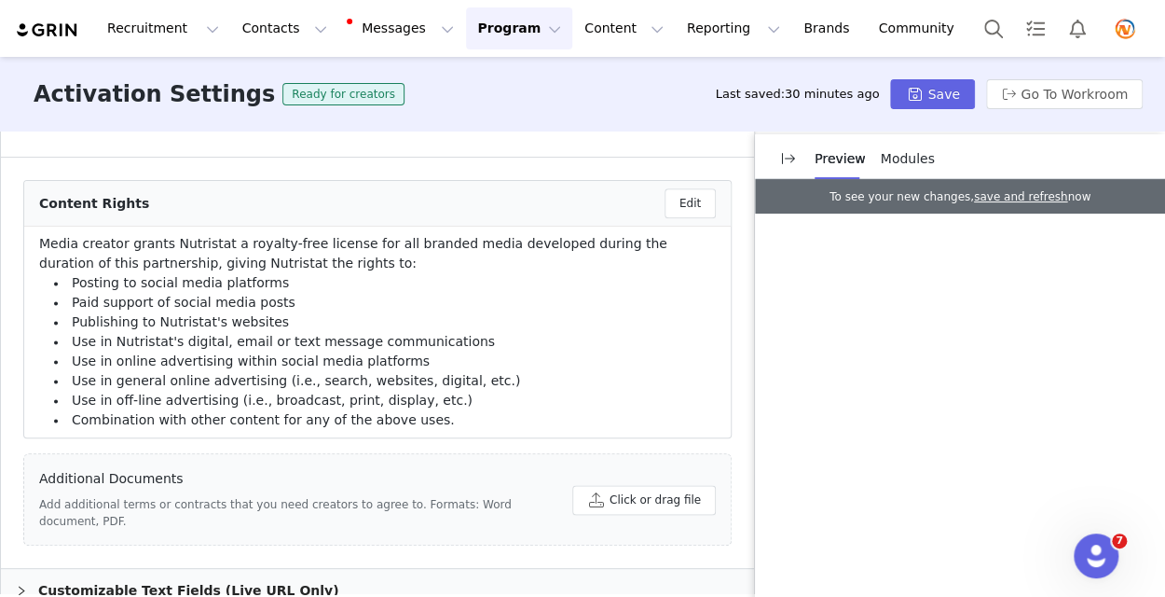
scroll to position [963, 0]
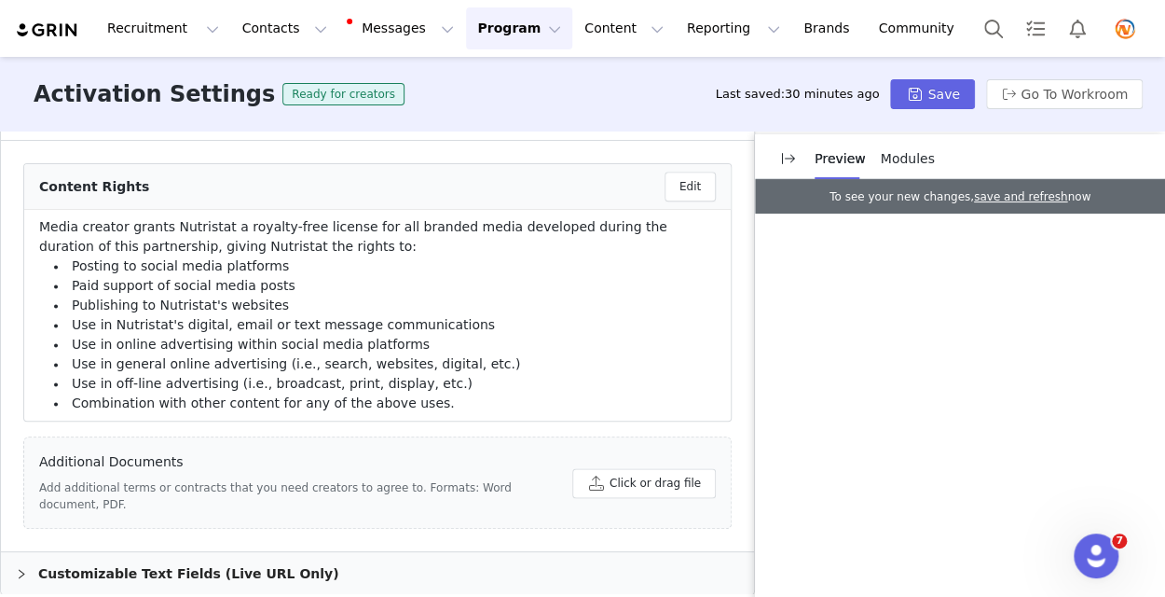
click at [24, 568] on icon "icon: right" at bounding box center [21, 573] width 11 height 11
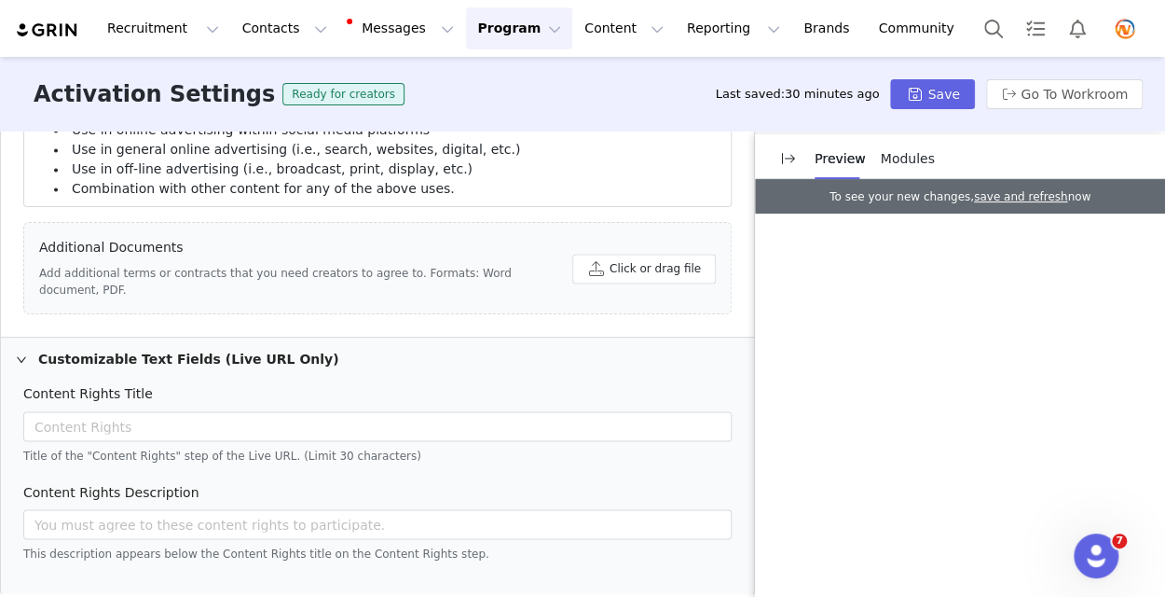
scroll to position [1179, 0]
click at [946, 100] on button "Save" at bounding box center [932, 94] width 84 height 30
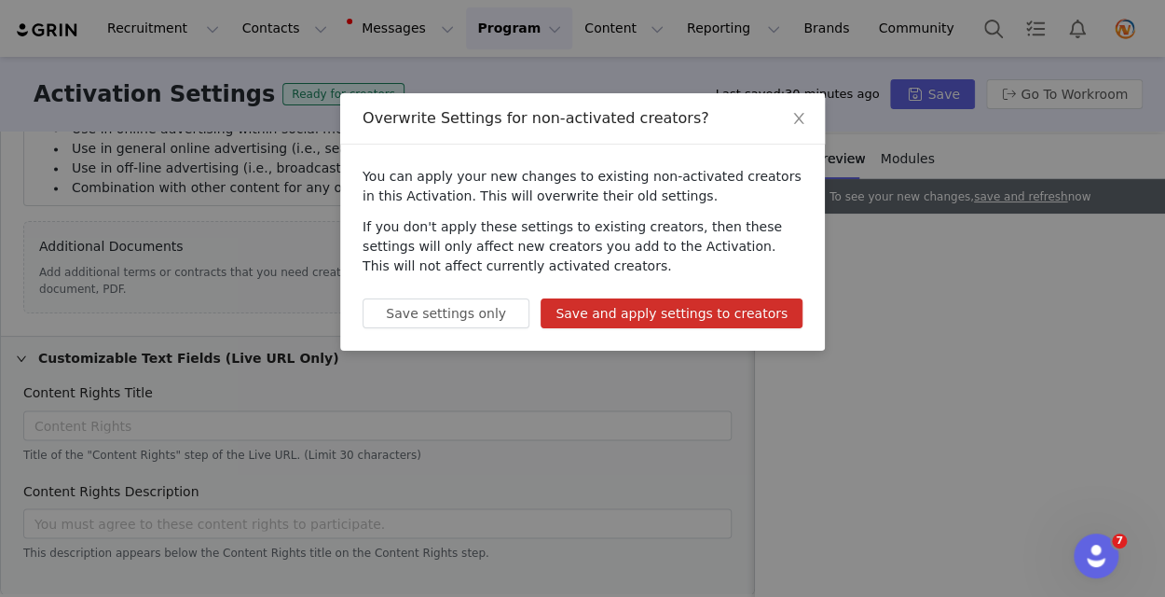
click at [664, 316] on button "Save and apply settings to creators" at bounding box center [672, 313] width 262 height 30
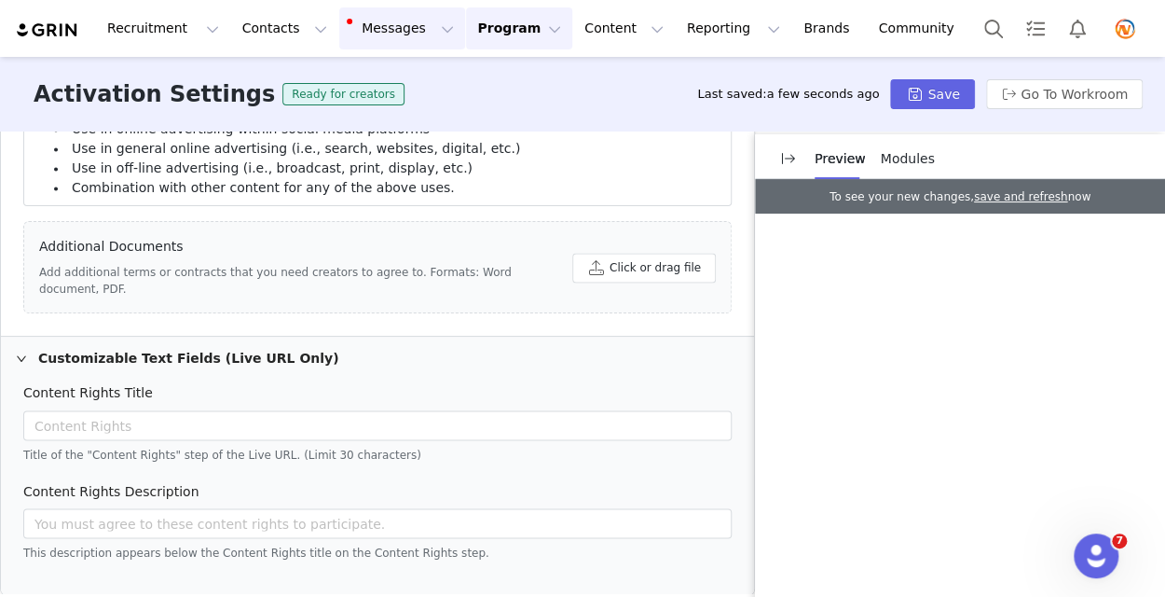
click at [339, 18] on button "Messages Messages" at bounding box center [402, 28] width 126 height 42
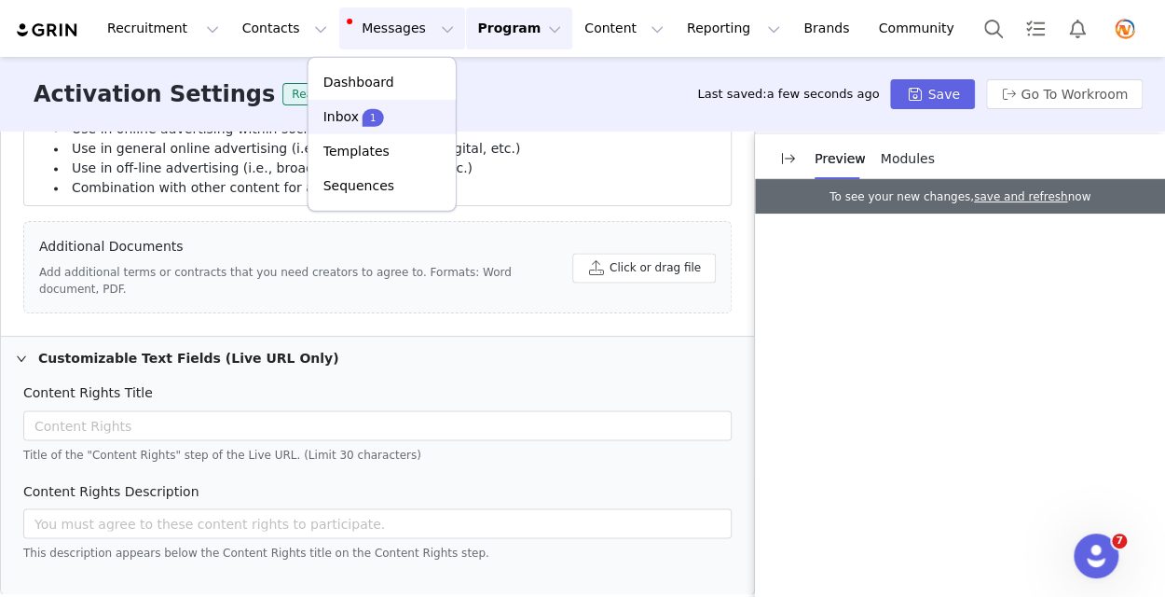
click at [338, 118] on p "Inbox" at bounding box center [341, 117] width 35 height 20
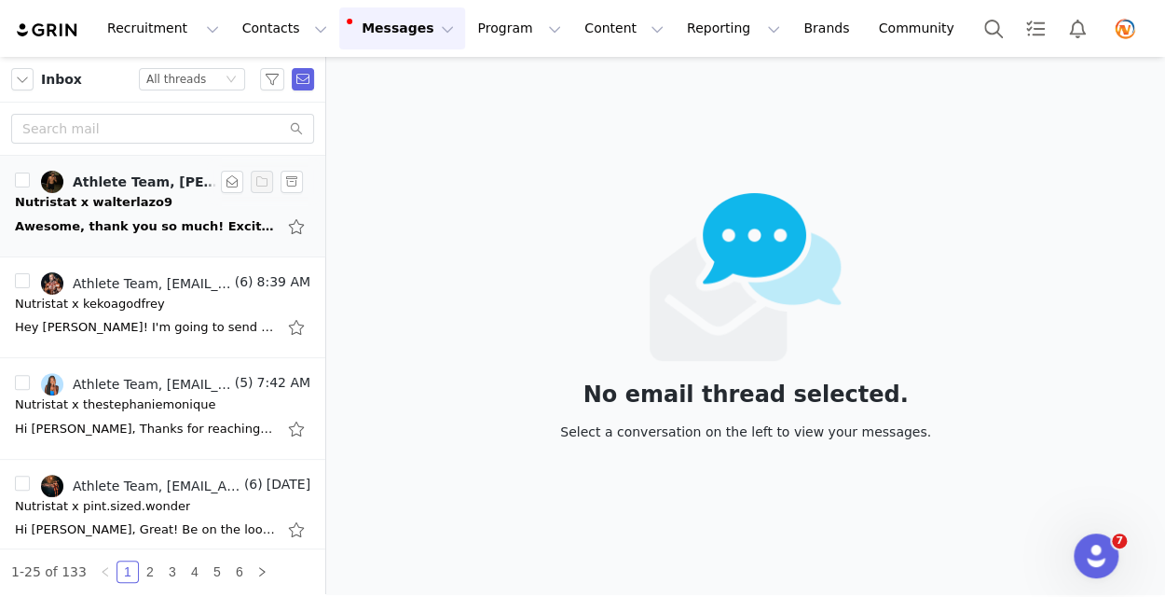
click at [111, 226] on div "Awesome, thank you so much! Excited to get started [DATE][DATE] 10:41 AM Athlet…" at bounding box center [145, 226] width 261 height 19
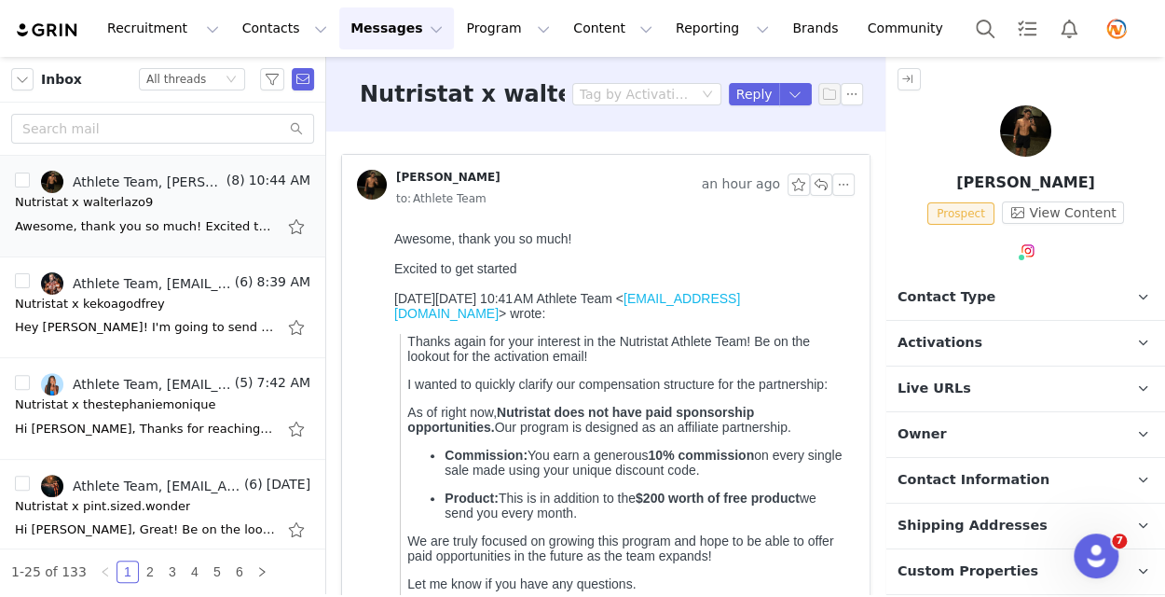
click at [902, 287] on span "Contact Type" at bounding box center [947, 297] width 98 height 21
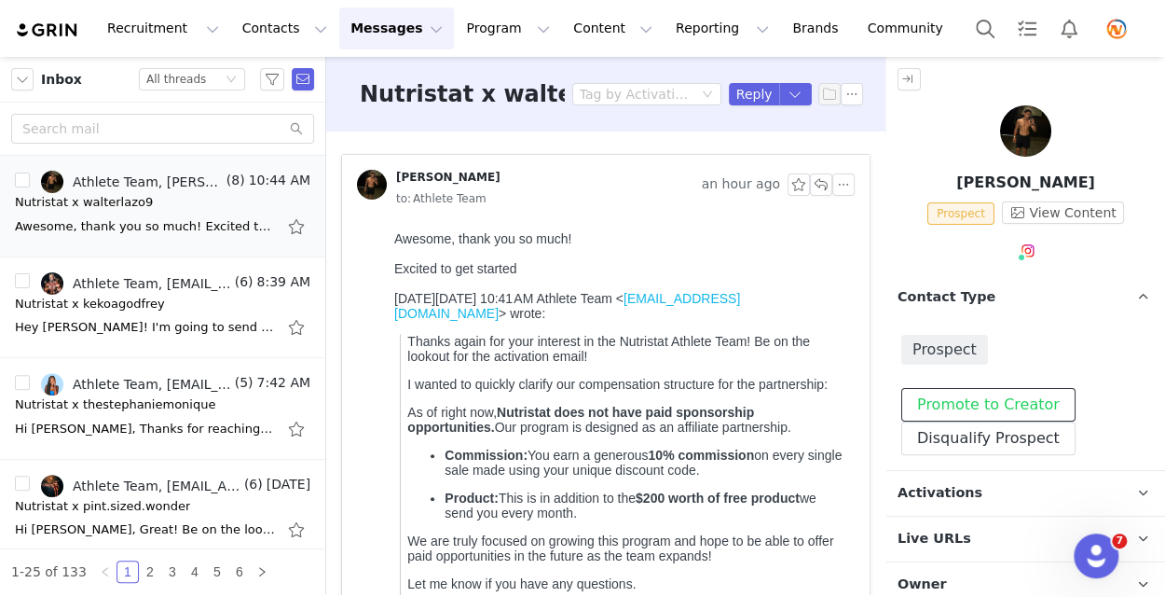
click at [925, 399] on button "Promote to Creator" at bounding box center [989, 405] width 174 height 34
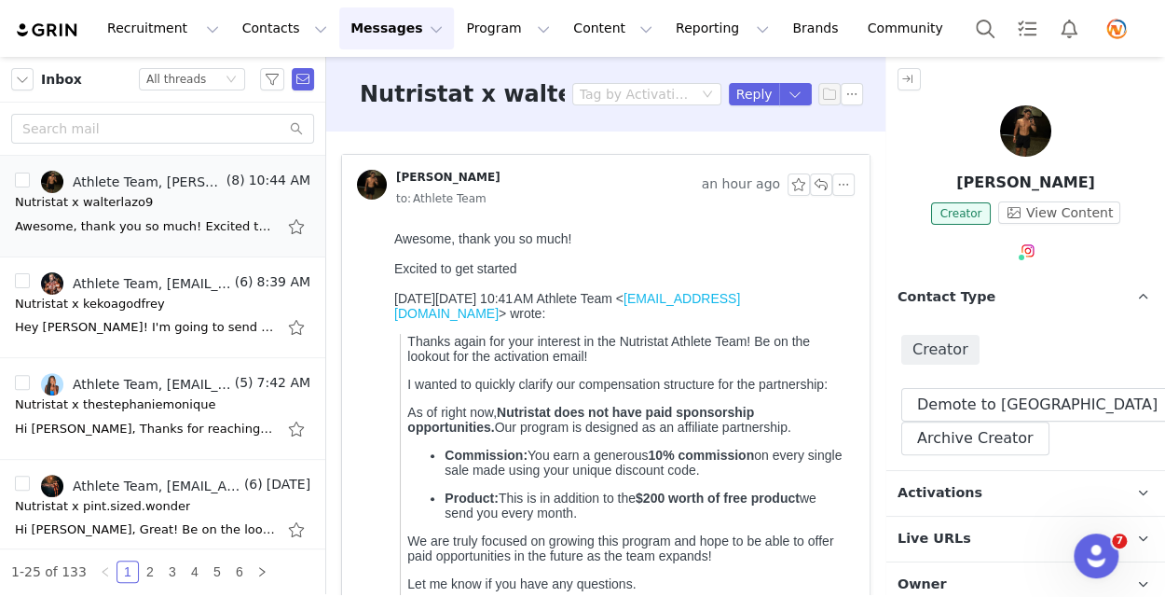
click at [352, 566] on div at bounding box center [606, 487] width 528 height 526
click at [479, 31] on button "Program Program" at bounding box center [508, 28] width 106 height 42
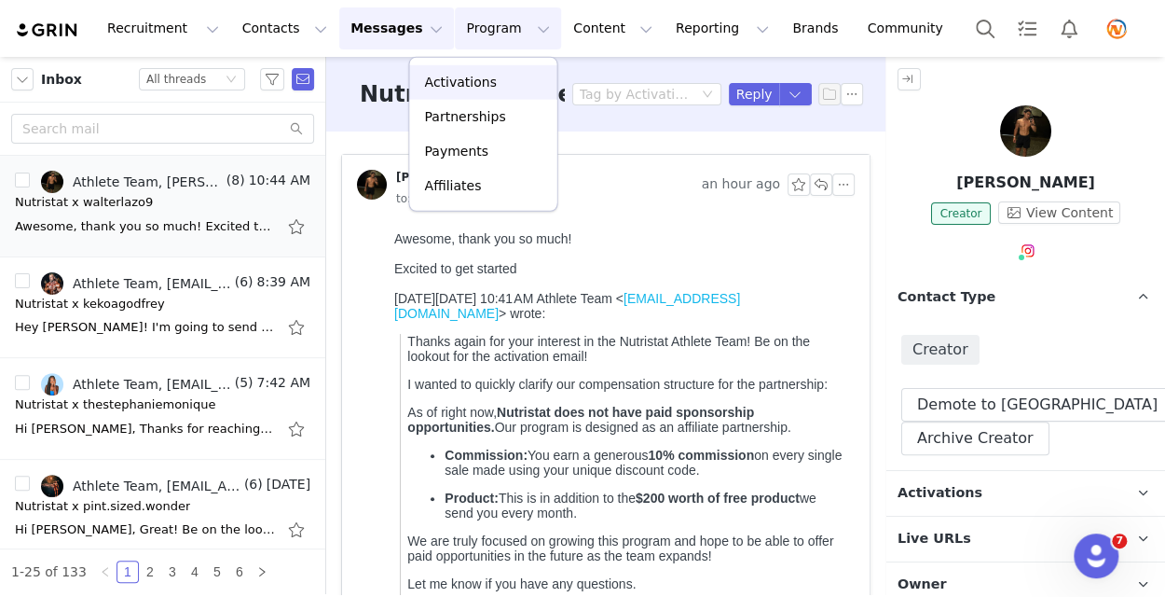
click at [462, 90] on p "Activations" at bounding box center [460, 83] width 72 height 20
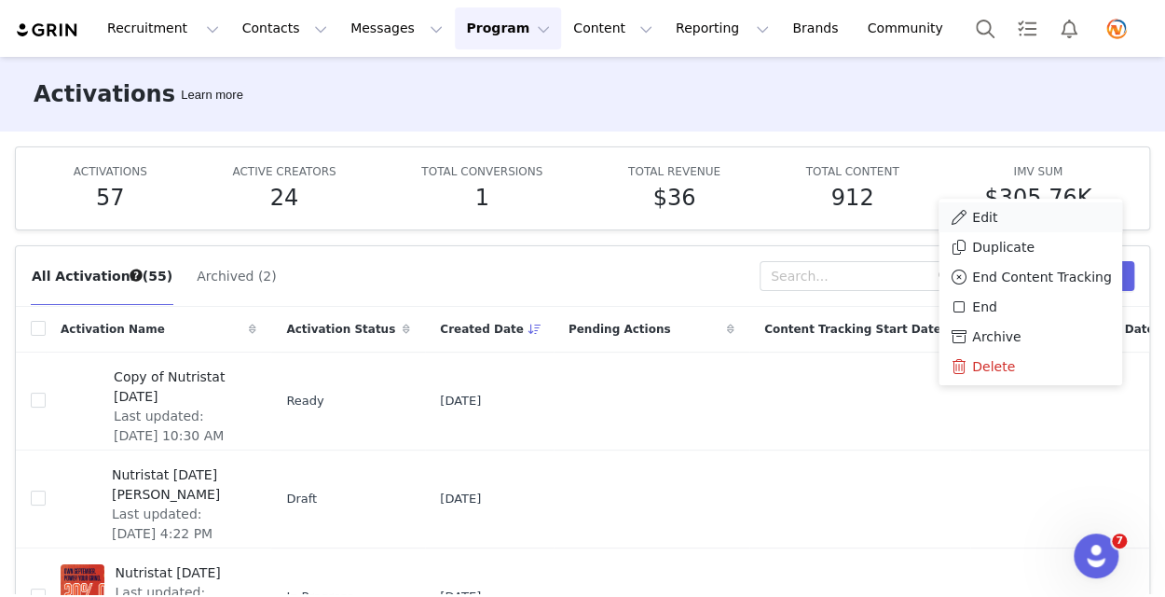
click at [1044, 226] on div "Edit" at bounding box center [1030, 217] width 161 height 21
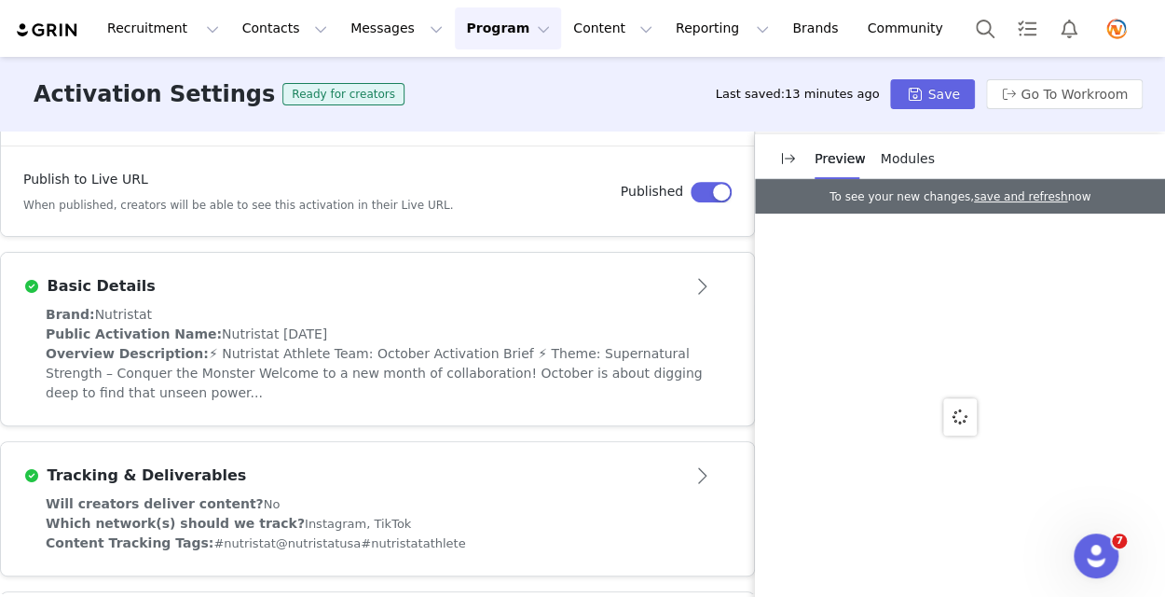
scroll to position [373, 0]
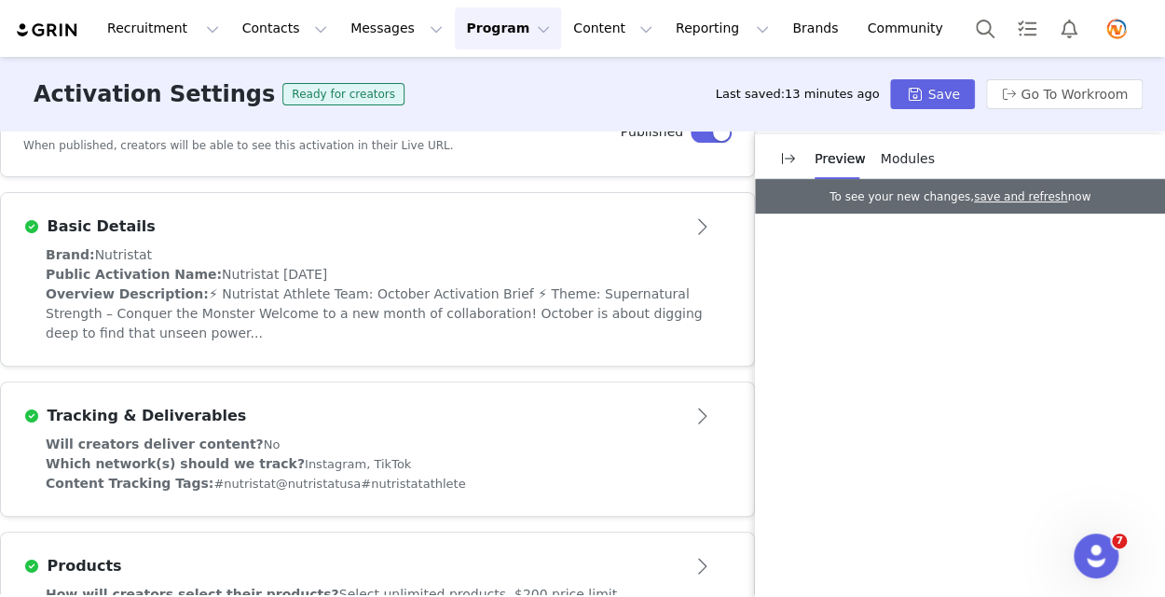
click at [690, 225] on button "Open module" at bounding box center [703, 227] width 58 height 30
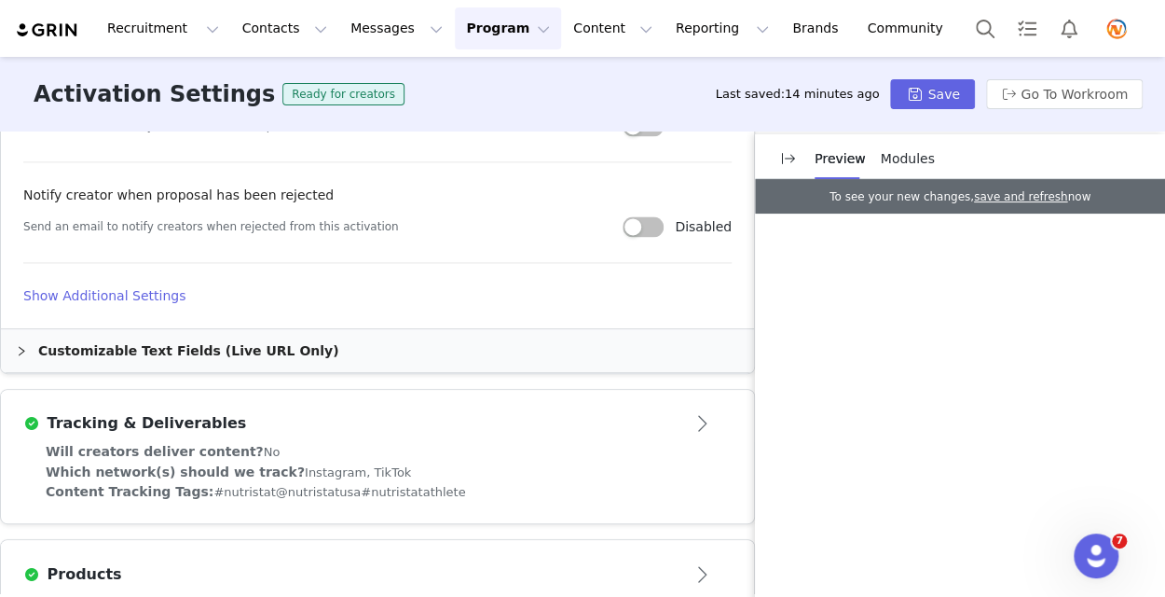
scroll to position [932, 0]
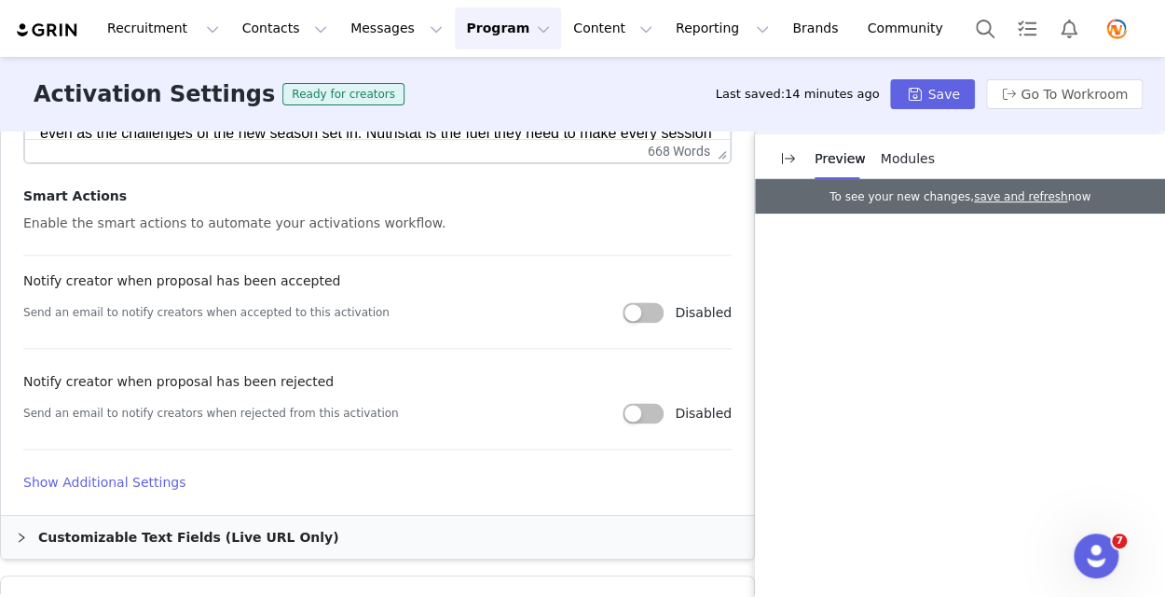
click at [121, 481] on h4 "Show Additional Settings" at bounding box center [377, 483] width 709 height 20
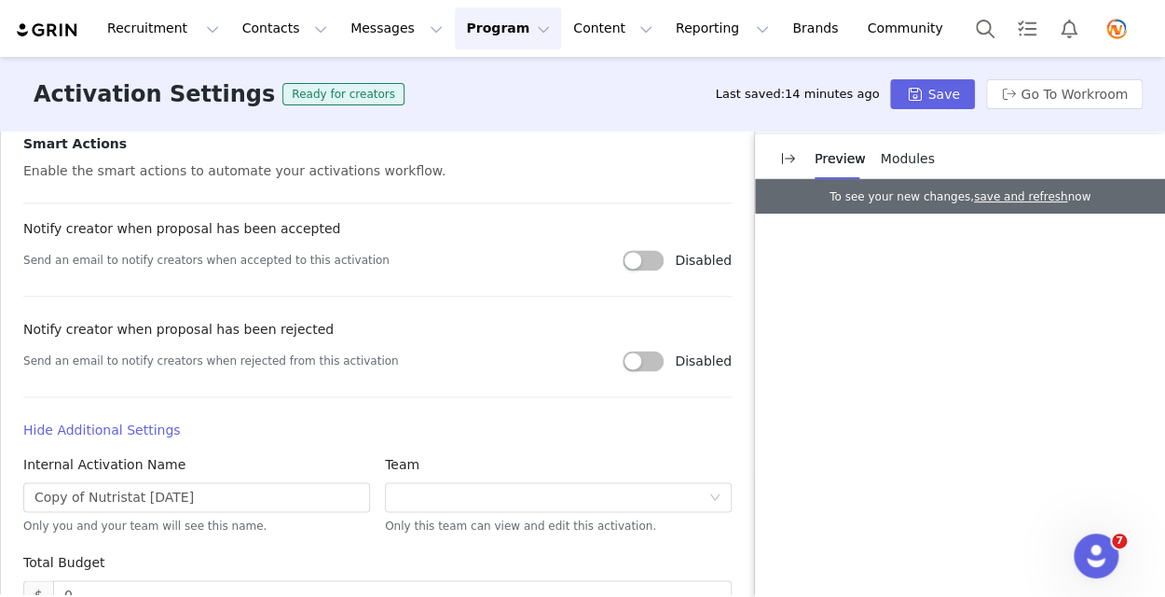
scroll to position [1026, 0]
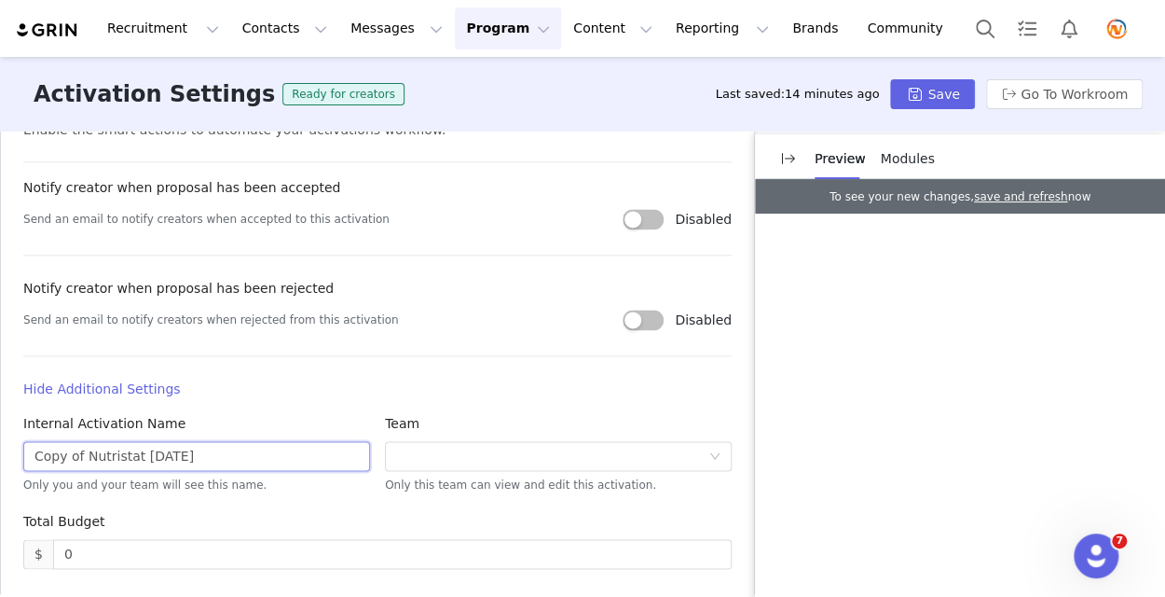
drag, startPoint x: 82, startPoint y: 456, endPoint x: -51, endPoint y: 452, distance: 133.4
click at [0, 452] on html "Recruitment Recruitment Creator Search Curated Lists Landing Pages Web Extensio…" at bounding box center [582, 298] width 1165 height 597
drag, startPoint x: 150, startPoint y: 451, endPoint x: 90, endPoint y: 457, distance: 59.9
click at [90, 457] on input "Nutristat [DATE]" at bounding box center [196, 456] width 347 height 30
type input "Nutristat [DATE]"
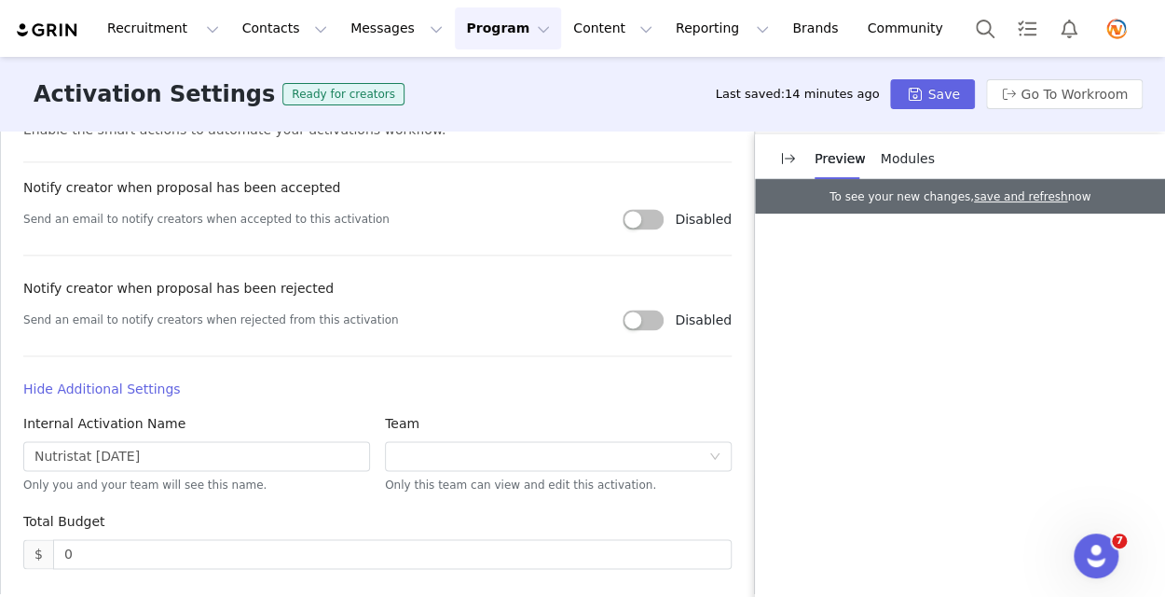
click at [345, 404] on article "Activation Image For best results, use a .jpg or .png image with 4x3 ratio, at …" at bounding box center [377, 110] width 753 height 1005
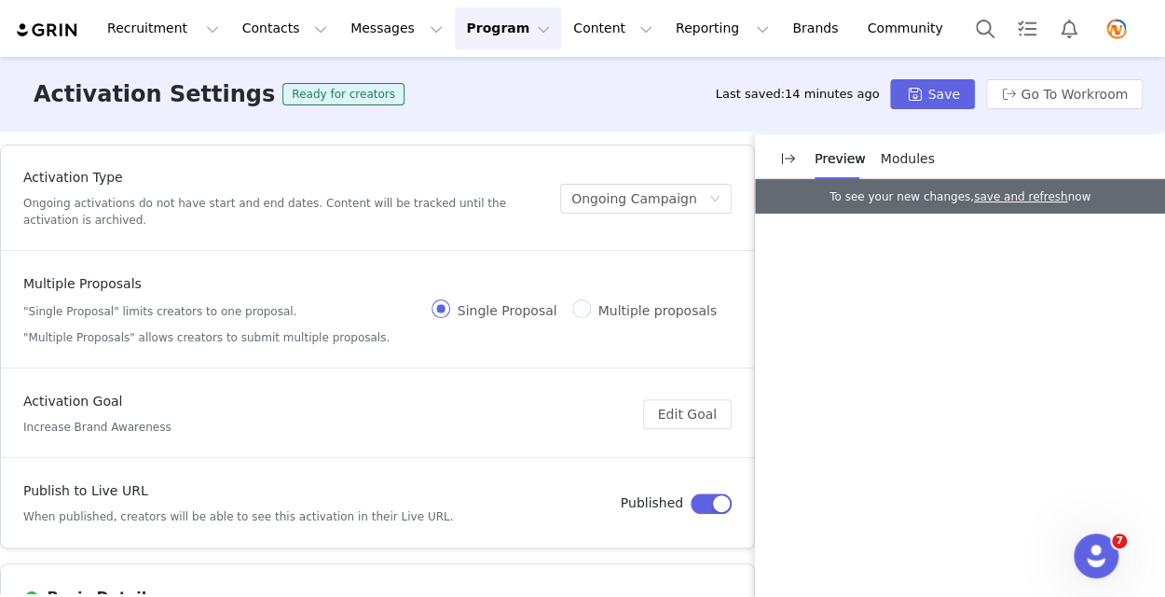
scroll to position [0, 0]
click at [929, 103] on button "Save" at bounding box center [932, 94] width 84 height 30
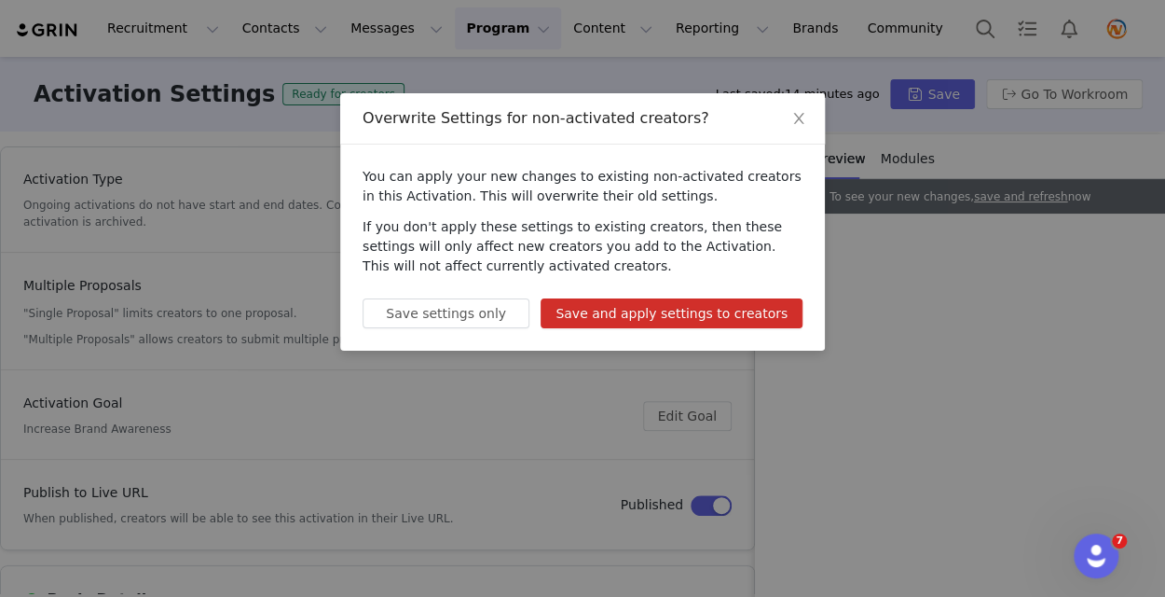
click at [683, 319] on button "Save and apply settings to creators" at bounding box center [672, 313] width 262 height 30
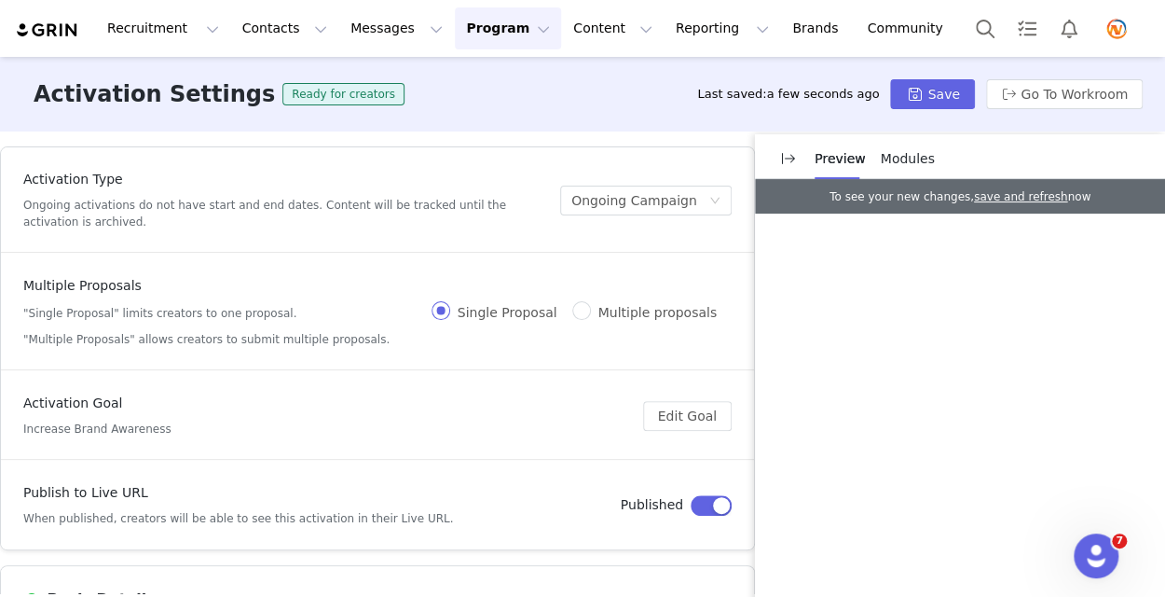
click at [486, 28] on button "Program Program" at bounding box center [508, 28] width 106 height 42
click at [472, 78] on p "Activations" at bounding box center [460, 83] width 72 height 20
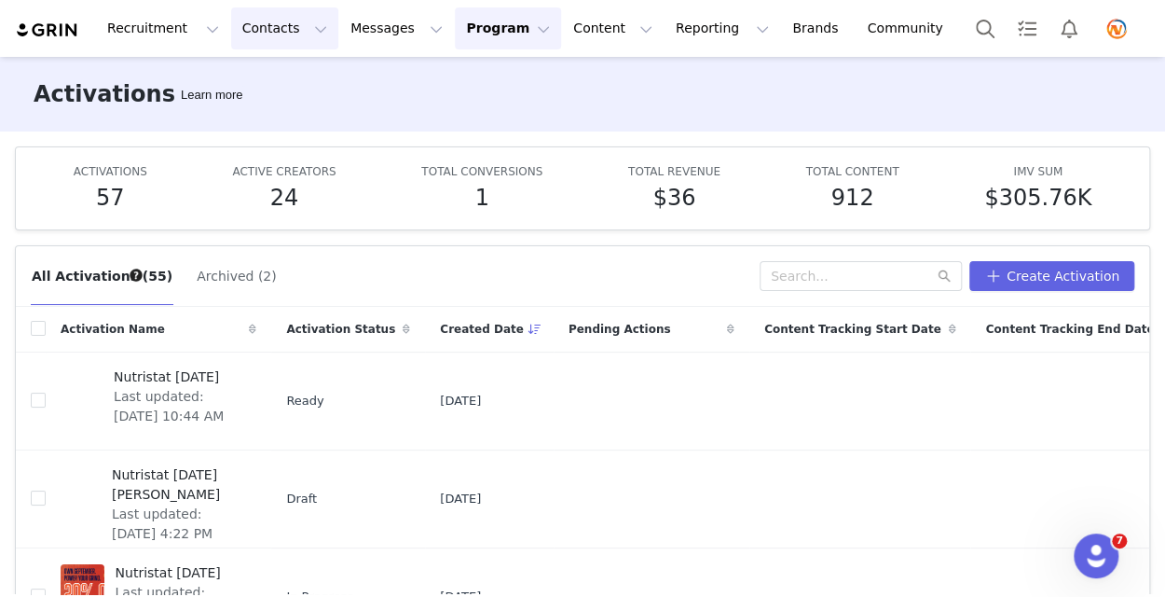
click at [277, 33] on button "Contacts Contacts" at bounding box center [284, 28] width 107 height 42
click at [259, 74] on p "Creators" at bounding box center [256, 83] width 56 height 20
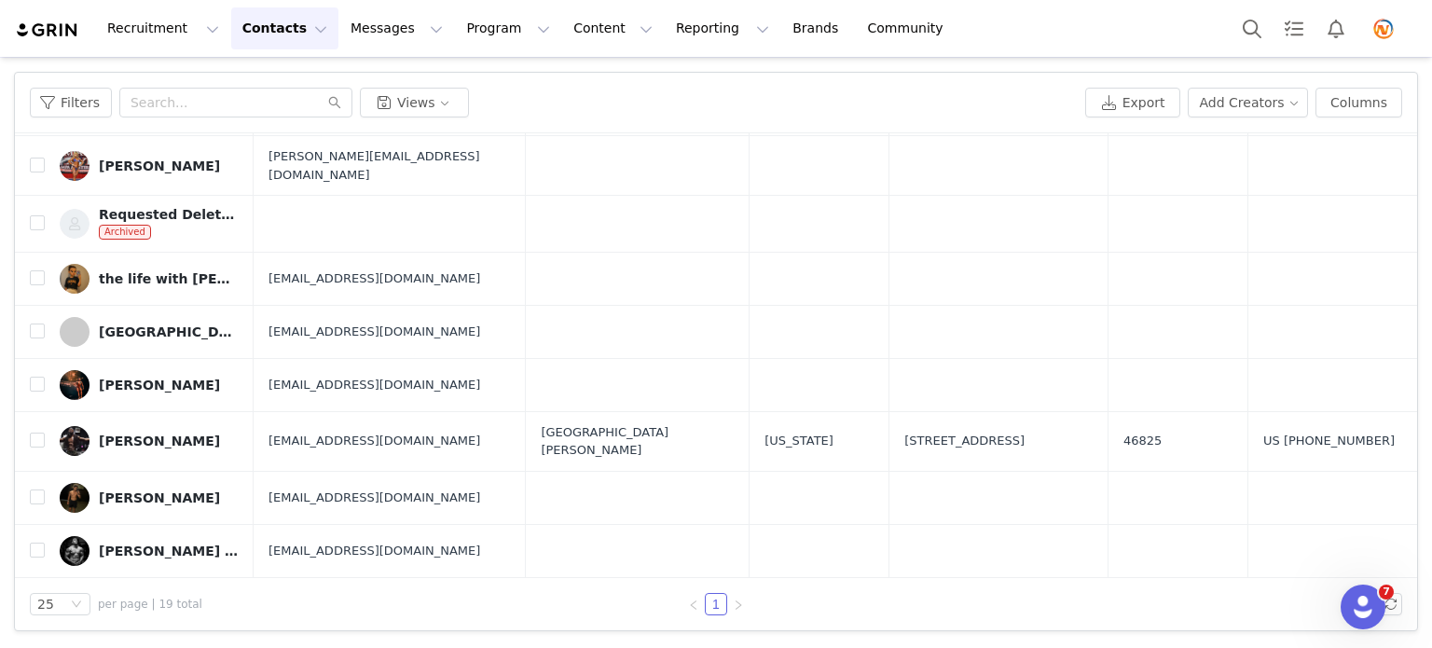
scroll to position [74, 0]
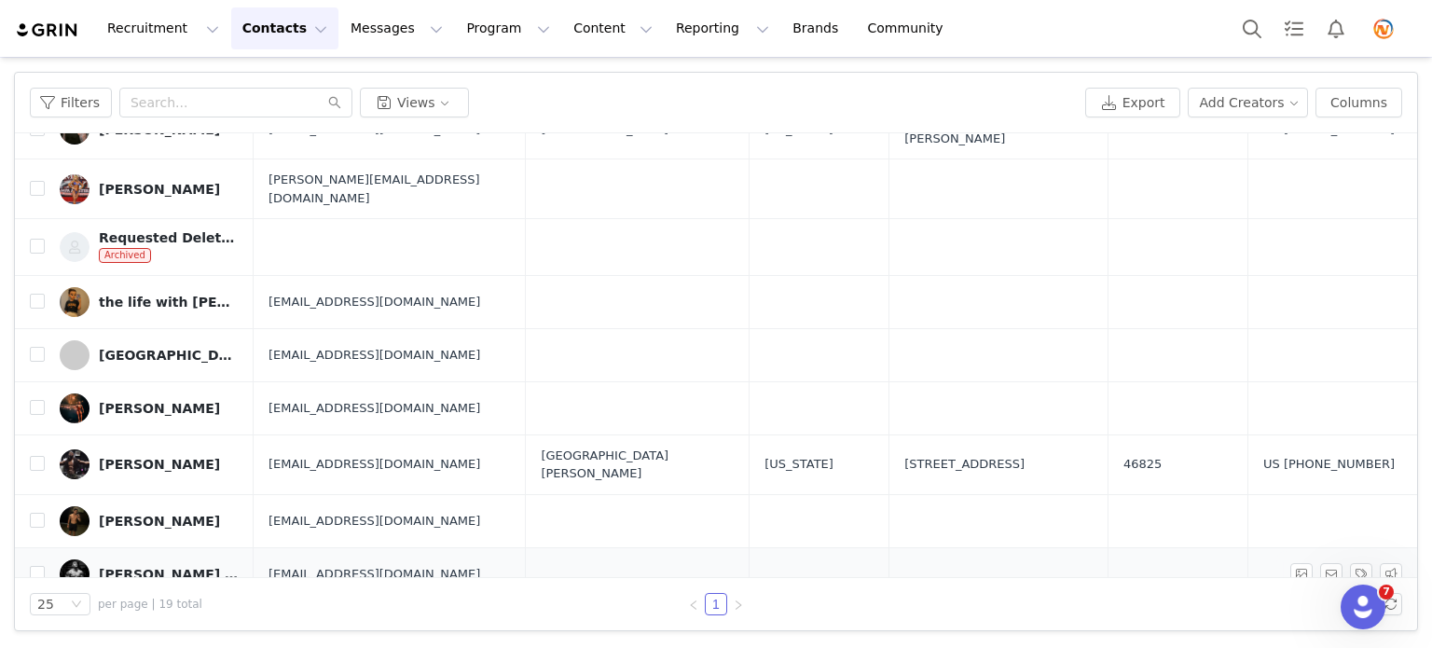
click at [140, 567] on div "[PERSON_NAME] | Fitness & Lifestyle" at bounding box center [169, 574] width 140 height 15
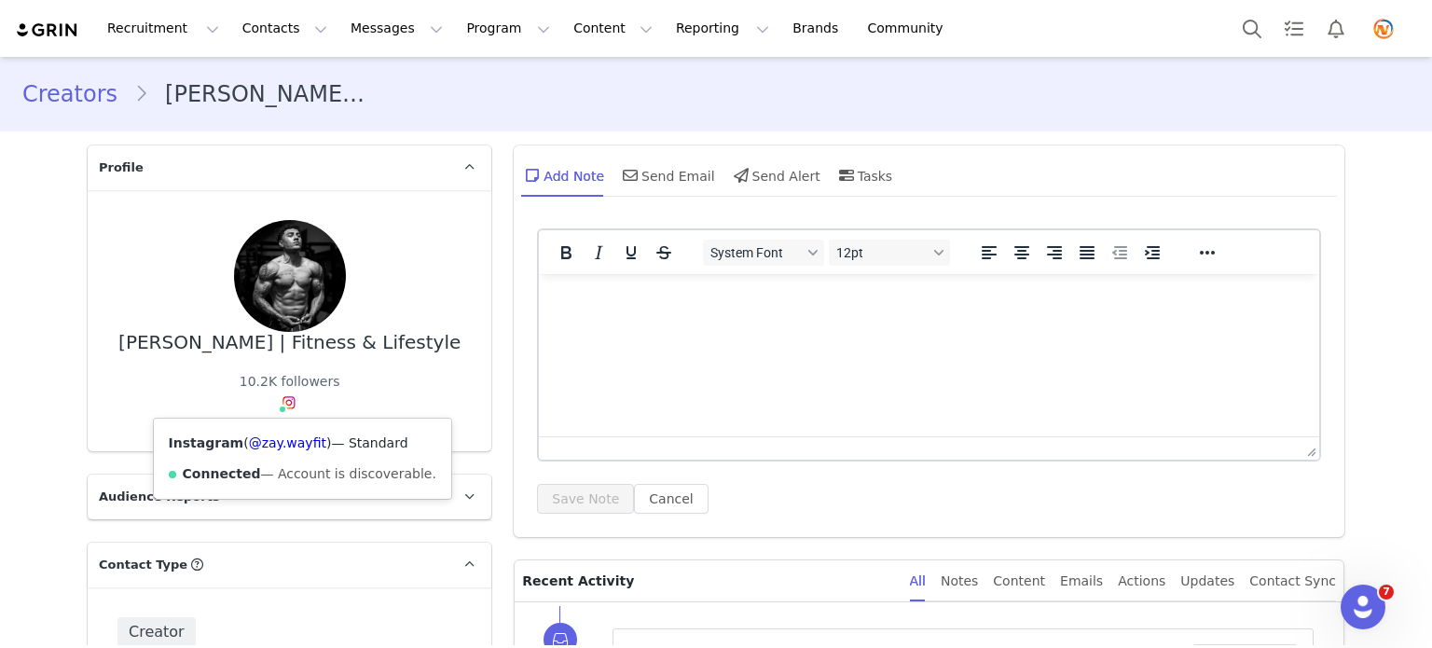
click at [283, 398] on img at bounding box center [289, 402] width 15 height 15
click at [257, 439] on link "@zay.wayfit" at bounding box center [287, 442] width 77 height 15
click at [80, 102] on link "Creators" at bounding box center [78, 94] width 112 height 34
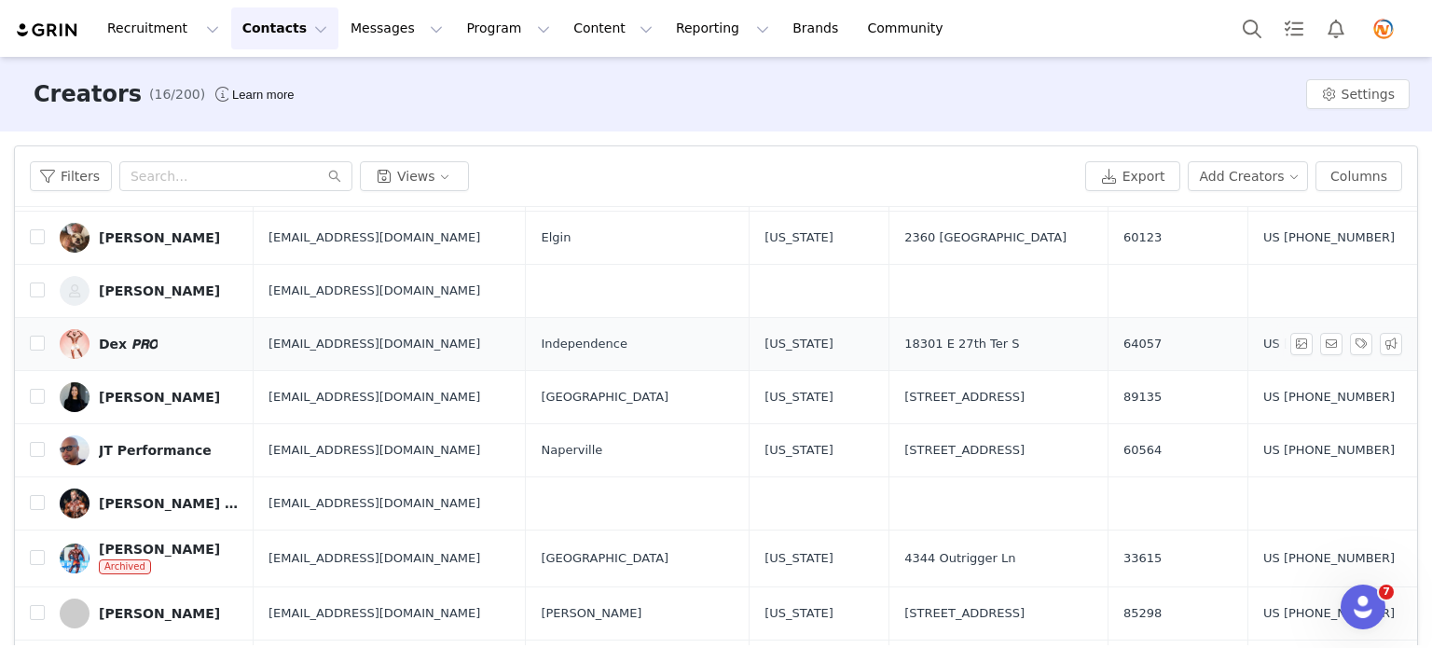
scroll to position [186, 0]
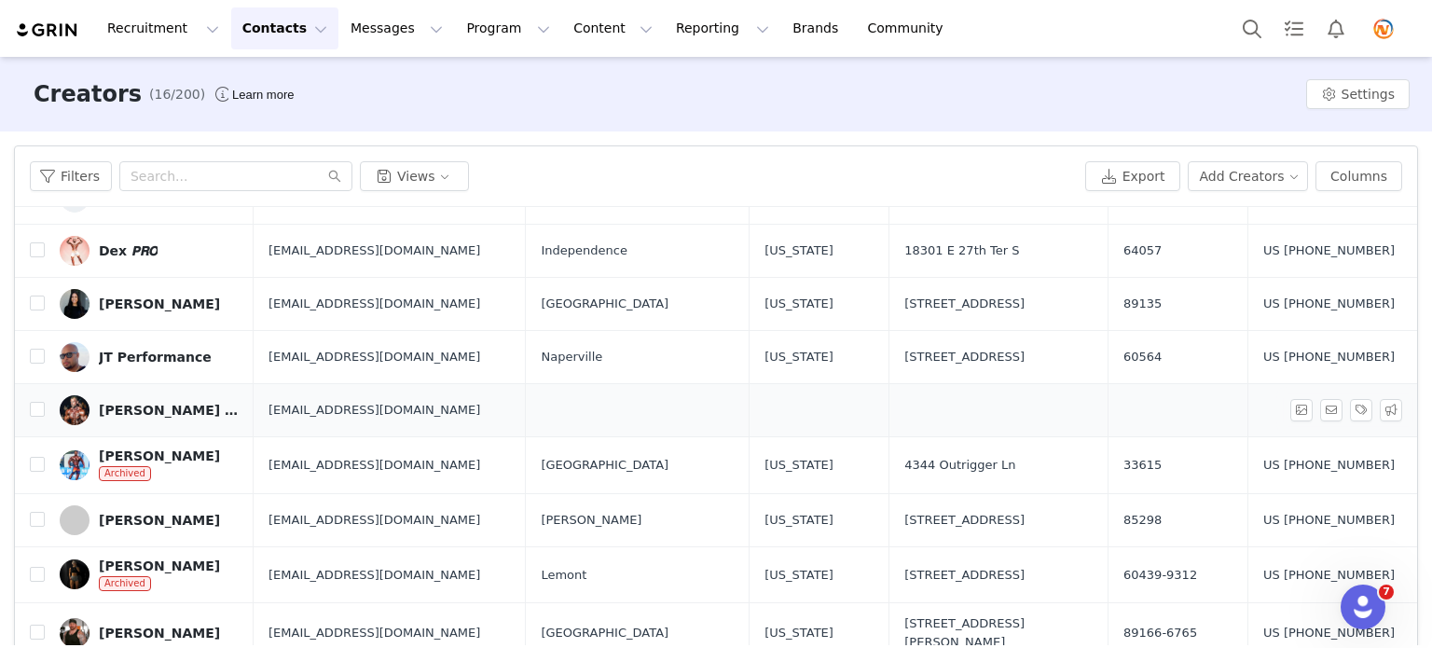
click at [157, 405] on div "[PERSON_NAME] IFBB PRO" at bounding box center [169, 410] width 140 height 15
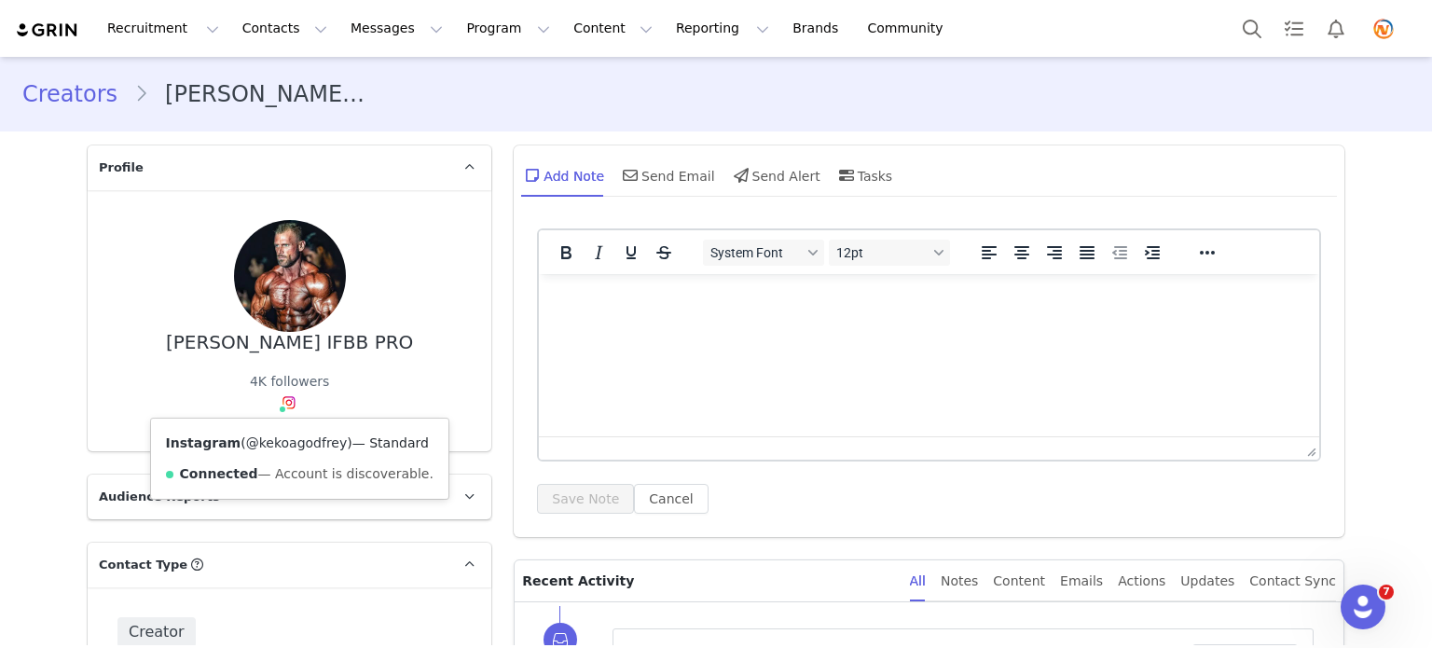
click at [283, 438] on link "@kekoagodfrey" at bounding box center [297, 442] width 102 height 15
click at [101, 93] on link "Creators" at bounding box center [78, 94] width 112 height 34
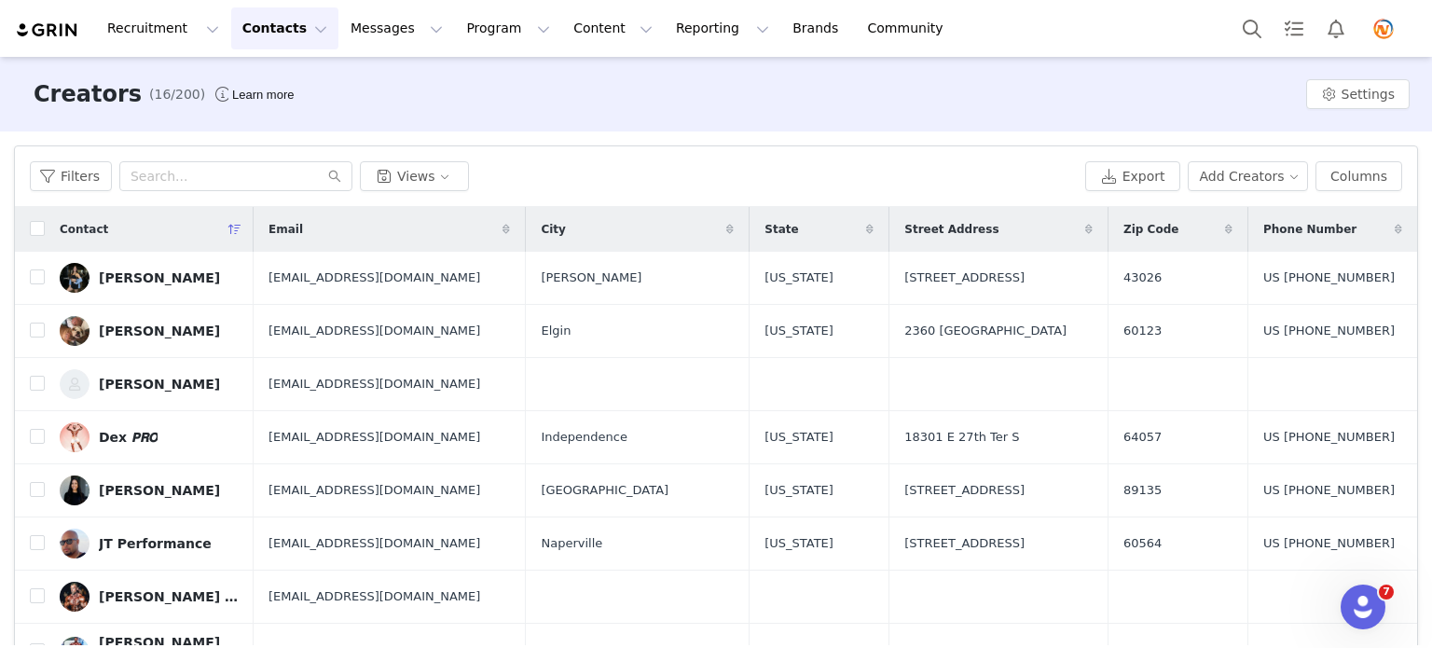
click at [146, 595] on div "[PERSON_NAME] IFBB PRO" at bounding box center [169, 596] width 140 height 15
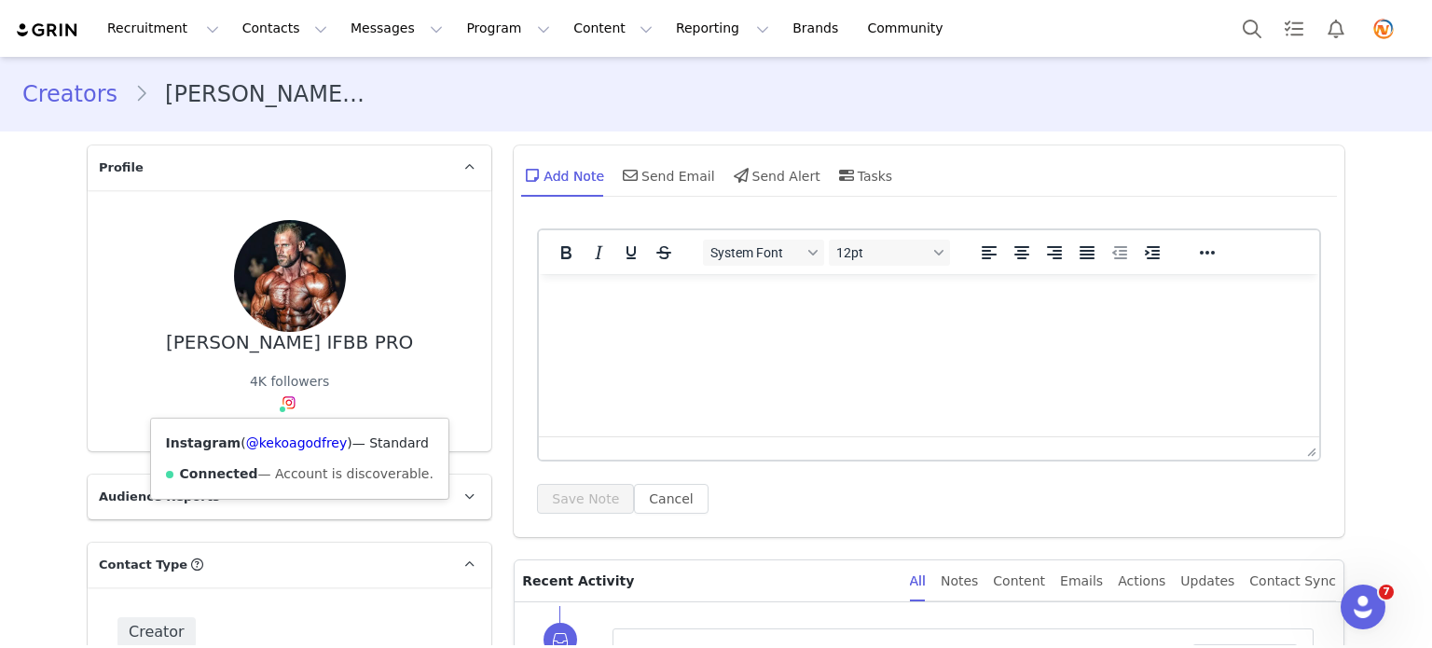
click at [283, 393] on span at bounding box center [289, 403] width 22 height 22
click at [275, 443] on link "@kekoagodfrey" at bounding box center [297, 442] width 102 height 15
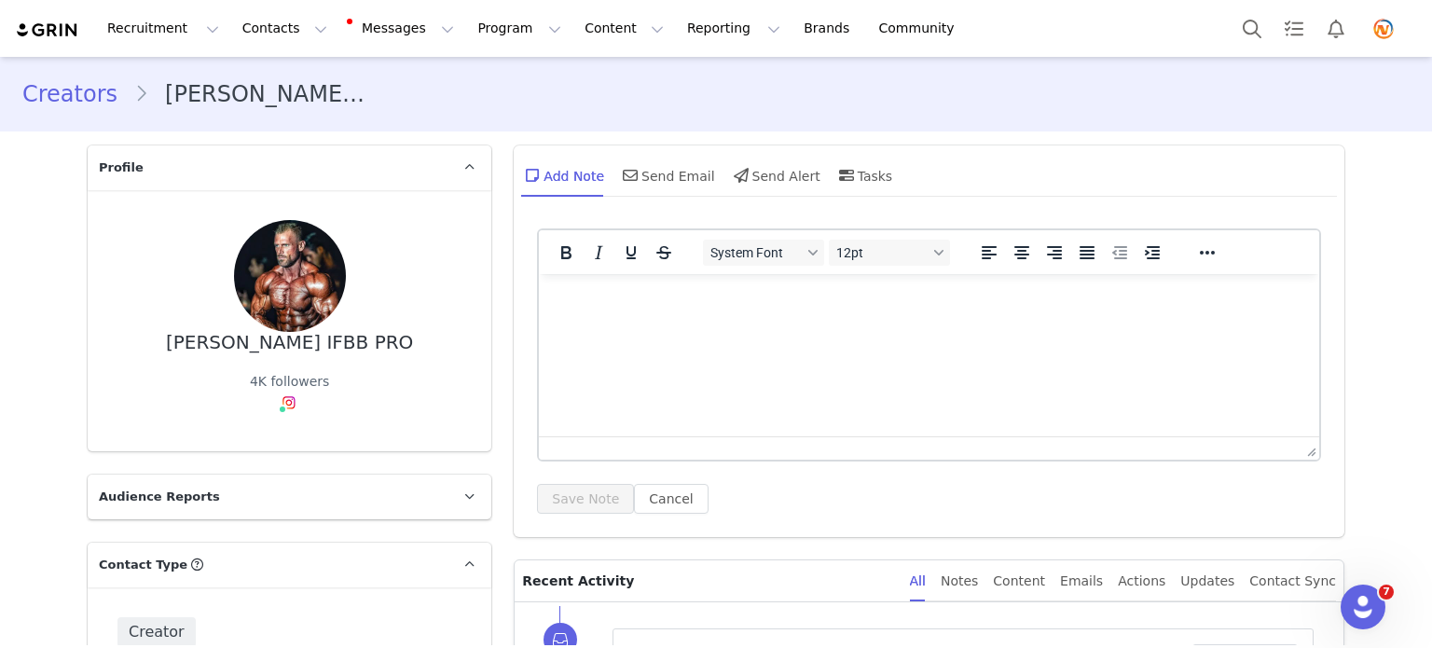
click at [90, 107] on link "Creators" at bounding box center [78, 94] width 112 height 34
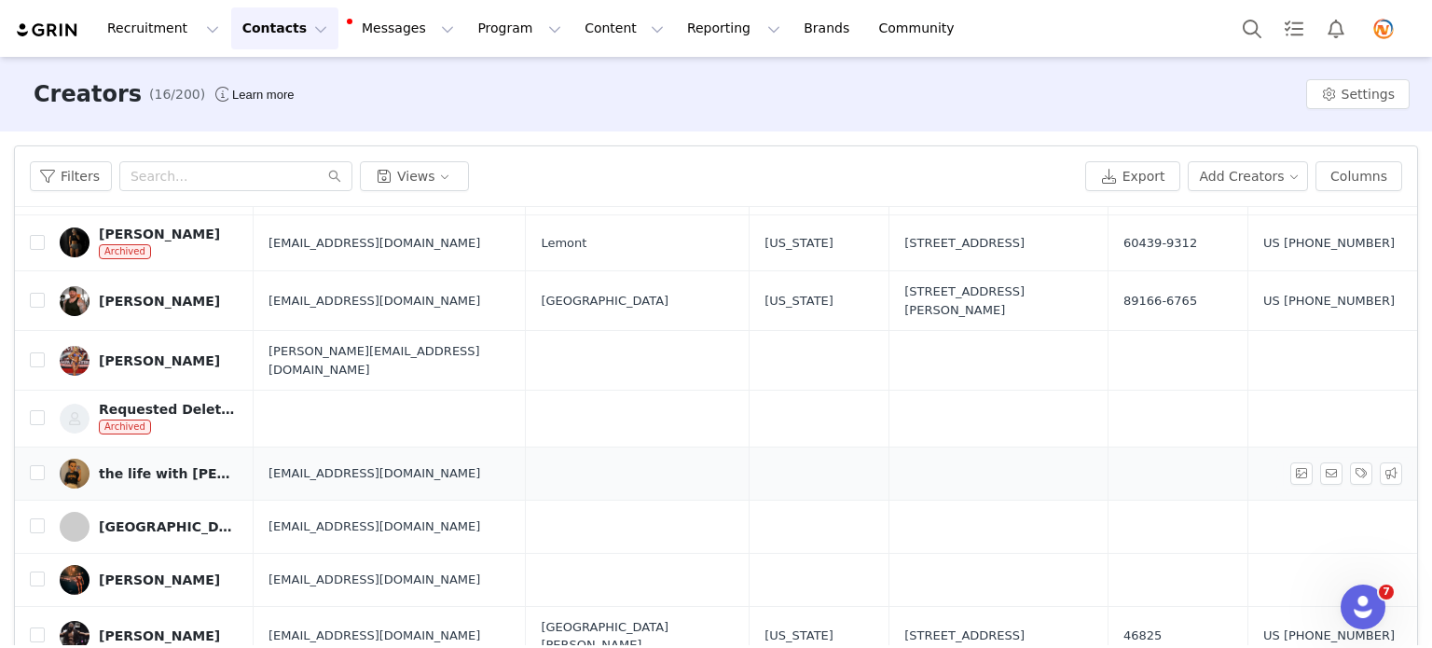
scroll to position [559, 0]
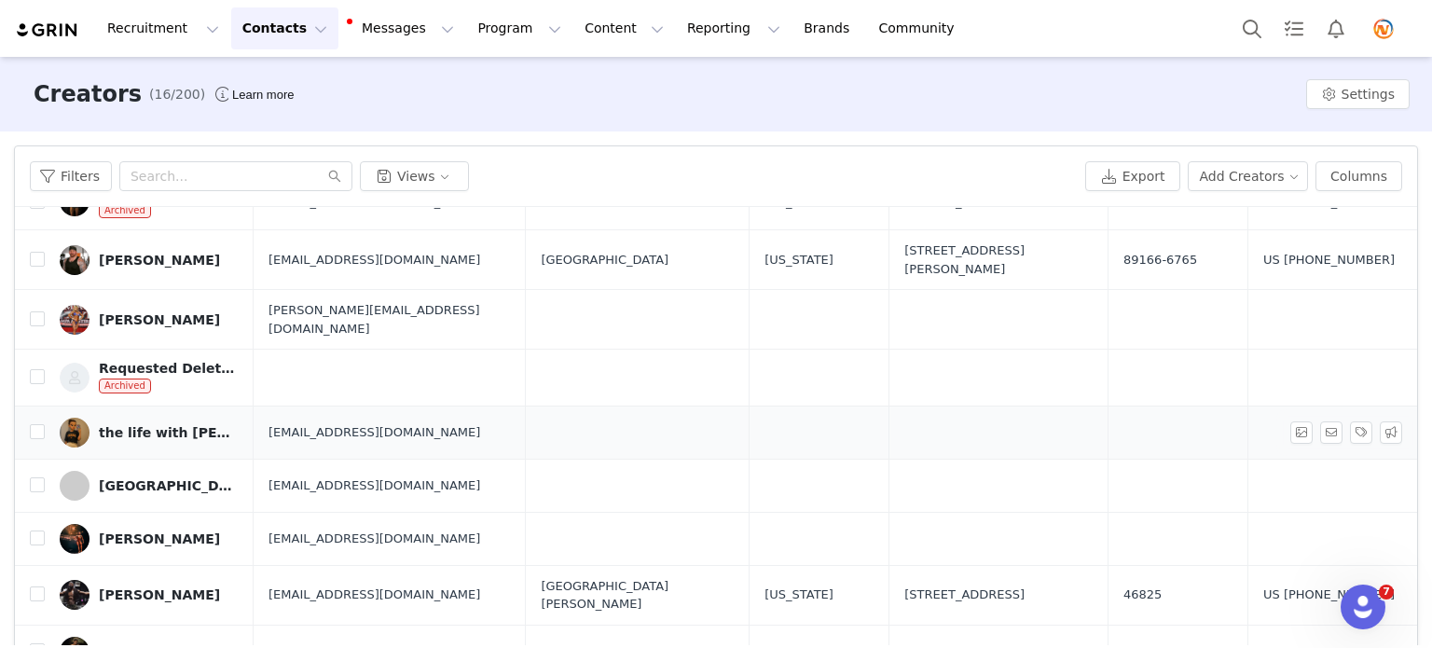
click at [145, 425] on div "the life with [PERSON_NAME]" at bounding box center [169, 432] width 140 height 15
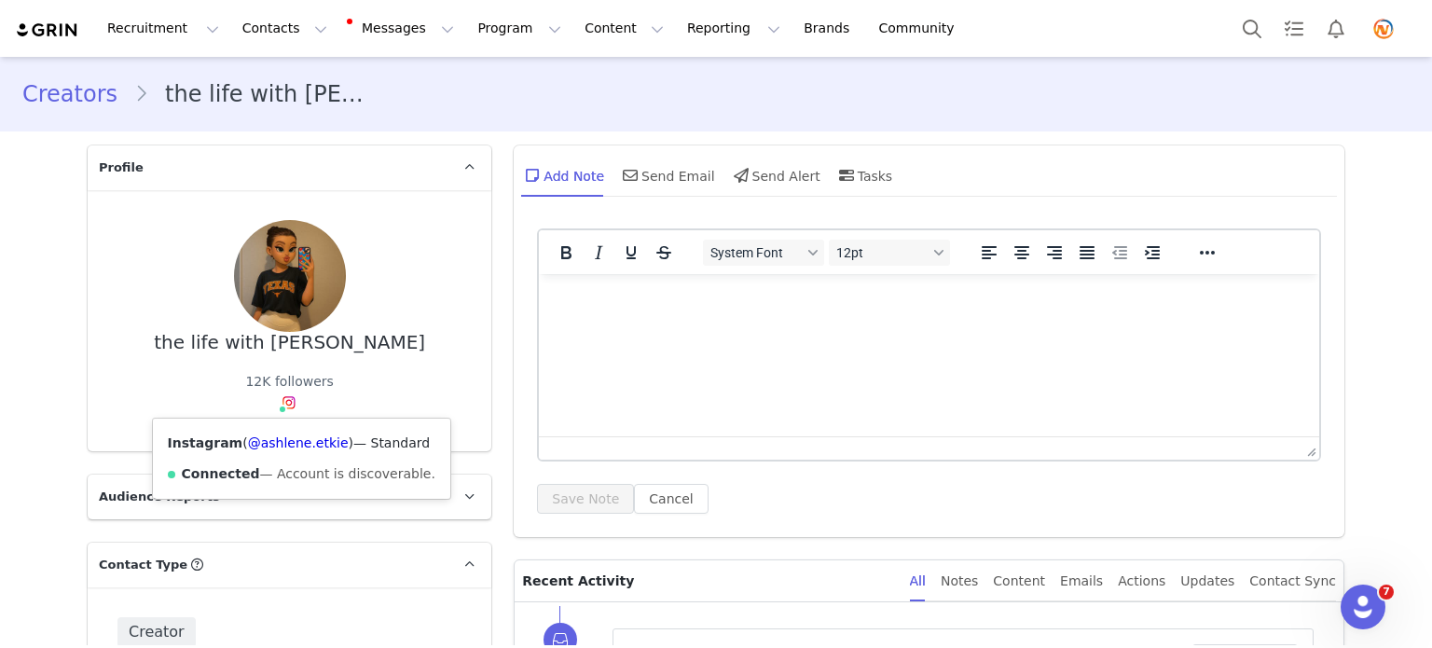
click at [283, 396] on img at bounding box center [289, 402] width 15 height 15
click at [282, 440] on link "@ashlene.etkie" at bounding box center [298, 442] width 101 height 15
click at [80, 111] on div "Creators the life with ashlene etkie" at bounding box center [716, 93] width 1432 height 63
click at [75, 92] on link "Creators" at bounding box center [78, 94] width 112 height 34
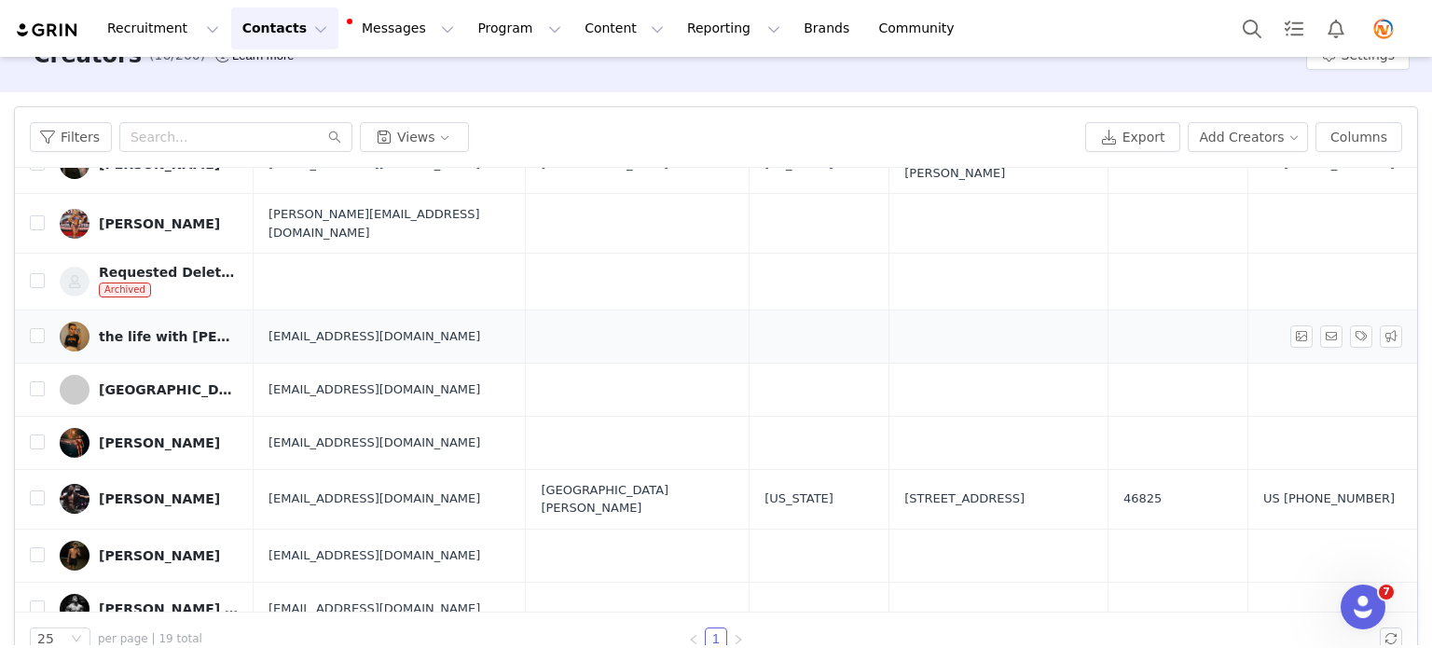
scroll to position [74, 0]
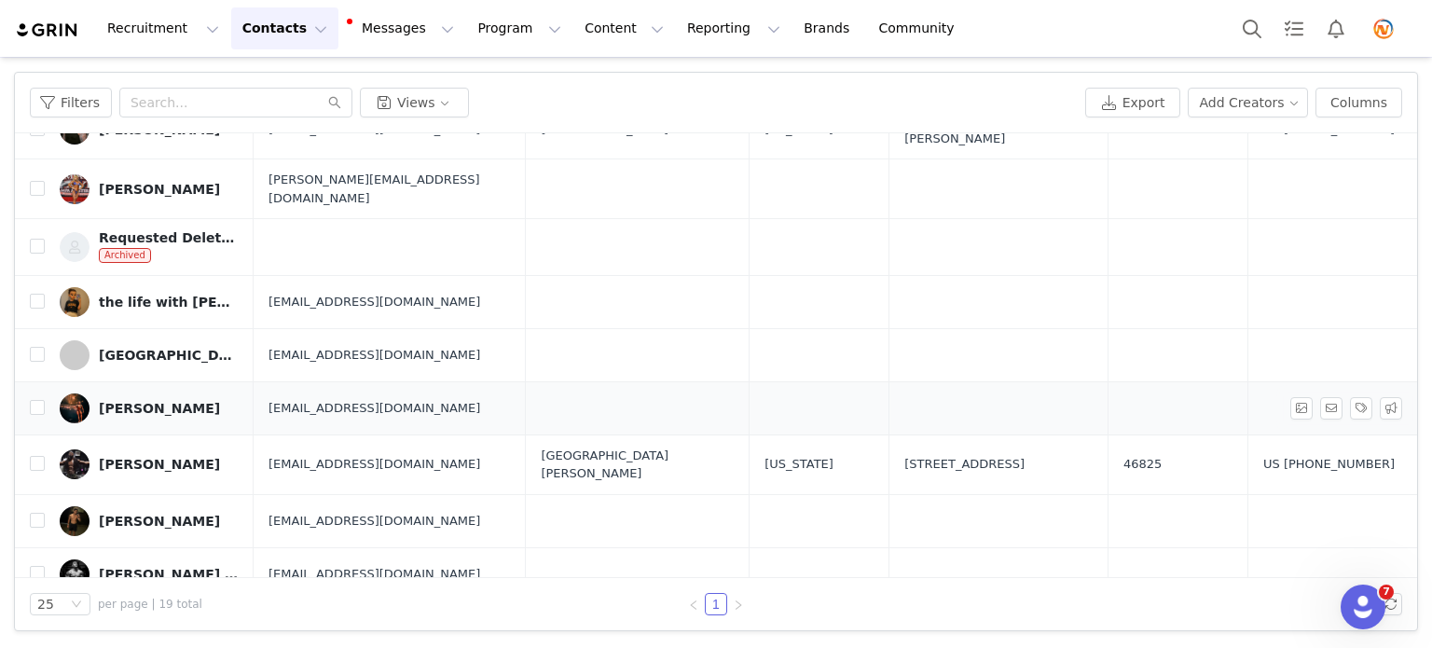
click at [124, 401] on div "[PERSON_NAME]" at bounding box center [159, 408] width 121 height 15
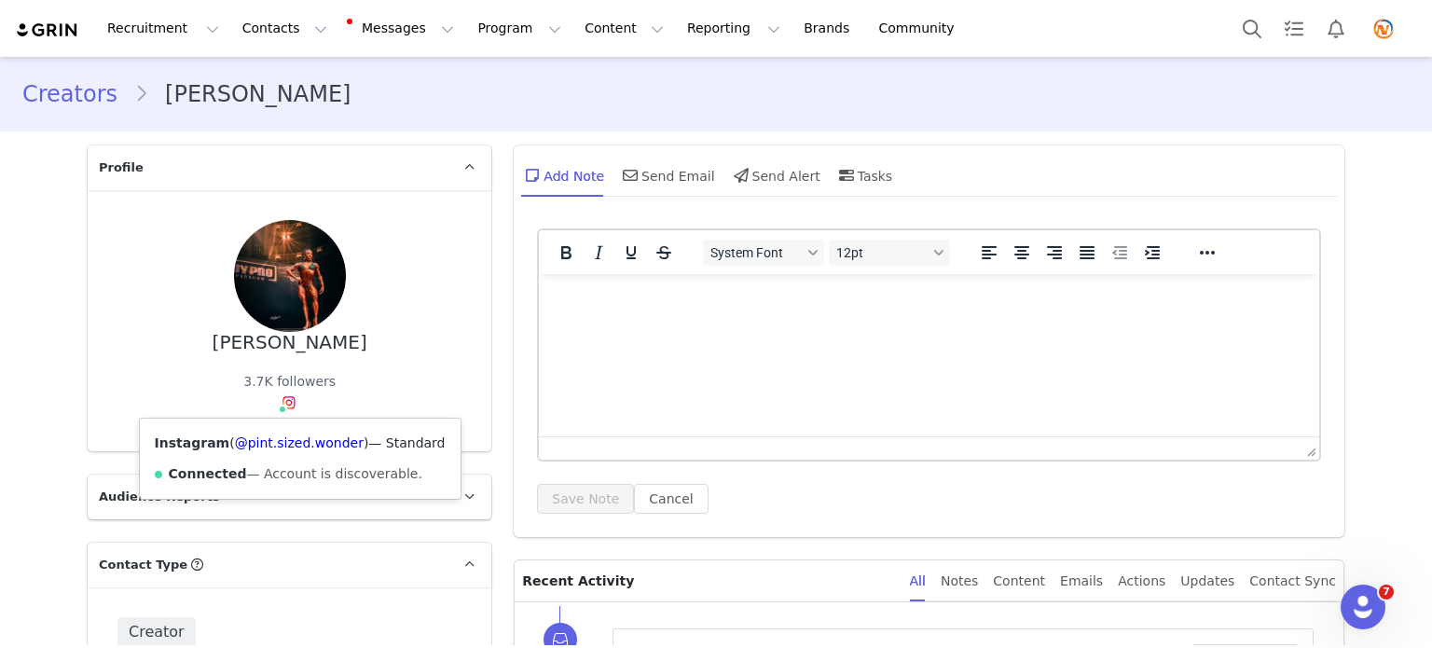
click at [282, 399] on img at bounding box center [289, 402] width 15 height 15
click at [273, 445] on link "@pint.sized.wonder" at bounding box center [299, 442] width 129 height 15
click at [75, 103] on link "Creators" at bounding box center [78, 94] width 112 height 34
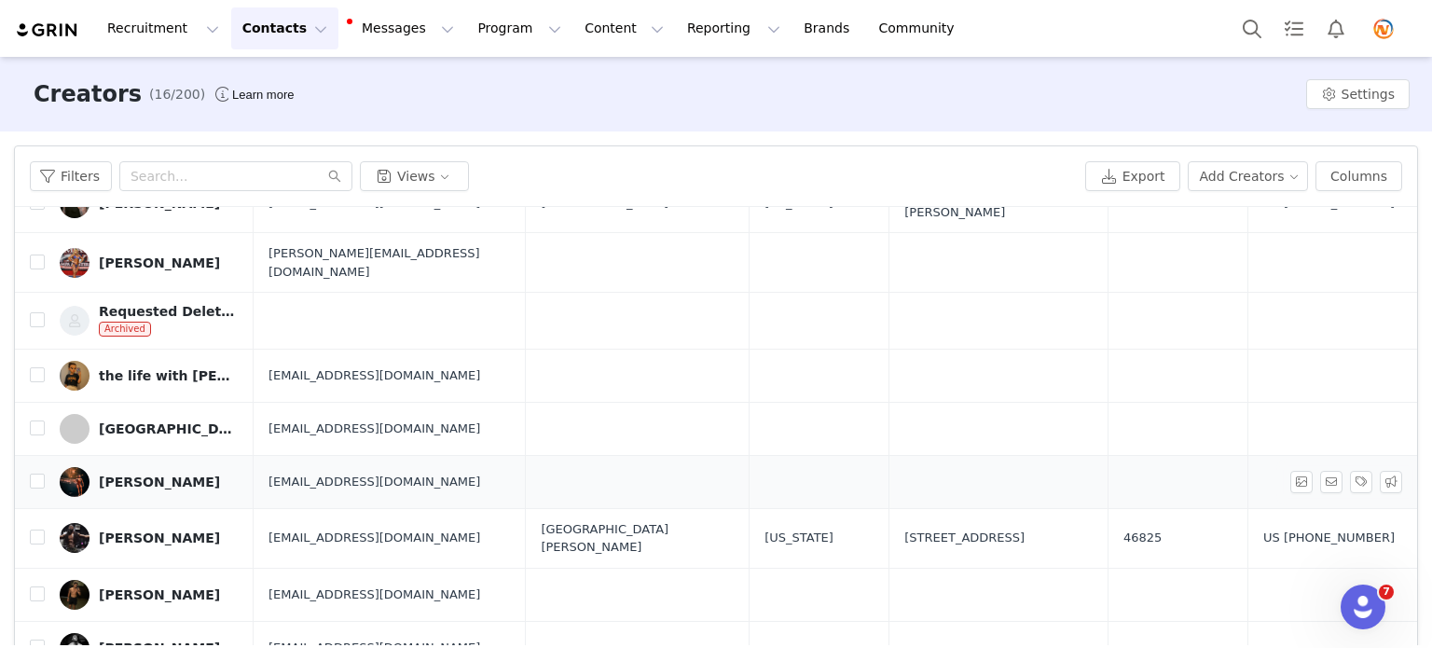
scroll to position [74, 0]
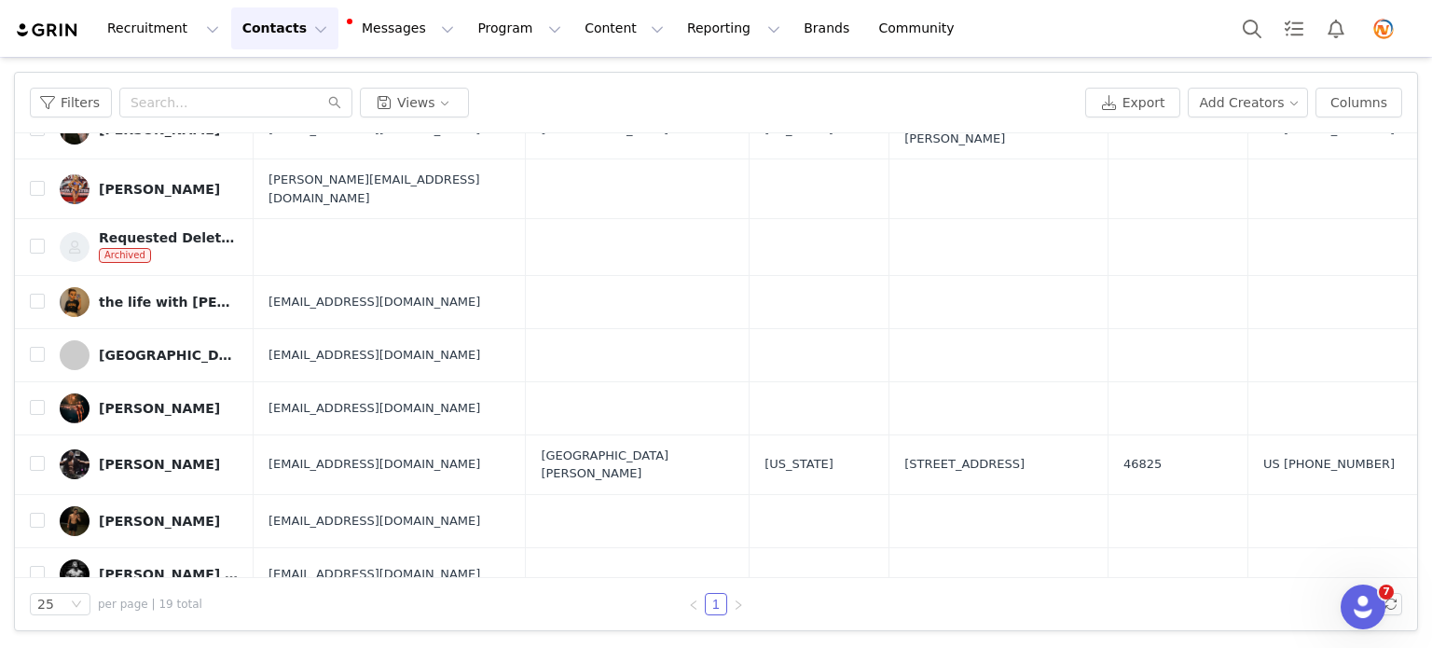
click at [139, 514] on div "[PERSON_NAME]" at bounding box center [159, 521] width 121 height 15
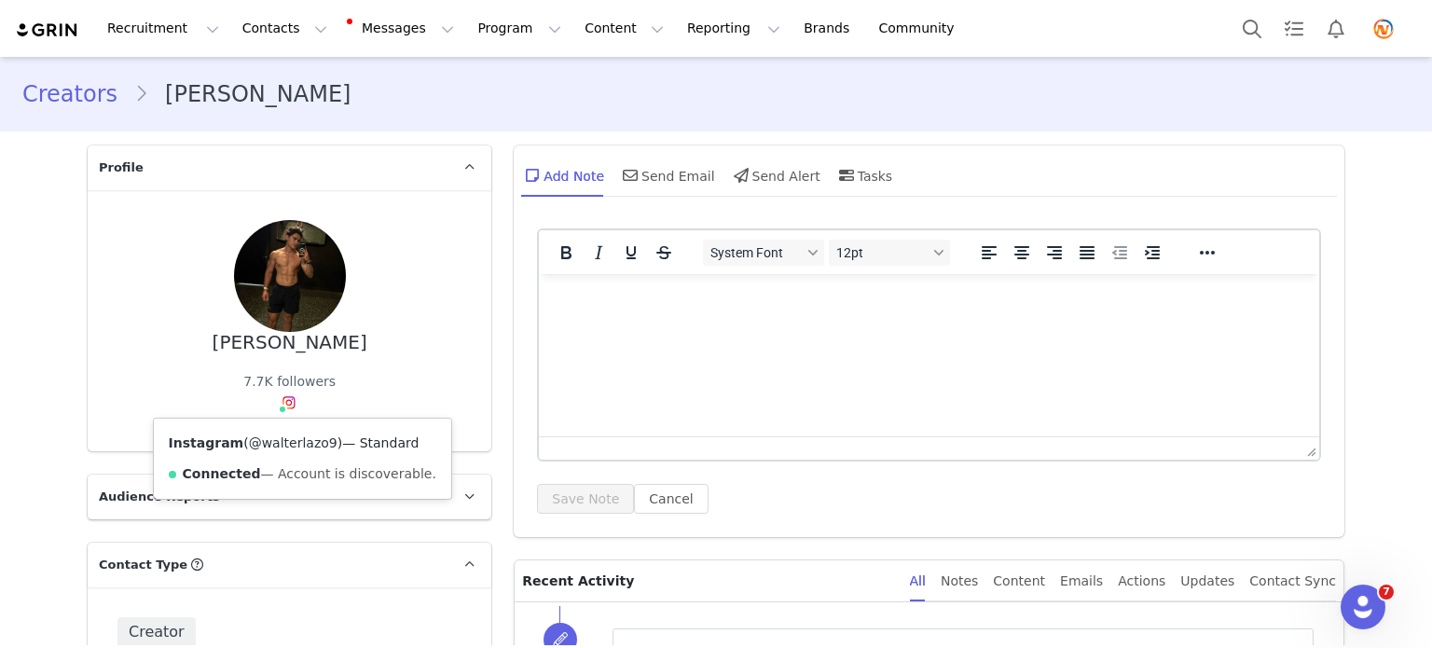
click at [267, 439] on link "@walterlazo9" at bounding box center [293, 442] width 89 height 15
click at [67, 92] on link "Creators" at bounding box center [78, 94] width 112 height 34
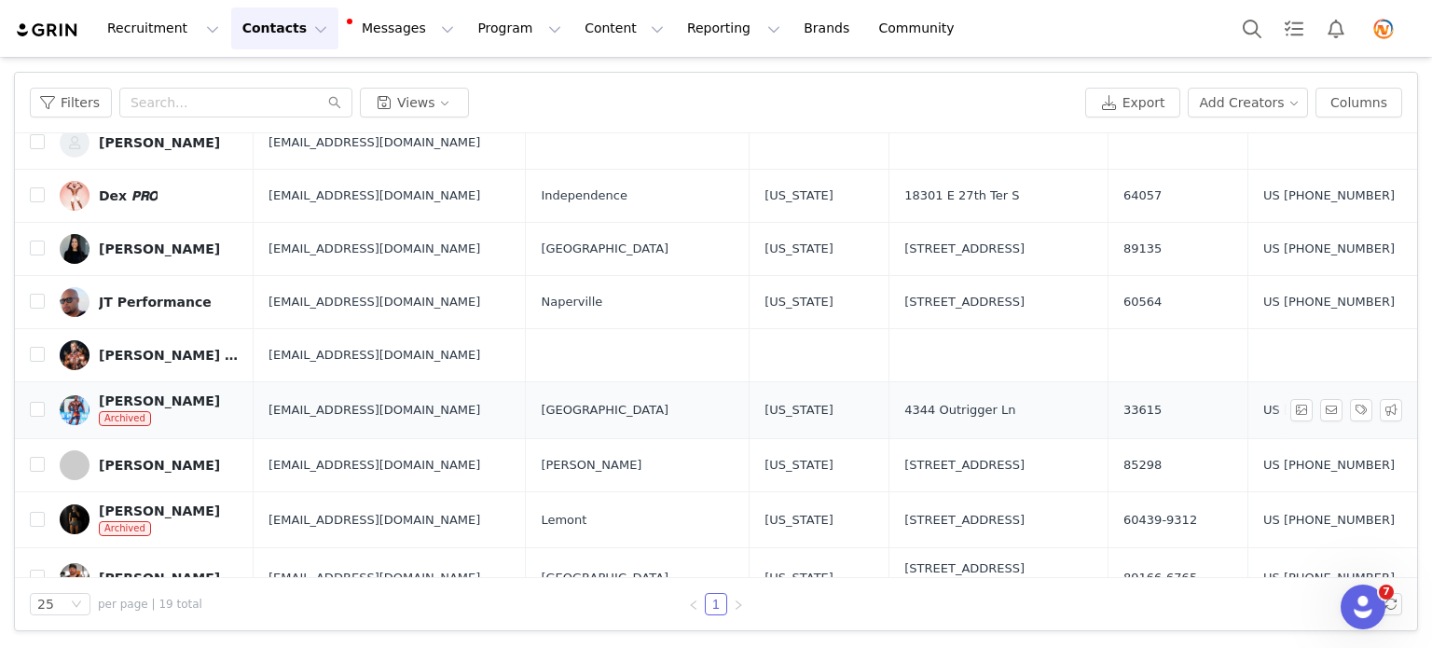
scroll to position [150, 0]
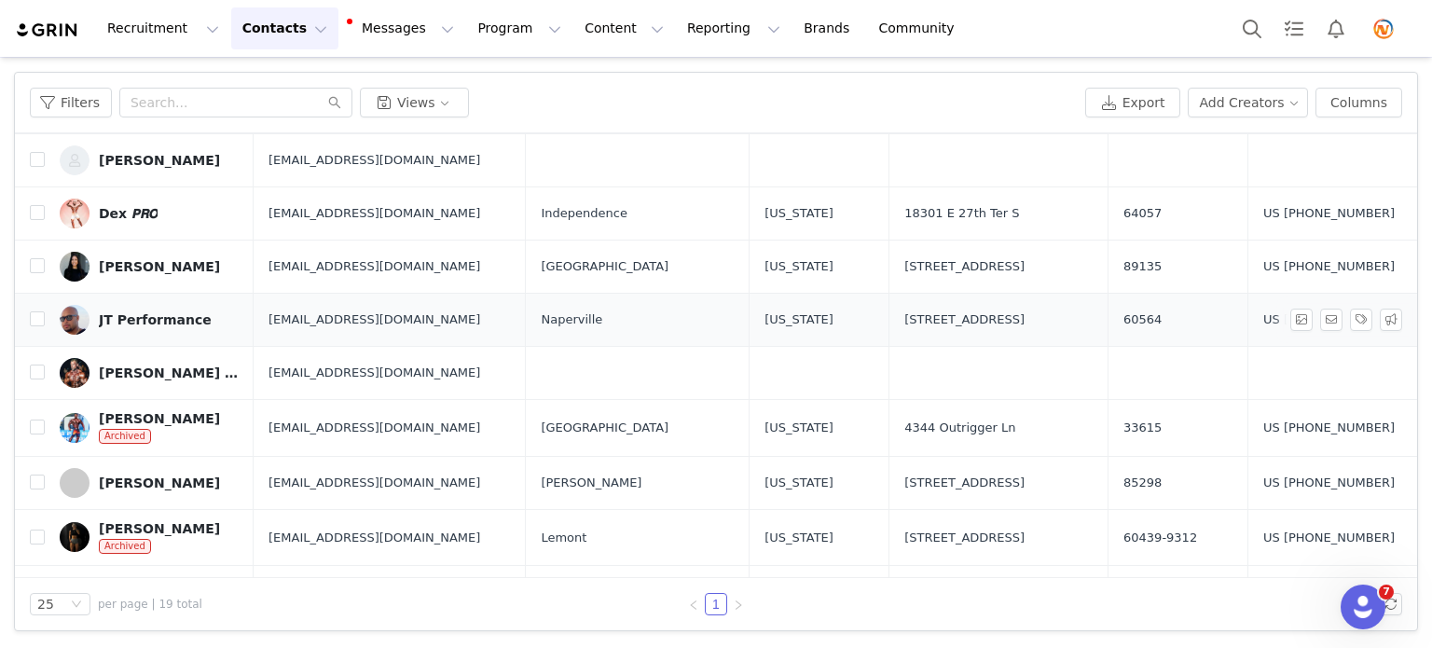
click at [74, 312] on img at bounding box center [75, 320] width 30 height 30
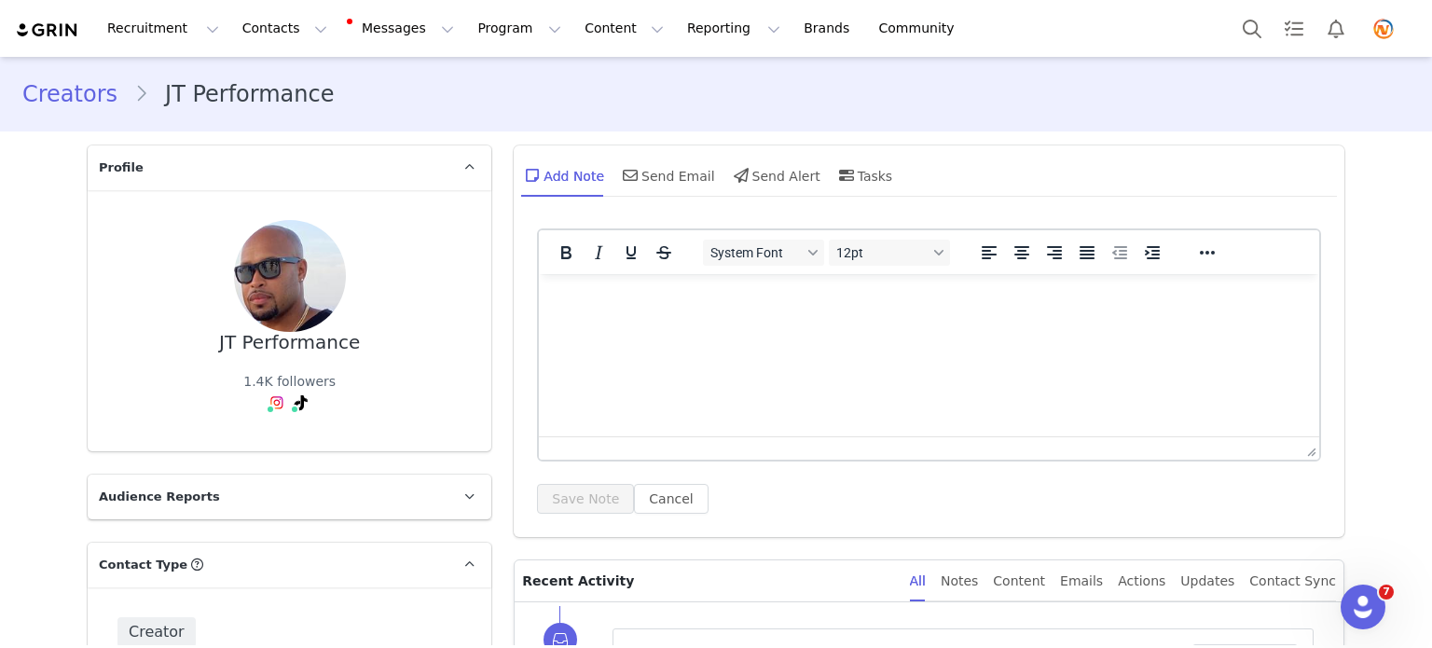
click at [91, 96] on link "Creators" at bounding box center [78, 94] width 112 height 34
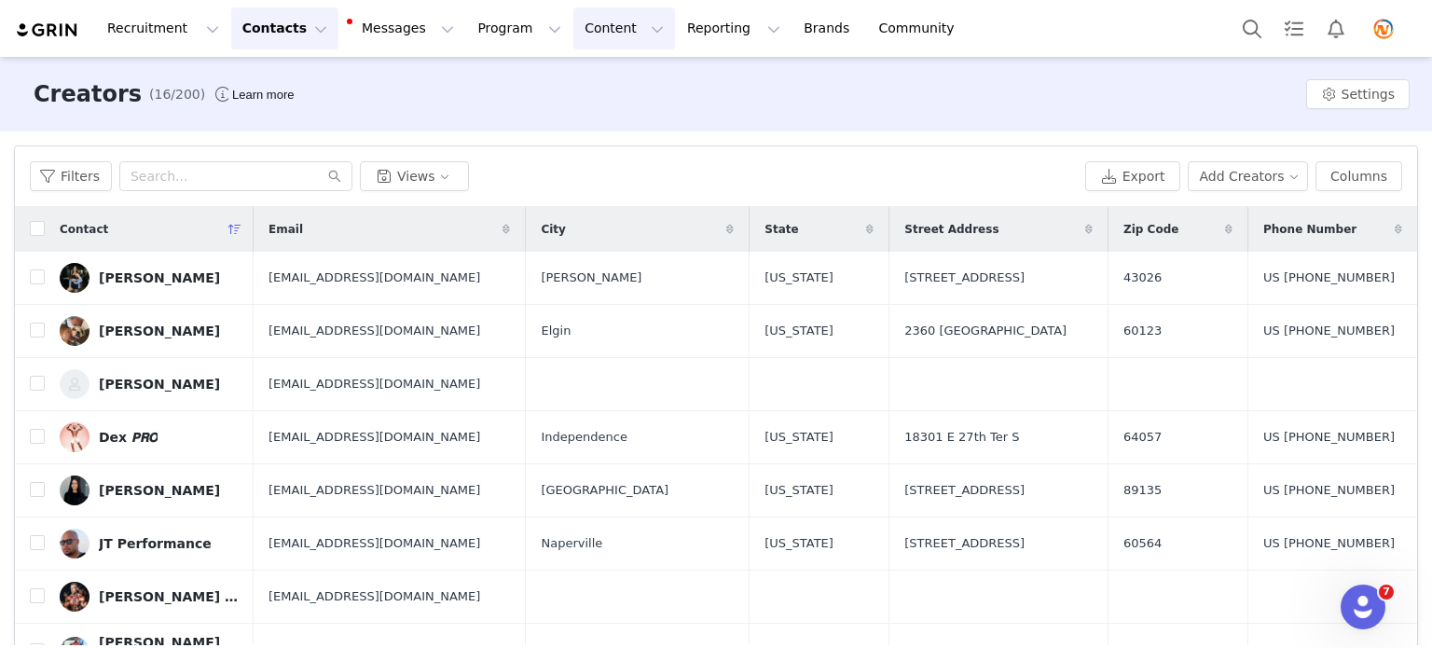
click at [573, 33] on button "Content Content" at bounding box center [624, 28] width 102 height 42
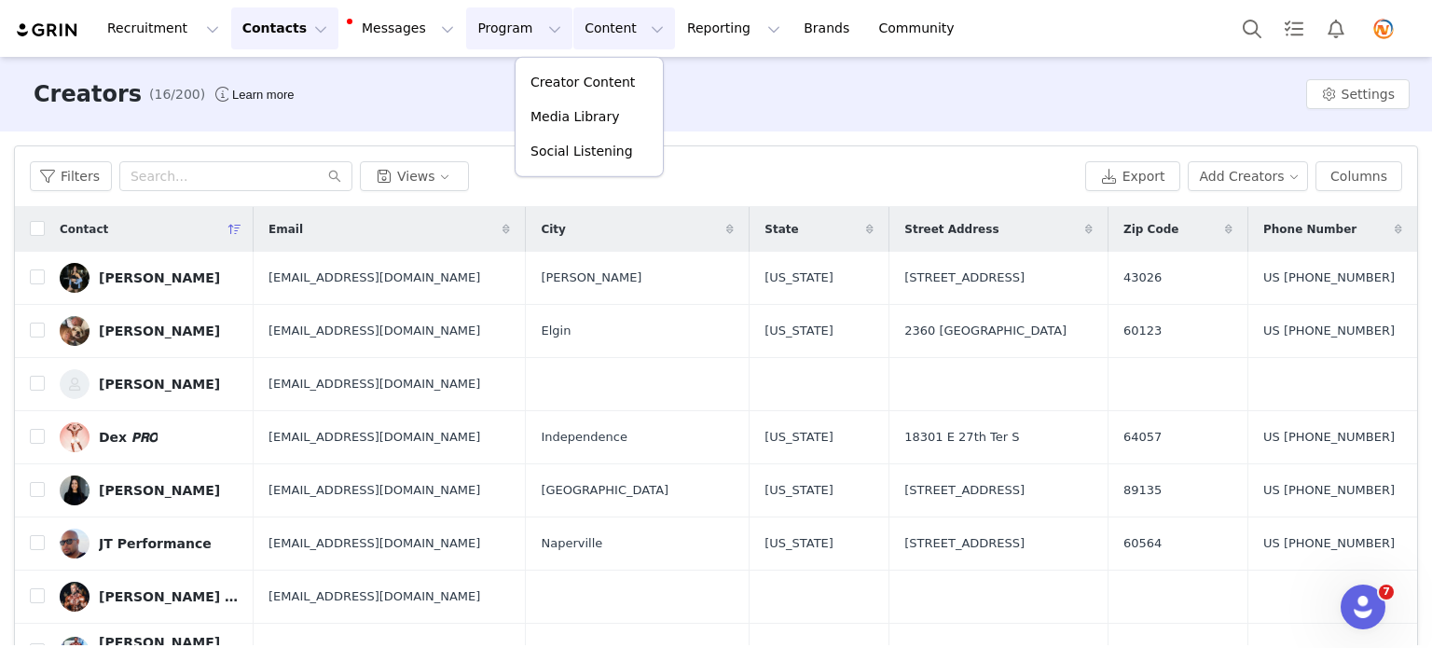
click at [466, 36] on button "Program Program" at bounding box center [519, 28] width 106 height 42
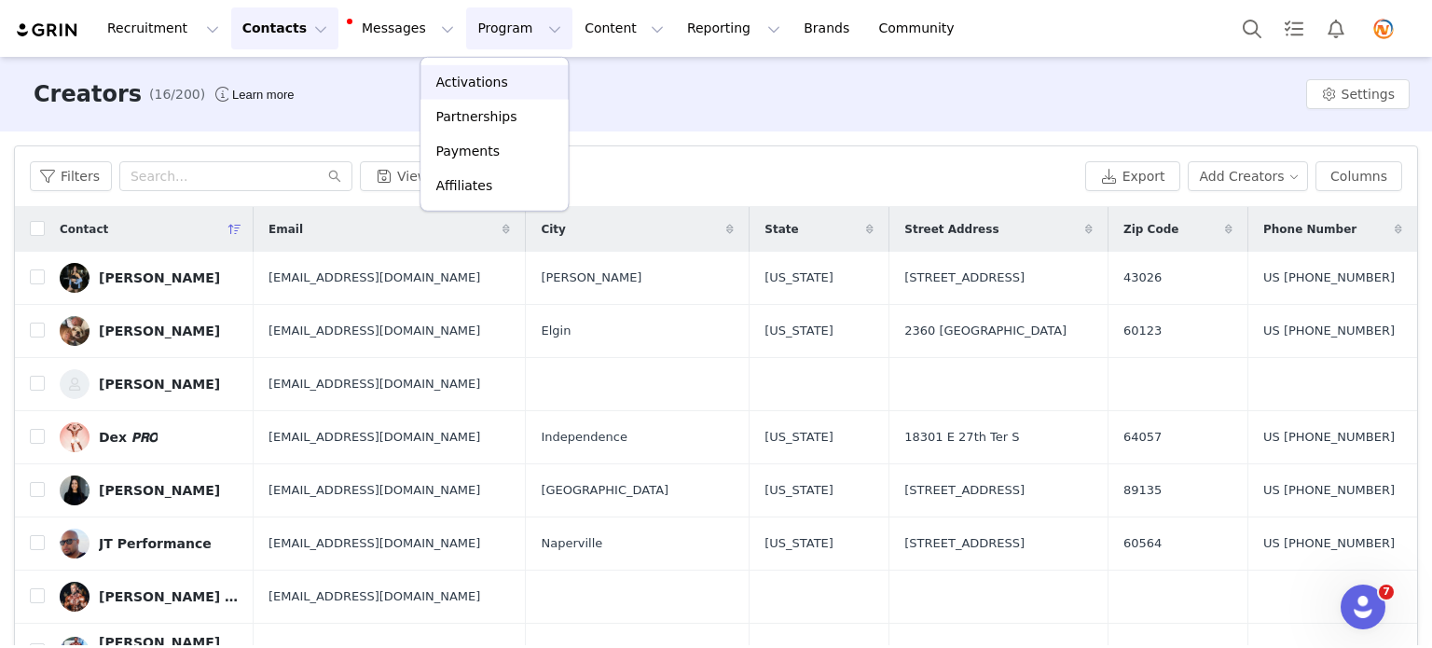
click at [448, 75] on p "Activations" at bounding box center [471, 83] width 72 height 20
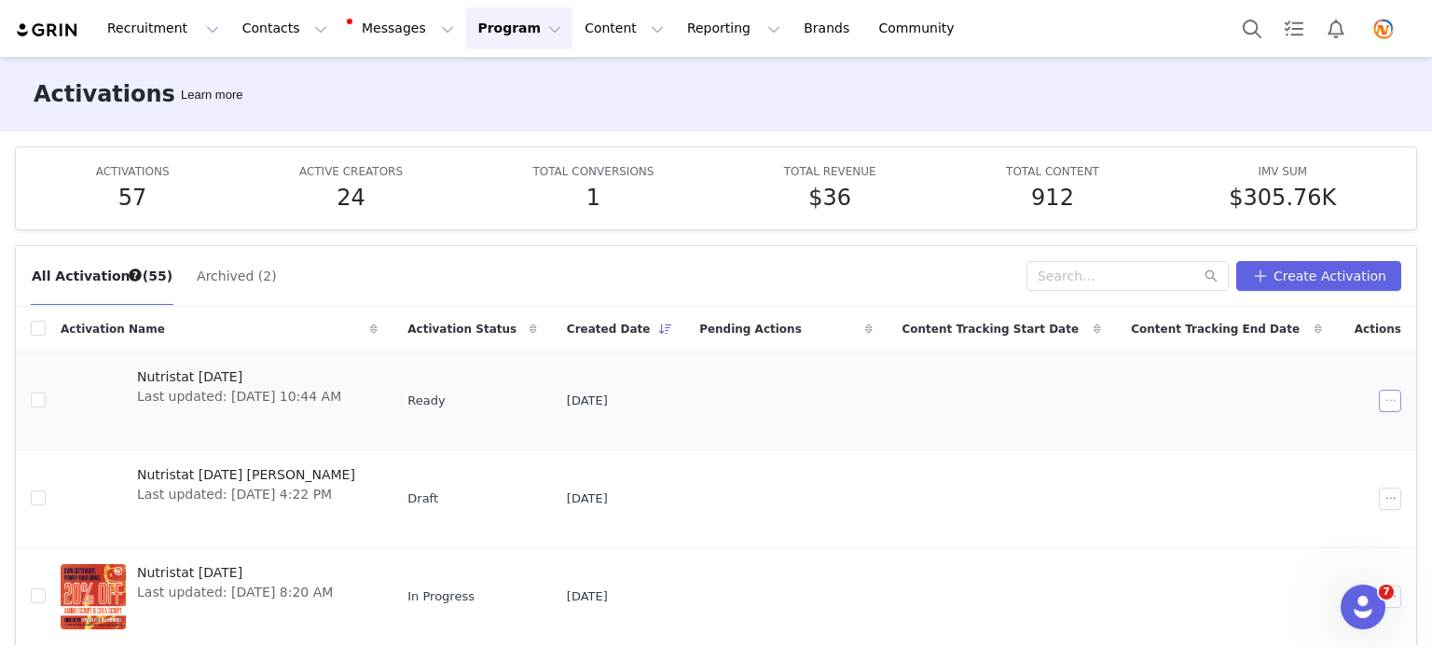
click at [1165, 393] on button "button" at bounding box center [1390, 401] width 22 height 22
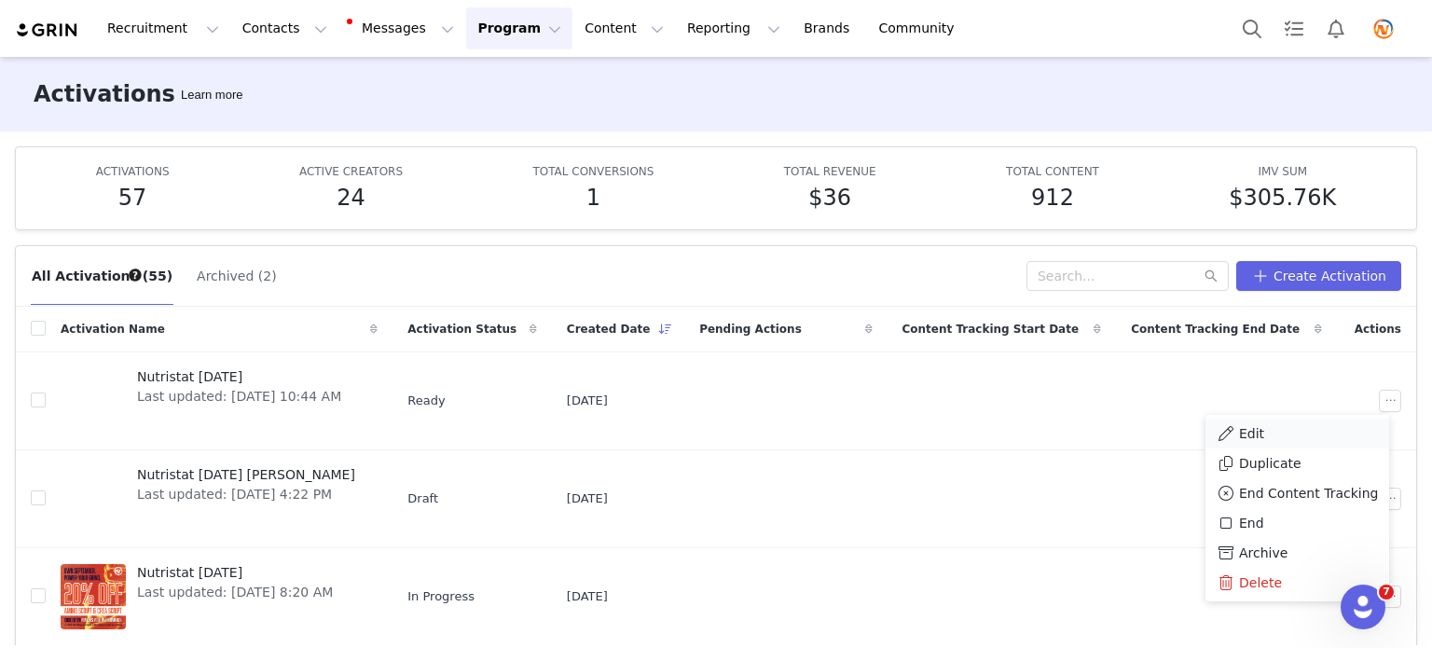
click at [1165, 432] on span "Edit" at bounding box center [1251, 433] width 25 height 21
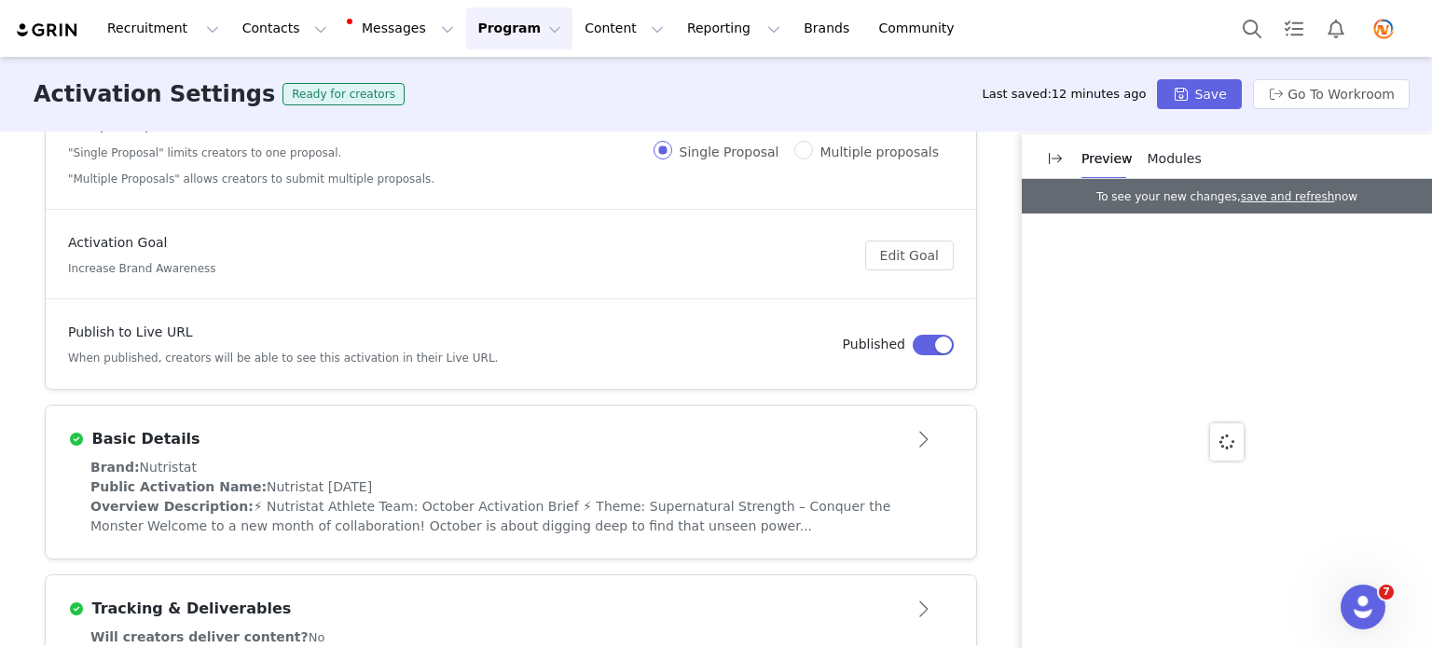
scroll to position [186, 0]
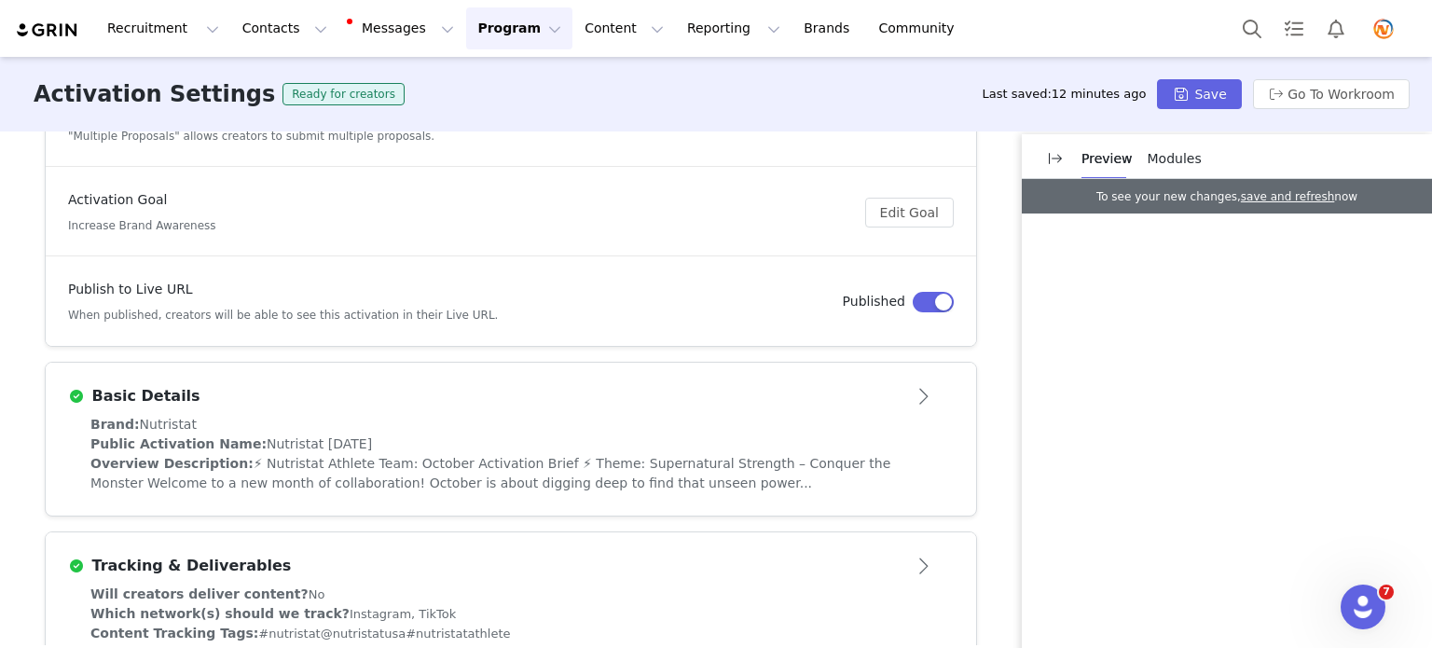
click at [918, 394] on button "Open module" at bounding box center [925, 396] width 58 height 30
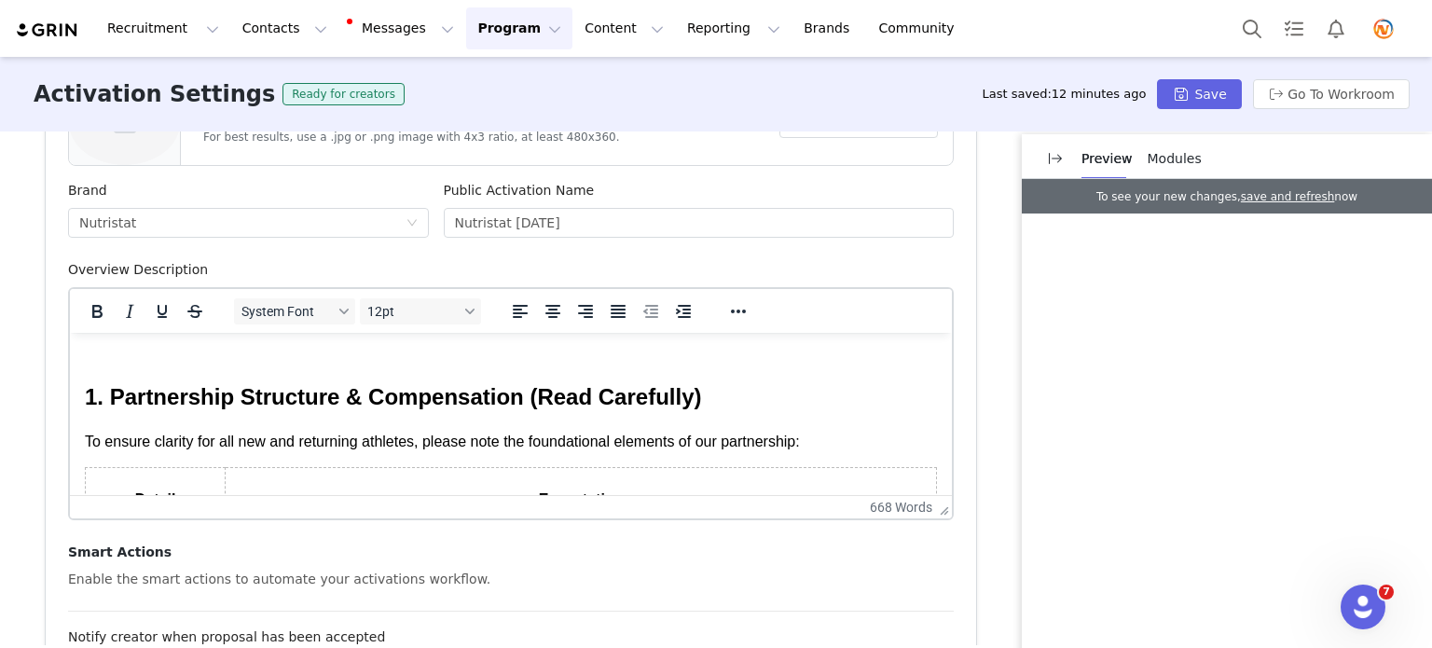
click at [833, 442] on p "To ensure clarity for all new and returning athletes, please note the foundatio…" at bounding box center [511, 442] width 852 height 21
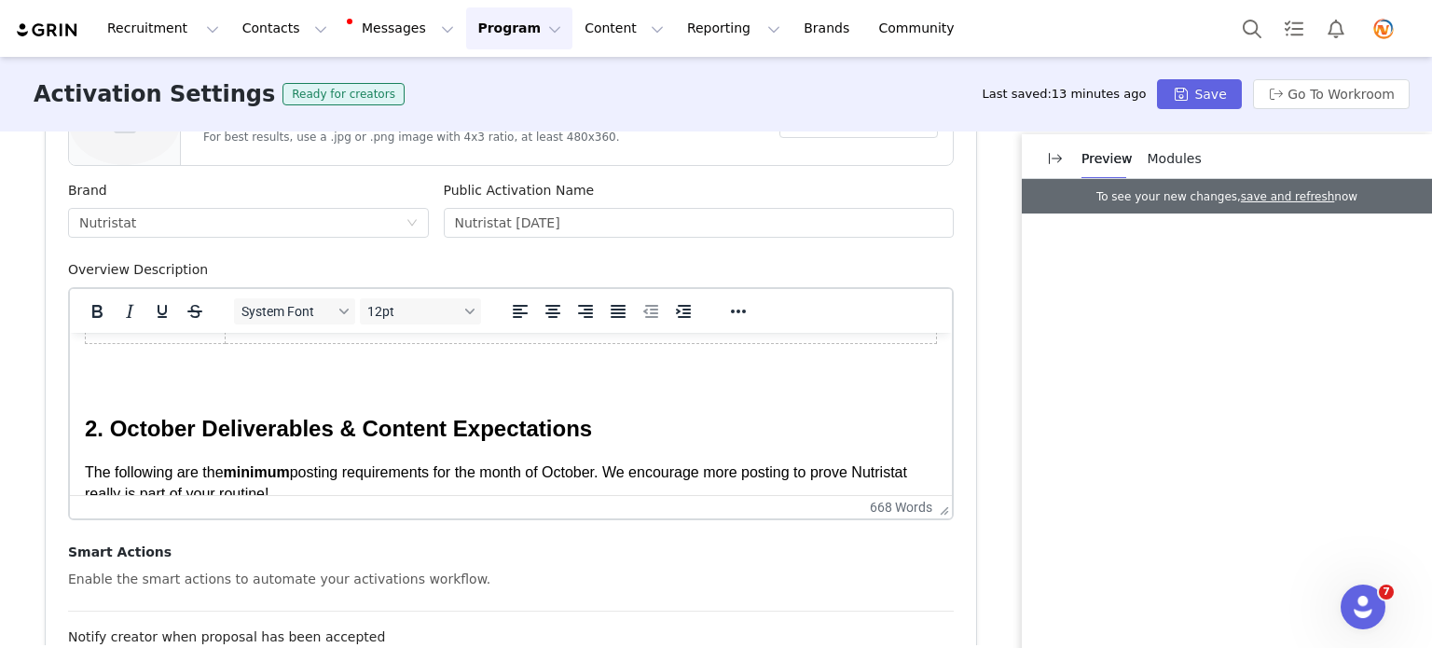
scroll to position [746, 0]
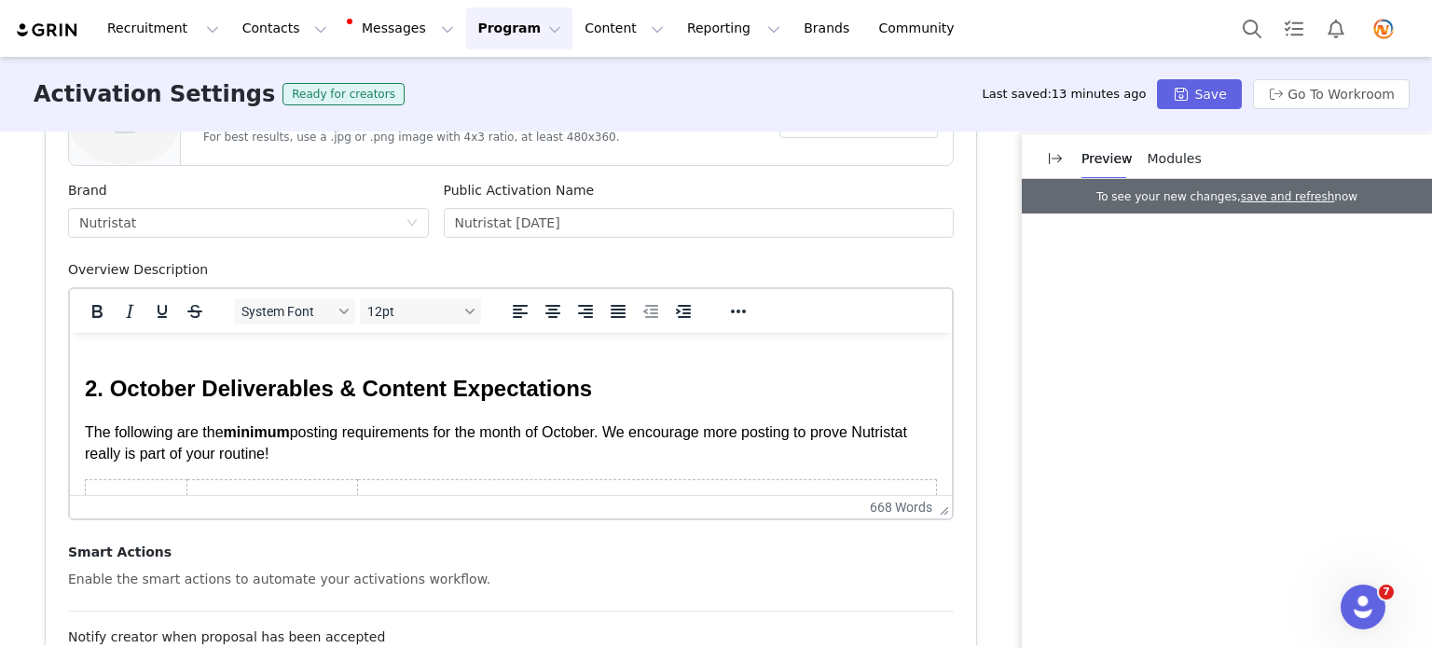
click at [352, 433] on p "The following are the minimum posting requirements for the month of October. We…" at bounding box center [511, 443] width 852 height 42
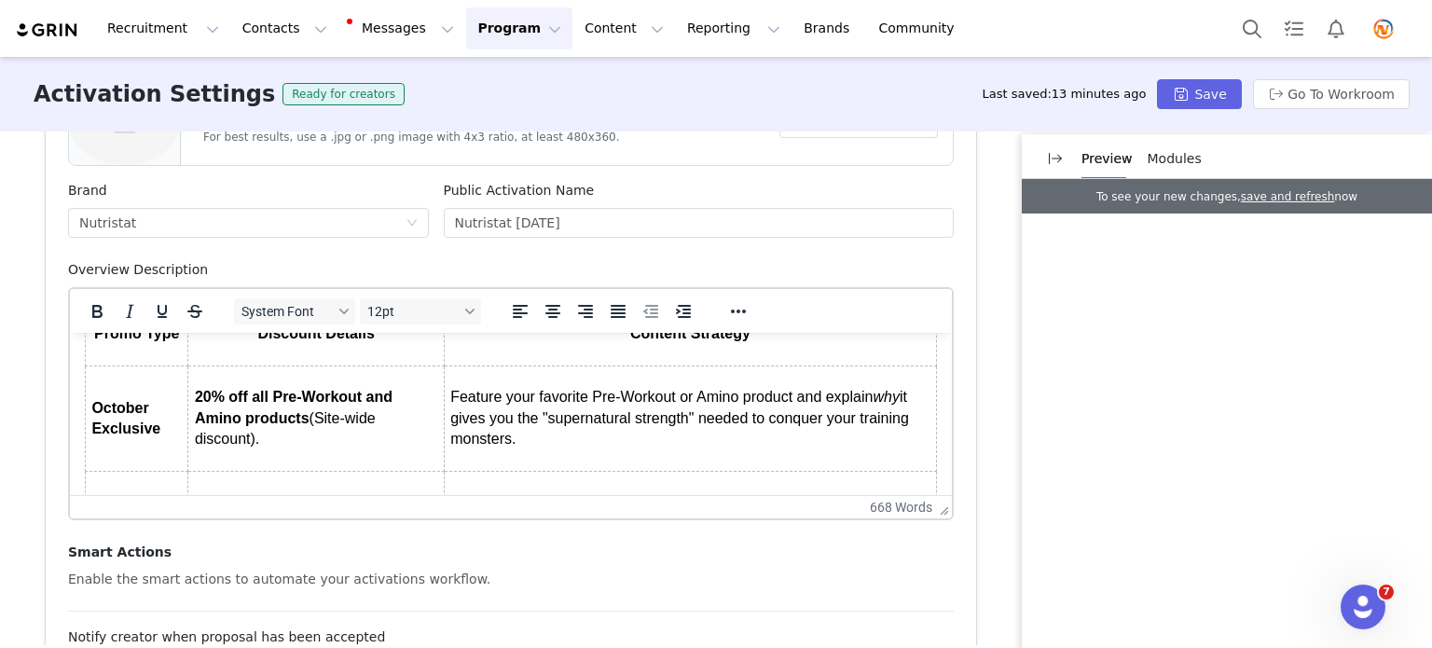
scroll to position [1585, 0]
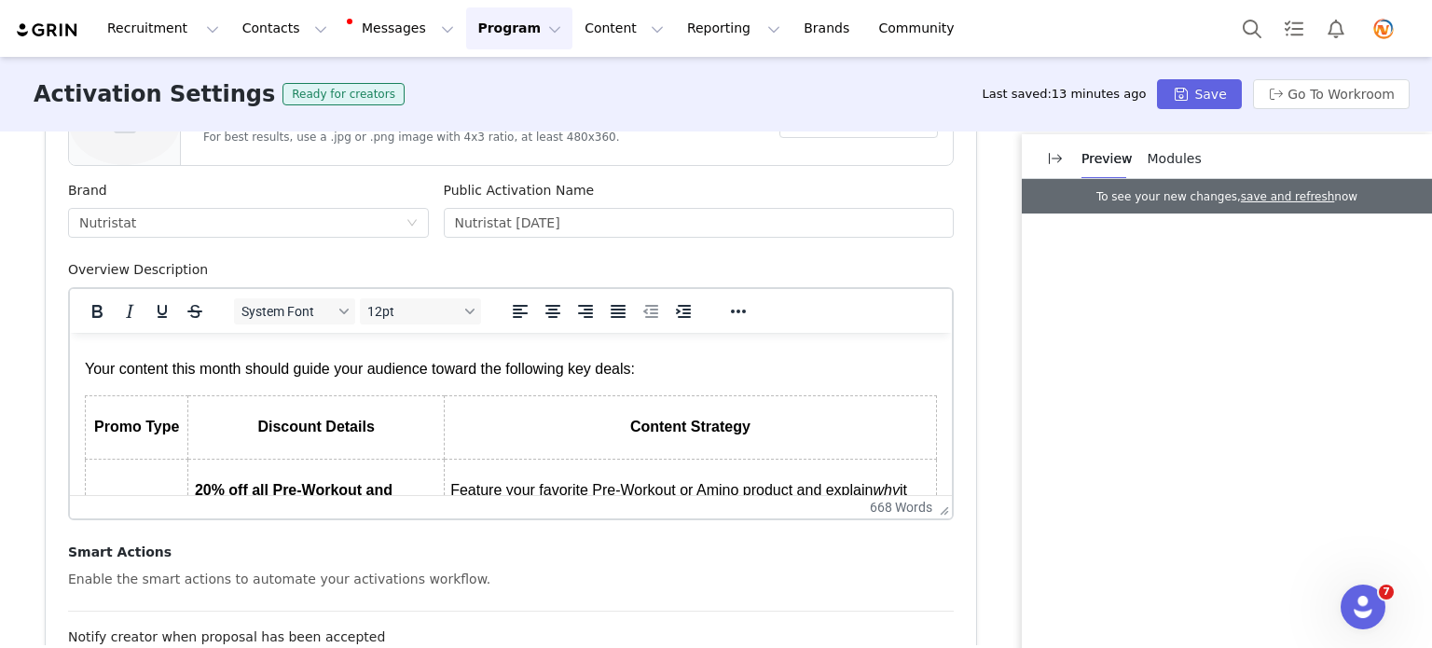
click at [668, 359] on body "⚡ Nutristat Athlete Team: October Activation Brief ⚡ Theme: Supernatural Streng…" at bounding box center [511, 83] width 852 height 2635
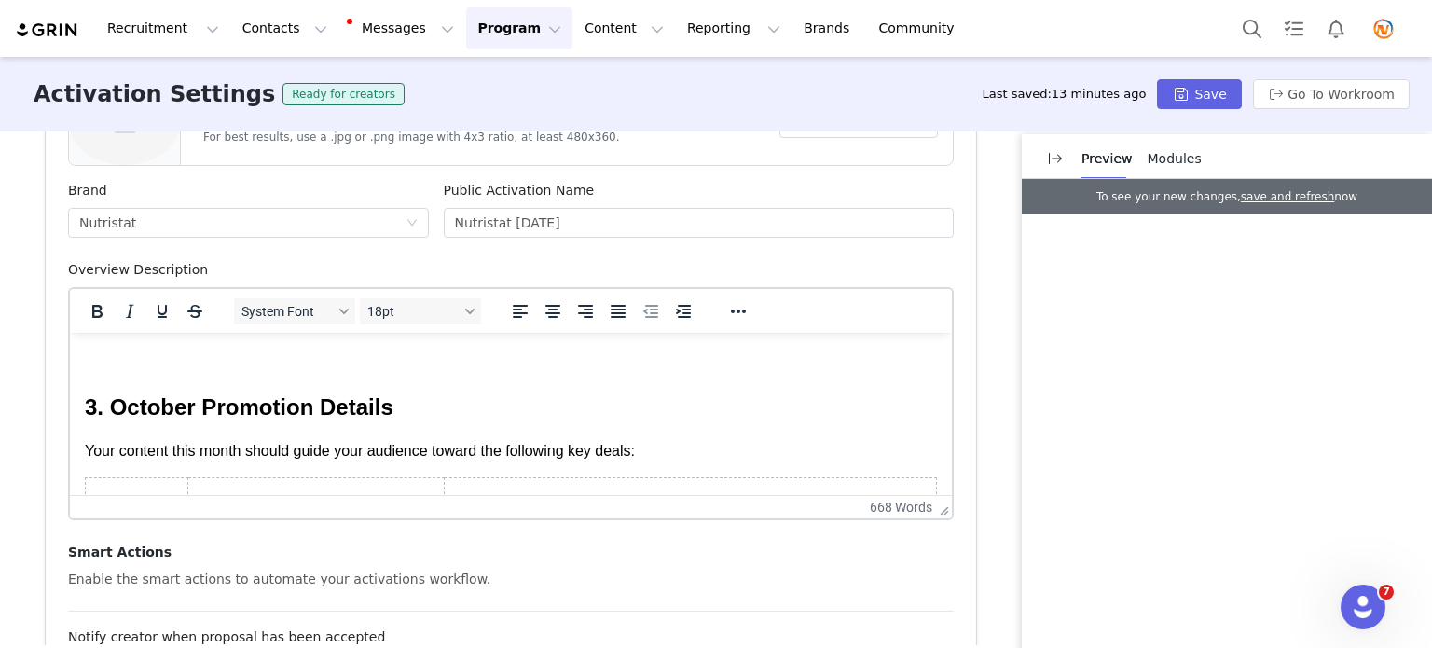
scroll to position [1497, 0]
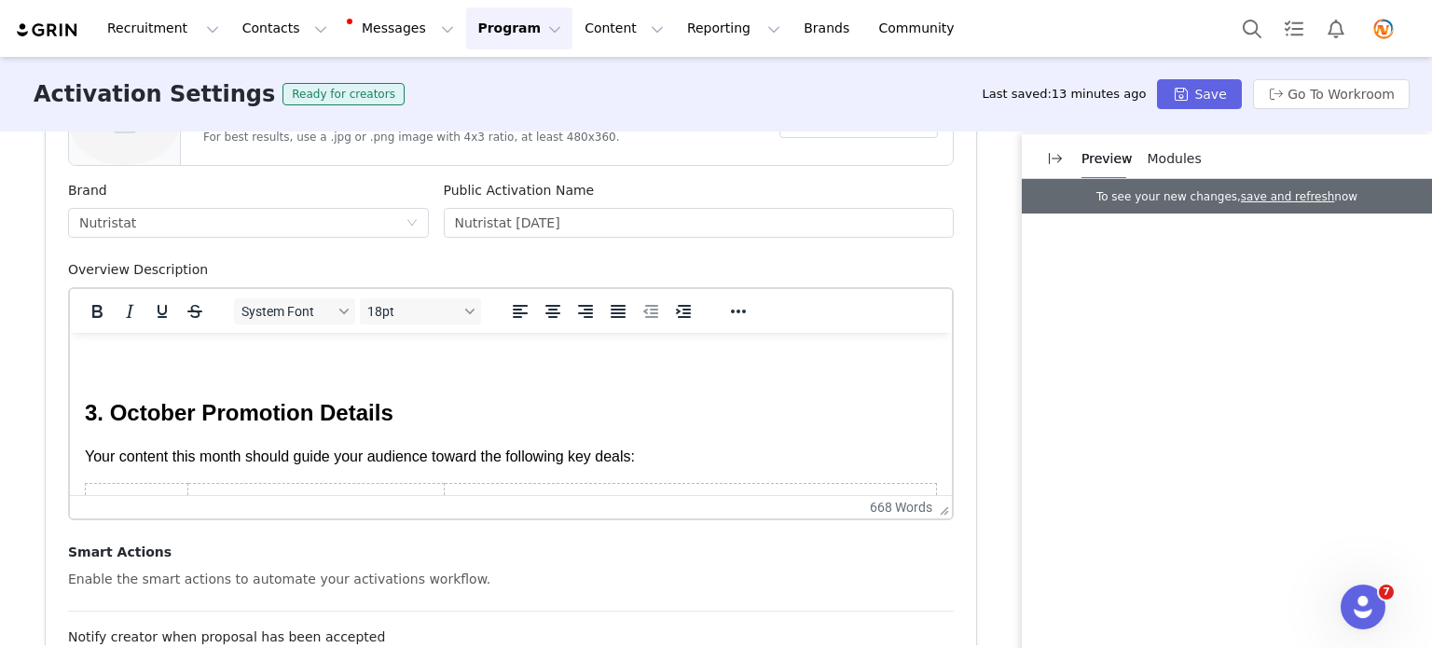
click at [649, 447] on p "Your content this month should guide your audience toward the following key dea…" at bounding box center [511, 457] width 852 height 21
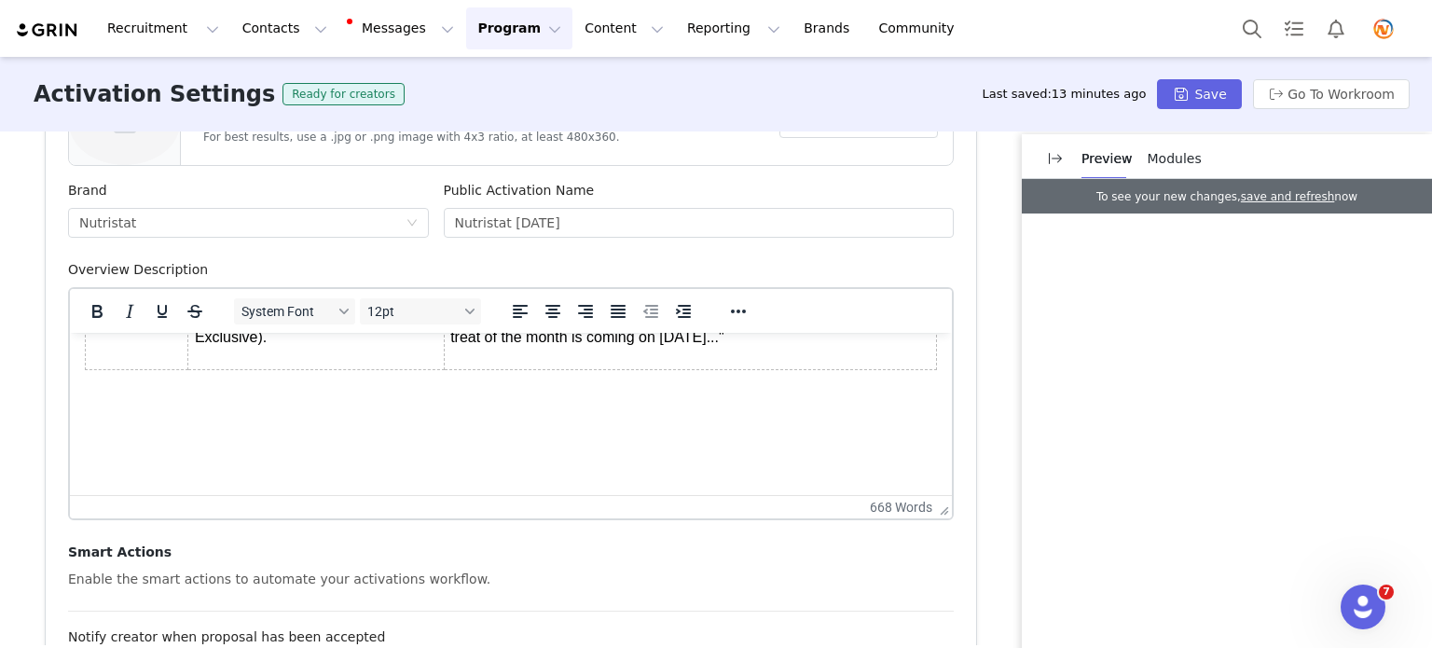
scroll to position [1964, 0]
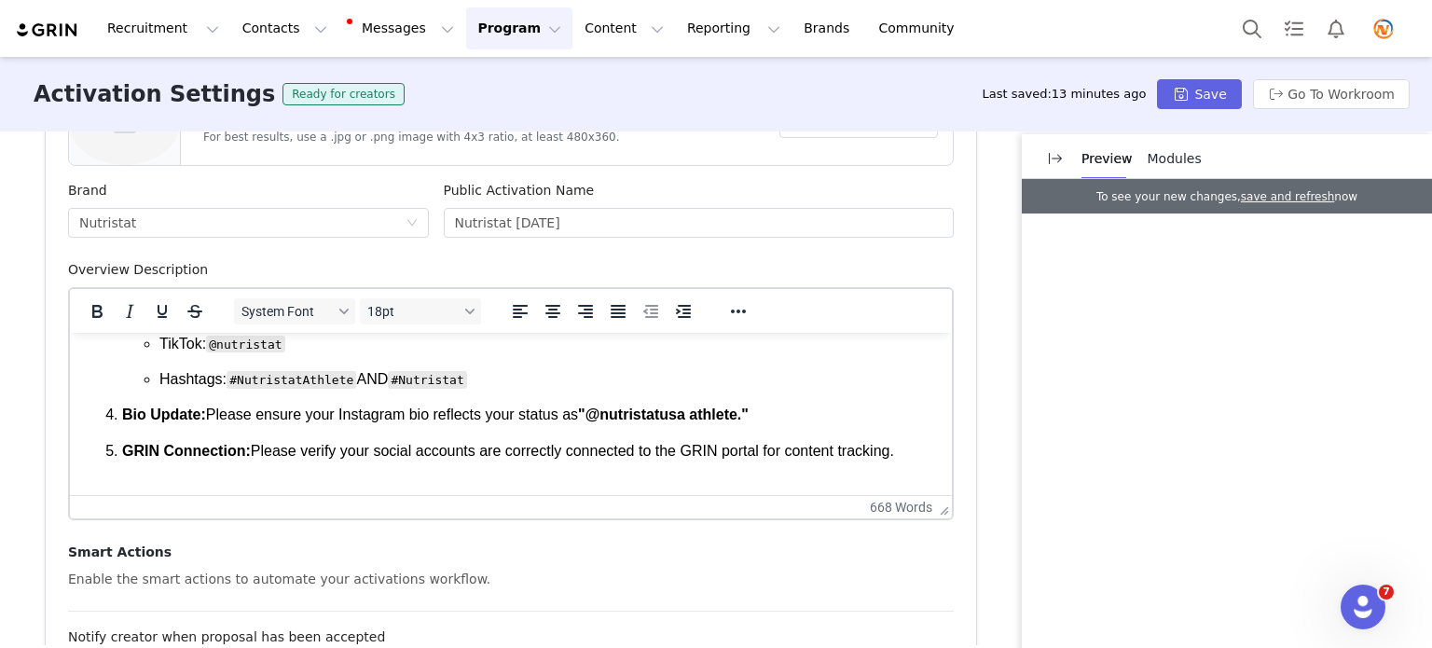
scroll to position [2518, 0]
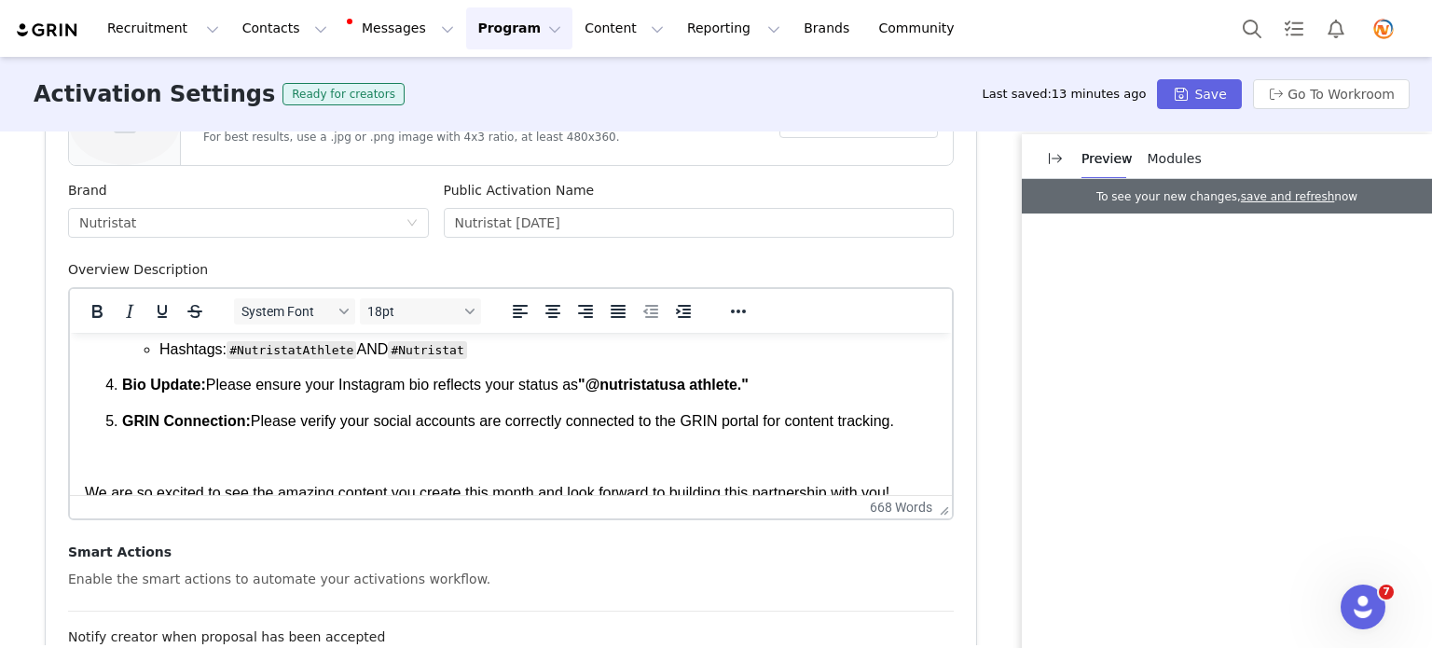
click at [980, 483] on div "Activation Type Ongoing activations do not have start and end dates. Content wi…" at bounding box center [716, 388] width 1432 height 514
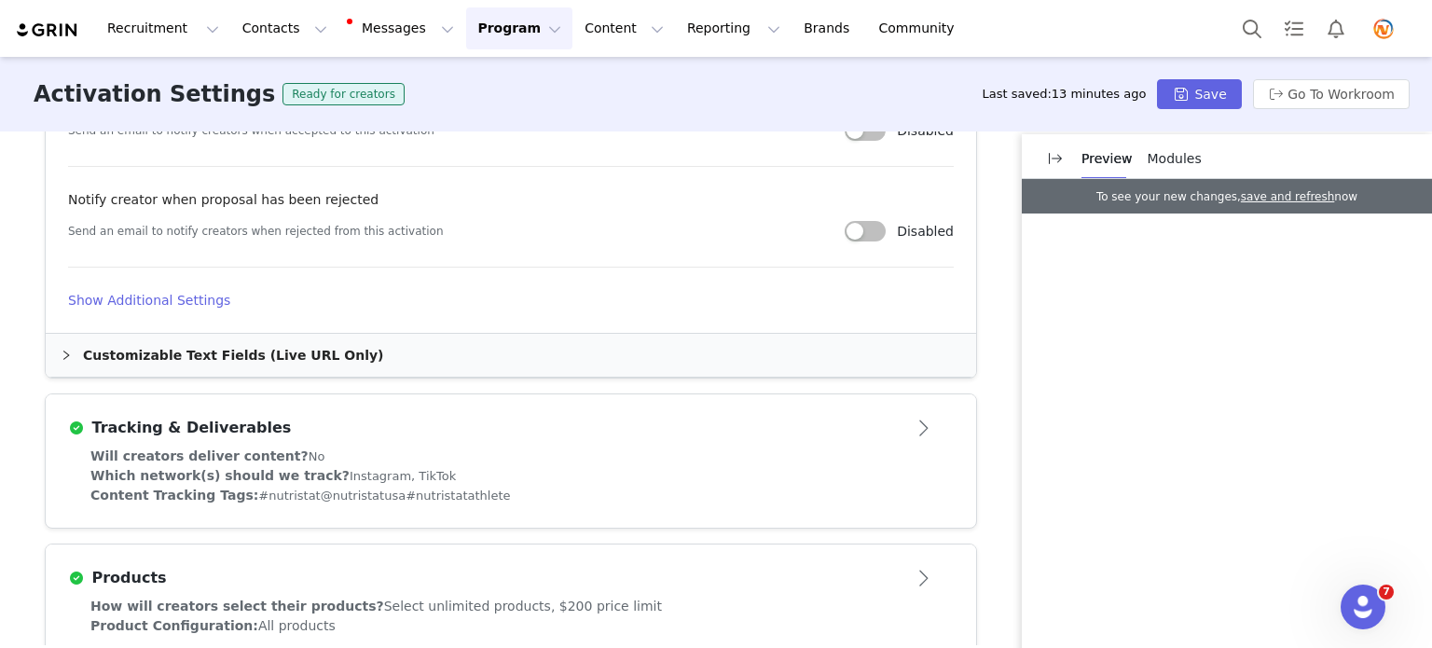
scroll to position [1119, 0]
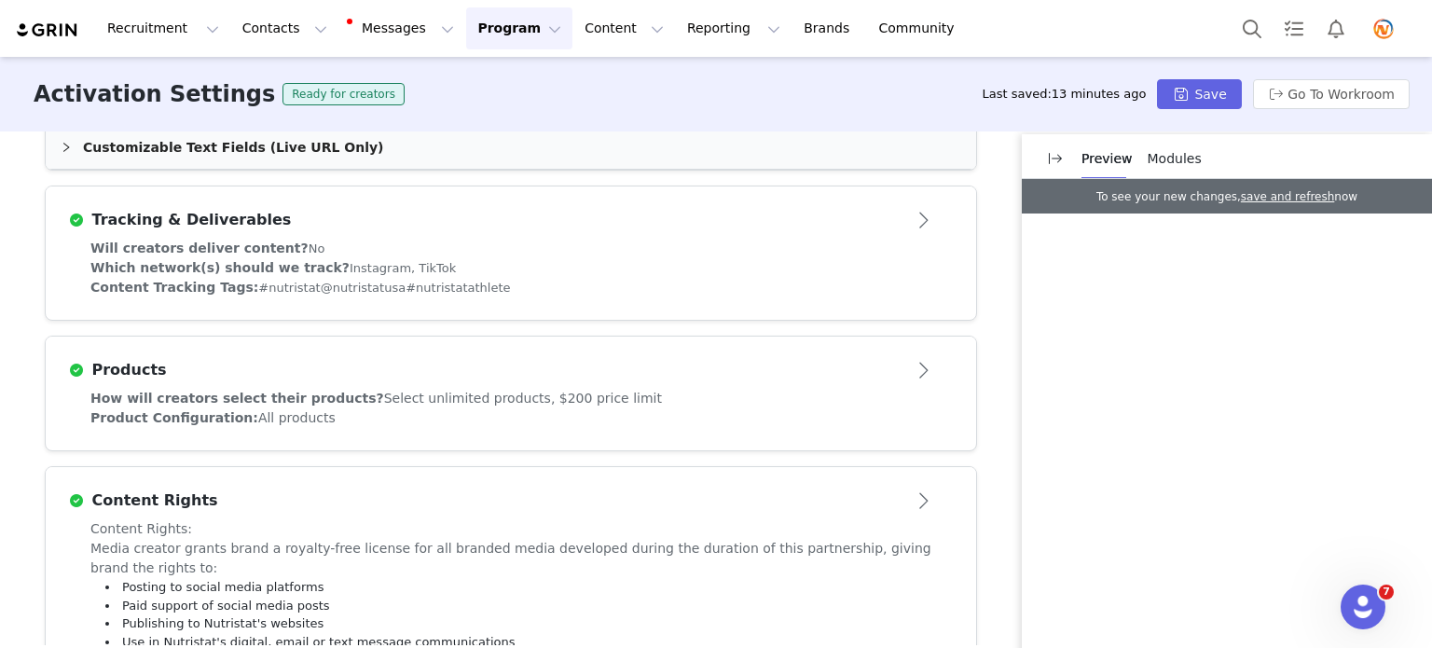
click at [917, 367] on button "Open module" at bounding box center [925, 370] width 58 height 30
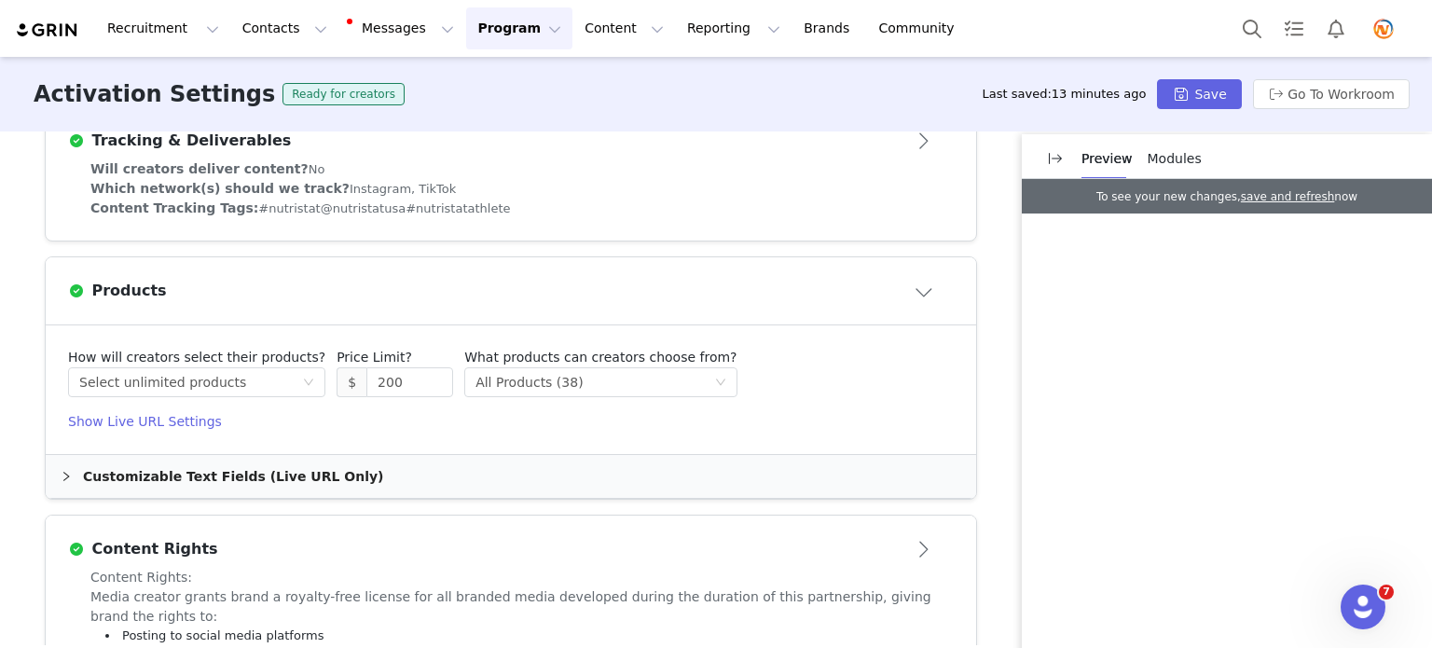
scroll to position [591, 0]
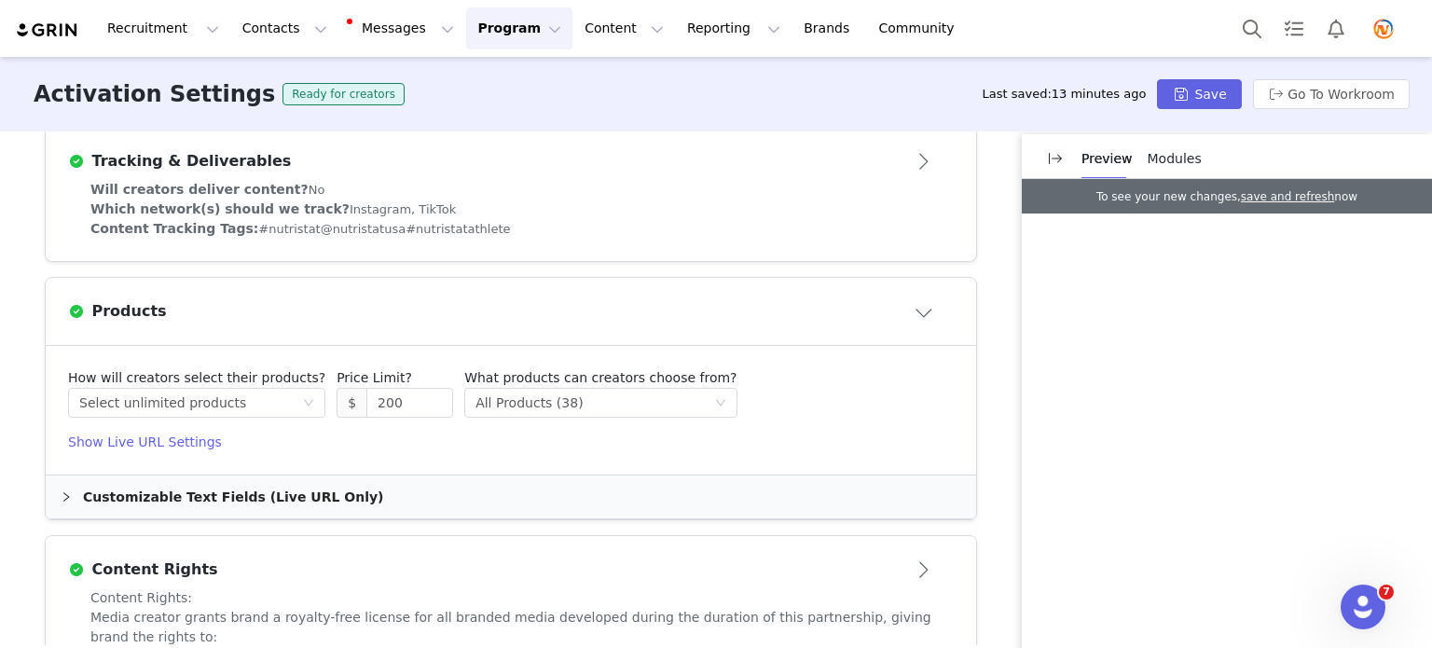
click at [922, 311] on button "Close module" at bounding box center [925, 311] width 58 height 30
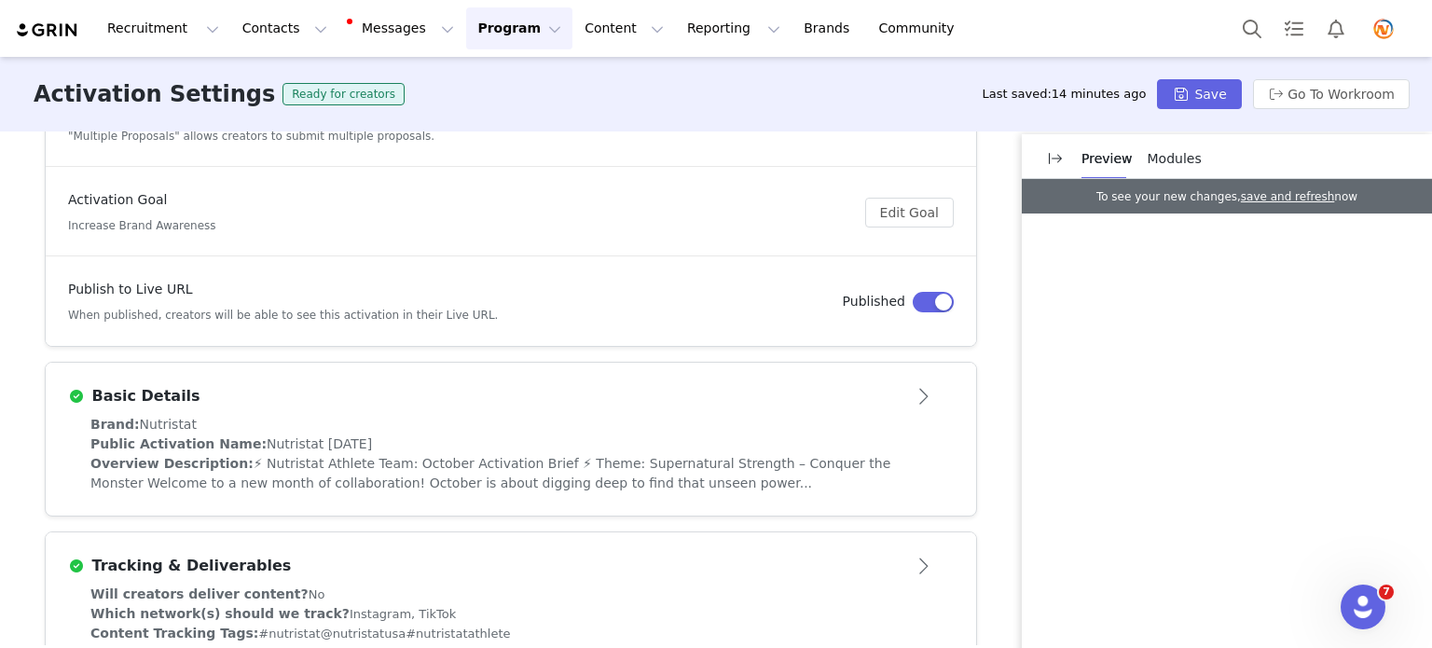
scroll to position [0, 0]
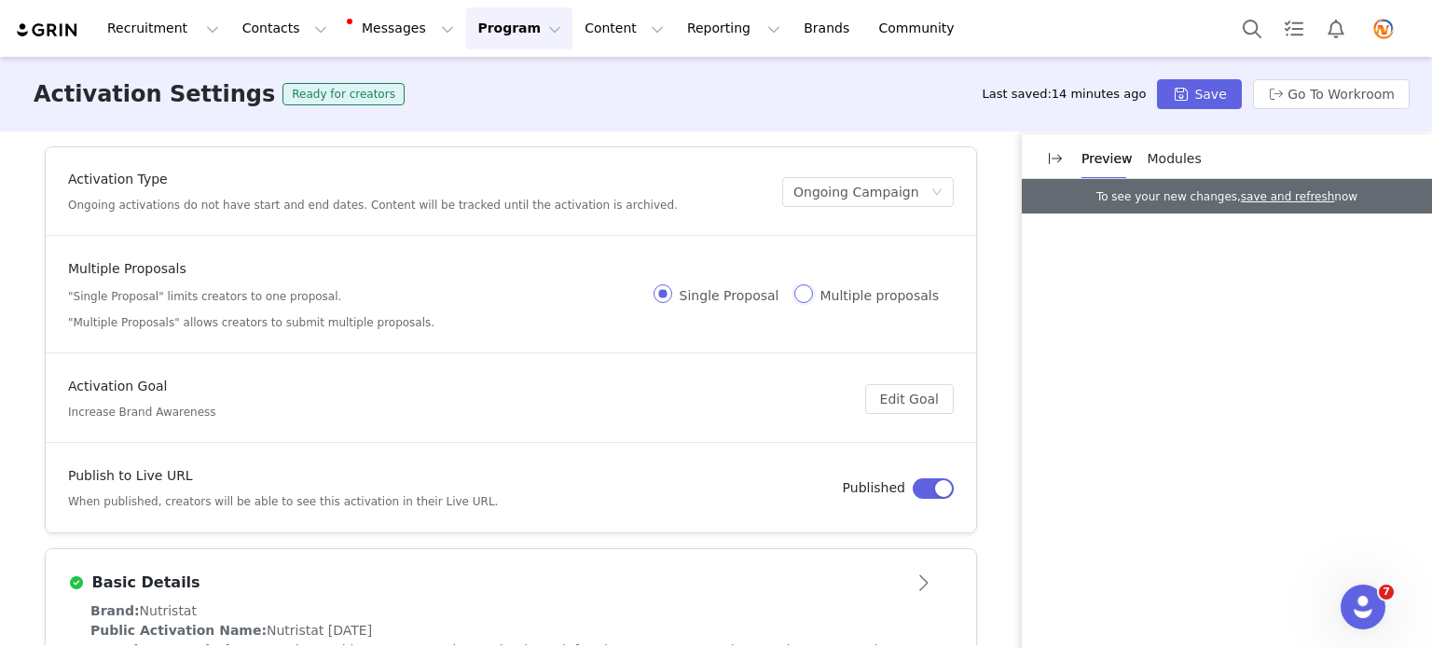
click at [806, 294] on input "Multiple proposals" at bounding box center [803, 293] width 19 height 19
radio input "true"
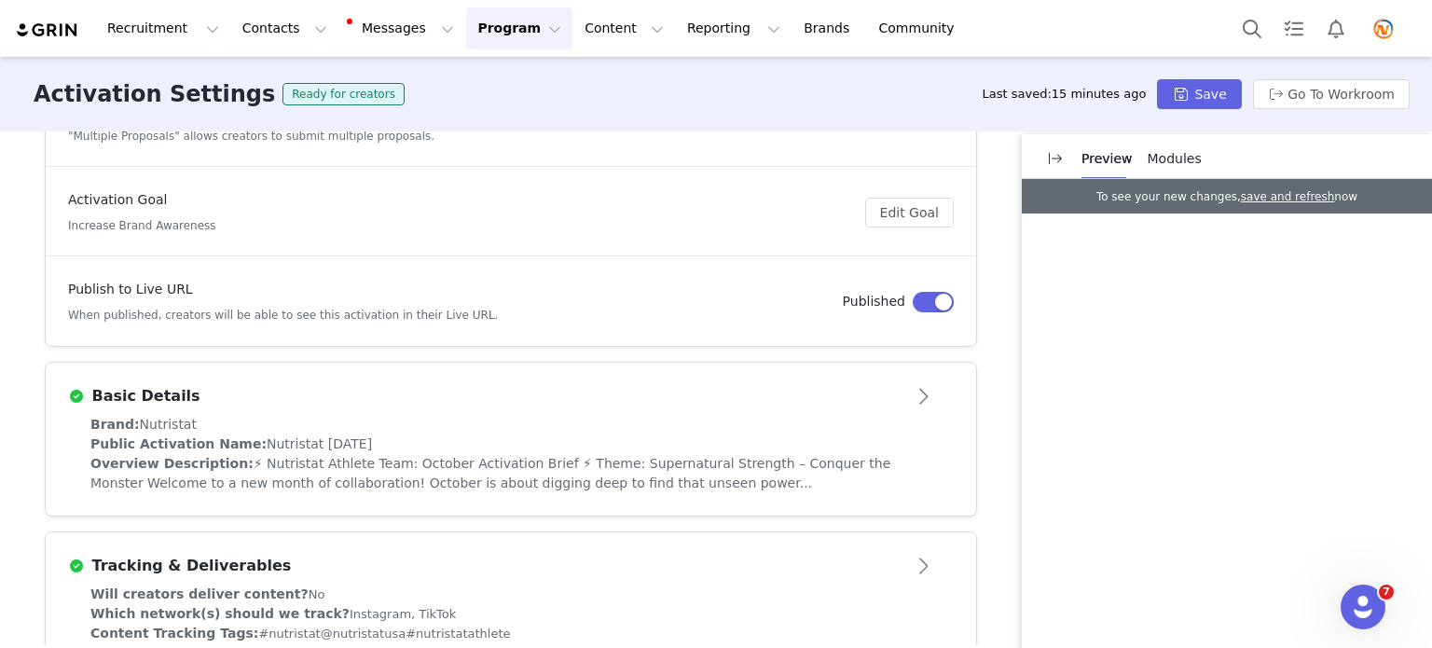
click at [921, 396] on button "Open module" at bounding box center [925, 396] width 58 height 30
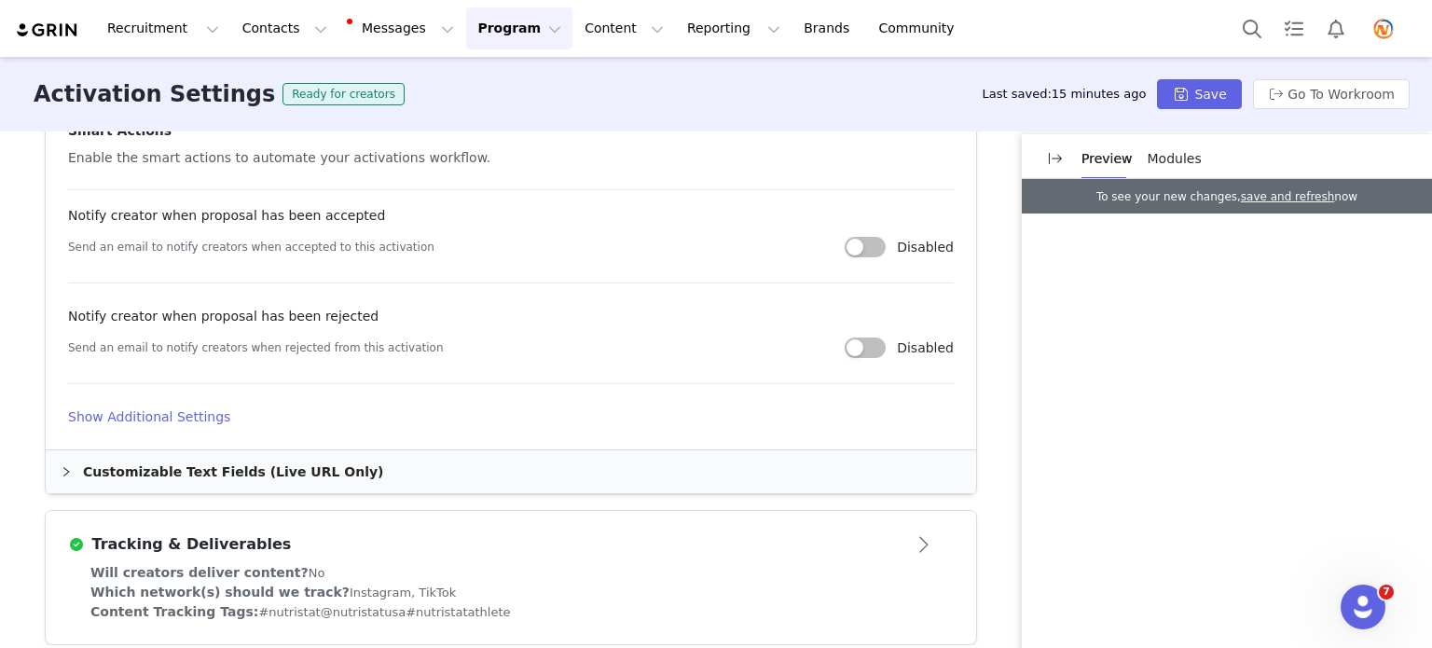
scroll to position [1026, 0]
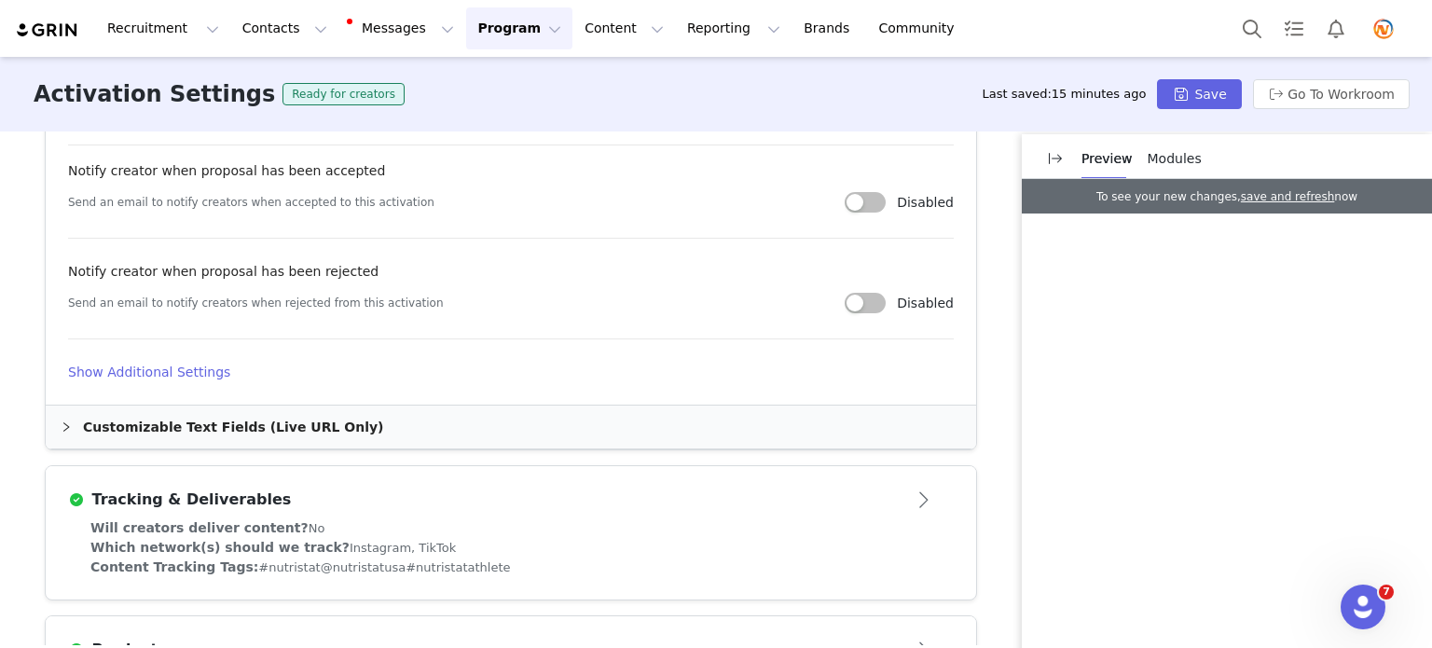
click at [134, 372] on h4 "Show Additional Settings" at bounding box center [511, 373] width 886 height 20
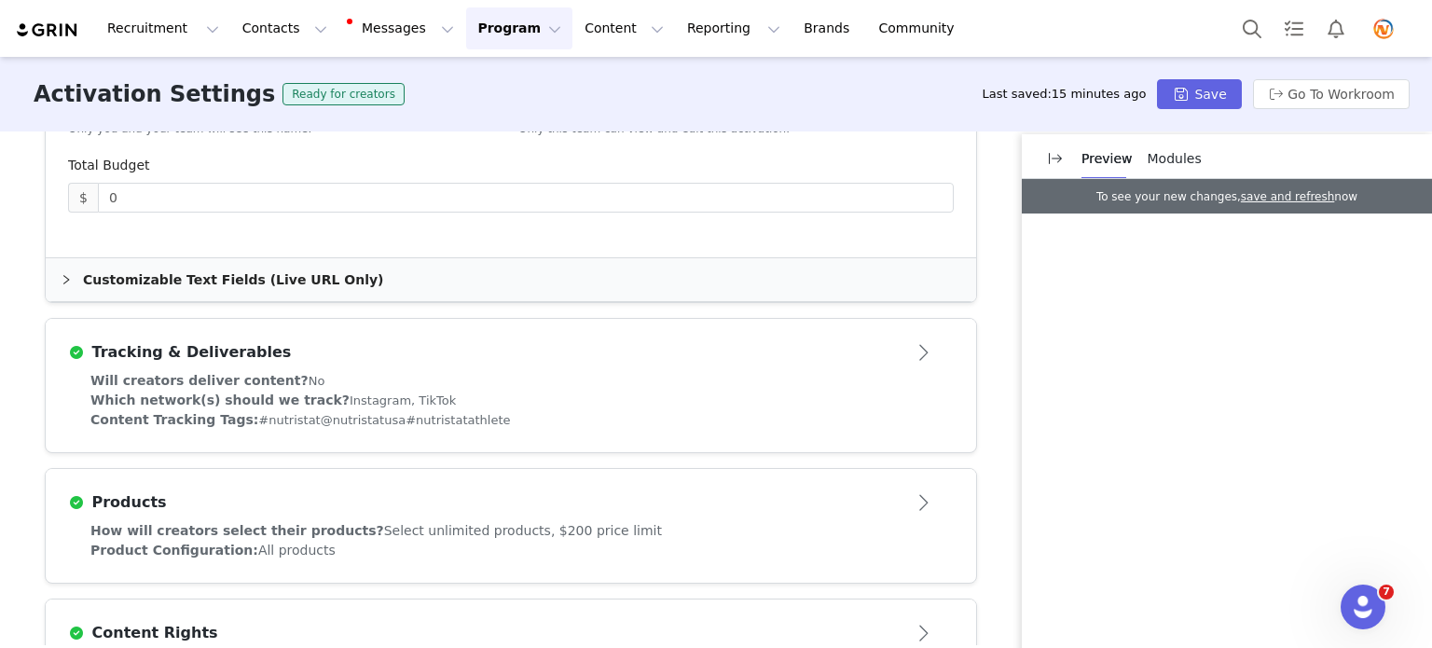
scroll to position [1399, 0]
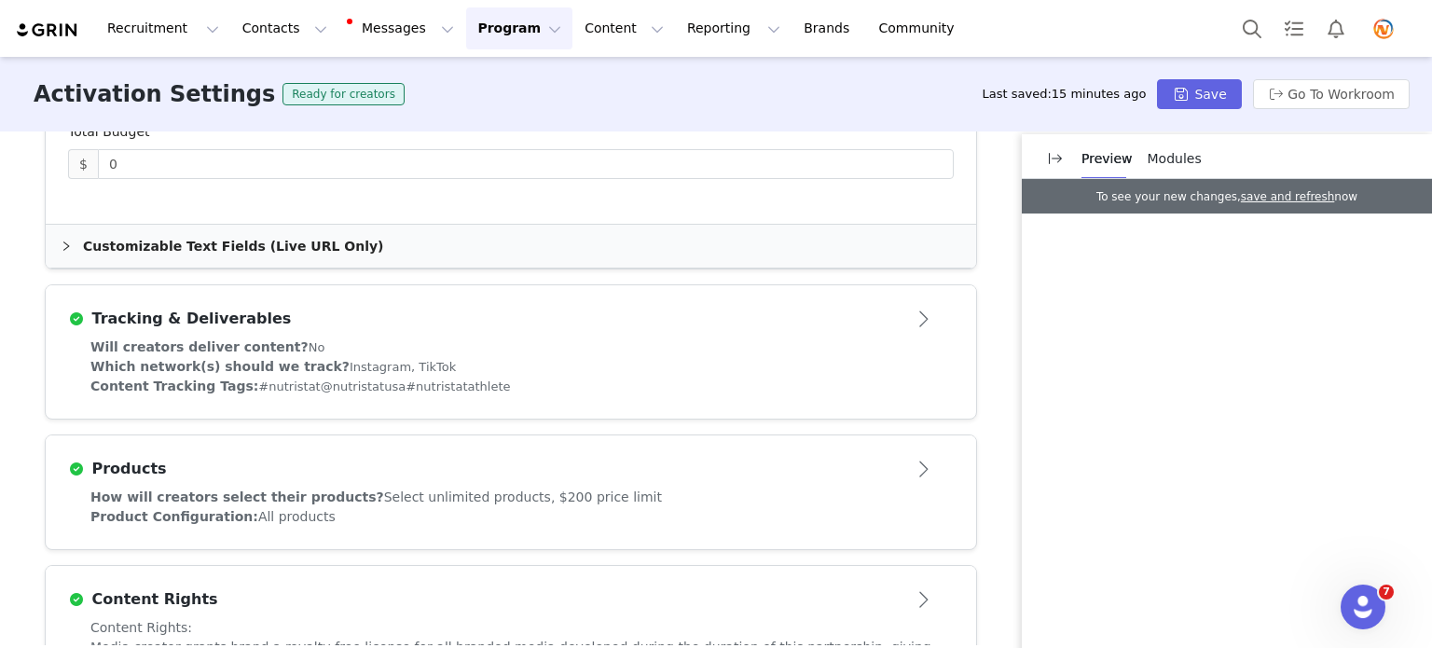
click at [924, 313] on button "Open module" at bounding box center [925, 319] width 58 height 30
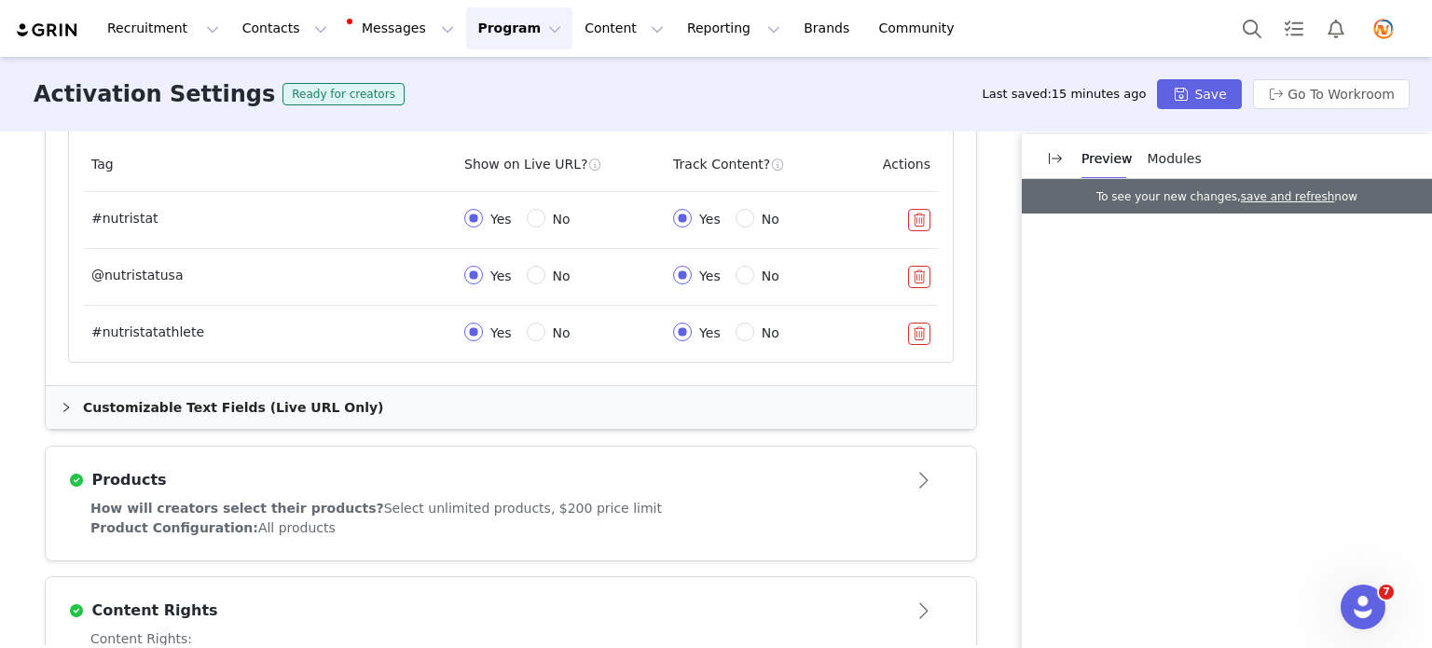
scroll to position [1044, 0]
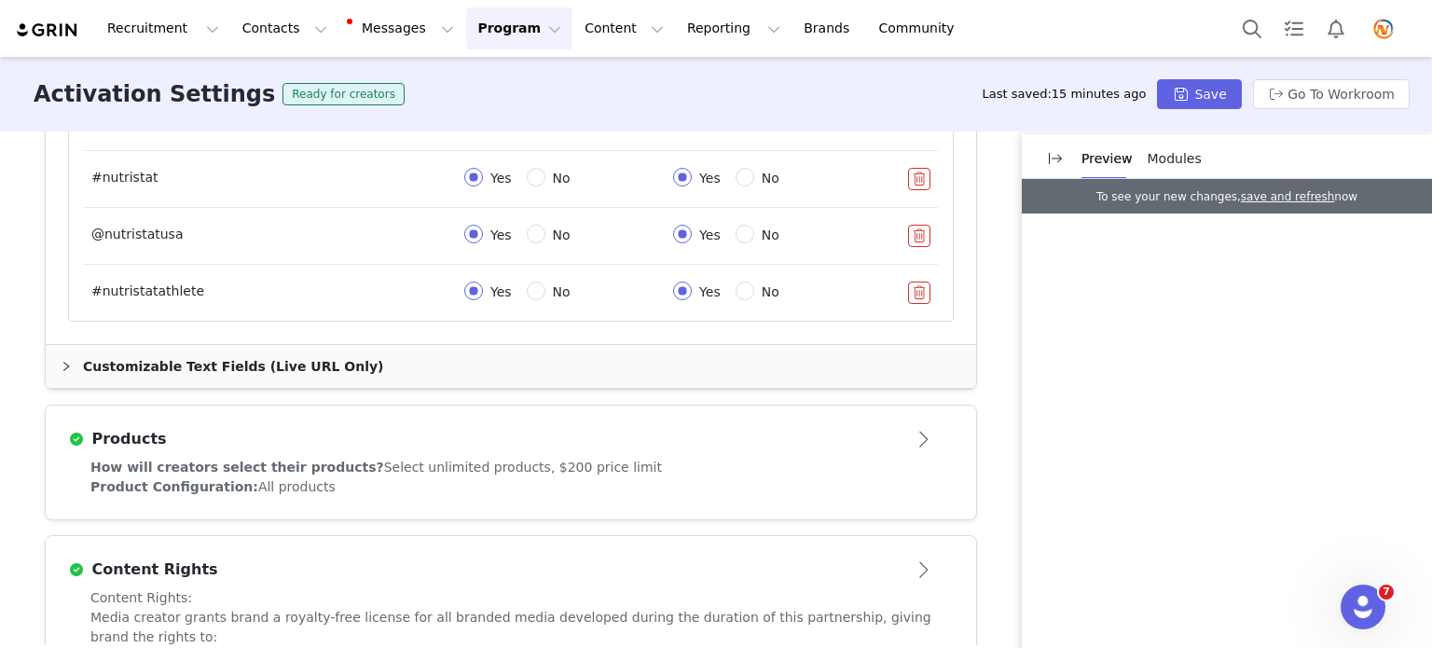
click at [917, 432] on button "Open module" at bounding box center [925, 439] width 58 height 30
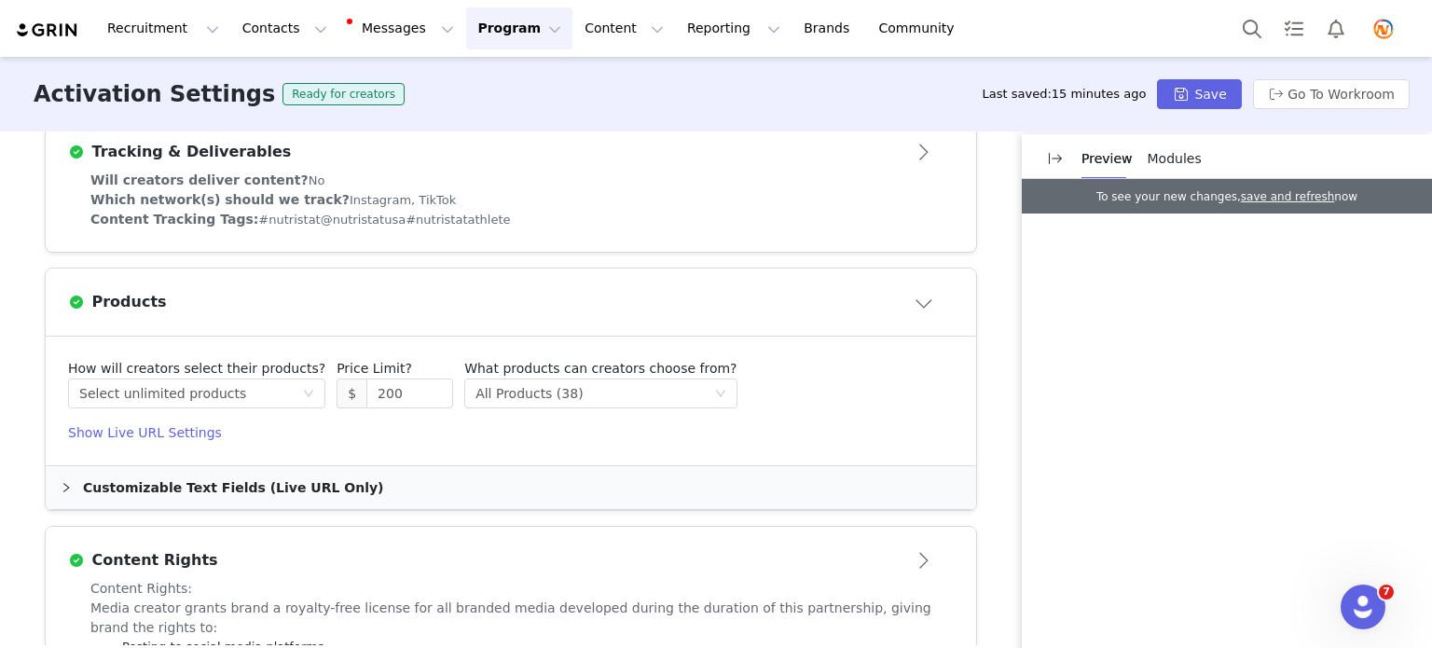
scroll to position [591, 0]
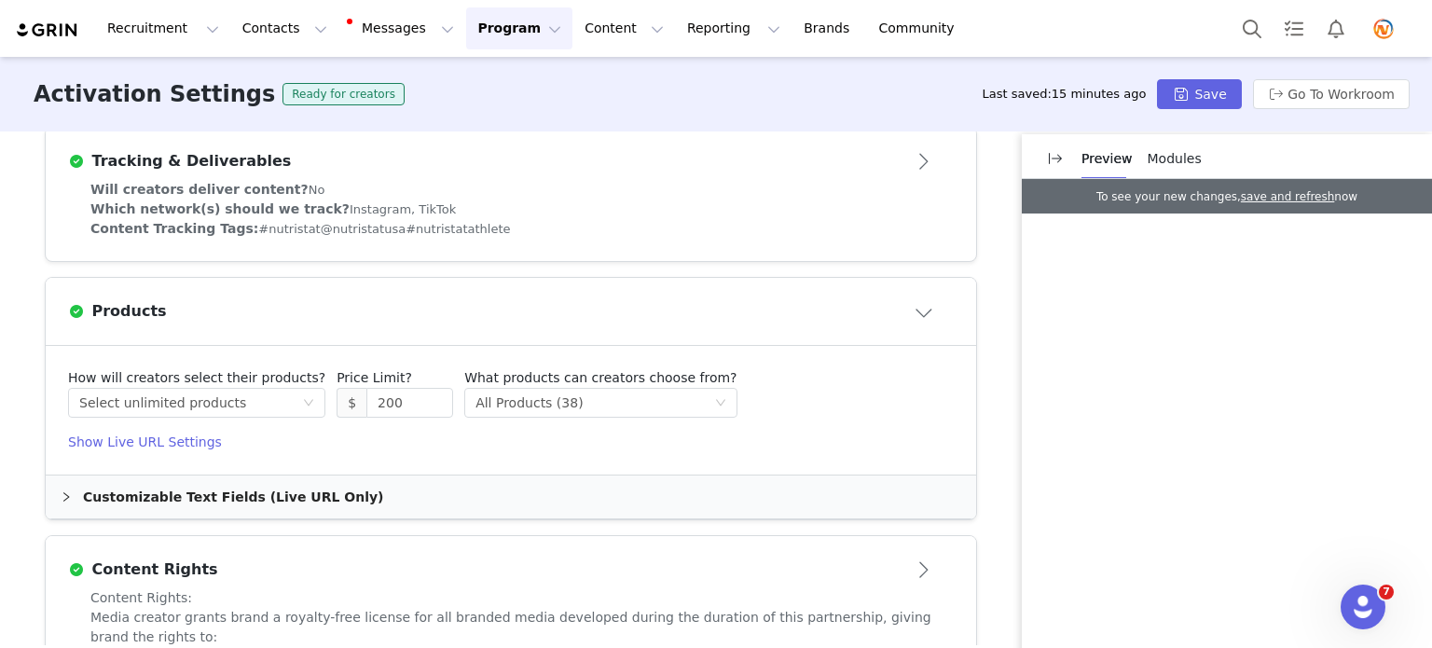
click at [65, 503] on div "Customizable Text Fields (Live URL Only)" at bounding box center [511, 497] width 931 height 43
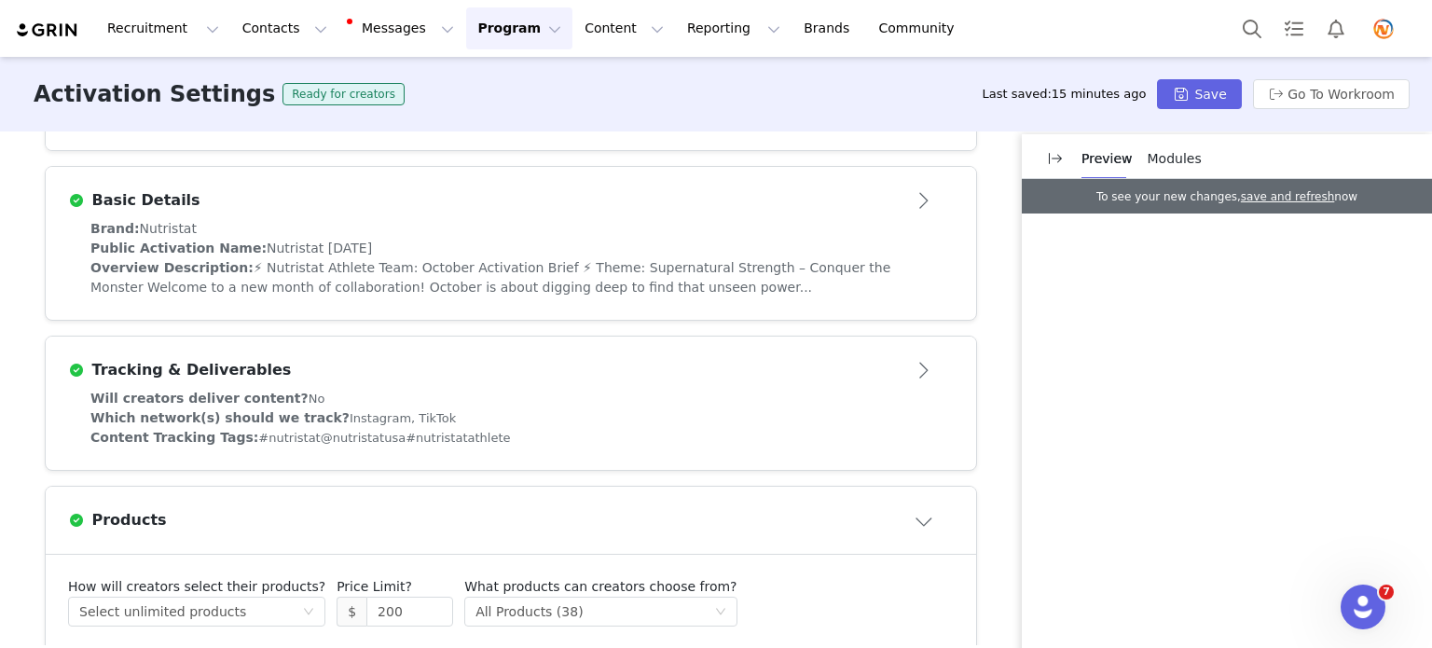
scroll to position [311, 0]
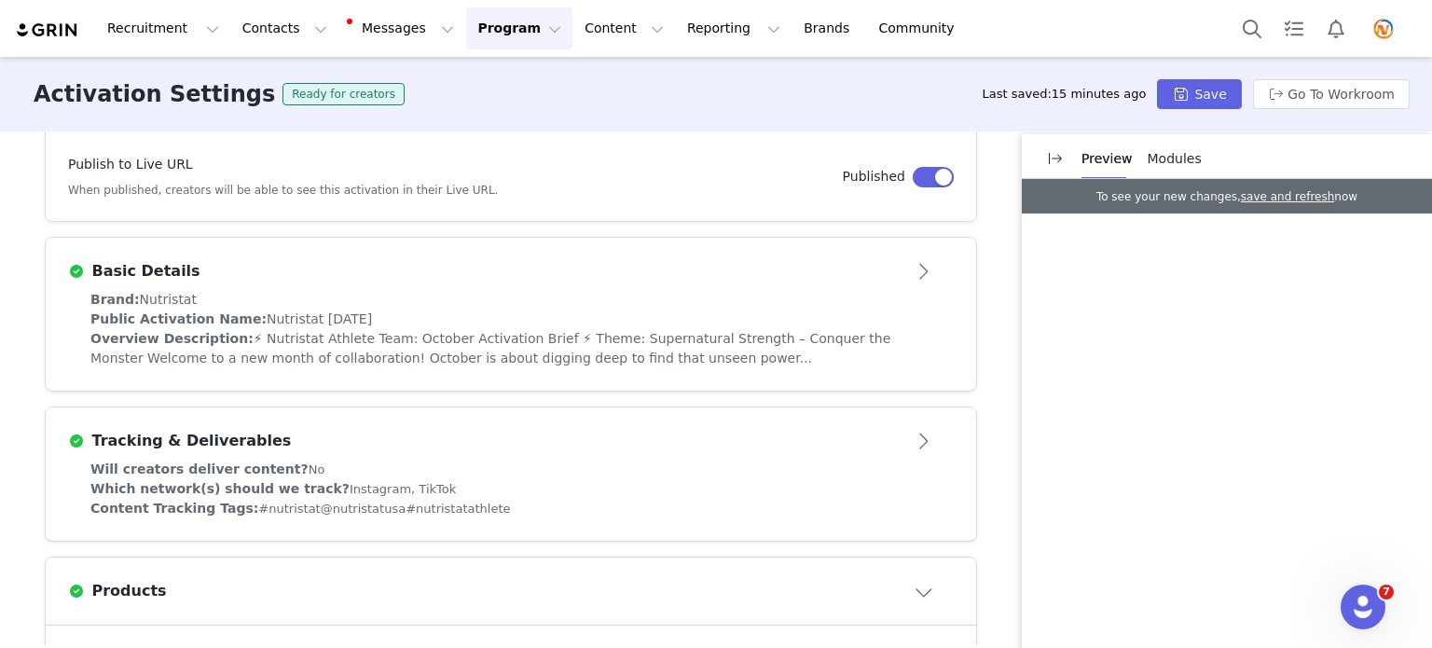
drag, startPoint x: 915, startPoint y: 432, endPoint x: 905, endPoint y: 443, distance: 14.6
click at [916, 434] on button "Open module" at bounding box center [925, 441] width 58 height 30
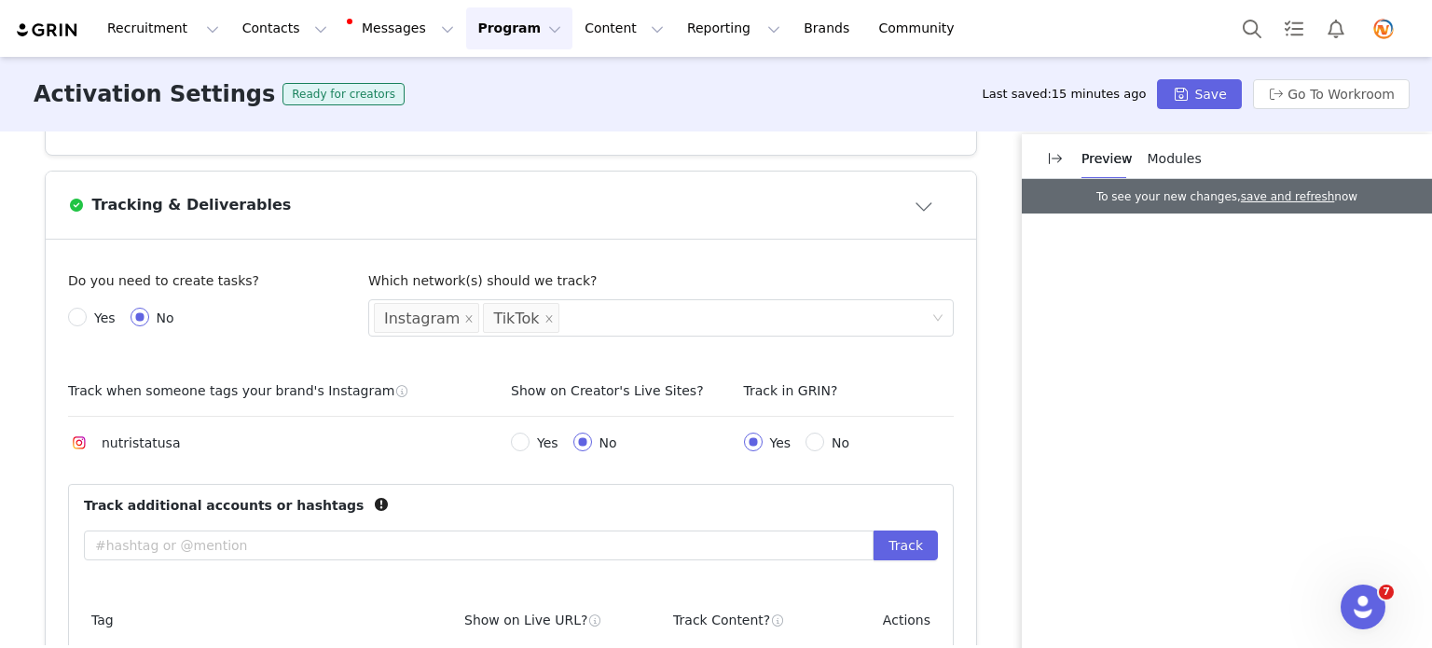
scroll to position [591, 0]
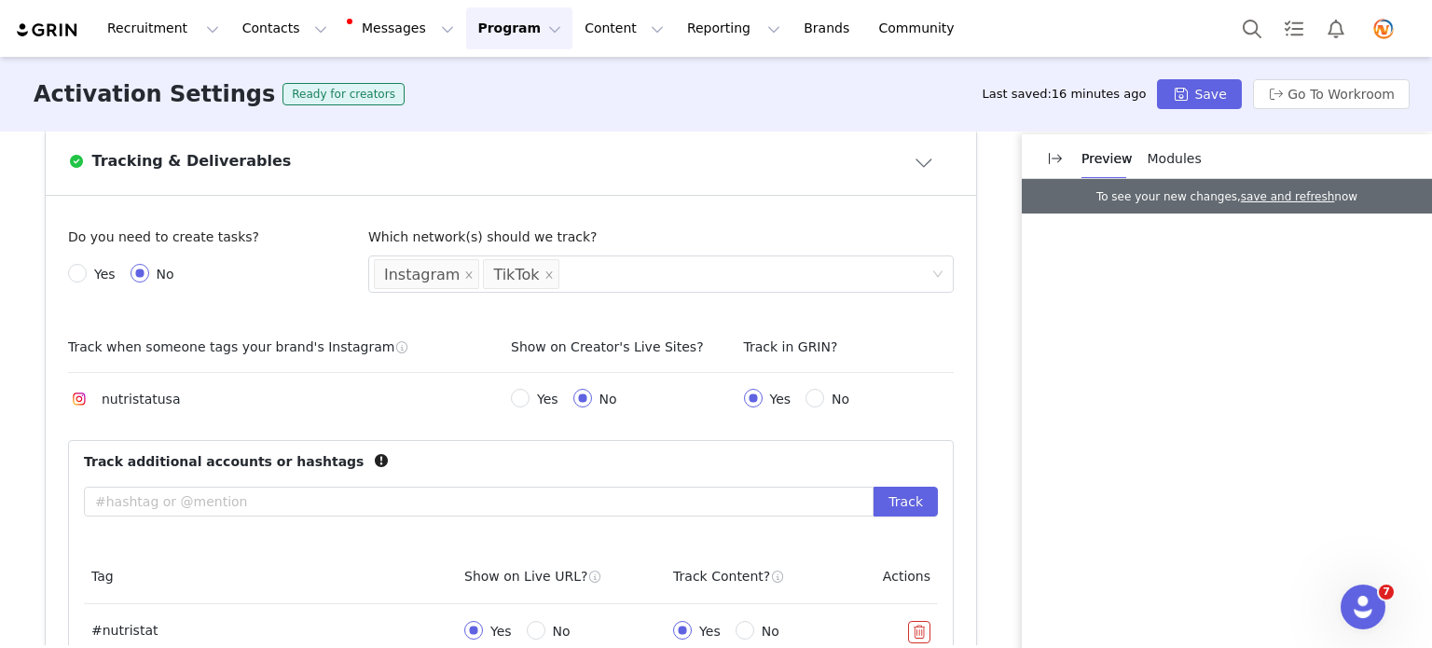
click at [87, 274] on span "Yes" at bounding box center [105, 274] width 36 height 15
click at [86, 274] on input "Yes" at bounding box center [77, 273] width 19 height 19
radio input "true"
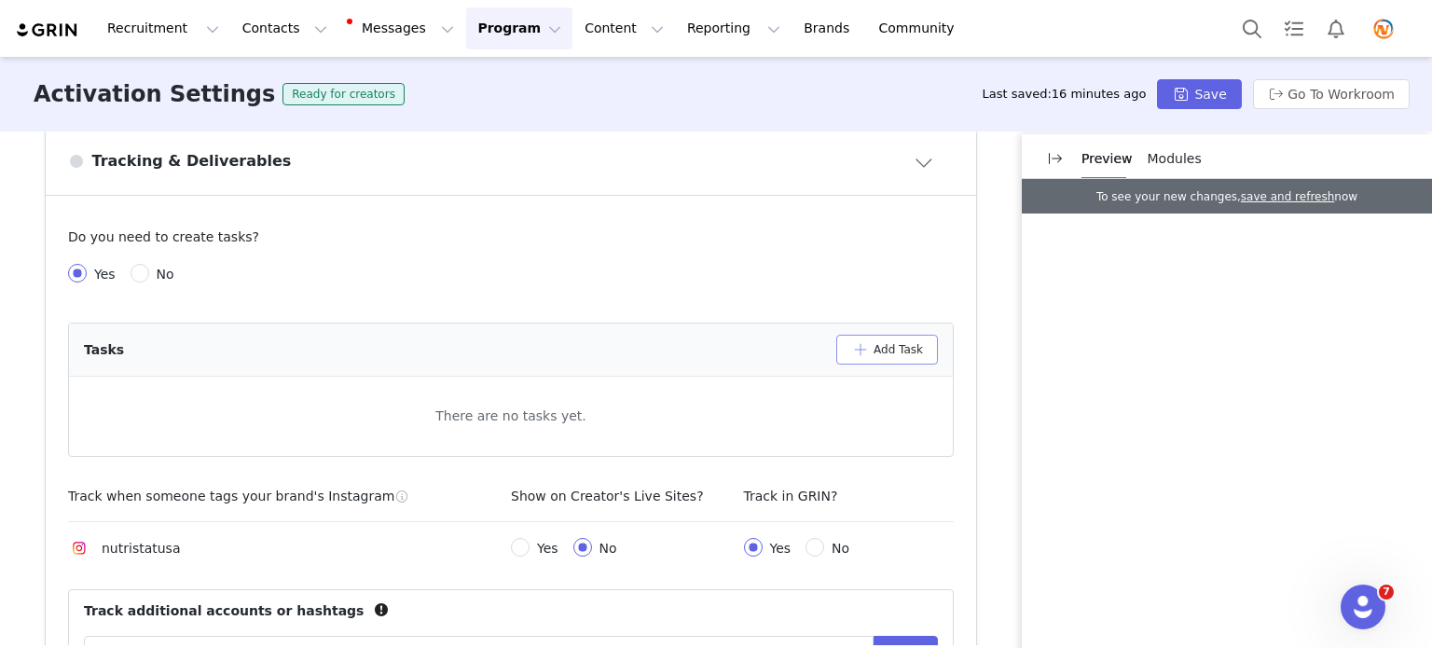
click at [895, 342] on button "Add Task" at bounding box center [887, 350] width 102 height 30
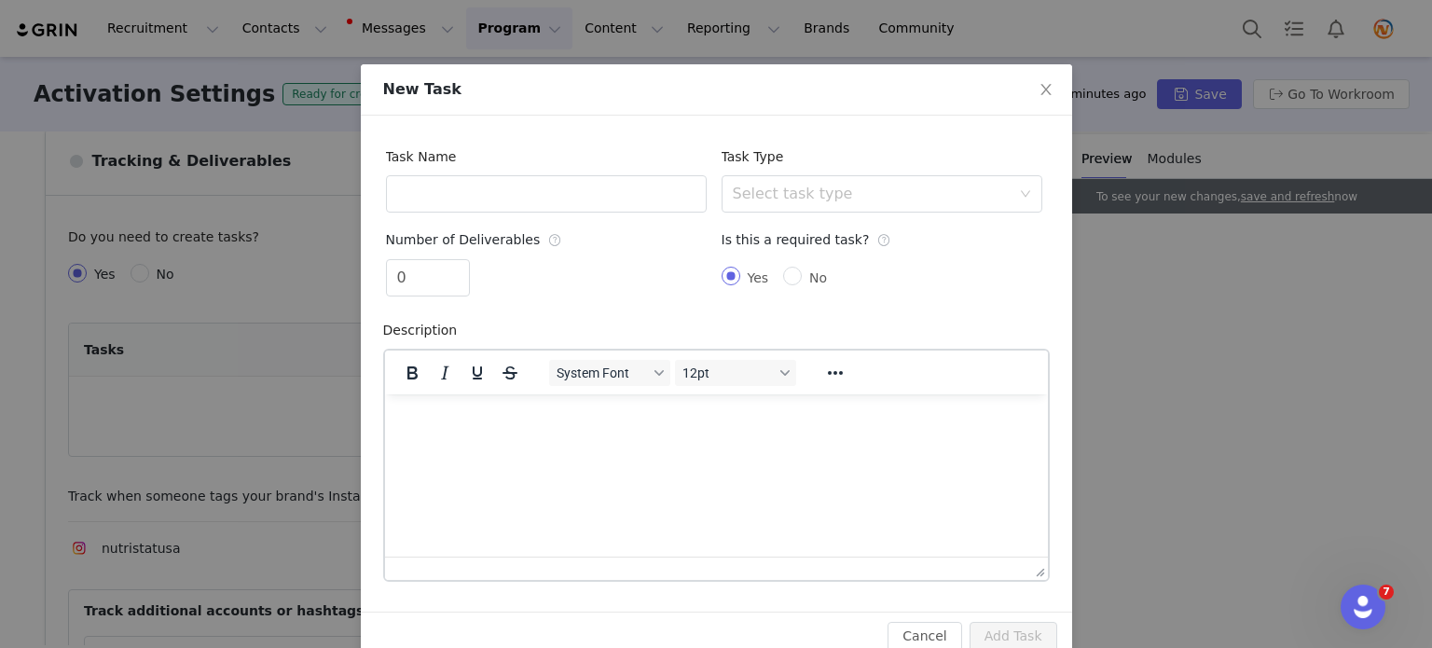
scroll to position [0, 0]
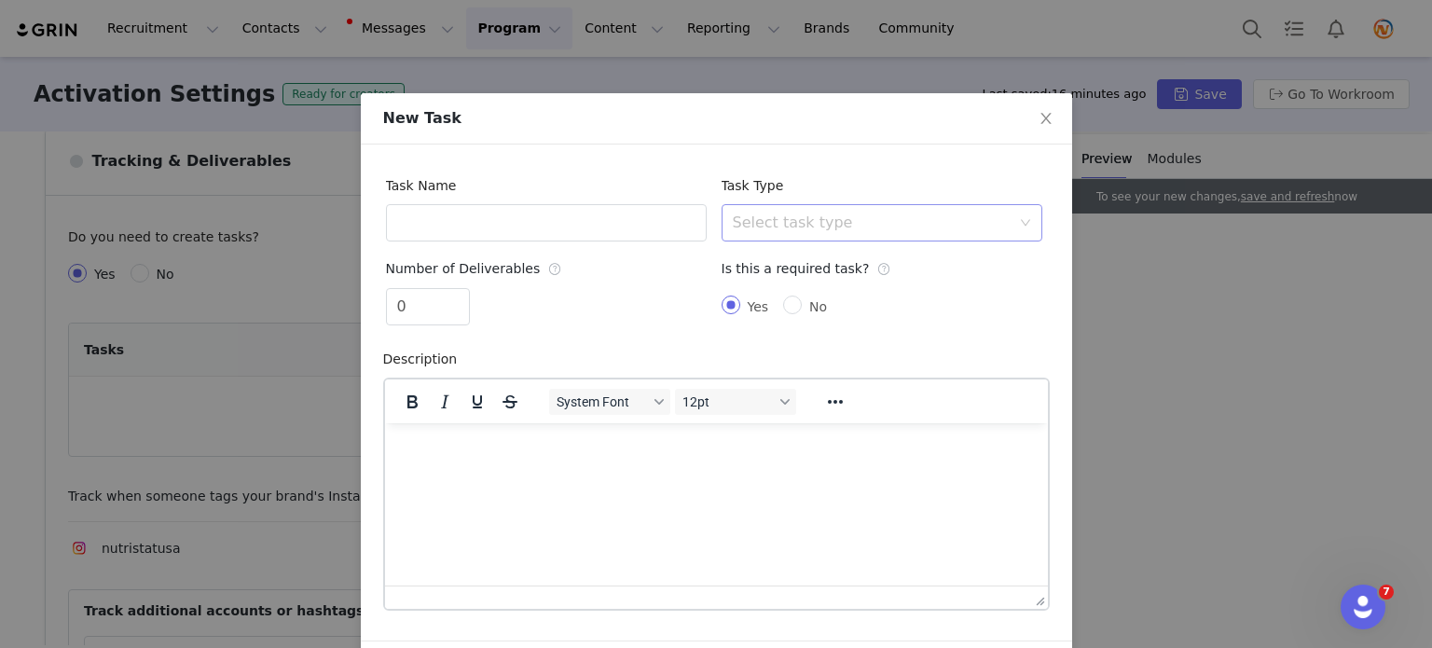
click at [807, 214] on div "Select task type" at bounding box center [872, 223] width 278 height 19
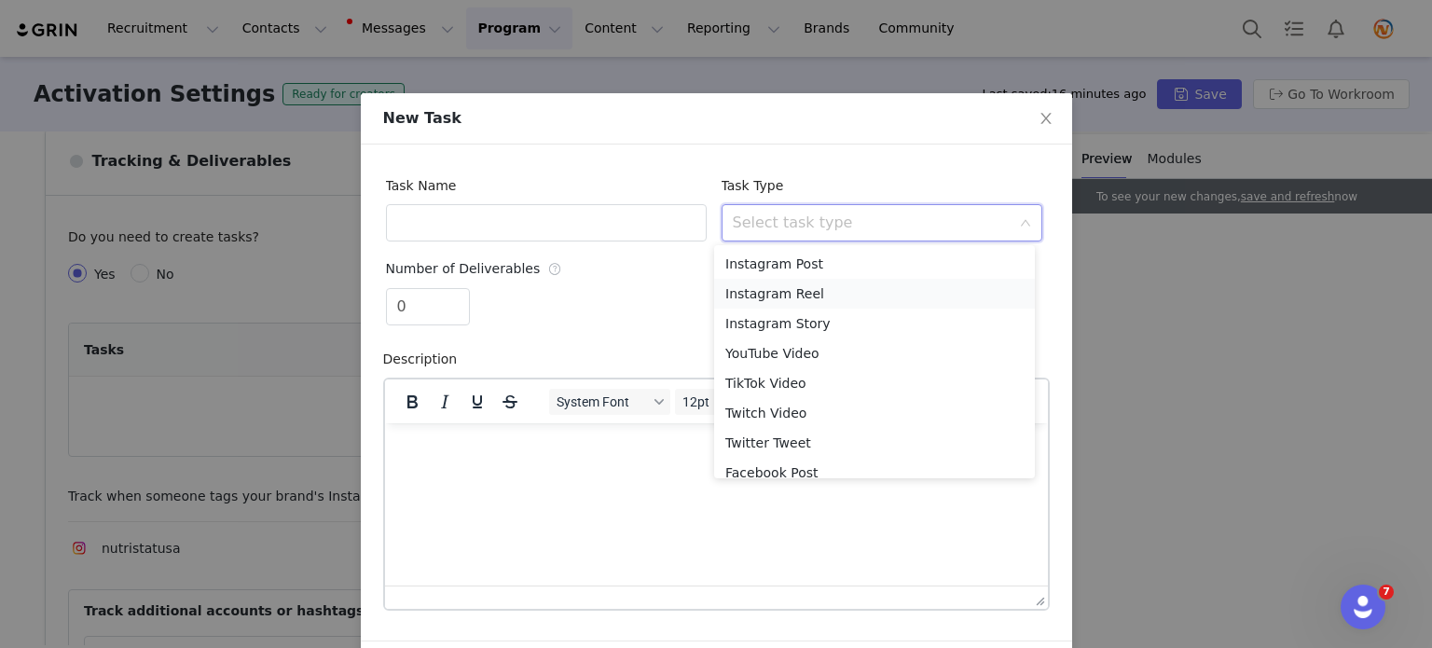
click at [794, 294] on li "Instagram Reel" at bounding box center [874, 294] width 321 height 30
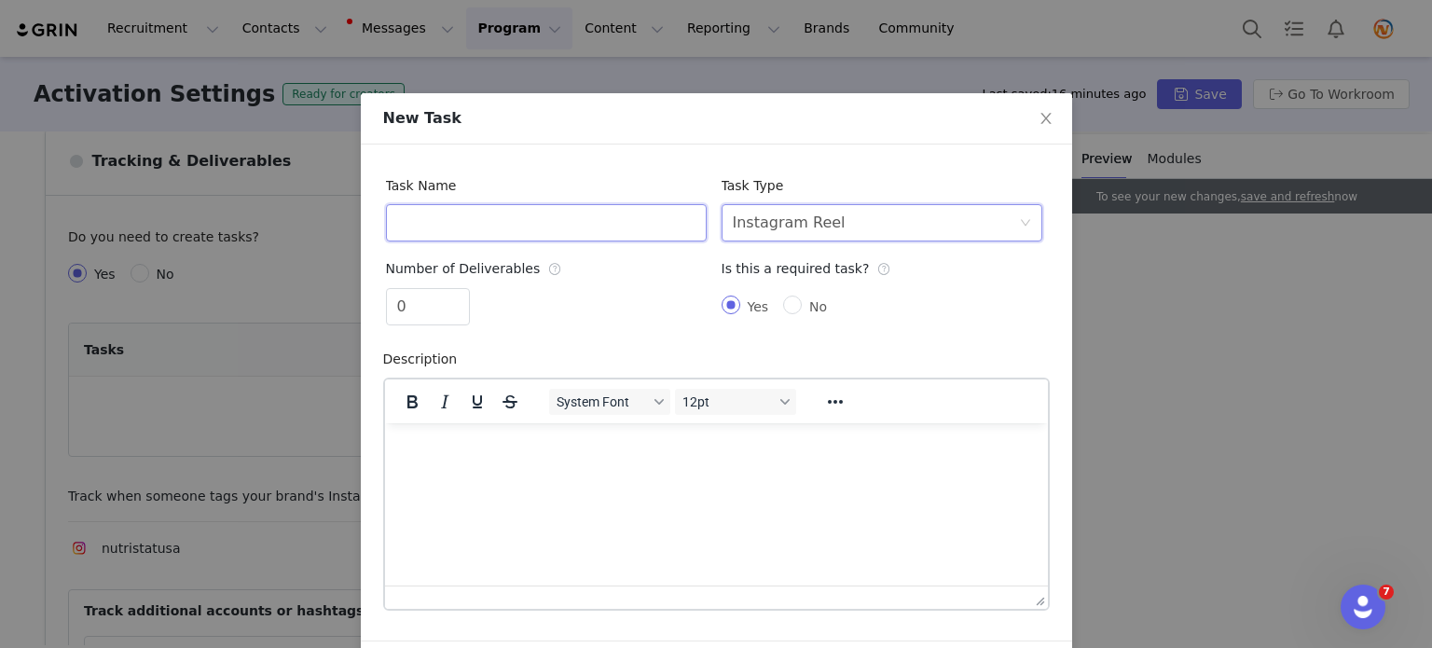
click at [531, 216] on input "text" at bounding box center [546, 222] width 321 height 37
type input "!"
click at [423, 314] on input "0" at bounding box center [428, 306] width 82 height 35
type input "1"
click at [434, 216] on input "text" at bounding box center [546, 222] width 321 height 37
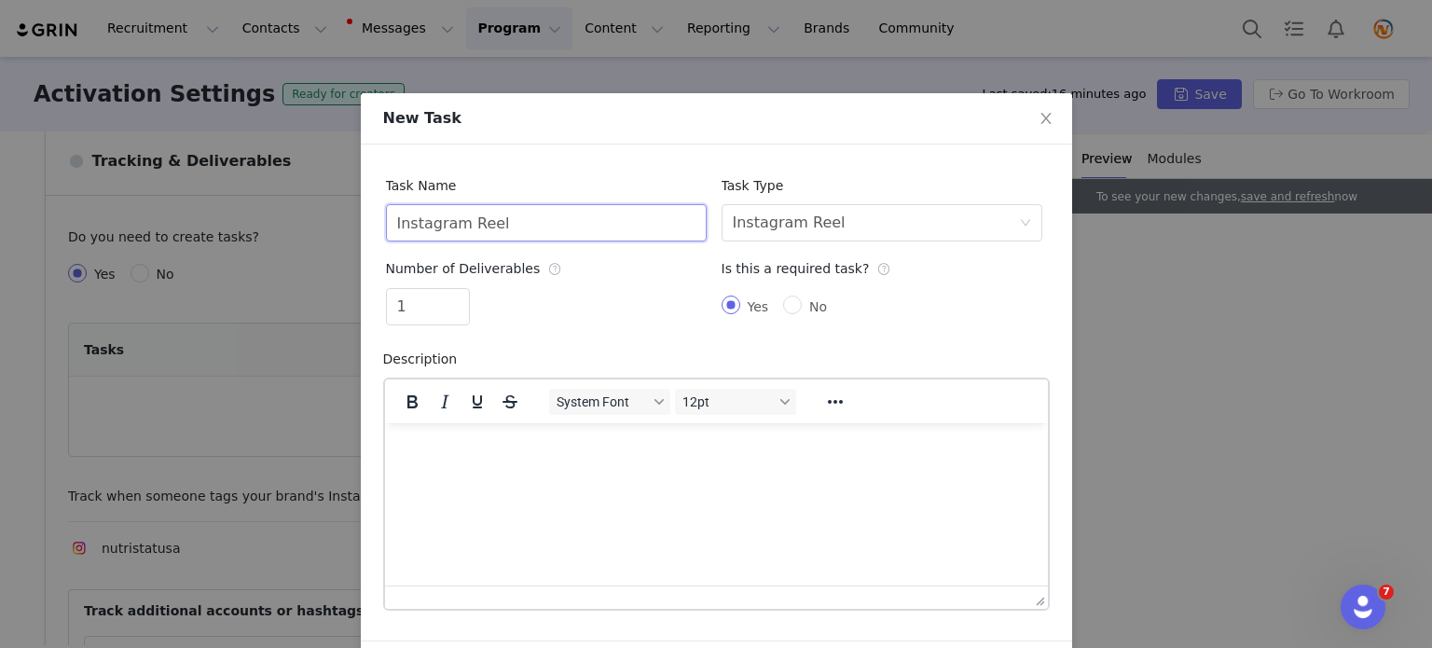
type input "Instagram Reel"
click at [607, 471] on html at bounding box center [715, 447] width 663 height 50
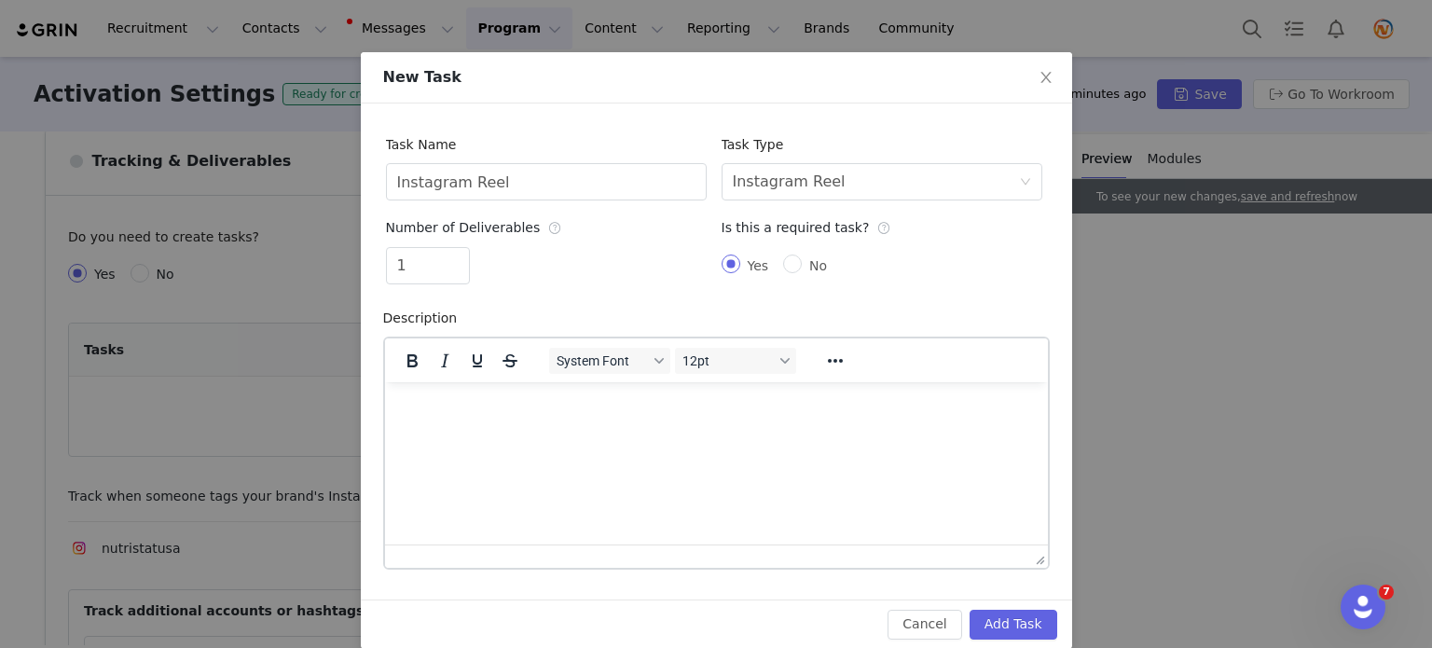
scroll to position [64, 0]
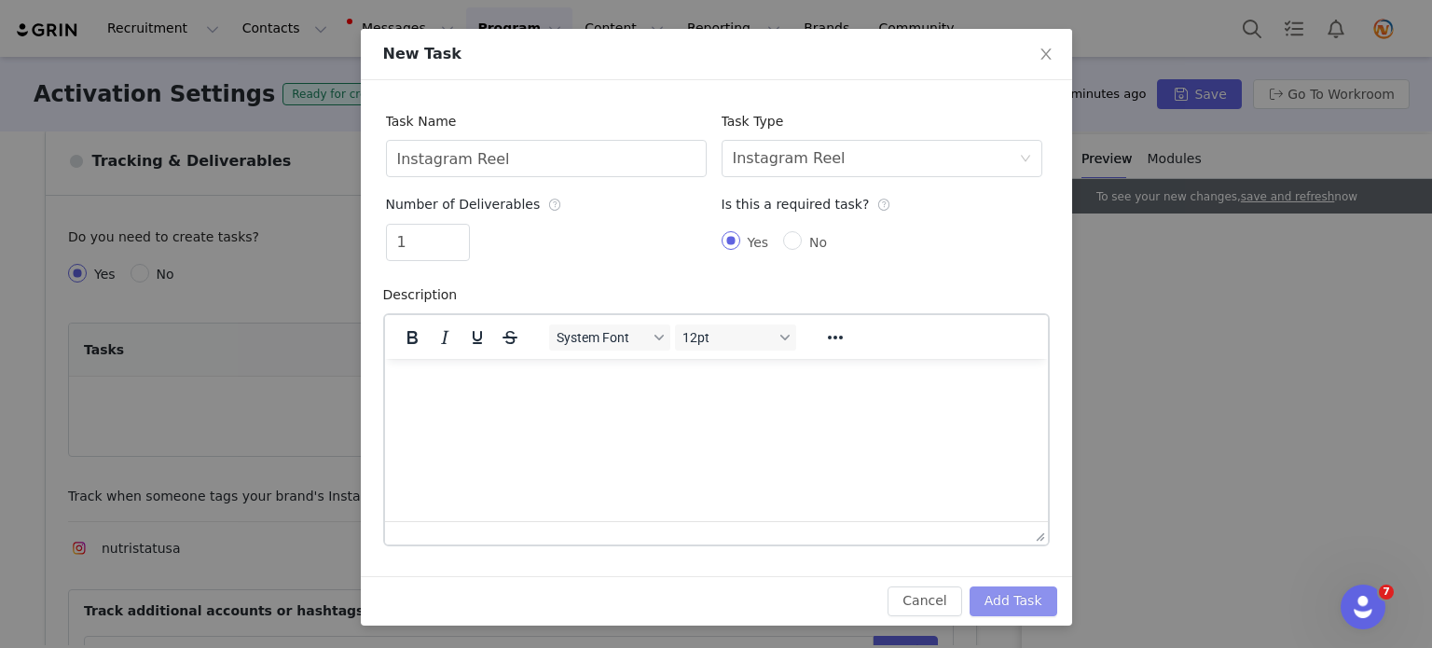
click at [1020, 596] on button "Add Task" at bounding box center [1014, 601] width 88 height 30
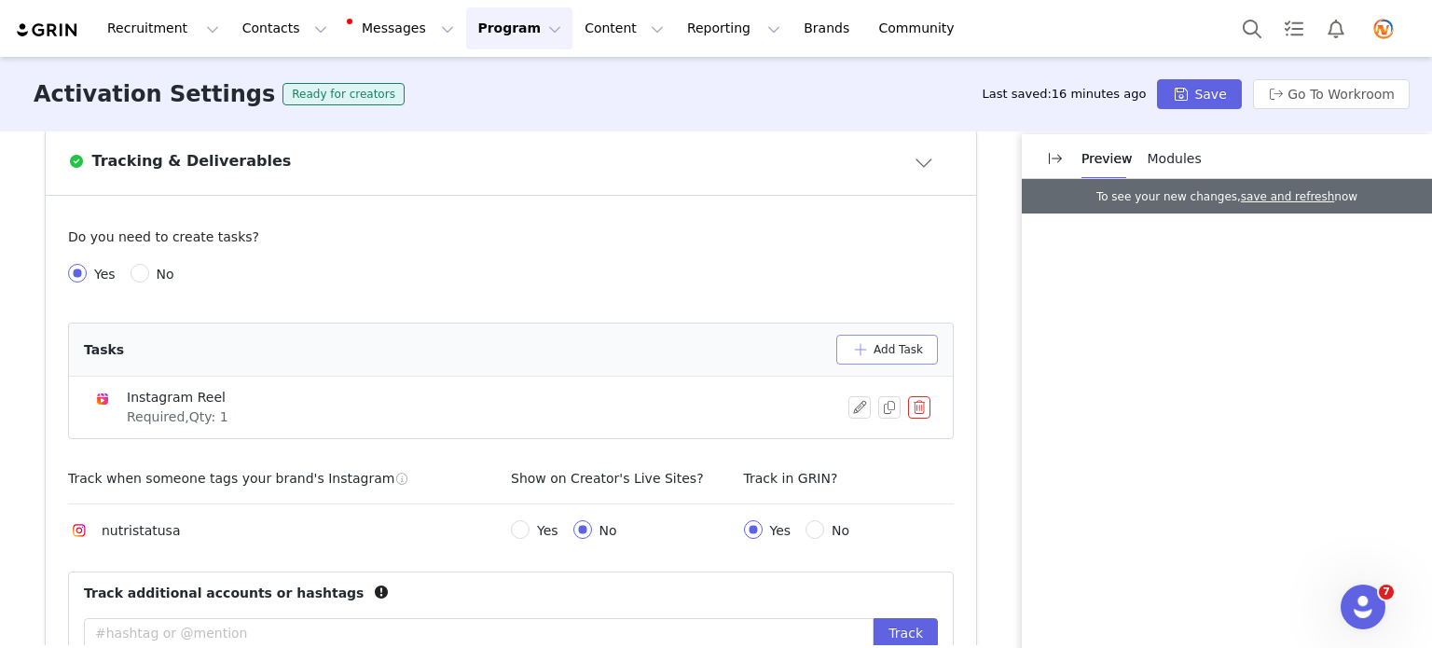
click at [879, 353] on button "Add Task" at bounding box center [887, 350] width 102 height 30
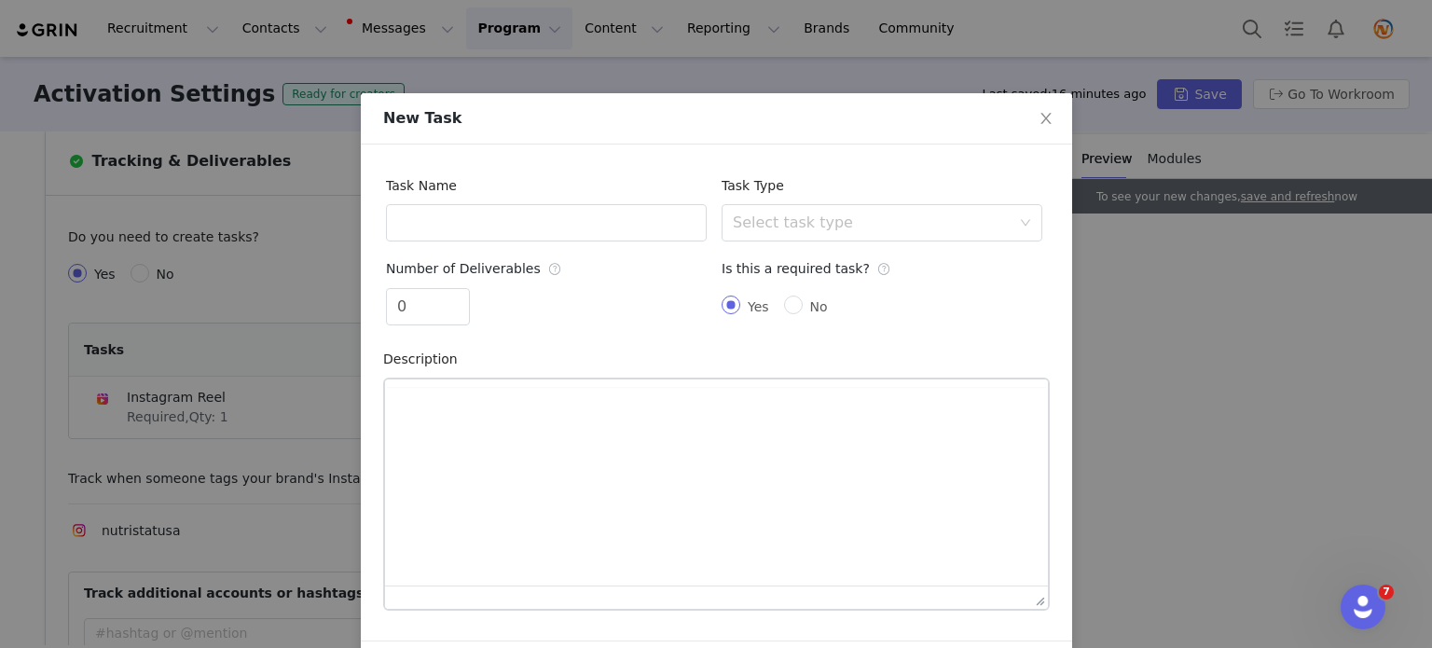
scroll to position [0, 0]
click at [818, 226] on div "Select task type" at bounding box center [872, 223] width 278 height 19
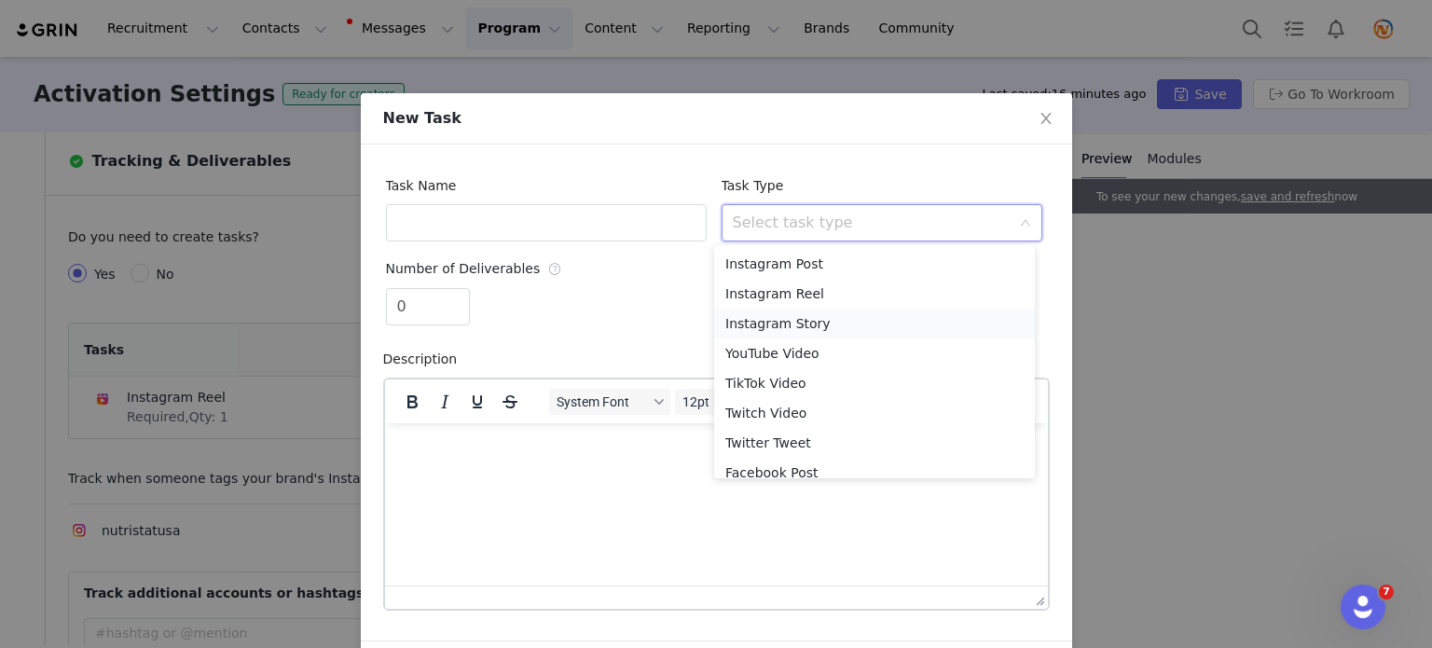
click at [821, 324] on li "Instagram Story" at bounding box center [874, 324] width 321 height 30
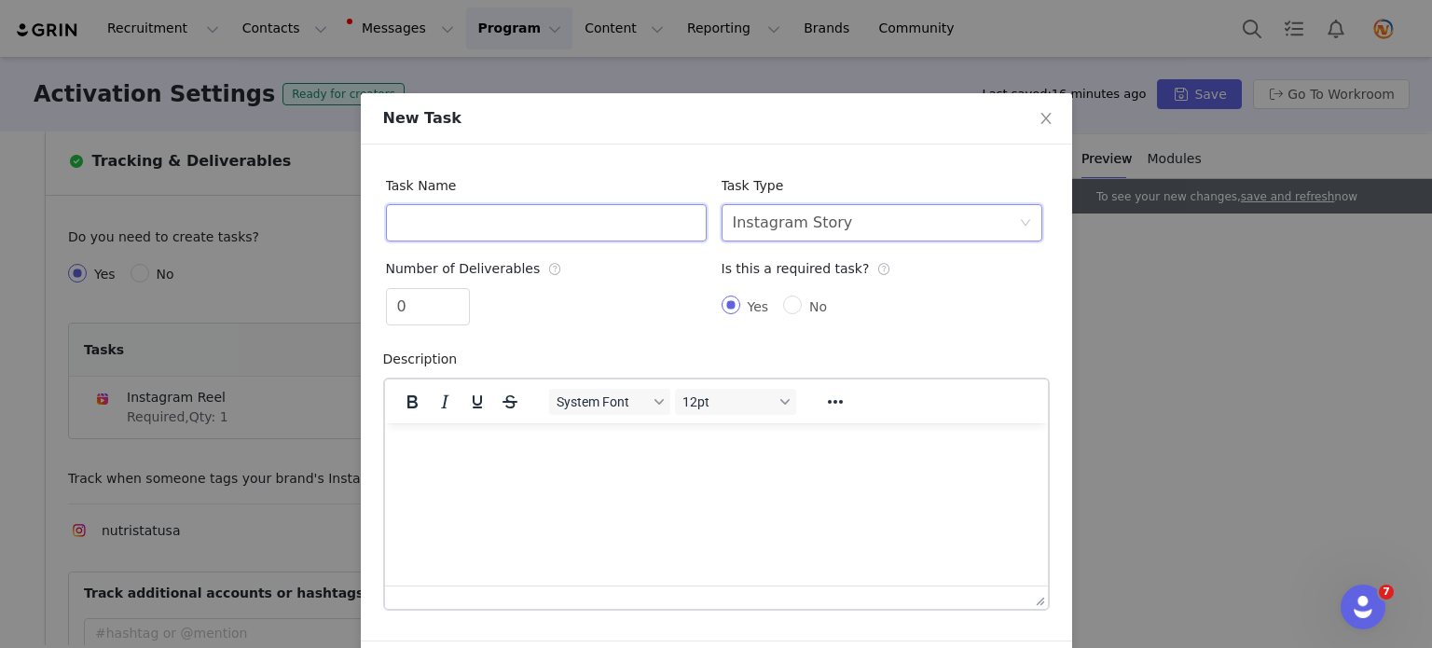
click at [607, 211] on input "text" at bounding box center [546, 222] width 321 height 37
type input "Instagram Story"
drag, startPoint x: 420, startPoint y: 312, endPoint x: 379, endPoint y: 318, distance: 41.4
click at [387, 318] on input "0" at bounding box center [428, 306] width 82 height 35
type input "1"
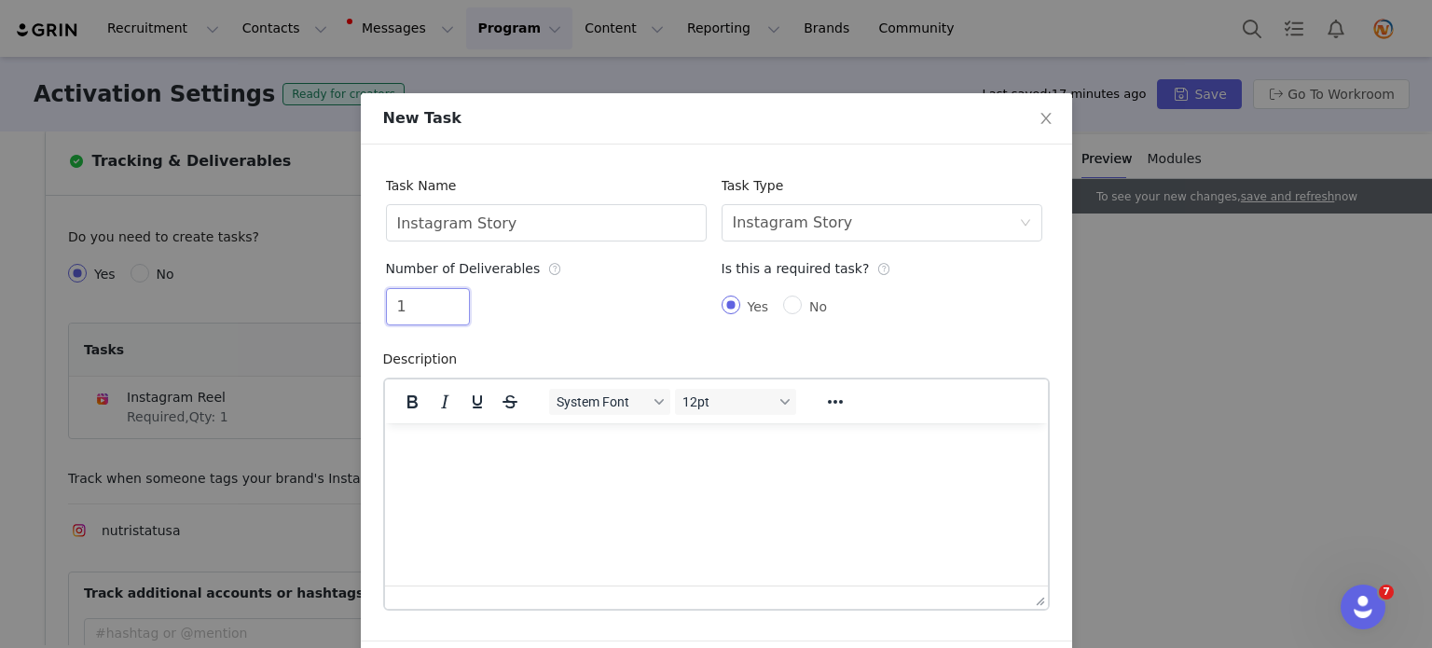
click at [1029, 338] on div "Task Name Instagram Story Task Type Select task type Instagram Story Number of …" at bounding box center [714, 253] width 671 height 173
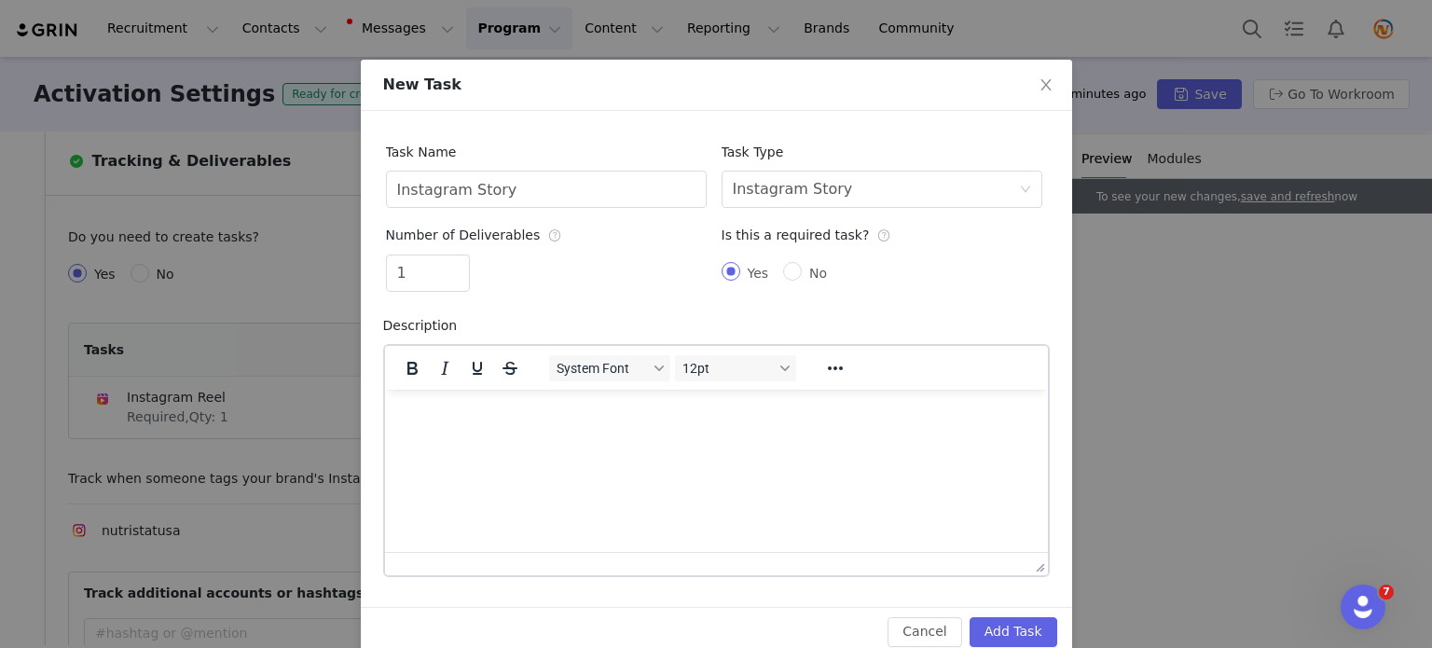
scroll to position [64, 0]
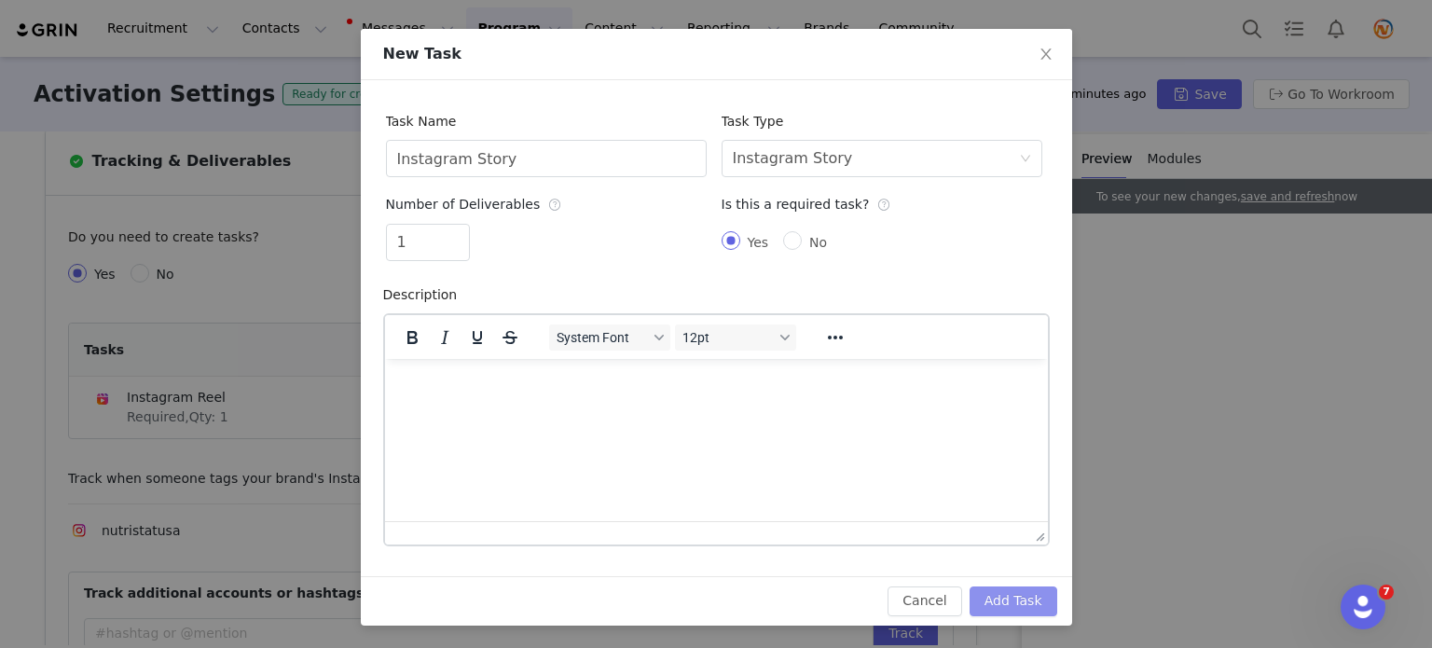
click at [1011, 596] on button "Add Task" at bounding box center [1014, 601] width 88 height 30
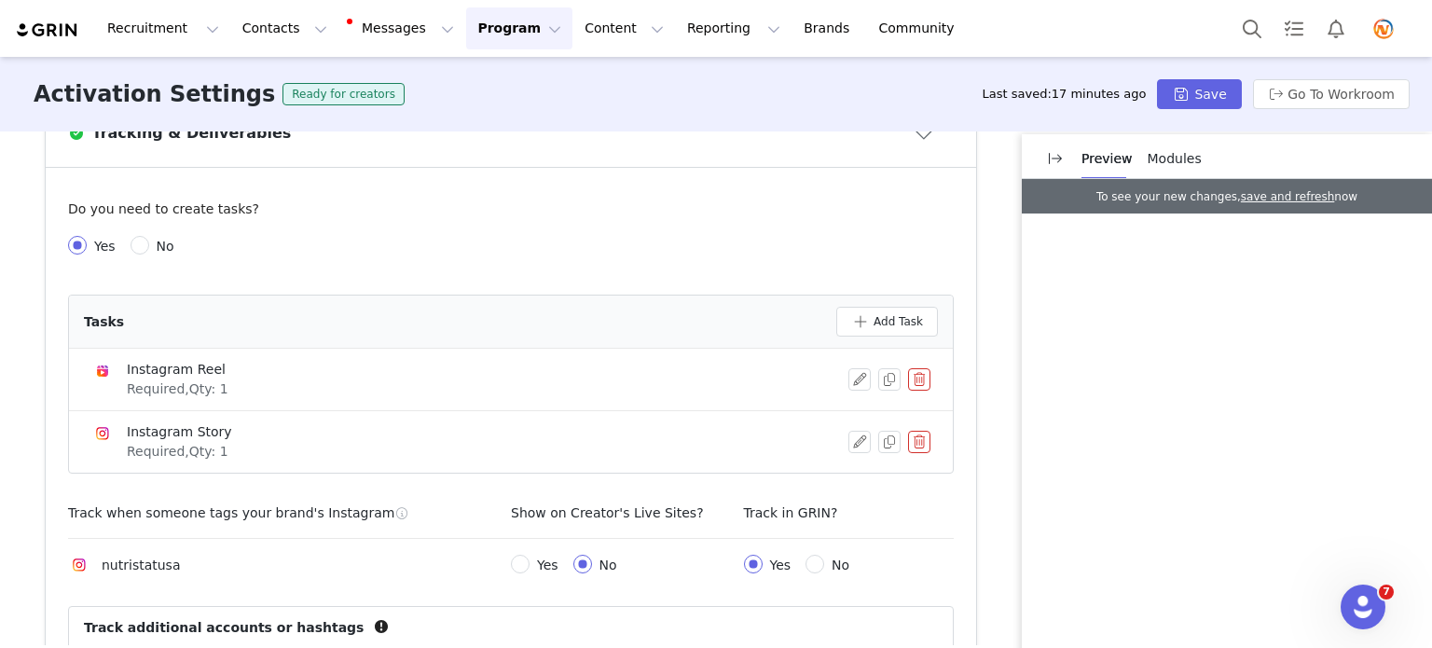
scroll to position [653, 0]
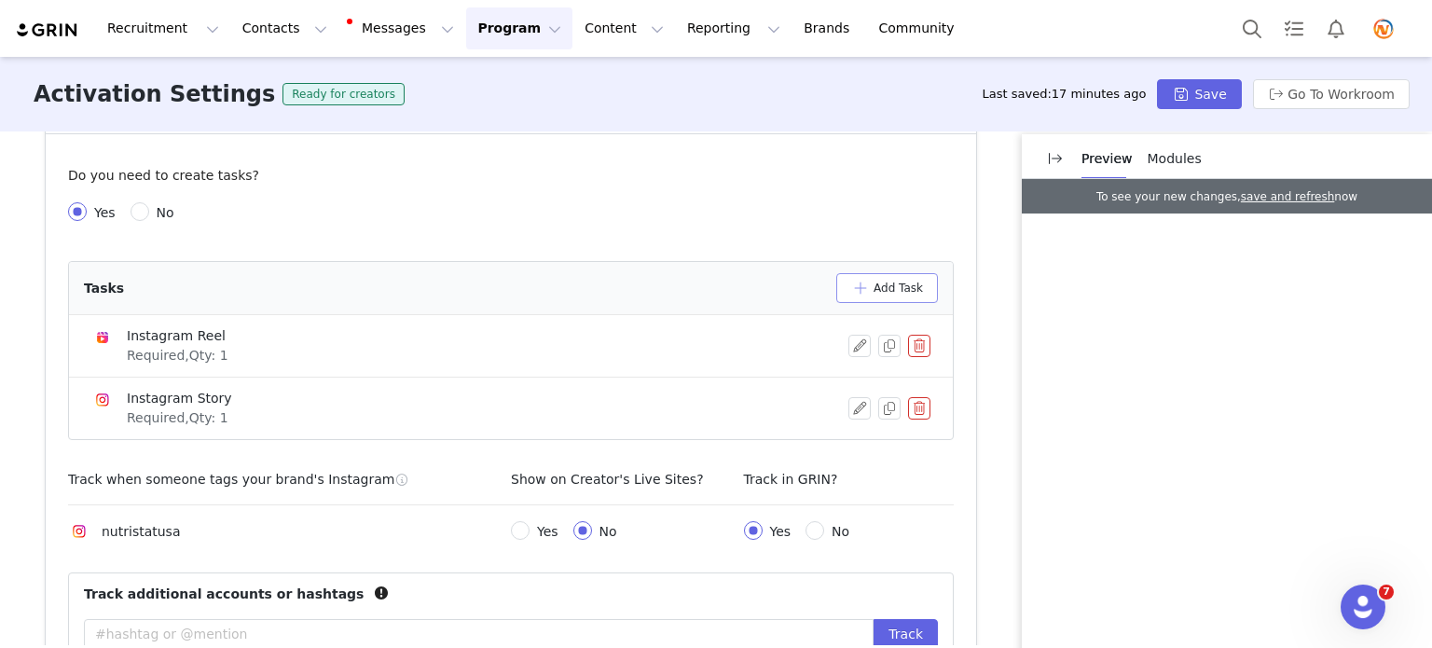
click at [888, 296] on button "Add Task" at bounding box center [887, 288] width 102 height 30
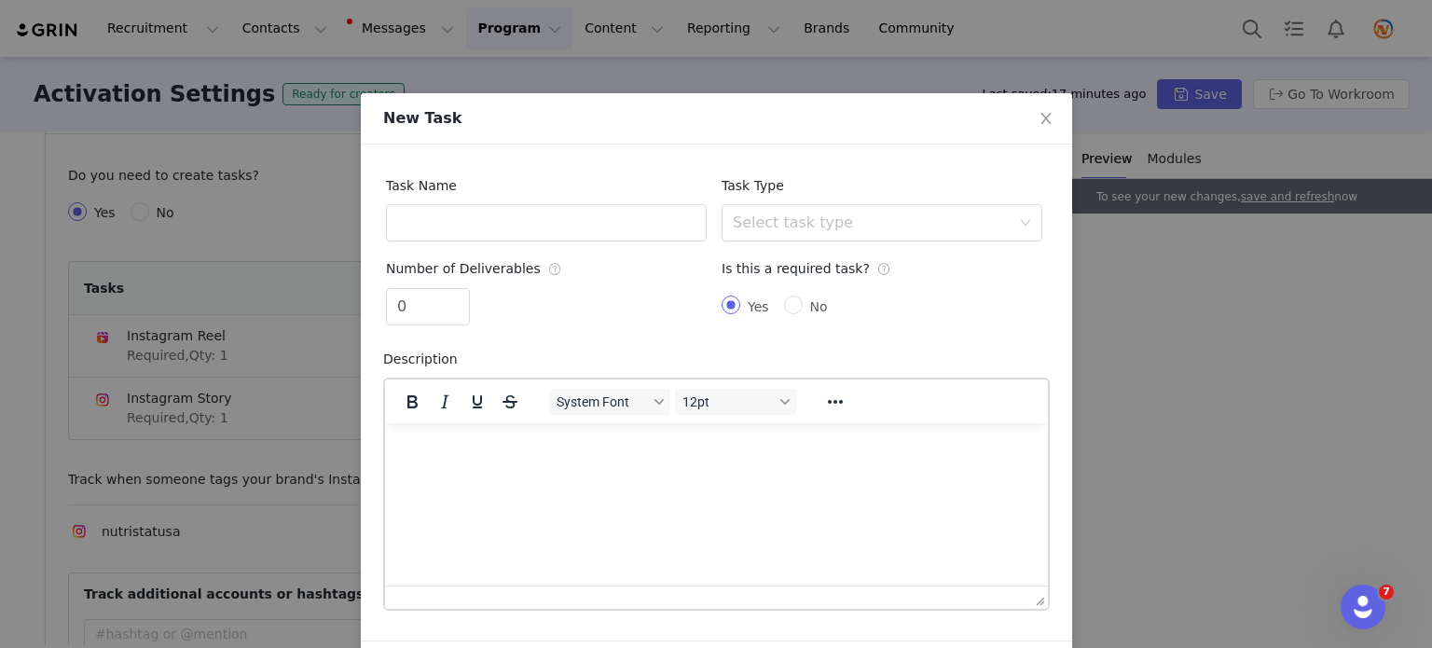
scroll to position [0, 0]
click at [789, 304] on input "No" at bounding box center [792, 305] width 19 height 19
radio input "true"
radio input "false"
radio input "true"
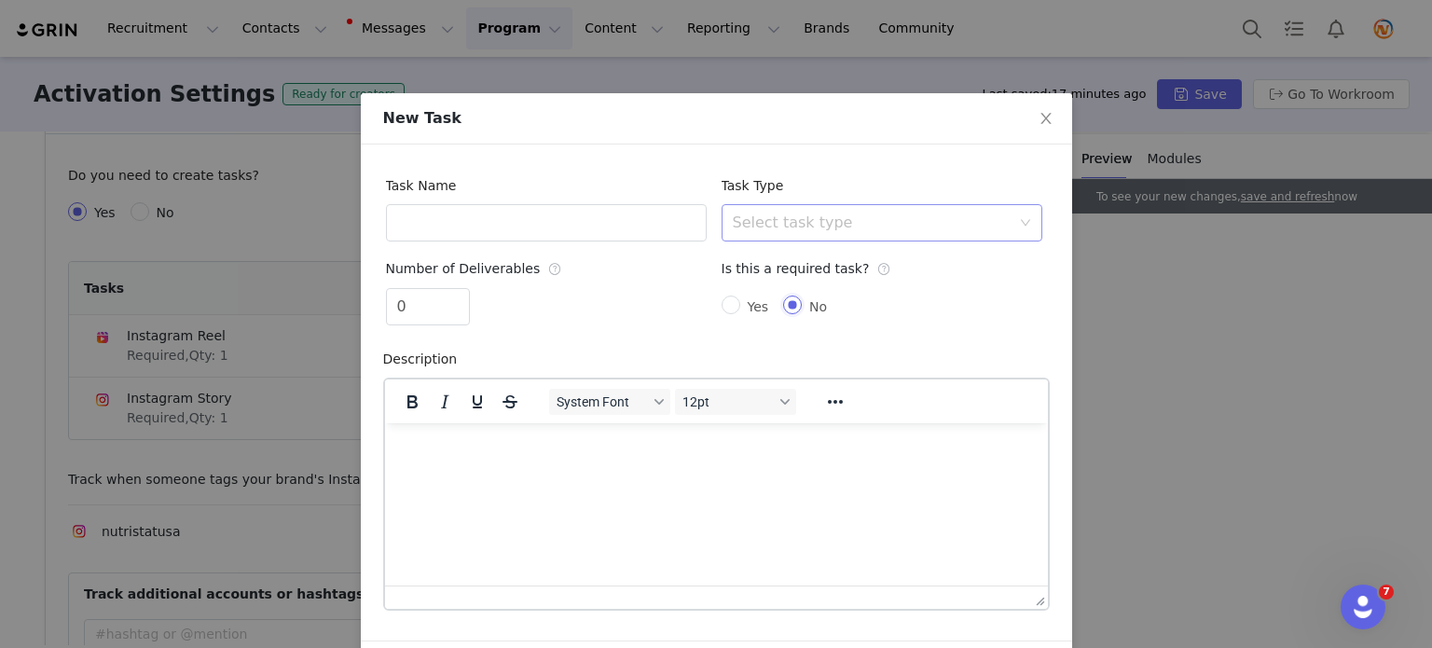
click at [783, 230] on div "Select task type" at bounding box center [872, 223] width 278 height 19
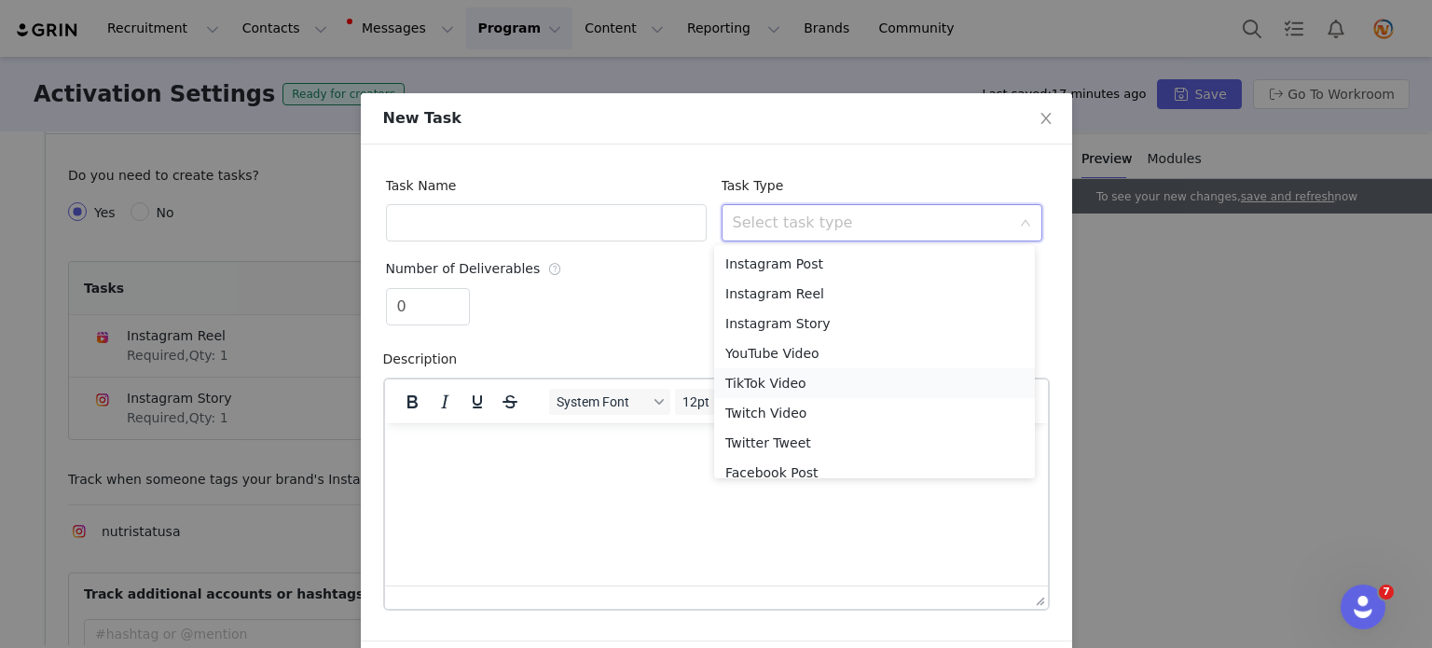
click at [782, 379] on li "TikTok Video" at bounding box center [874, 383] width 321 height 30
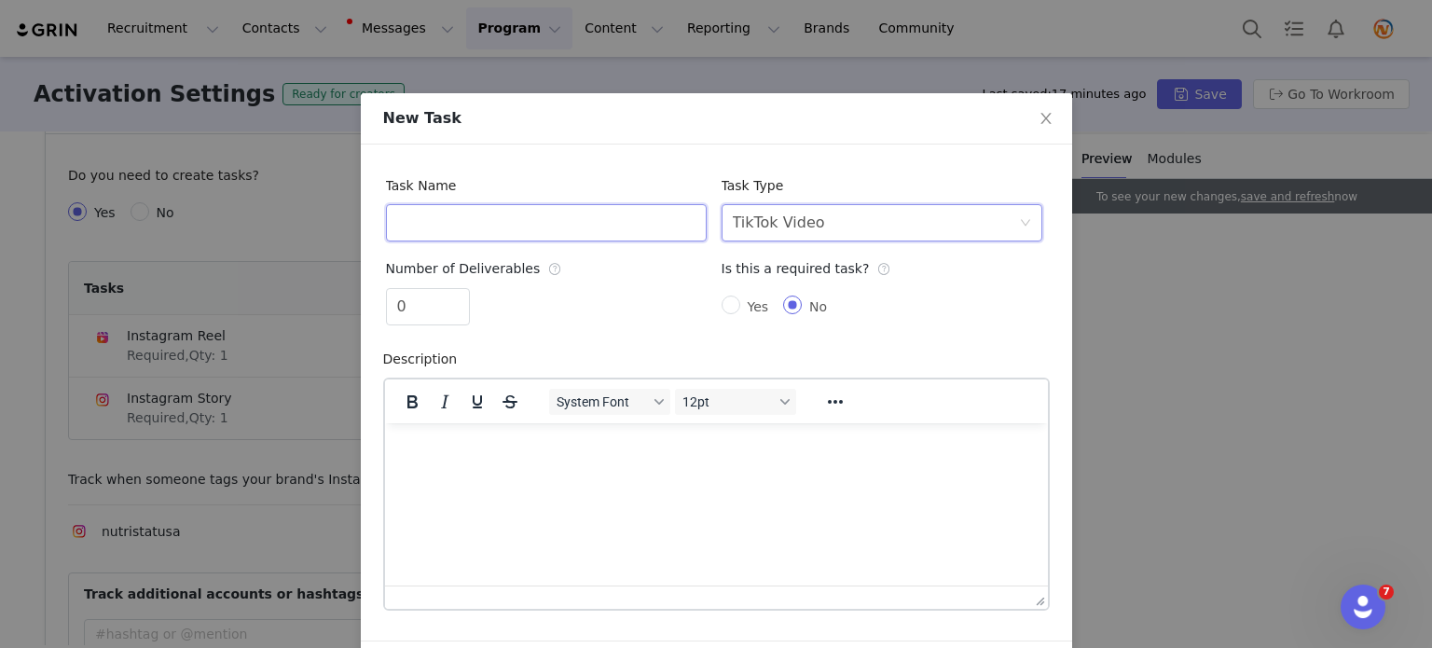
click at [594, 234] on input "text" at bounding box center [546, 222] width 321 height 37
type input "TikTok Video"
click at [390, 307] on input "0" at bounding box center [428, 306] width 82 height 35
type input "1"
click at [990, 305] on div "Yes No" at bounding box center [882, 306] width 321 height 37
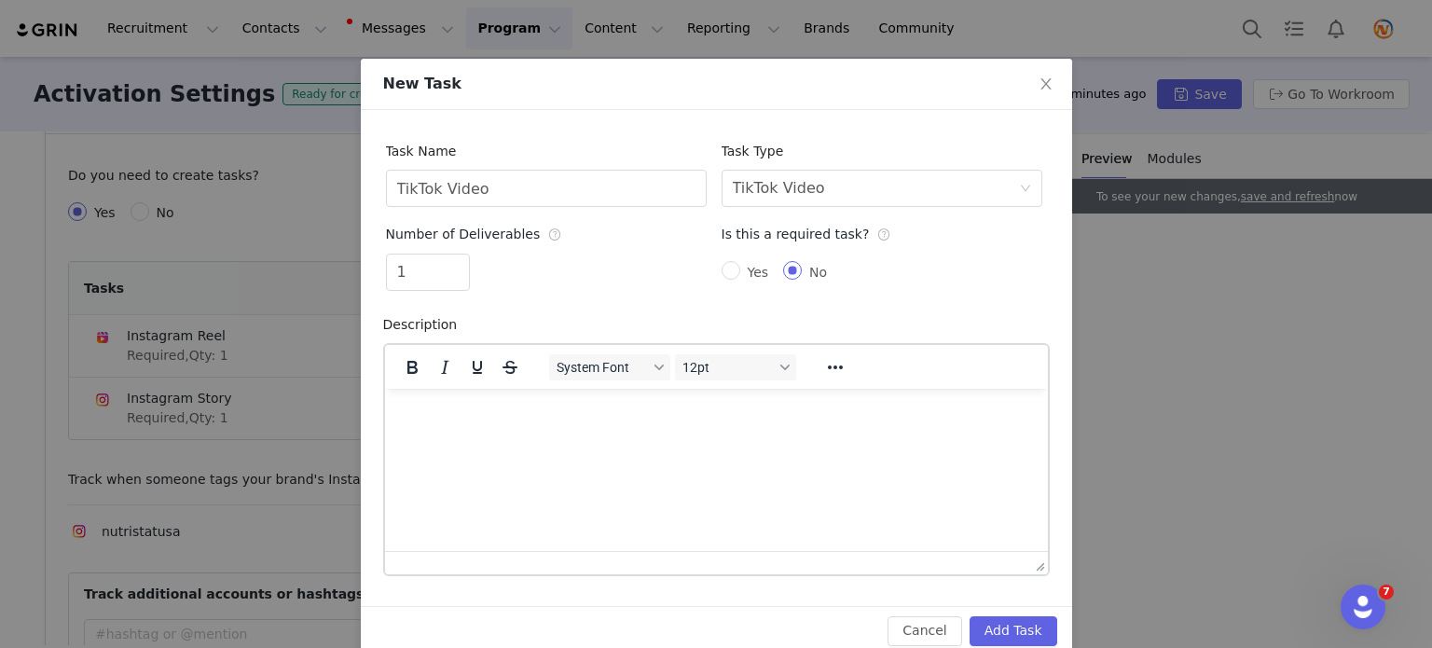
scroll to position [64, 0]
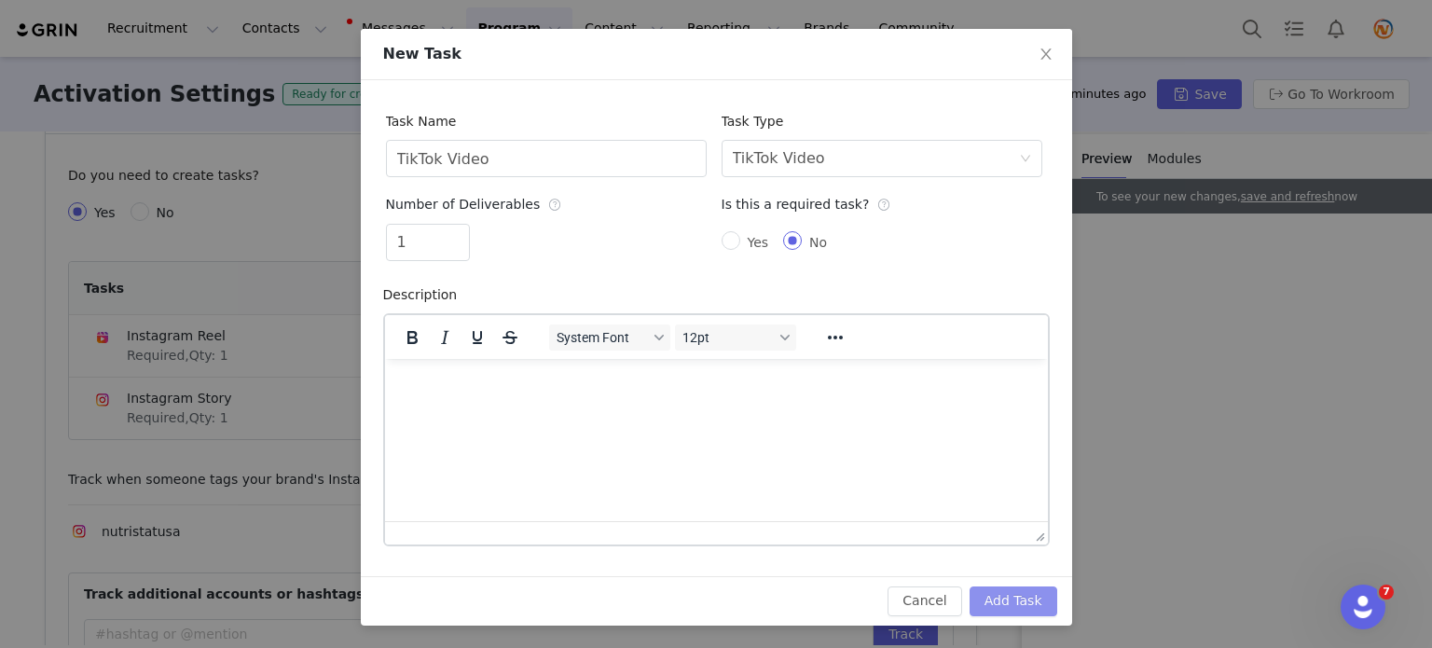
click at [1007, 593] on button "Add Task" at bounding box center [1014, 601] width 88 height 30
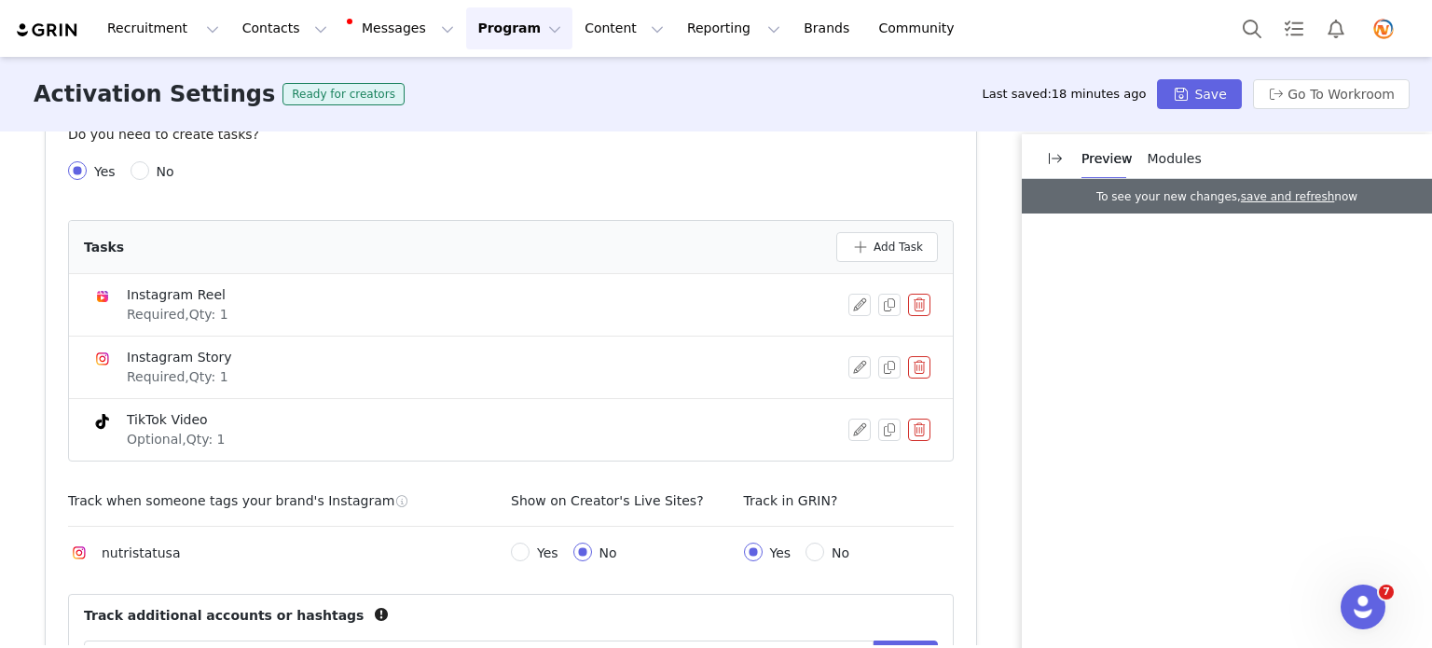
scroll to position [559, 0]
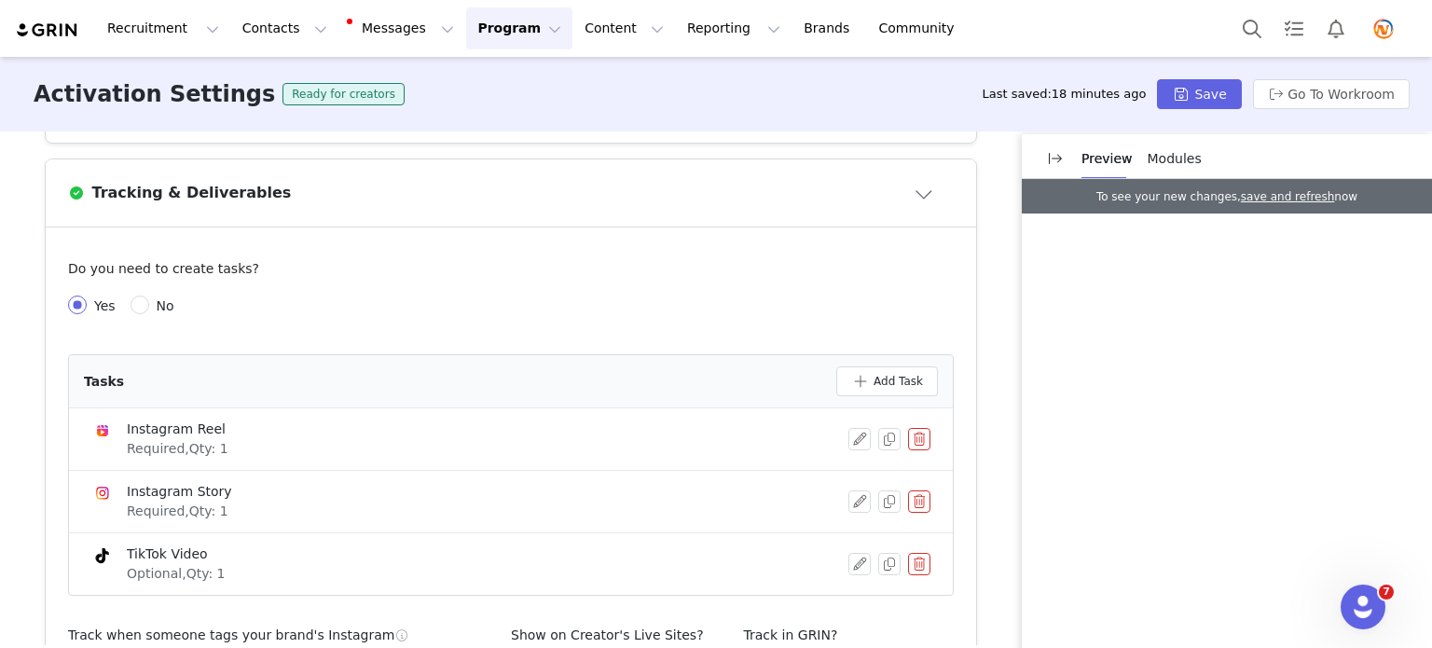
click at [917, 189] on button "Close module" at bounding box center [925, 193] width 58 height 30
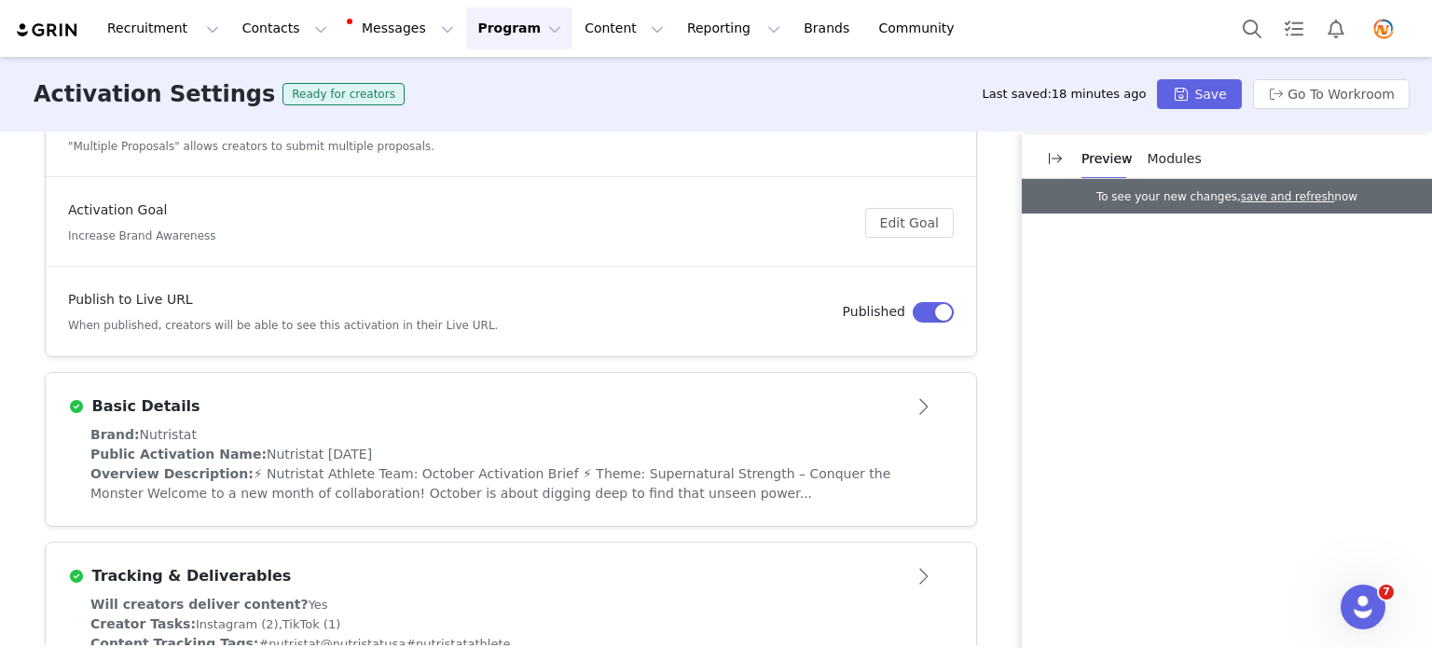
scroll to position [186, 0]
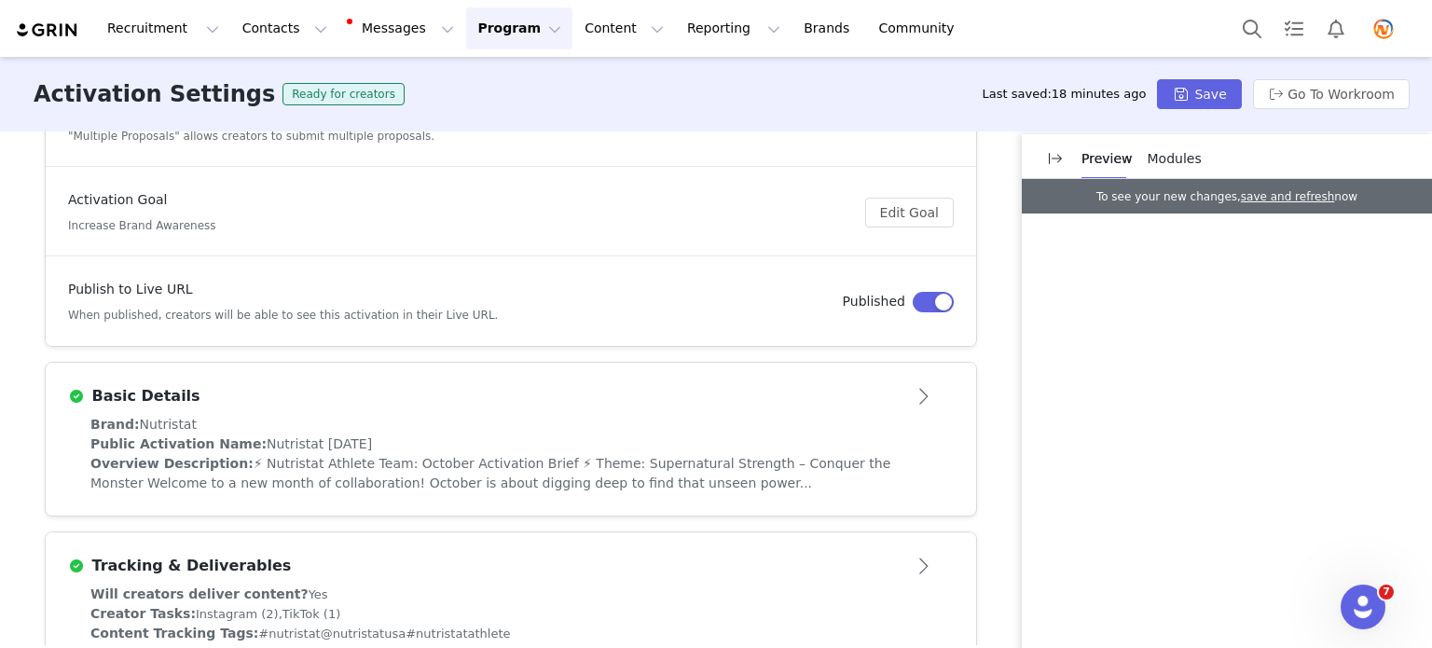
click at [921, 389] on button "Open module" at bounding box center [925, 396] width 58 height 30
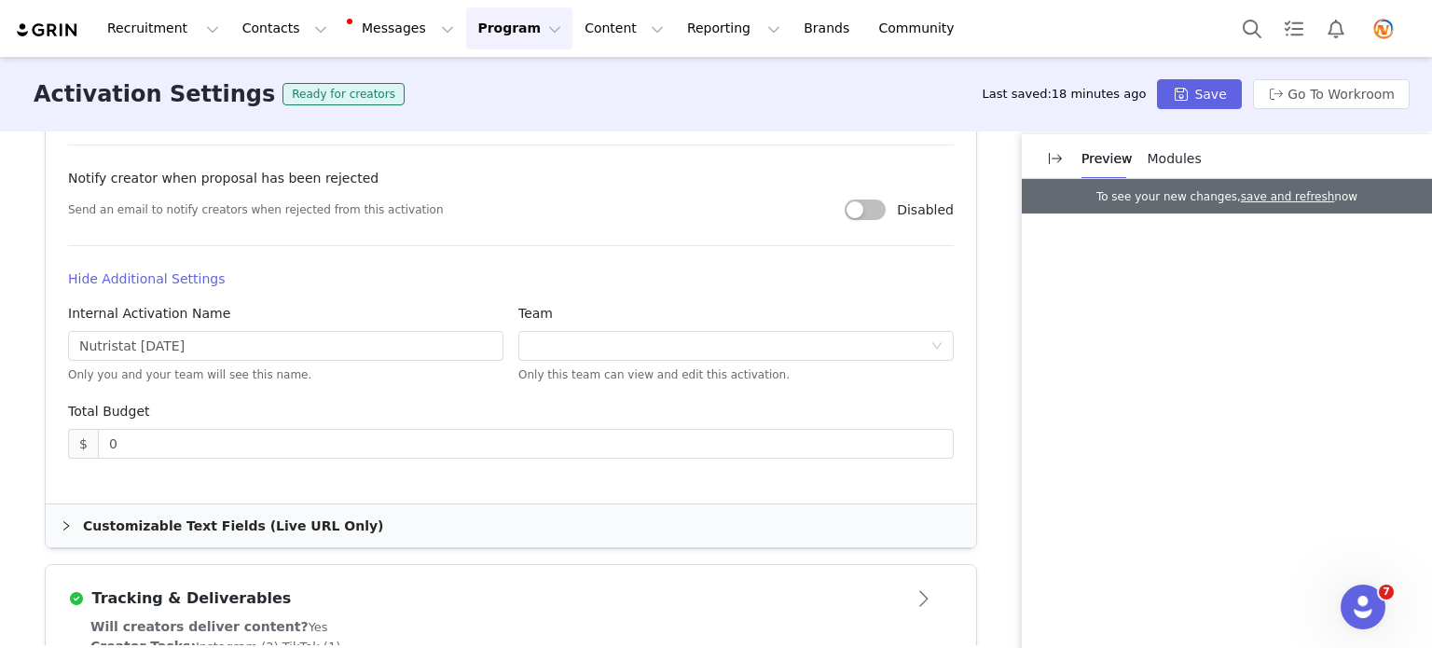
scroll to position [1212, 0]
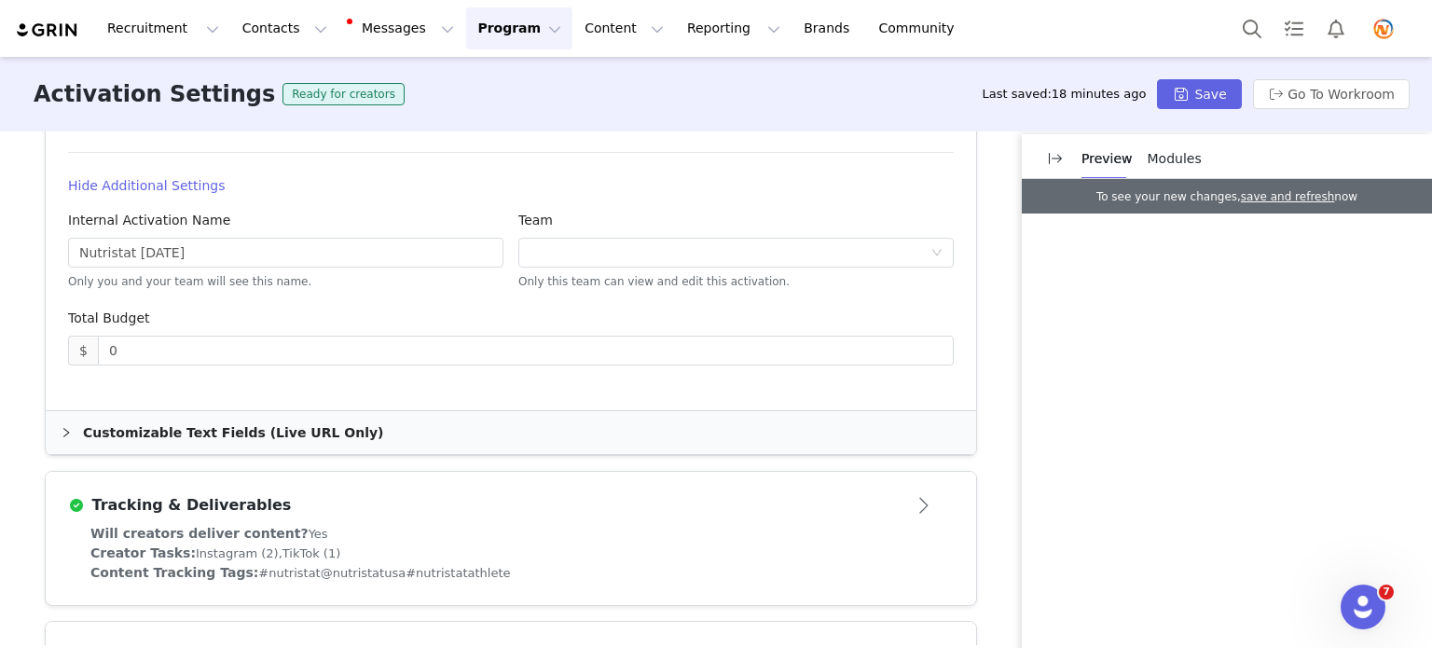
click at [61, 434] on icon "icon: right" at bounding box center [66, 432] width 11 height 11
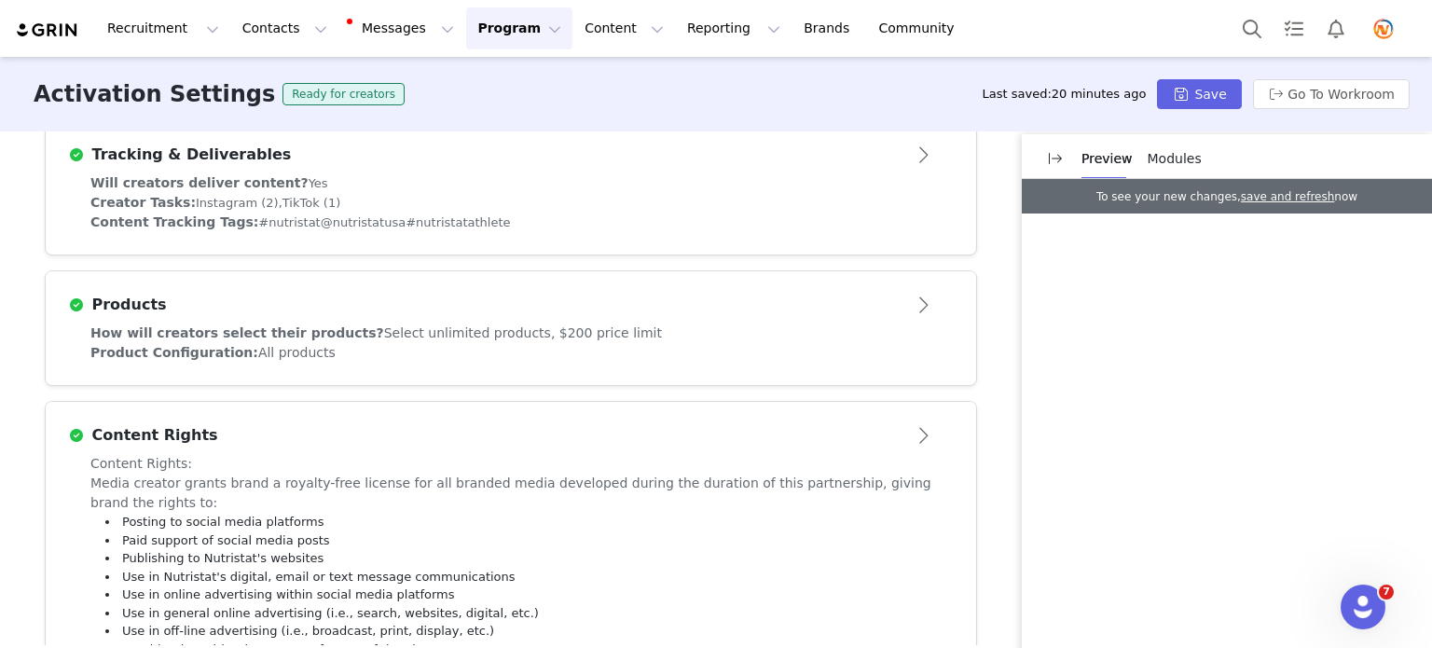
scroll to position [1845, 0]
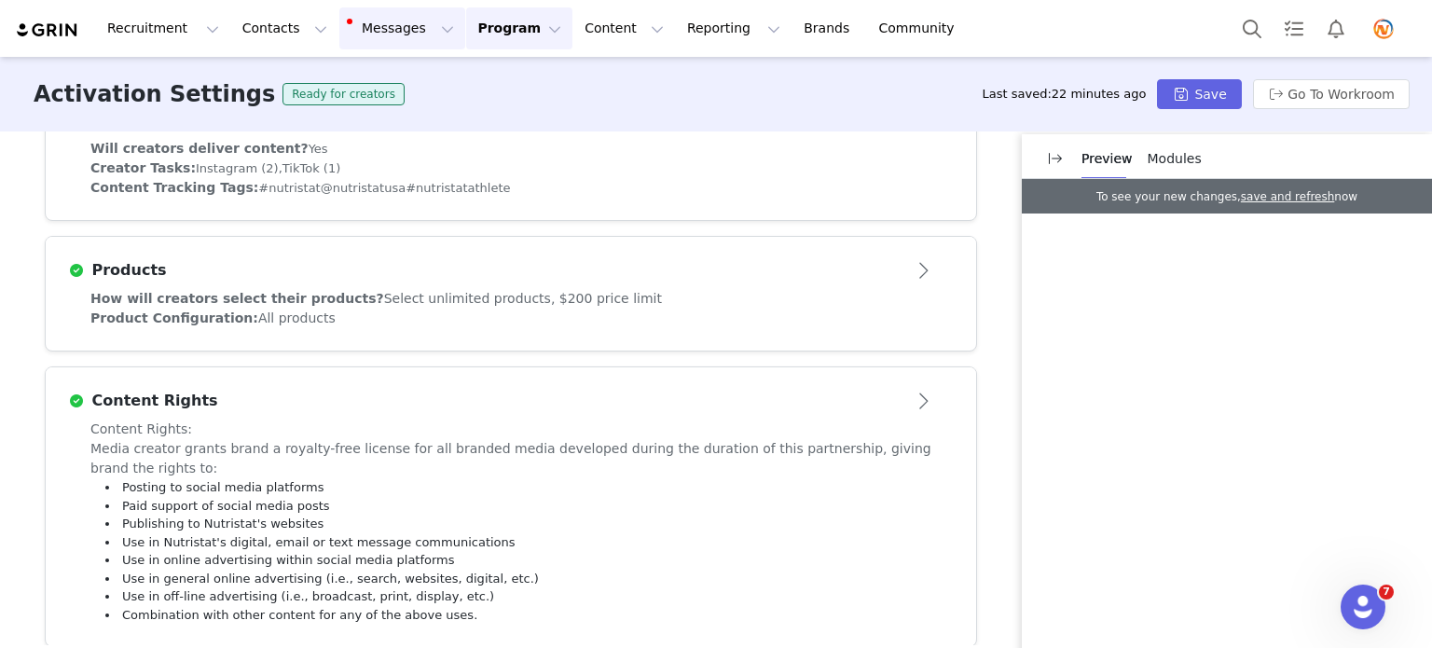
click at [392, 24] on button "Messages Messages" at bounding box center [402, 28] width 126 height 42
click at [382, 117] on div "Inbox 1" at bounding box center [382, 117] width 125 height 20
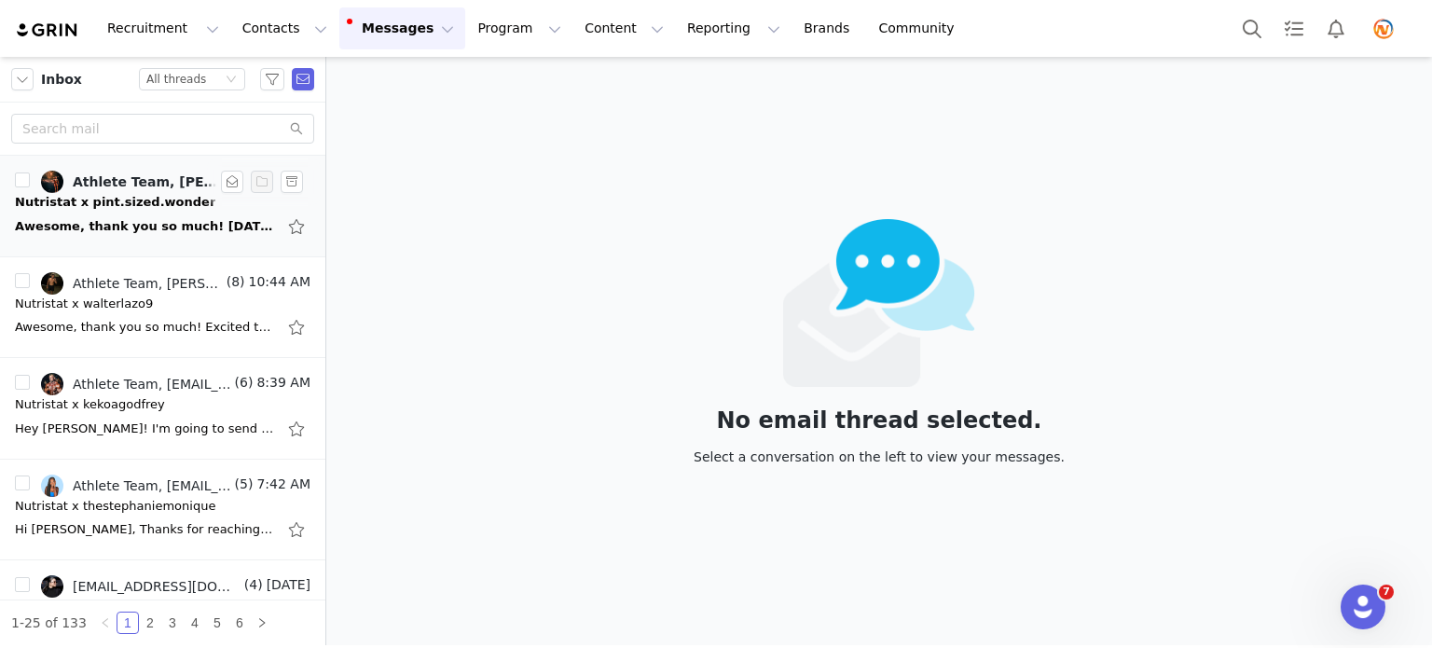
click at [124, 221] on div "Awesome, thank you so much! [DATE][DATE] 10:15 AM Athlete Team <[EMAIL_ADDRESS]…" at bounding box center [145, 226] width 261 height 19
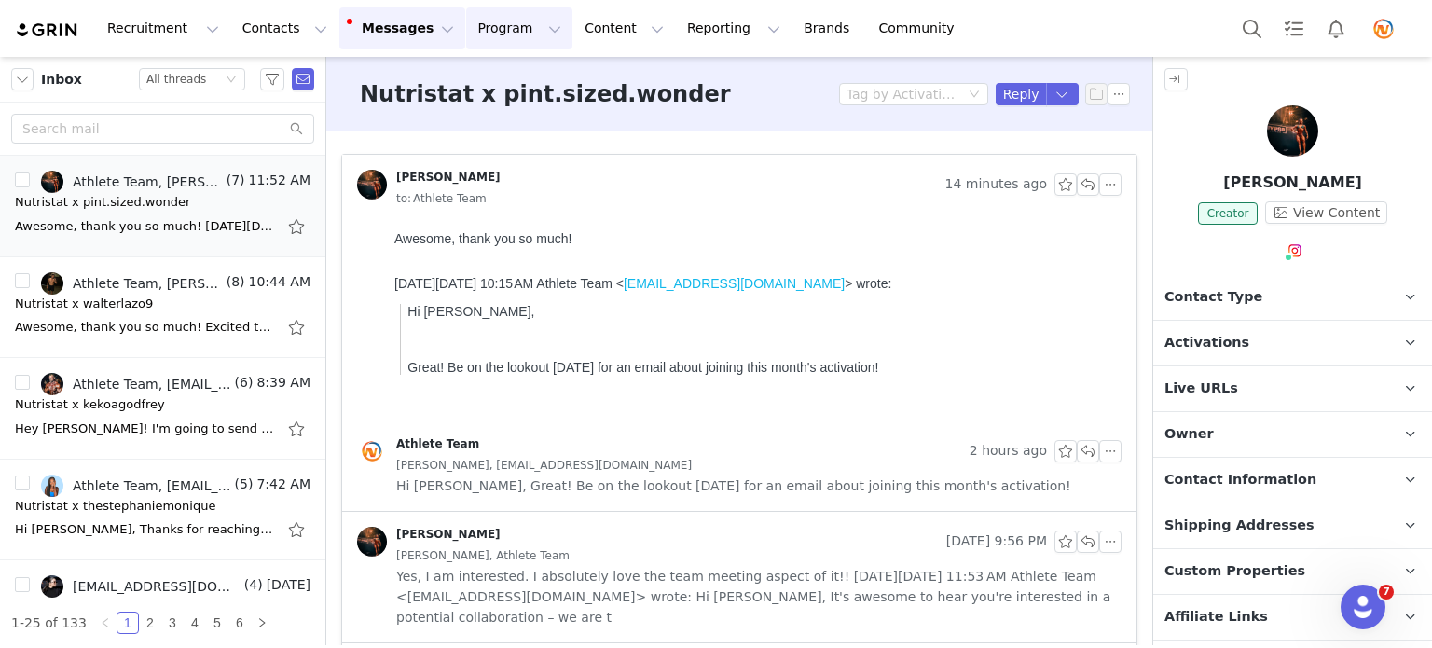
click at [474, 24] on button "Program Program" at bounding box center [519, 28] width 106 height 42
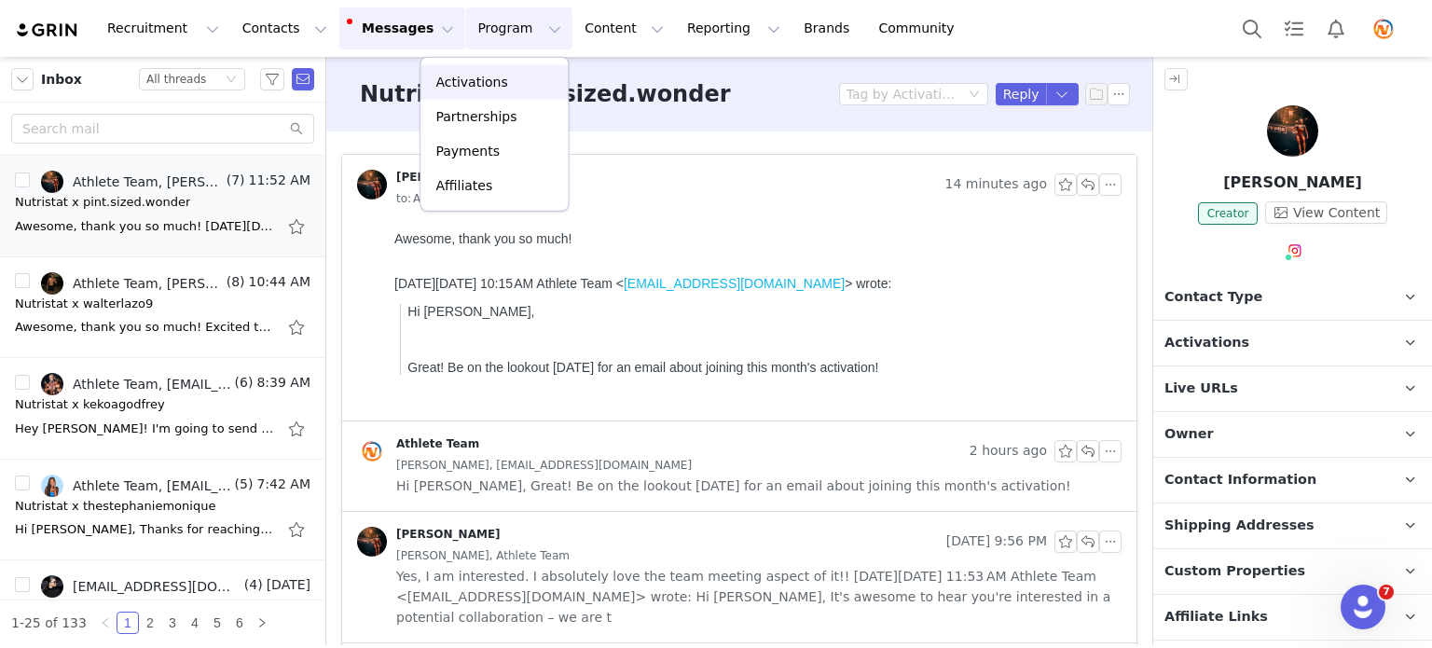
click at [471, 89] on p "Activations" at bounding box center [471, 83] width 72 height 20
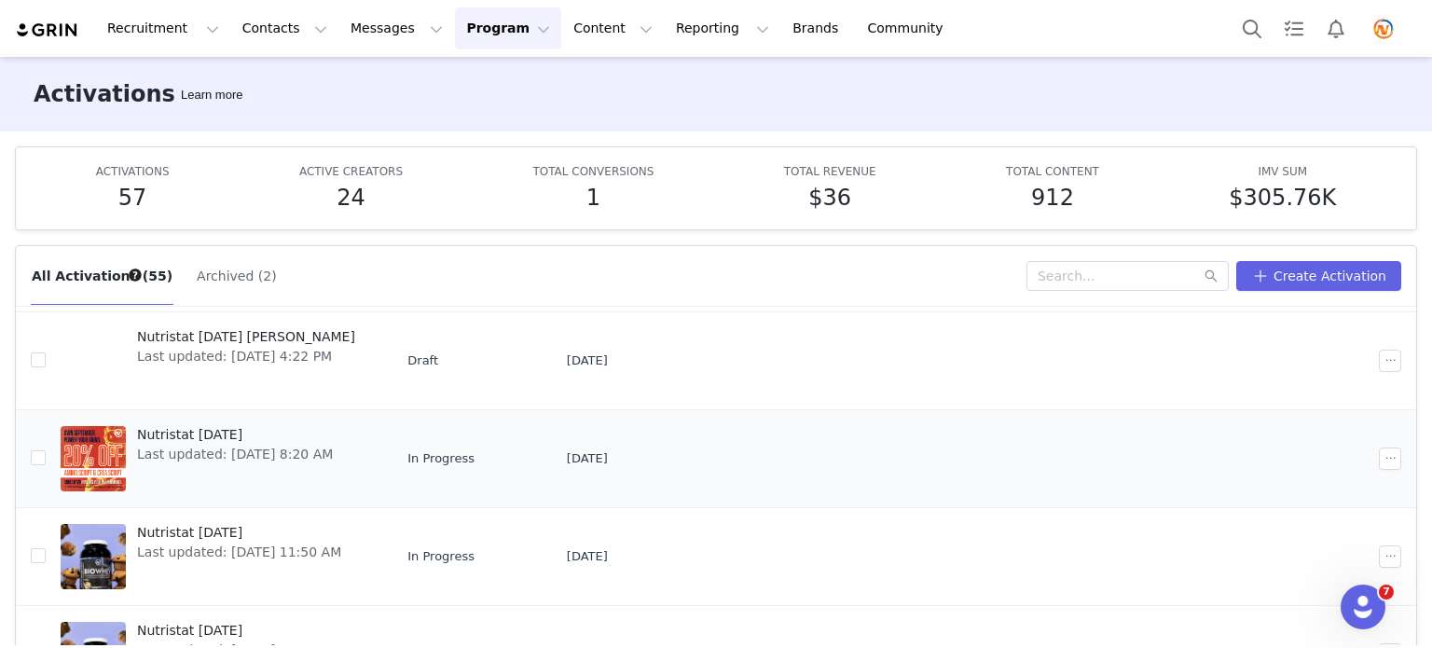
scroll to position [186, 0]
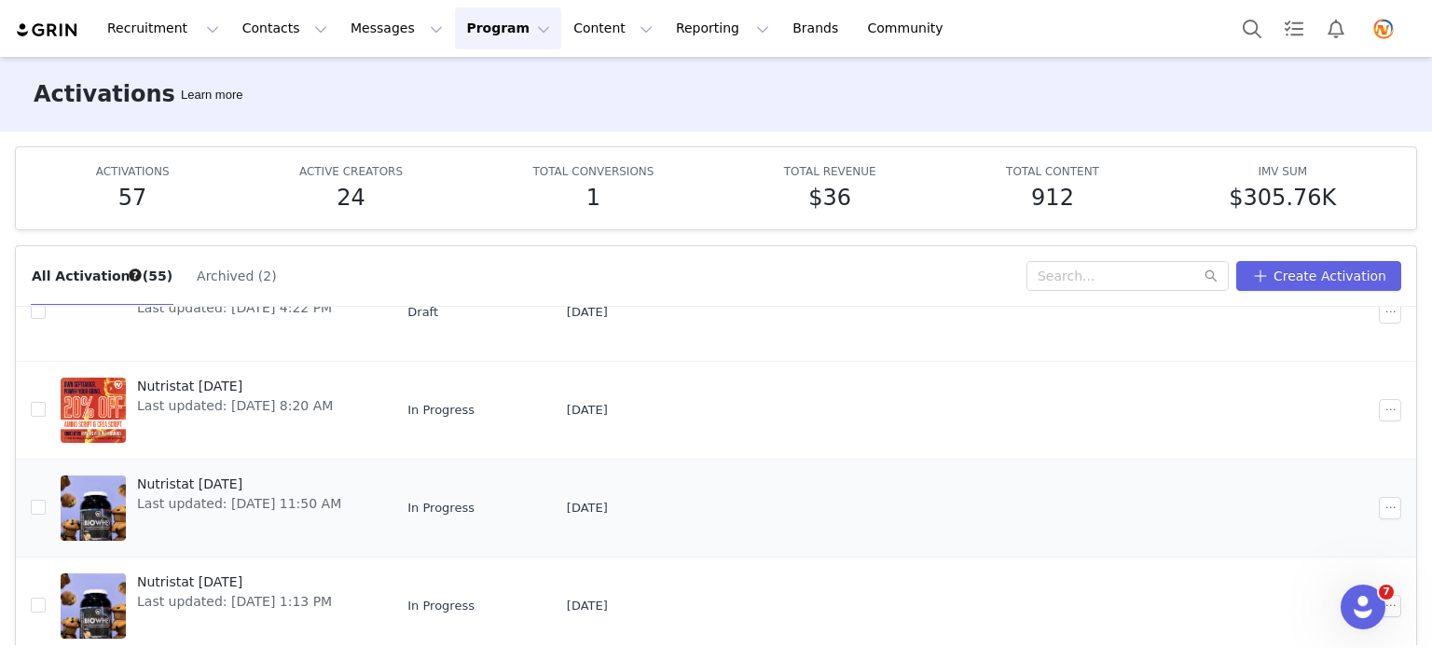
click at [90, 490] on div at bounding box center [93, 508] width 65 height 65
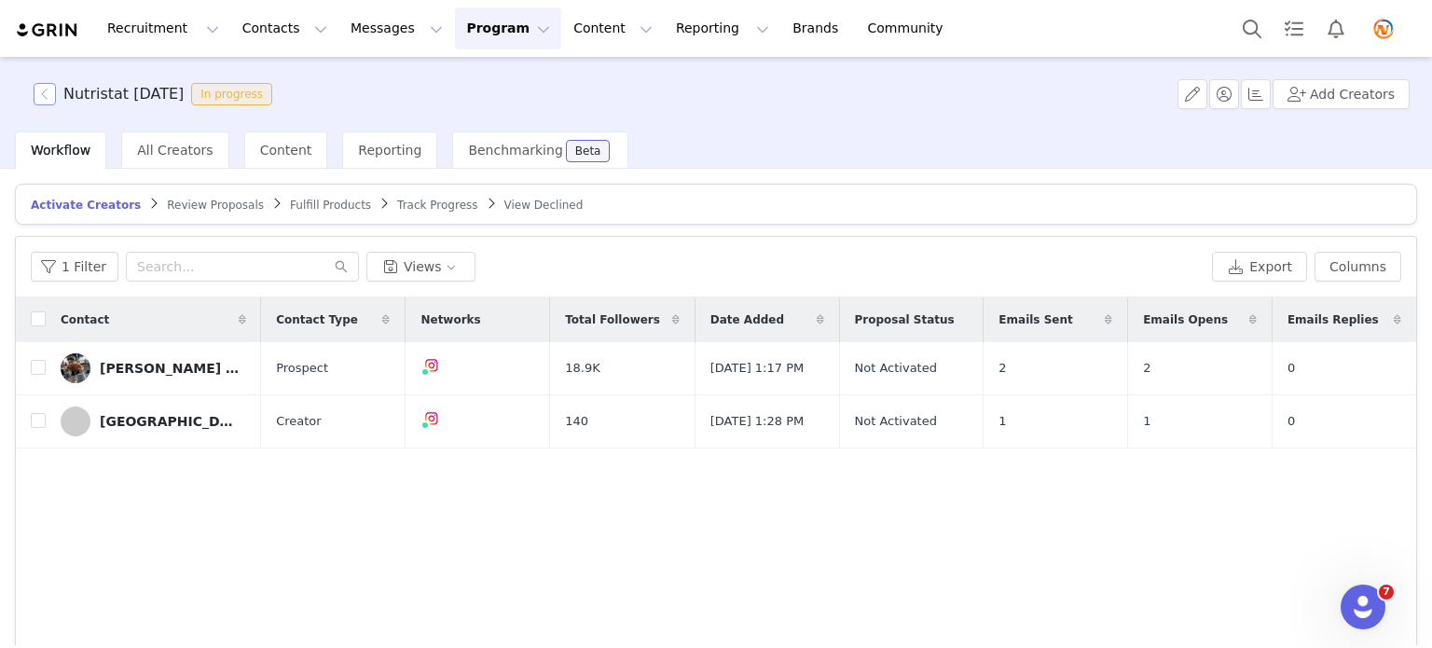
click at [48, 90] on button "button" at bounding box center [45, 94] width 22 height 22
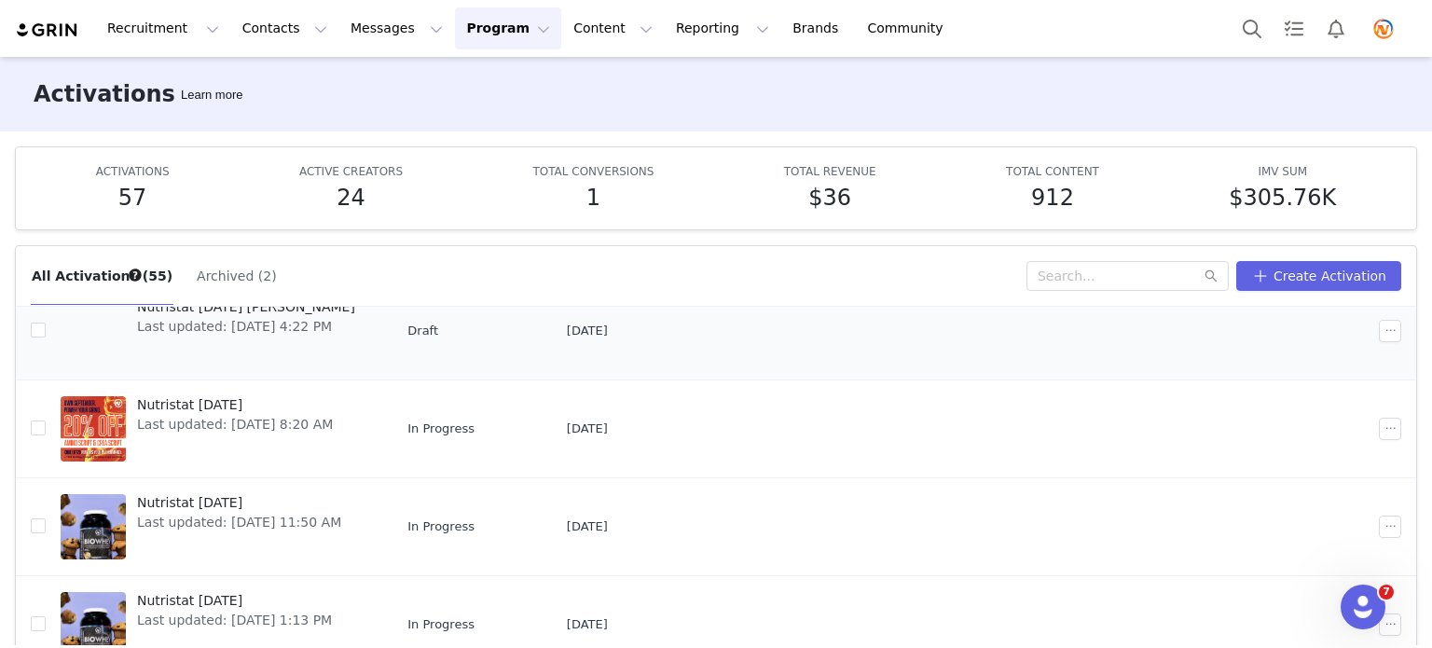
scroll to position [186, 0]
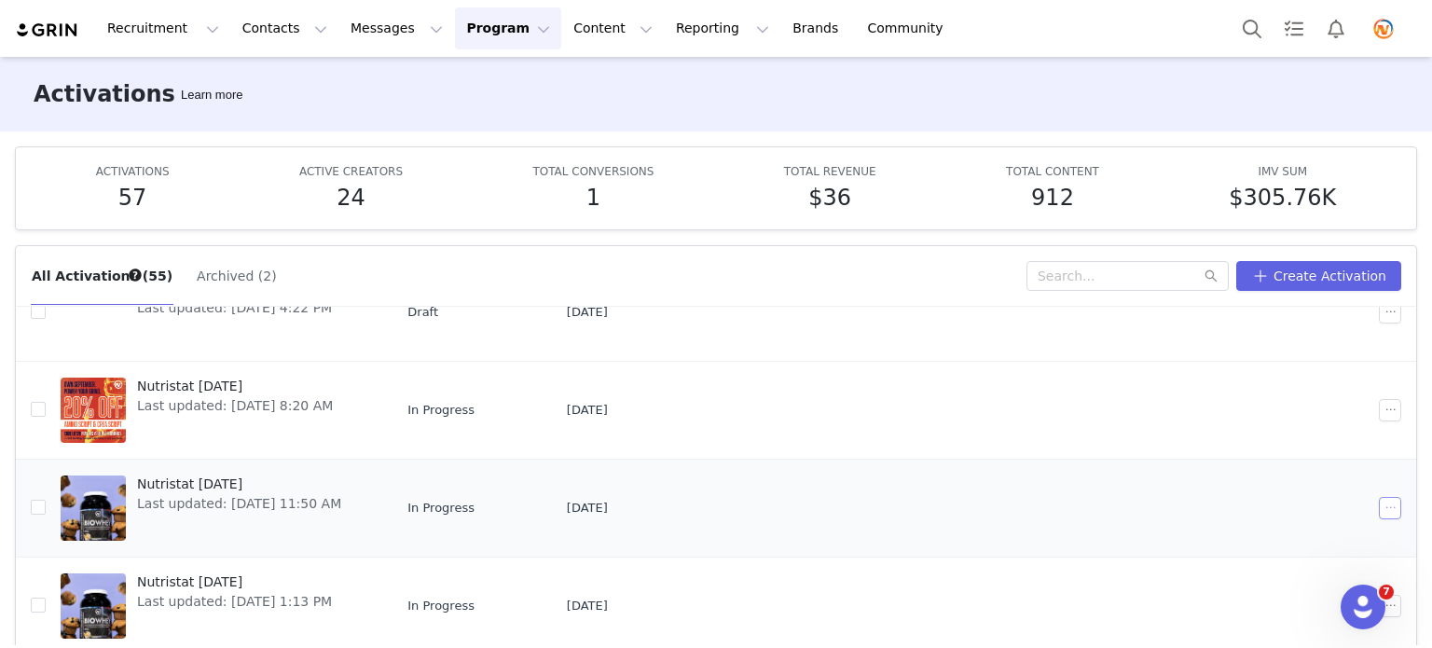
click at [1165, 504] on button "button" at bounding box center [1390, 508] width 22 height 22
click at [1165, 327] on div "Edit" at bounding box center [1297, 323] width 161 height 21
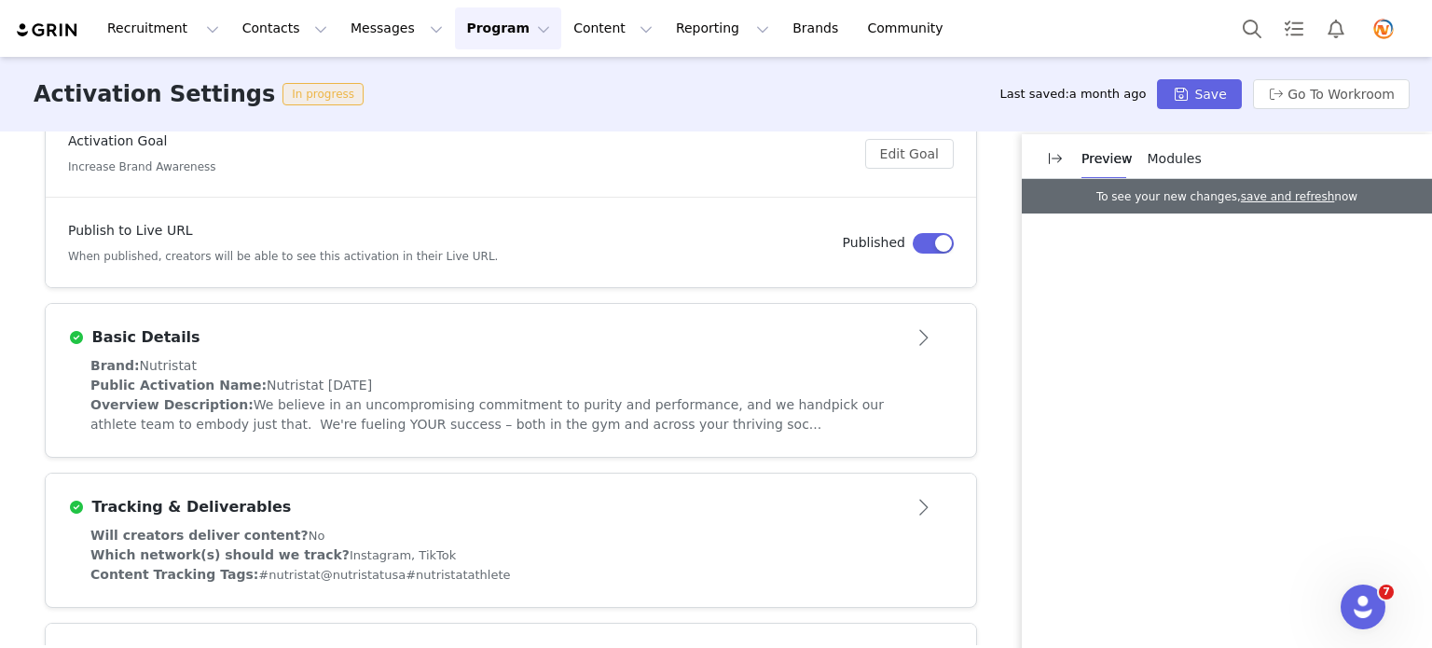
scroll to position [93, 0]
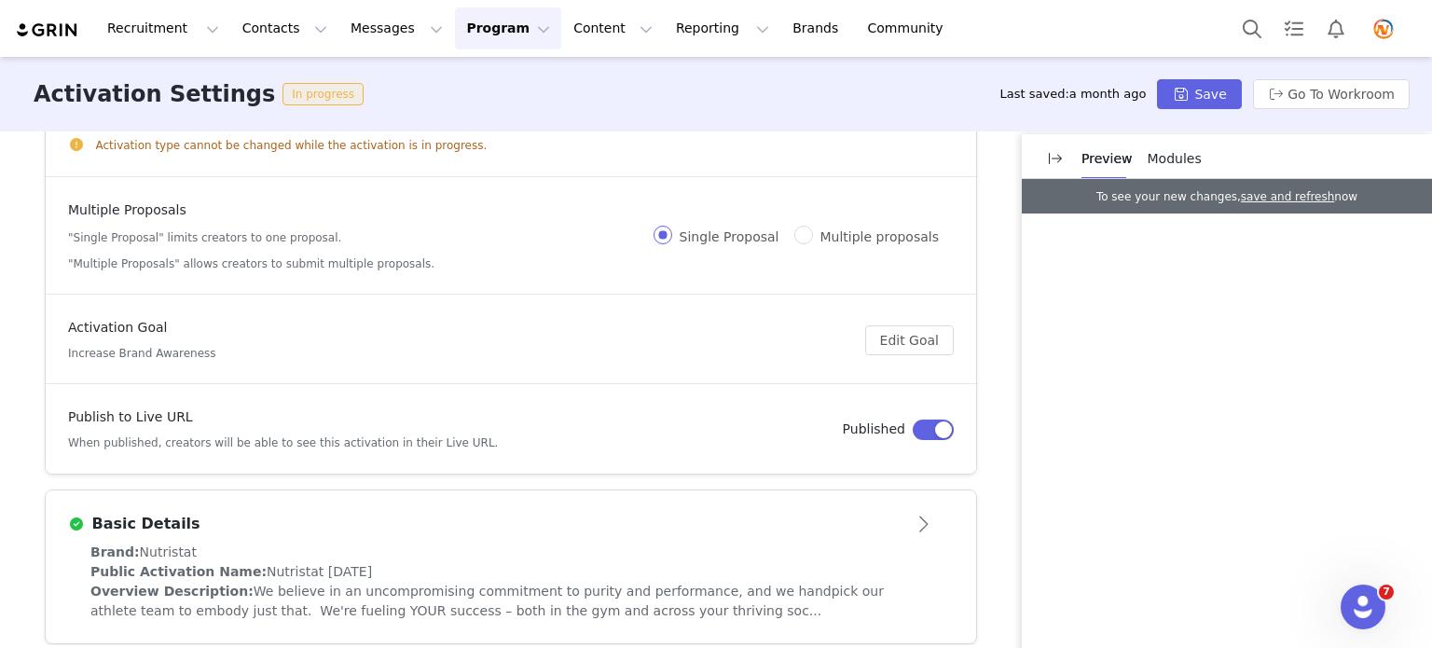
click at [459, 19] on button "Program Program" at bounding box center [508, 28] width 106 height 42
click at [451, 80] on p "Activations" at bounding box center [460, 83] width 72 height 20
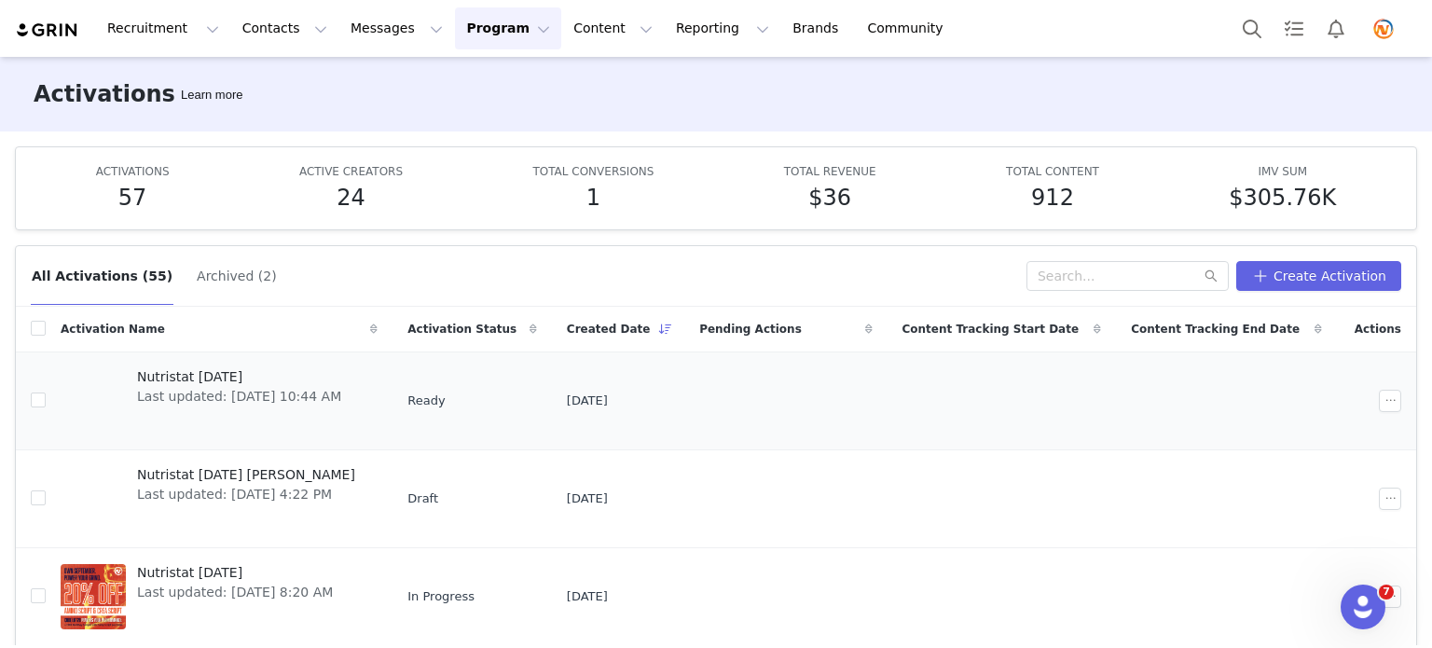
click at [163, 375] on span "Nutristat [DATE]" at bounding box center [239, 377] width 204 height 20
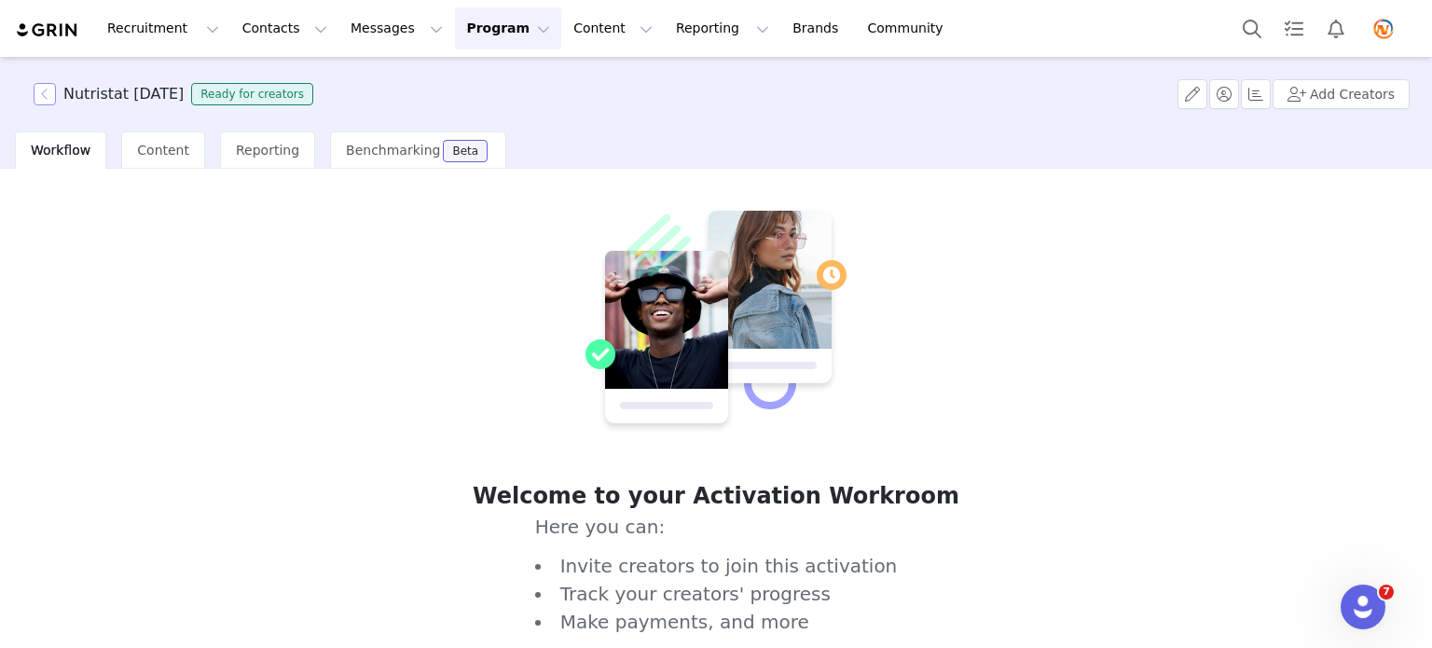
click at [48, 92] on button "button" at bounding box center [45, 94] width 22 height 22
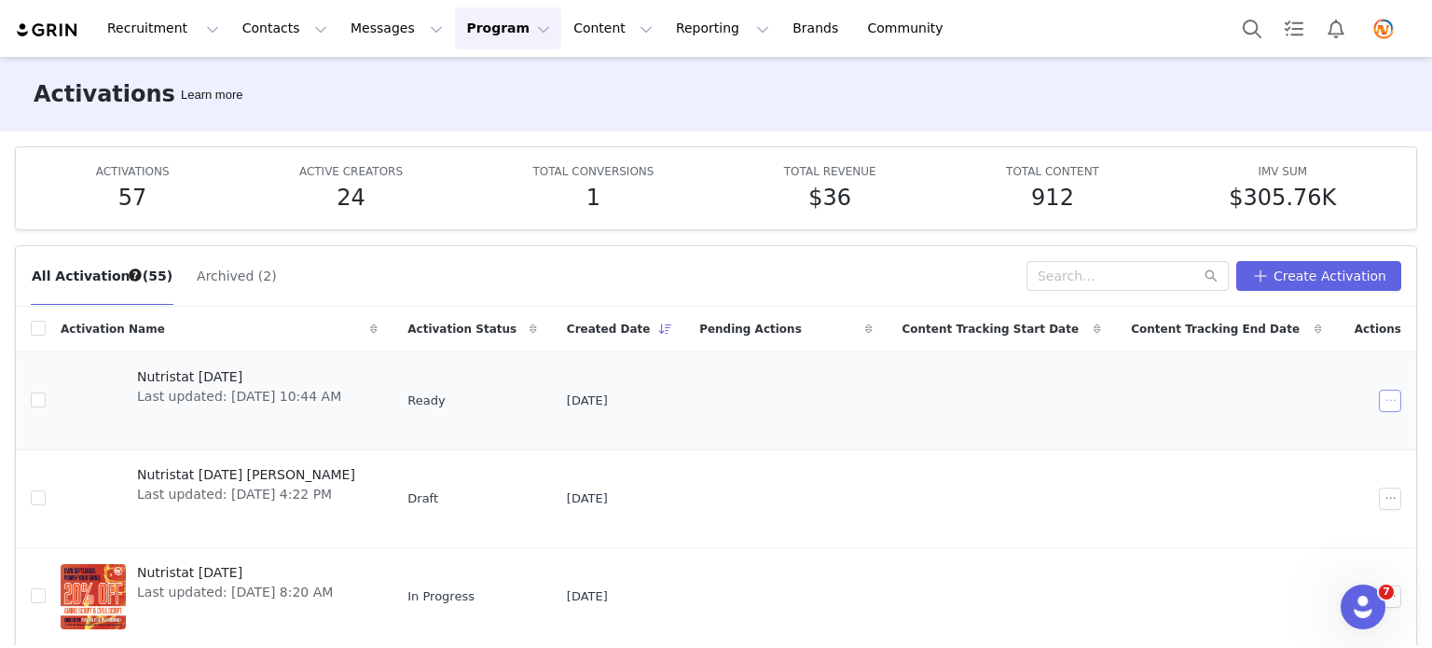
click at [1165, 398] on button "button" at bounding box center [1390, 401] width 22 height 22
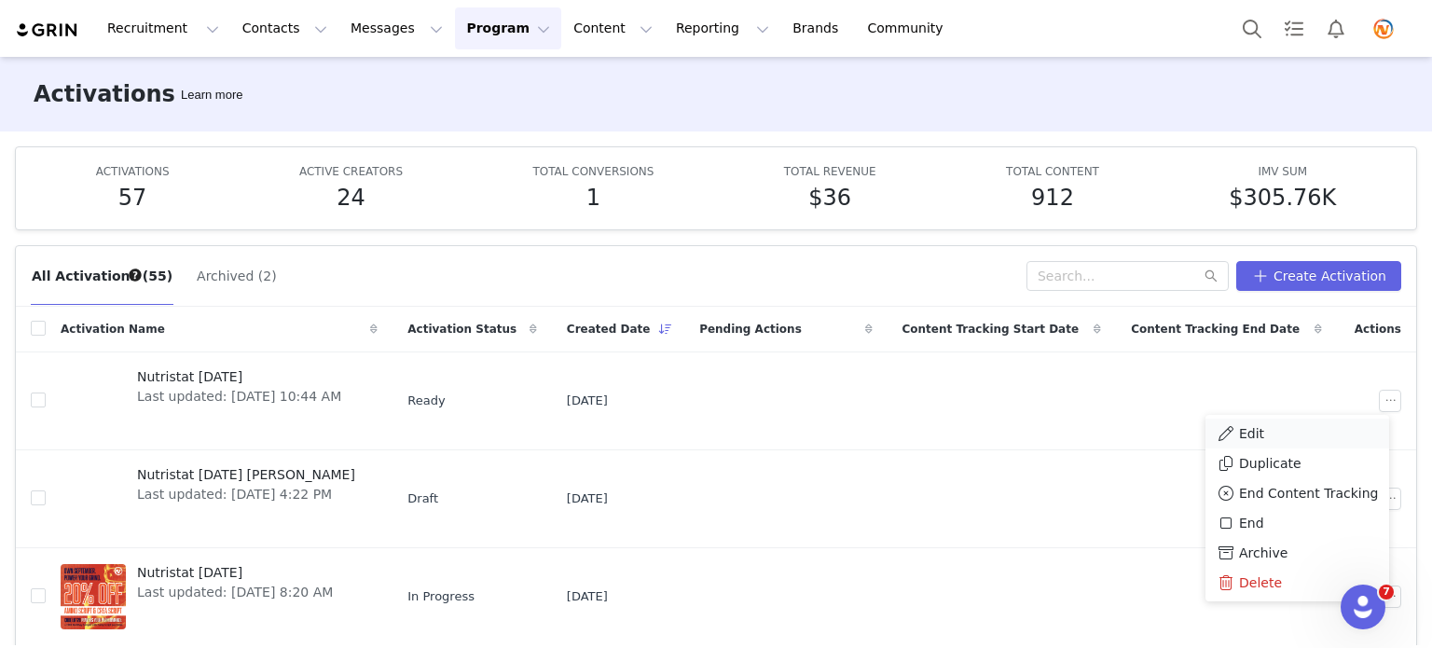
click at [1165, 429] on div "Edit" at bounding box center [1297, 433] width 161 height 21
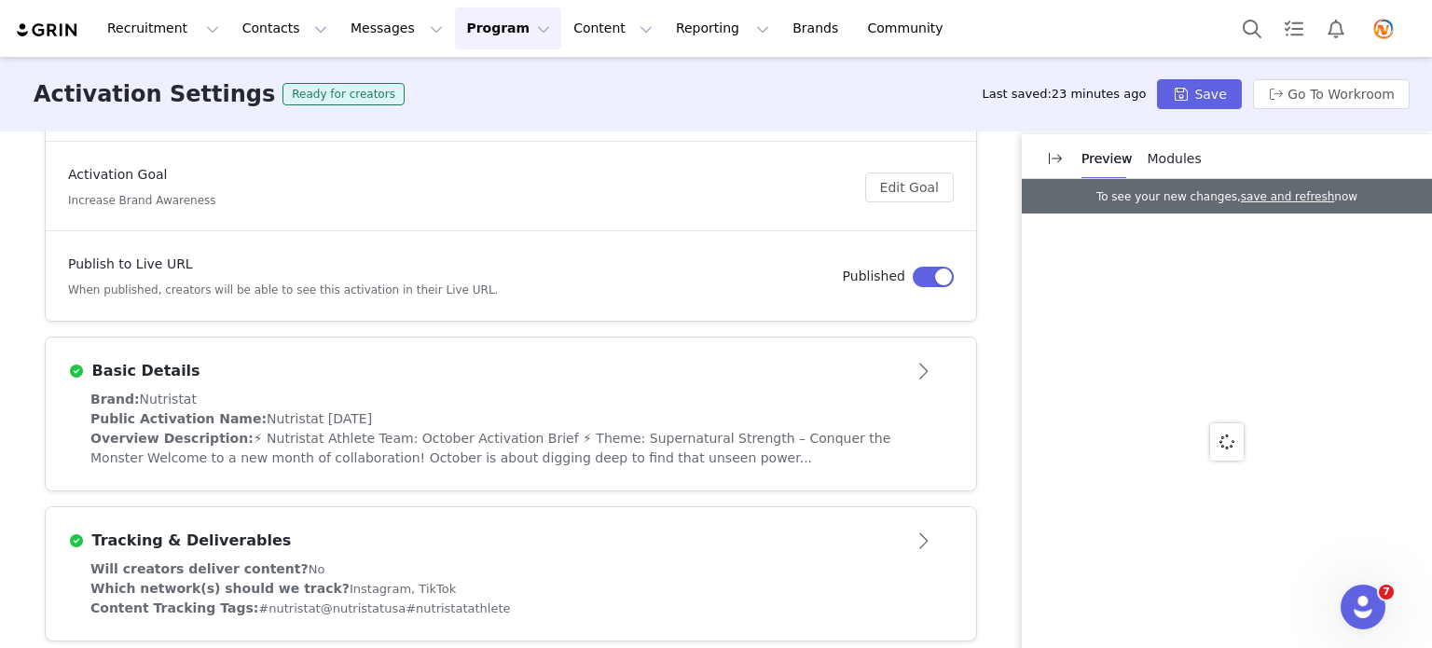
scroll to position [280, 0]
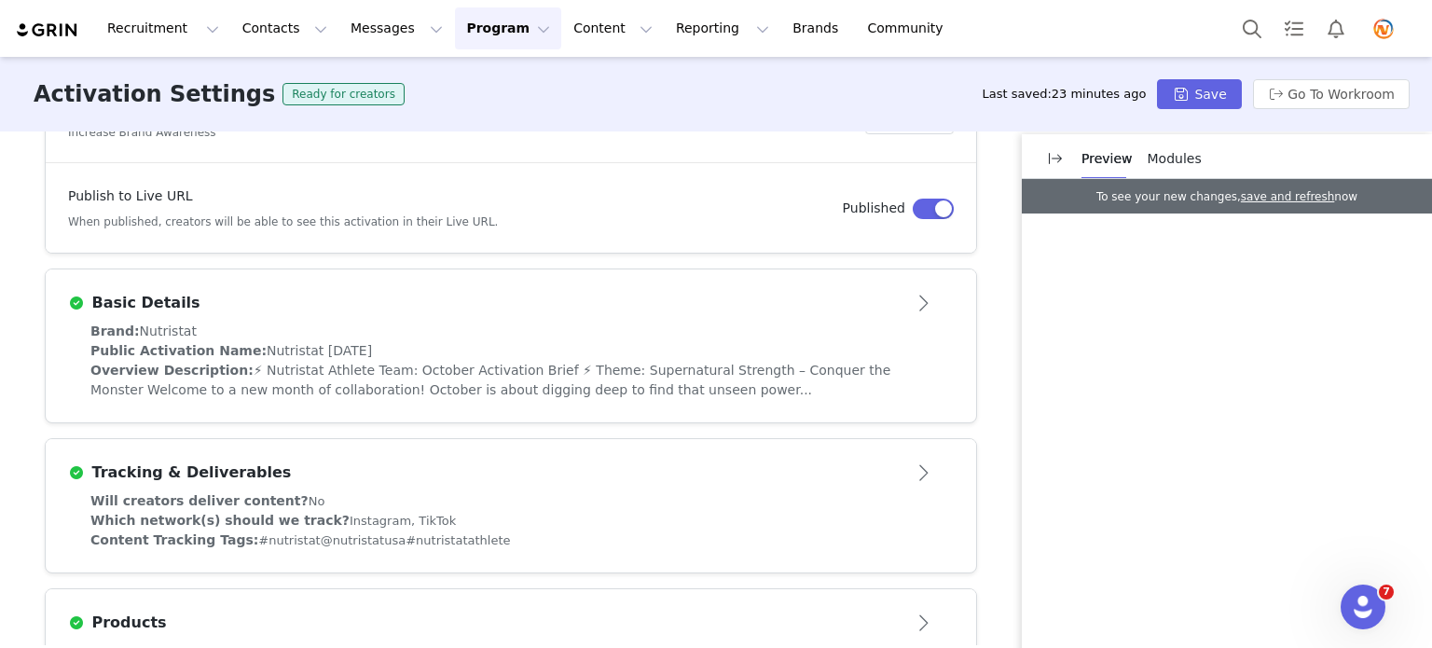
click at [922, 301] on button "Open module" at bounding box center [925, 303] width 58 height 30
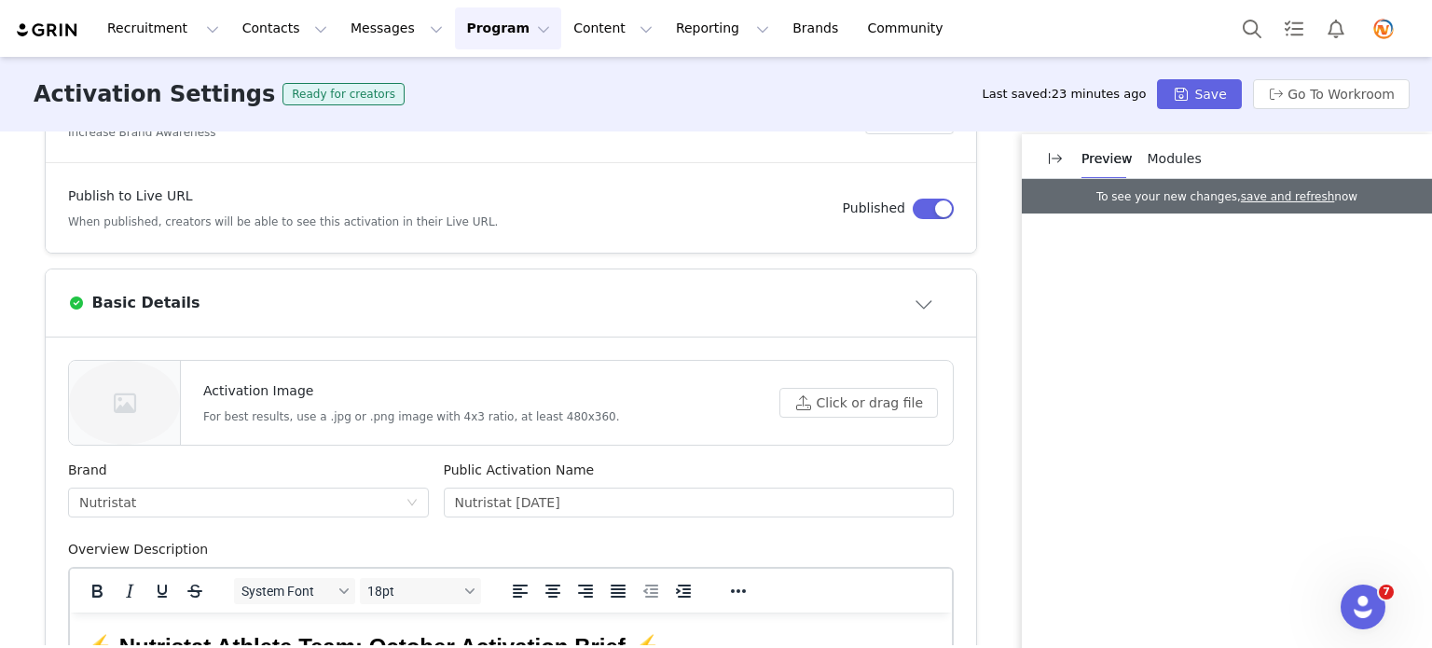
scroll to position [0, 0]
click at [873, 394] on button "Click or drag file" at bounding box center [858, 403] width 159 height 30
click at [835, 405] on button "Click or drag file" at bounding box center [858, 403] width 159 height 30
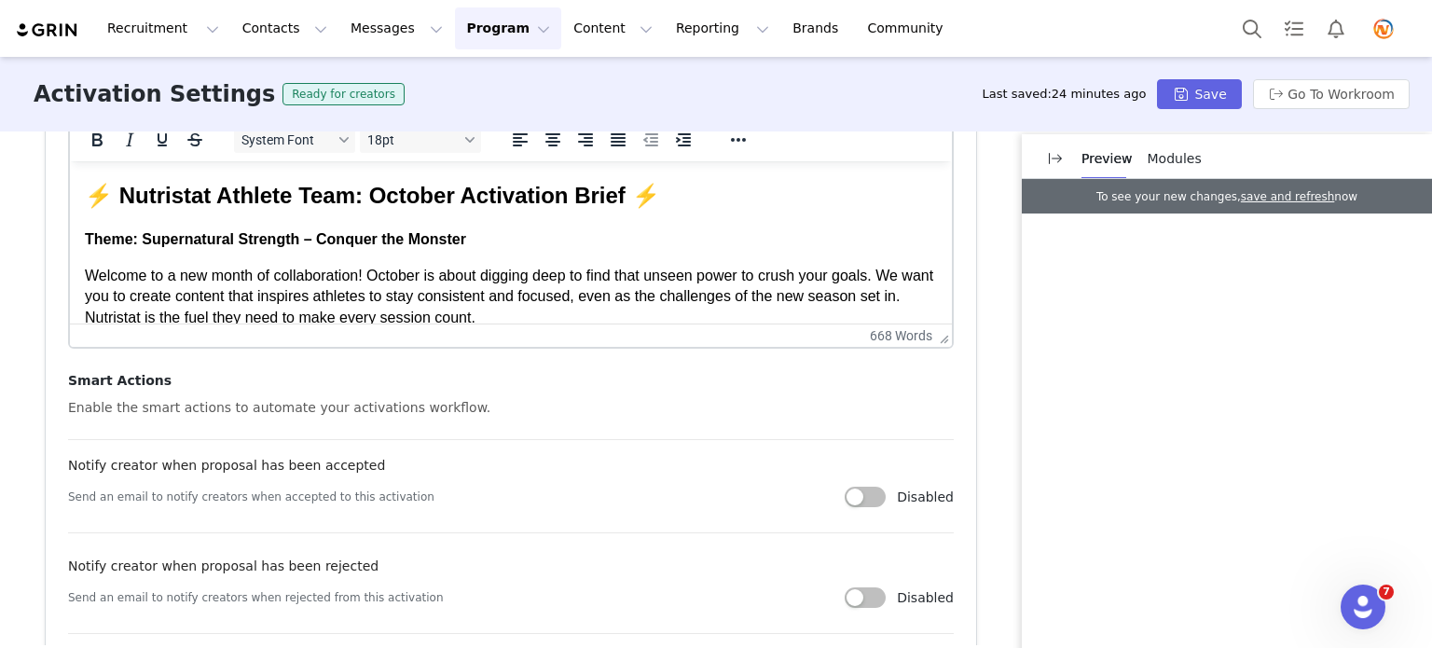
scroll to position [746, 0]
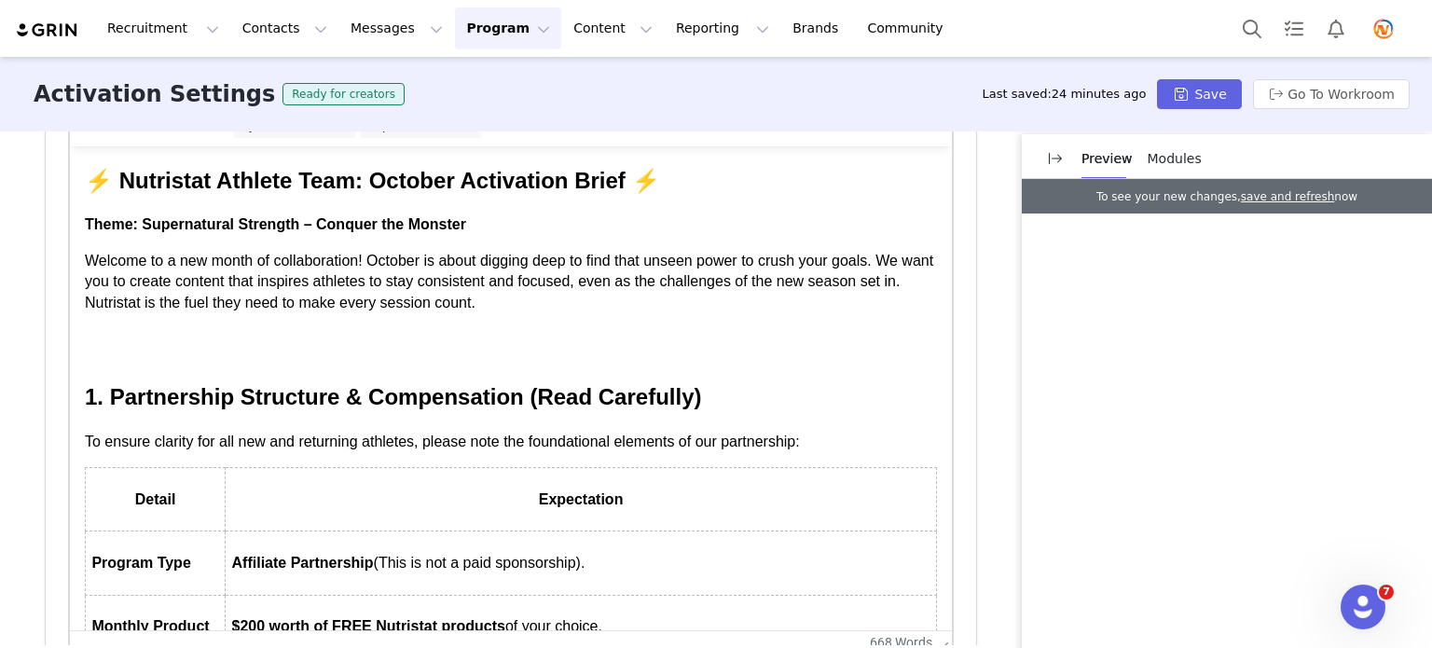
drag, startPoint x: 940, startPoint y: 323, endPoint x: 909, endPoint y: 680, distance: 358.4
click at [909, 596] on html "Recruitment Recruitment Creator Search Curated Lists Landing Pages Web Extensio…" at bounding box center [716, 324] width 1432 height 648
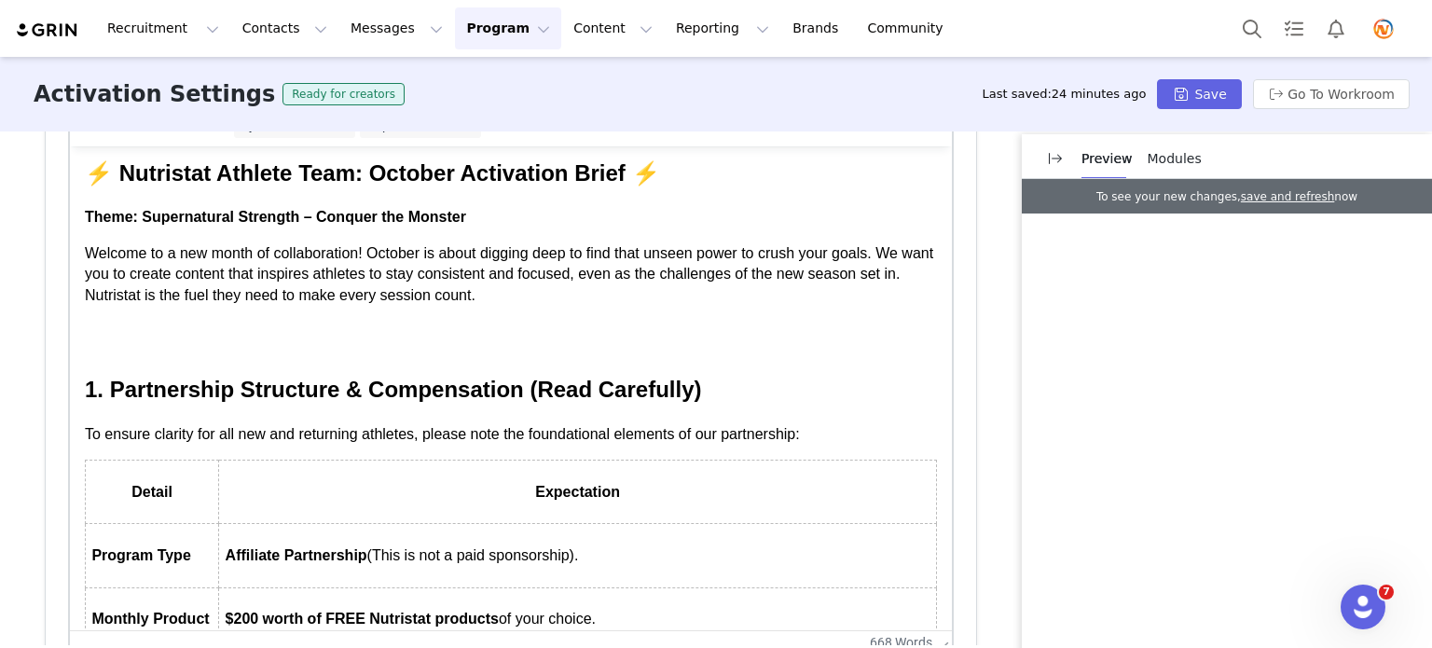
scroll to position [0, 0]
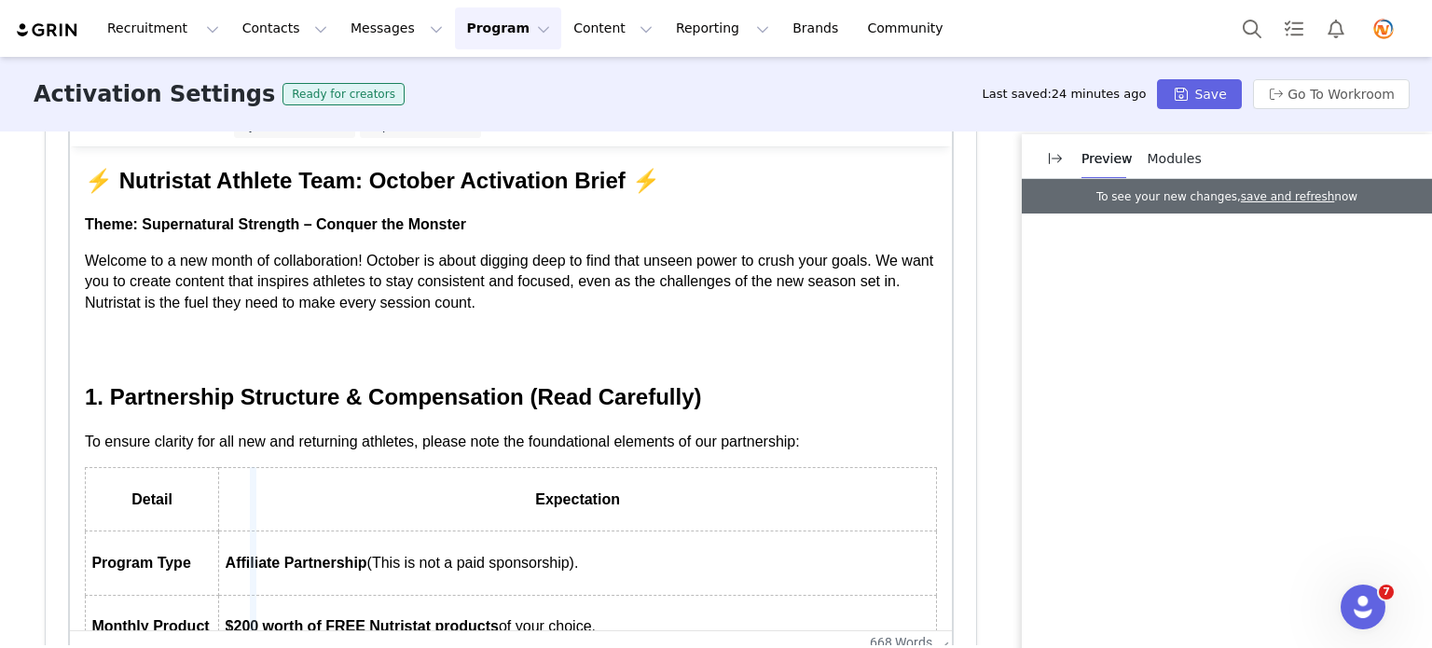
drag, startPoint x: 217, startPoint y: 499, endPoint x: 256, endPoint y: 503, distance: 39.3
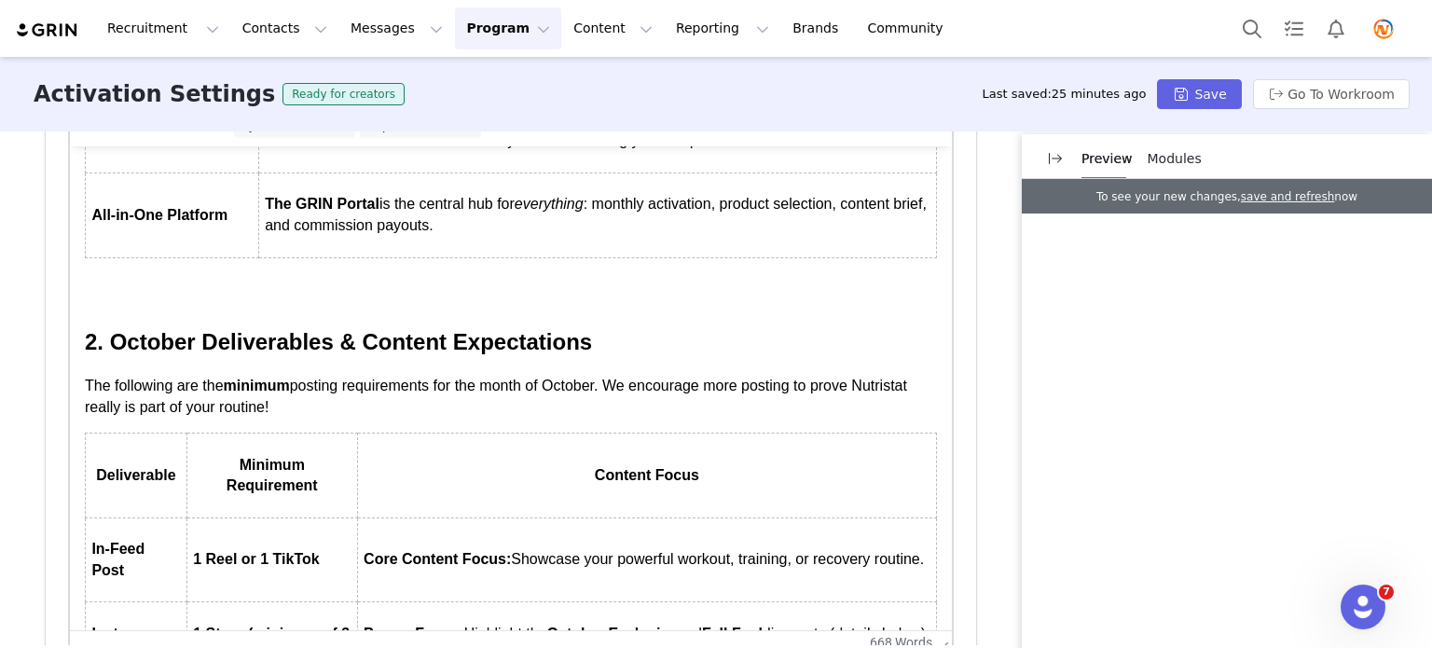
scroll to position [559, 0]
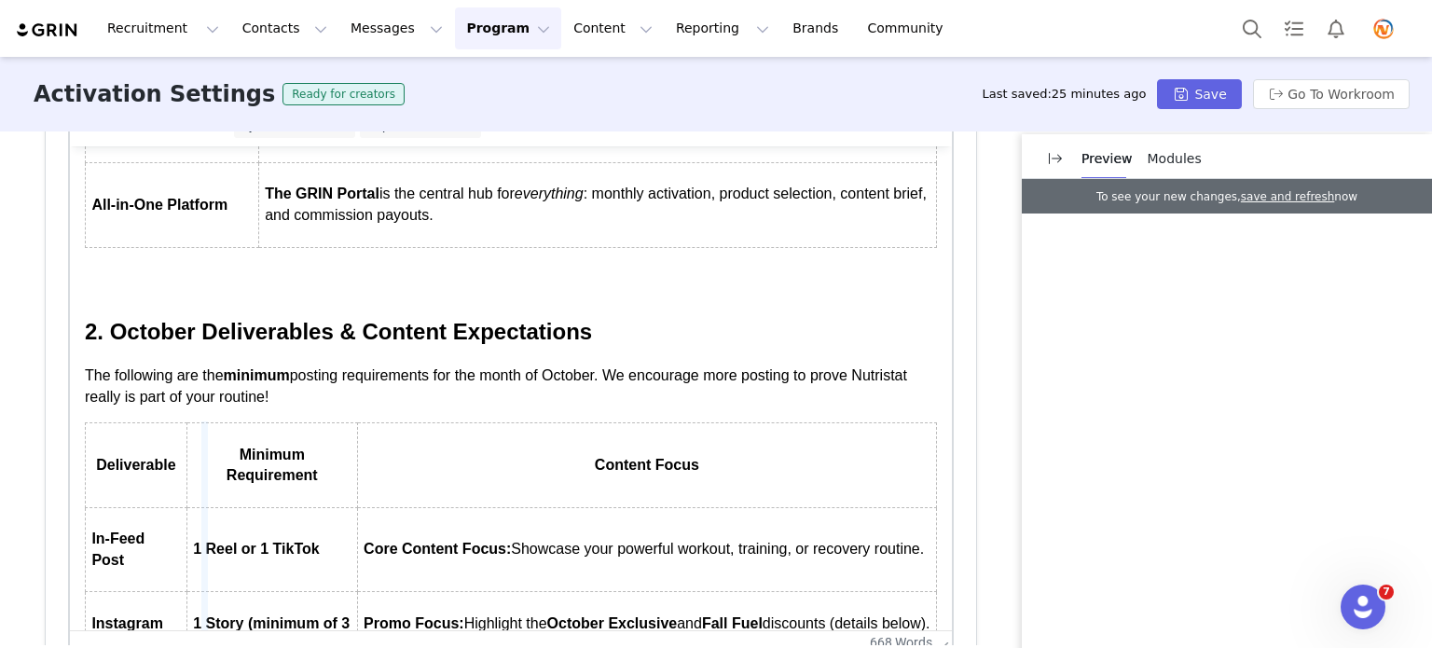
drag, startPoint x: 183, startPoint y: 448, endPoint x: 214, endPoint y: 448, distance: 30.8
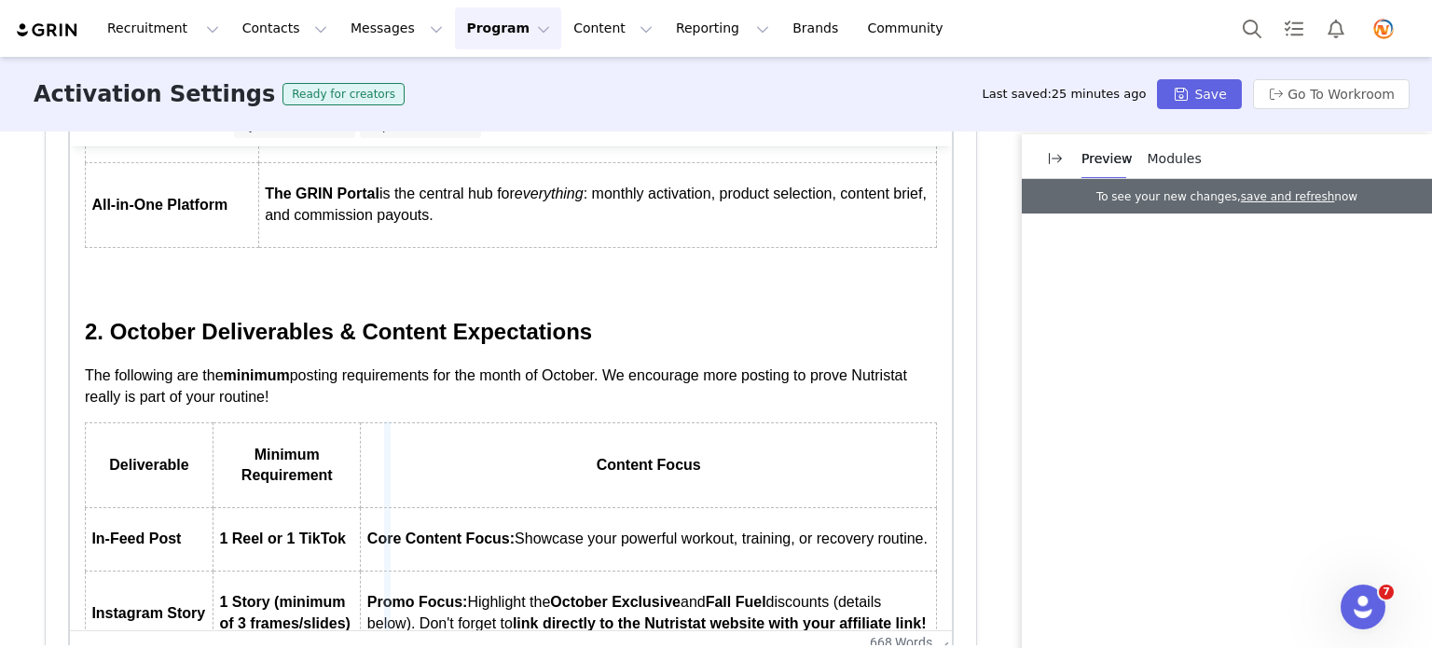
drag, startPoint x: 355, startPoint y: 463, endPoint x: 394, endPoint y: 474, distance: 40.5
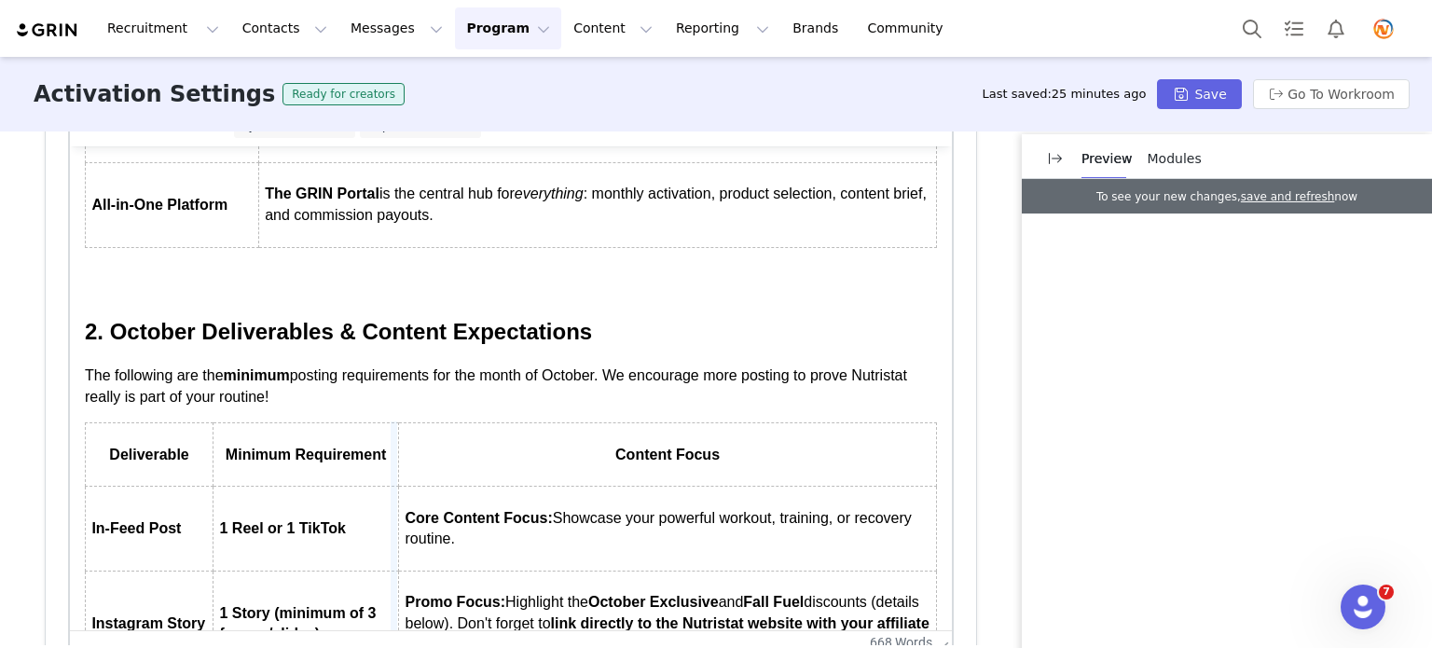
drag, startPoint x: 393, startPoint y: 454, endPoint x: 448, endPoint y: 455, distance: 56.0
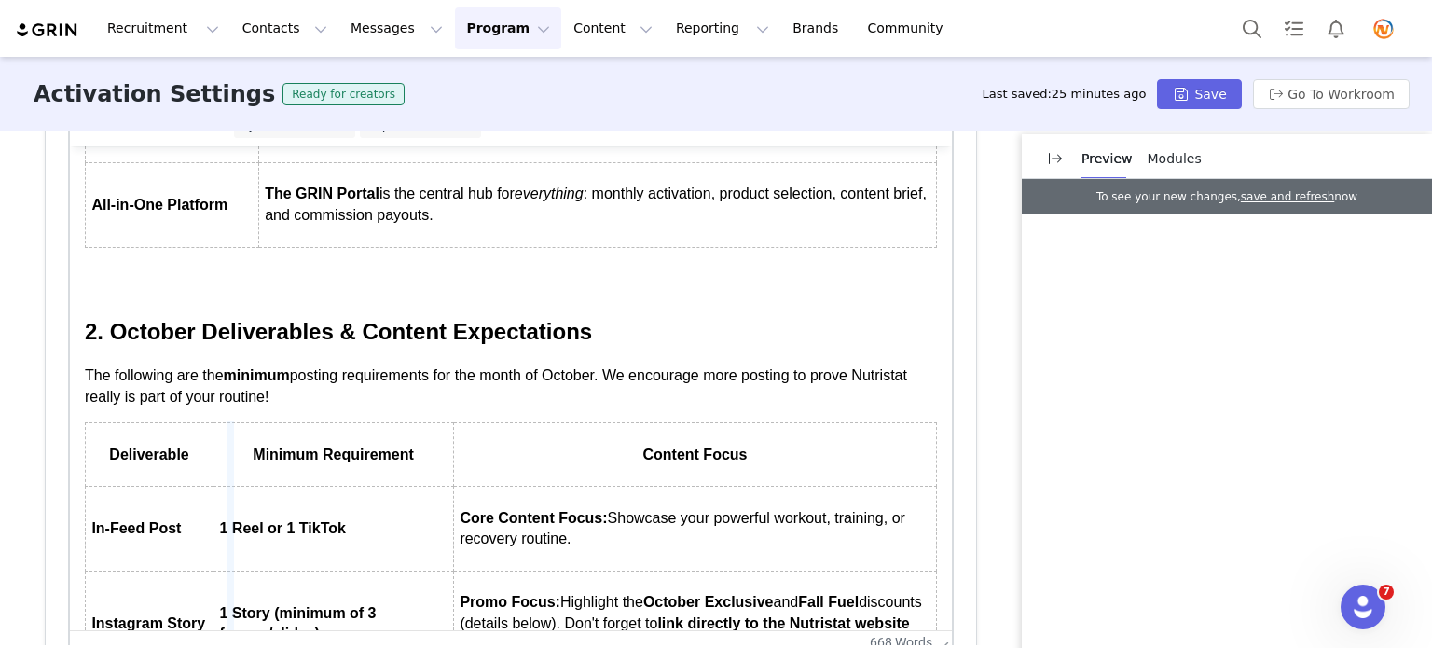
drag, startPoint x: 211, startPoint y: 447, endPoint x: 236, endPoint y: 450, distance: 25.4
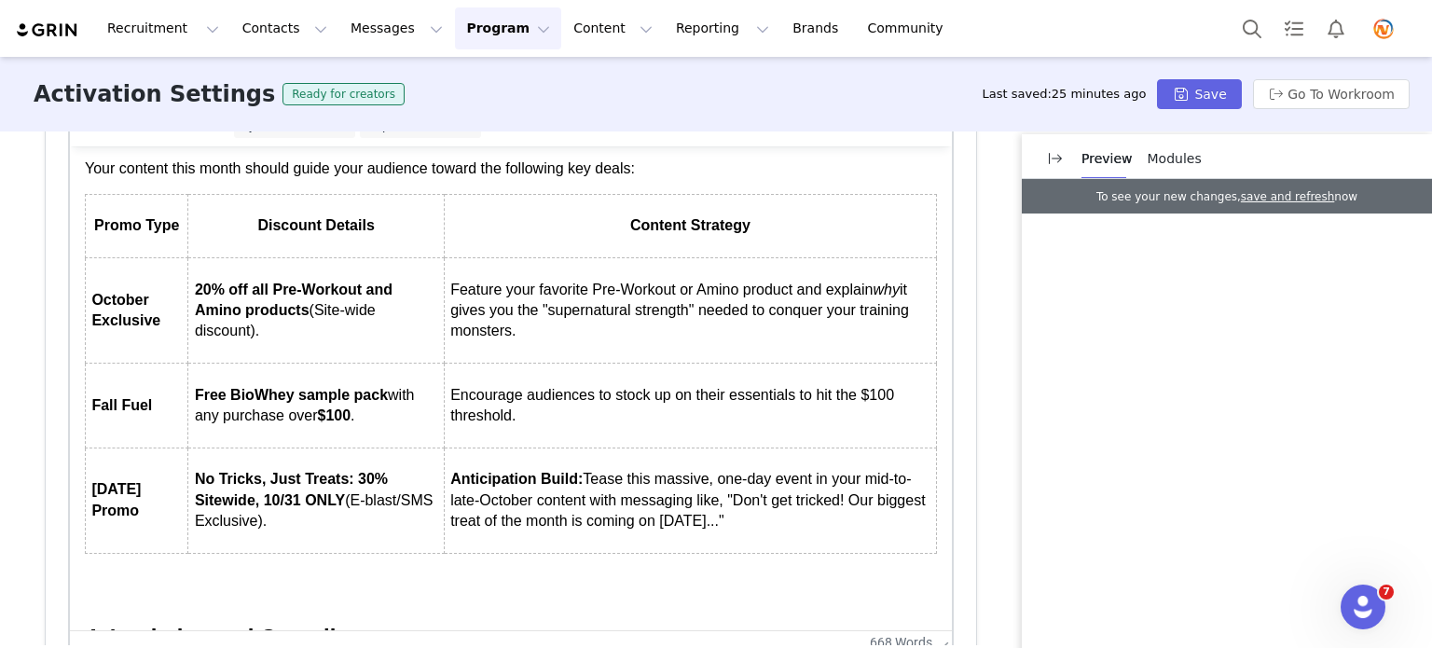
scroll to position [1585, 0]
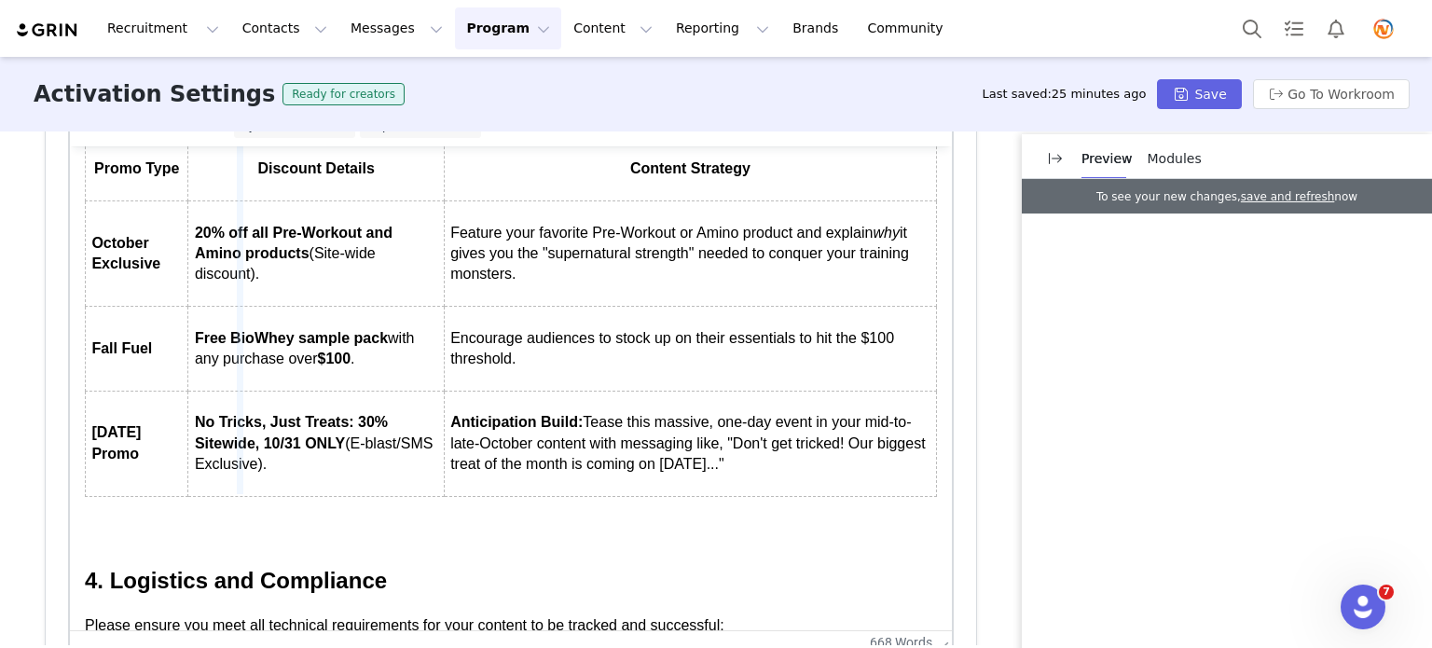
drag, startPoint x: 187, startPoint y: 165, endPoint x: 239, endPoint y: 163, distance: 51.3
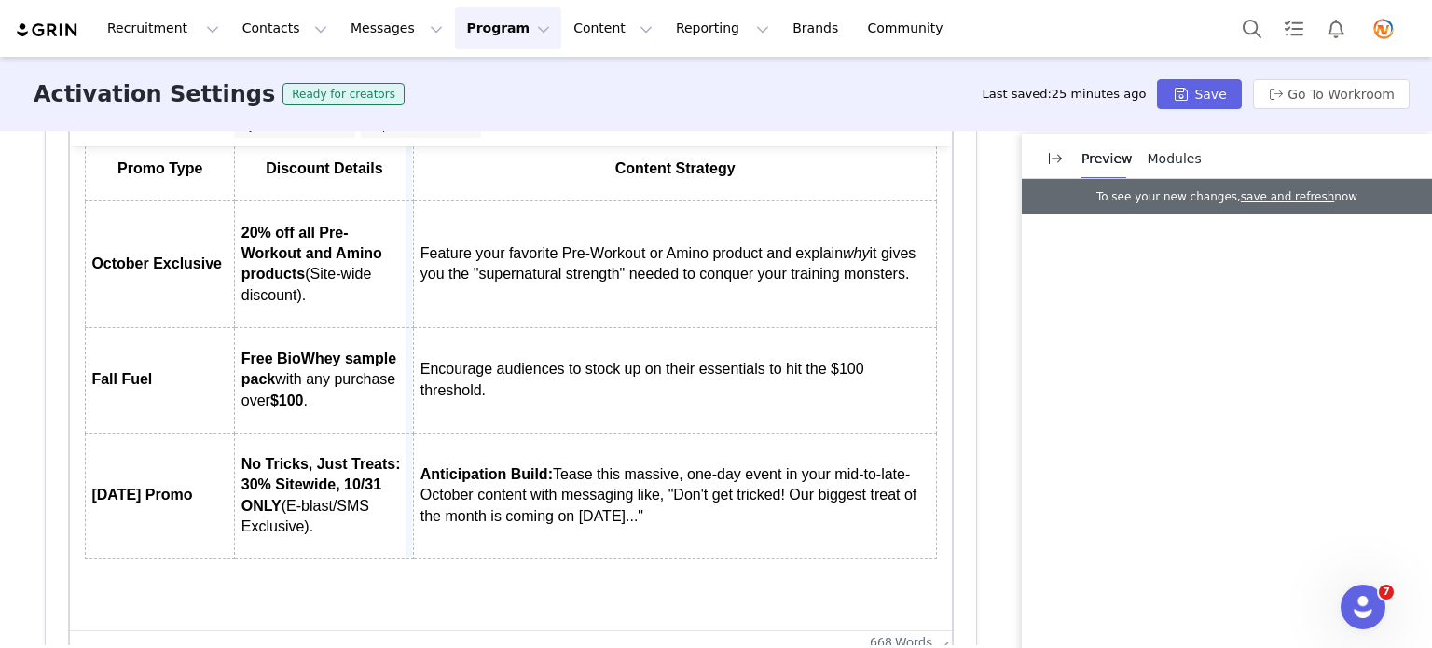
drag, startPoint x: 406, startPoint y: 162, endPoint x: 482, endPoint y: 156, distance: 76.7
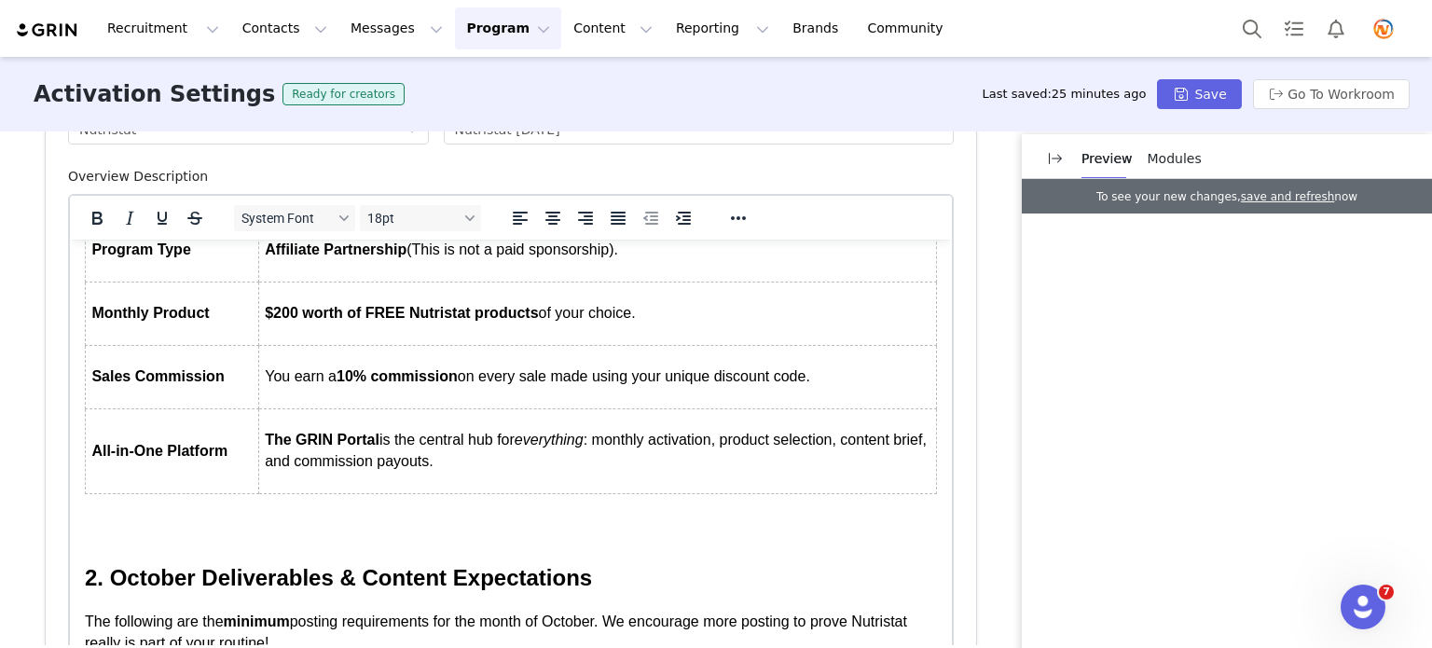
scroll to position [0, 0]
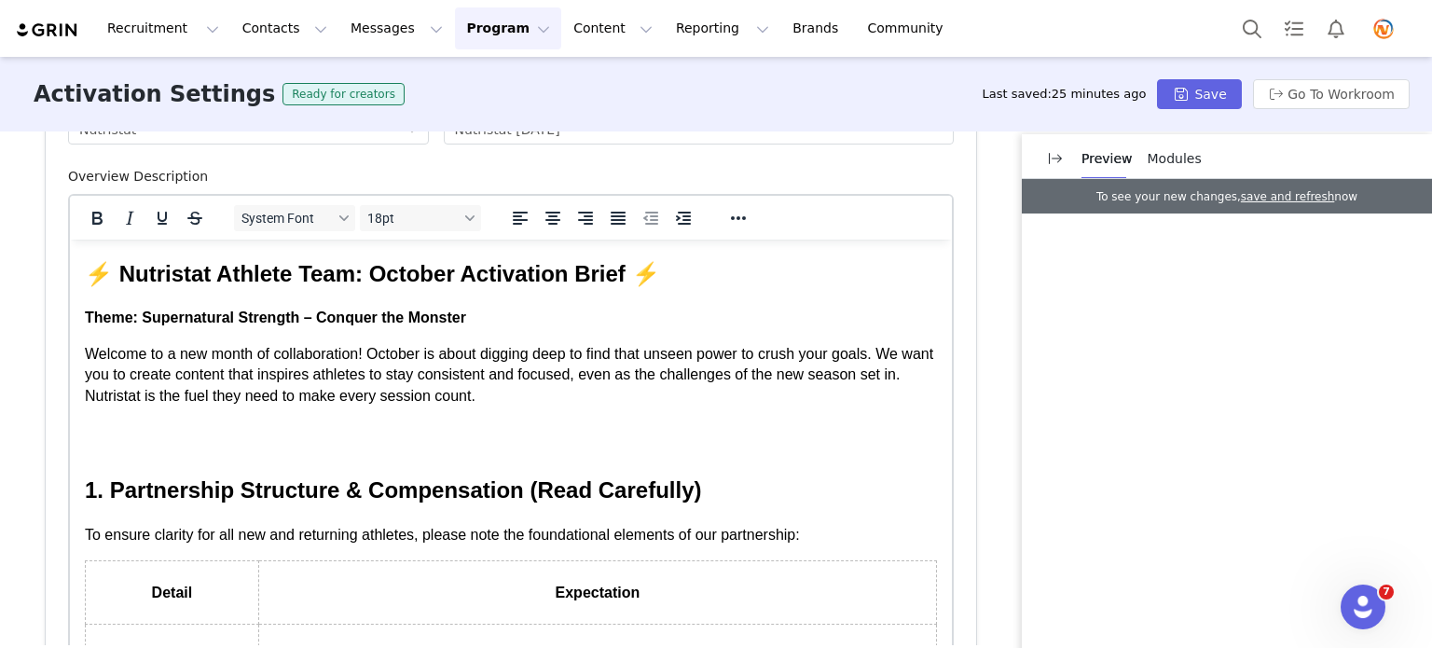
click at [952, 324] on article "Activation Image For best results, use a .jpg or .png image with 4x3 ratio, at …" at bounding box center [511, 532] width 931 height 1135
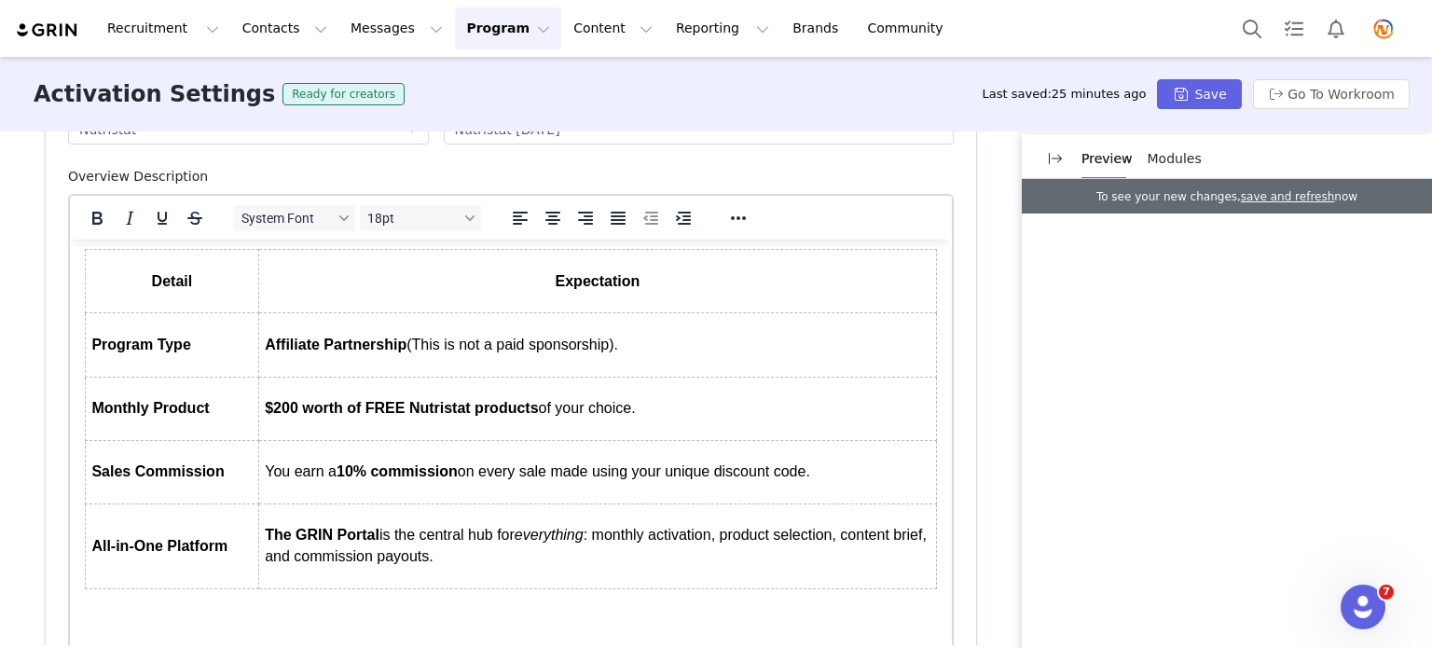
scroll to position [280, 0]
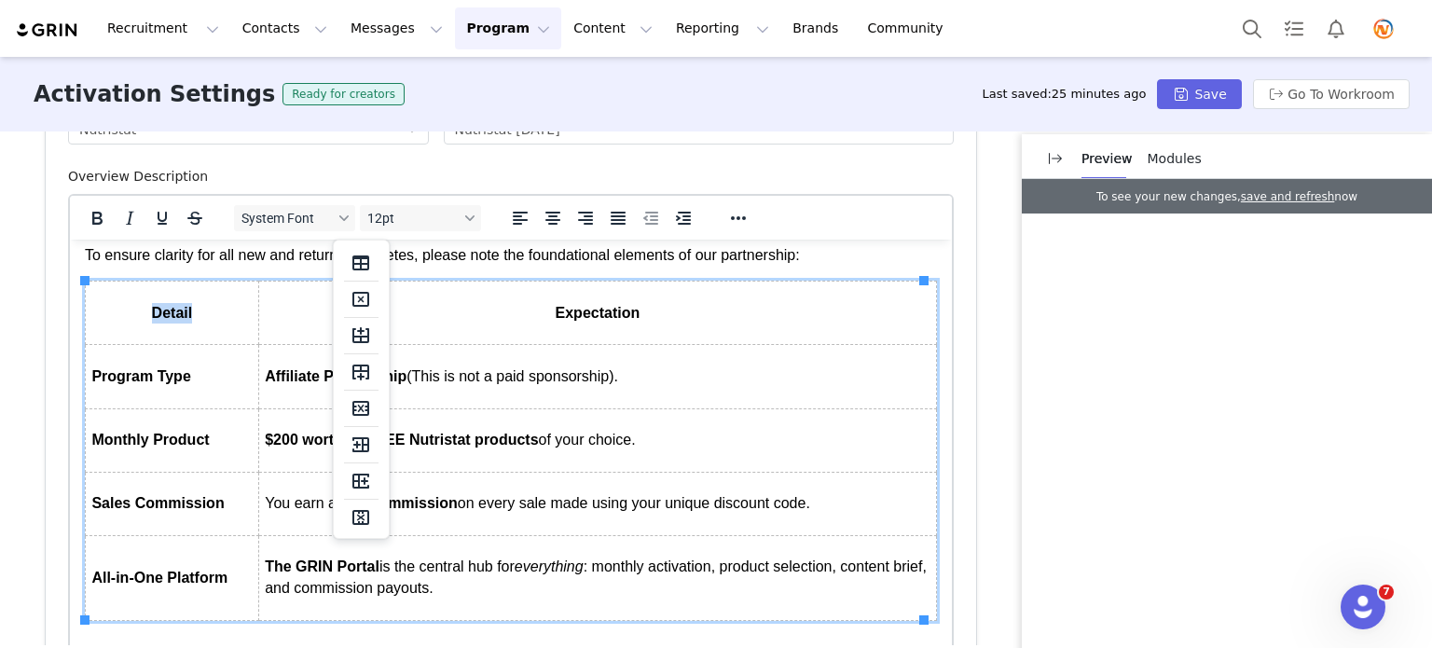
drag, startPoint x: 206, startPoint y: 312, endPoint x: 131, endPoint y: 302, distance: 75.3
click at [131, 303] on p "Detail" at bounding box center [171, 313] width 160 height 21
drag, startPoint x: 153, startPoint y: 209, endPoint x: 170, endPoint y: 217, distance: 18.8
click at [153, 209] on icon "Underline" at bounding box center [162, 218] width 22 height 22
drag, startPoint x: 546, startPoint y: 307, endPoint x: 570, endPoint y: 294, distance: 26.7
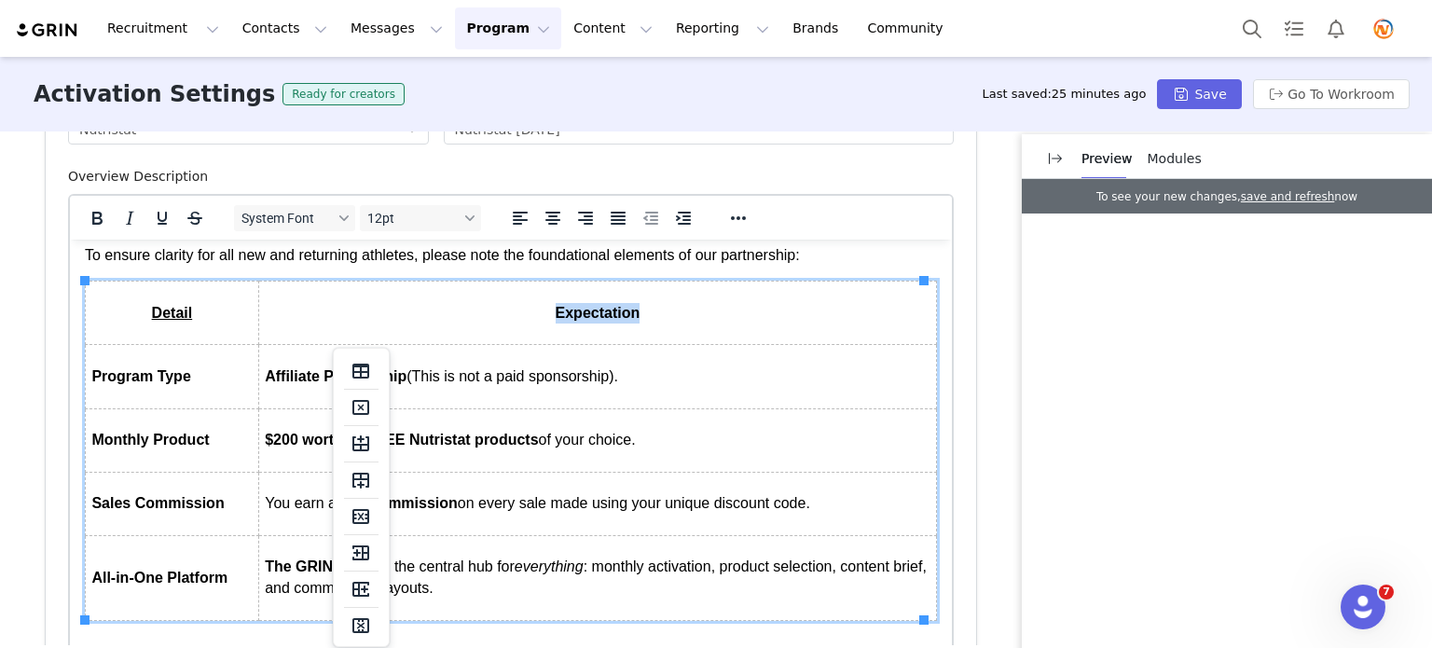
click at [706, 324] on th "Expectation" at bounding box center [597, 313] width 678 height 63
click at [157, 224] on icon "Underline" at bounding box center [162, 218] width 22 height 22
drag, startPoint x: 260, startPoint y: 376, endPoint x: 638, endPoint y: 384, distance: 377.7
click at [638, 384] on td "Affiliate Partnership (This is not a paid sponsorship)." at bounding box center [597, 376] width 678 height 63
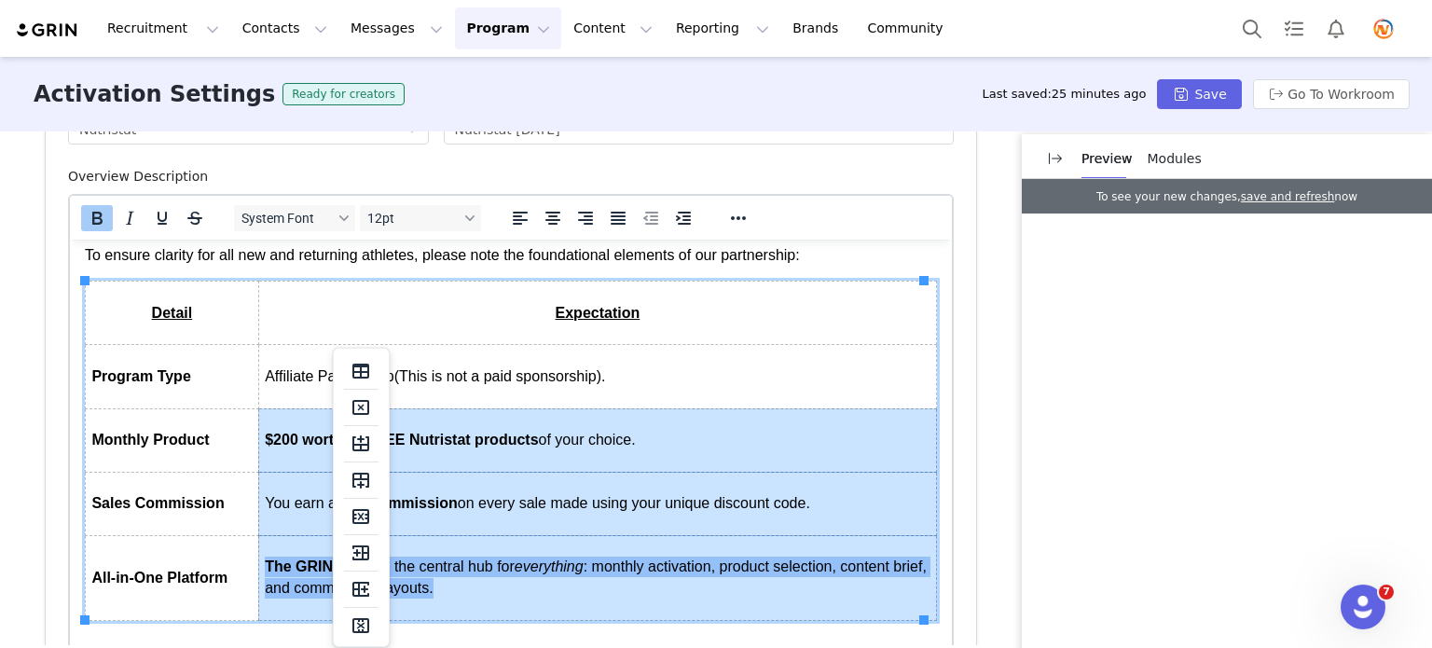
drag, startPoint x: 265, startPoint y: 442, endPoint x: 651, endPoint y: 551, distance: 401.1
click at [651, 551] on tbody "Detail Expectation Program Type Affiliate Partnership (This is not a paid spons…" at bounding box center [511, 451] width 851 height 338
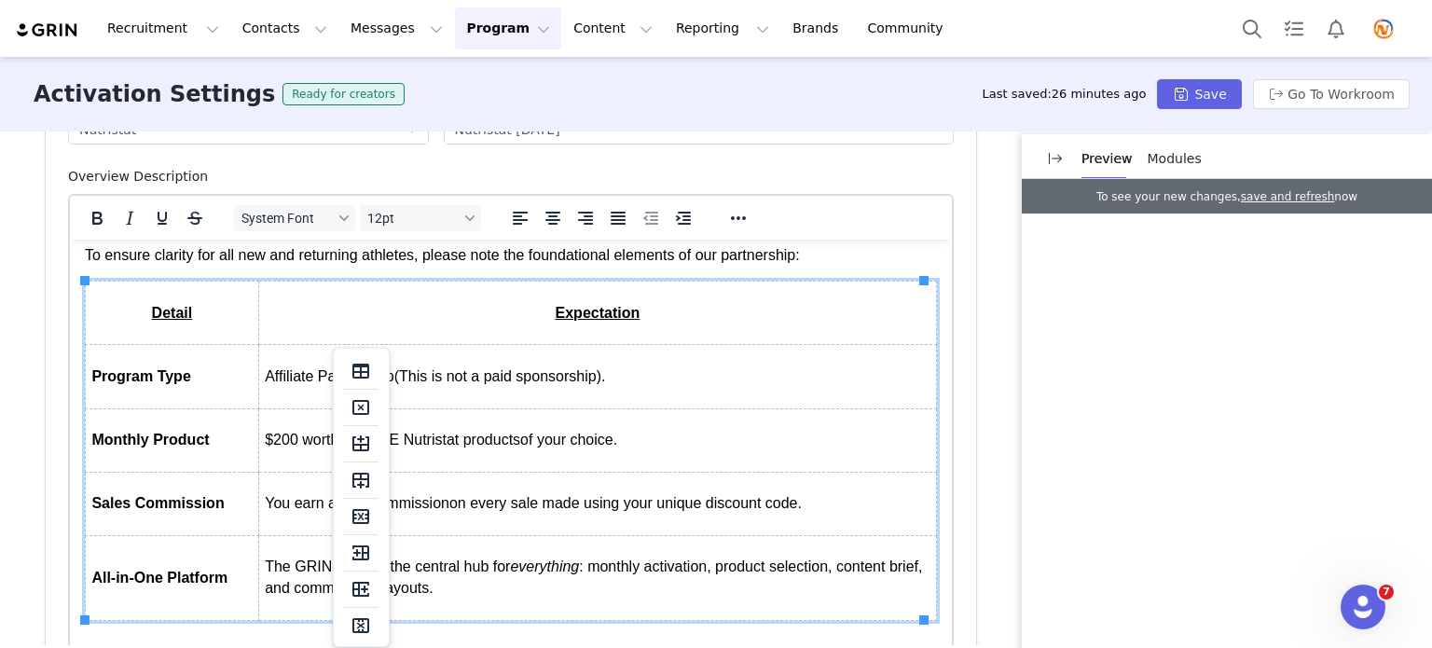
click at [629, 393] on td "Affiliate Partnership (This is not a paid sponsorship)." at bounding box center [597, 376] width 678 height 63
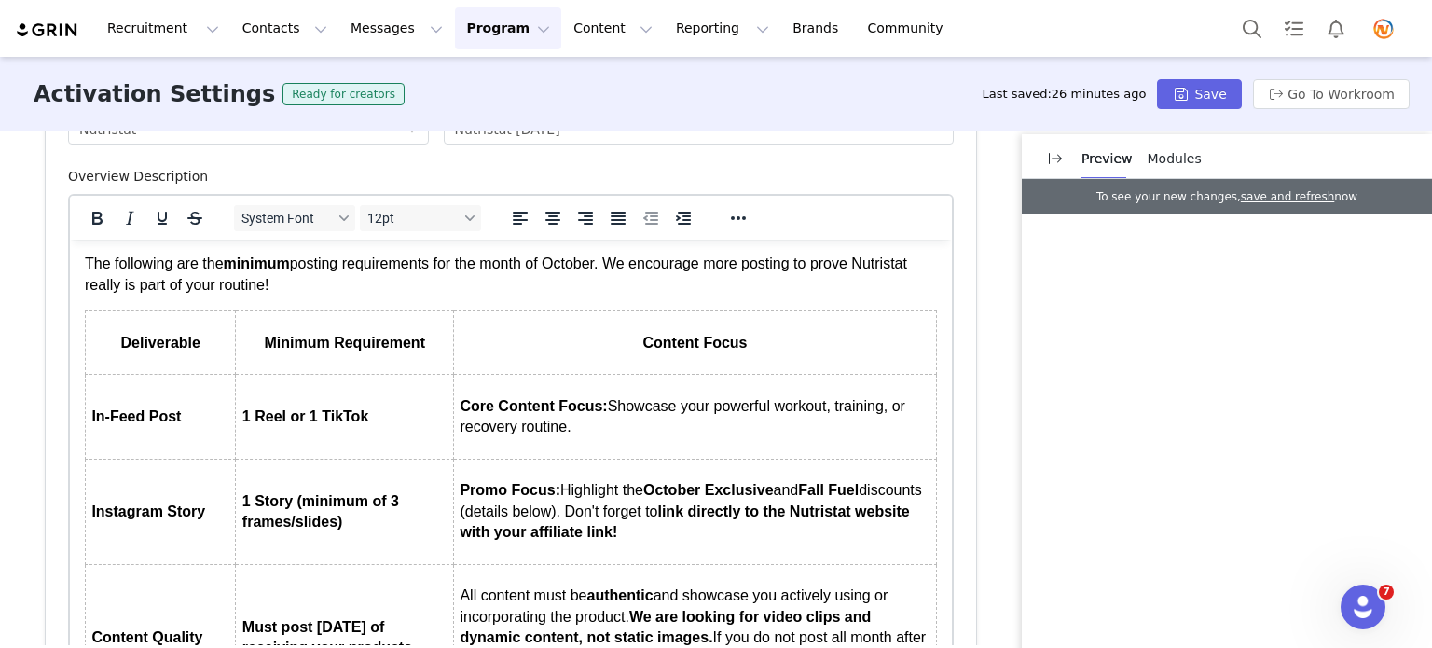
scroll to position [797, 0]
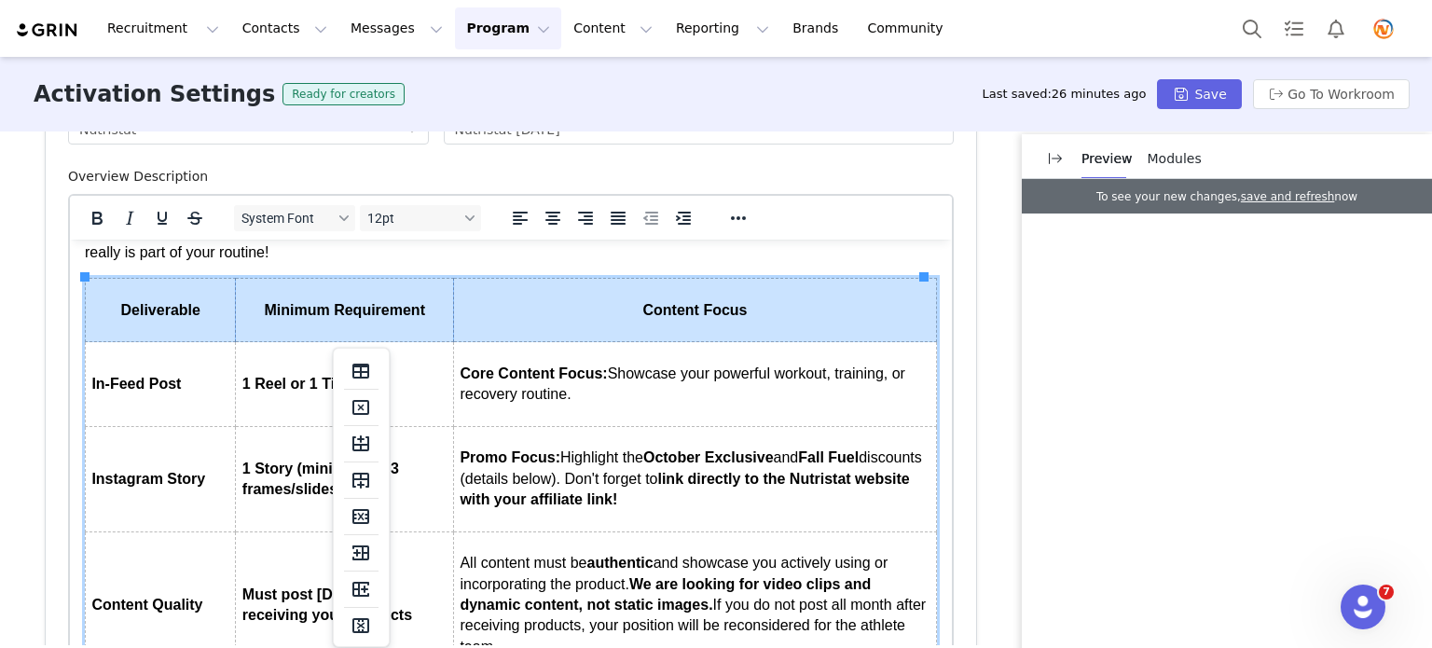
drag, startPoint x: 113, startPoint y: 309, endPoint x: 717, endPoint y: 310, distance: 604.2
click at [717, 310] on tr "Deliverable Minimum Requirement Content Focus" at bounding box center [511, 310] width 851 height 63
click at [162, 213] on icon "Underline" at bounding box center [162, 218] width 22 height 22
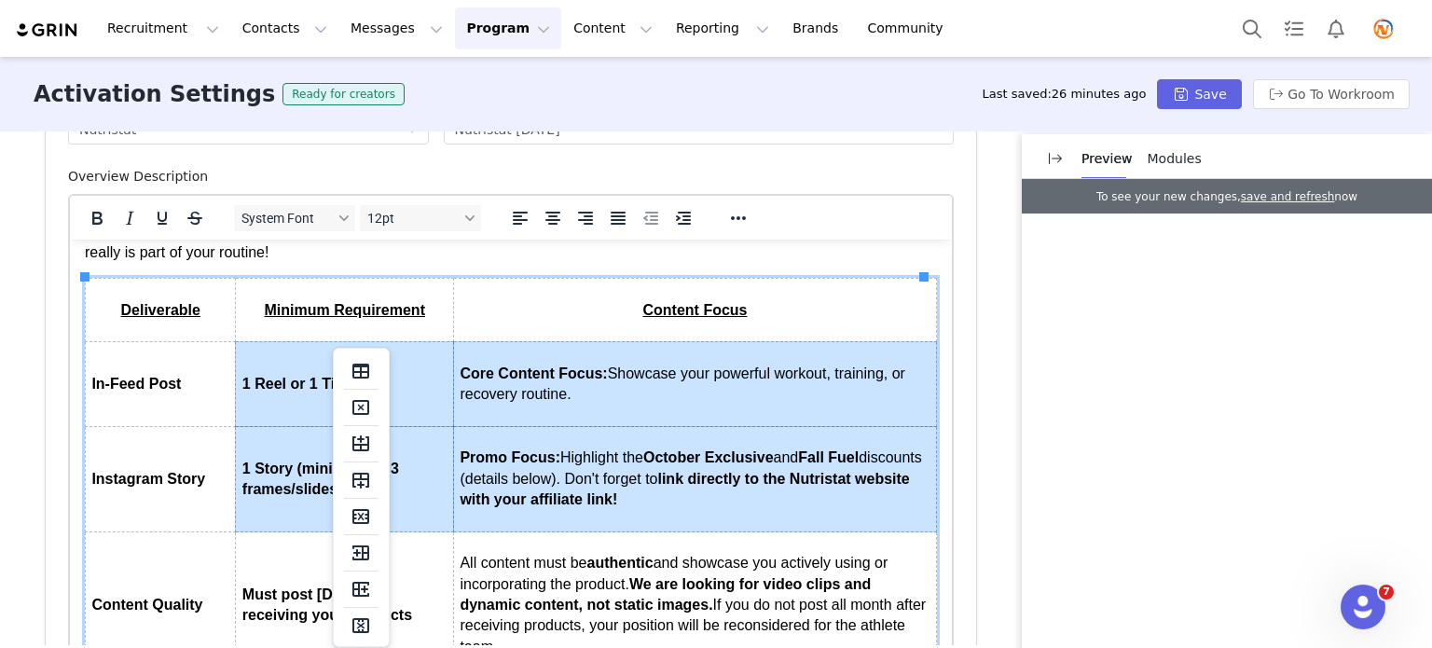
drag, startPoint x: 241, startPoint y: 385, endPoint x: 623, endPoint y: 447, distance: 387.2
click at [623, 447] on tbody "Deliverable Minimum Requirement Content Focus In-Feed Post 1 Reel or 1 TikTok C…" at bounding box center [511, 479] width 851 height 400
click at [581, 407] on td "Core Content Focus: Showcase your powerful workout, training, or recovery routi…" at bounding box center [695, 384] width 483 height 85
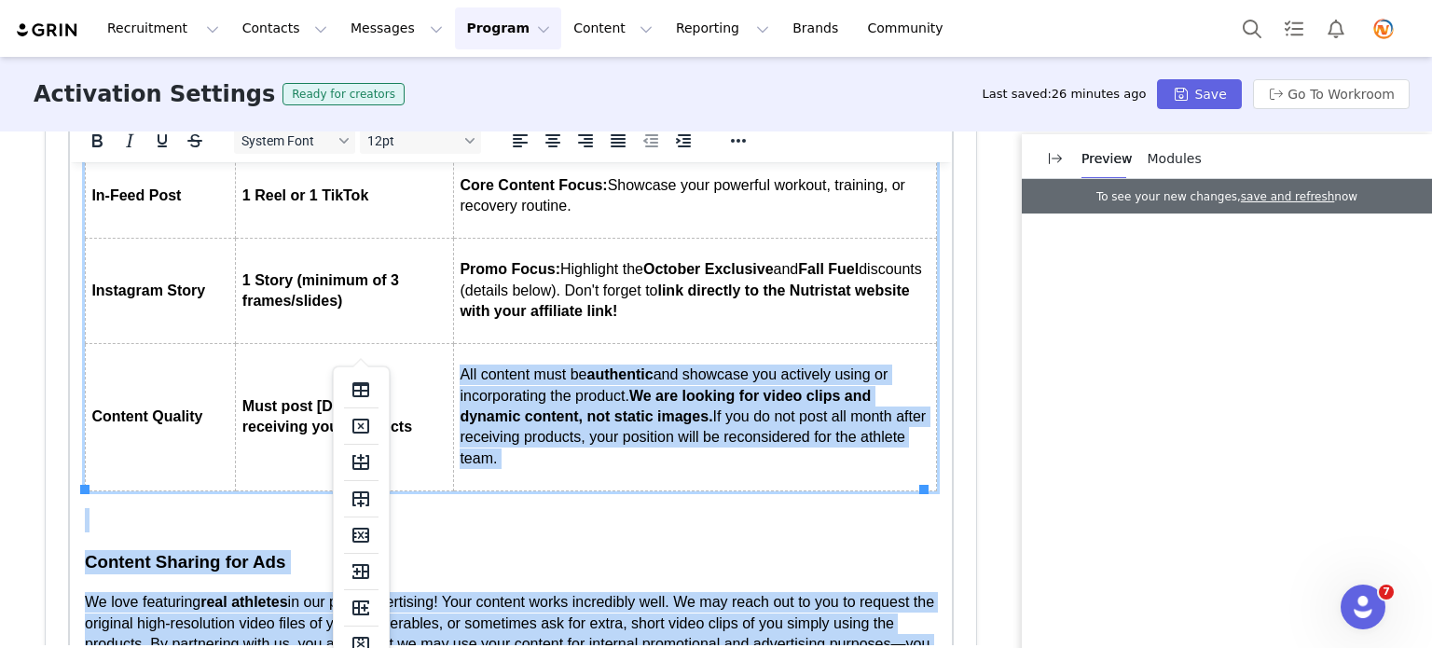
scroll to position [1123, 0]
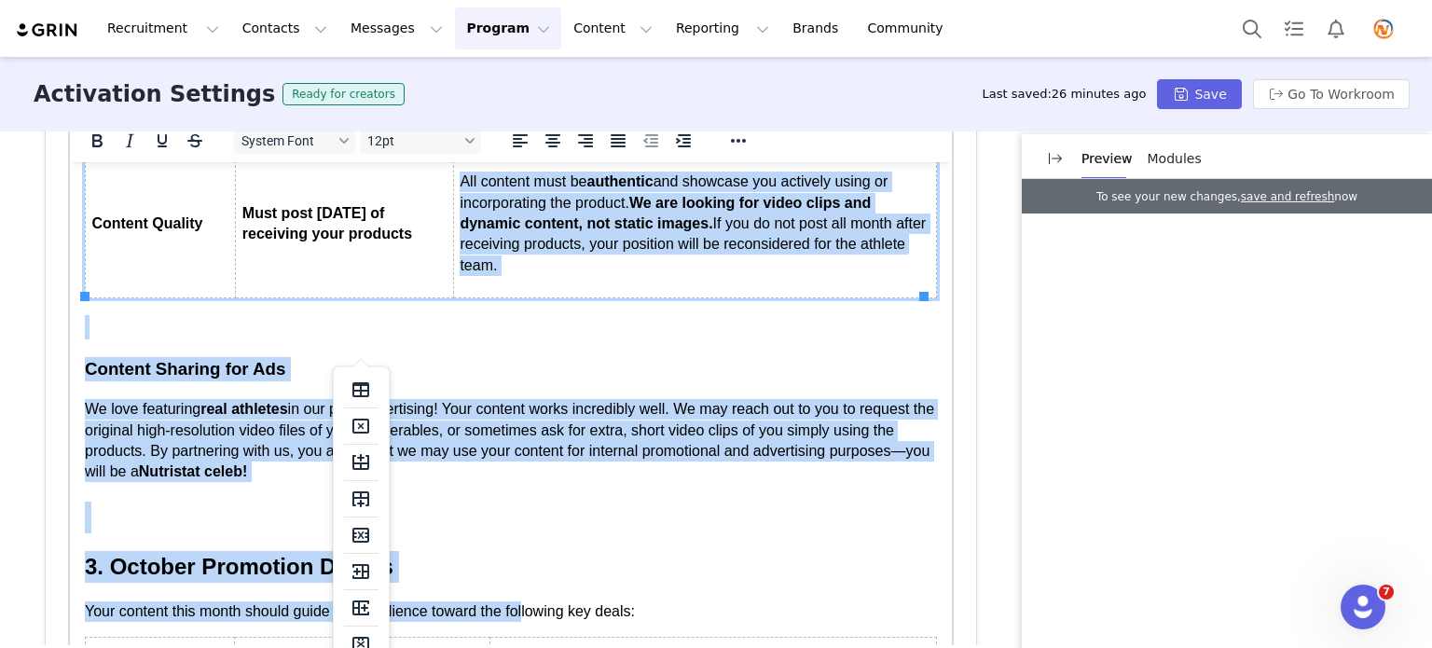
drag, startPoint x: 452, startPoint y: 293, endPoint x: 530, endPoint y: 614, distance: 330.8
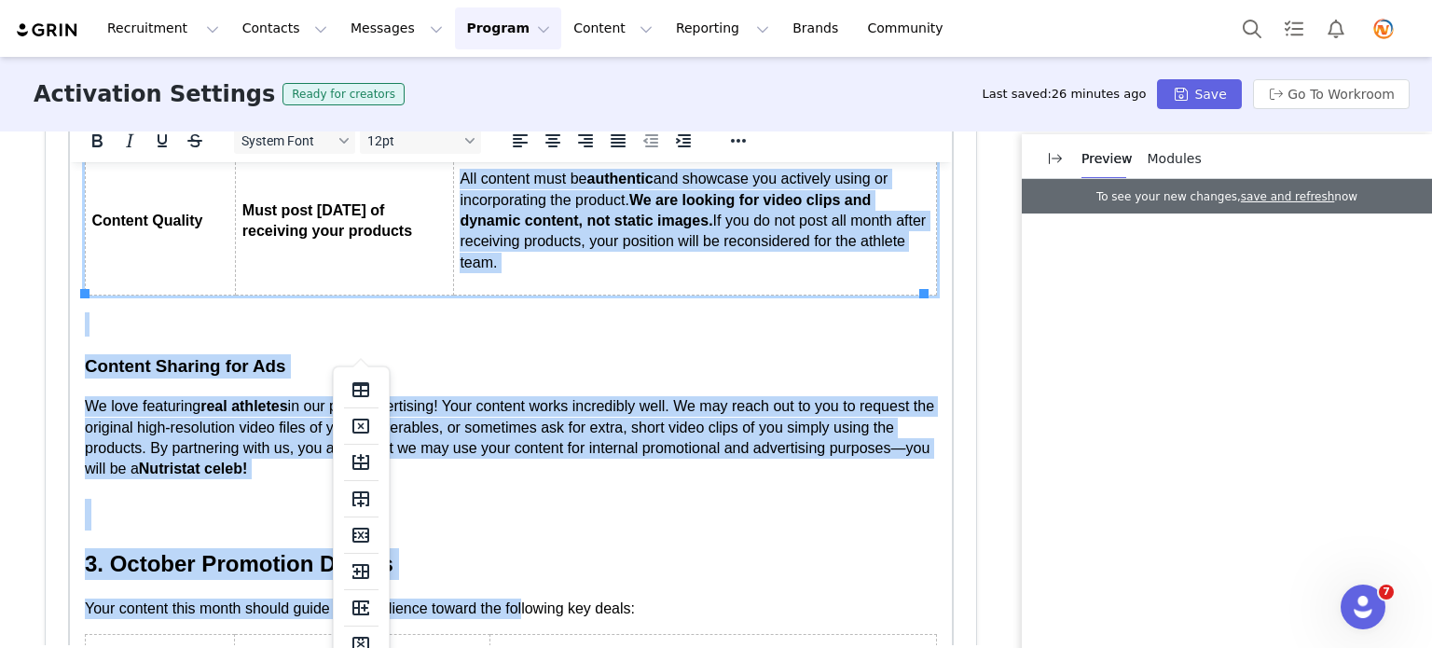
click at [527, 596] on html "⚡ Nutristat Athlete Team: October Activation Brief ⚡ Theme: Supernatural Streng…" at bounding box center [511, 356] width 882 height 2597
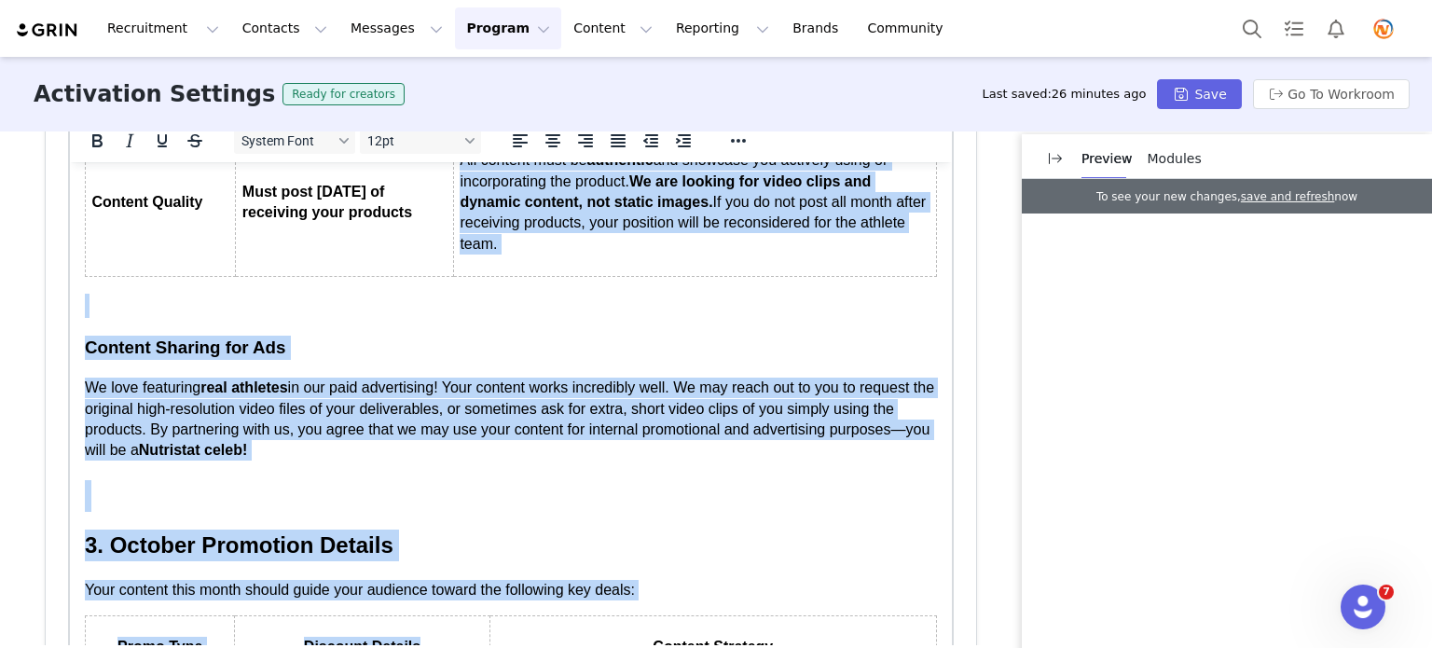
click at [582, 246] on p "All content must be authentic and showcase you actively using or incorporating …" at bounding box center [695, 202] width 470 height 104
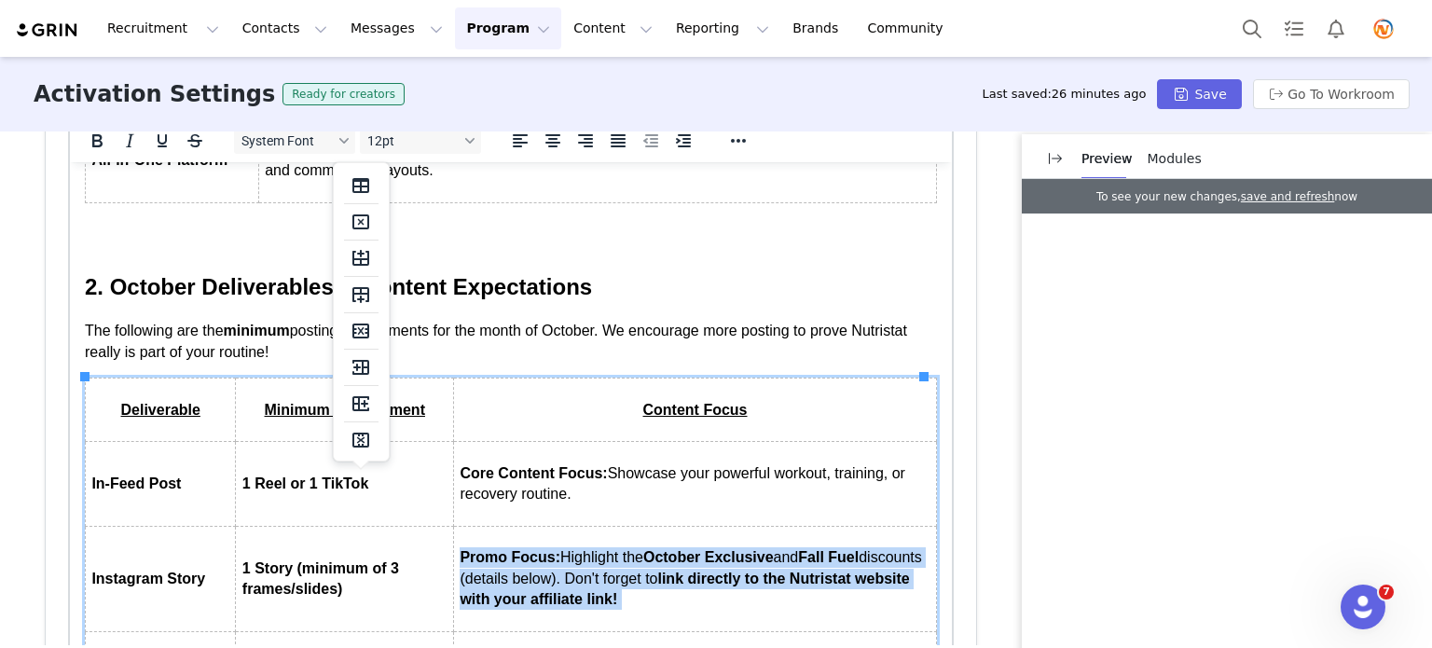
scroll to position [649, 0]
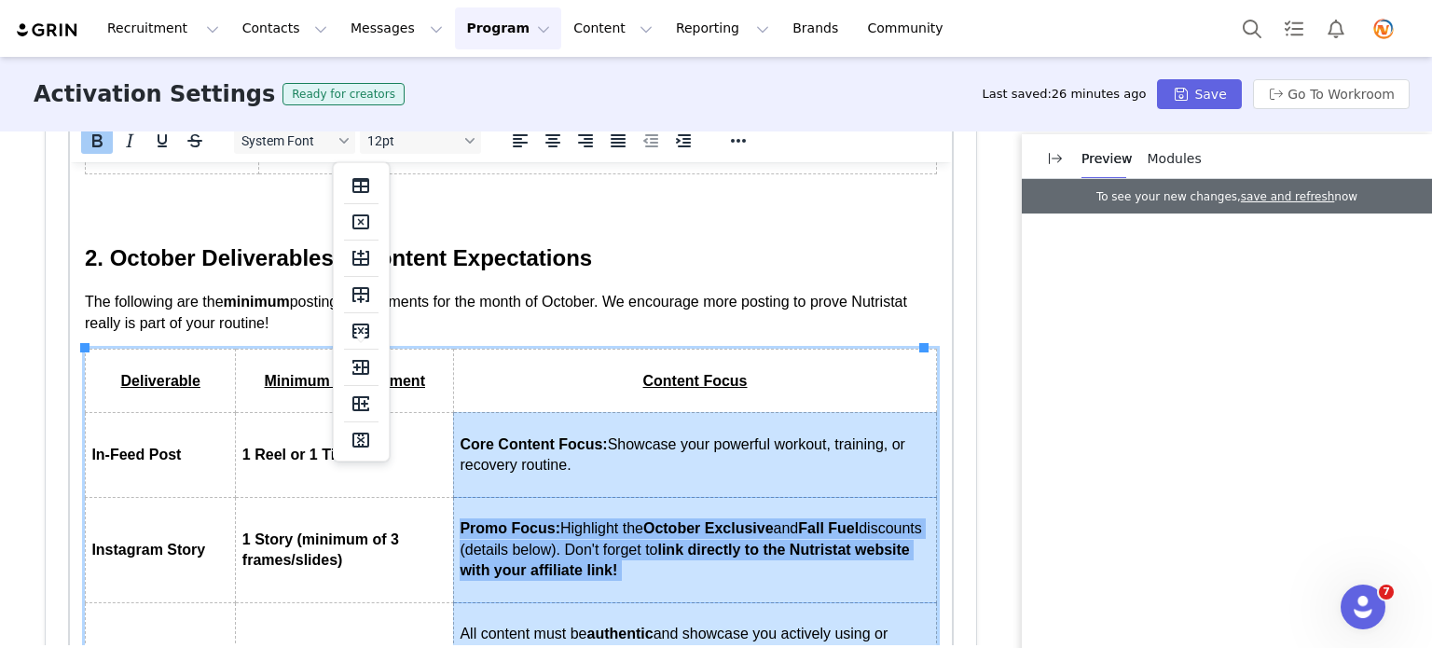
drag, startPoint x: 557, startPoint y: 244, endPoint x: 462, endPoint y: 463, distance: 238.9
click at [462, 463] on tbody "Deliverable Minimum Requirement Content Focus In-Feed Post 1 Reel or 1 TikTok C…" at bounding box center [511, 550] width 851 height 400
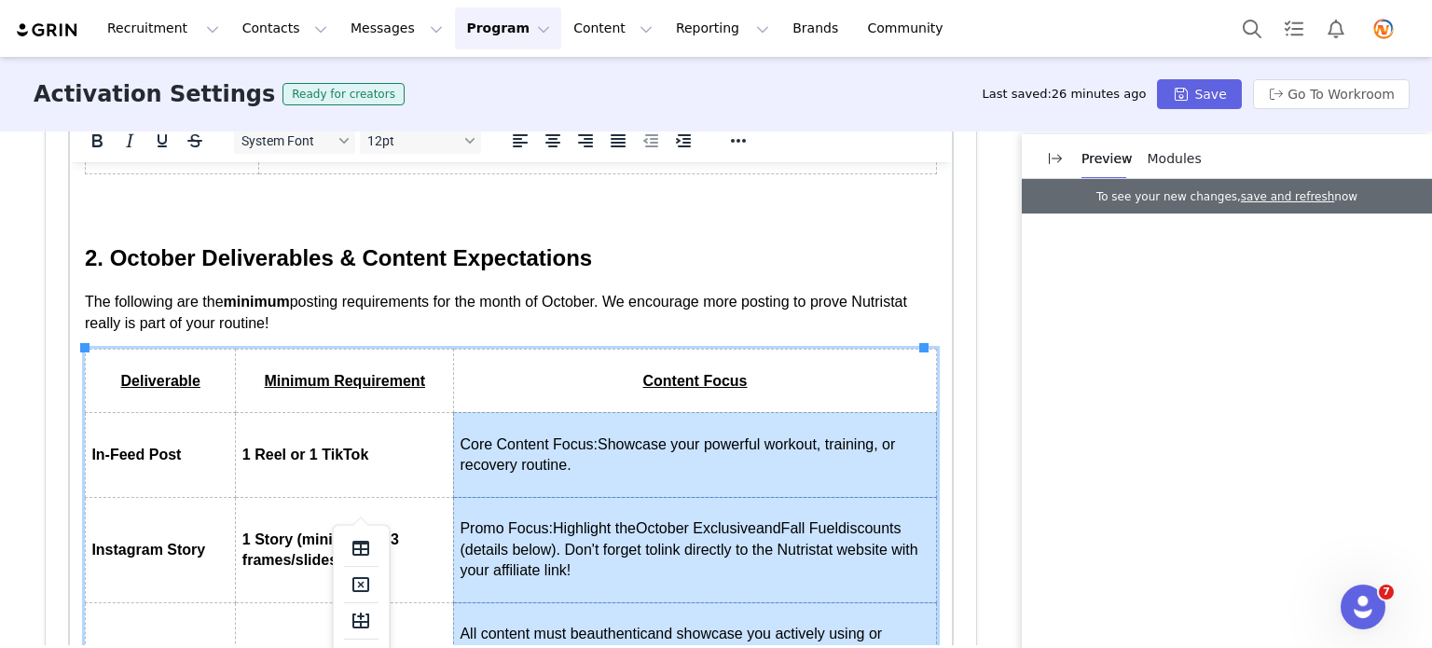
scroll to position [1074, 0]
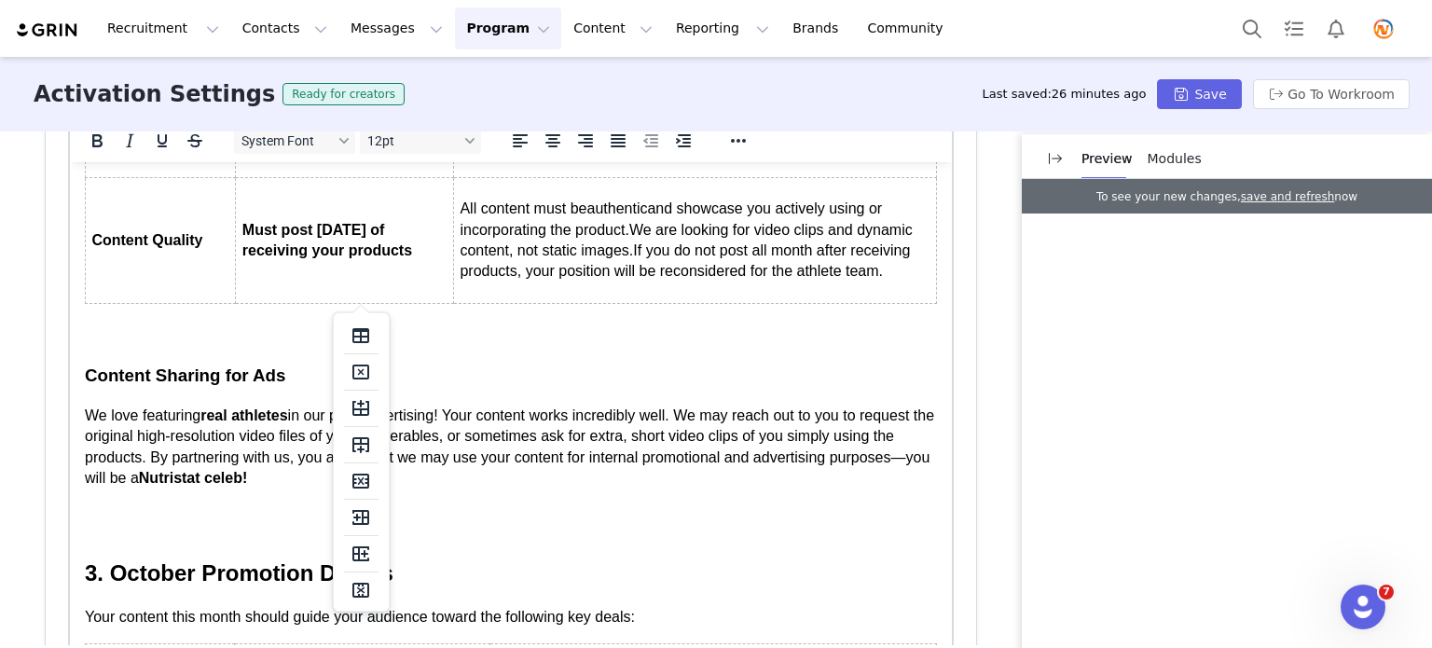
click at [443, 347] on body "⚡ Nutristat Athlete Team: October Activation Brief ⚡ Theme: Supernatural Streng…" at bounding box center [511, 378] width 852 height 2543
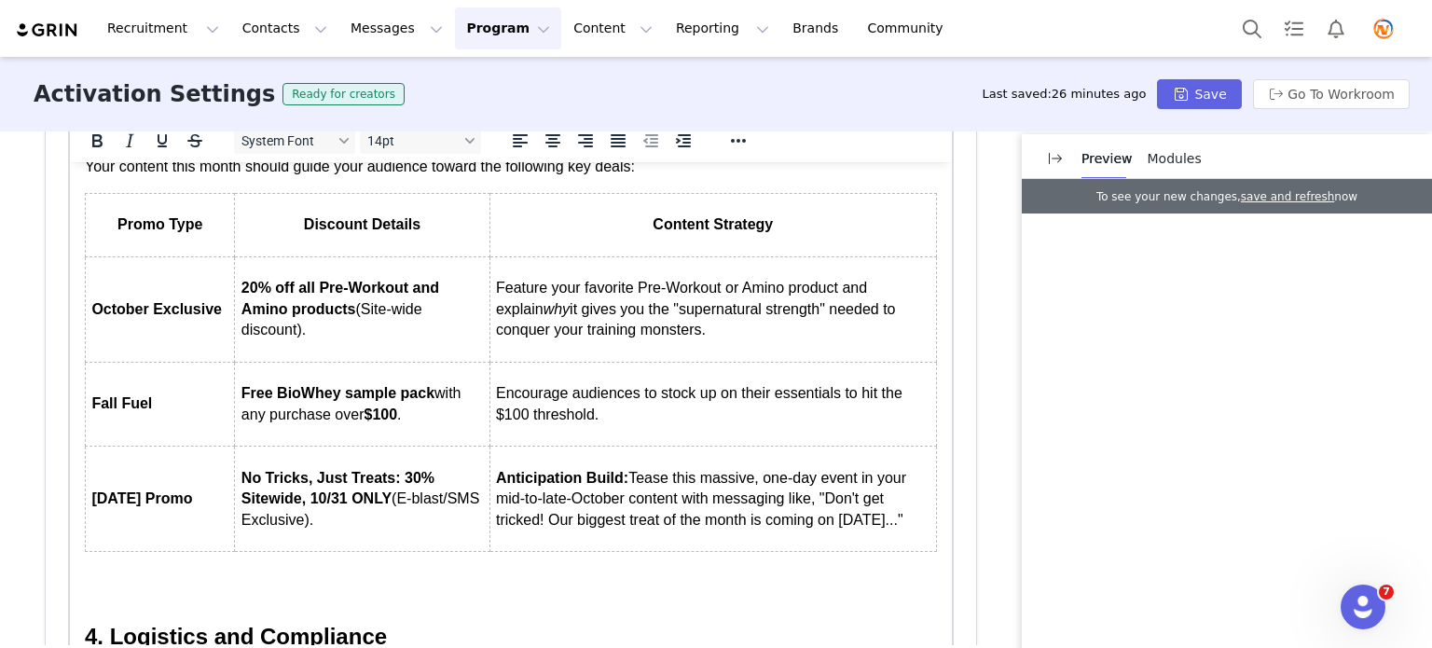
scroll to position [1540, 0]
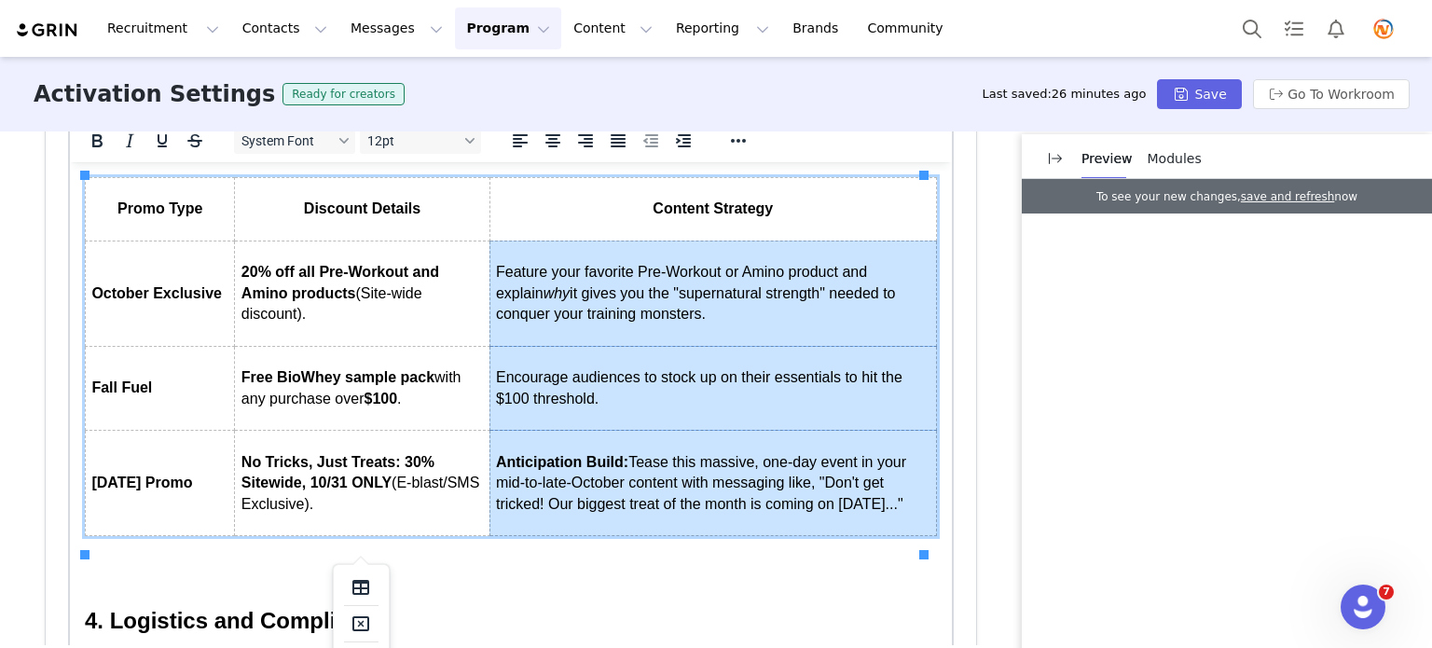
drag, startPoint x: 586, startPoint y: 526, endPoint x: 523, endPoint y: 303, distance: 231.7
click at [523, 303] on tbody "Promo Type Discount Details Content Strategy October Exclusive 20% off all Pre-…" at bounding box center [511, 356] width 851 height 359
click at [431, 579] on h2 "Rich Text Area. Press ALT-0 for help." at bounding box center [511, 571] width 852 height 32
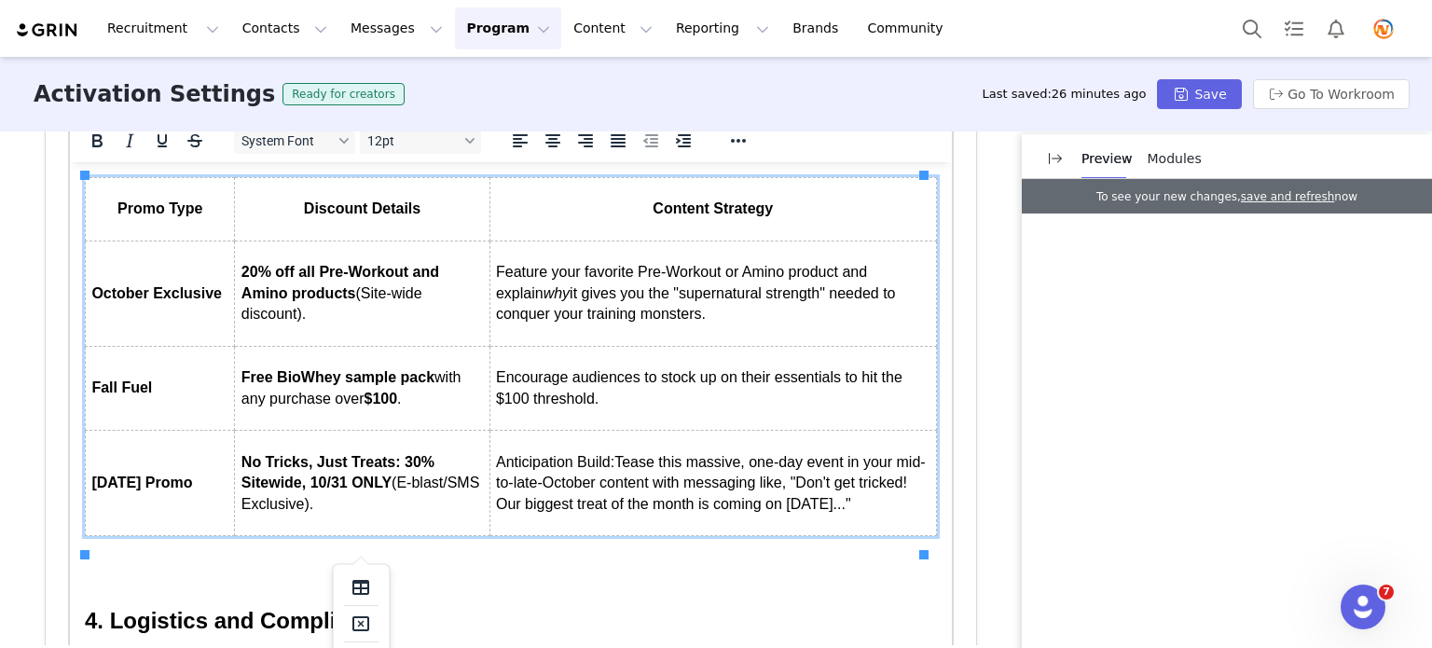
drag, startPoint x: 390, startPoint y: 512, endPoint x: 392, endPoint y: 498, distance: 14.1
click at [392, 498] on p "No Tricks, Just Treats: 30% Sitewide, 10/31 ONLY (E-blast/SMS Exclusive)." at bounding box center [361, 483] width 241 height 62
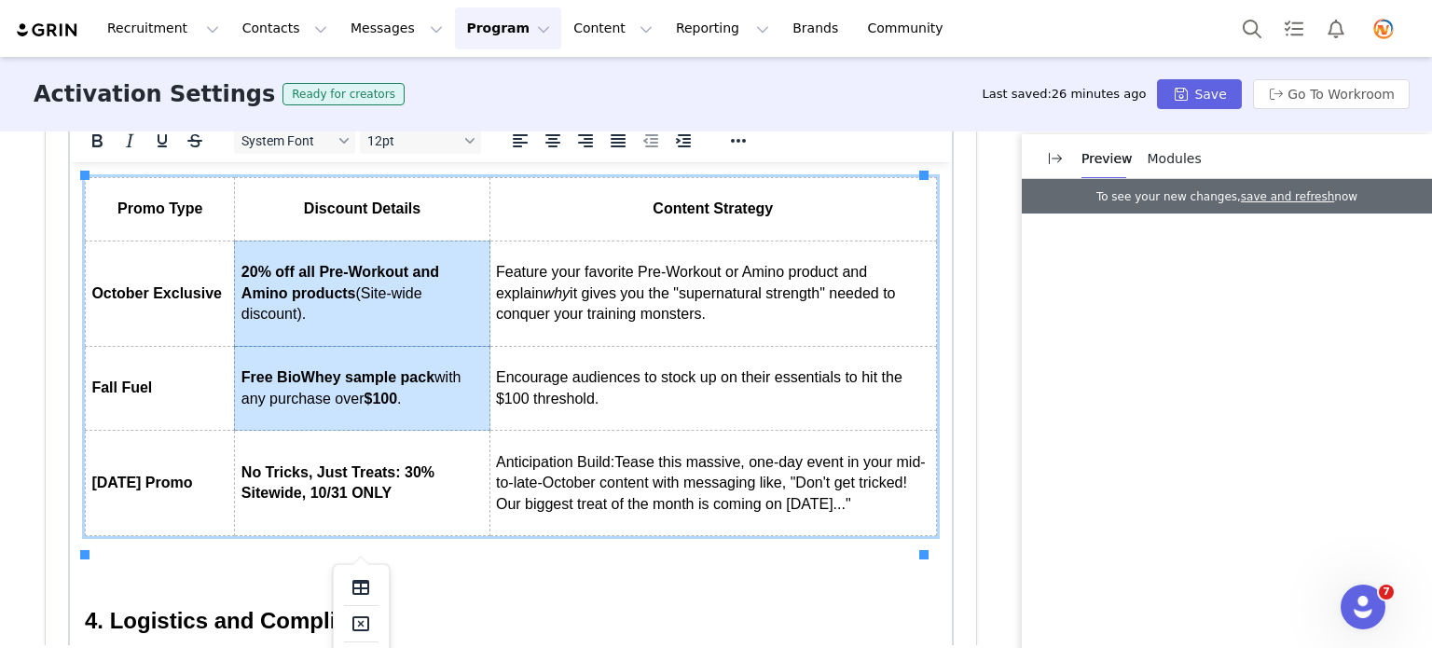
drag, startPoint x: 420, startPoint y: 405, endPoint x: 352, endPoint y: 322, distance: 107.3
click at [352, 322] on tbody "Promo Type Discount Details Content Strategy October Exclusive 20% off all Pre-…" at bounding box center [511, 356] width 851 height 359
click at [482, 586] on h2 "Rich Text Area. Press ALT-0 for help." at bounding box center [511, 571] width 852 height 32
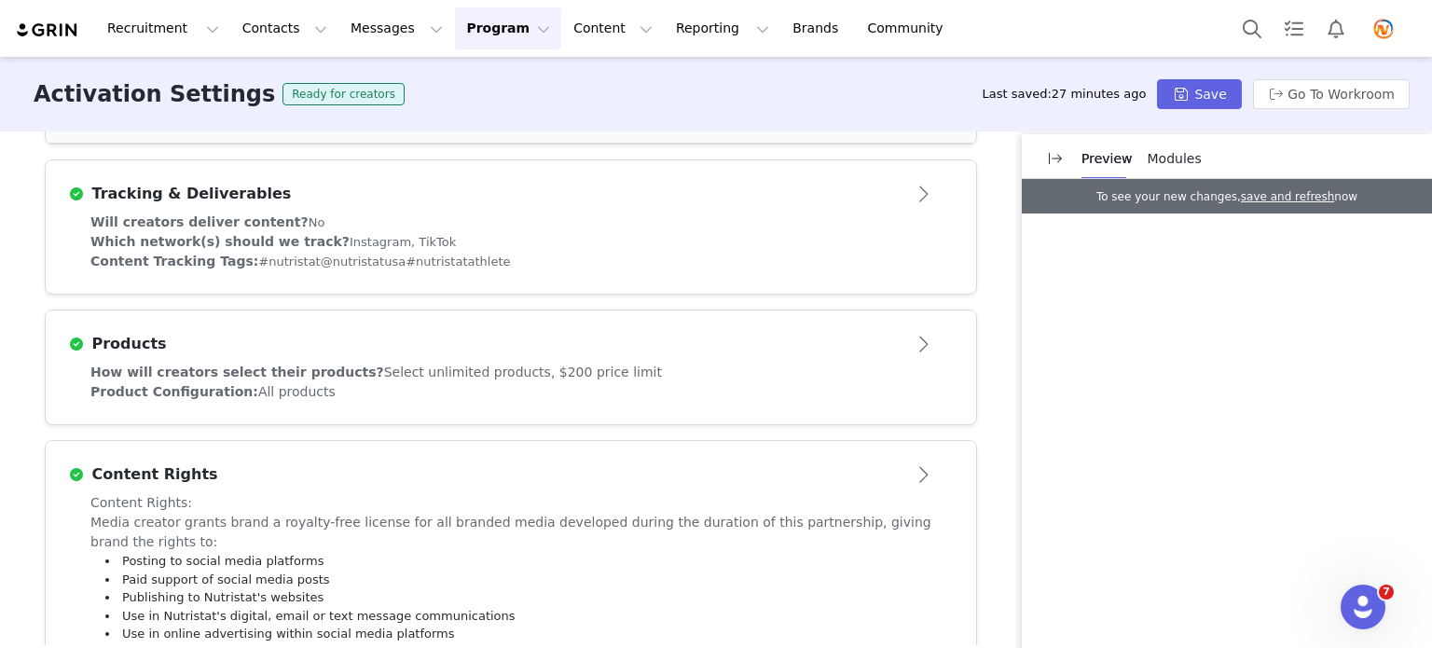
scroll to position [1662, 0]
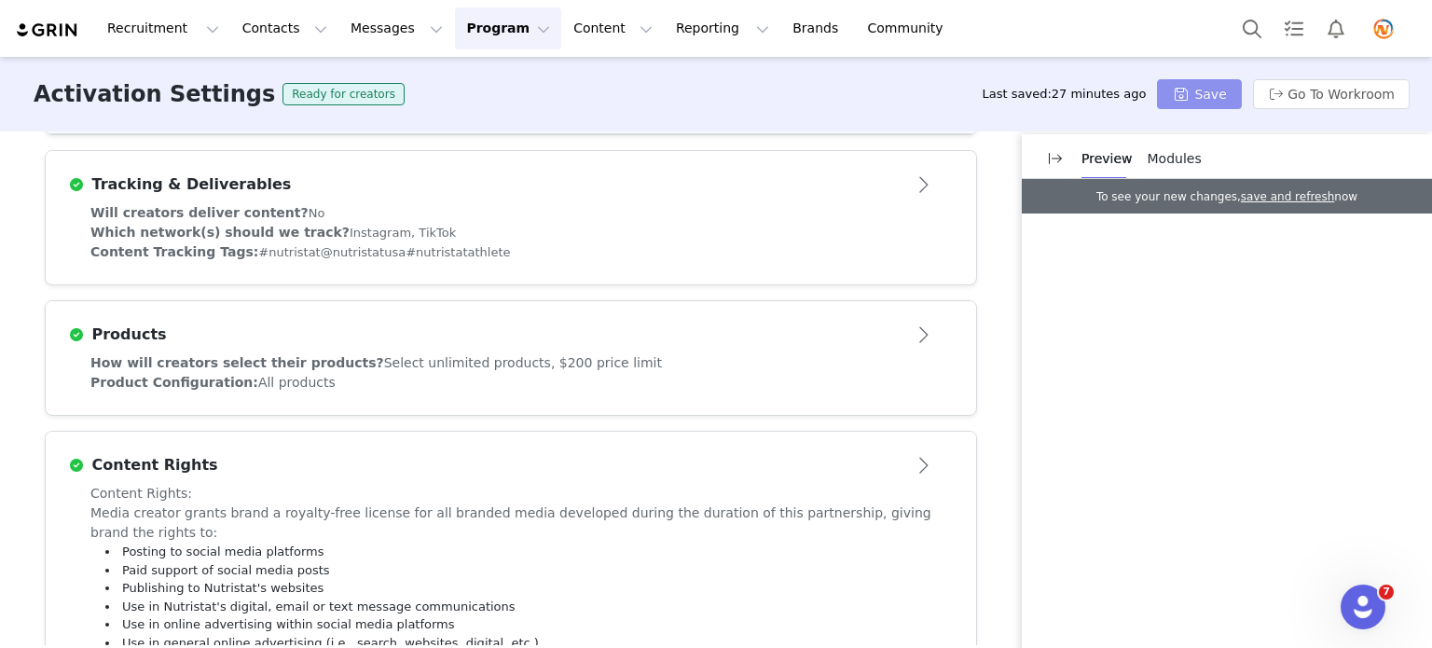
click at [1165, 84] on button "Save" at bounding box center [1199, 94] width 84 height 30
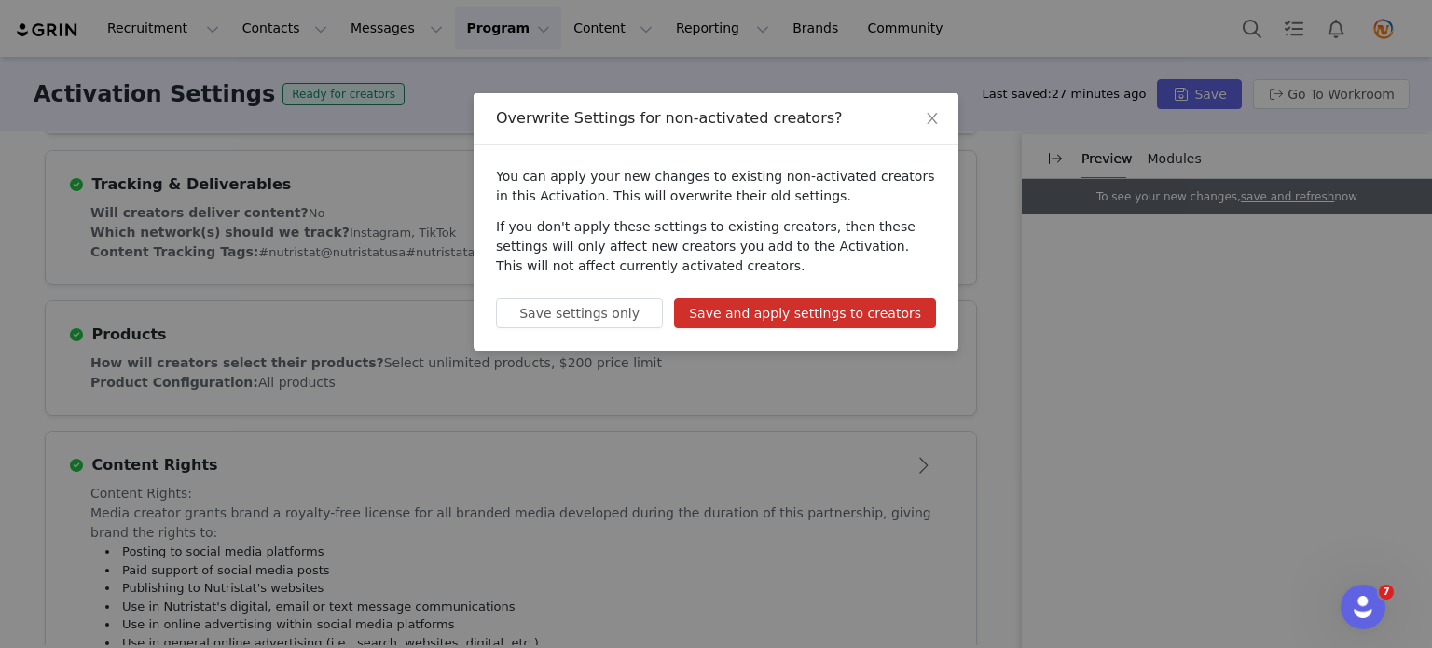
click at [825, 308] on button "Save and apply settings to creators" at bounding box center [805, 313] width 262 height 30
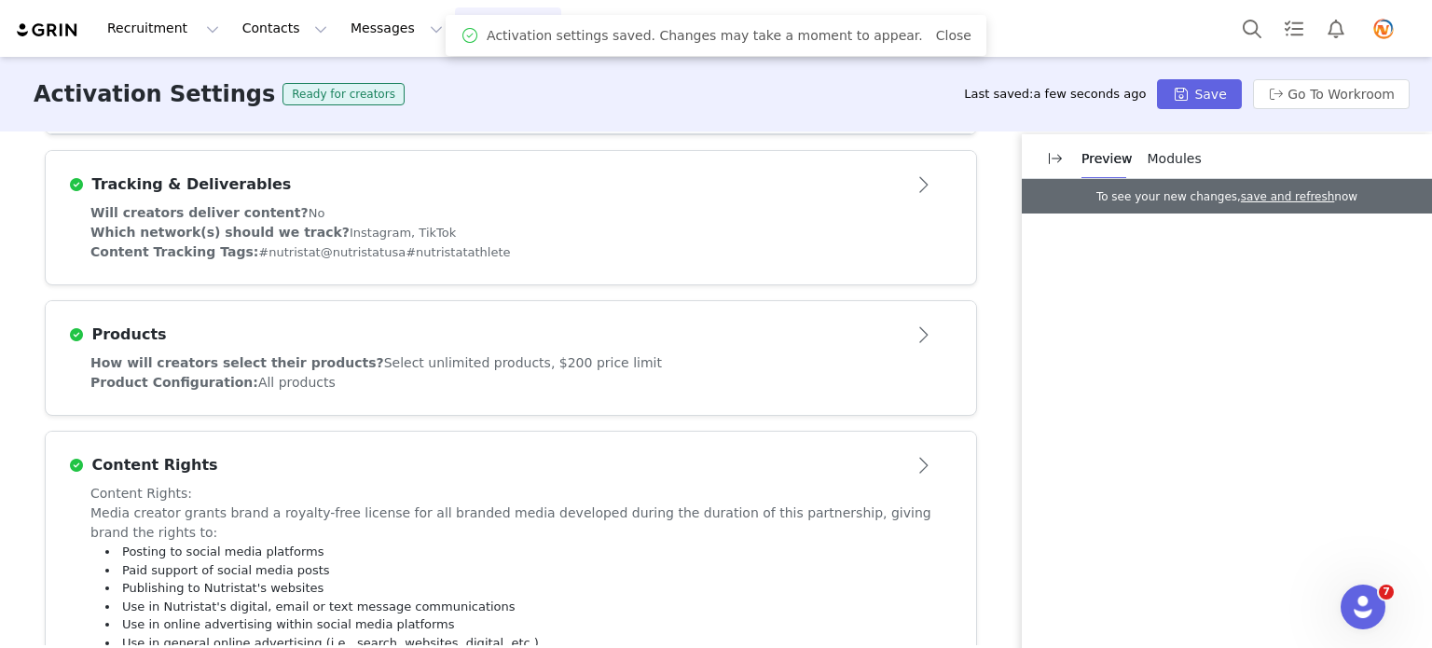
click at [455, 29] on button "Program Program" at bounding box center [508, 28] width 106 height 42
click at [440, 77] on p "Activations" at bounding box center [460, 83] width 72 height 20
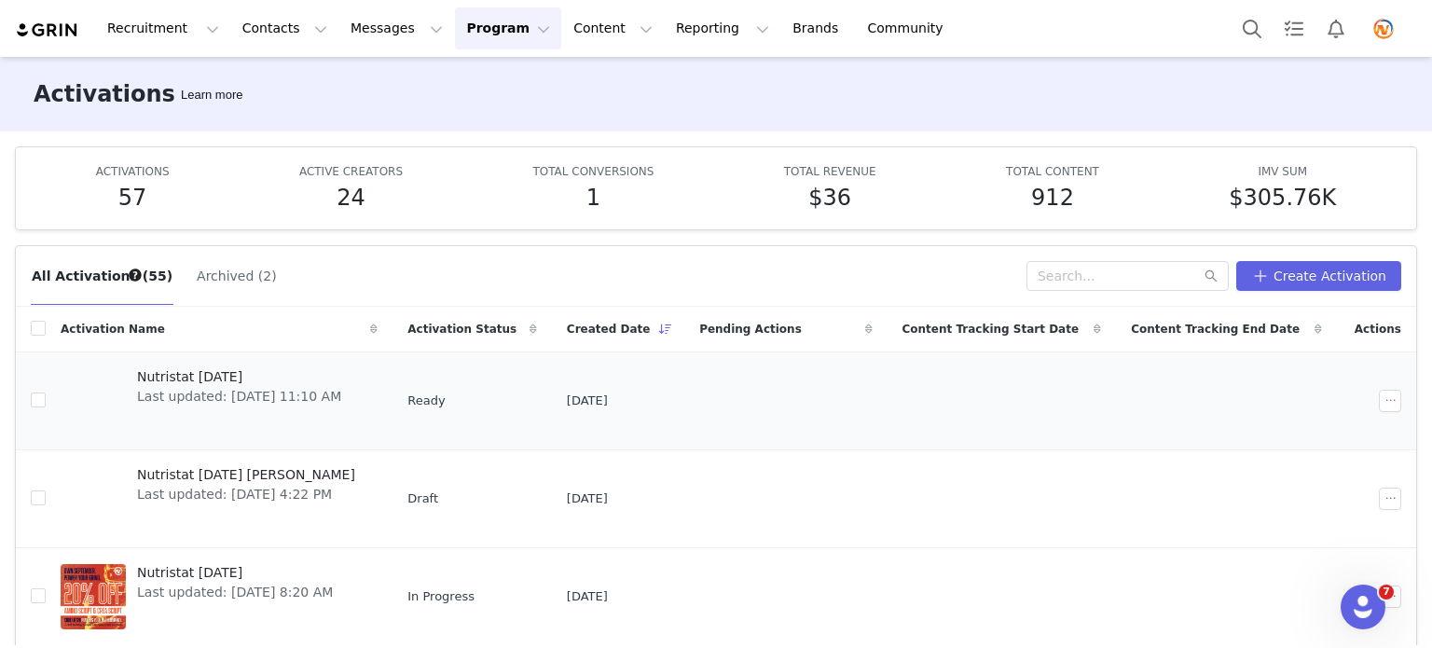
click at [211, 376] on span "Nutristat [DATE]" at bounding box center [239, 377] width 204 height 20
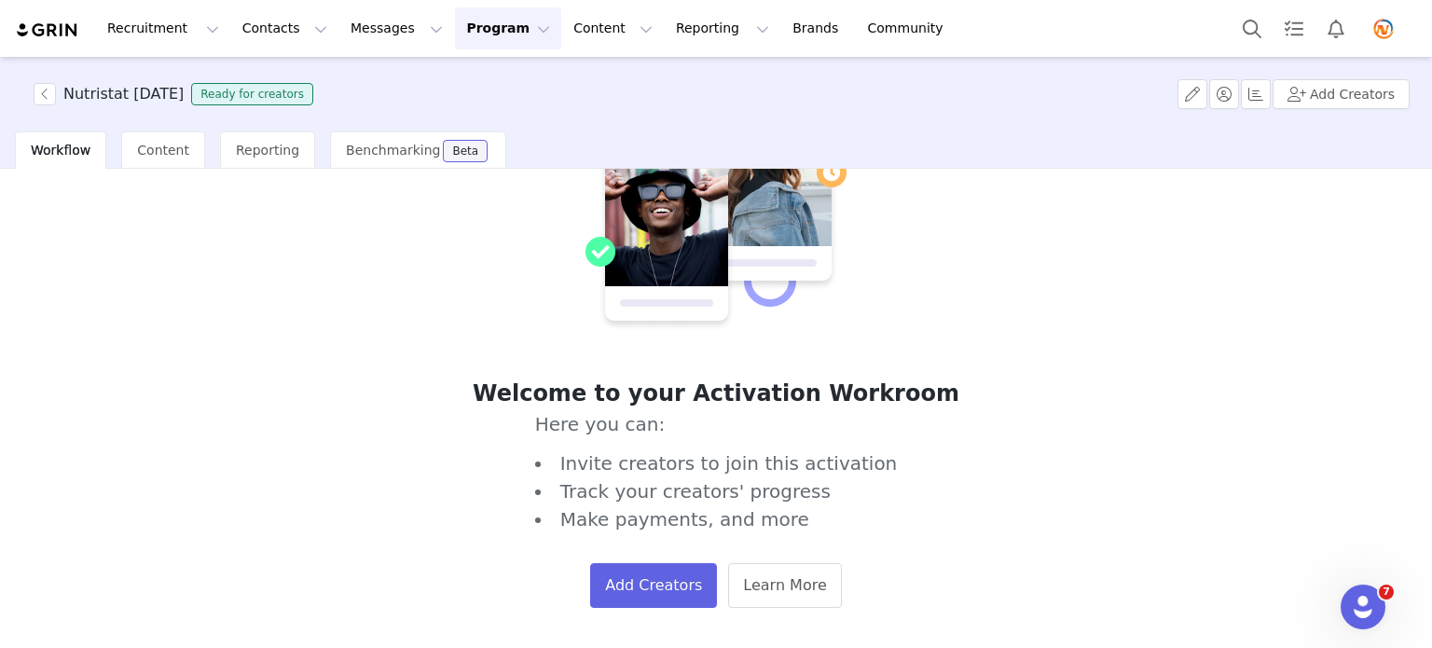
scroll to position [104, 0]
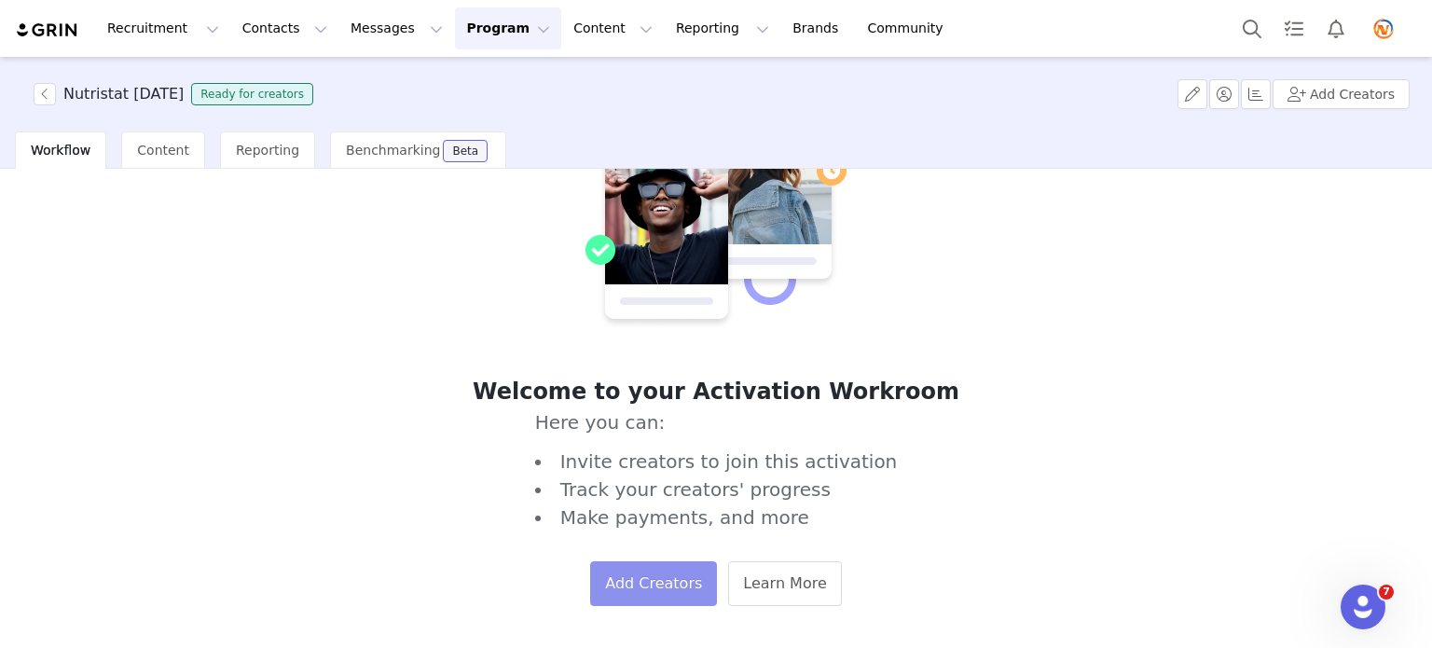
click at [632, 569] on button "Add Creators" at bounding box center [653, 583] width 127 height 45
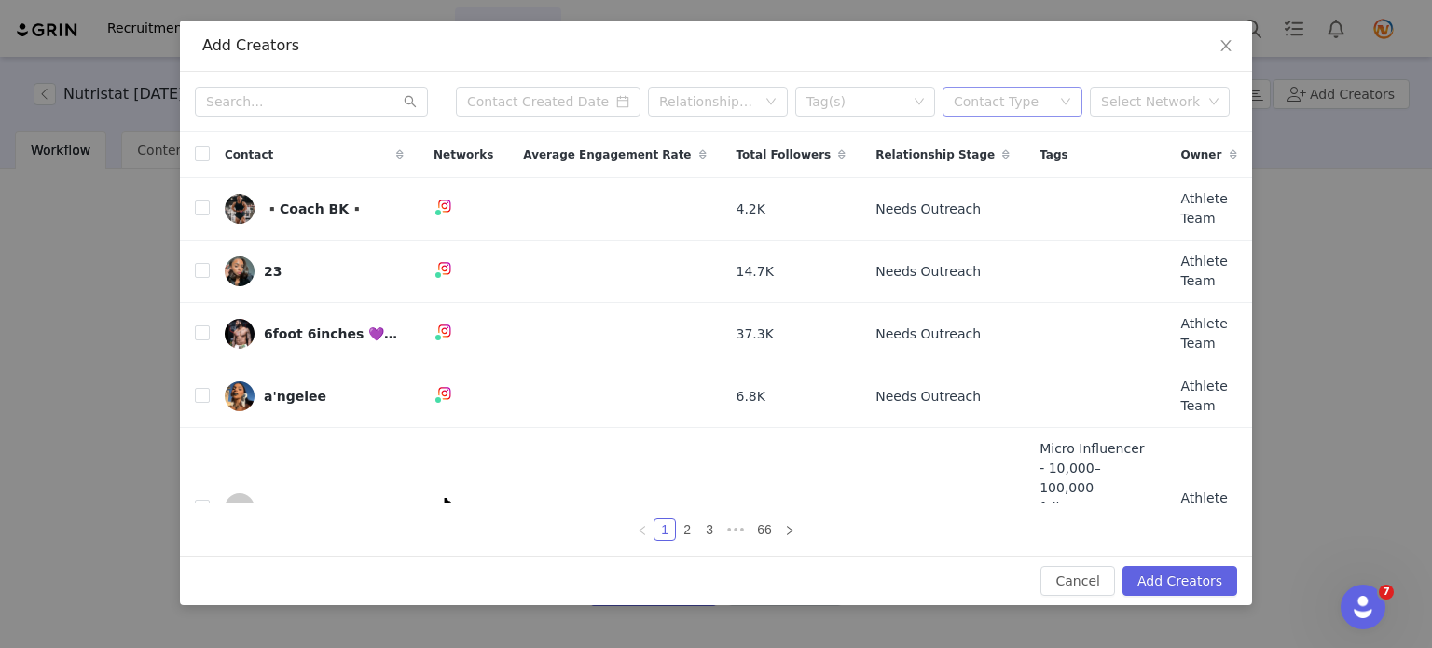
click at [1007, 107] on div "Contact Type" at bounding box center [1002, 101] width 97 height 19
click at [999, 129] on li "Creator" at bounding box center [1013, 139] width 140 height 30
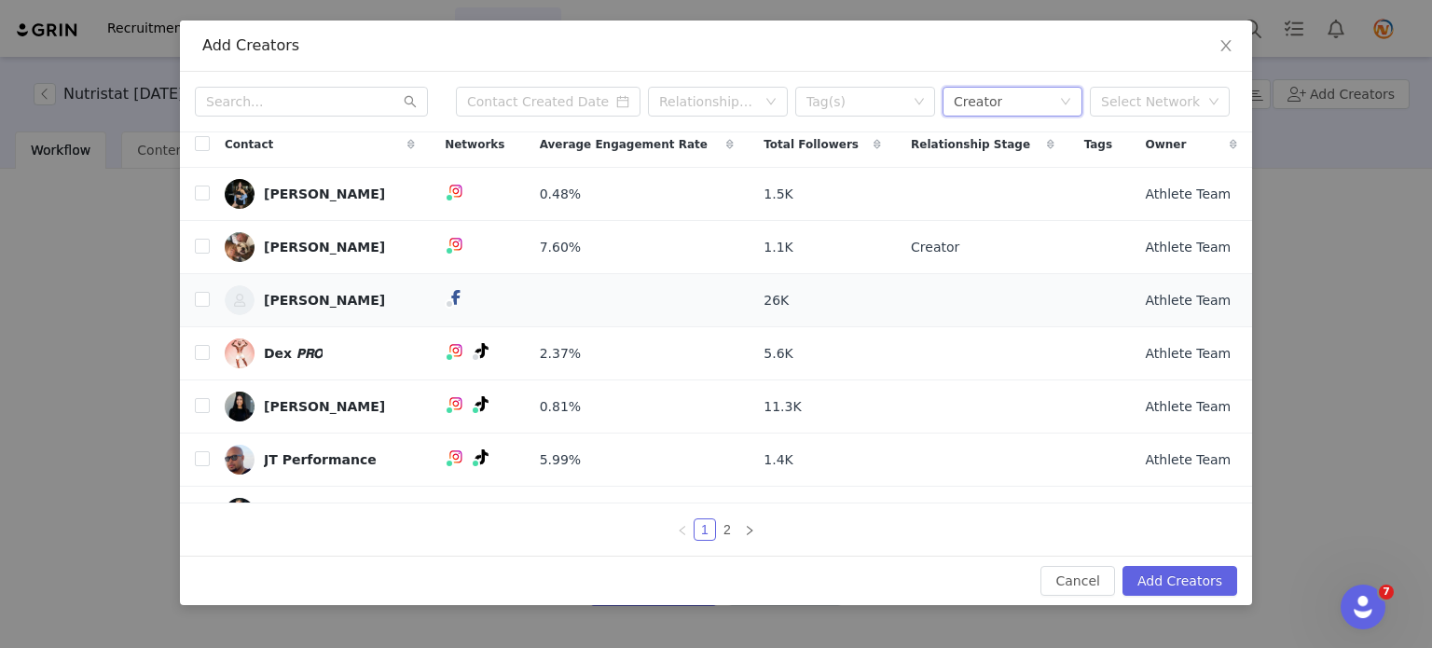
scroll to position [0, 0]
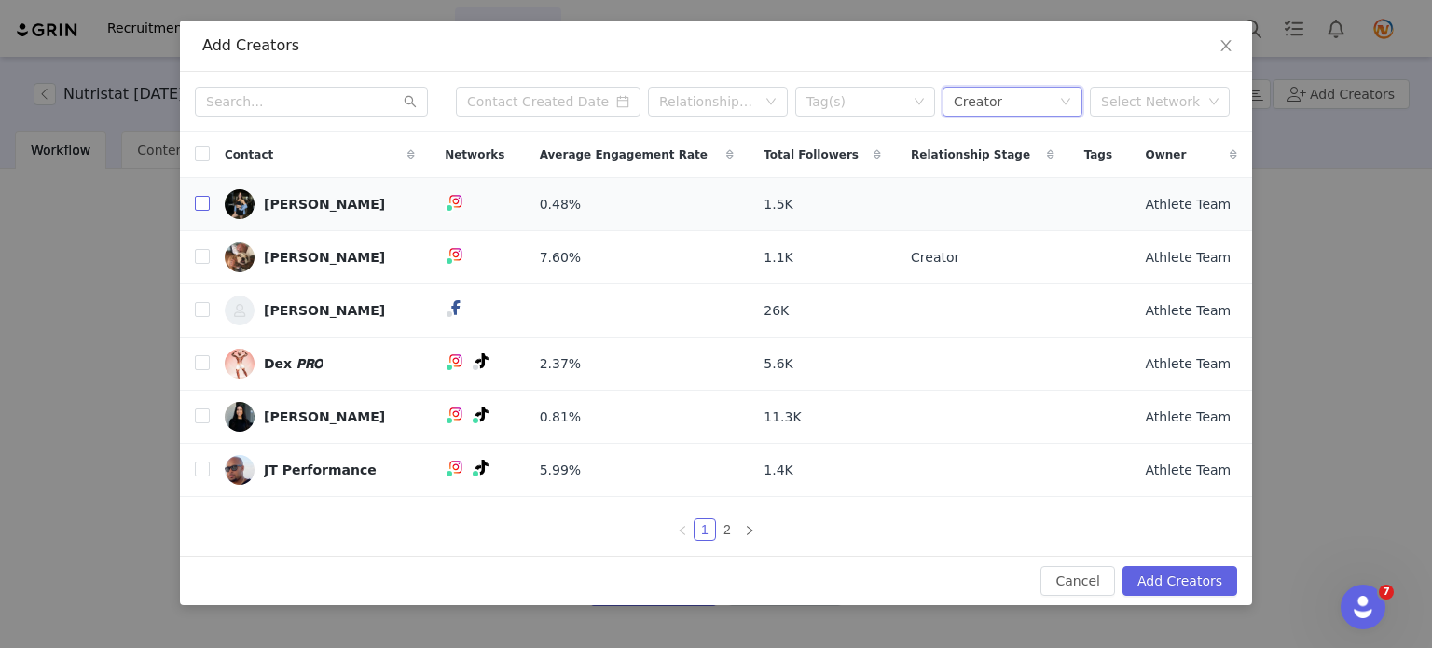
click at [202, 200] on input "checkbox" at bounding box center [202, 203] width 15 height 15
checkbox input "true"
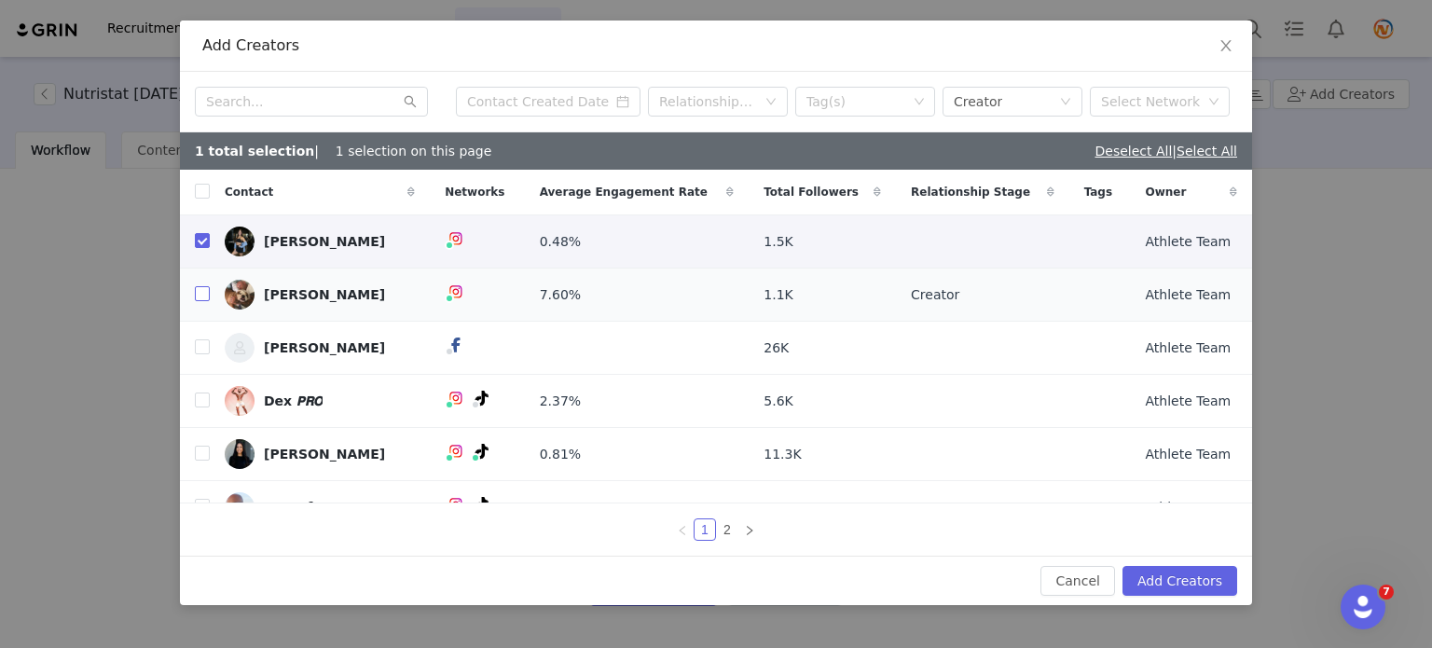
click at [198, 296] on input "checkbox" at bounding box center [202, 293] width 15 height 15
checkbox input "true"
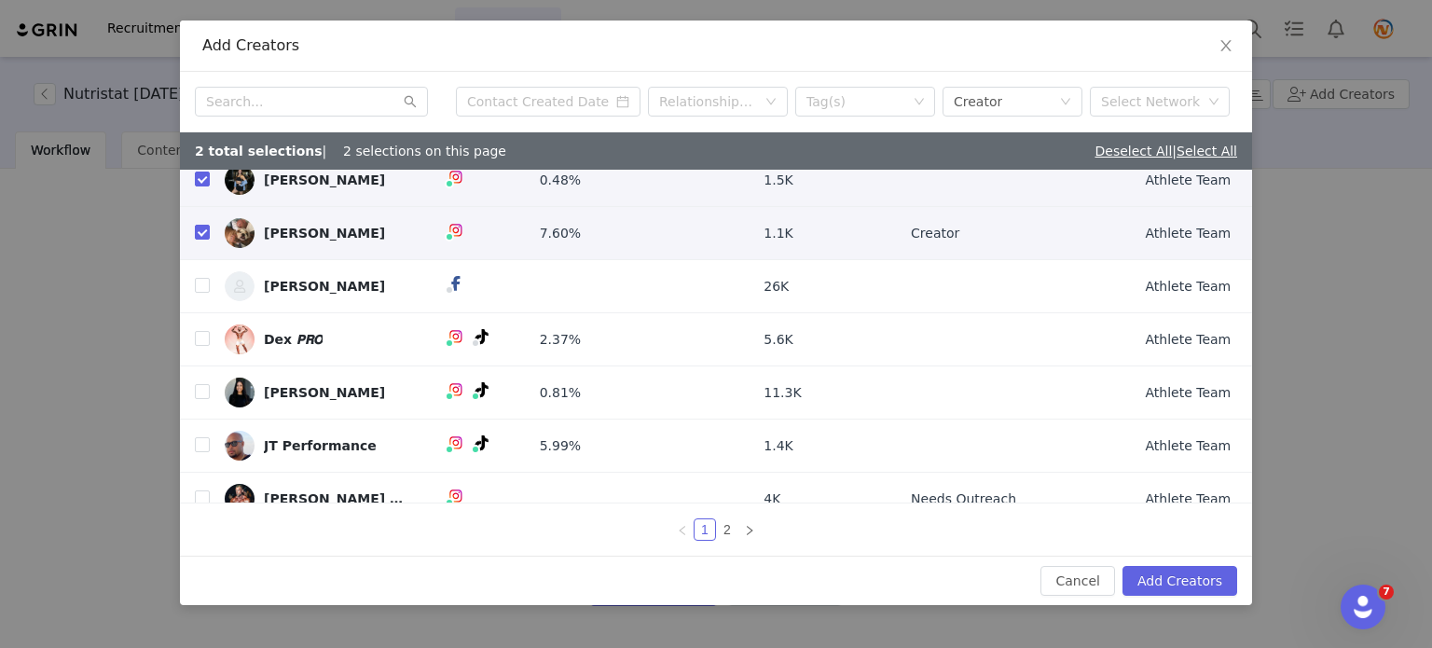
scroll to position [93, 0]
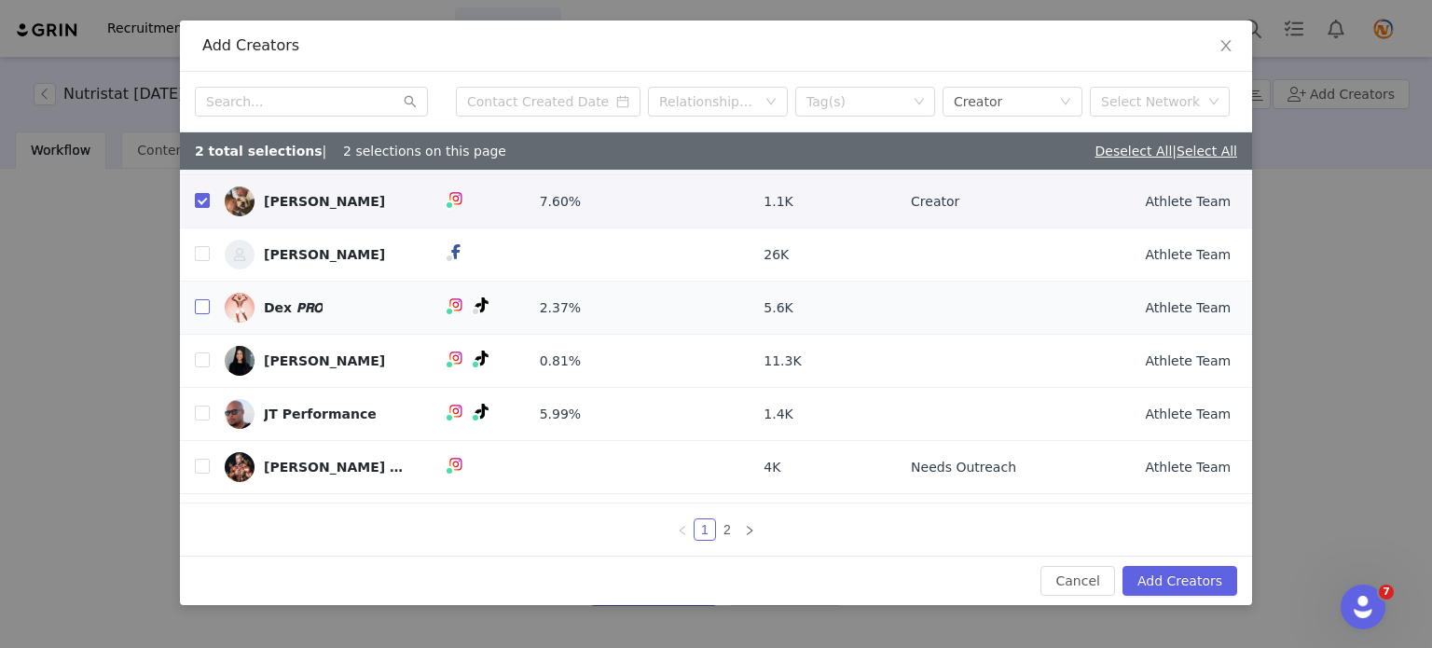
click at [205, 307] on input "checkbox" at bounding box center [202, 306] width 15 height 15
checkbox input "true"
click at [201, 360] on input "checkbox" at bounding box center [202, 359] width 15 height 15
checkbox input "true"
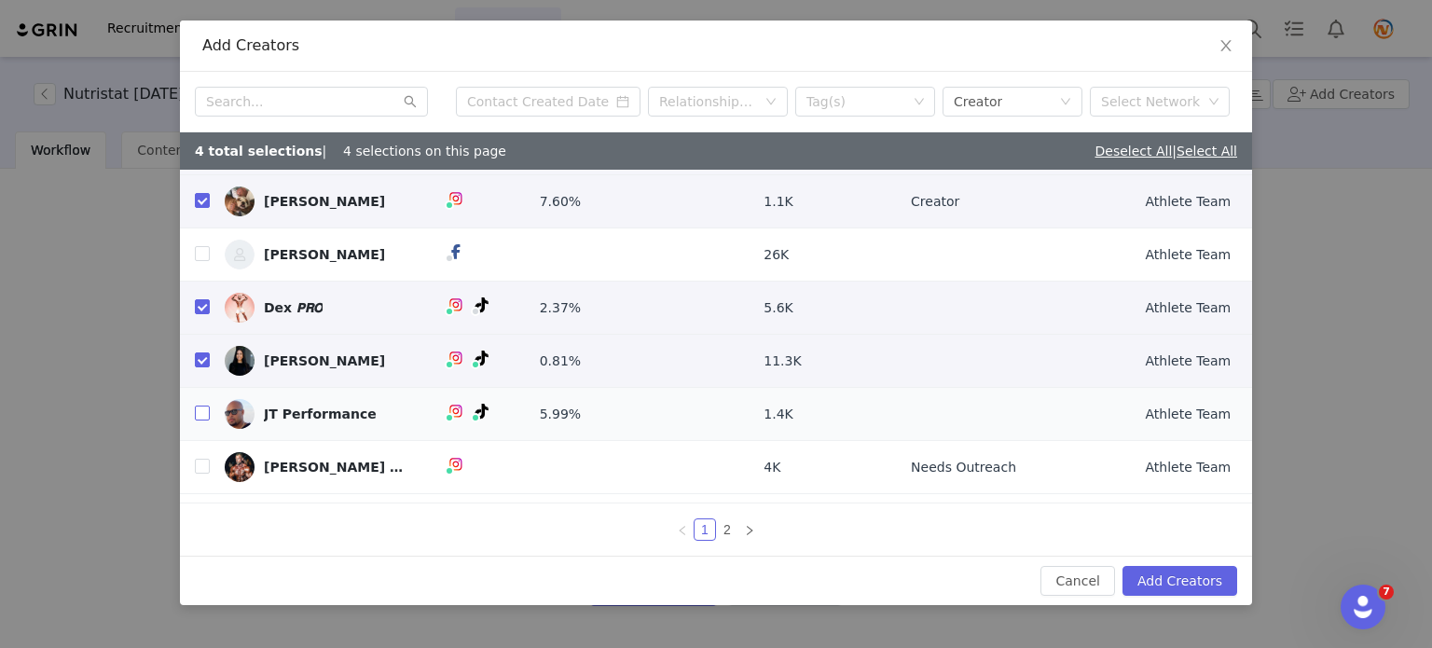
click at [197, 417] on input "checkbox" at bounding box center [202, 413] width 15 height 15
checkbox input "true"
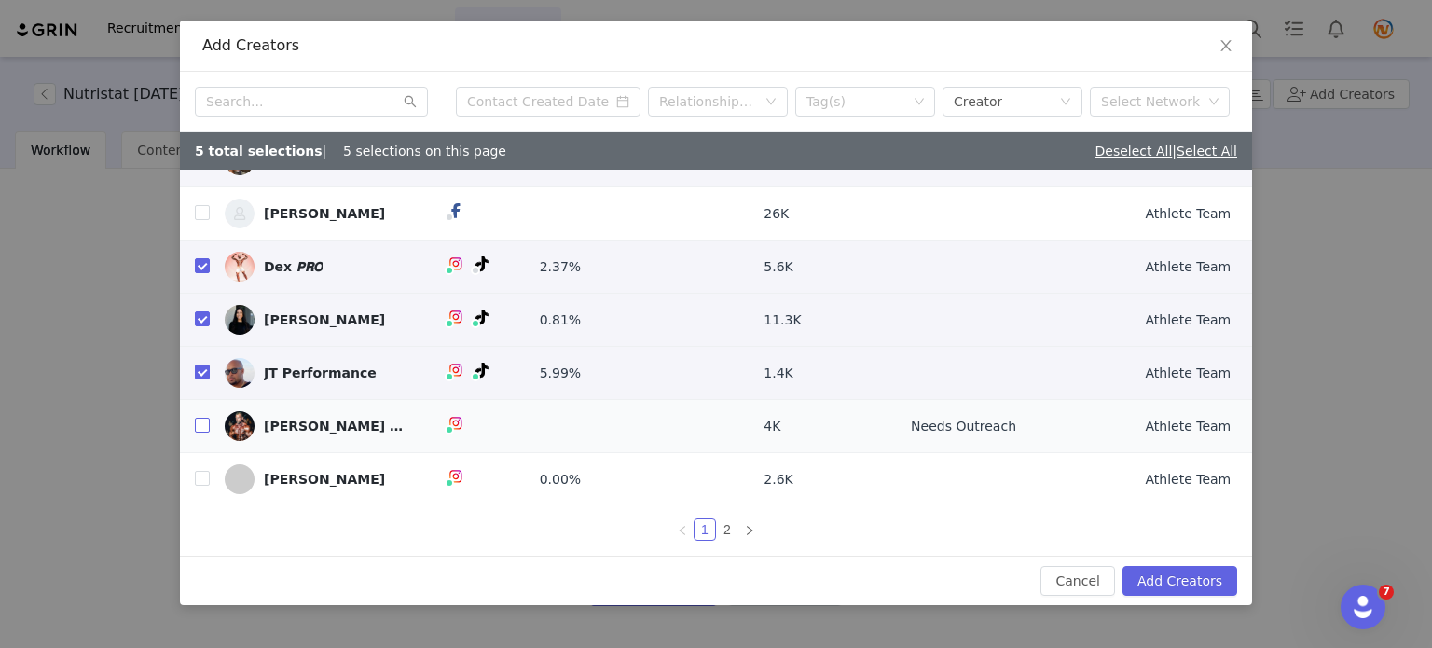
click at [203, 425] on input "checkbox" at bounding box center [202, 425] width 15 height 15
checkbox input "true"
click at [201, 480] on input "checkbox" at bounding box center [202, 478] width 15 height 15
checkbox input "true"
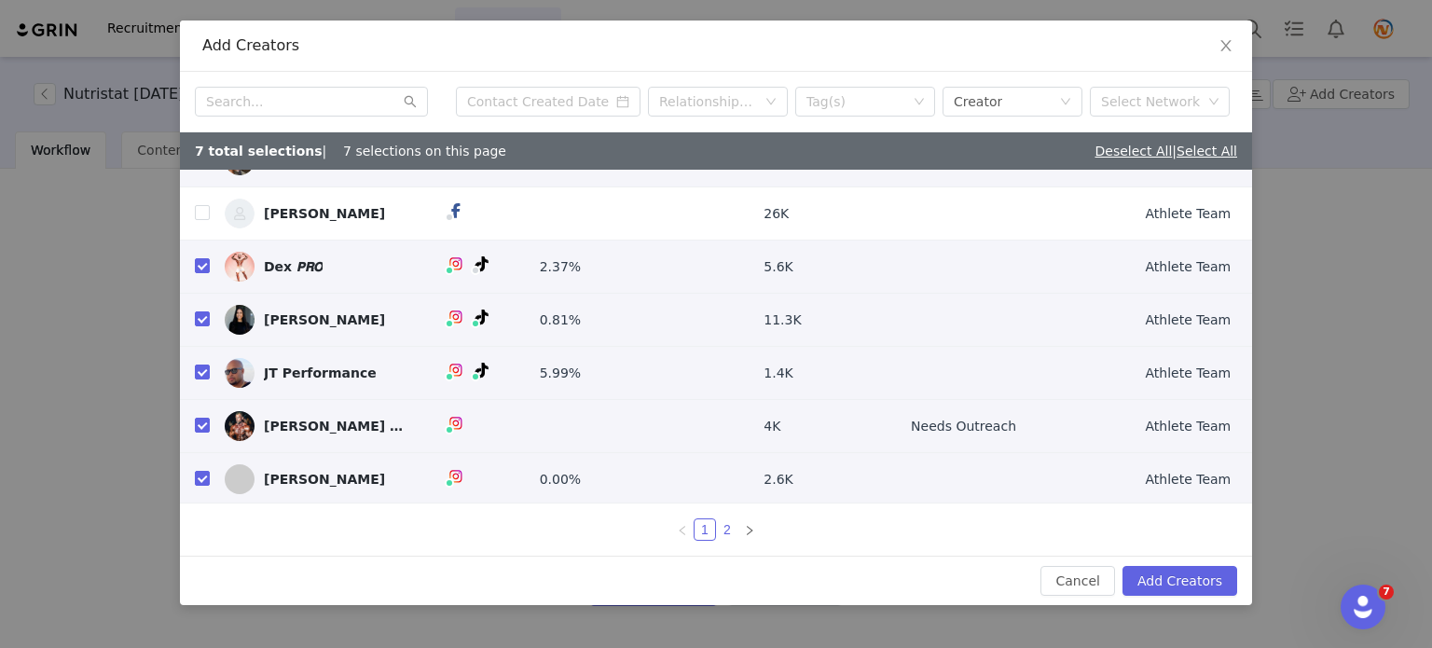
click at [727, 528] on link "2" at bounding box center [727, 529] width 21 height 21
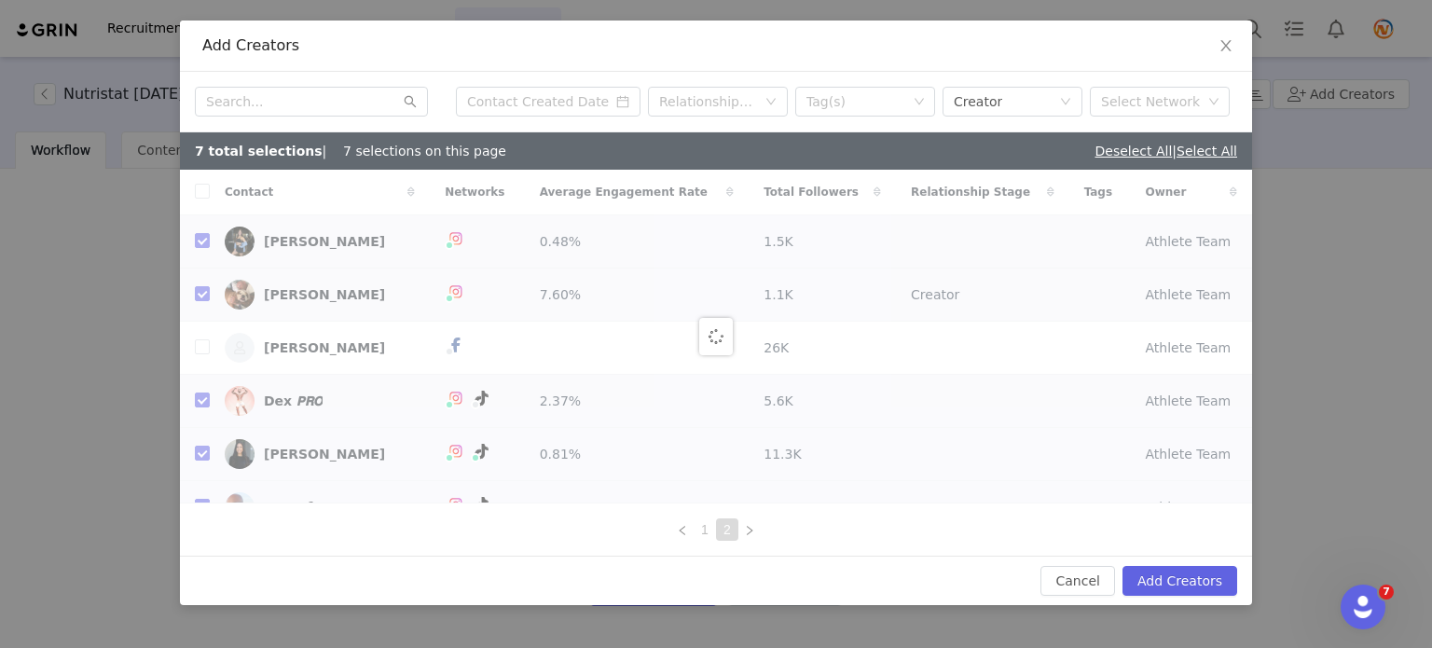
checkbox input "false"
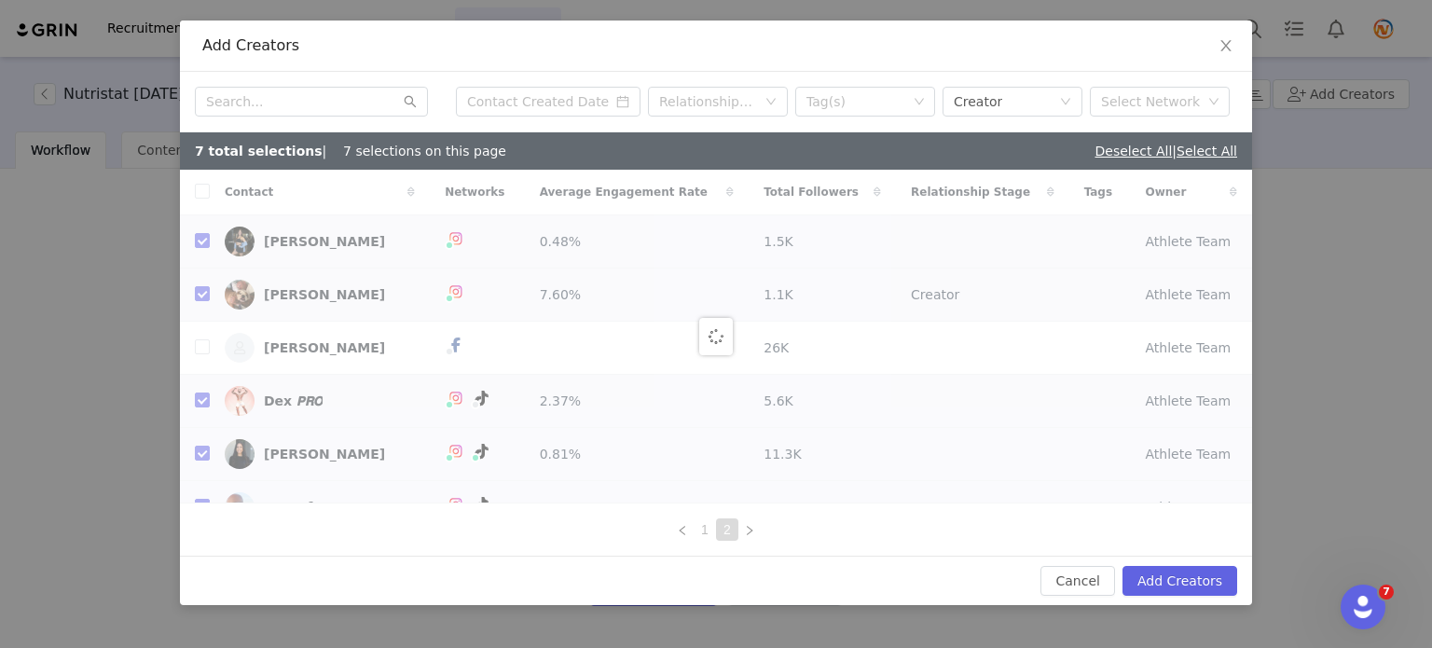
checkbox input "false"
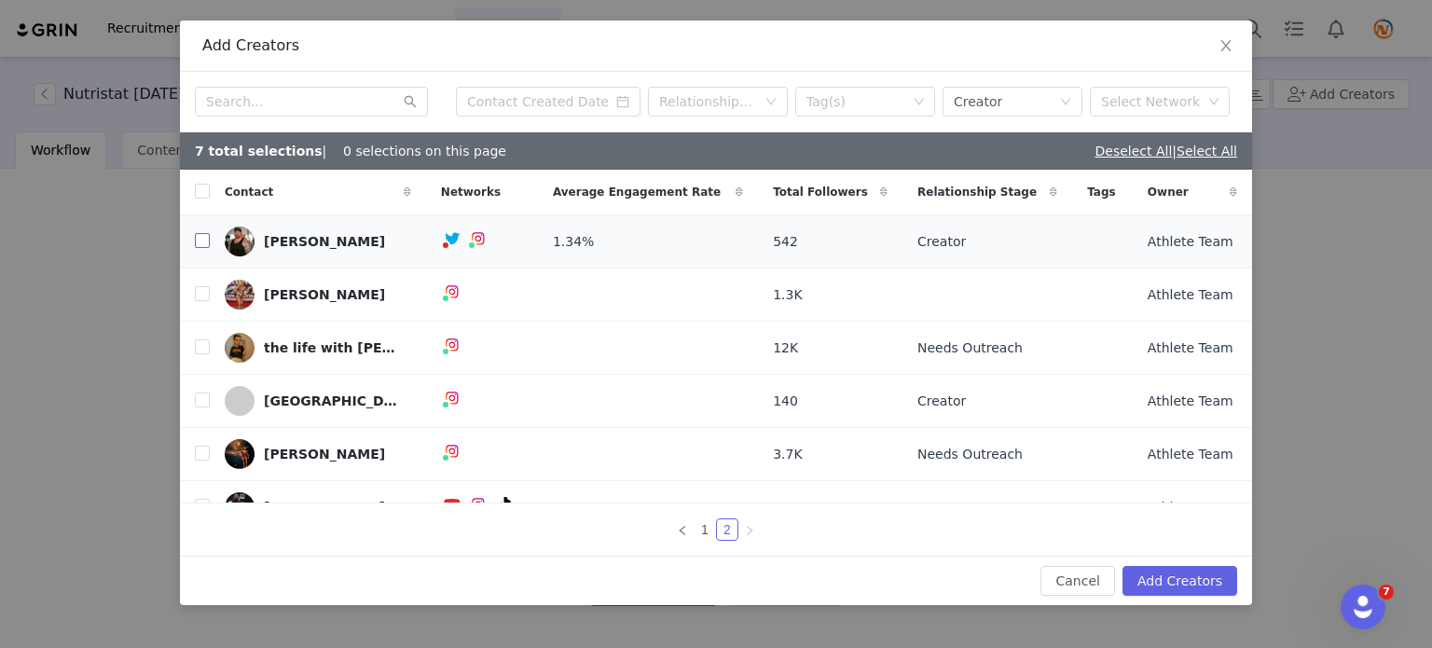
click at [198, 241] on input "checkbox" at bounding box center [202, 240] width 15 height 15
checkbox input "true"
click at [201, 296] on input "checkbox" at bounding box center [202, 293] width 15 height 15
checkbox input "true"
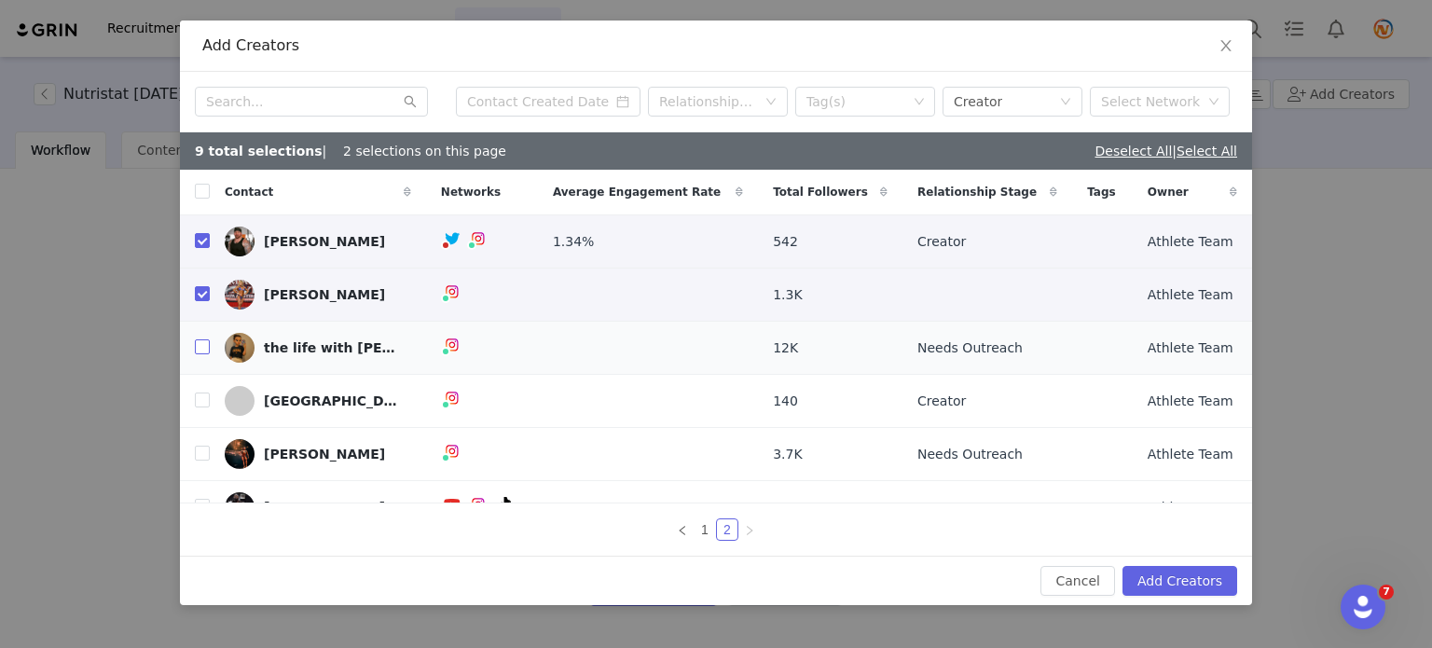
click at [204, 346] on input "checkbox" at bounding box center [202, 346] width 15 height 15
checkbox input "true"
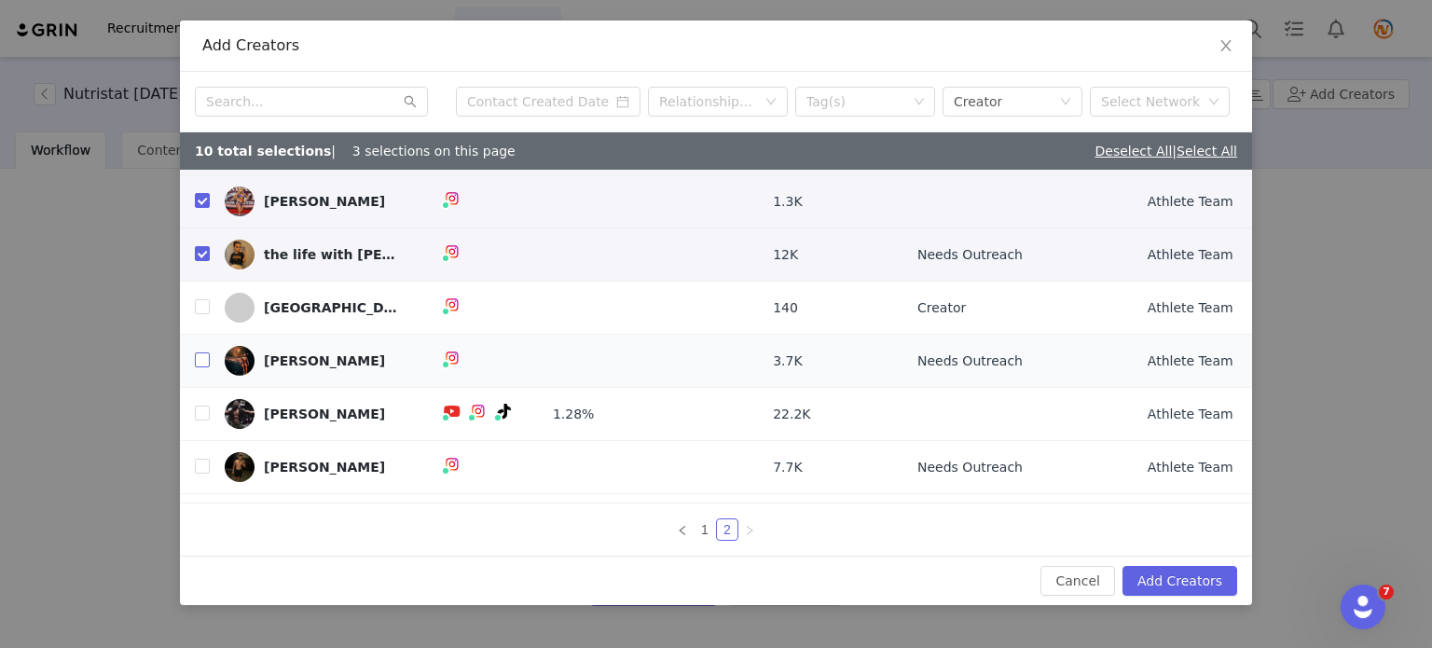
click at [204, 364] on input "checkbox" at bounding box center [202, 359] width 15 height 15
checkbox input "true"
click at [204, 409] on input "checkbox" at bounding box center [202, 413] width 15 height 15
checkbox input "true"
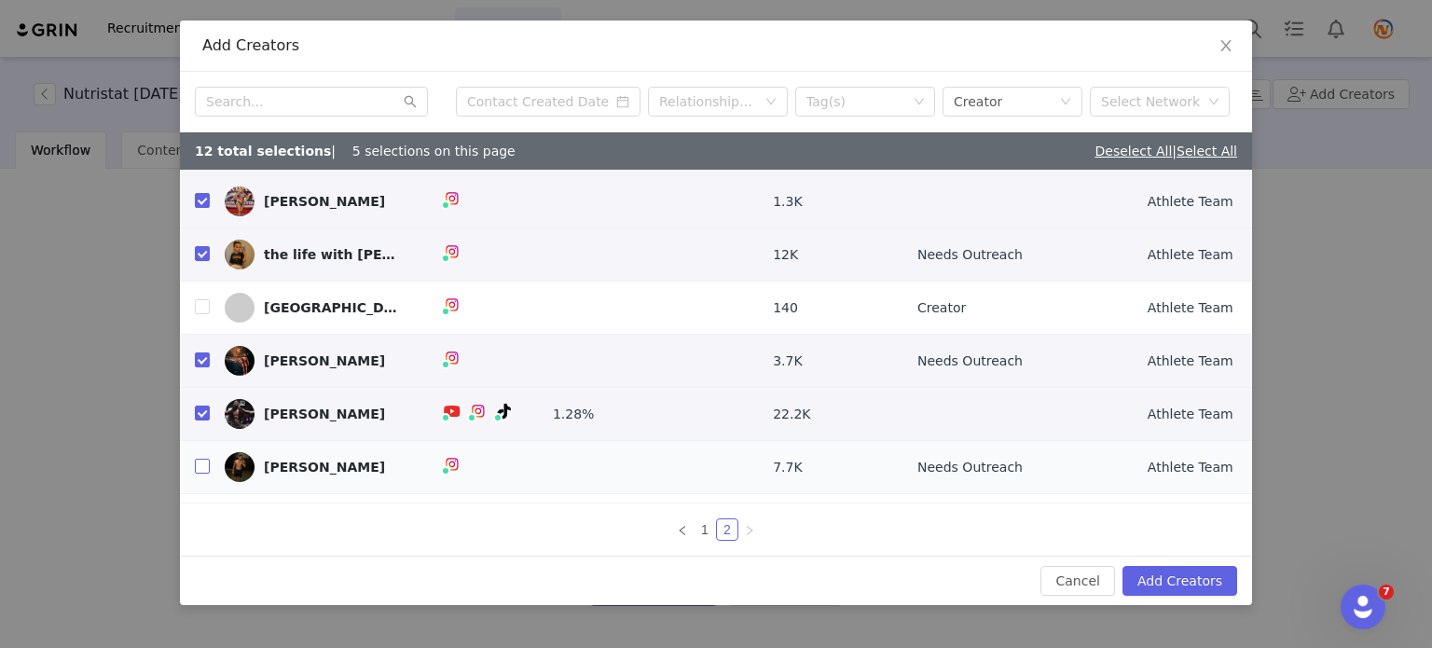
click at [200, 463] on input "checkbox" at bounding box center [202, 466] width 15 height 15
checkbox input "true"
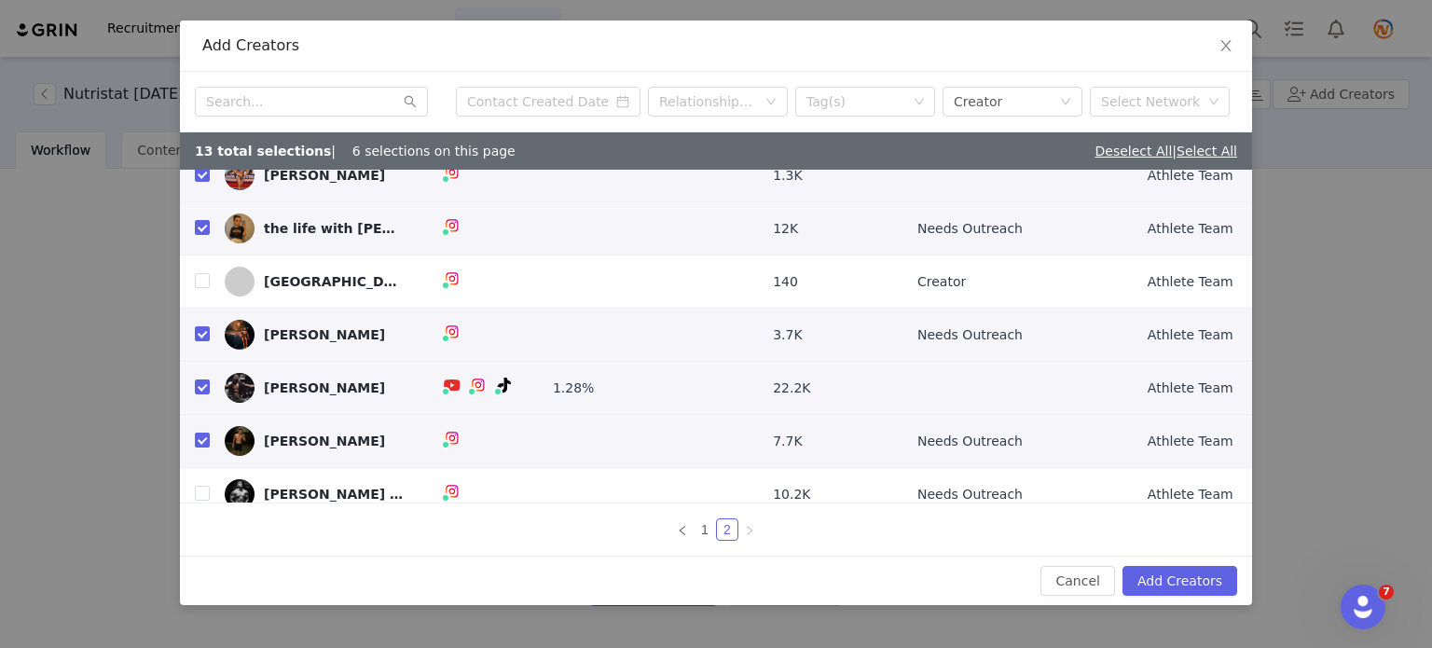
scroll to position [134, 0]
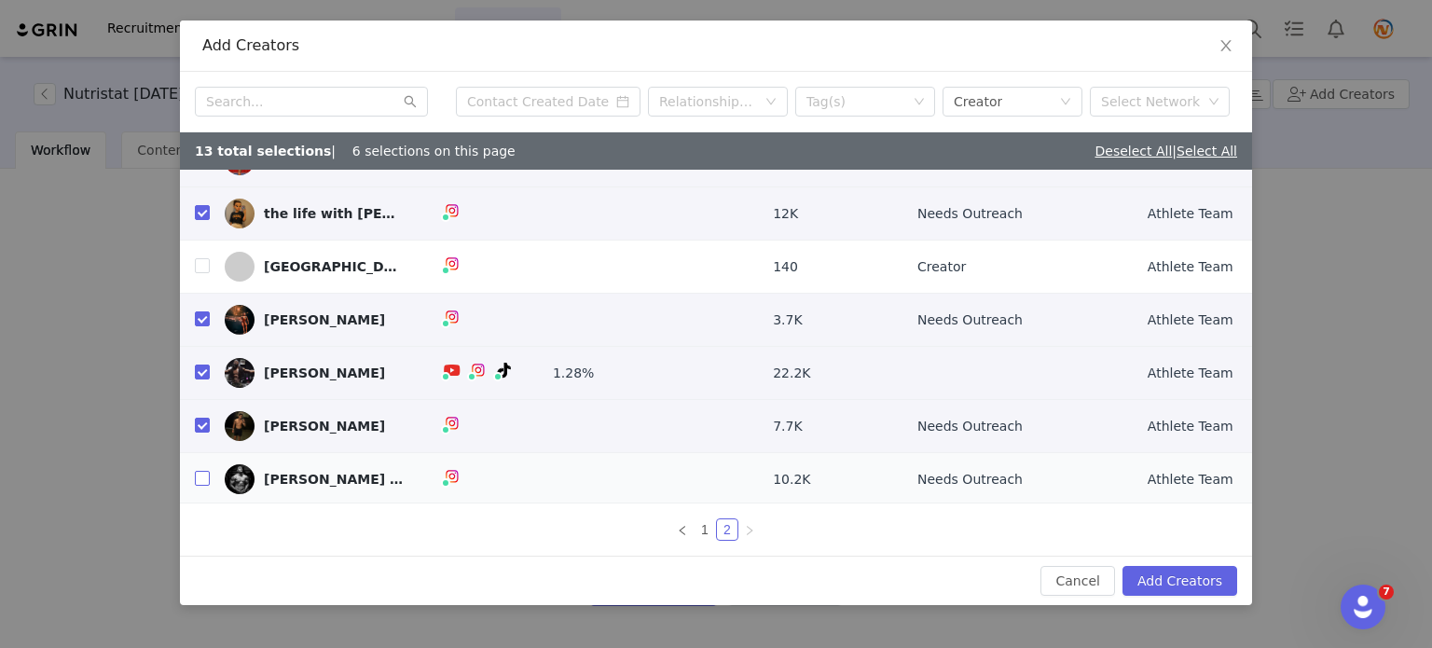
click at [201, 479] on input "checkbox" at bounding box center [202, 478] width 15 height 15
checkbox input "true"
click at [706, 528] on link "1" at bounding box center [705, 529] width 21 height 21
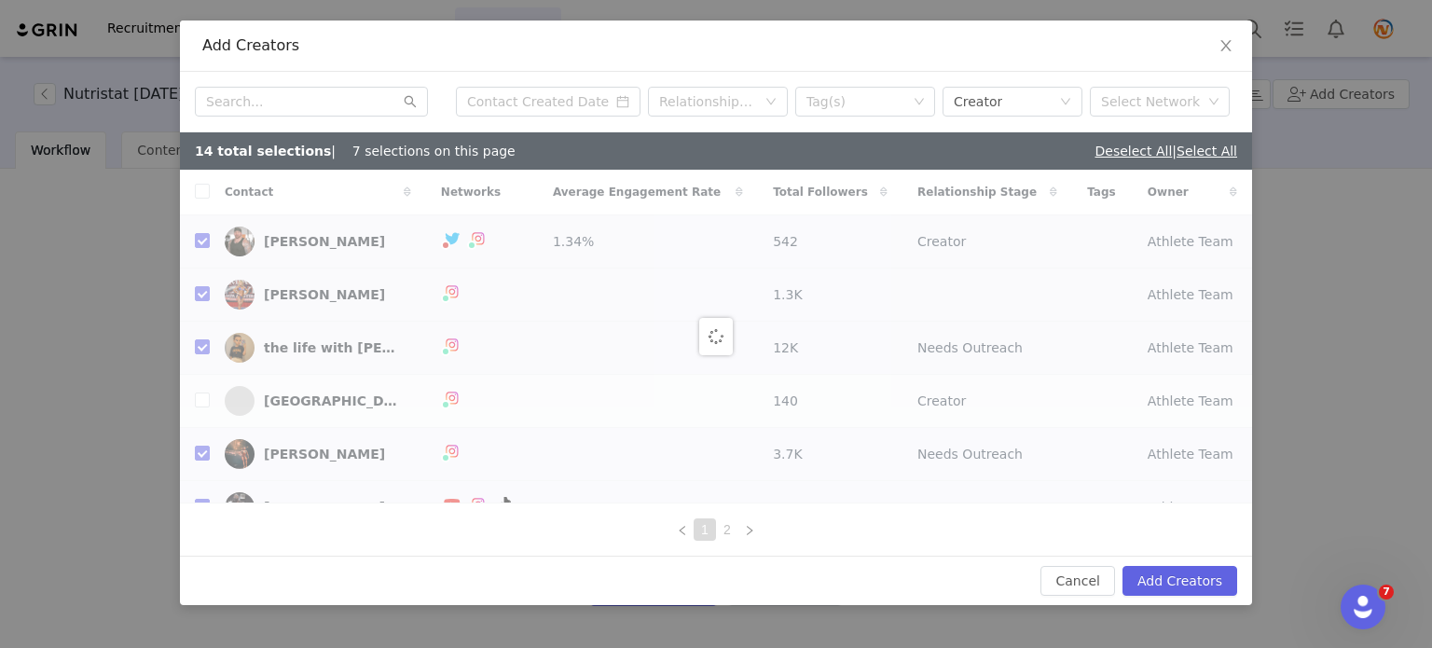
checkbox input "false"
checkbox input "true"
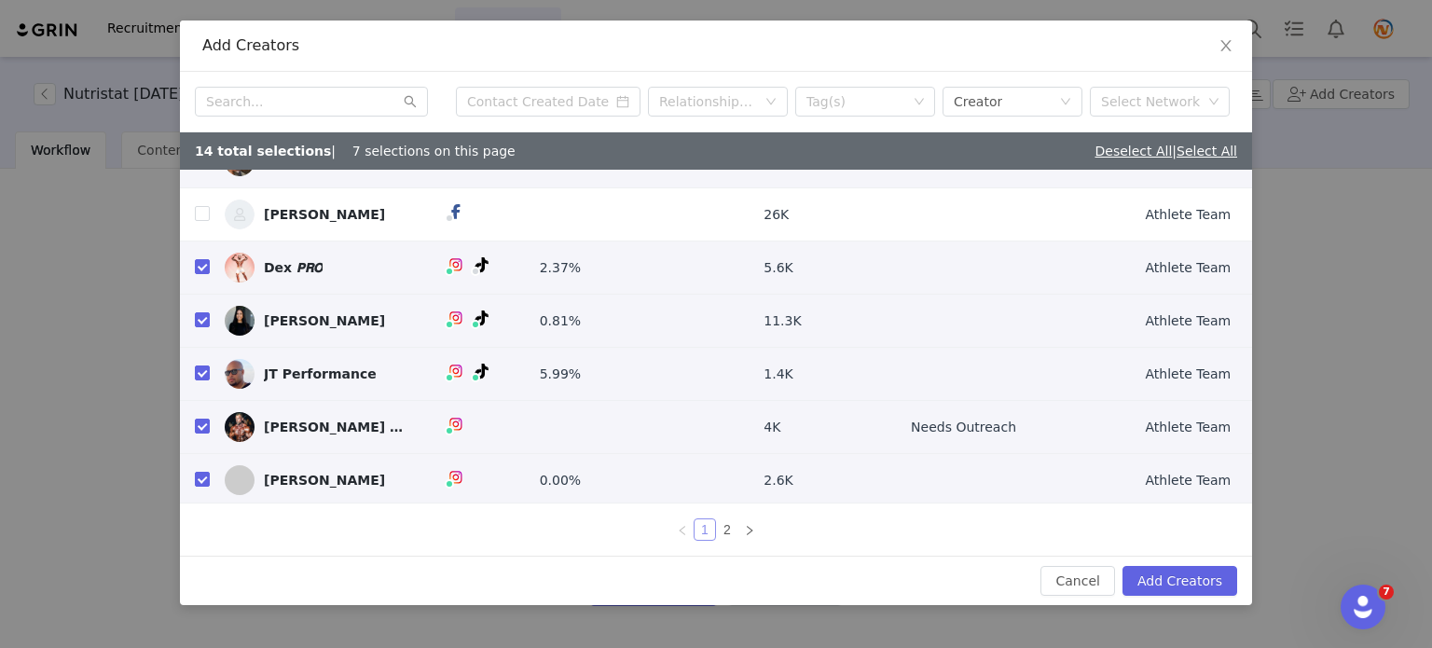
scroll to position [134, 0]
click at [198, 476] on input "checkbox" at bounding box center [202, 478] width 15 height 15
checkbox input "false"
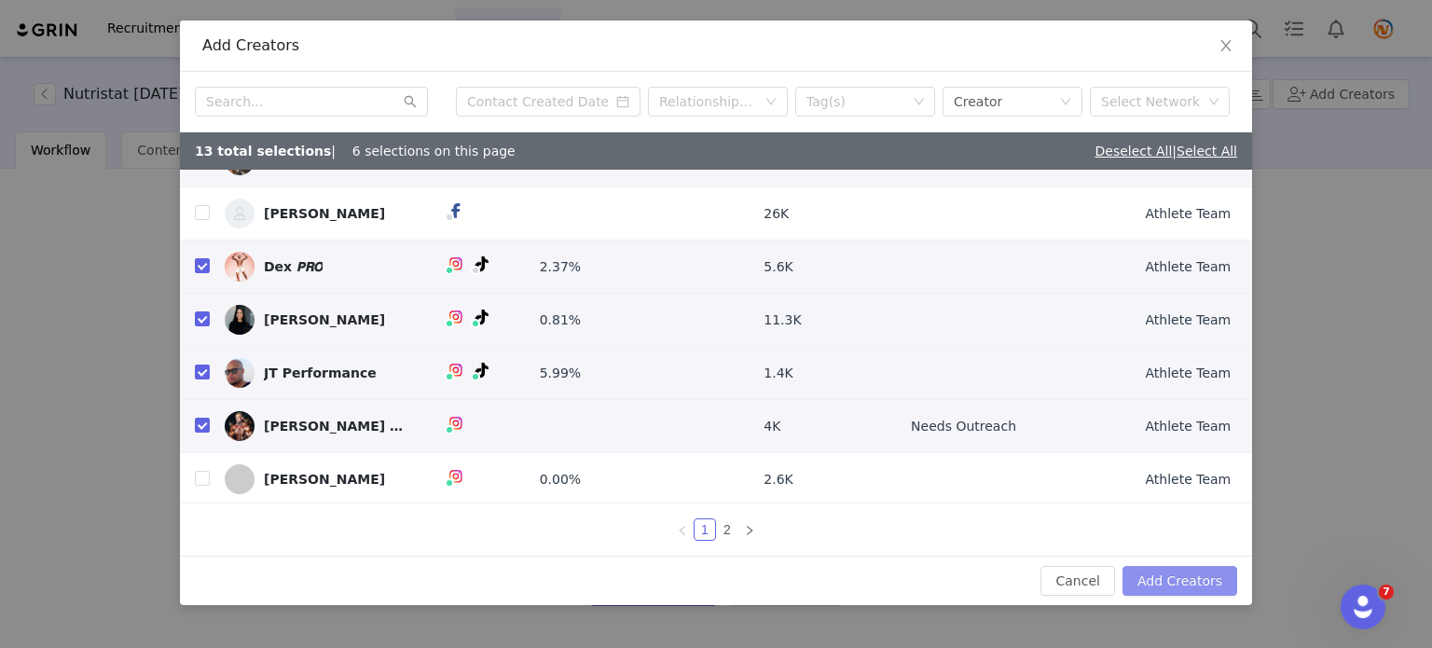
click at [1165, 584] on button "Add Creators" at bounding box center [1180, 581] width 115 height 30
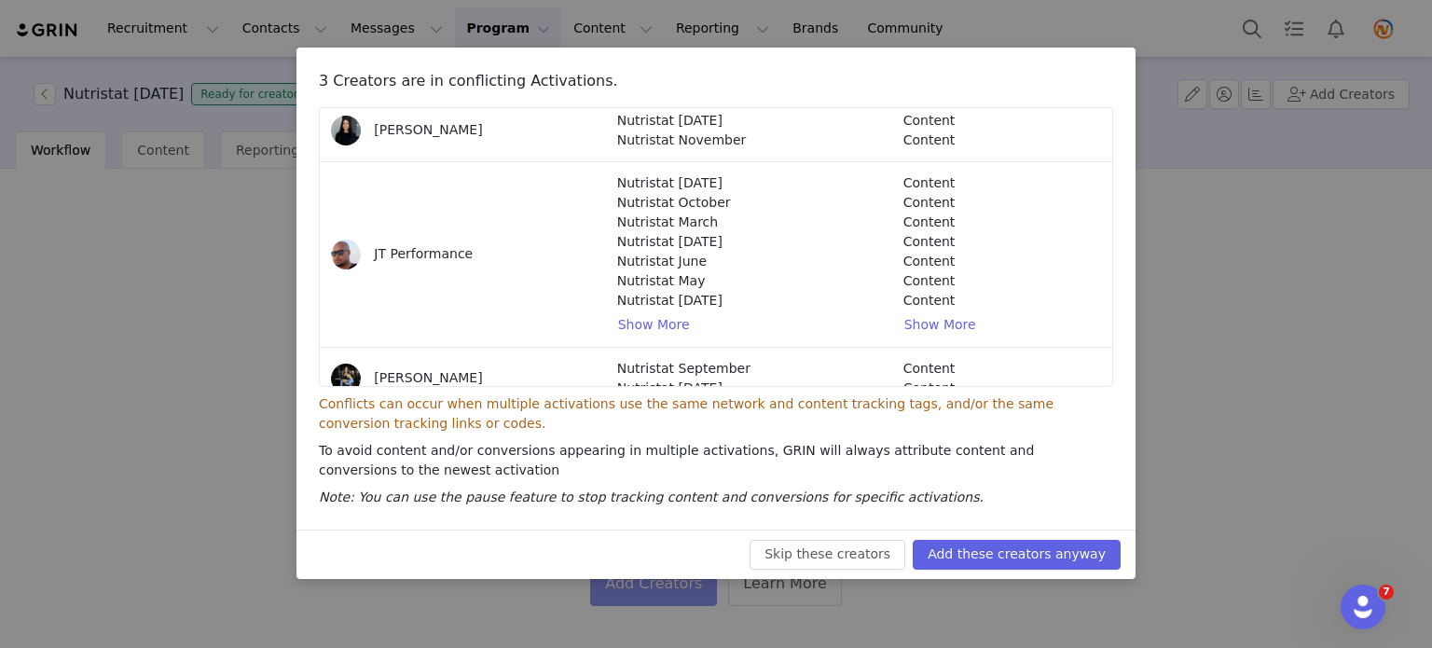
scroll to position [74, 0]
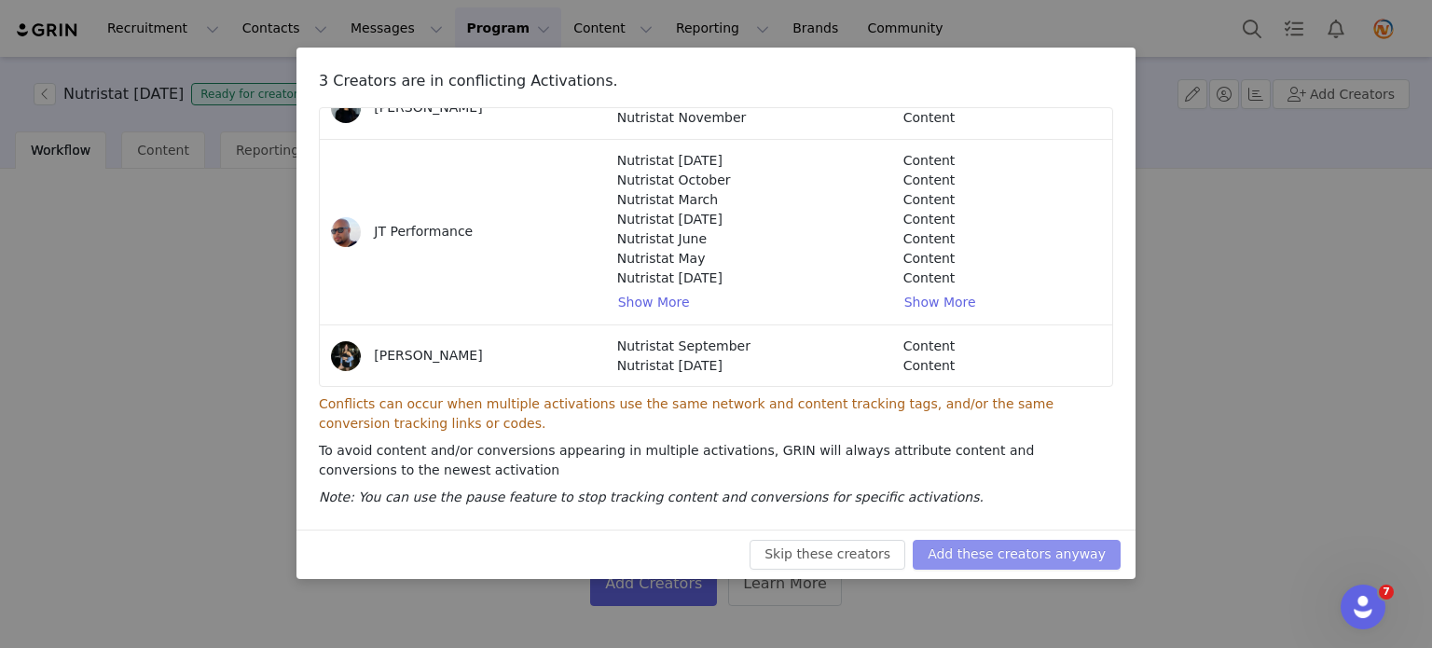
click at [962, 559] on button "Add these creators anyway" at bounding box center [1017, 555] width 208 height 30
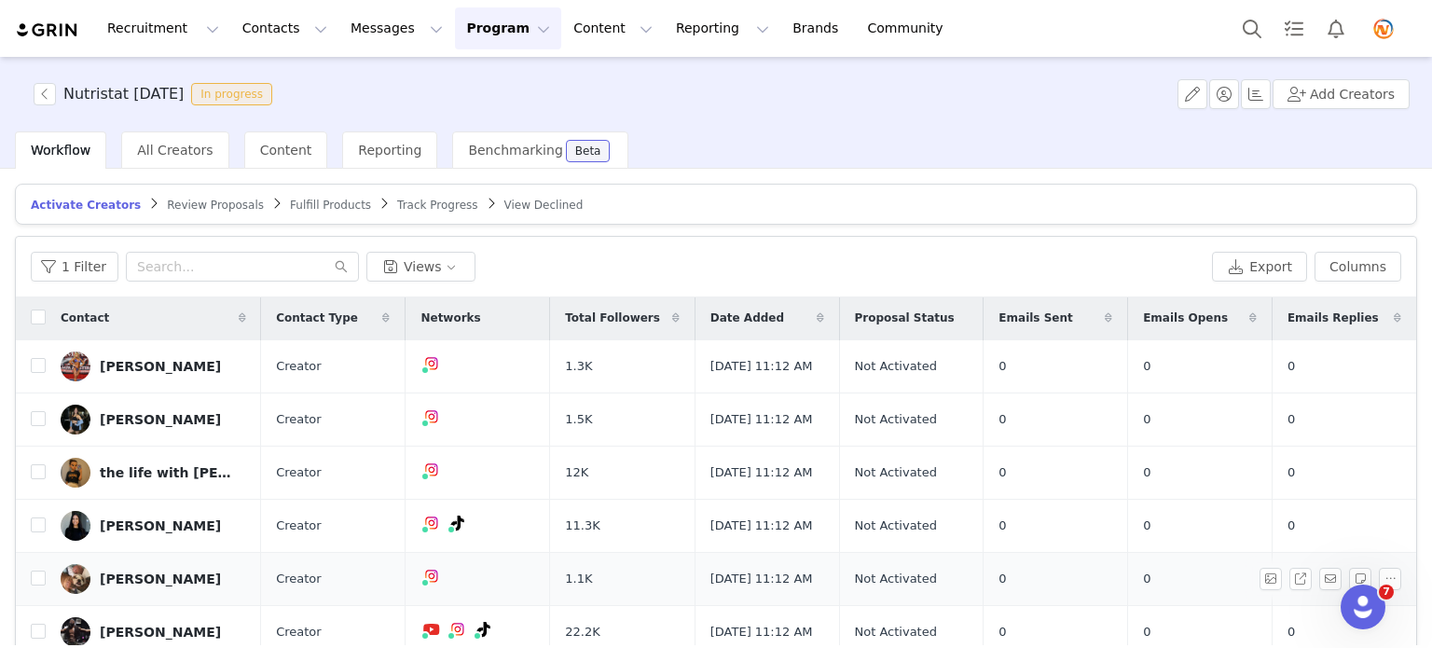
scroll to position [0, 0]
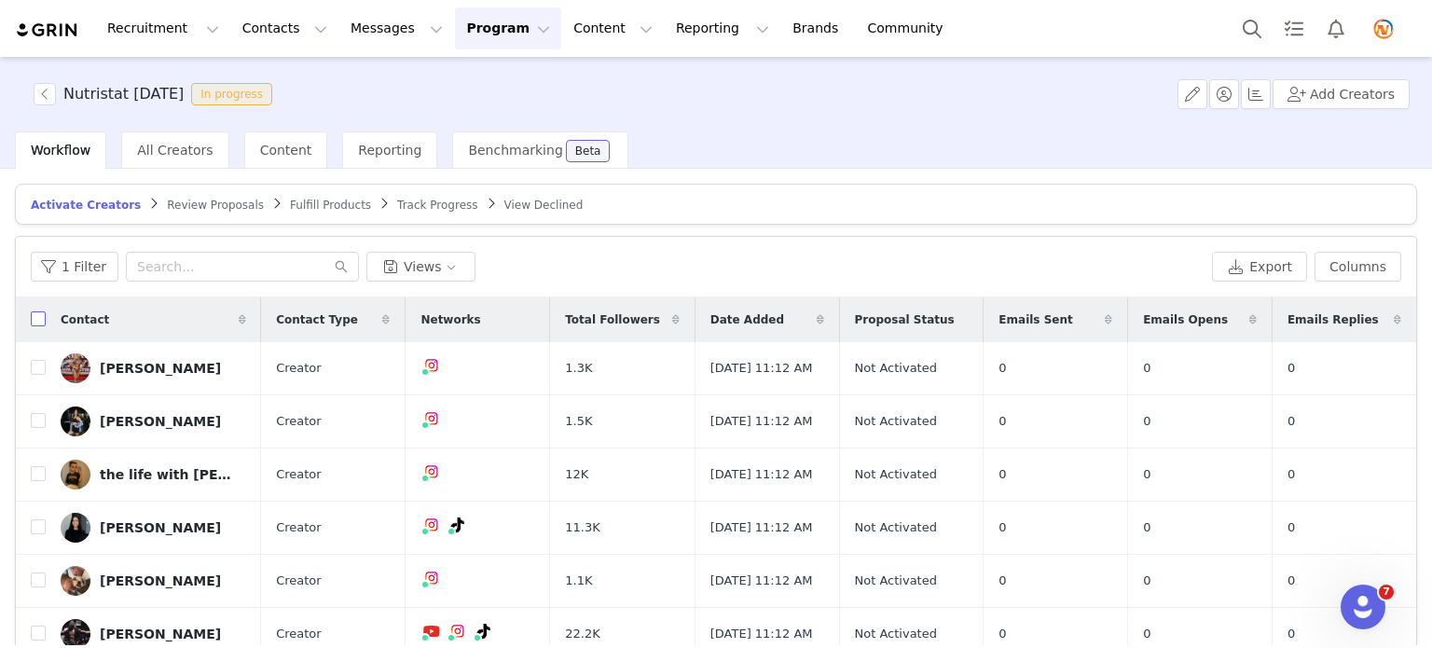
click at [44, 321] on input "checkbox" at bounding box center [38, 318] width 15 height 15
checkbox input "true"
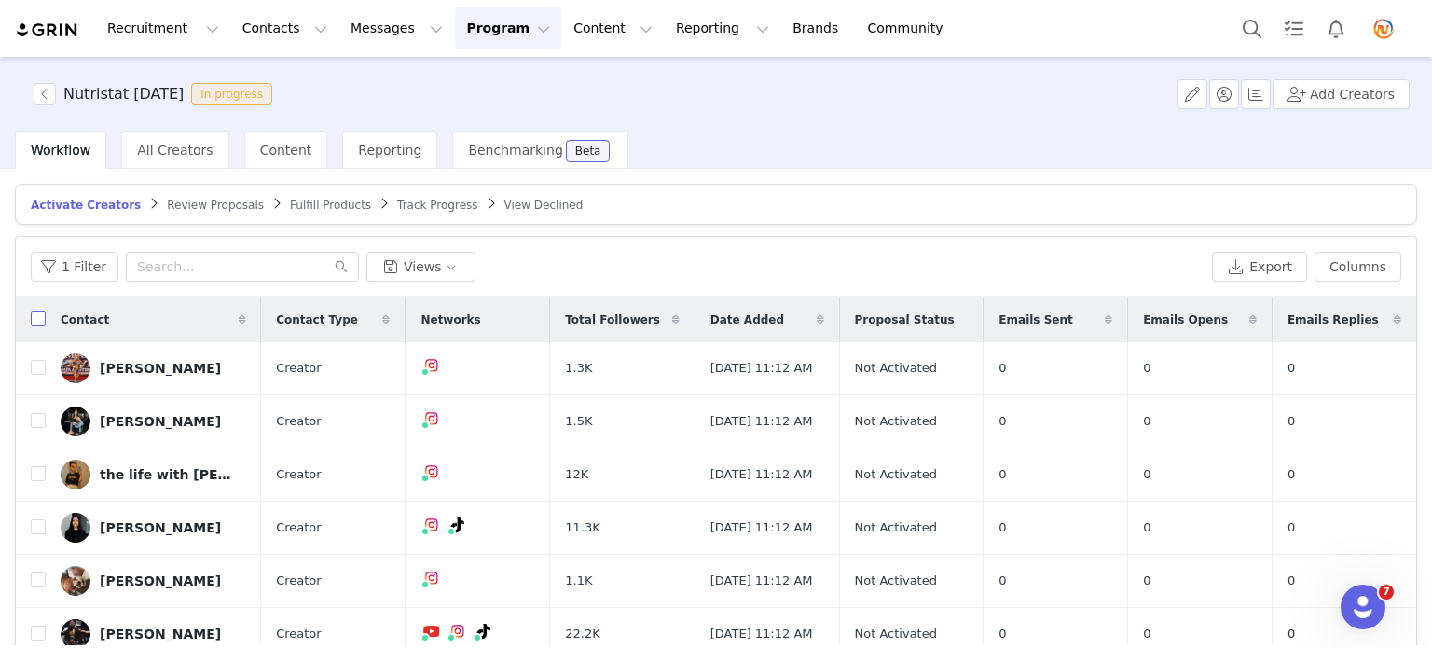
checkbox input "true"
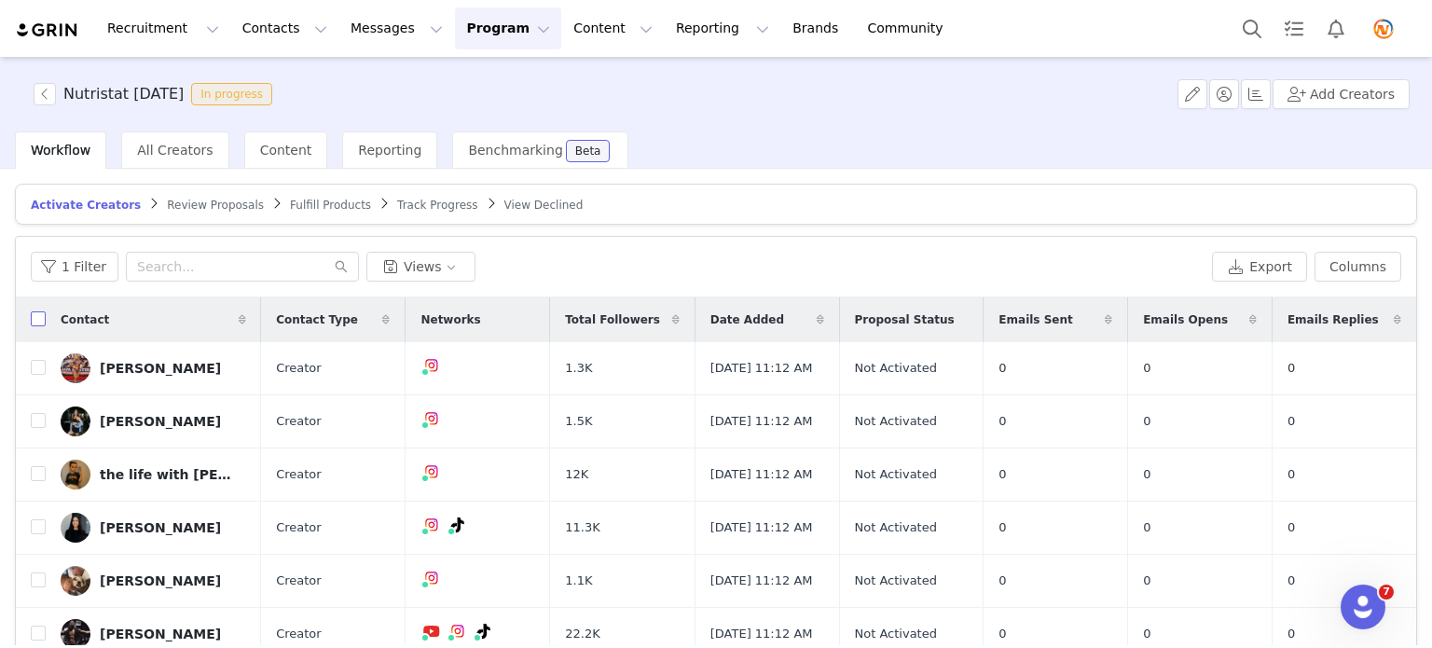
checkbox input "true"
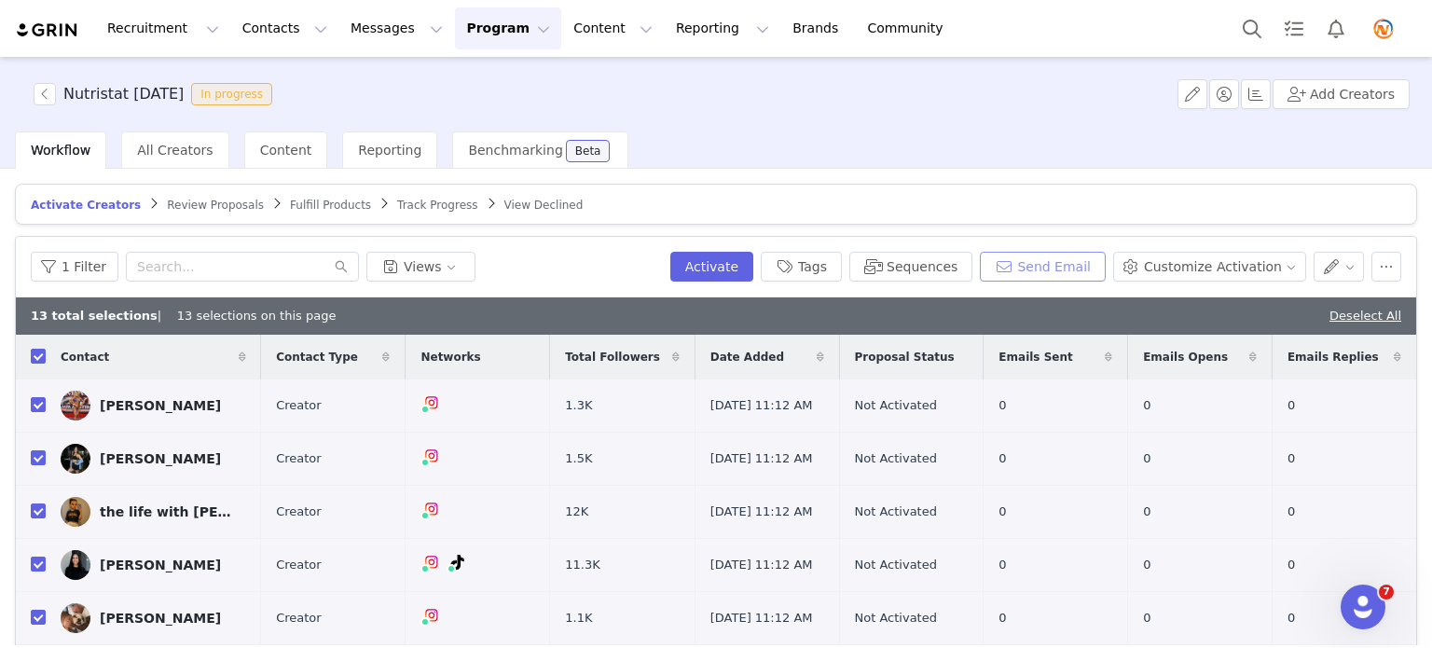
click at [1081, 268] on button "Send Email" at bounding box center [1043, 267] width 126 height 30
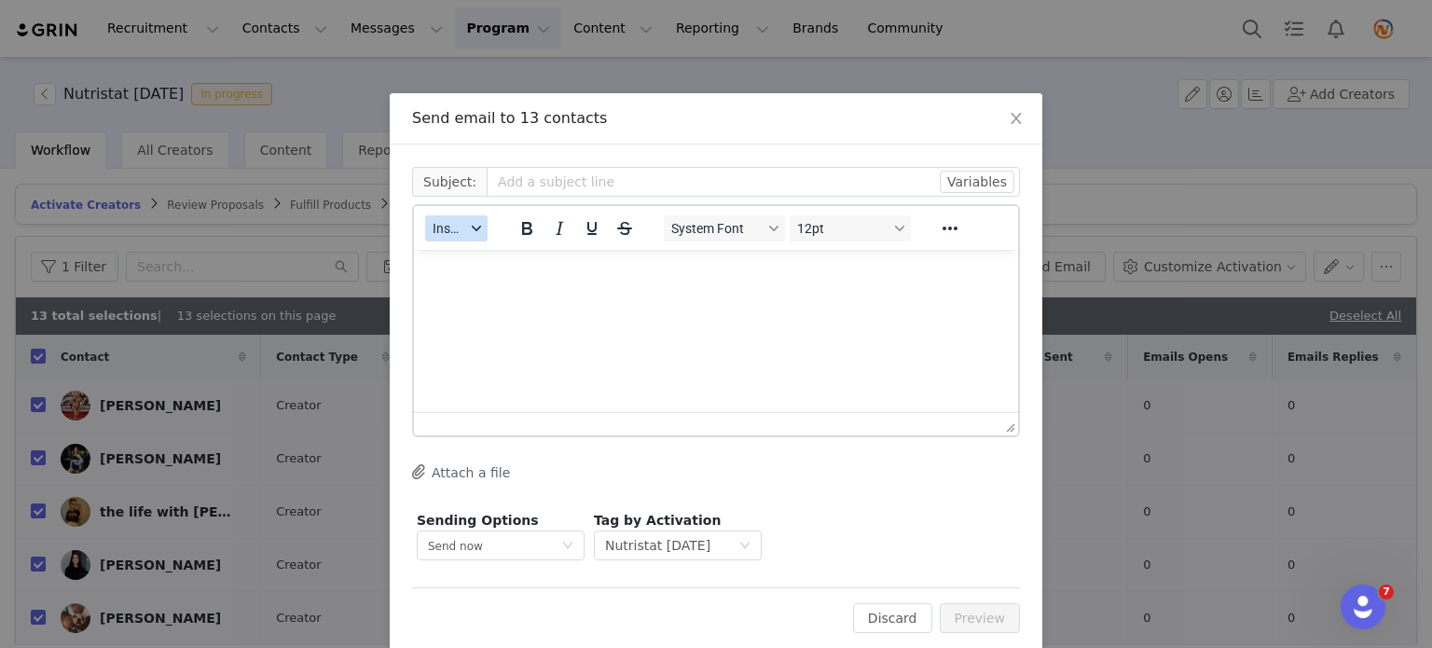
click at [460, 228] on button "Insert" at bounding box center [456, 228] width 62 height 26
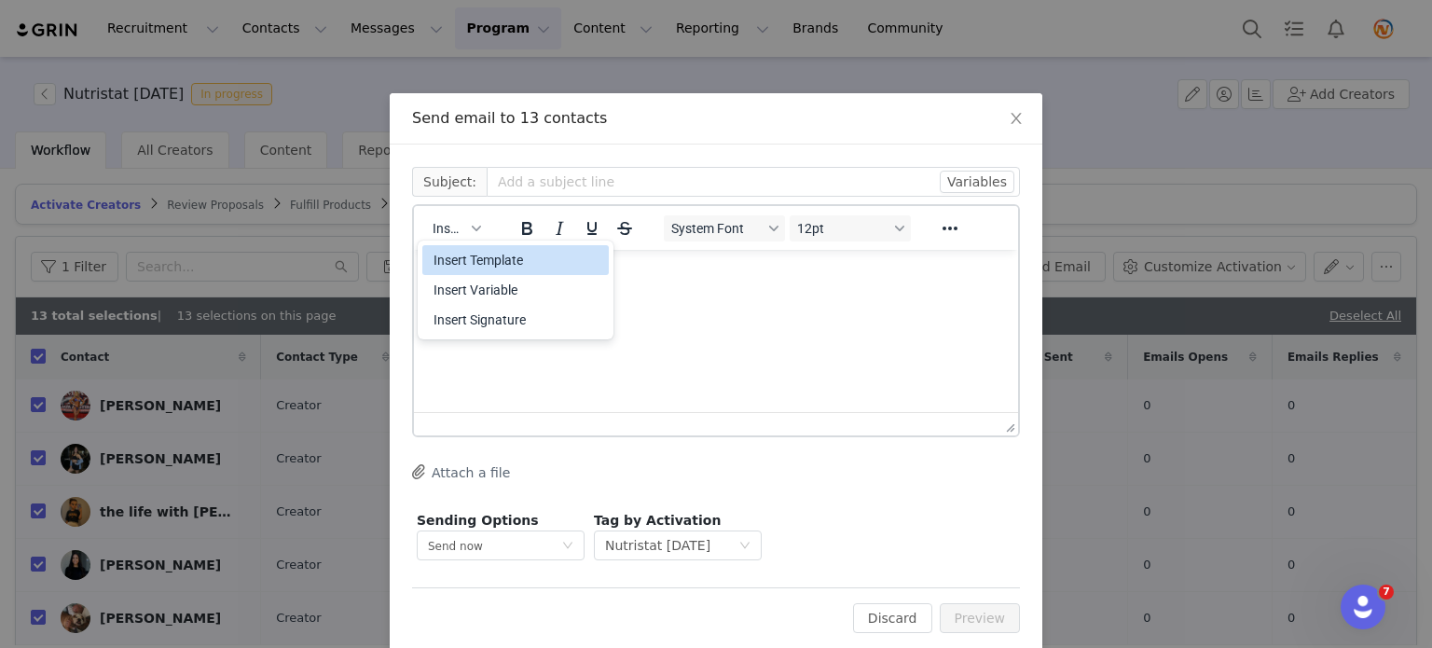
click at [483, 260] on div "Insert Template" at bounding box center [518, 260] width 168 height 22
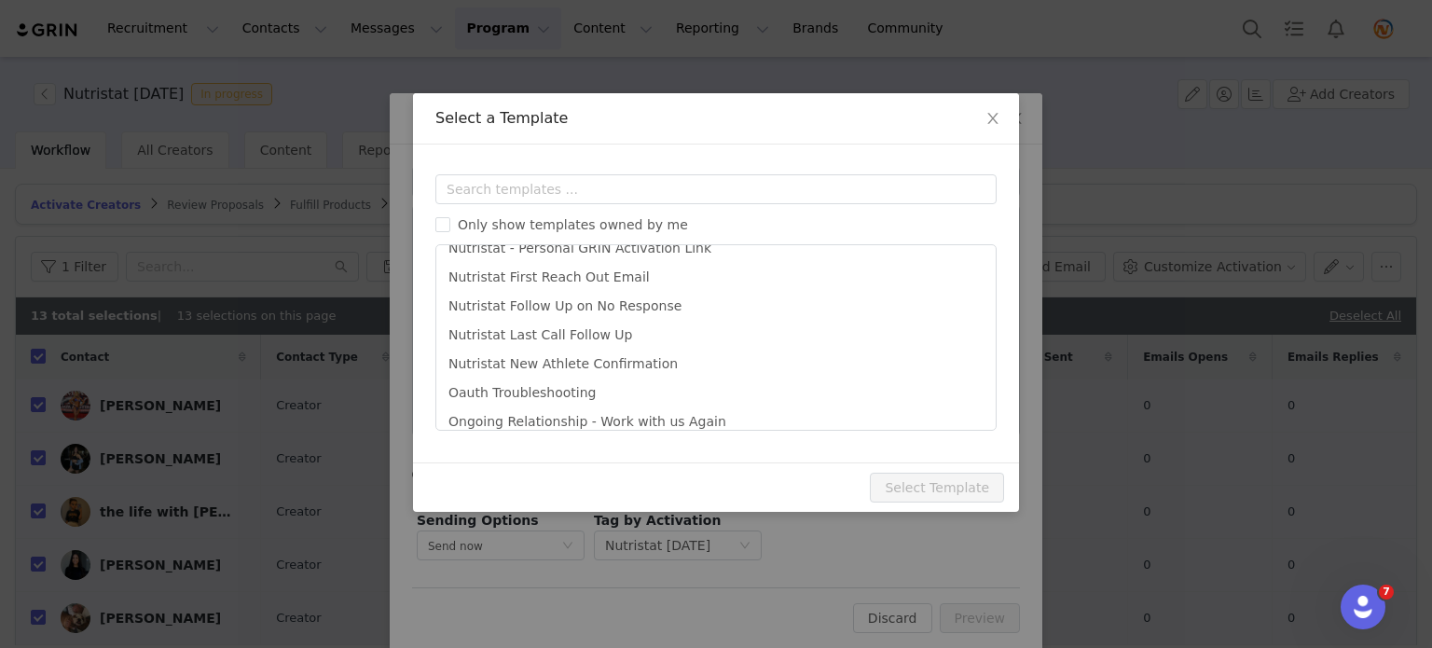
scroll to position [563, 0]
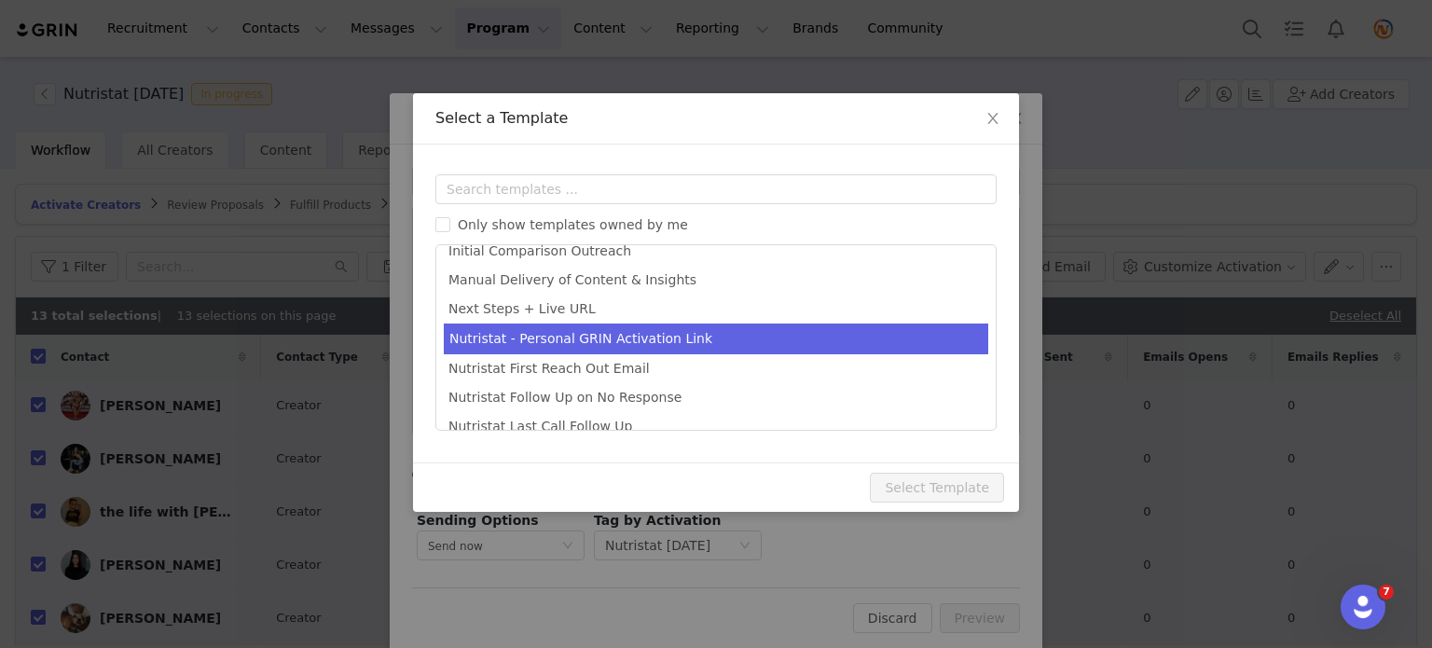
click at [503, 339] on li "Nutristat - Personal GRIN Activation Link" at bounding box center [716, 339] width 545 height 31
type input "Nutristat GRIN Activation Link"
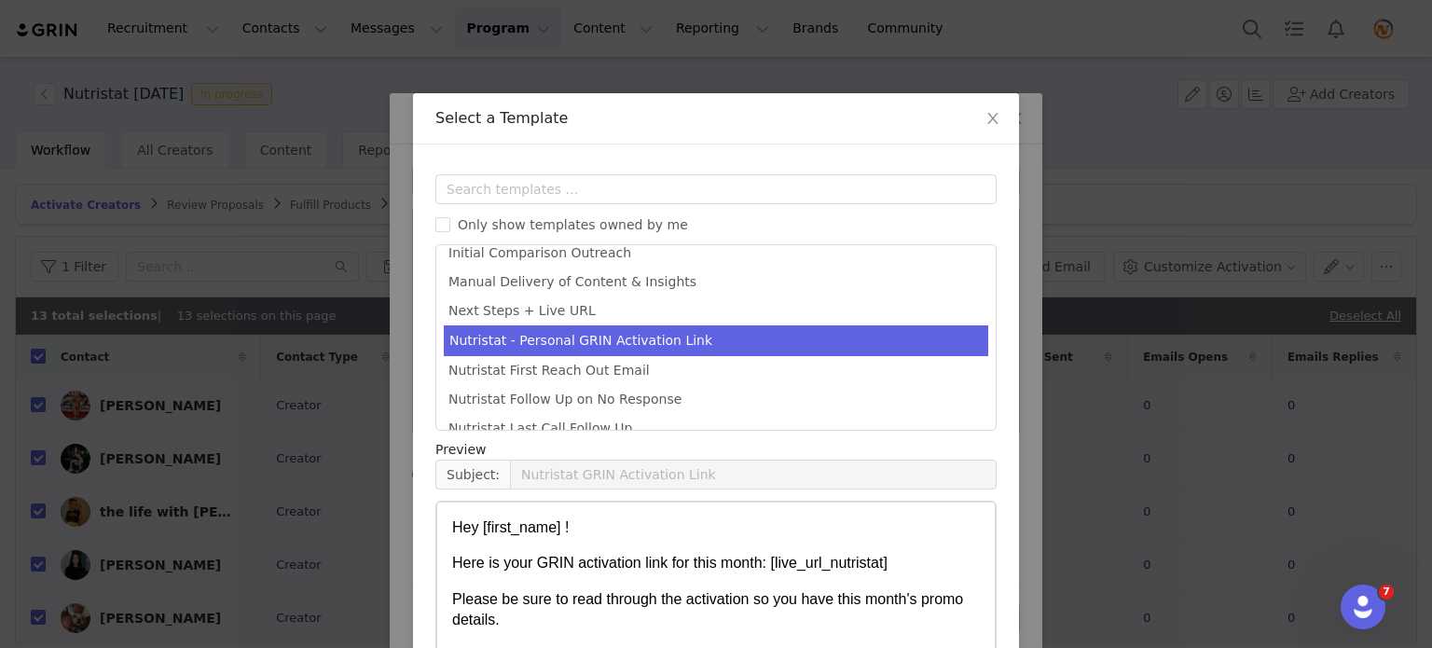
click at [1000, 447] on div "Templates Only show templates owned by me Accepting Proposals Creator Prompt to…" at bounding box center [716, 451] width 606 height 612
click at [1019, 478] on div "Select a Template Templates Only show templates owned by me Accepting Proposals…" at bounding box center [716, 324] width 1432 height 648
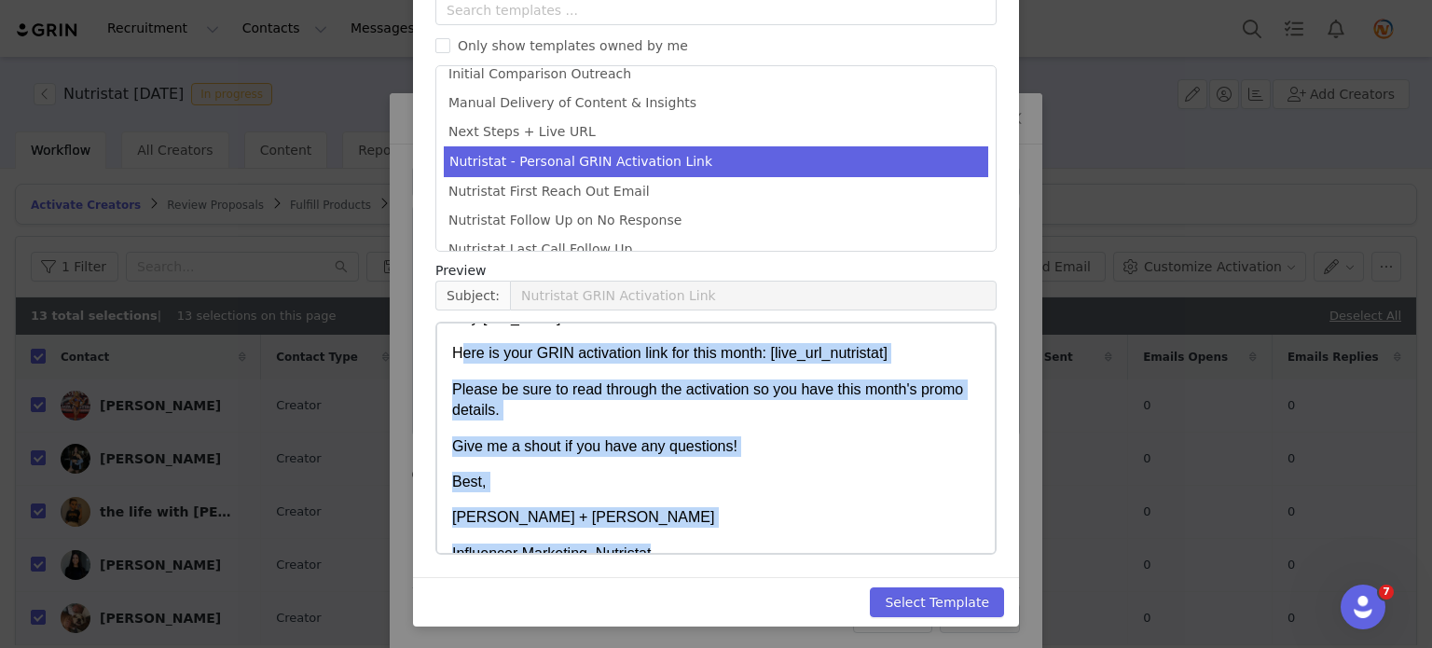
scroll to position [0, 0]
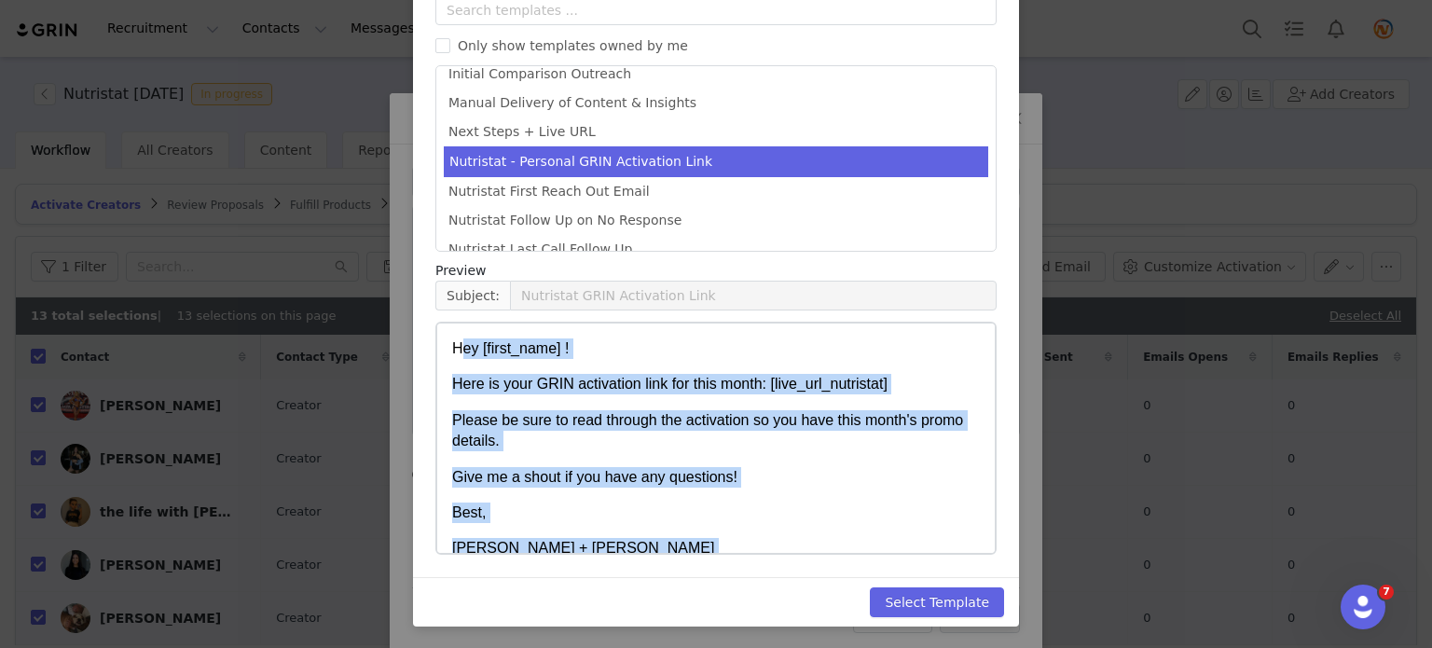
drag, startPoint x: 662, startPoint y: 528, endPoint x: 458, endPoint y: 330, distance: 284.2
click at [458, 330] on html "Hey [first_name] ! Here is your GRIN activation link for this month: [live_url_…" at bounding box center [716, 467] width 558 height 286
click at [460, 341] on p "Hey [first_name] !" at bounding box center [716, 348] width 528 height 21
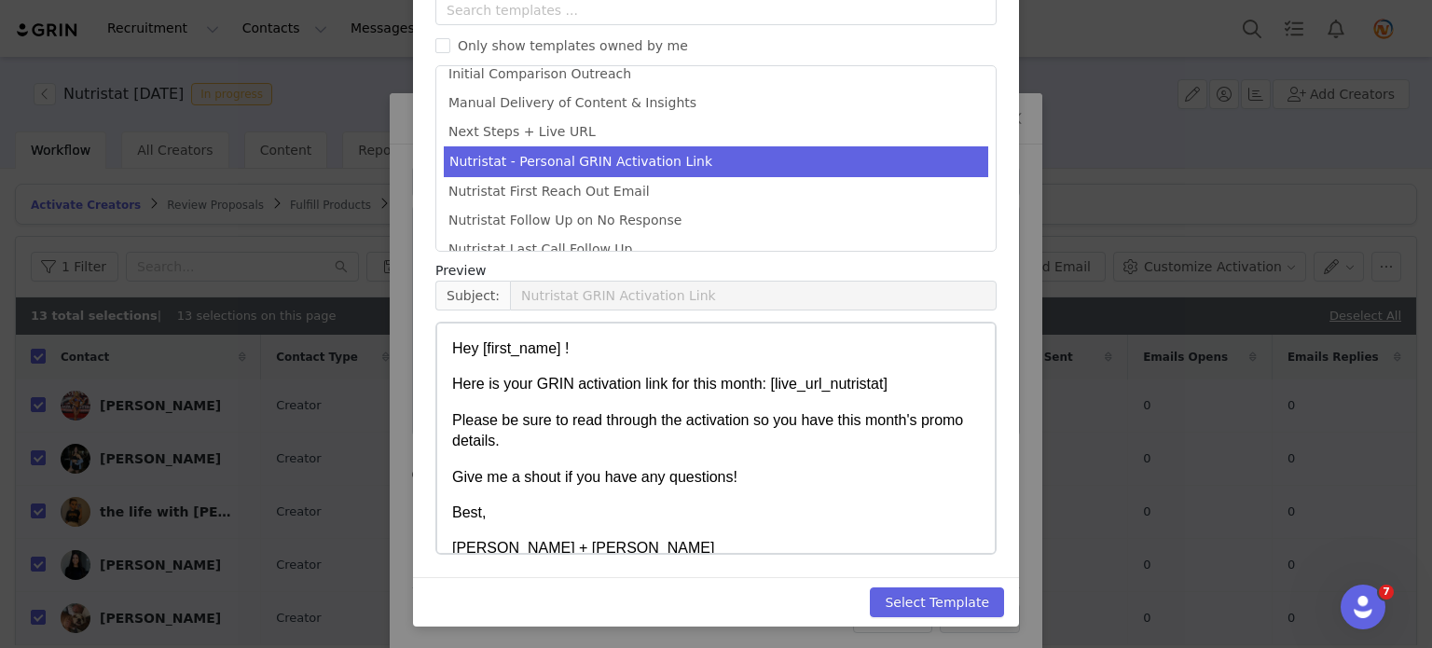
click at [452, 343] on p "Hey [first_name] !" at bounding box center [716, 348] width 528 height 21
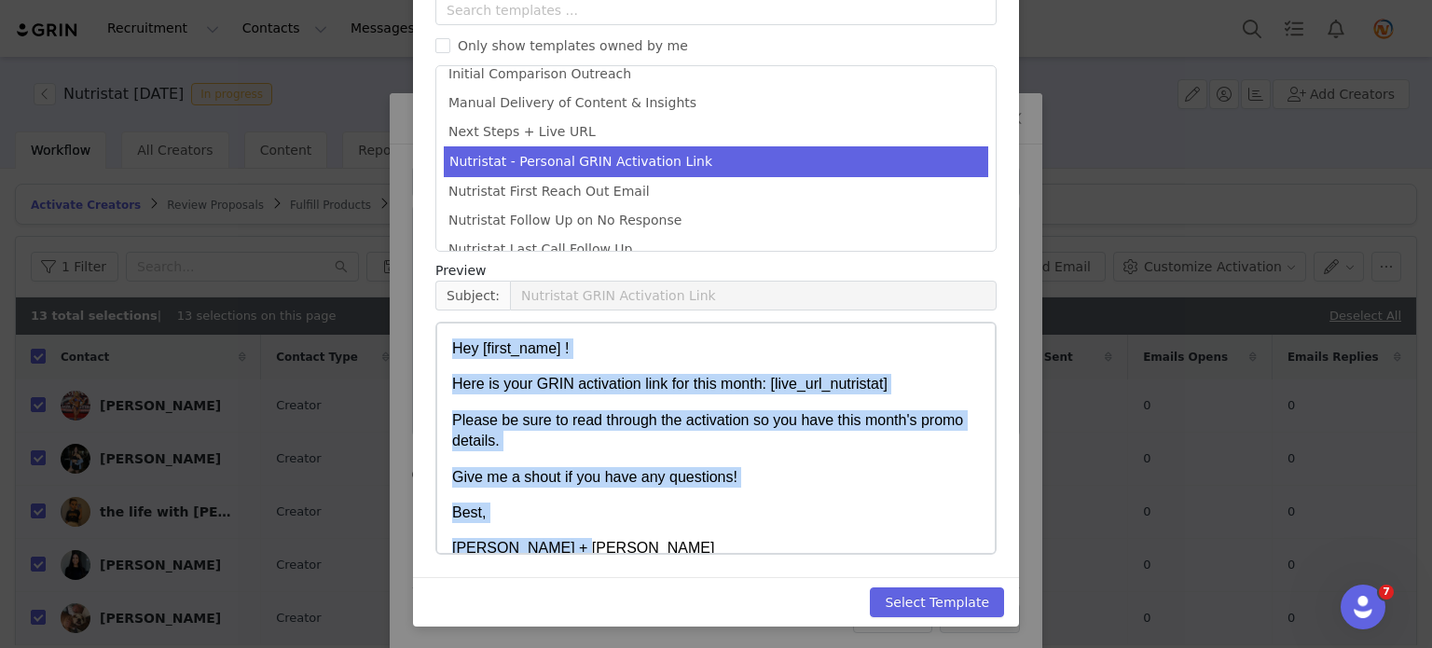
scroll to position [56, 0]
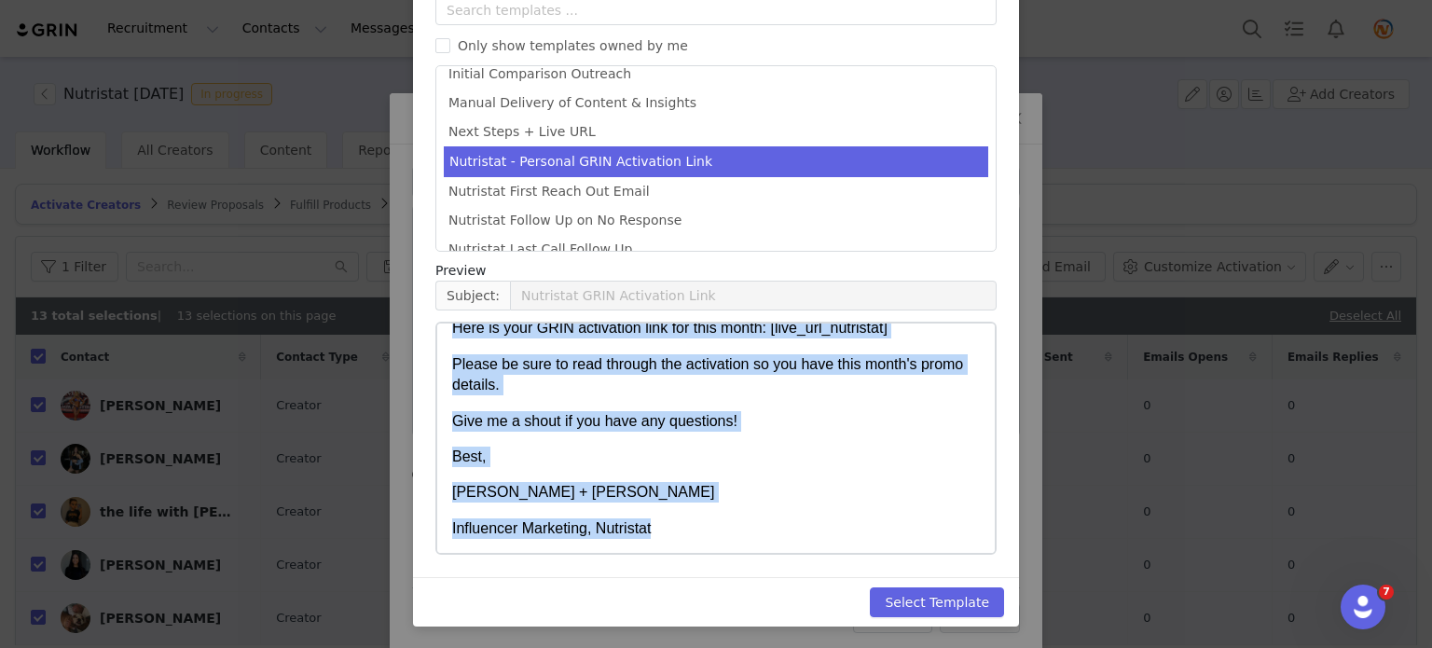
drag, startPoint x: 453, startPoint y: 345, endPoint x: 691, endPoint y: 553, distance: 315.8
click at [691, 553] on html "Hey [first_name] ! Here is your GRIN activation link for this month: [live_url_…" at bounding box center [716, 411] width 558 height 286
copy body "Hey [first_name] ! Here is your GRIN activation link for this month: [live_url_…"
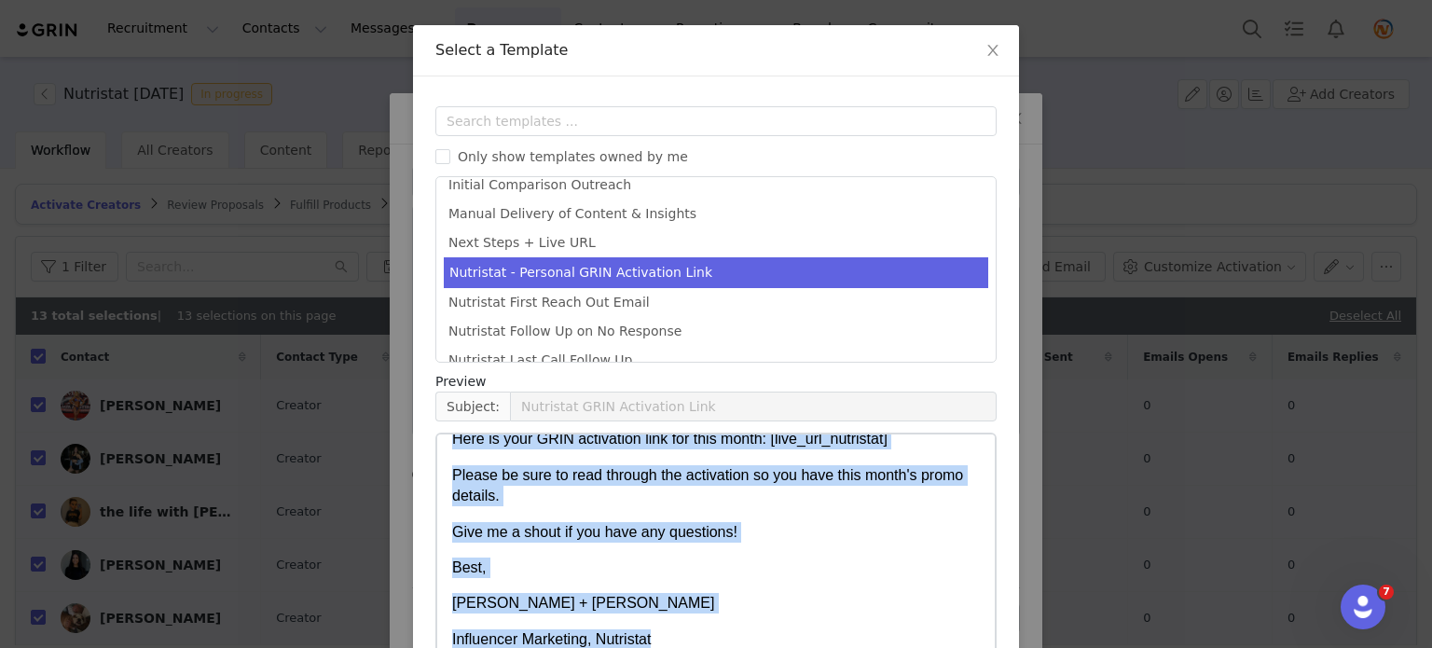
scroll to position [0, 0]
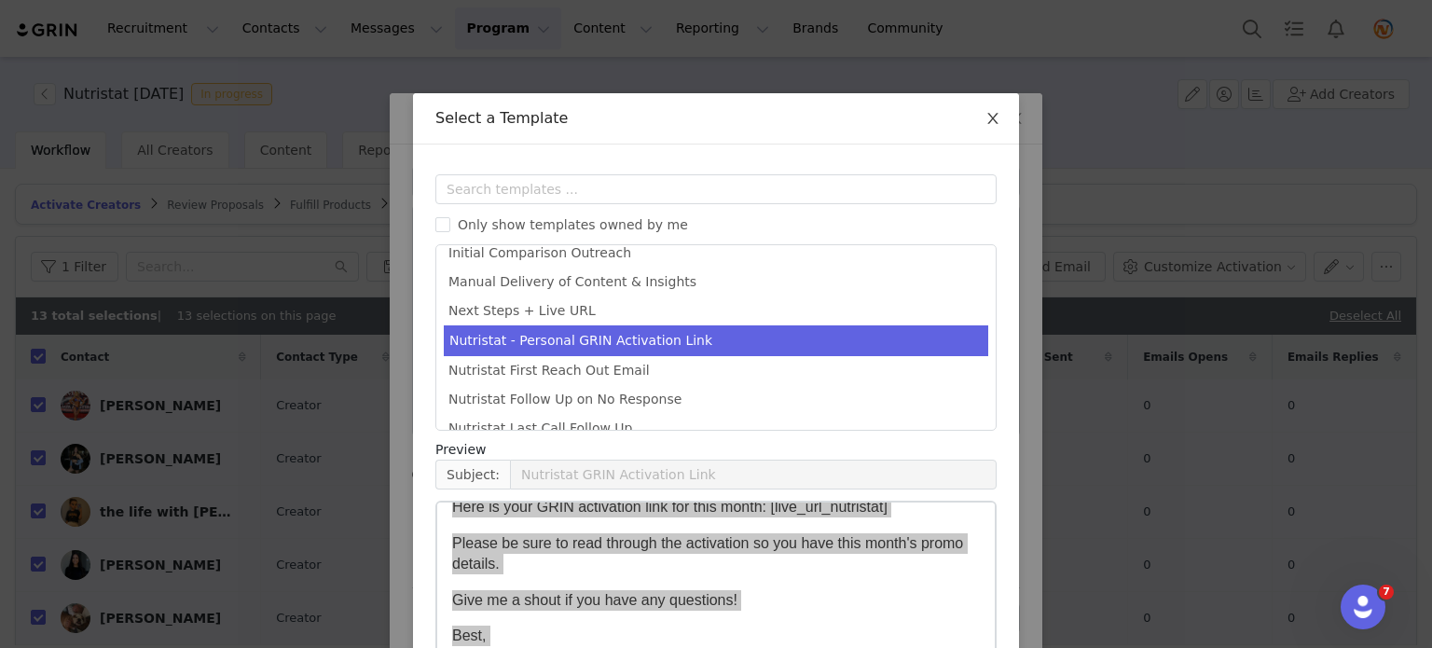
click at [986, 119] on icon "icon: close" at bounding box center [993, 118] width 15 height 15
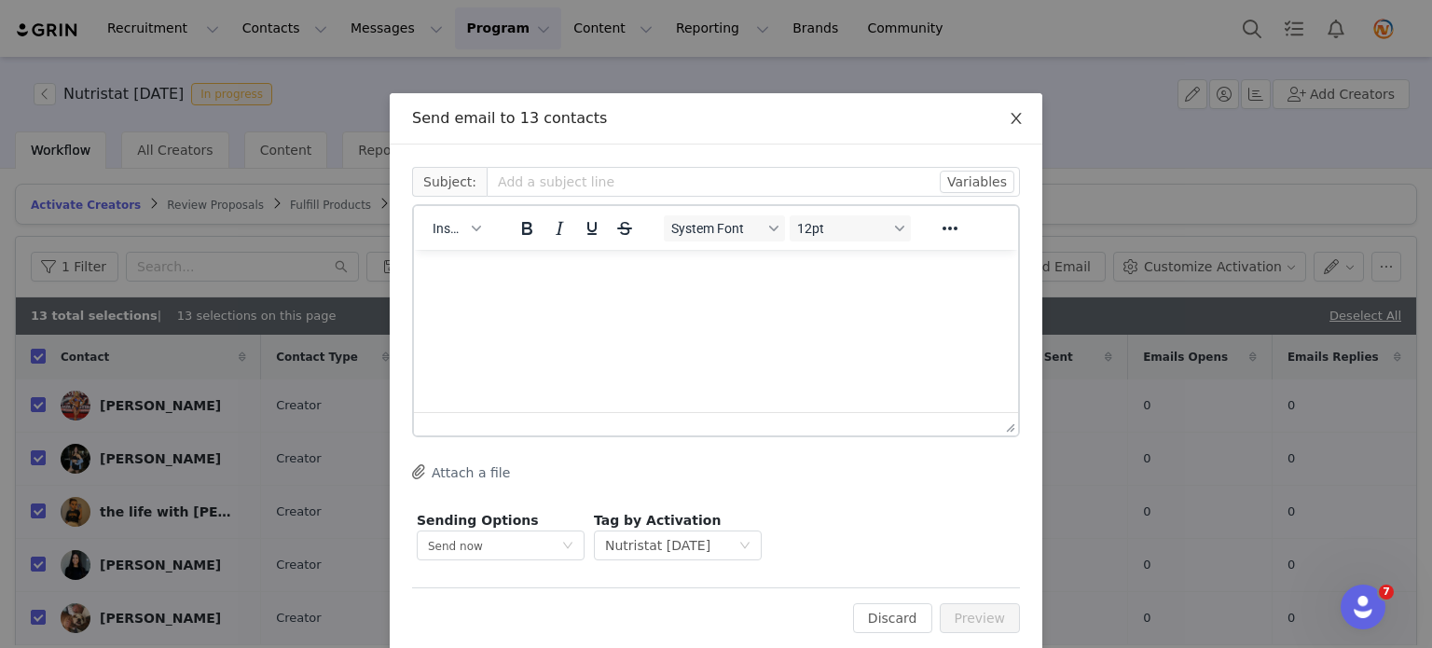
click at [1013, 122] on icon "icon: close" at bounding box center [1016, 118] width 15 height 15
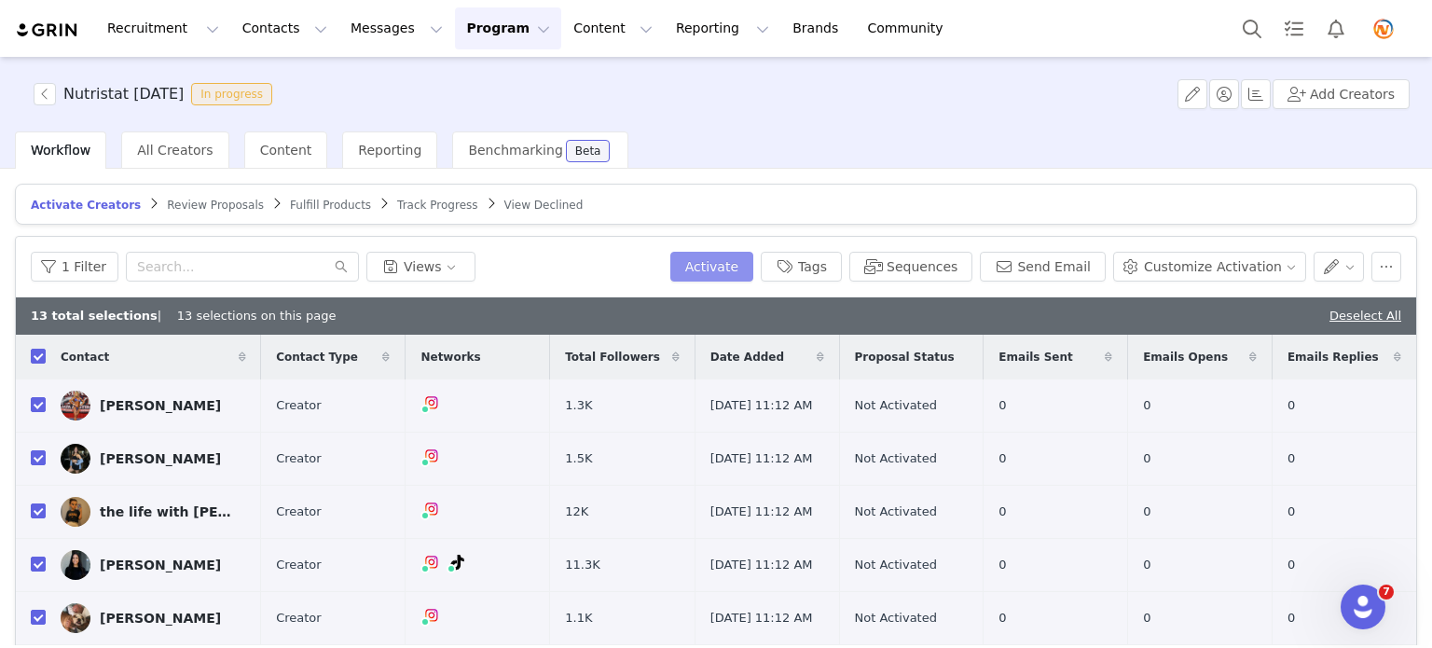
click at [735, 272] on button "Activate" at bounding box center [711, 267] width 83 height 30
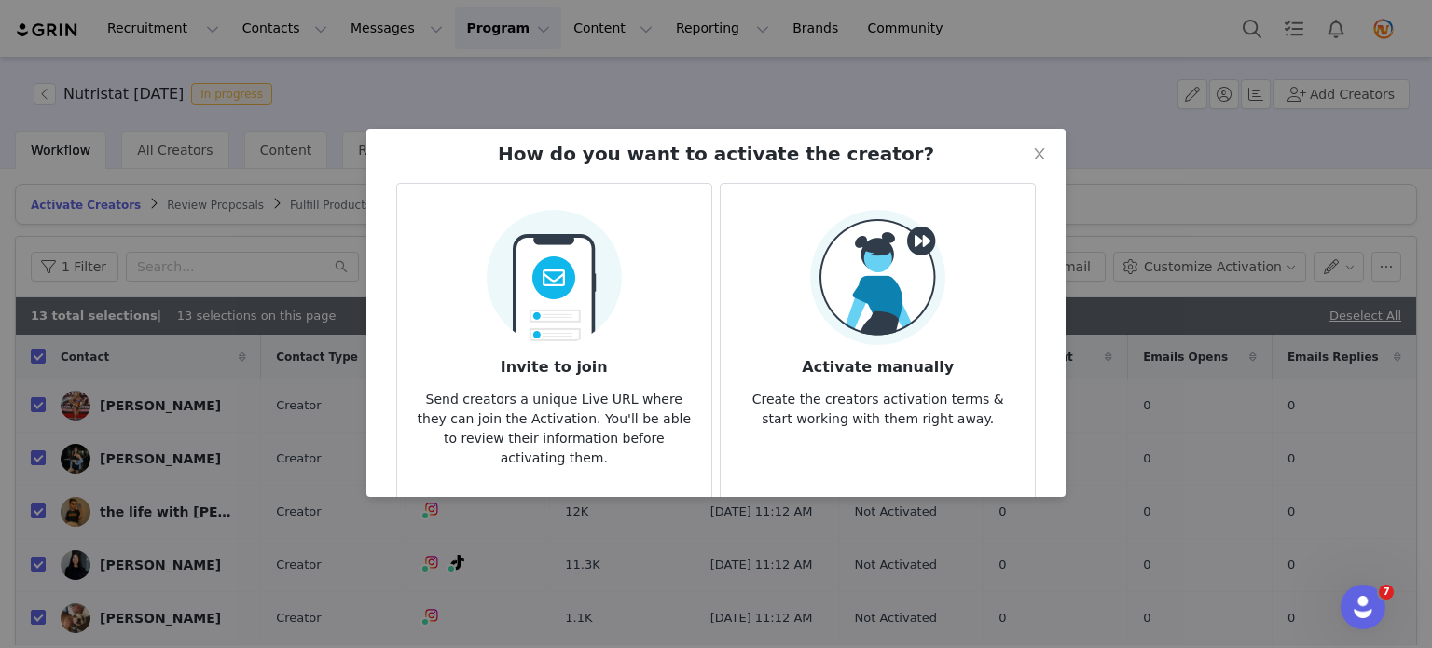
click at [598, 335] on img at bounding box center [554, 272] width 135 height 146
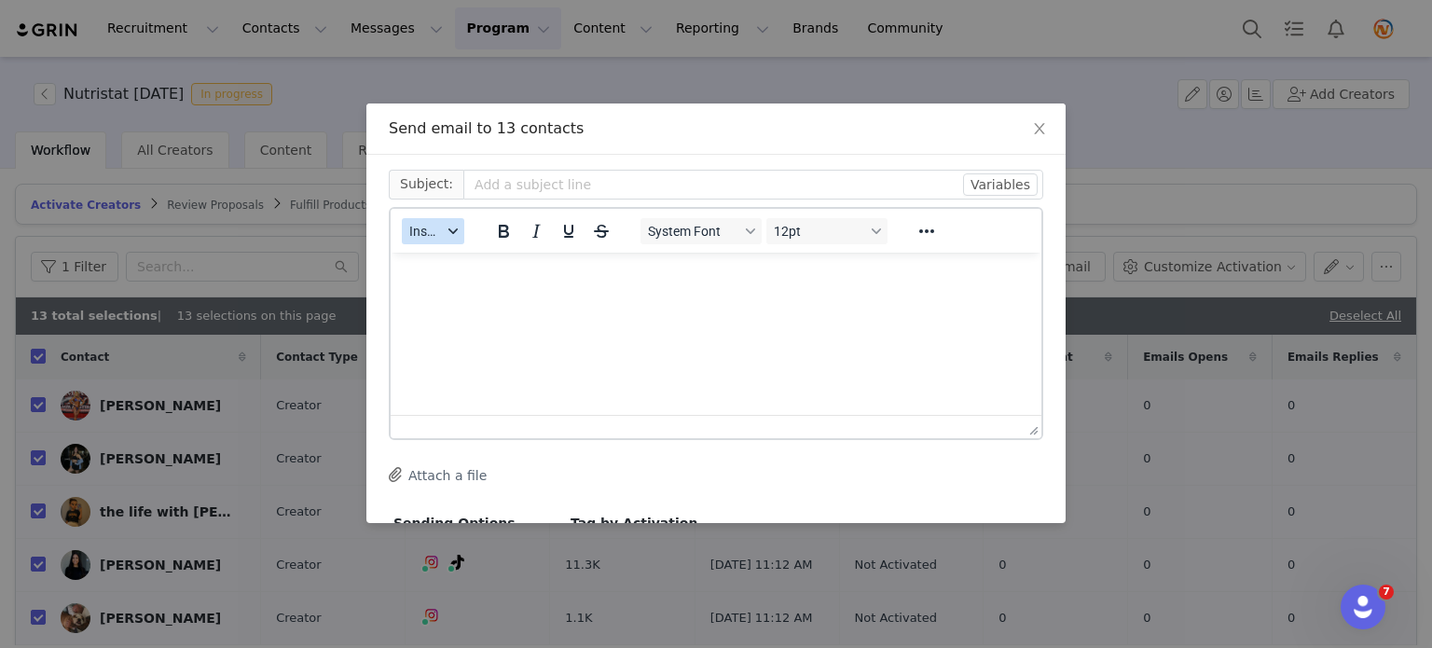
click at [446, 227] on div "button" at bounding box center [453, 231] width 15 height 9
click at [470, 255] on div "Insert Template" at bounding box center [502, 263] width 168 height 22
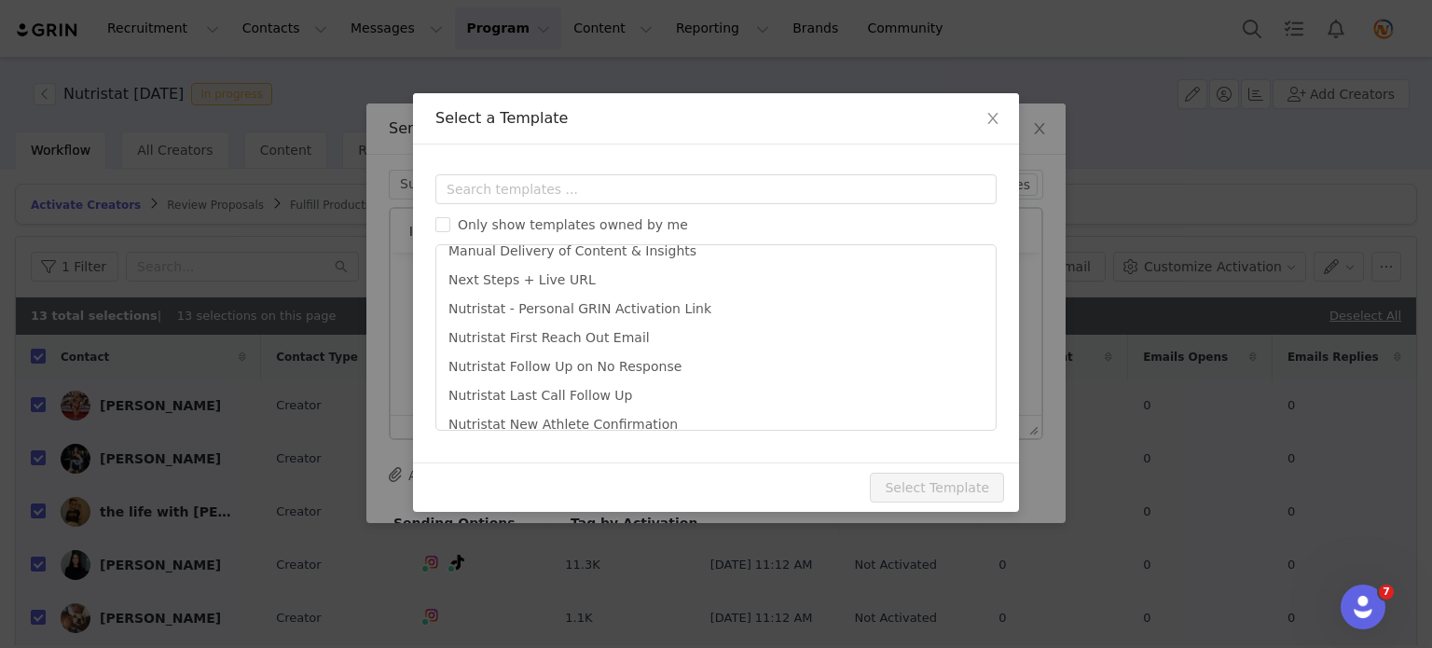
scroll to position [594, 0]
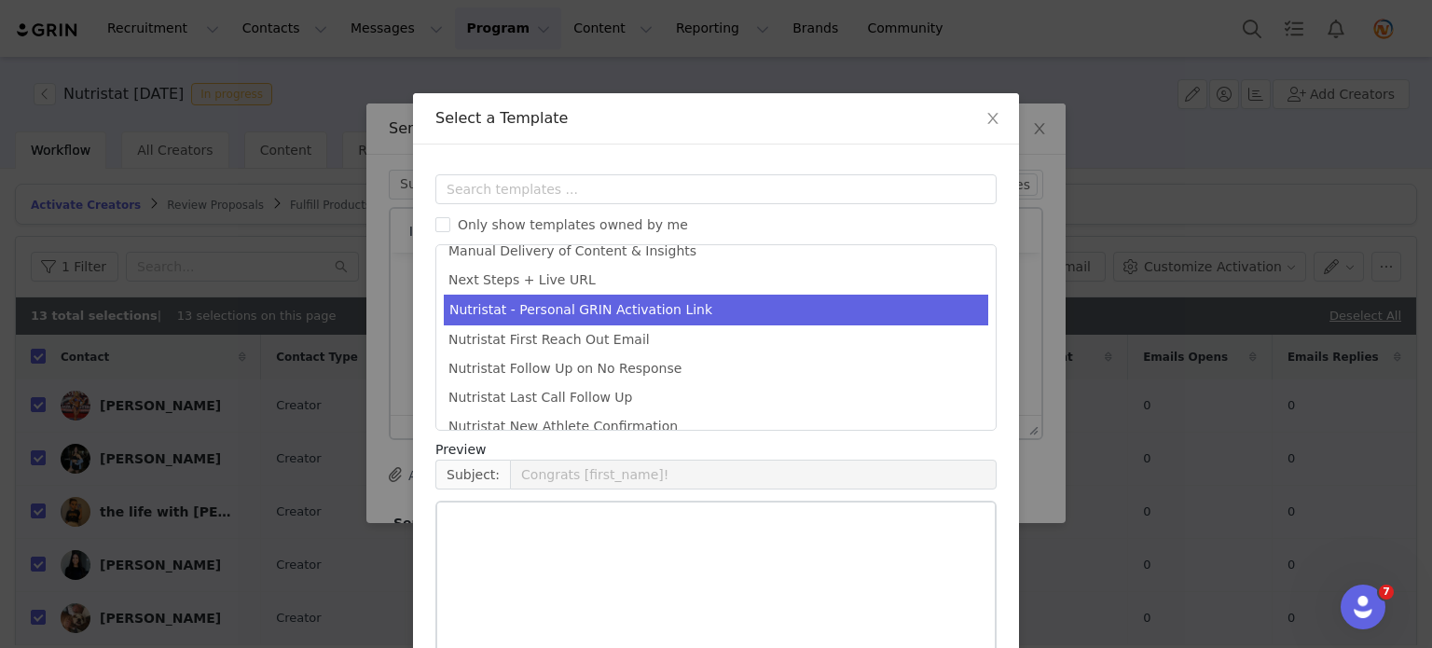
click at [518, 312] on li "Nutristat - Personal GRIN Activation Link" at bounding box center [716, 310] width 545 height 31
type input "Nutristat GRIN Activation Link"
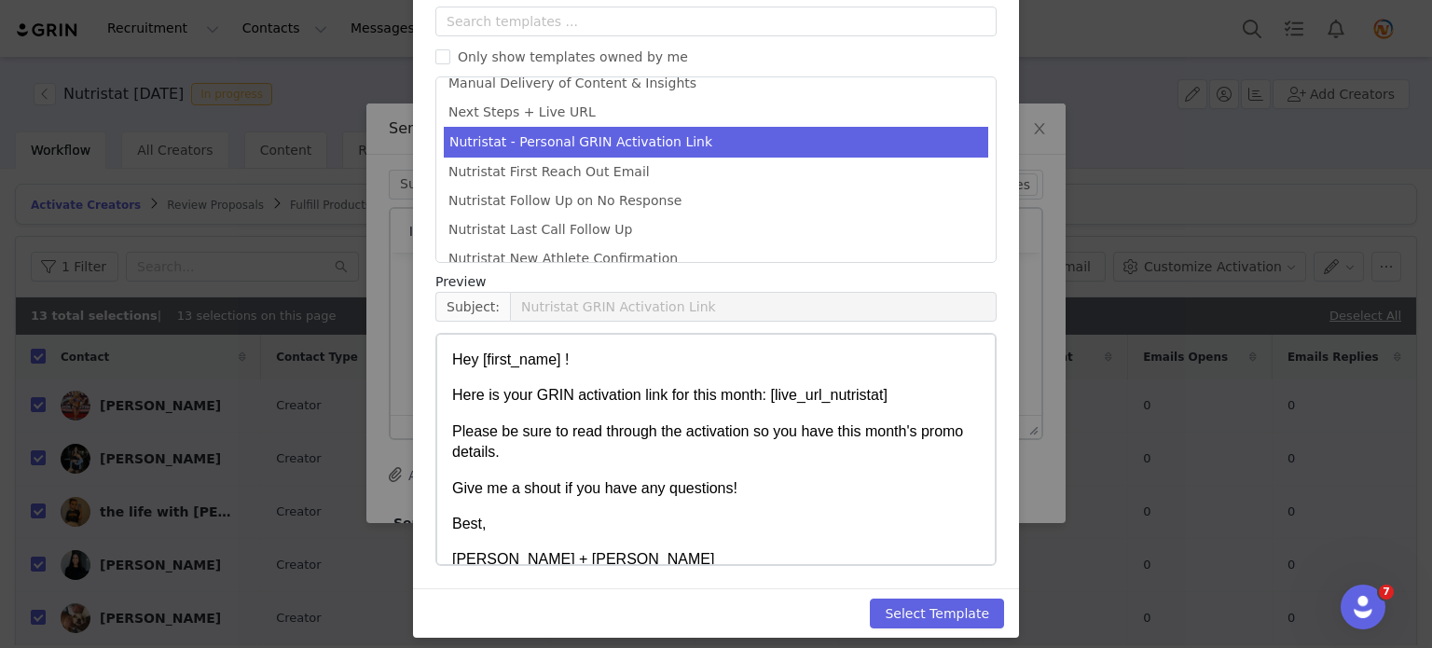
scroll to position [179, 0]
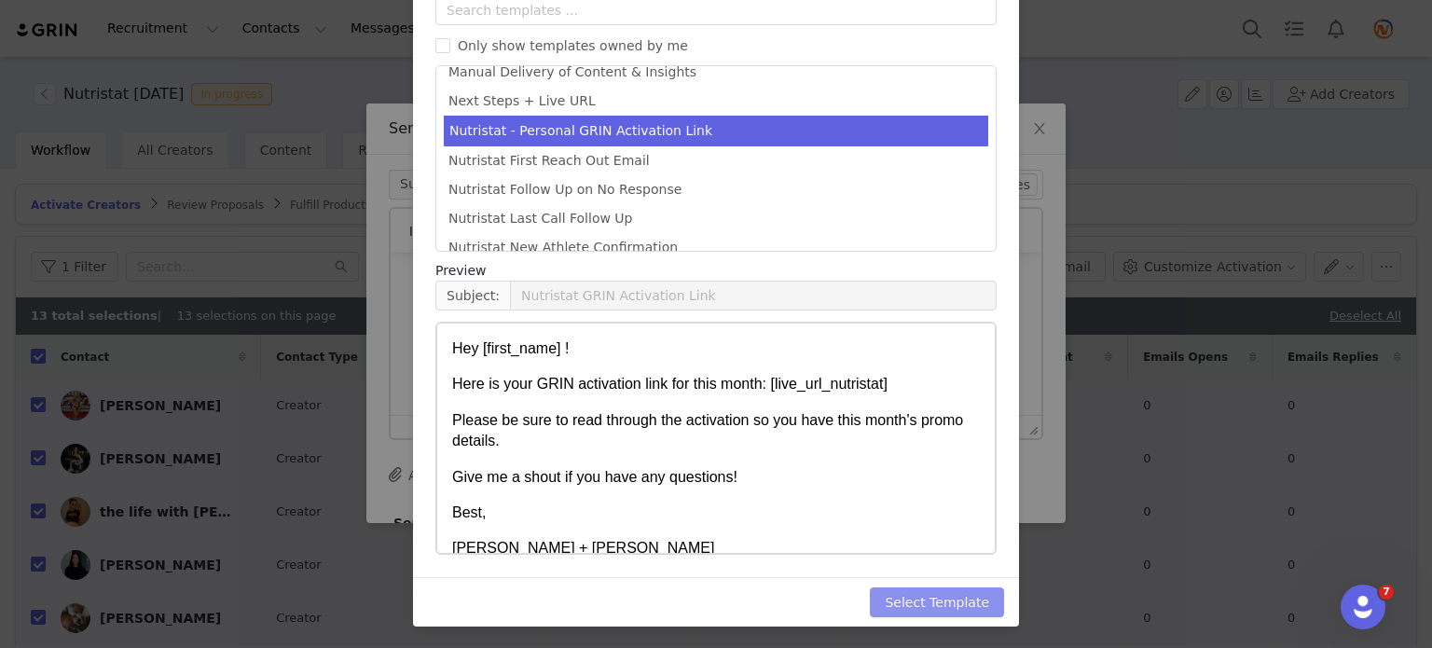
click at [947, 594] on button "Select Template" at bounding box center [937, 602] width 134 height 30
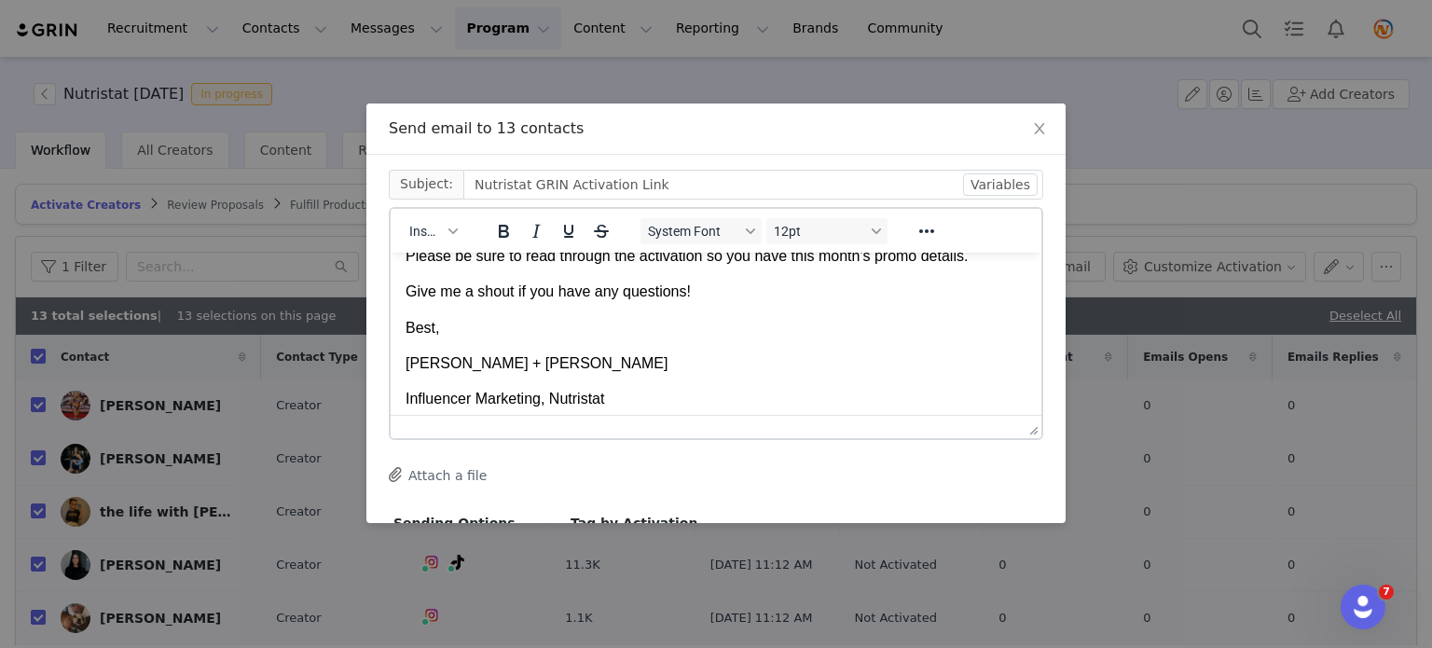
scroll to position [0, 0]
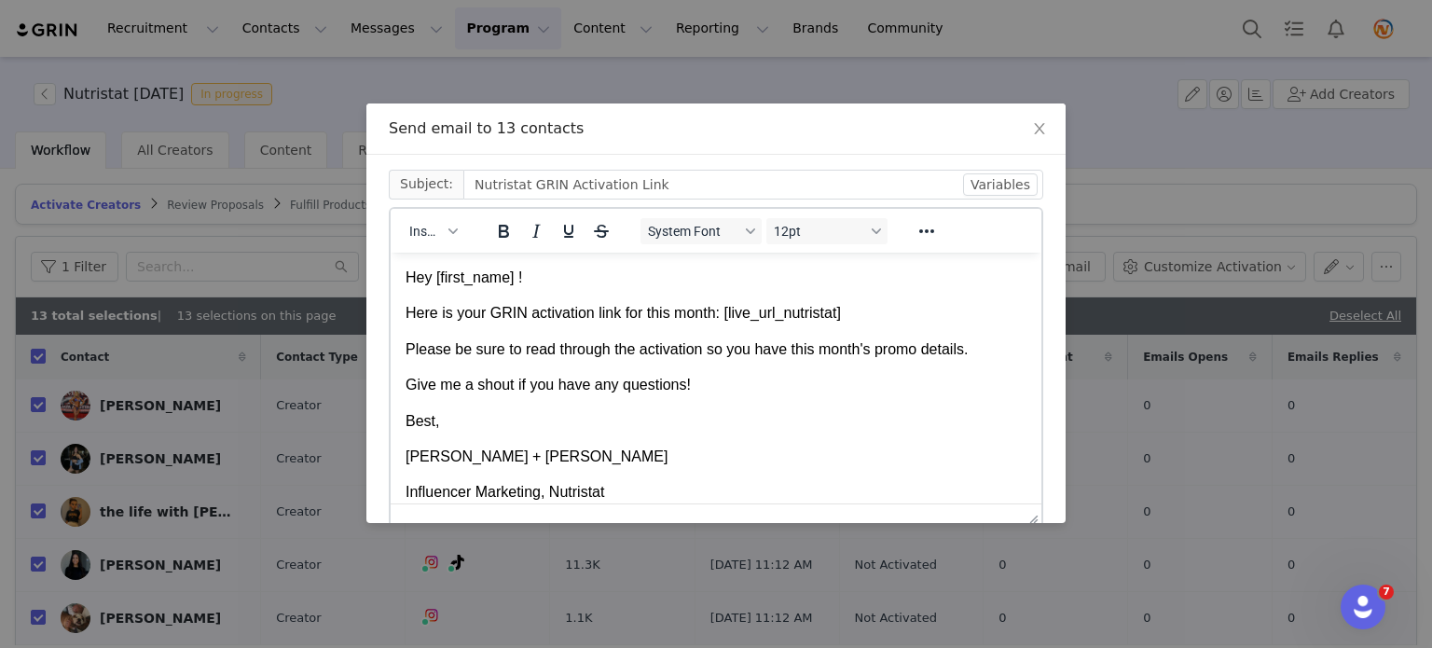
drag, startPoint x: 1023, startPoint y: 428, endPoint x: 1019, endPoint y: 531, distance: 103.6
click at [515, 279] on p "Hey First Name !" at bounding box center [716, 277] width 621 height 21
click at [520, 281] on p "Hey First Name !" at bounding box center [716, 277] width 621 height 21
click at [561, 287] on body "Hey First Name ﻿ ! Here is your GRIN activation link for this month: Live Url: …" at bounding box center [716, 385] width 621 height 236
click at [406, 311] on p "Here is your GRIN activation link for this month: Live Url: nutristat.grin.live" at bounding box center [716, 312] width 621 height 21
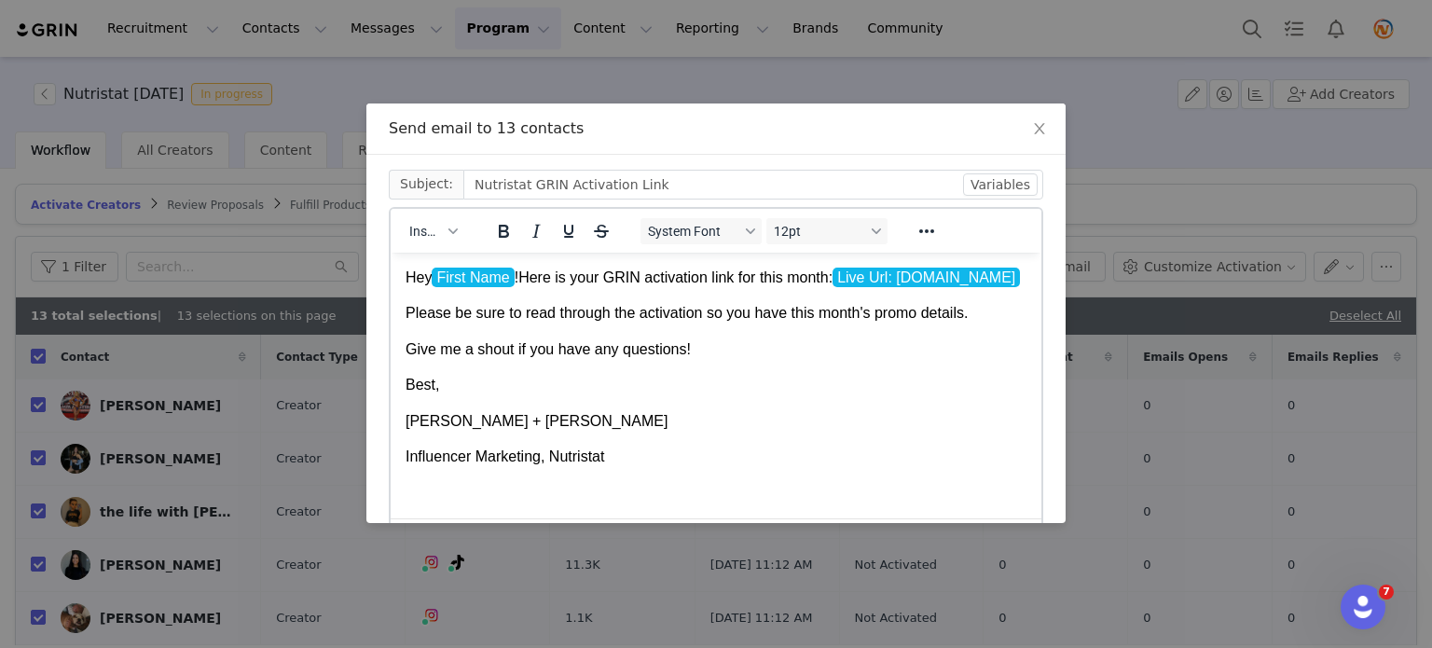
click at [405, 331] on html "Hey First Name ! Here is your GRIN activation link for this month: Live Url: nu…" at bounding box center [716, 366] width 651 height 229
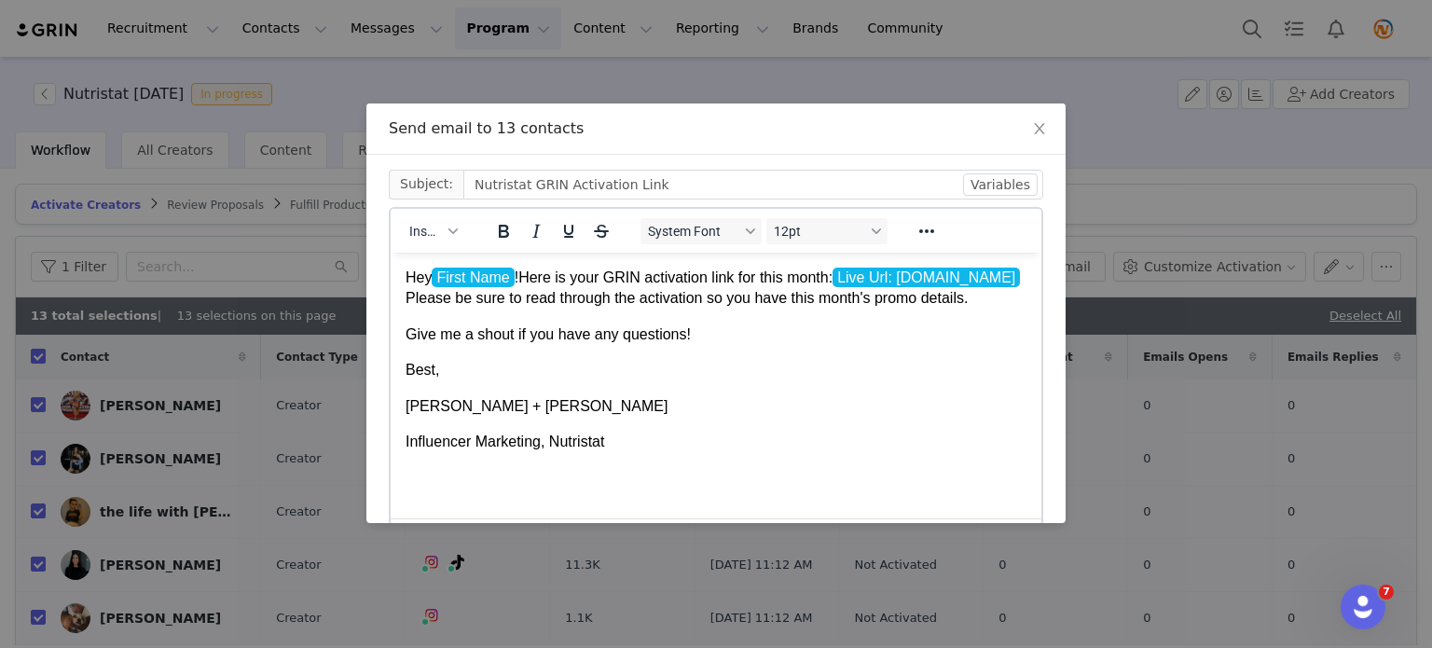
click at [520, 279] on p "Hey First Name ! Here is your GRIN activation link for this month: Live Url: nu…" at bounding box center [716, 288] width 621 height 42
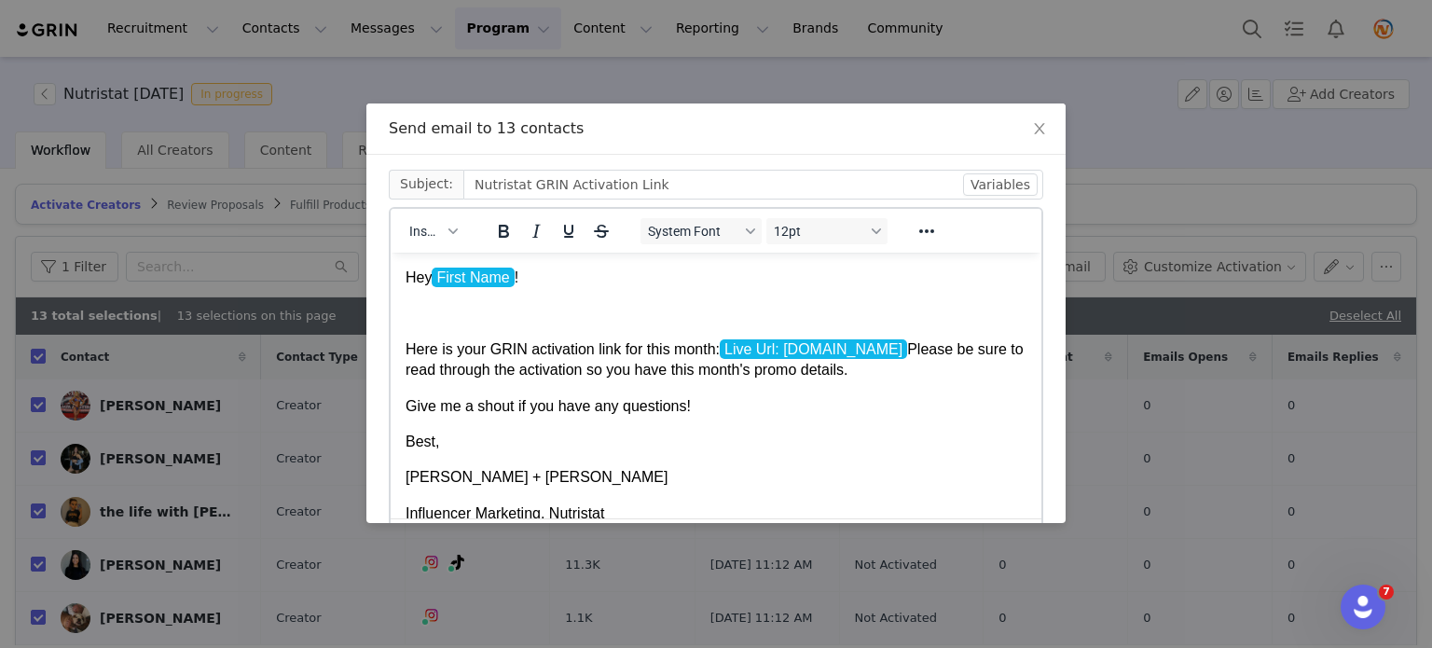
click at [903, 352] on p "Here is your GRIN activation link for this month: Live Url: nutristat.grin.live…" at bounding box center [716, 359] width 621 height 42
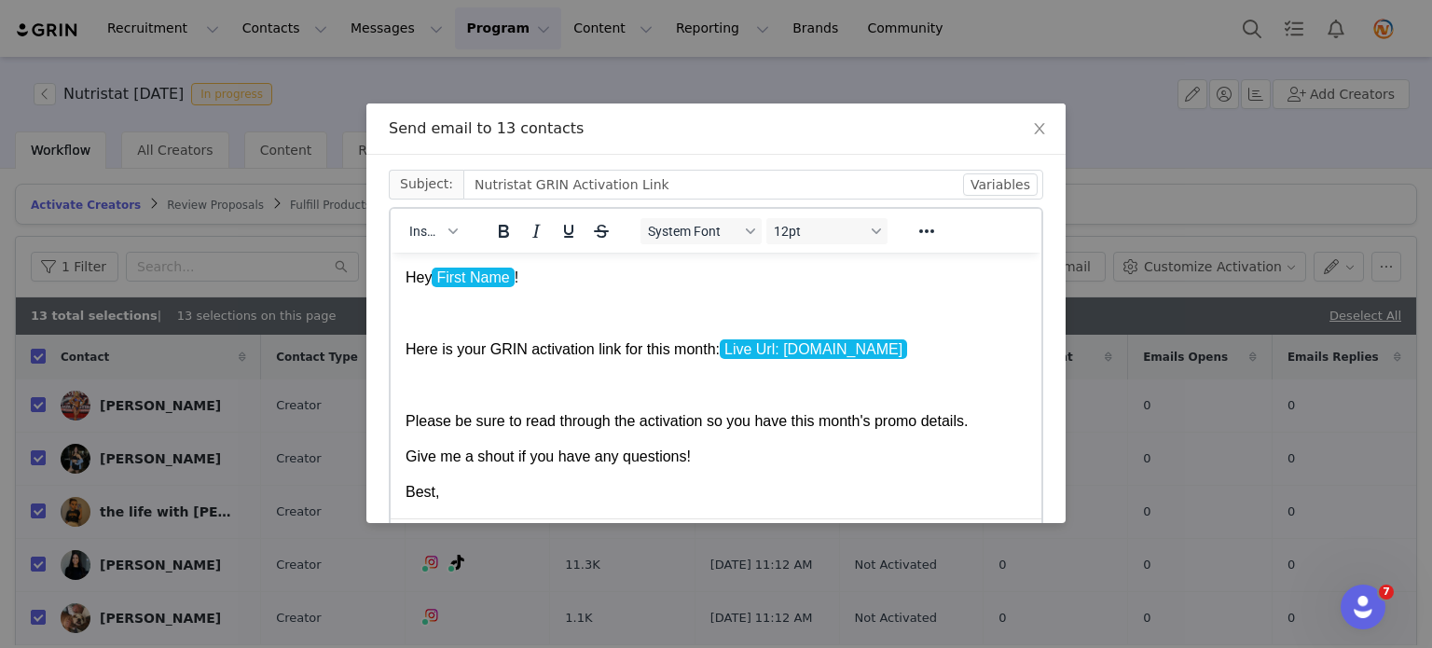
click at [407, 424] on p "Please be sure to read through the activation so you have this month's promo de…" at bounding box center [716, 420] width 621 height 21
click at [408, 460] on p "Give me a shout if you have any questions!" at bounding box center [716, 456] width 621 height 21
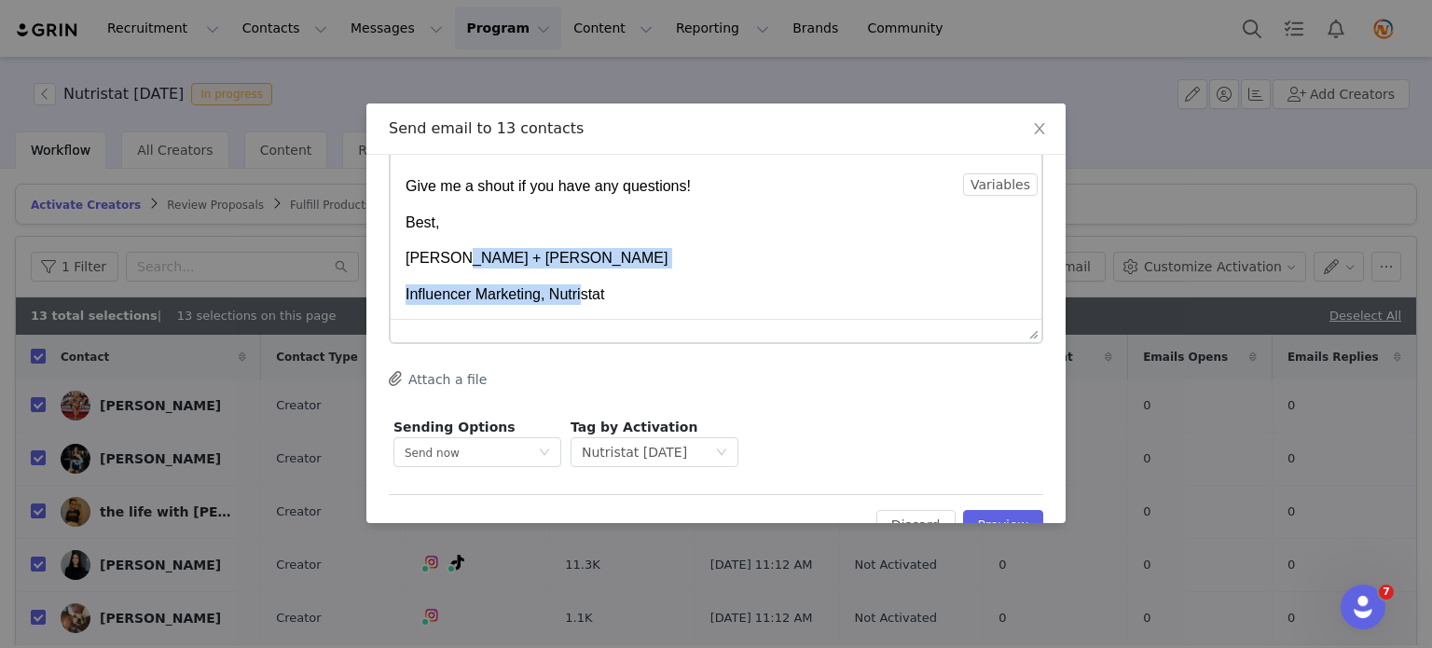
scroll to position [231, 0]
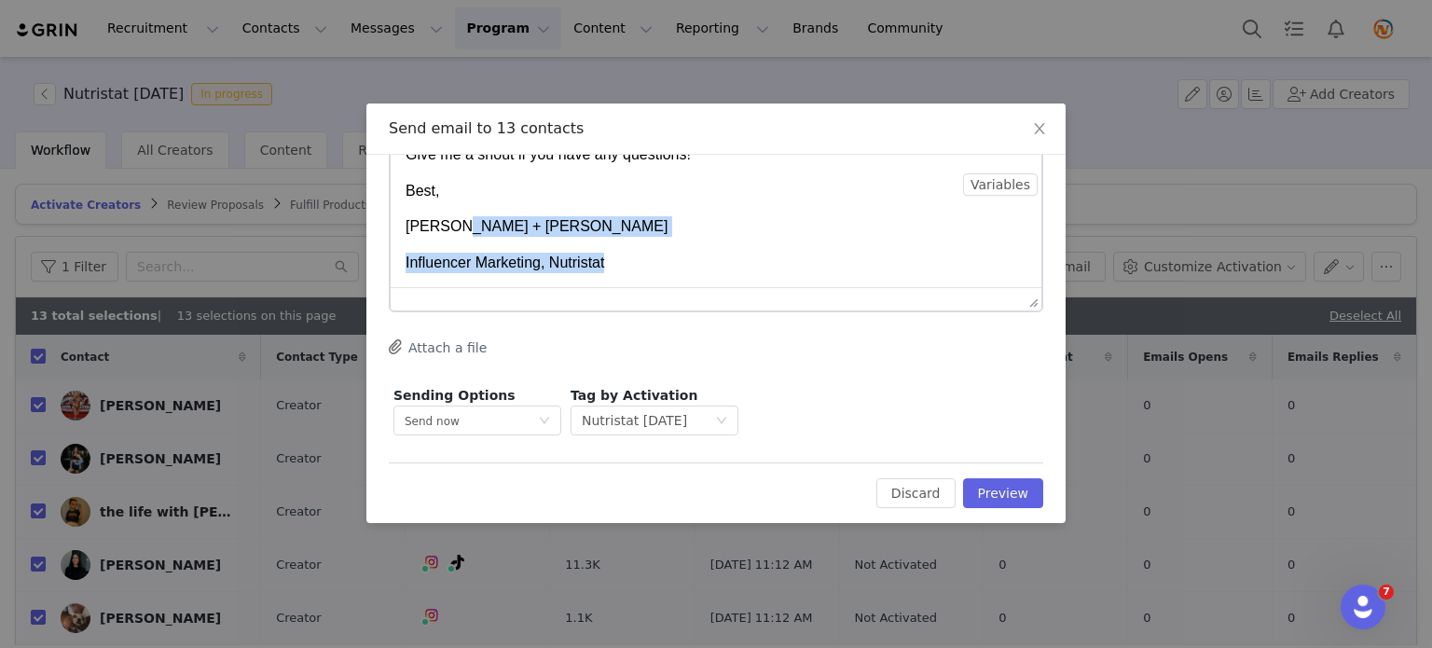
drag, startPoint x: 455, startPoint y: 240, endPoint x: 621, endPoint y: 345, distance: 196.6
click at [621, 287] on html "Hey First Name ! Here is your GRIN activation link for this month: Live Url: nu…" at bounding box center [716, 100] width 651 height 373
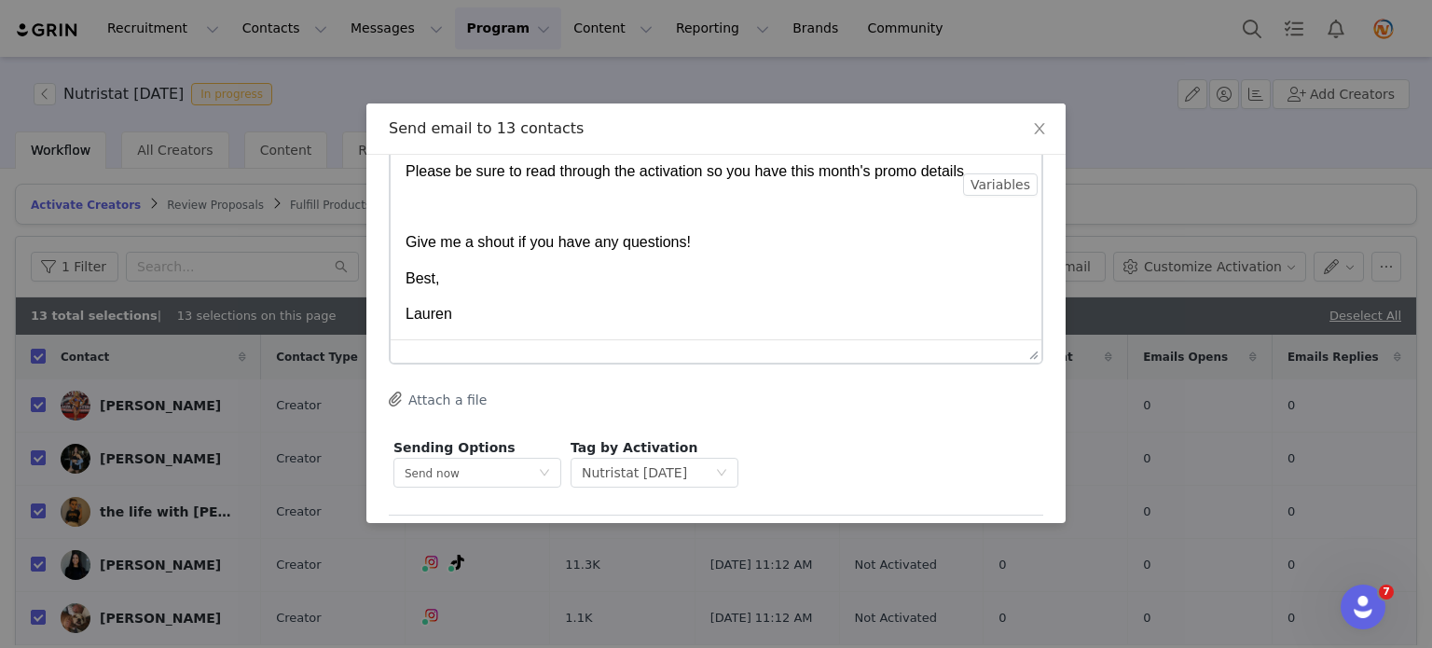
scroll to position [138, 0]
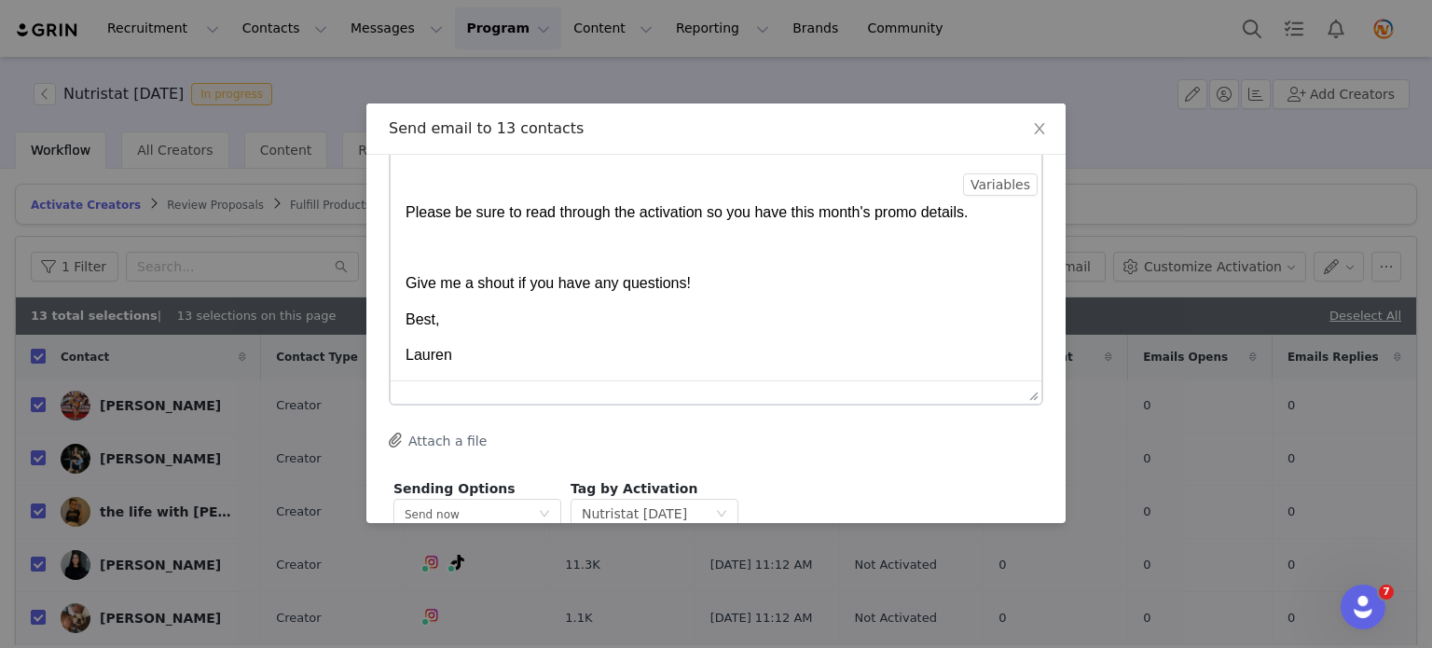
click at [407, 320] on p "Best," at bounding box center [716, 319] width 621 height 21
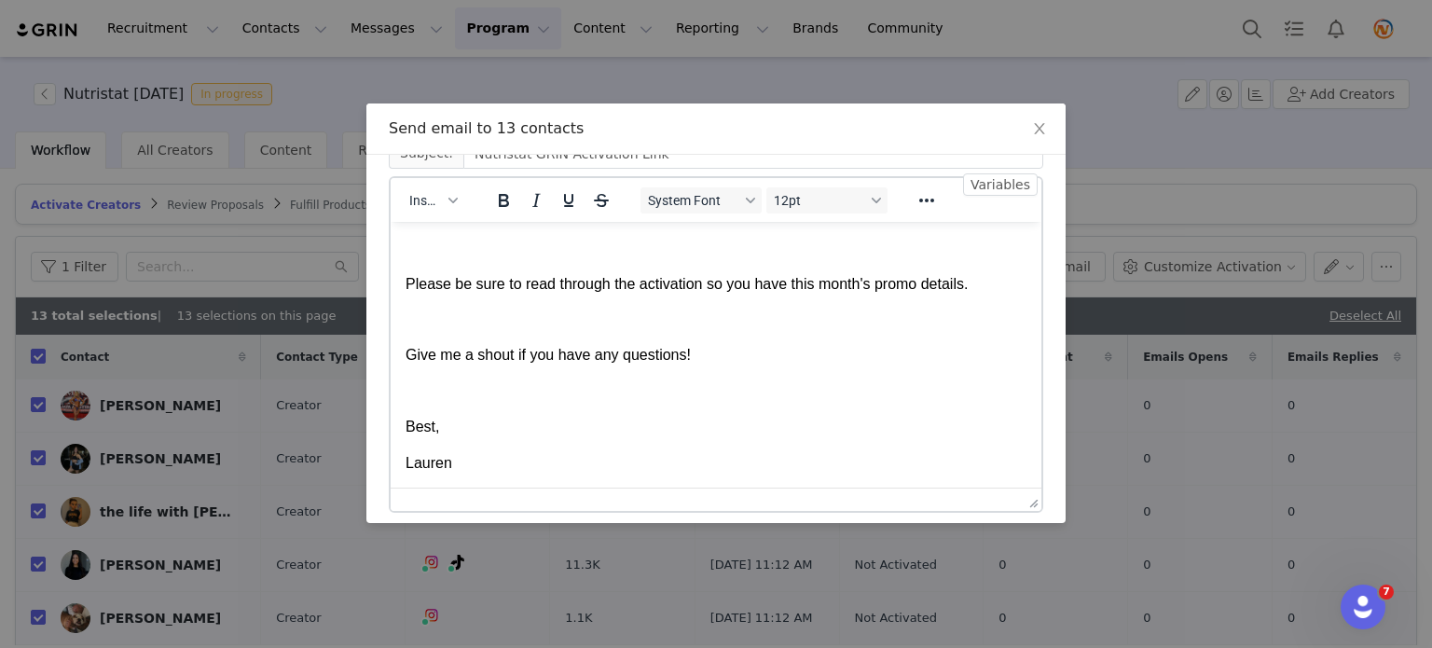
scroll to position [38, 0]
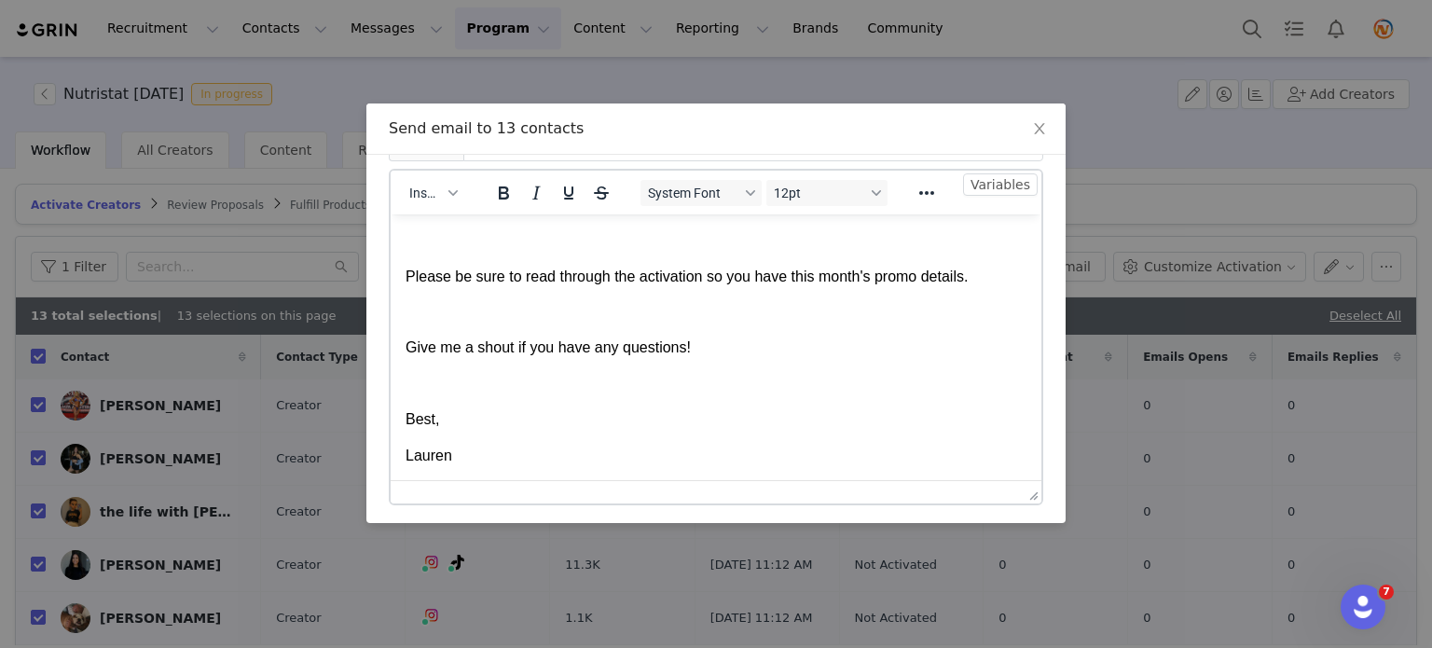
drag, startPoint x: 407, startPoint y: 313, endPoint x: 673, endPoint y: 436, distance: 293.7
click at [673, 436] on body "Hey First Name ! Here is your GRIN activation link for this month: Live Url: nu…" at bounding box center [716, 293] width 621 height 343
copy body "Here is your GRIN activation link for this month: Live Url: nutristat.grin.live…"
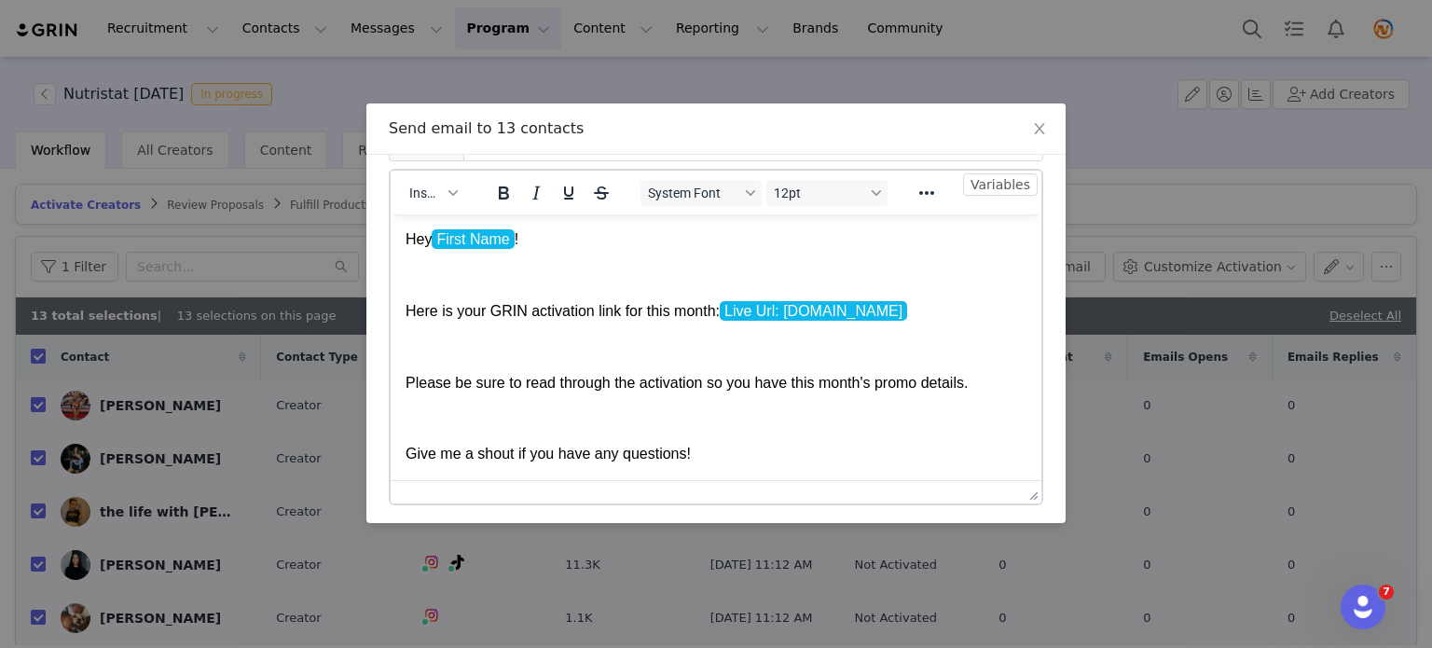
scroll to position [0, 0]
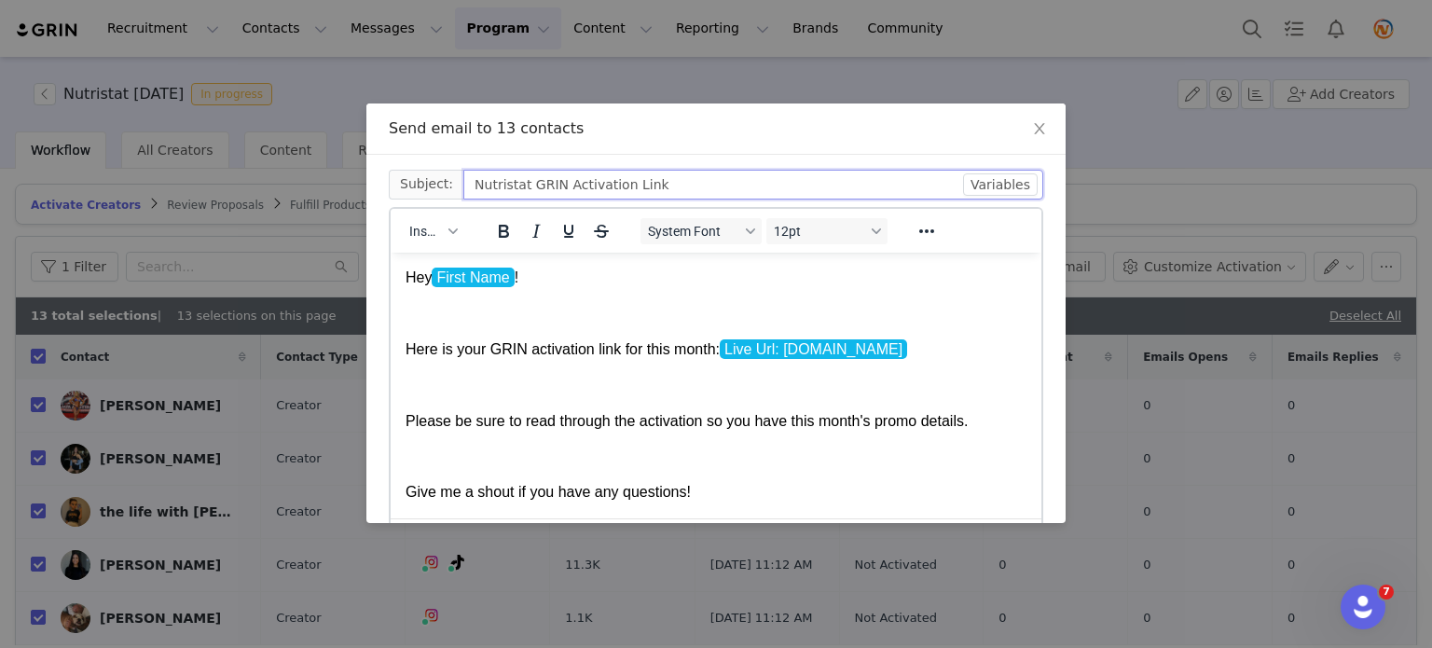
drag, startPoint x: 643, startPoint y: 185, endPoint x: 446, endPoint y: 196, distance: 198.0
click at [449, 197] on span "Subject: Nutristat GRIN Activation Link" at bounding box center [716, 185] width 655 height 30
paste input "⚡ Your GRIN Portal Access is Live! (October Activation Link Inside)"
type input "⚡ Your GRIN Portal Access is Live! (October Activation Link Inside)"
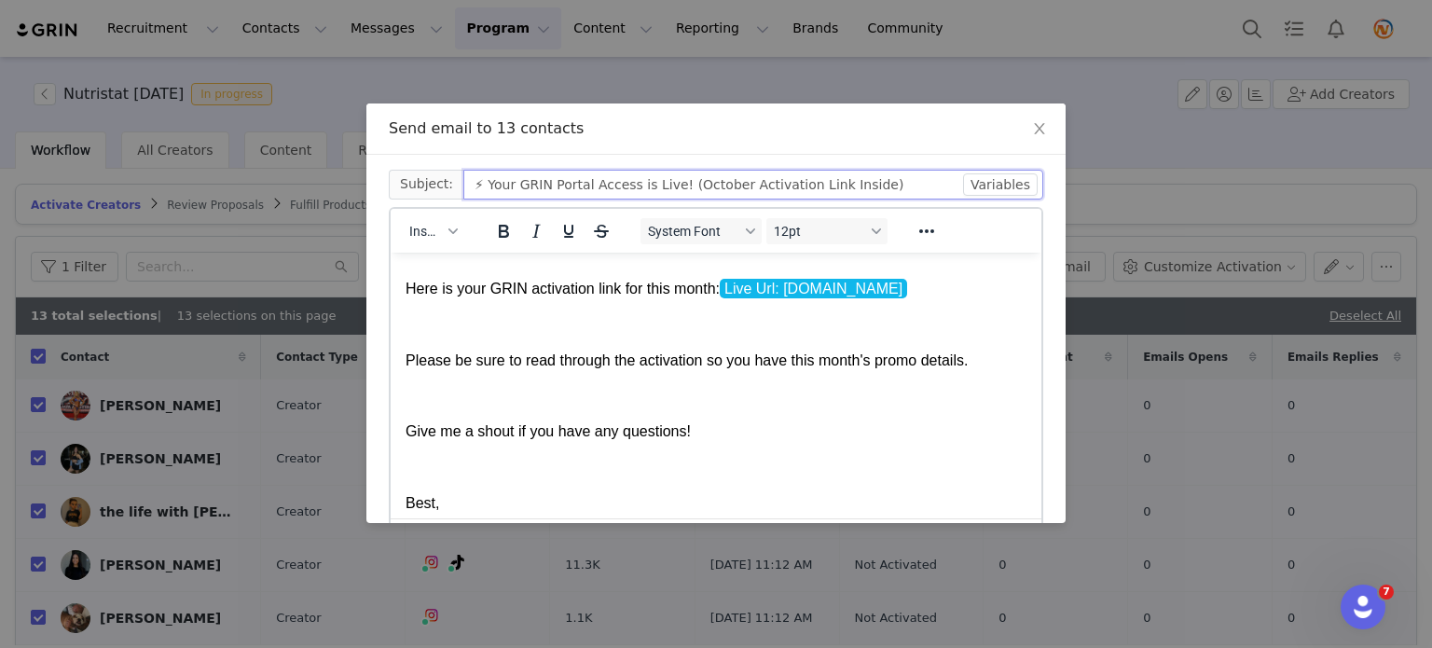
scroll to position [93, 0]
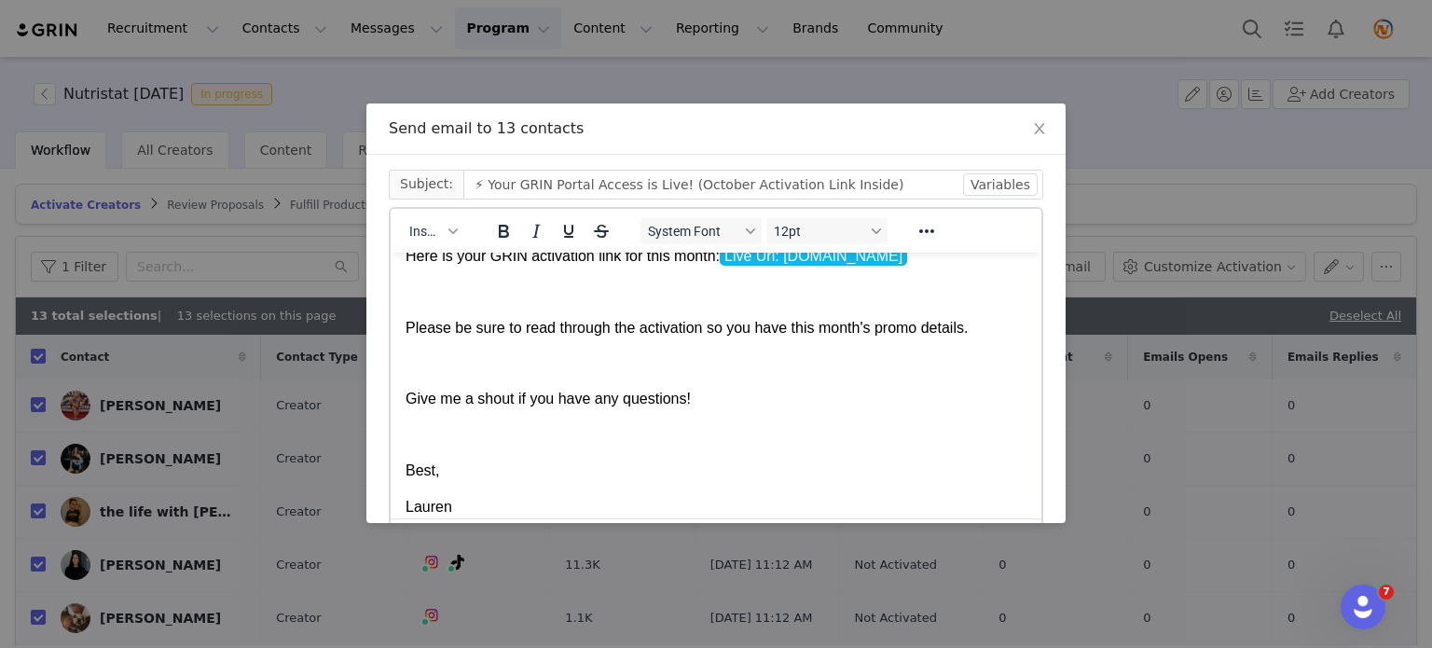
click at [418, 314] on body "Hey First Name ! Here is your GRIN activation link for this month: Live Url: nu…" at bounding box center [716, 344] width 621 height 343
click at [408, 292] on p "Rich Text Area. Press ALT-0 for help." at bounding box center [716, 291] width 621 height 21
drag, startPoint x: 407, startPoint y: 291, endPoint x: 469, endPoint y: 317, distance: 66.8
click at [408, 291] on p "Rich Text Area. Press ALT-0 for help." at bounding box center [716, 291] width 621 height 21
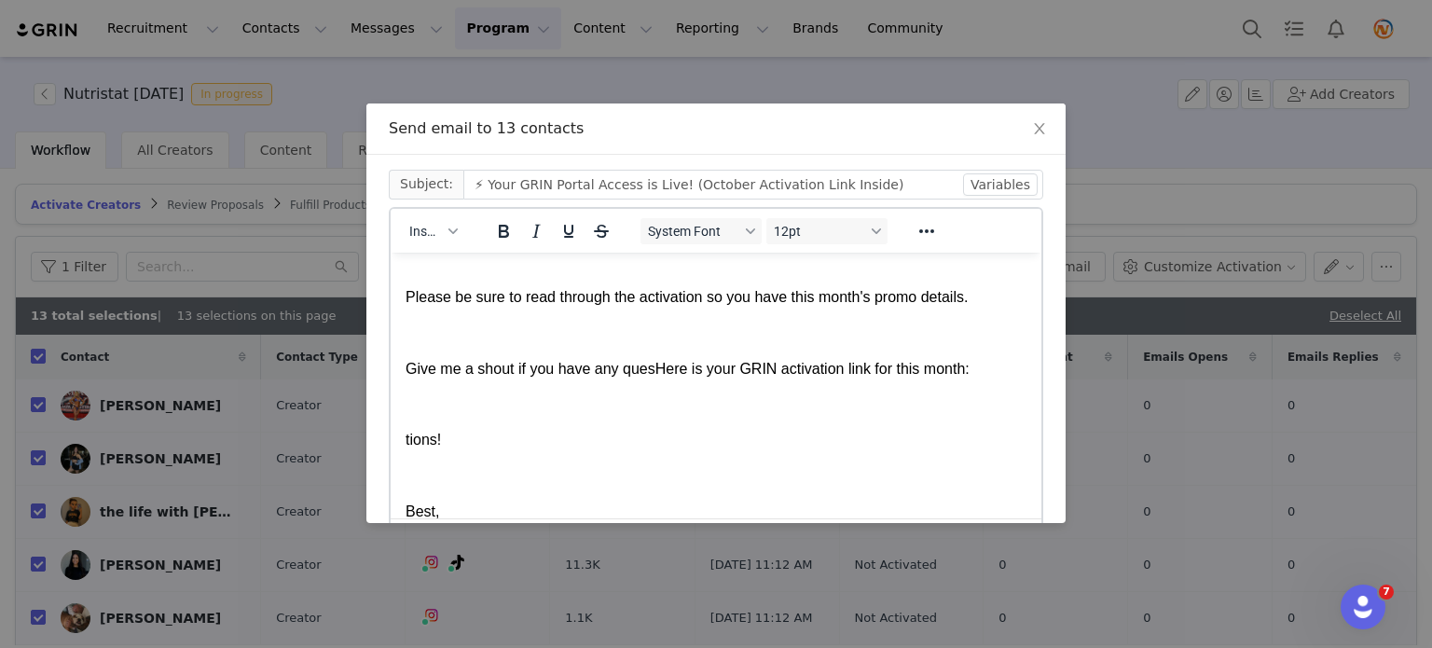
scroll to position [0, 0]
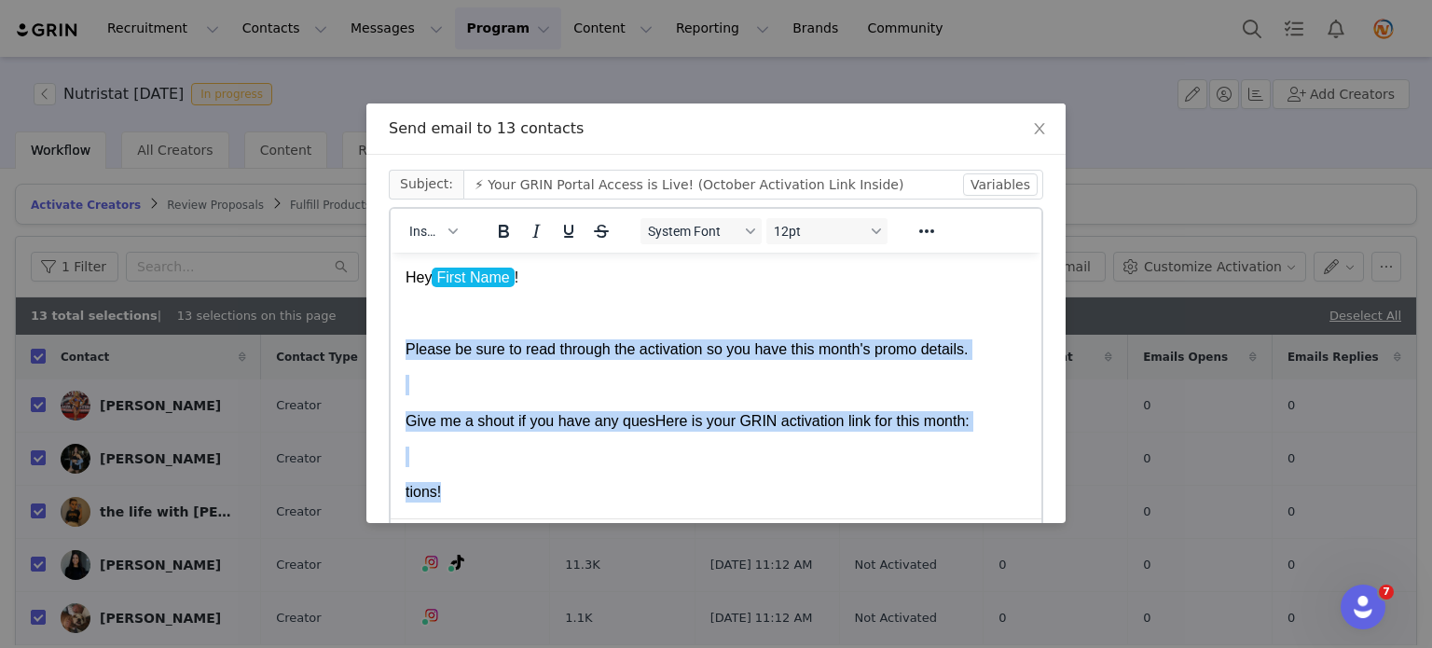
drag, startPoint x: 407, startPoint y: 350, endPoint x: 487, endPoint y: 493, distance: 164.0
click at [487, 493] on body "Hey First Name ! Please be sure to read through the activation so you have this…" at bounding box center [716, 438] width 621 height 343
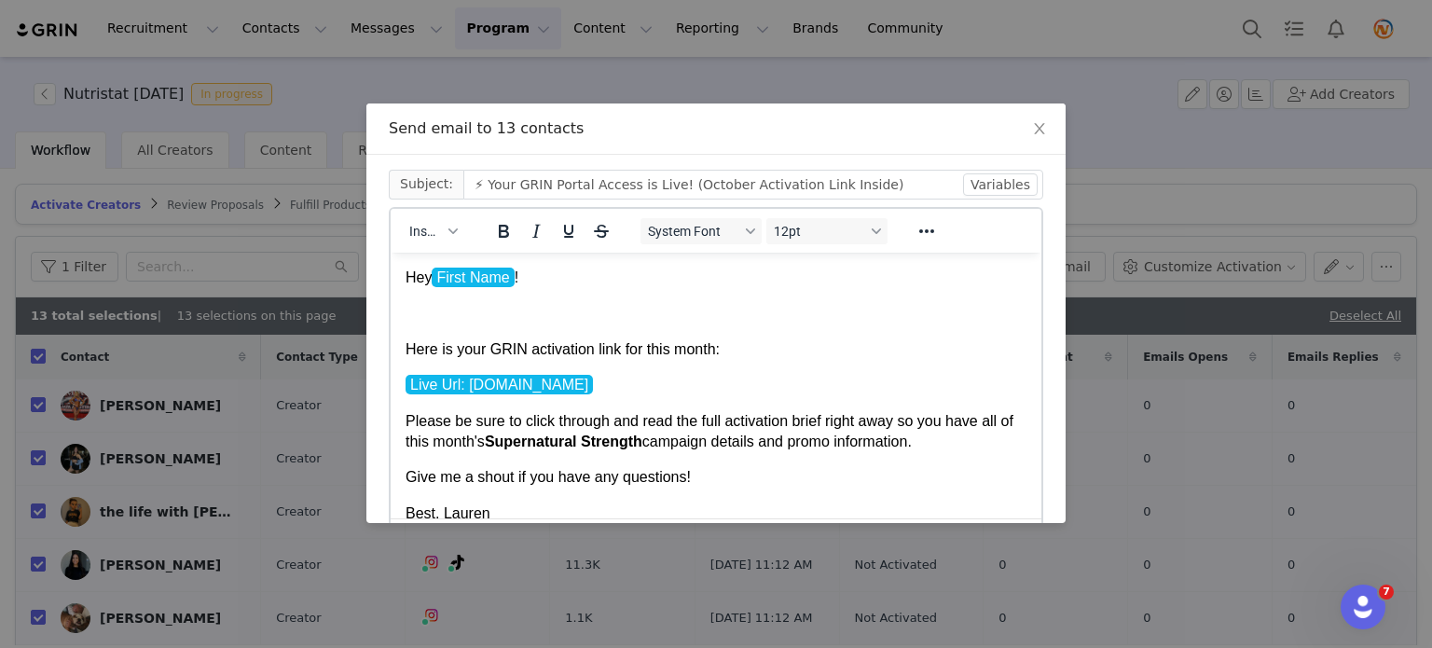
scroll to position [4, 0]
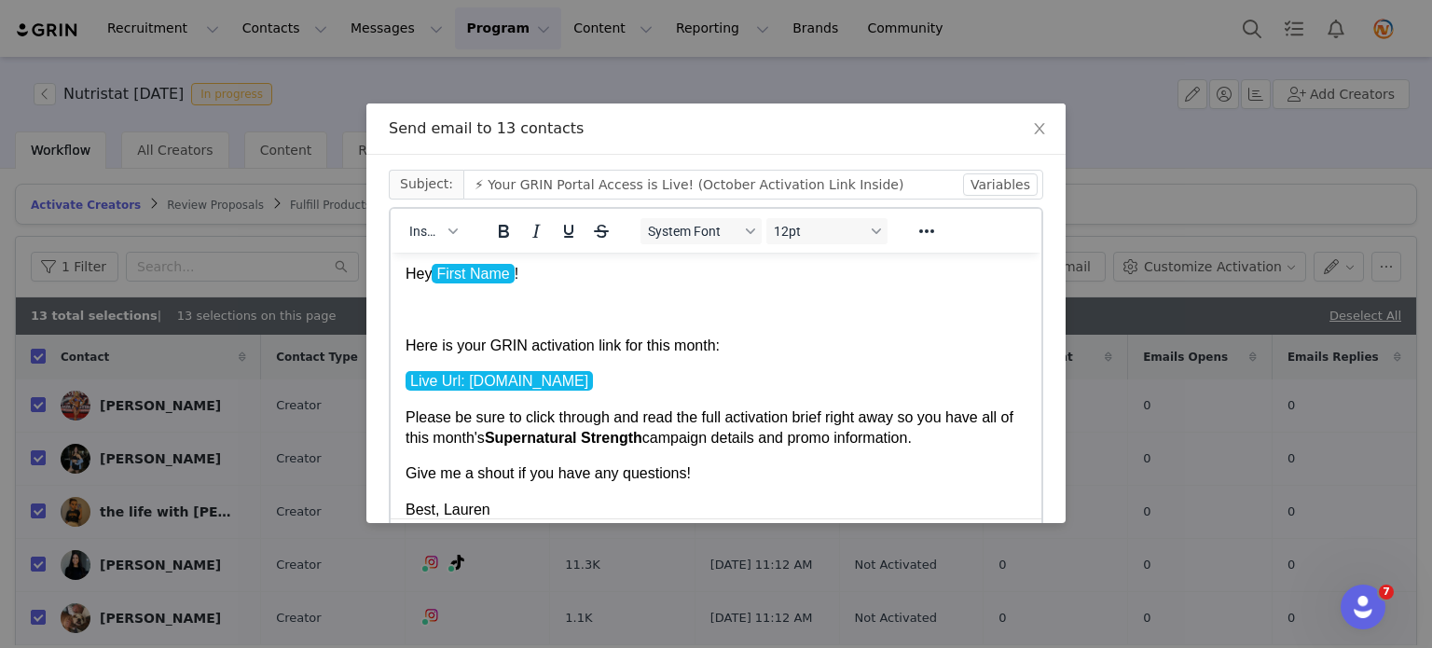
click at [409, 310] on p "Rich Text Area. Press ALT-0 for help." at bounding box center [716, 308] width 621 height 21
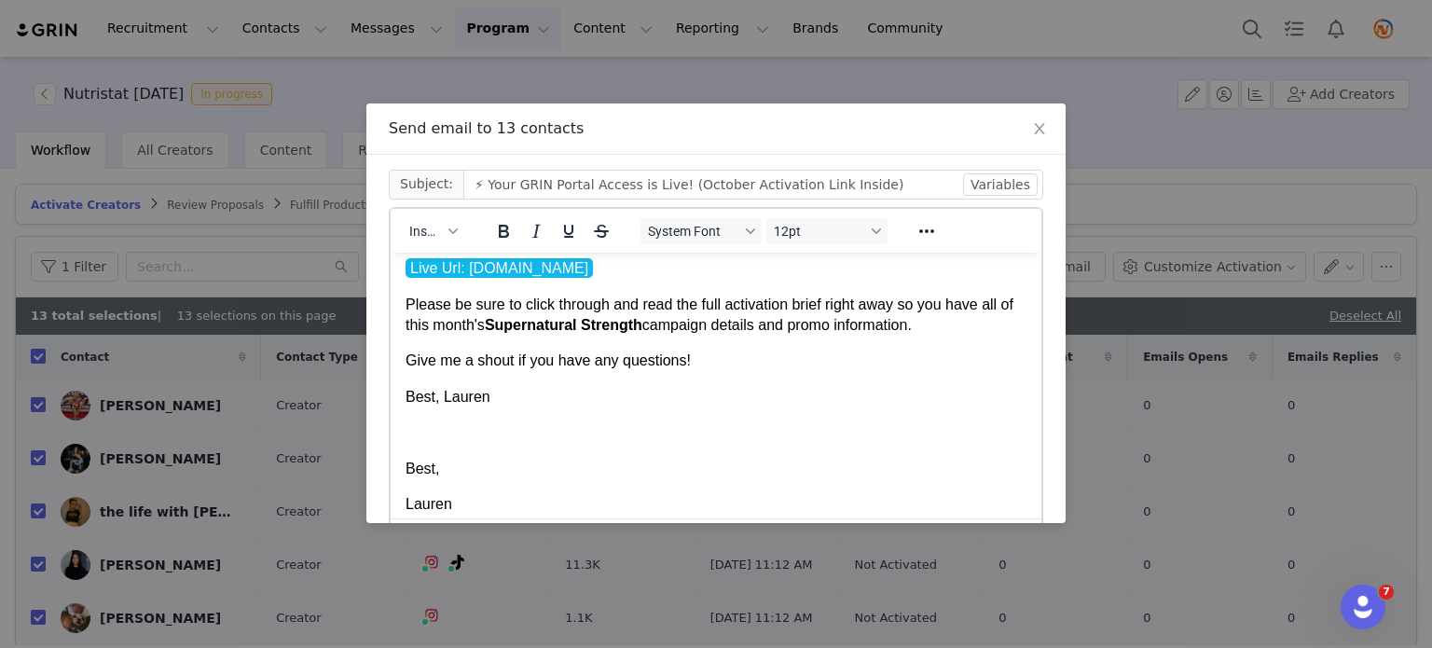
scroll to position [127, 0]
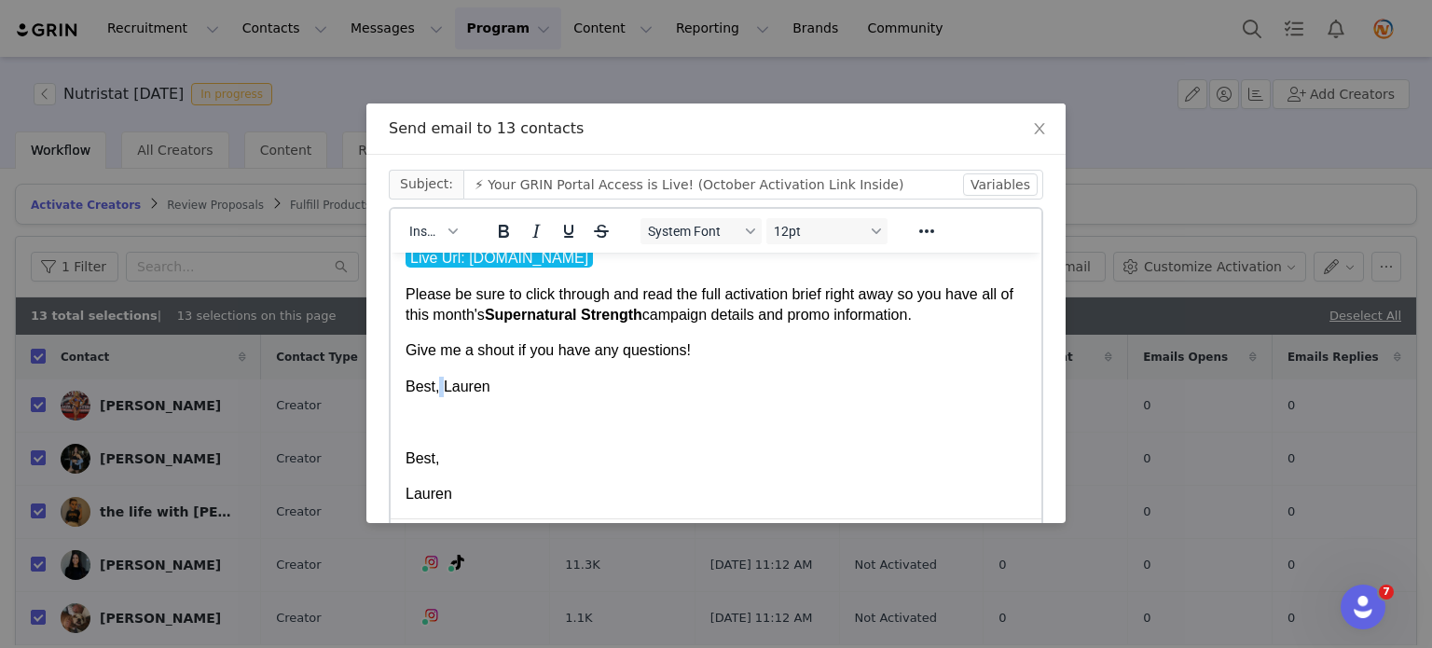
click at [438, 387] on span "Best, Lauren" at bounding box center [448, 386] width 85 height 16
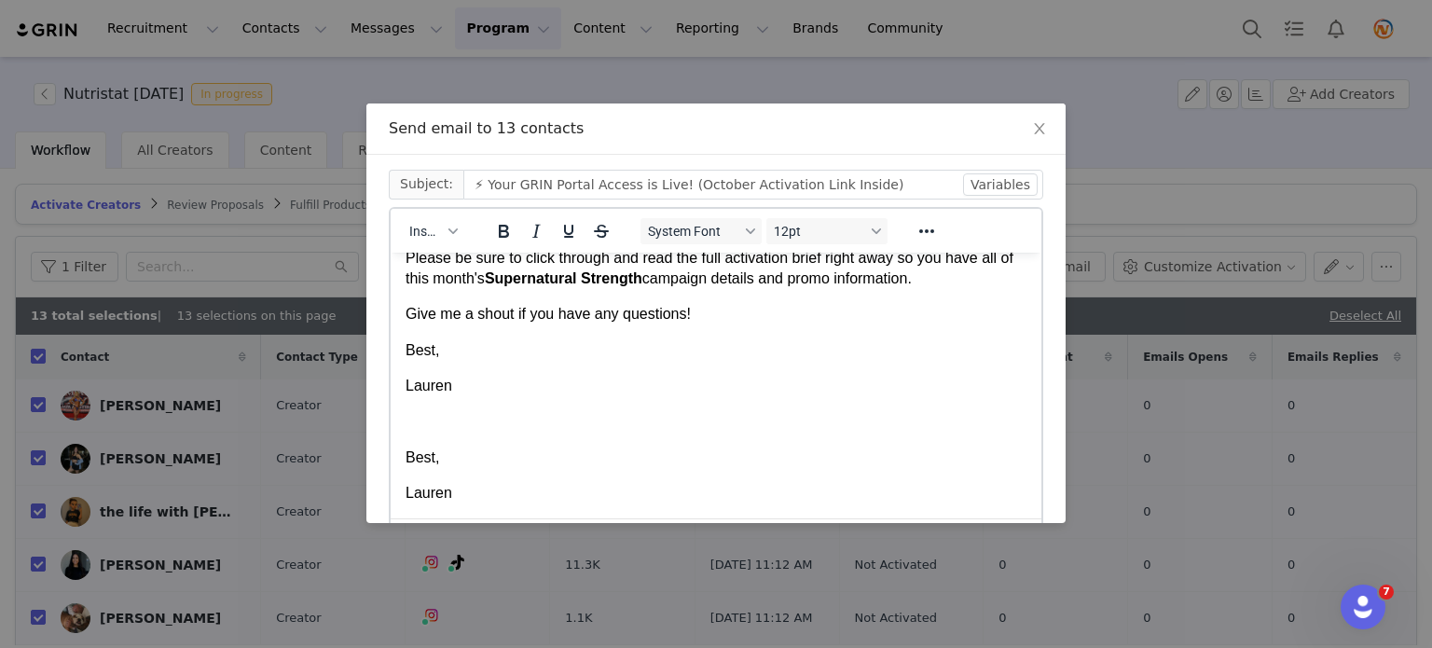
drag, startPoint x: 456, startPoint y: 478, endPoint x: 400, endPoint y: 404, distance: 93.2
click at [400, 404] on html "Hey First Name ! Here is your GRIN activation link for this month: Live Url: nu…" at bounding box center [716, 304] width 651 height 430
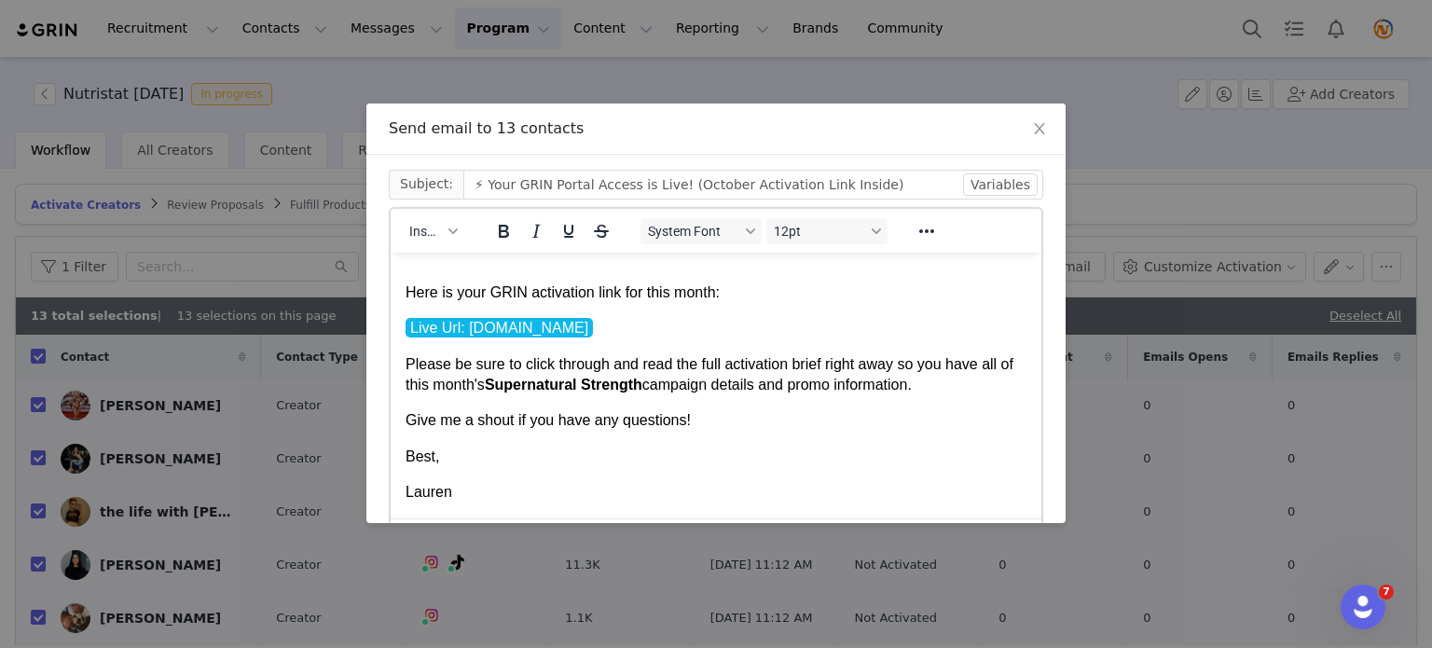
scroll to position [56, 0]
click at [407, 460] on span "Best," at bounding box center [423, 456] width 34 height 16
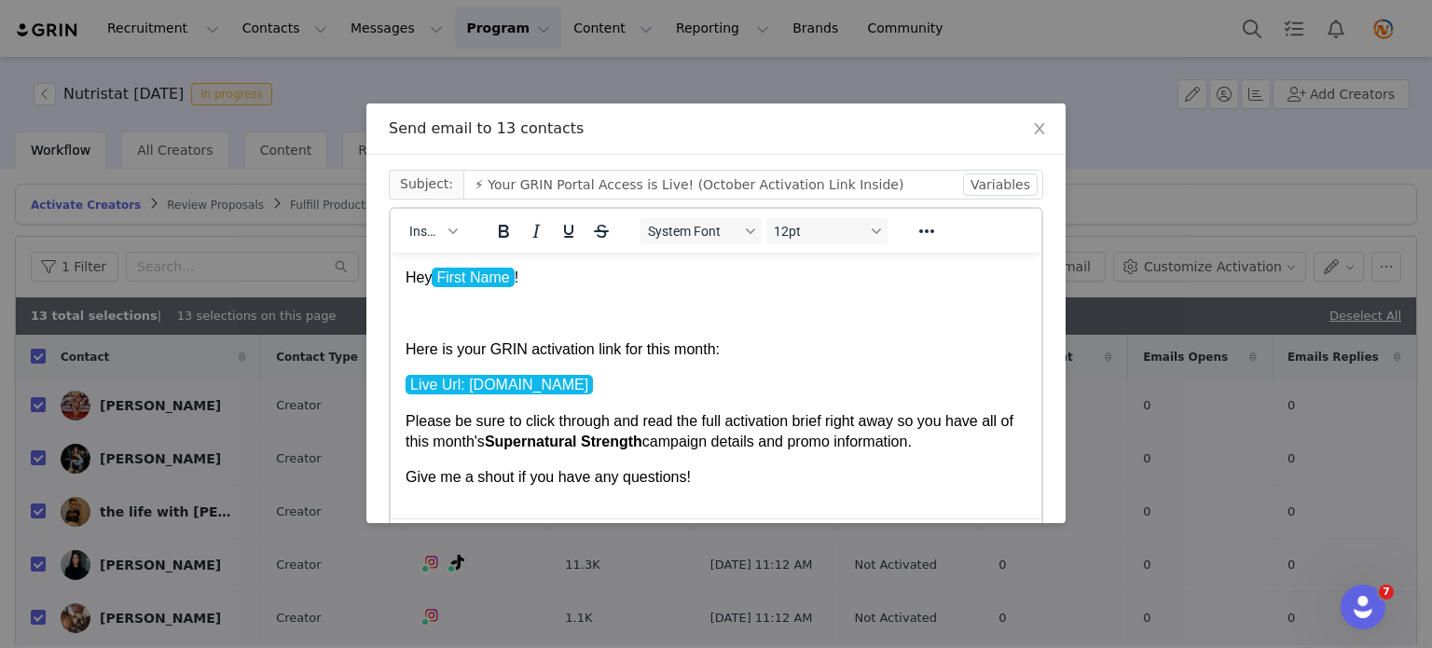
scroll to position [91, 0]
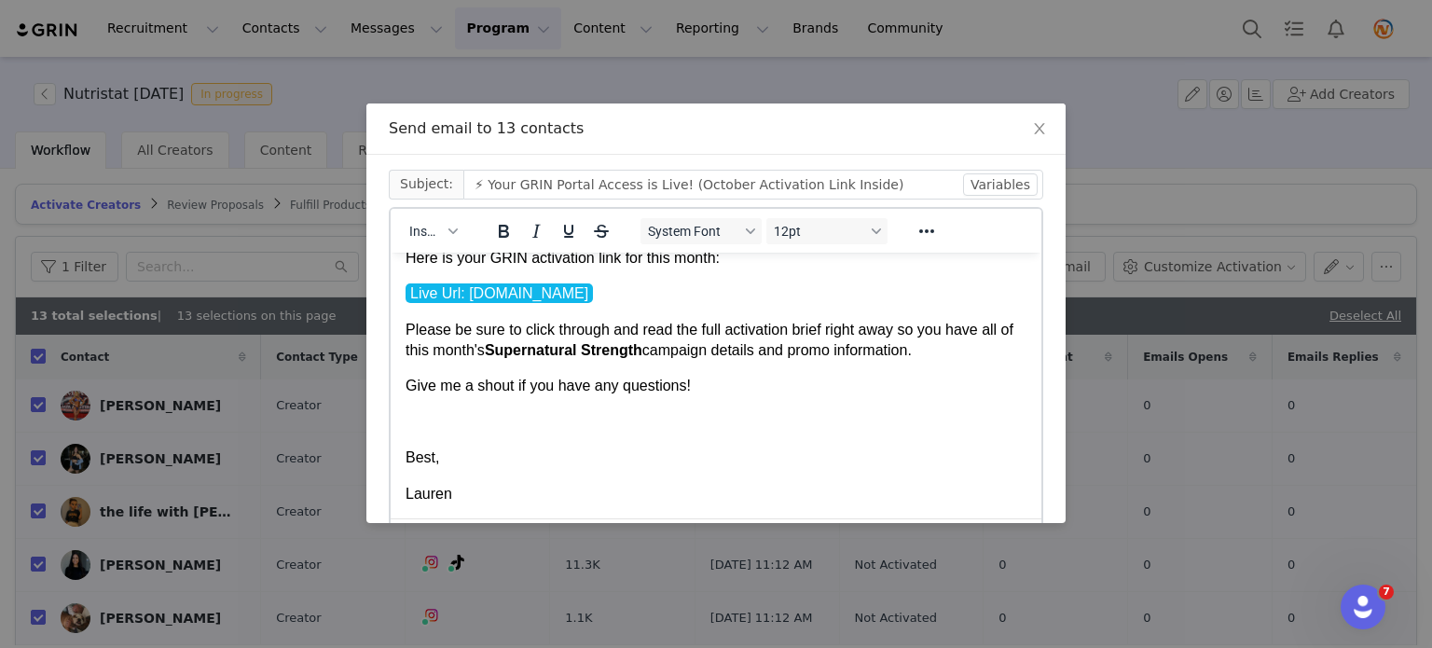
click at [721, 386] on p "Give me a shout if you have any questions!" at bounding box center [716, 385] width 621 height 21
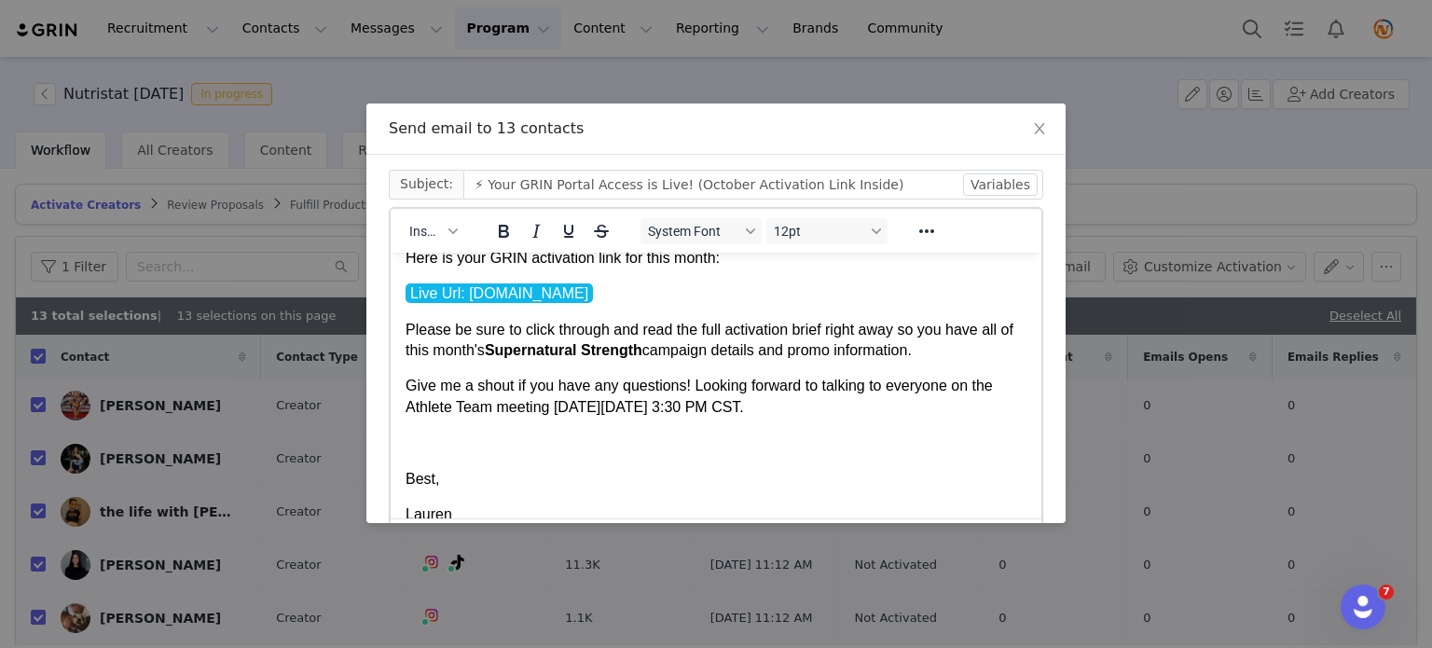
drag, startPoint x: 843, startPoint y: 405, endPoint x: 578, endPoint y: 412, distance: 264.9
click at [578, 412] on p "Give me a shout if you have any questions! Looking forward to talking to everyo…" at bounding box center [716, 396] width 621 height 42
click at [500, 232] on icon "Bold" at bounding box center [504, 231] width 10 height 13
click at [893, 409] on p "Give me a shout if you have any questions! Looking forward to talking to everyo…" at bounding box center [716, 396] width 621 height 42
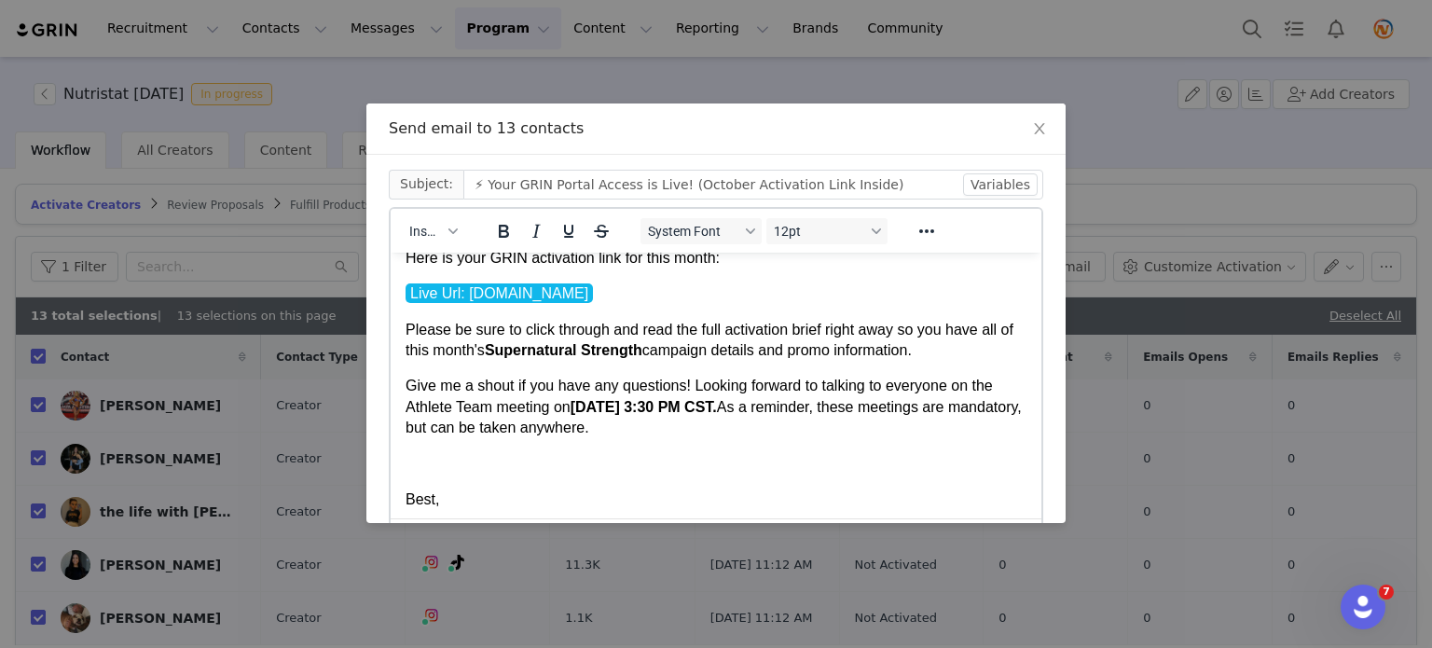
scroll to position [133, 0]
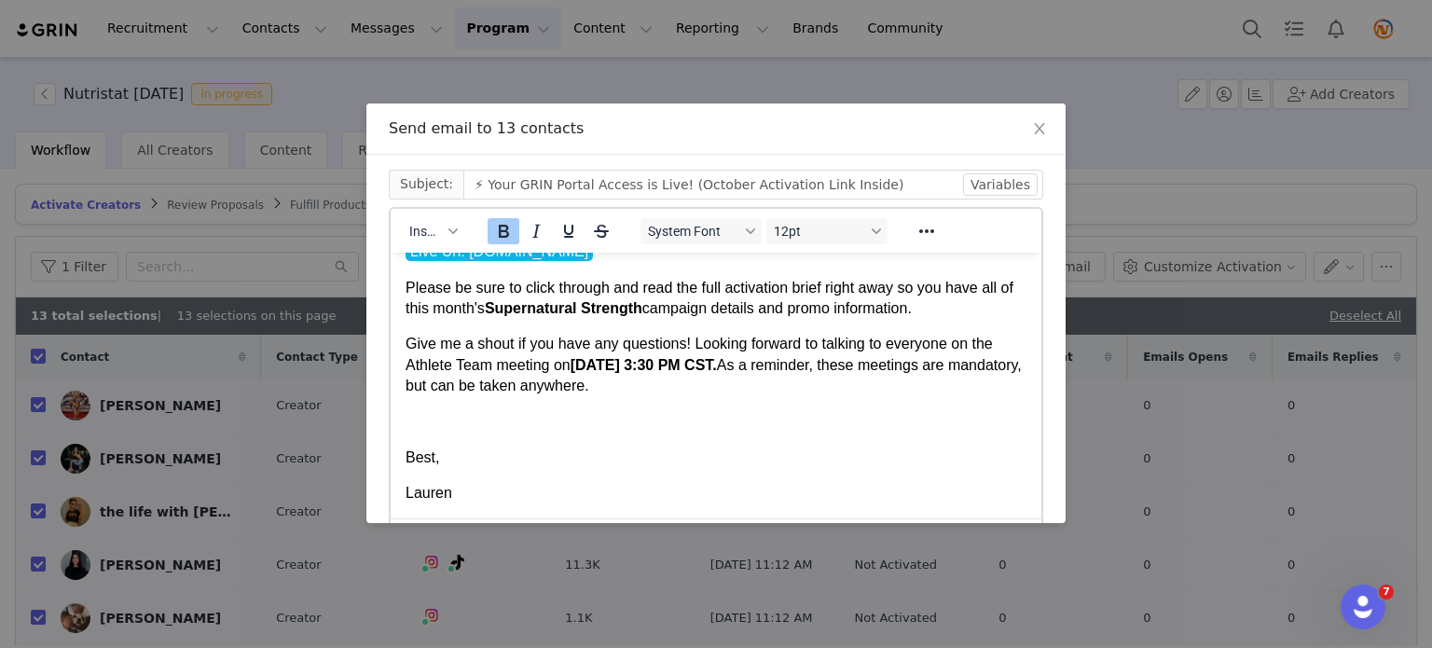
click at [717, 365] on strong "Monday, October 6th at 3:30 PM CST." at bounding box center [644, 364] width 146 height 16
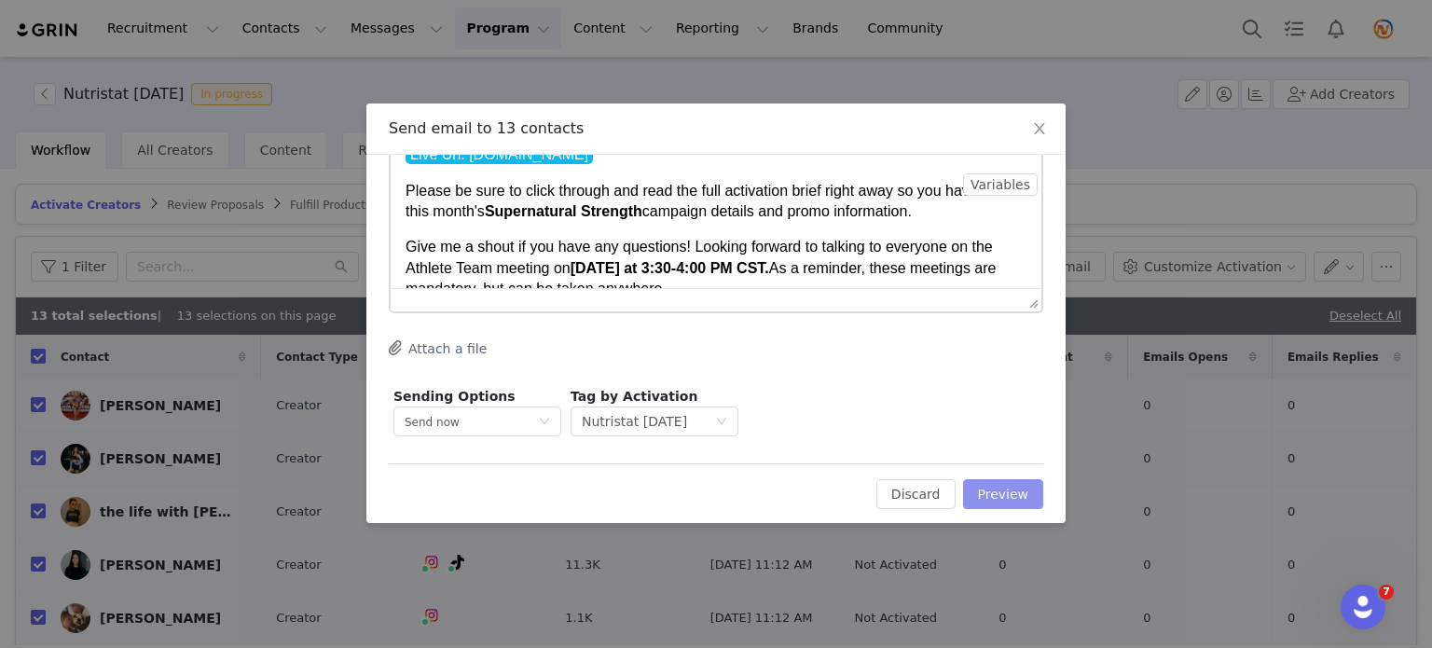
scroll to position [231, 0]
click at [970, 494] on button "Preview" at bounding box center [1003, 493] width 81 height 30
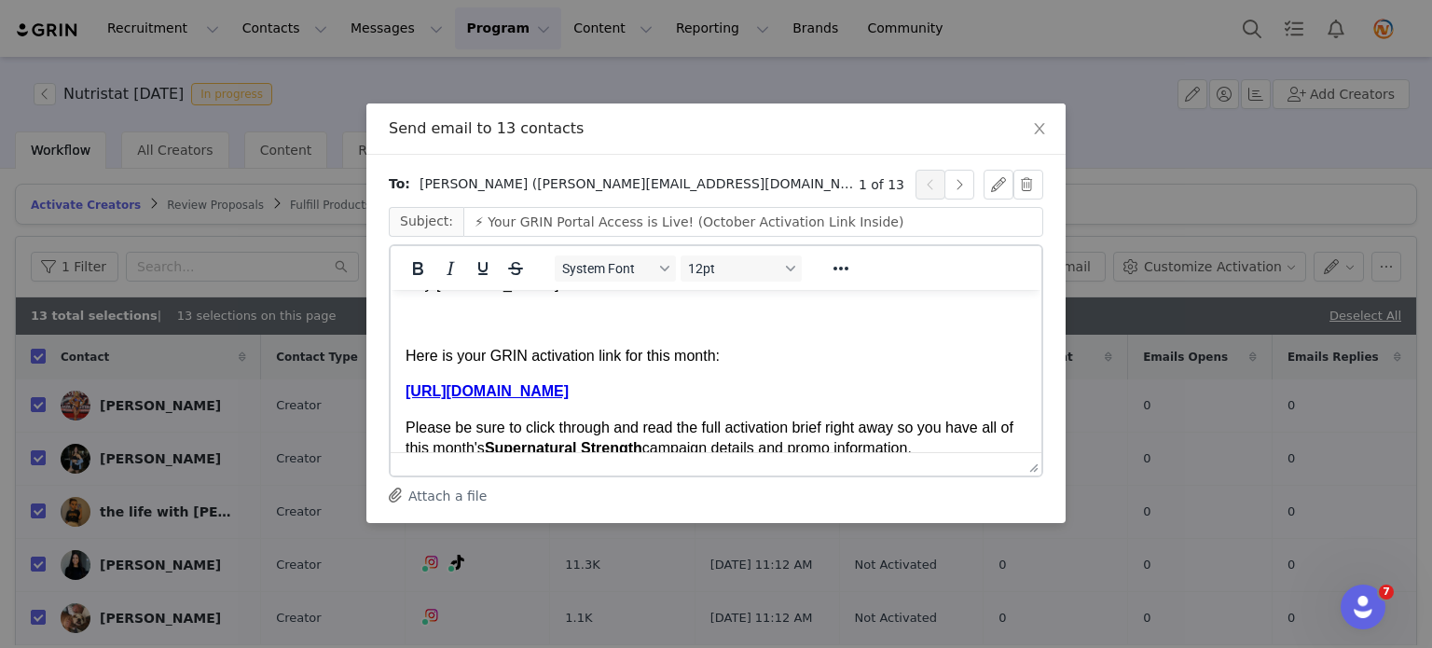
scroll to position [0, 0]
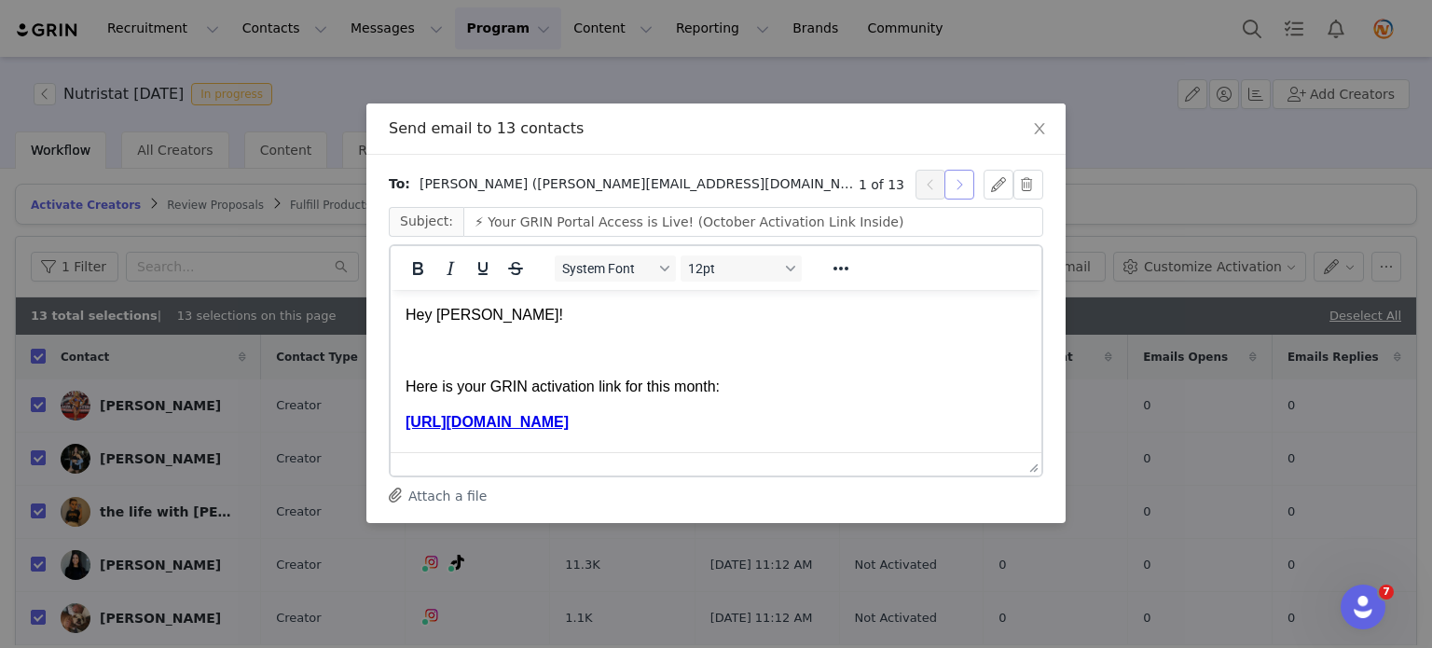
click at [955, 189] on button "button" at bounding box center [960, 185] width 30 height 30
click at [953, 188] on button "button" at bounding box center [960, 185] width 30 height 30
drag, startPoint x: 456, startPoint y: 313, endPoint x: 435, endPoint y: 312, distance: 20.5
click at [435, 312] on p "Hey the!" at bounding box center [716, 314] width 621 height 21
click at [945, 186] on button "button" at bounding box center [960, 185] width 30 height 30
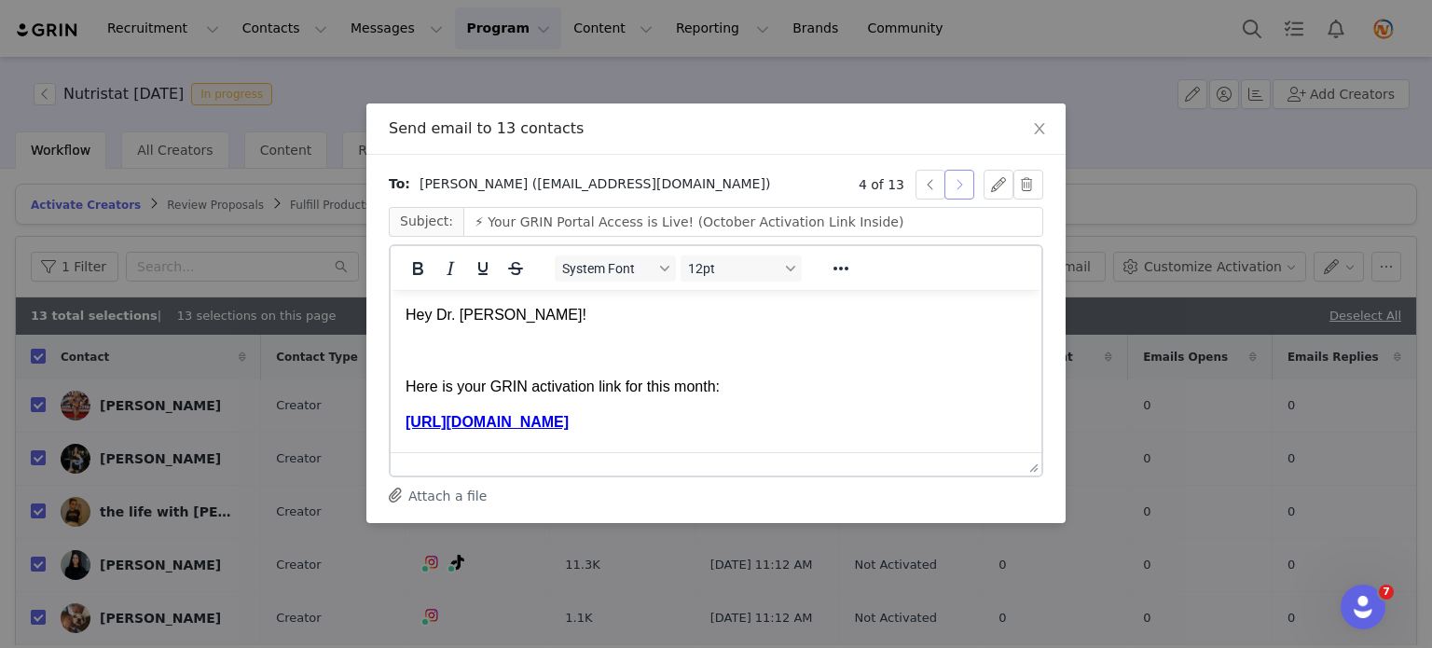
click at [945, 186] on button "button" at bounding box center [960, 185] width 30 height 30
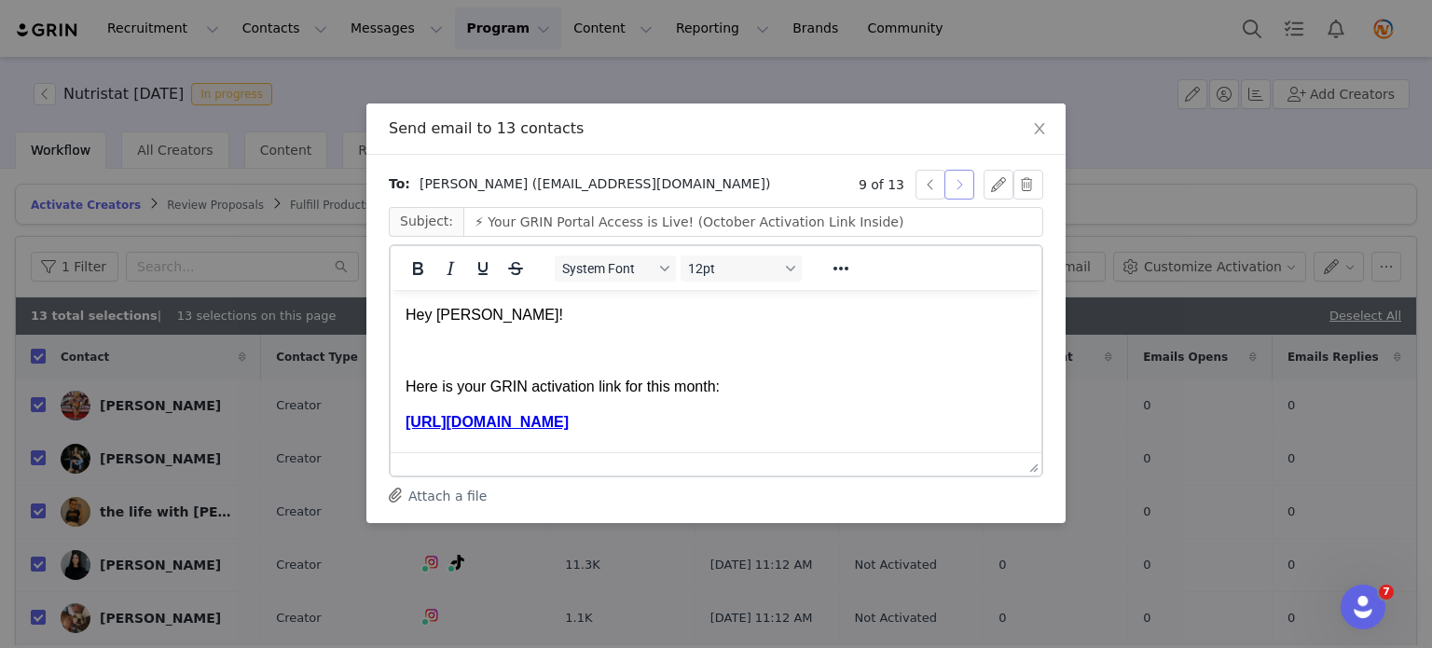
click at [945, 186] on button "button" at bounding box center [960, 185] width 30 height 30
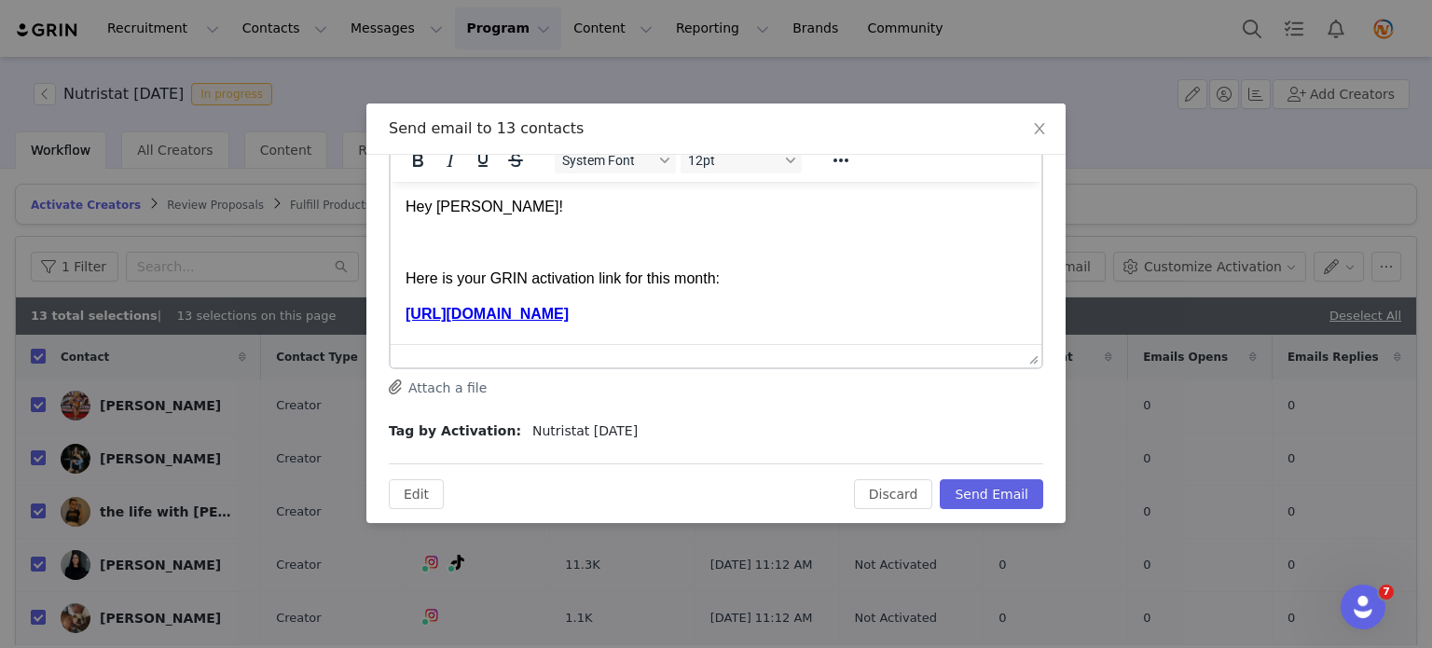
scroll to position [108, 0]
click at [982, 495] on button "Send Email" at bounding box center [991, 494] width 103 height 30
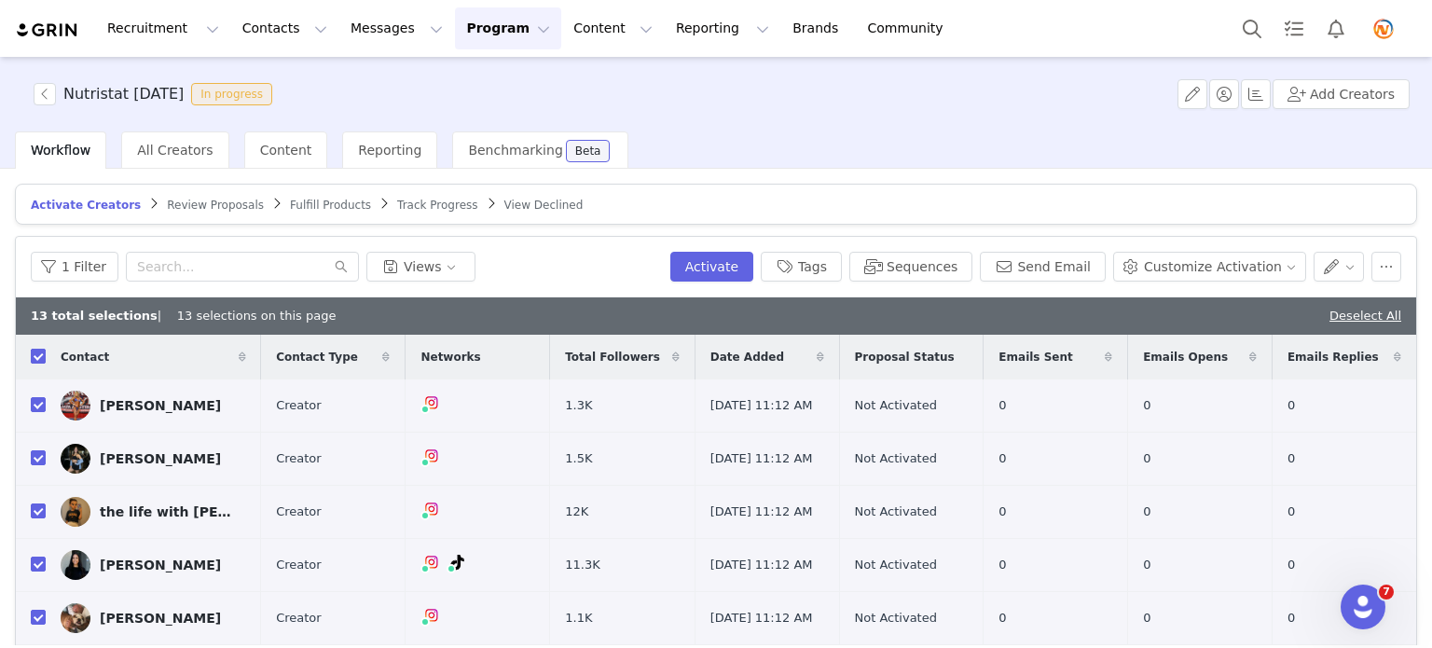
click at [42, 350] on input "checkbox" at bounding box center [38, 356] width 15 height 15
checkbox input "false"
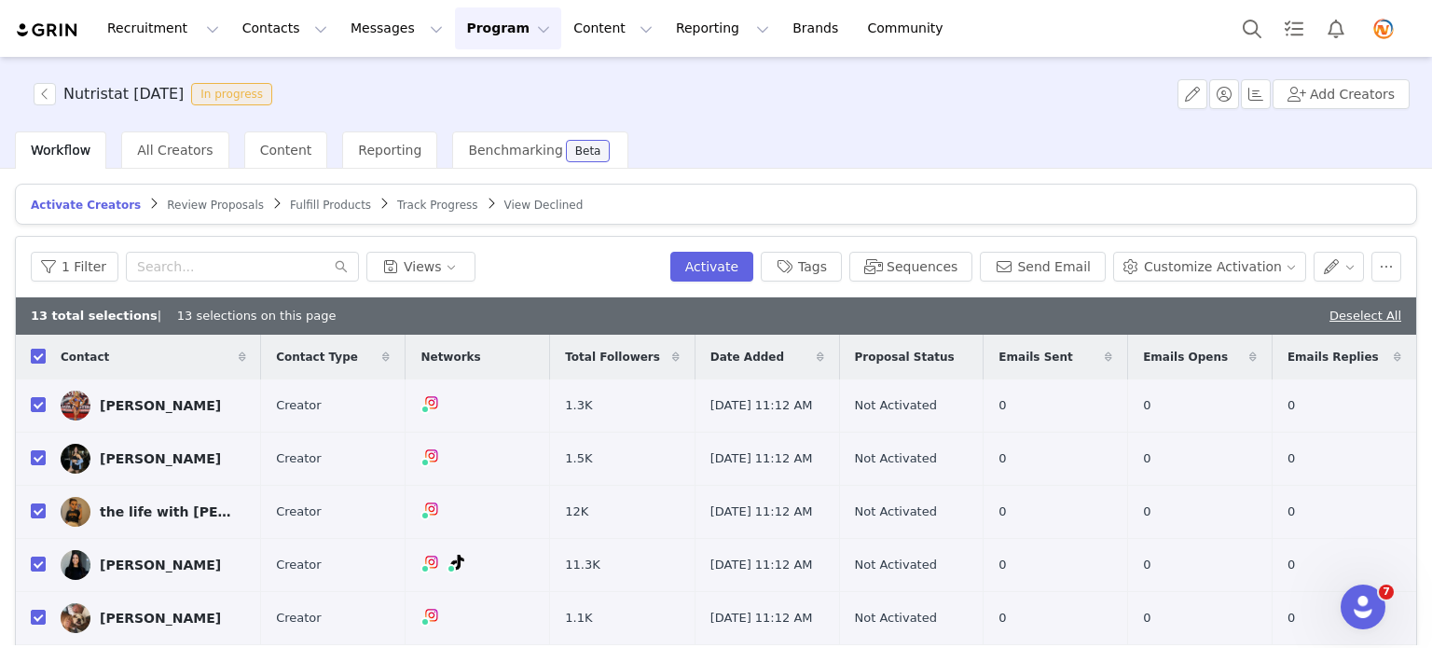
checkbox input "false"
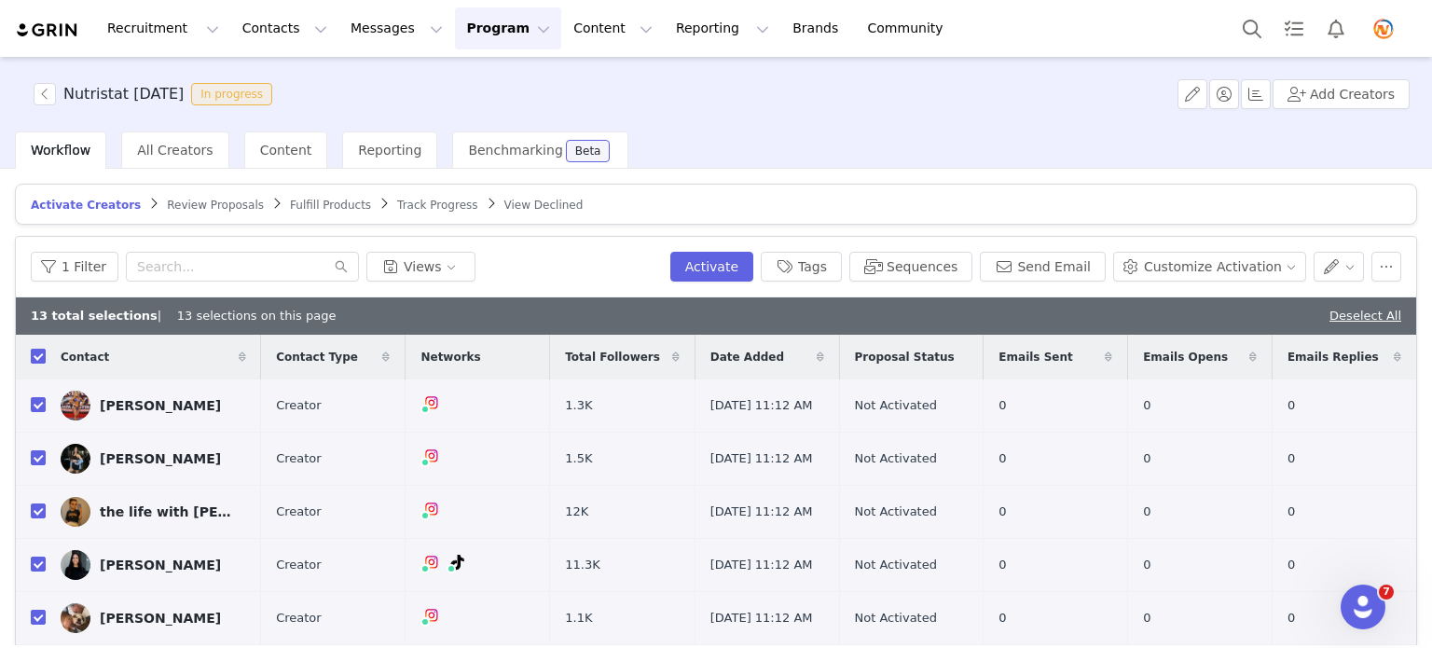
checkbox input "false"
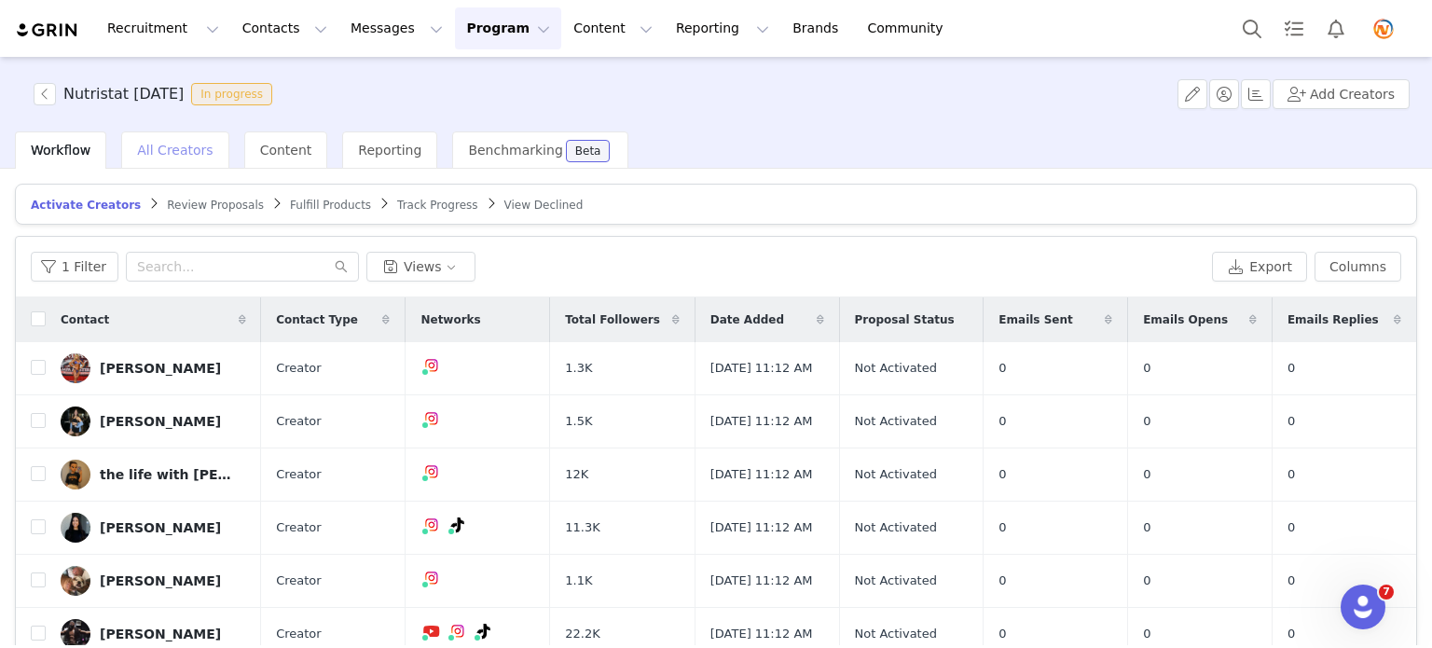
click at [158, 148] on span "All Creators" at bounding box center [175, 150] width 76 height 15
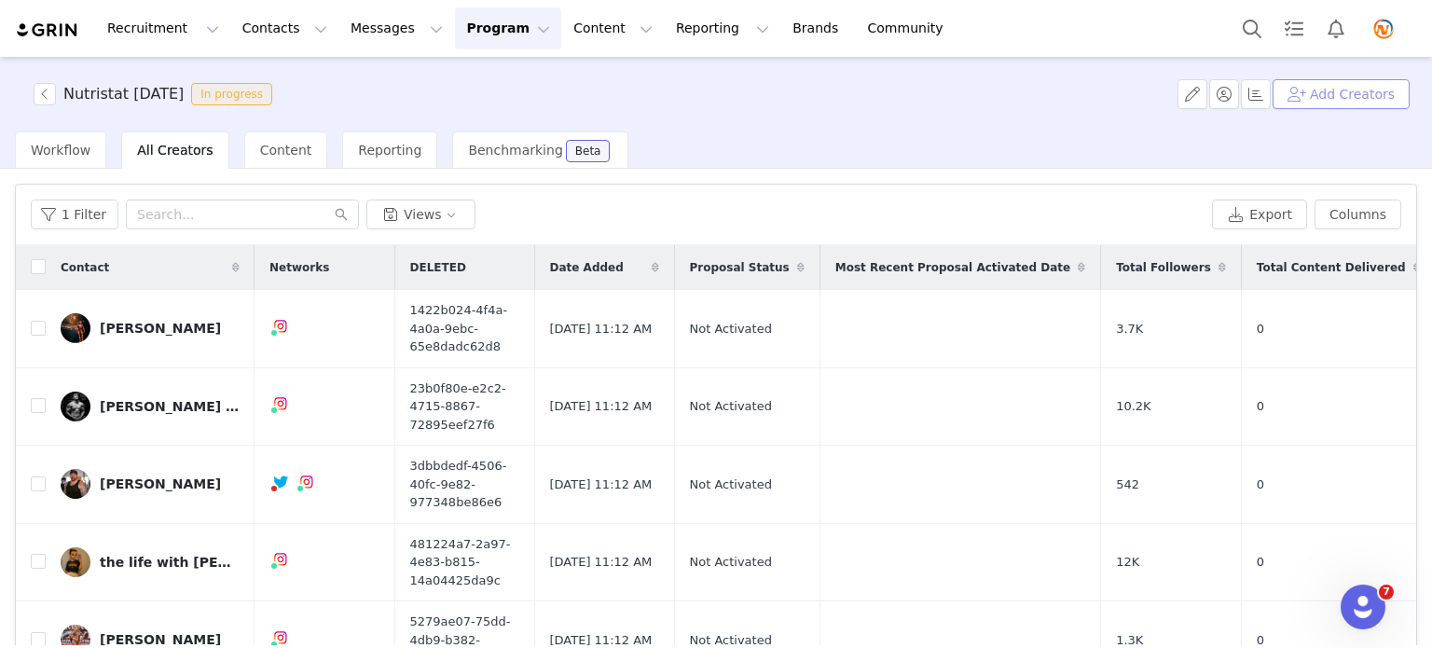
click at [1165, 92] on button "Add Creators" at bounding box center [1341, 94] width 137 height 30
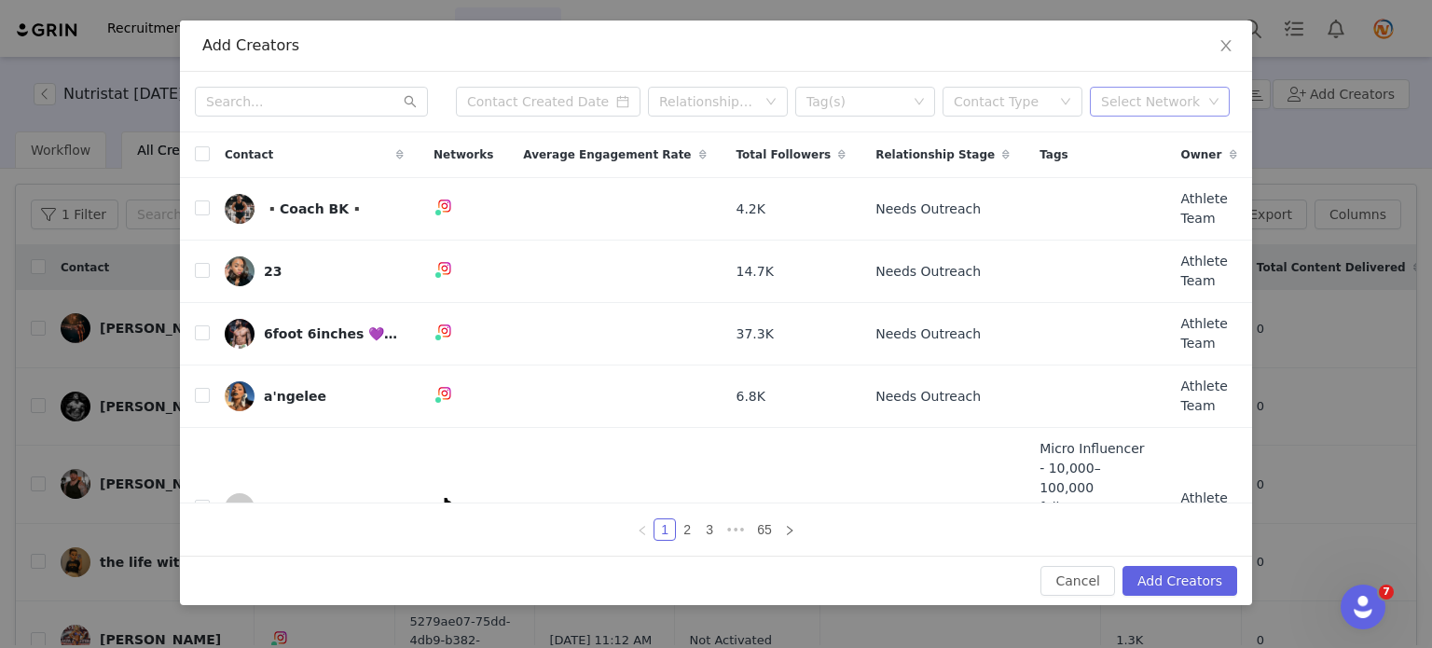
click at [1165, 95] on div "Select Network" at bounding box center [1151, 101] width 101 height 19
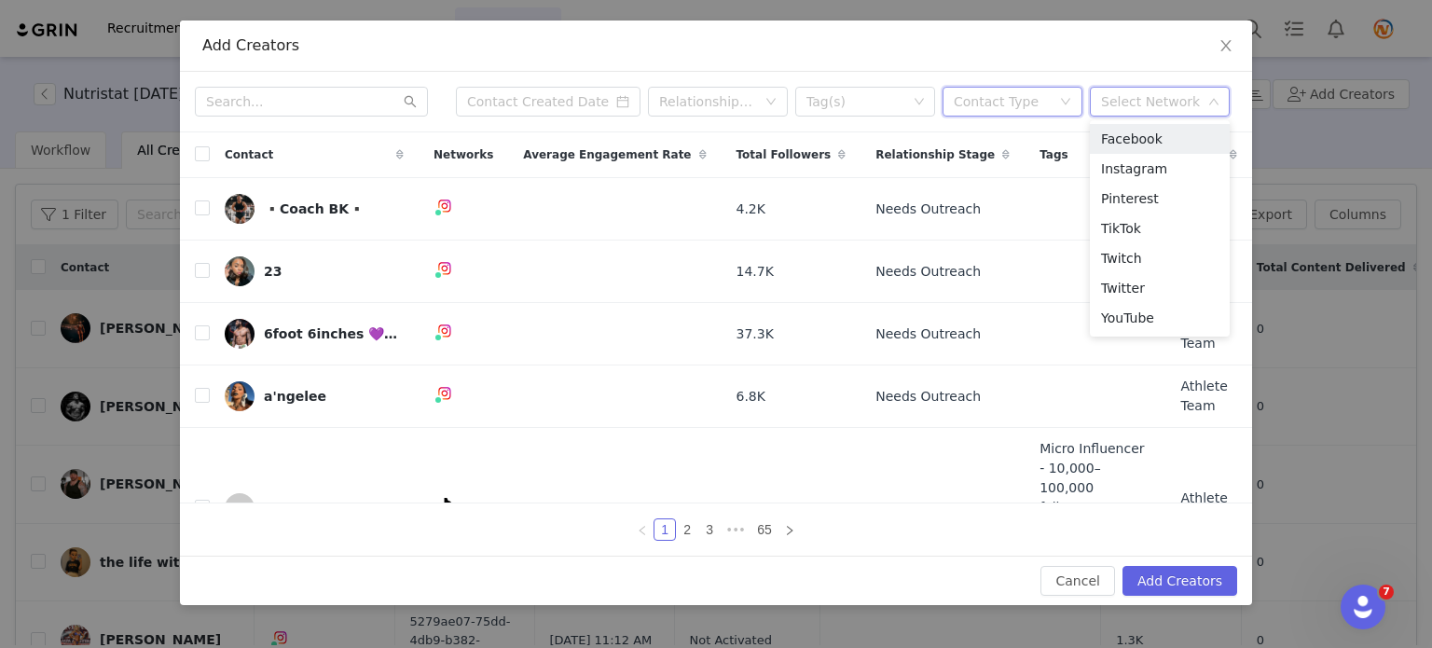
click at [1065, 99] on icon "icon: down" at bounding box center [1065, 101] width 11 height 11
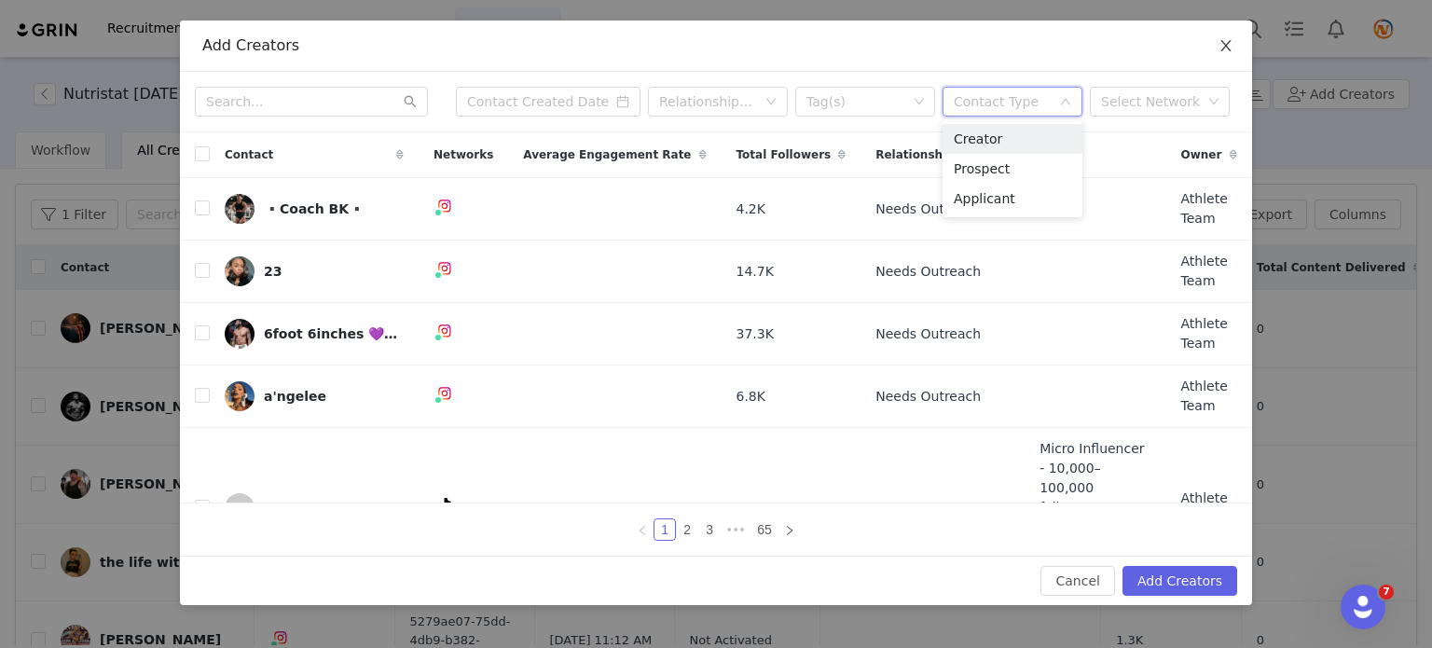
click at [1165, 42] on icon "icon: close" at bounding box center [1226, 45] width 15 height 15
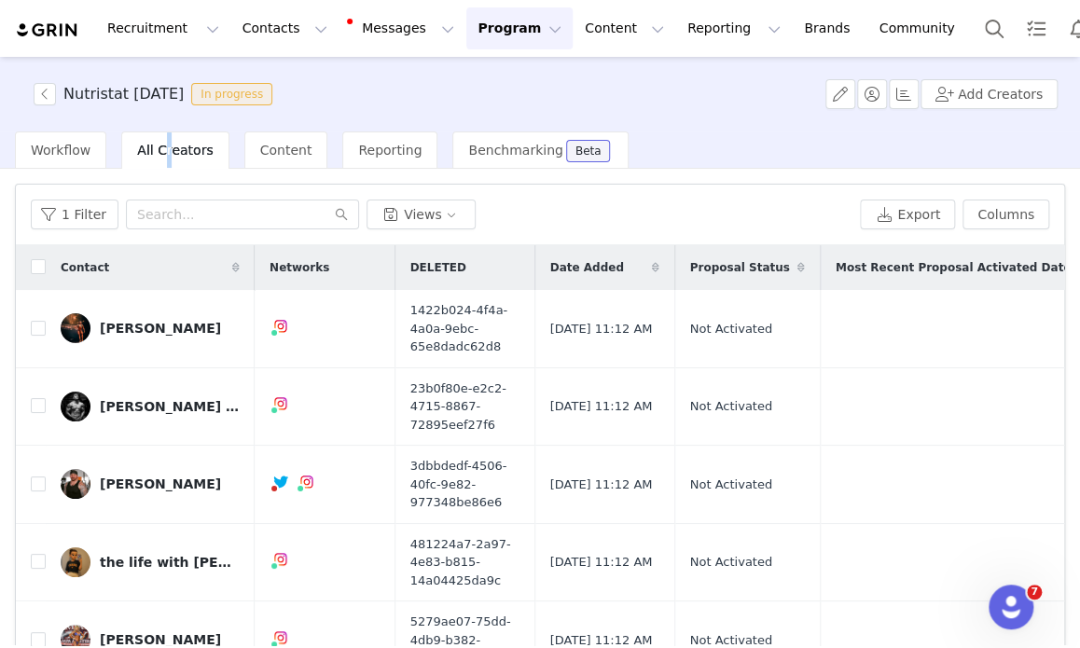
click at [160, 149] on span "All Creators" at bounding box center [175, 150] width 76 height 15
click at [43, 90] on button "button" at bounding box center [45, 94] width 22 height 22
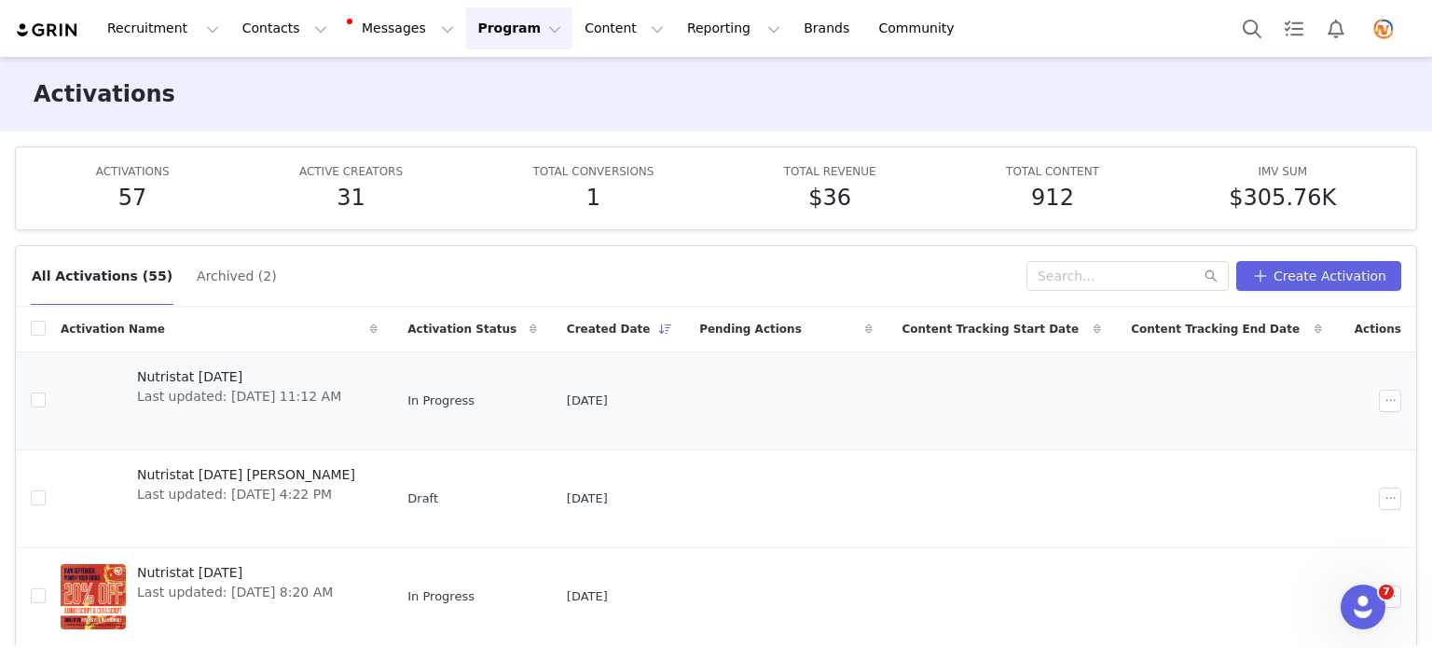
click at [215, 376] on span "Nutristat [DATE]" at bounding box center [239, 377] width 204 height 20
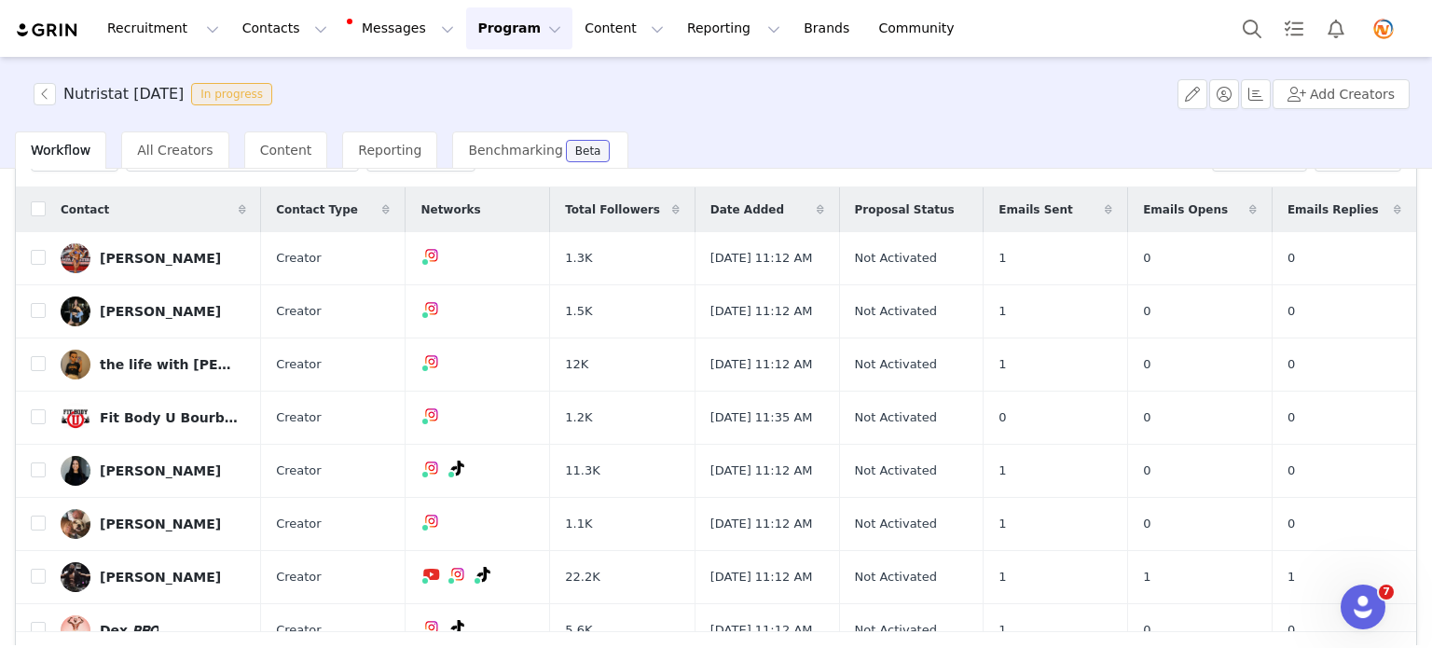
scroll to position [70, 0]
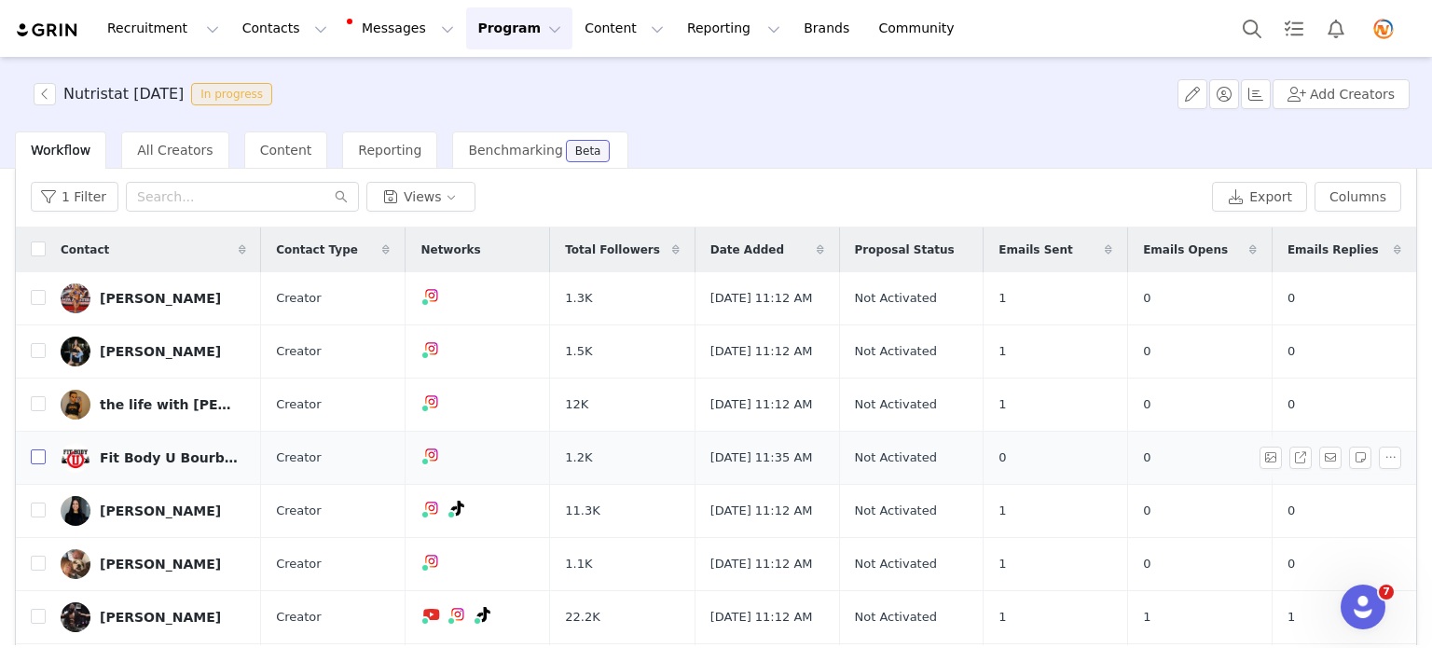
click at [31, 452] on input "checkbox" at bounding box center [38, 456] width 15 height 15
checkbox input "true"
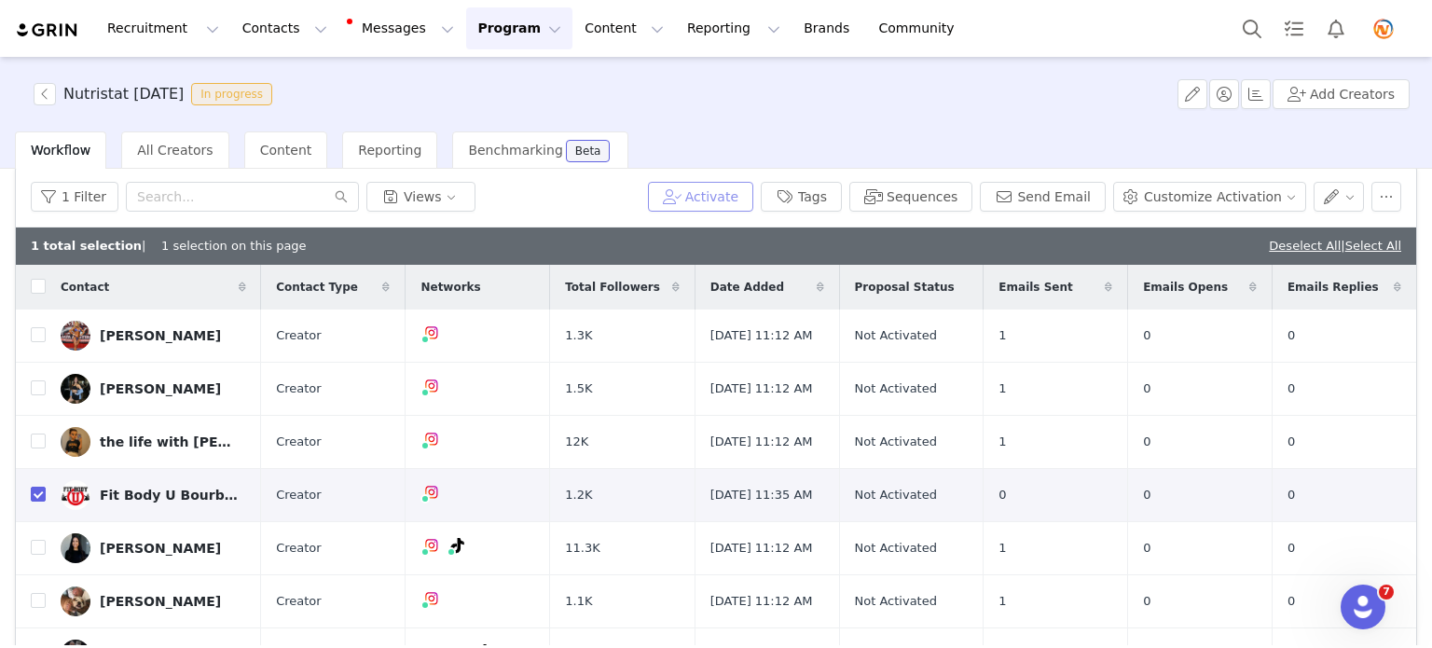
click at [748, 196] on button "Activate" at bounding box center [700, 197] width 105 height 30
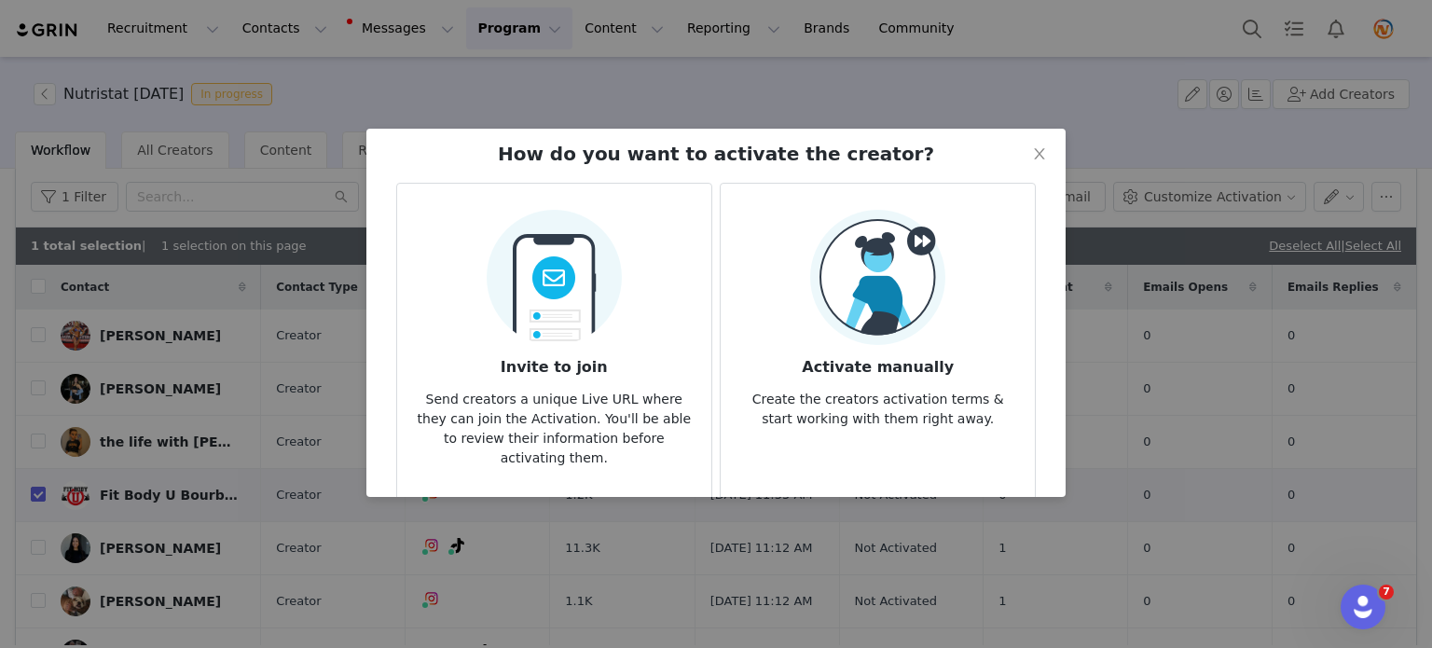
click at [560, 297] on img at bounding box center [554, 272] width 135 height 146
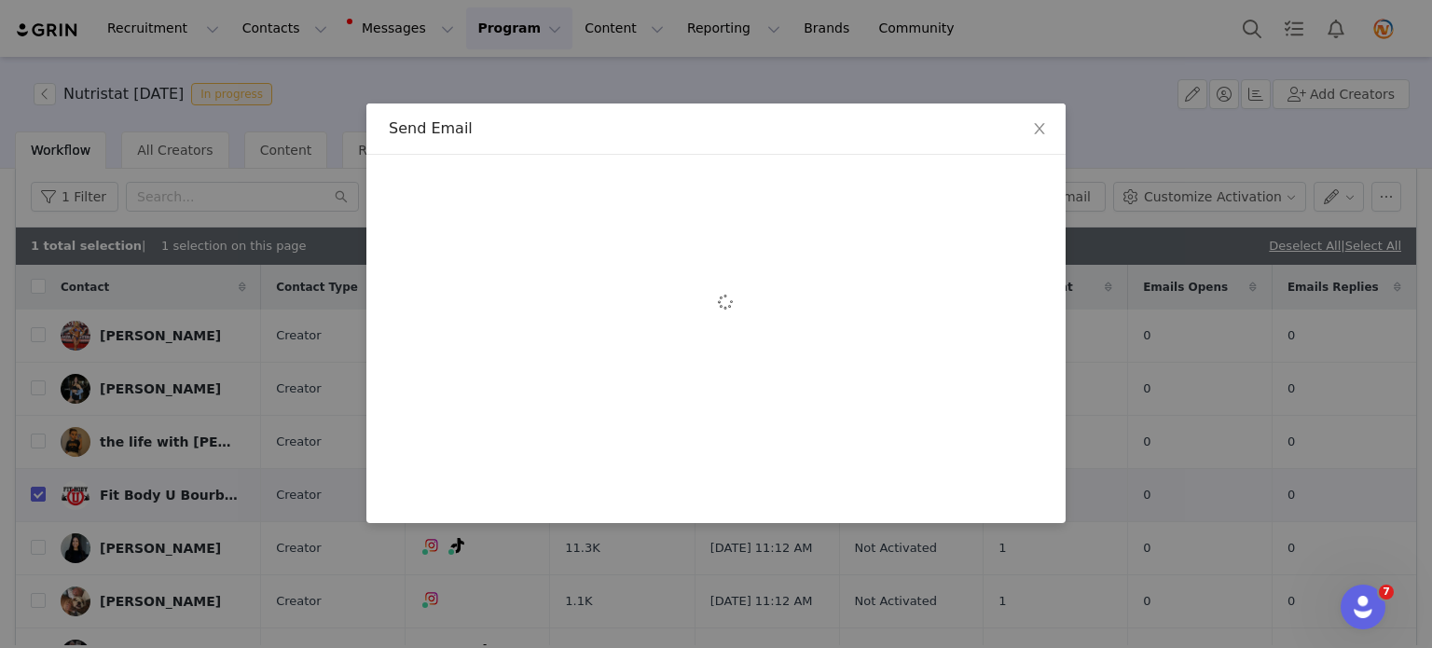
scroll to position [0, 0]
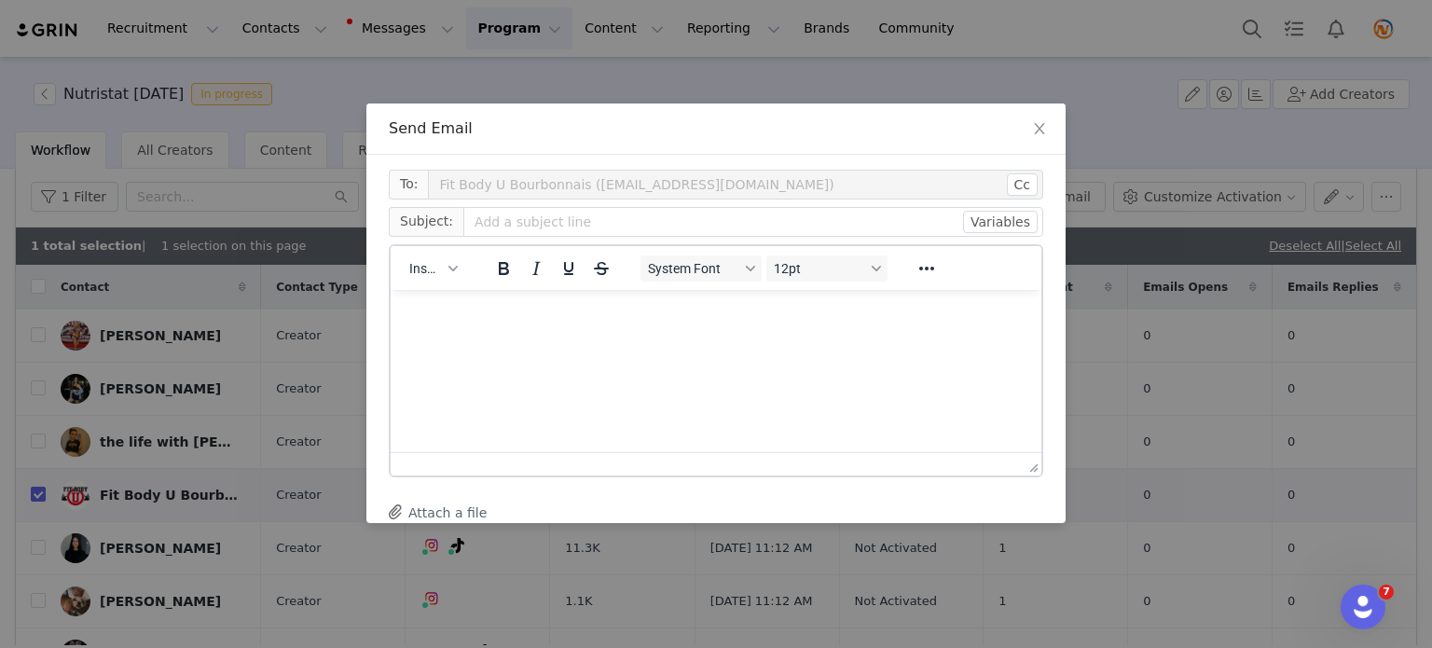
click at [496, 329] on html at bounding box center [716, 314] width 651 height 50
click at [507, 216] on input "text" at bounding box center [753, 222] width 580 height 30
paste input "⚡ Your GRIN Portal Access is Live! (October Activation Link Inside)"
type input "⚡ Your GRIN Portal Access is Live! (October Activation Link Inside)"
click at [427, 310] on p "Rich Text Area. Press ALT-0 for help." at bounding box center [716, 314] width 621 height 21
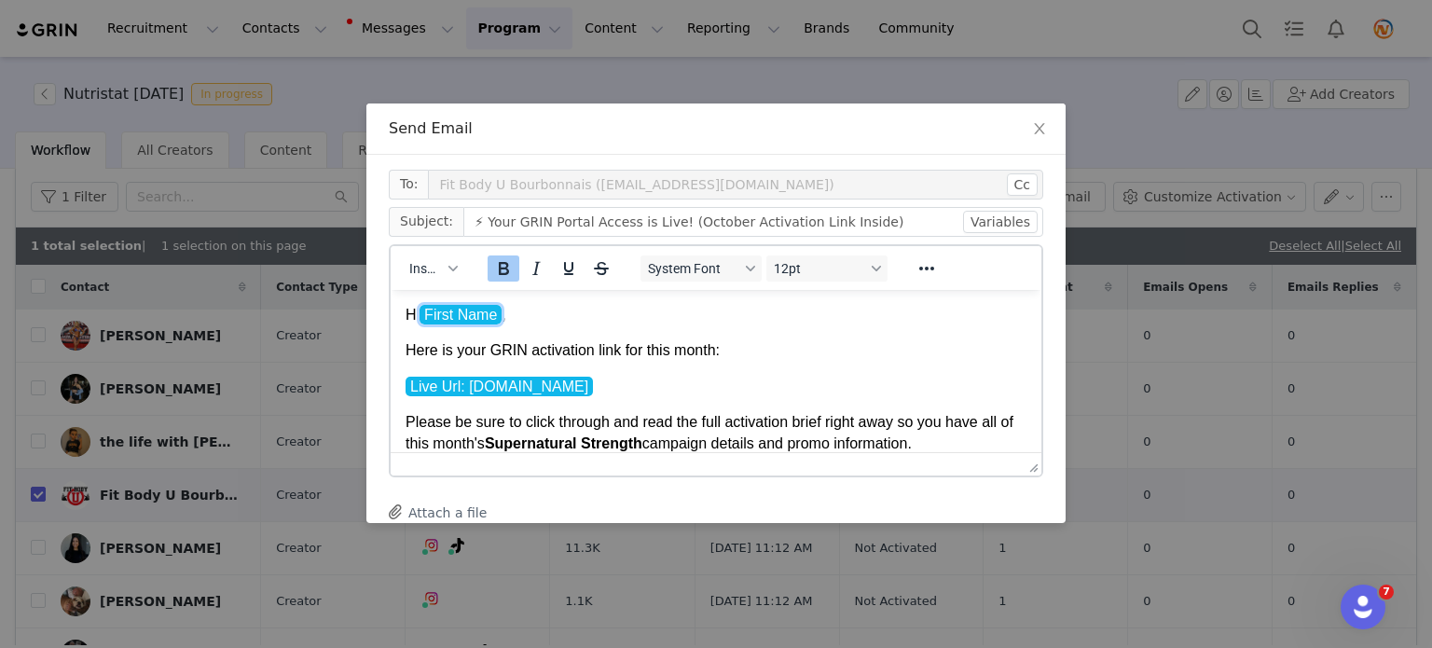
click at [423, 316] on span "First Name" at bounding box center [461, 314] width 82 height 20
click at [634, 354] on span "Here is your GRIN activation link for this month:" at bounding box center [563, 349] width 314 height 16
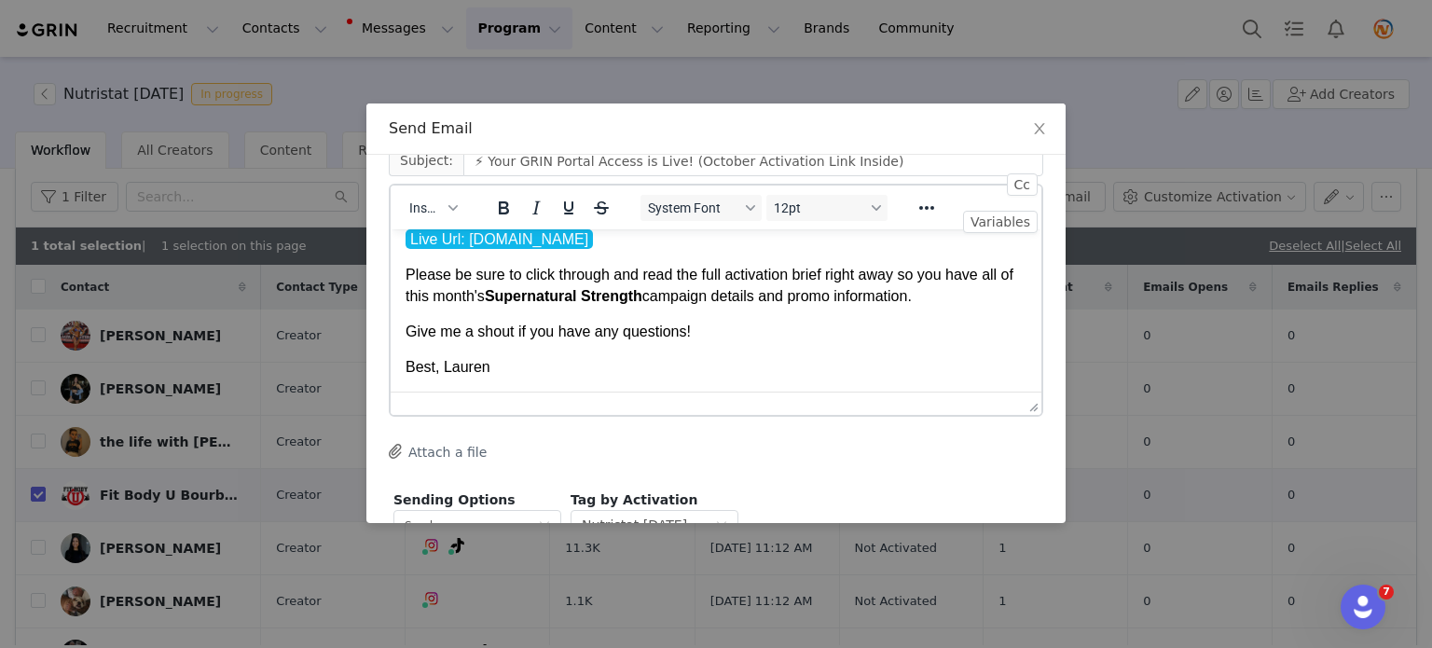
scroll to position [93, 0]
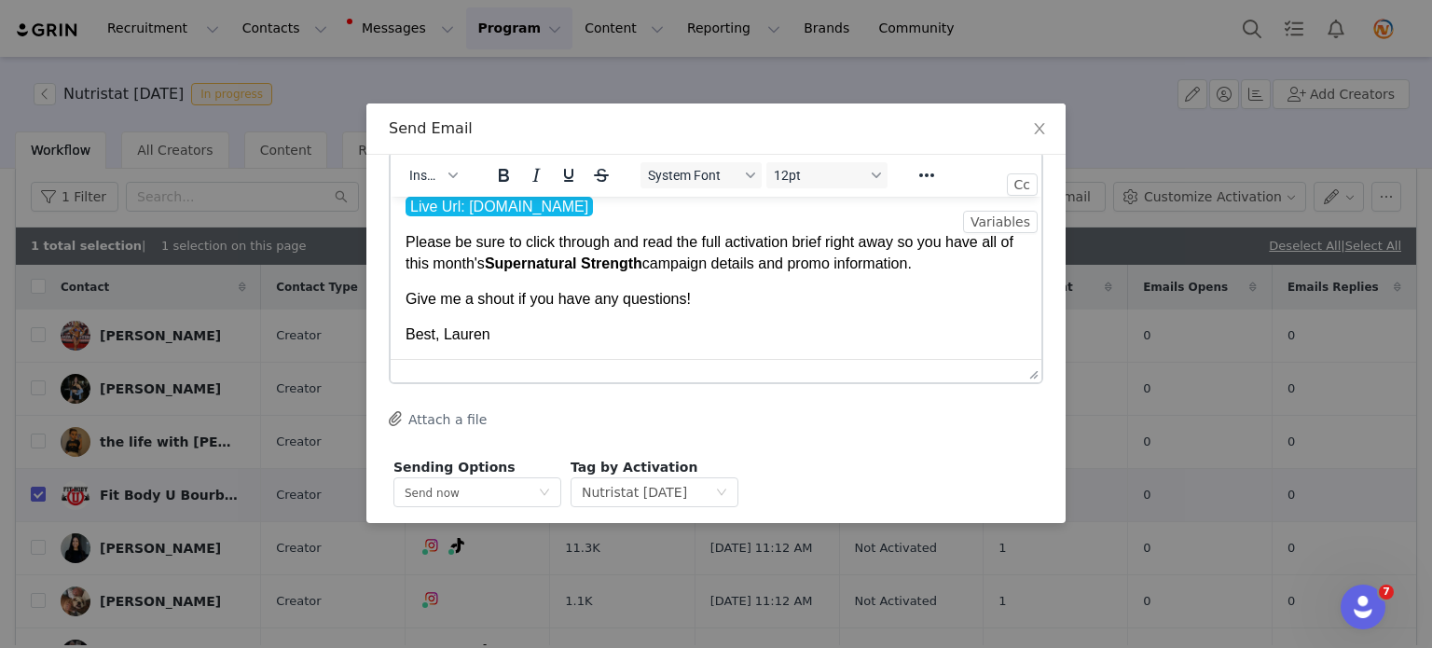
click at [440, 336] on span "Best, Lauren" at bounding box center [448, 333] width 85 height 16
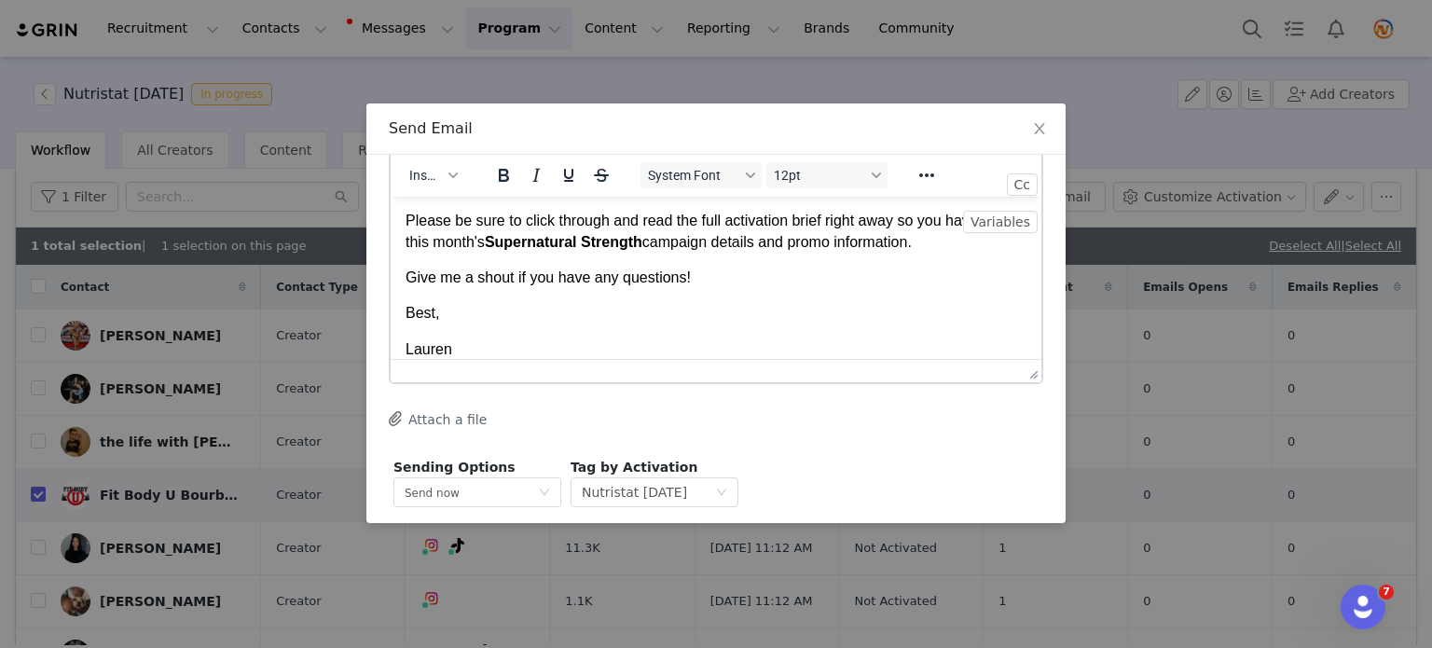
click at [407, 316] on span "Best," at bounding box center [423, 312] width 34 height 16
click at [712, 285] on p "Give me a shout if you have any questions!" at bounding box center [716, 277] width 621 height 21
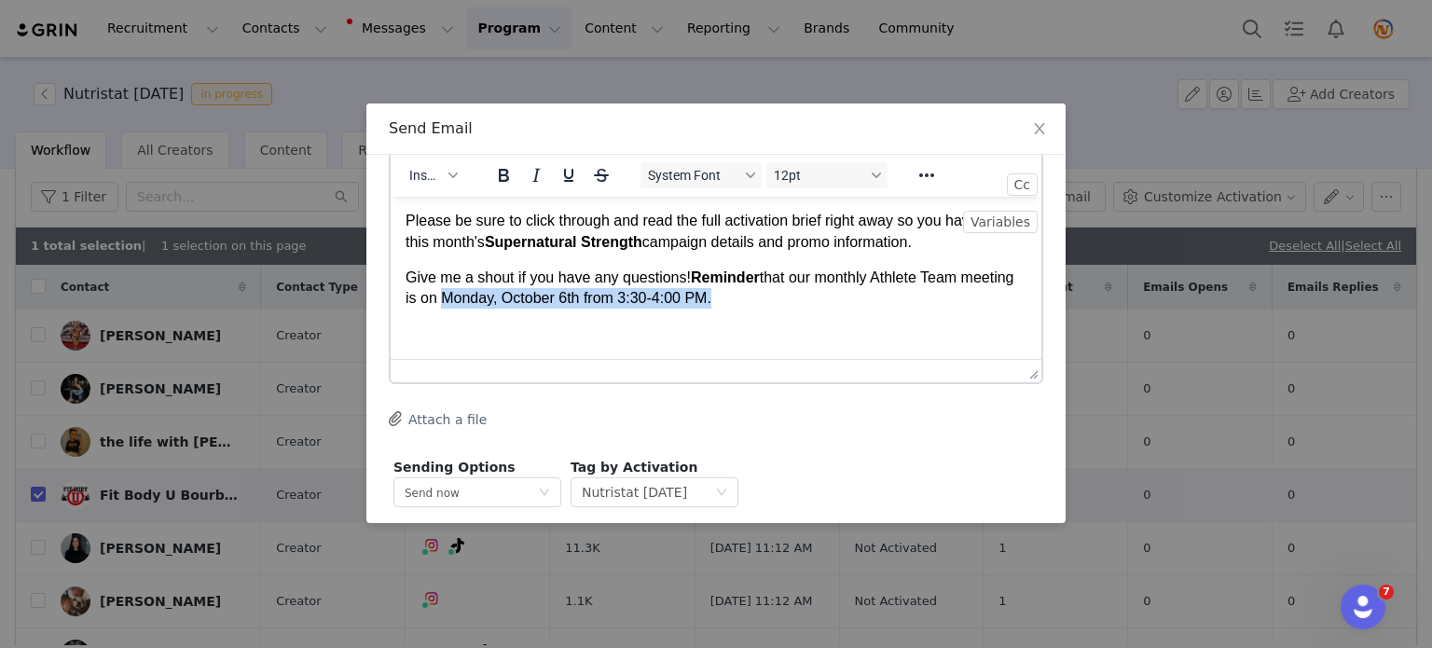
drag, startPoint x: 502, startPoint y: 301, endPoint x: 770, endPoint y: 296, distance: 268.6
click at [770, 296] on span "﻿that our monthly Athlete Team meeting is on Monday, October 6th from 3:30-4:00…" at bounding box center [710, 287] width 609 height 36
drag, startPoint x: 762, startPoint y: 277, endPoint x: 491, endPoint y: 301, distance: 271.5
click at [491, 301] on span "Give me a shout if you have any questions! Reminder ﻿that our monthly Athlete T…" at bounding box center [710, 287] width 609 height 36
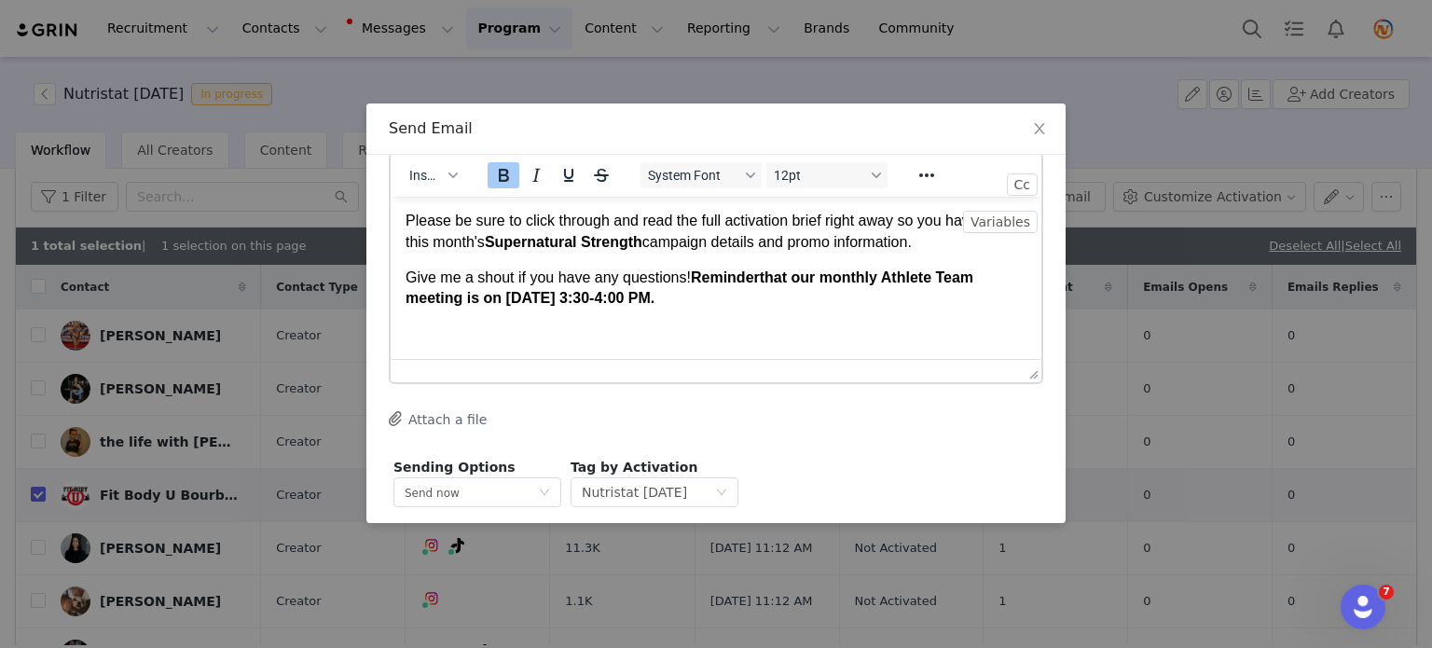
click at [698, 310] on body "Hi Michael, Here is your GRIN activation link for this month: Live Url: nutrist…" at bounding box center [716, 259] width 621 height 313
drag, startPoint x: 696, startPoint y: 300, endPoint x: 800, endPoint y: 296, distance: 104.5
click at [800, 296] on p "Give me a shout if you have any questions! Reminder that our monthly Athlete Te…" at bounding box center [716, 288] width 621 height 42
click at [567, 179] on icon "Underline" at bounding box center [568, 175] width 9 height 13
click at [692, 295] on span "Rich Text Area. Press ALT-0 for help." at bounding box center [690, 297] width 4 height 16
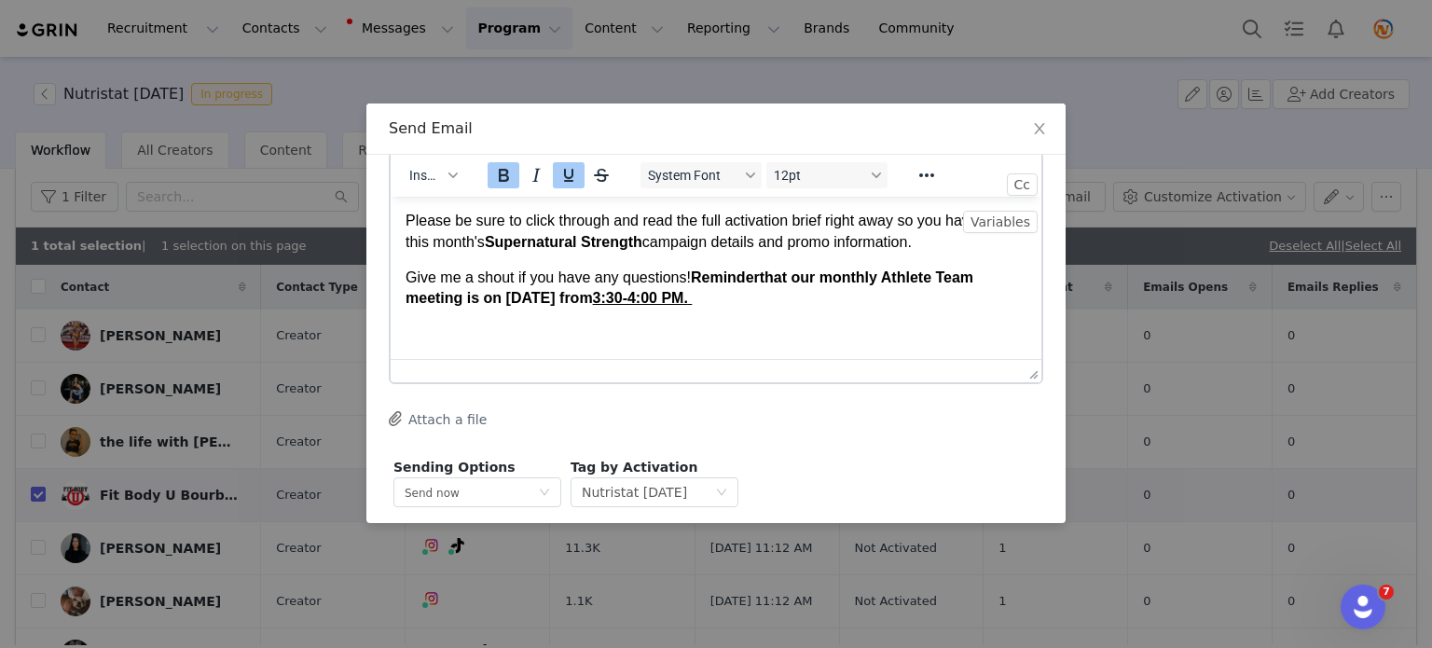
click at [688, 296] on span "3:30-4:00 PM." at bounding box center [640, 297] width 95 height 16
click at [724, 298] on span "Rich Text Area. Press ALT-0 for help." at bounding box center [723, 297] width 4 height 16
click at [571, 175] on icon "Underline" at bounding box center [568, 175] width 9 height 13
click at [565, 170] on icon "Underline" at bounding box center [569, 175] width 22 height 22
click at [498, 172] on icon "Bold" at bounding box center [503, 175] width 22 height 22
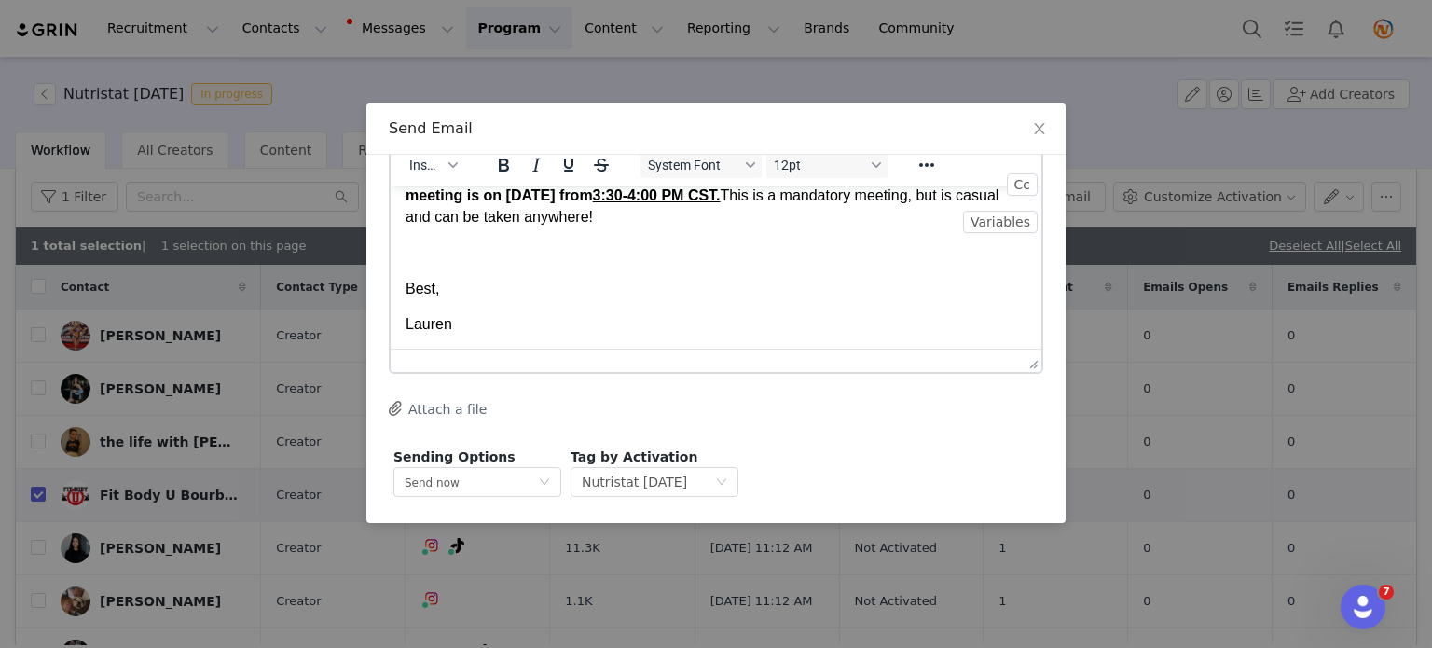
scroll to position [71, 0]
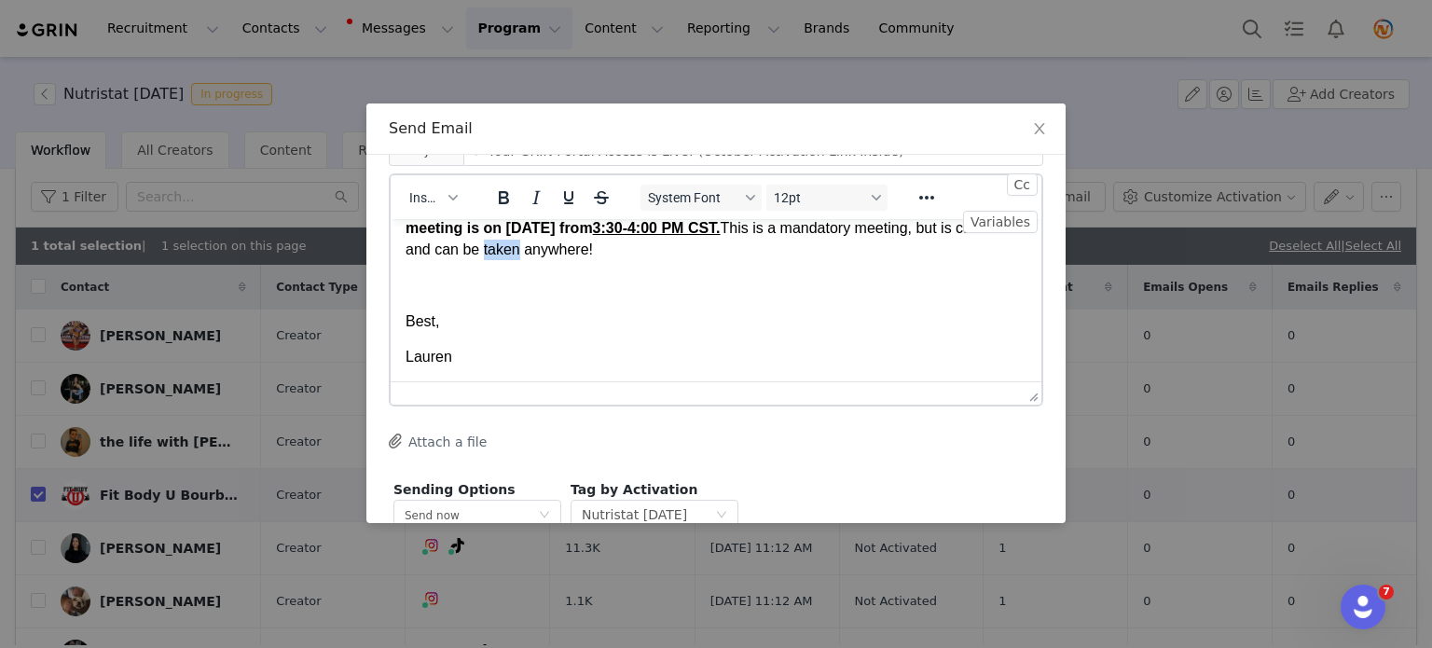
drag, startPoint x: 628, startPoint y: 249, endPoint x: 665, endPoint y: 253, distance: 36.6
click at [665, 253] on span "﻿This is a mandatory meeting, but is casual and can be taken anywhere!" at bounding box center [702, 237] width 593 height 36
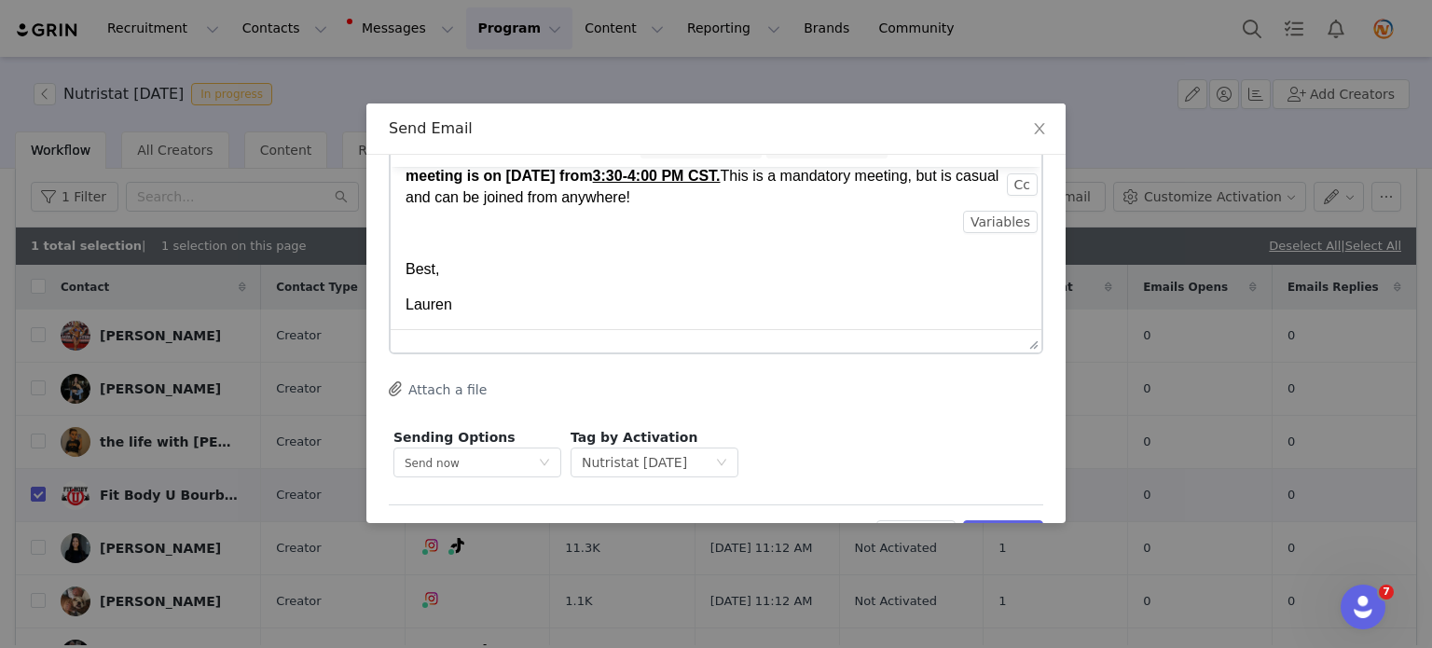
scroll to position [164, 0]
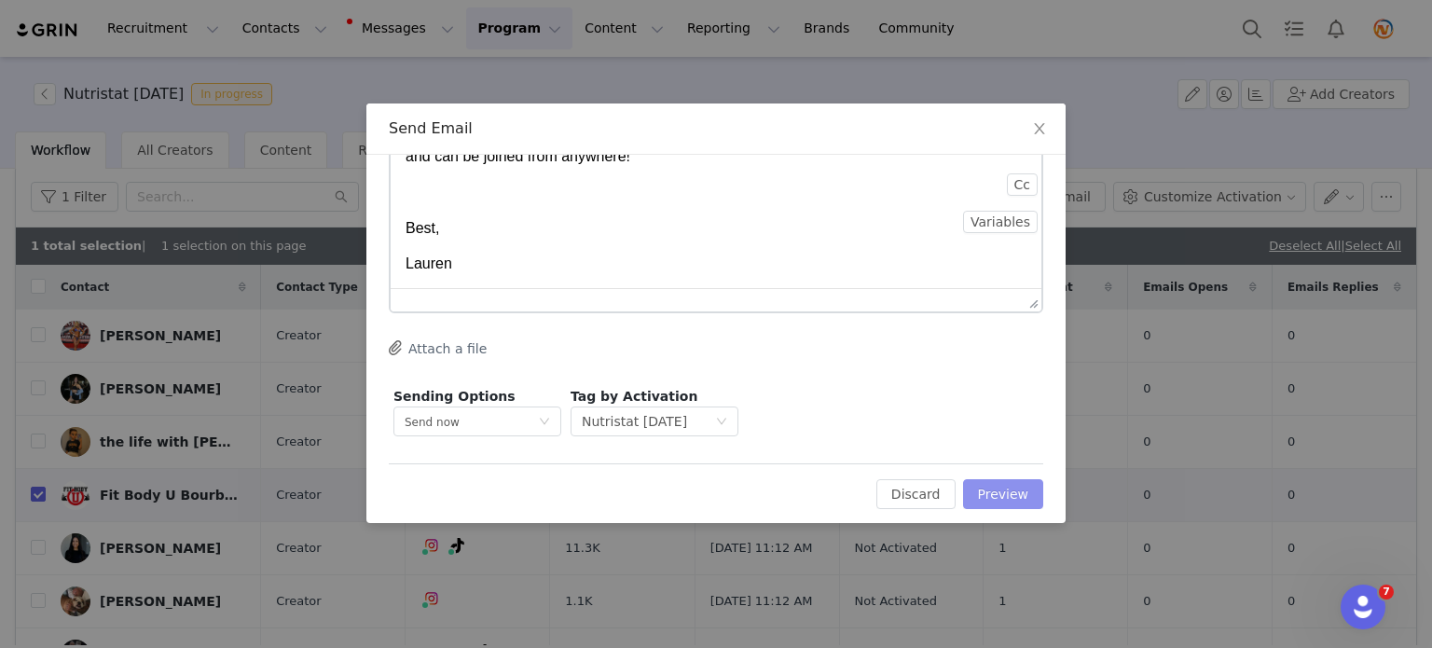
click at [1007, 500] on button "Preview" at bounding box center [1003, 494] width 81 height 30
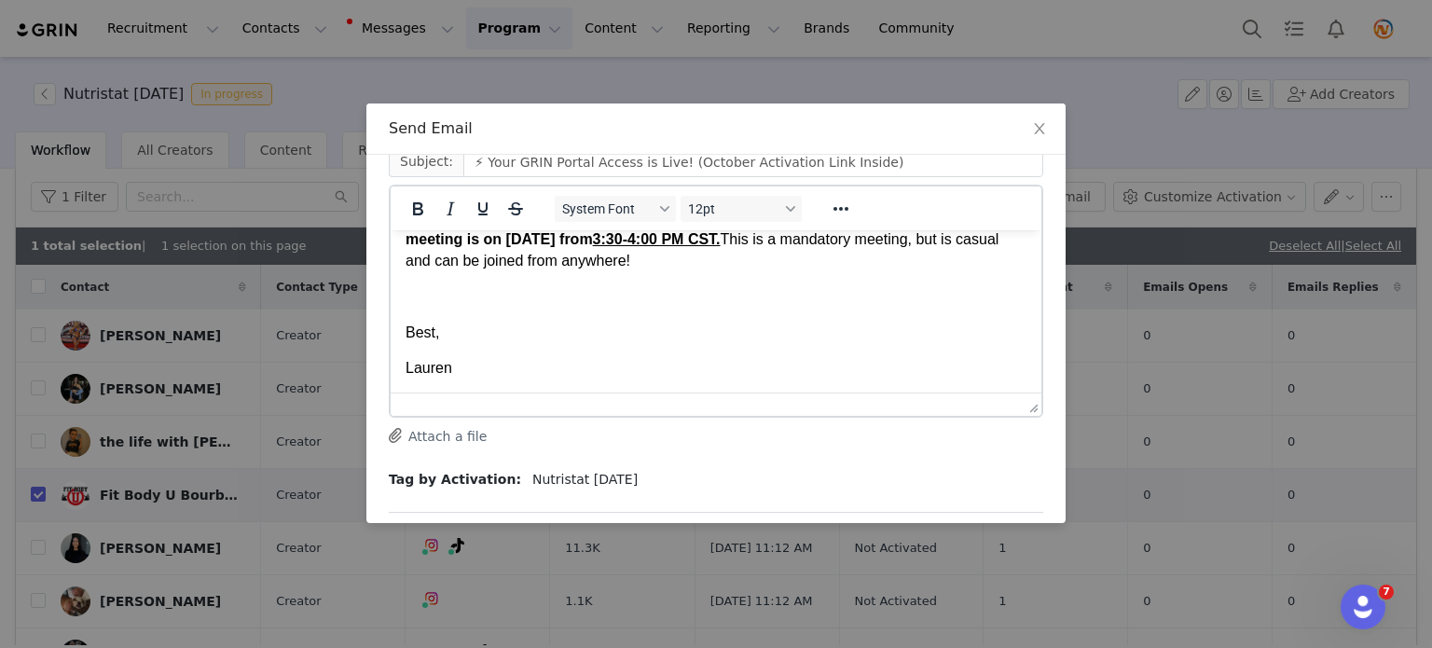
scroll to position [93, 0]
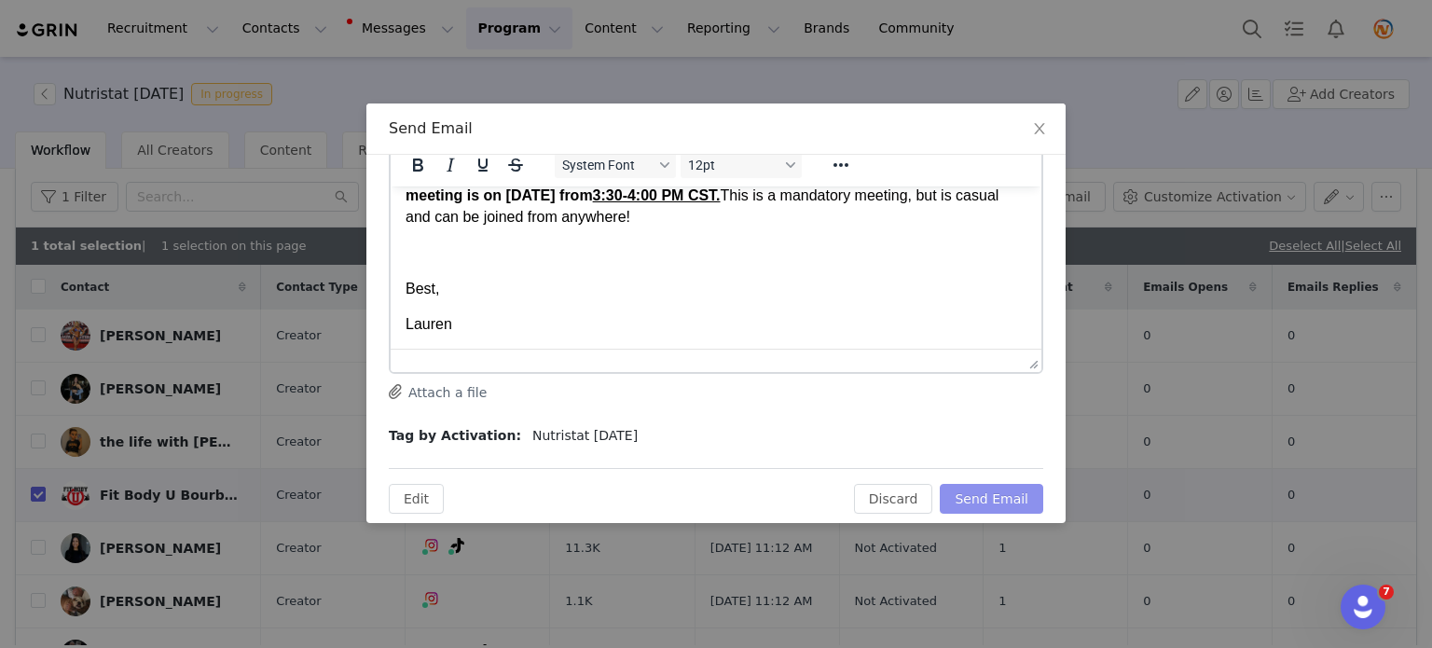
click at [991, 499] on button "Send Email" at bounding box center [991, 499] width 103 height 30
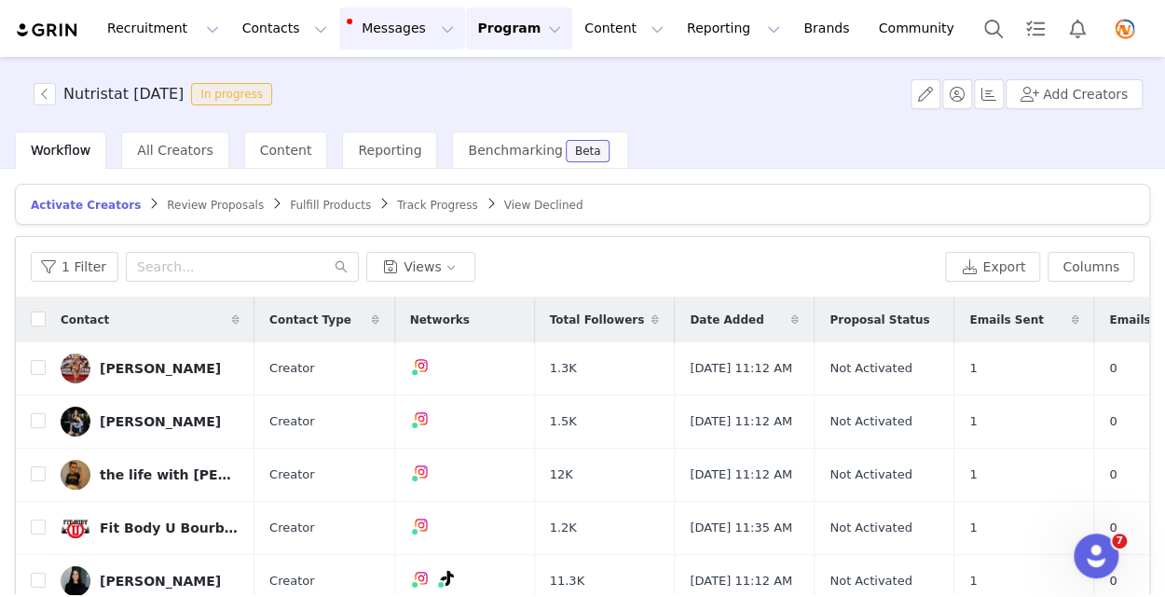
click at [339, 32] on button "Messages Messages" at bounding box center [402, 28] width 126 height 42
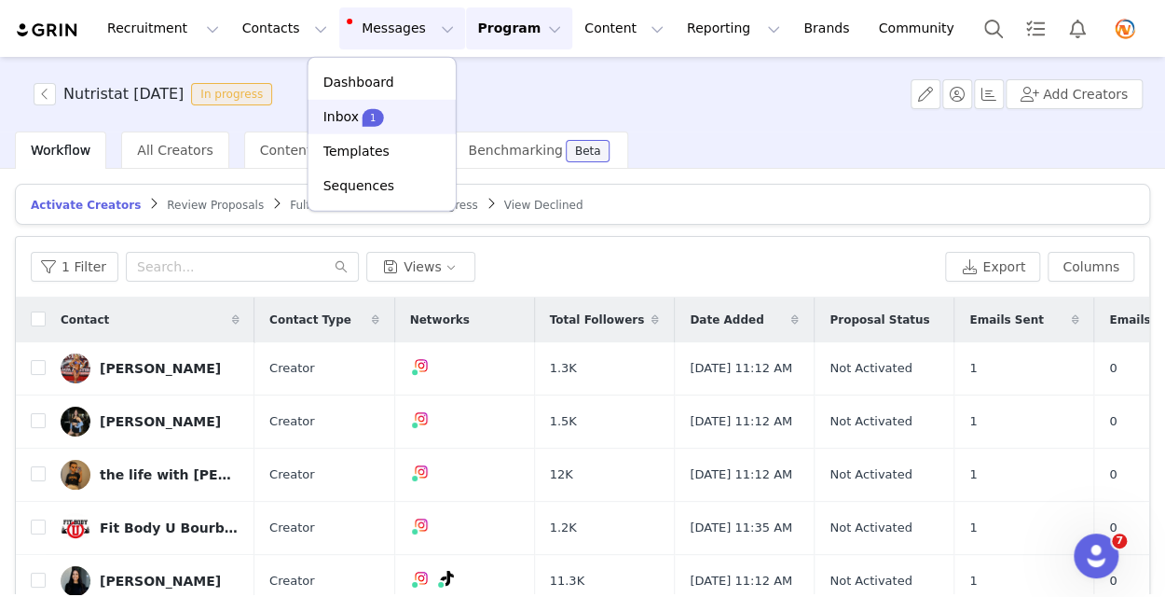
click at [353, 110] on p "Inbox" at bounding box center [341, 117] width 35 height 20
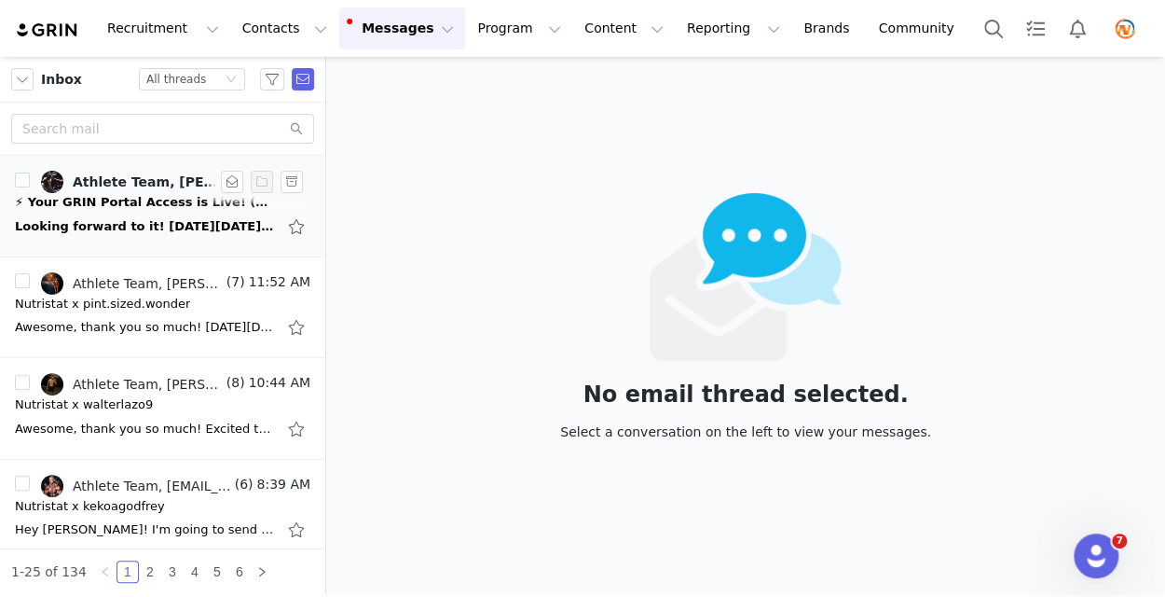
click at [131, 229] on div "Looking forward to it! [DATE][DATE] 12:33 PM Athlete Team <[EMAIL_ADDRESS][DOMA…" at bounding box center [145, 226] width 261 height 19
